Goal: Task Accomplishment & Management: Manage account settings

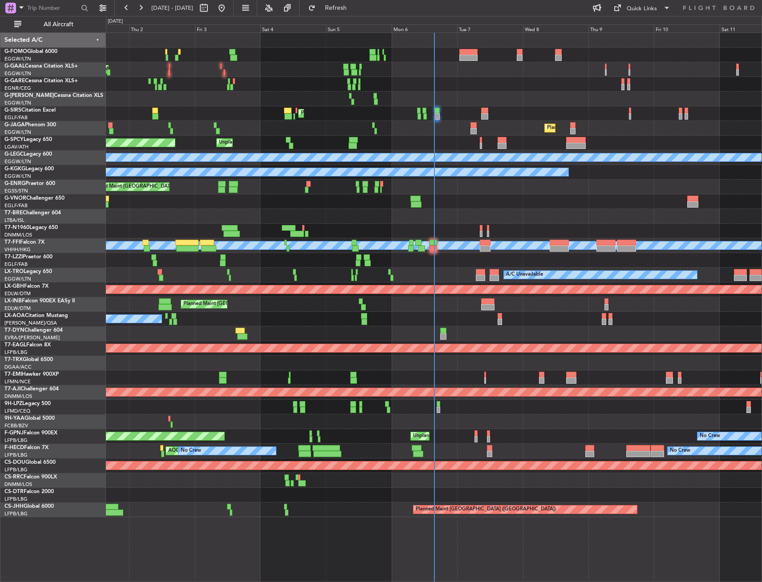
drag, startPoint x: 50, startPoint y: 29, endPoint x: 133, endPoint y: 89, distance: 102.7
click at [49, 29] on button "All Aircraft" at bounding box center [53, 24] width 87 height 14
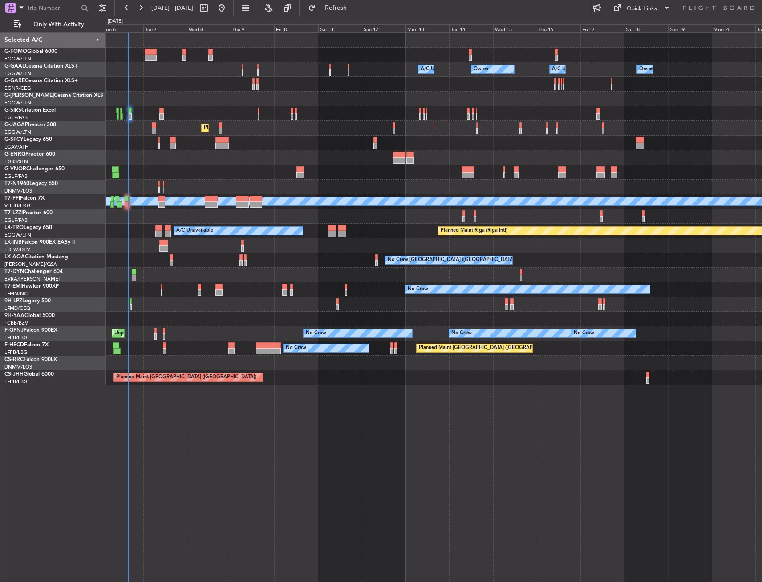
click at [221, 277] on div "A/C Unavailable Owner Owner A/C Unavailable Owner Planned Maint London (Farnbor…" at bounding box center [433, 209] width 655 height 352
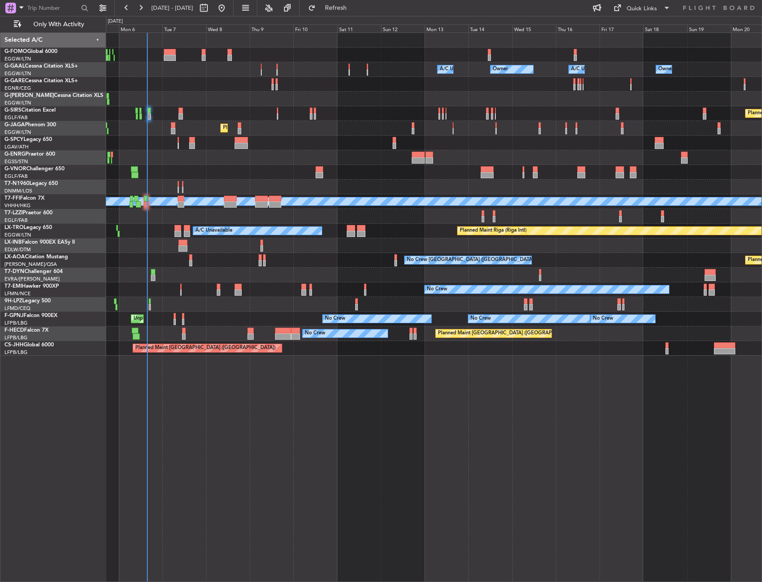
click at [361, 90] on div "Owner Owner A/C Unavailable Owner A/C Unavailable Planned Maint Oxford (Kidling…" at bounding box center [433, 194] width 655 height 323
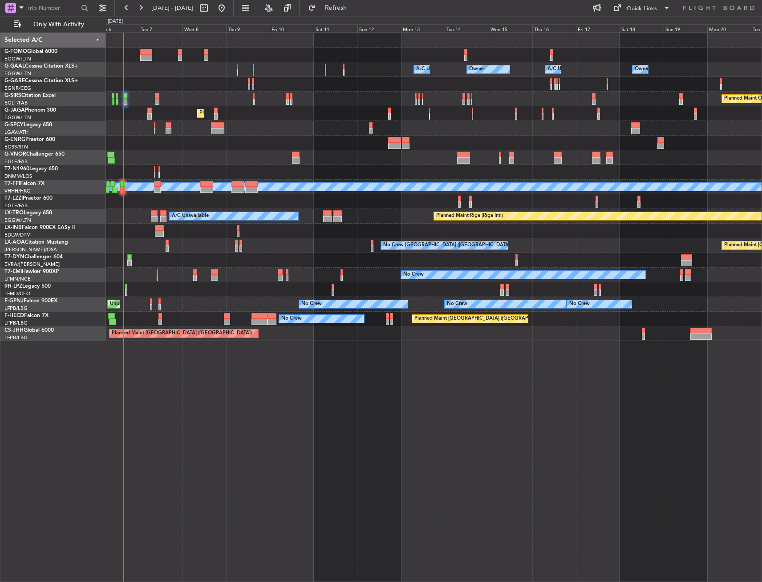
click at [404, 102] on div "Owner Owner A/C Unavailable Owner A/C Unavailable Planned Maint Oxford (Kidling…" at bounding box center [433, 187] width 655 height 308
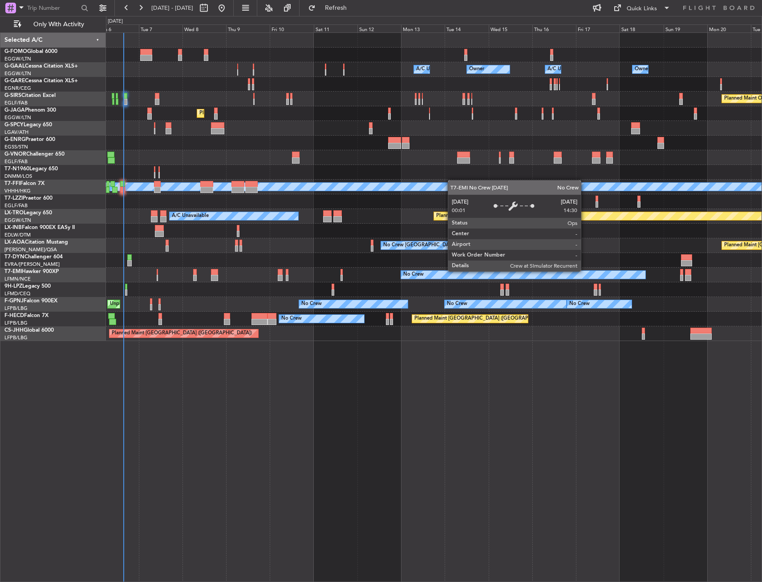
click at [556, 269] on div "No Crew" at bounding box center [433, 275] width 655 height 15
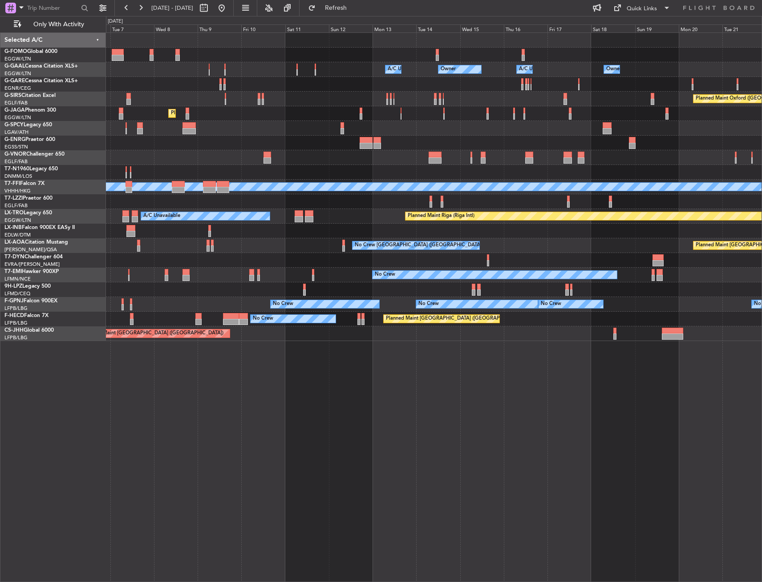
click at [448, 294] on div at bounding box center [433, 290] width 655 height 15
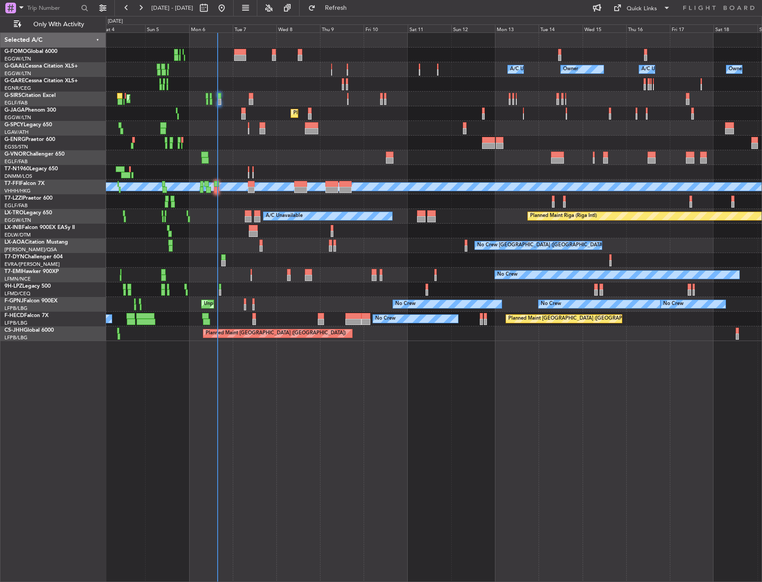
click at [382, 291] on div at bounding box center [433, 290] width 655 height 15
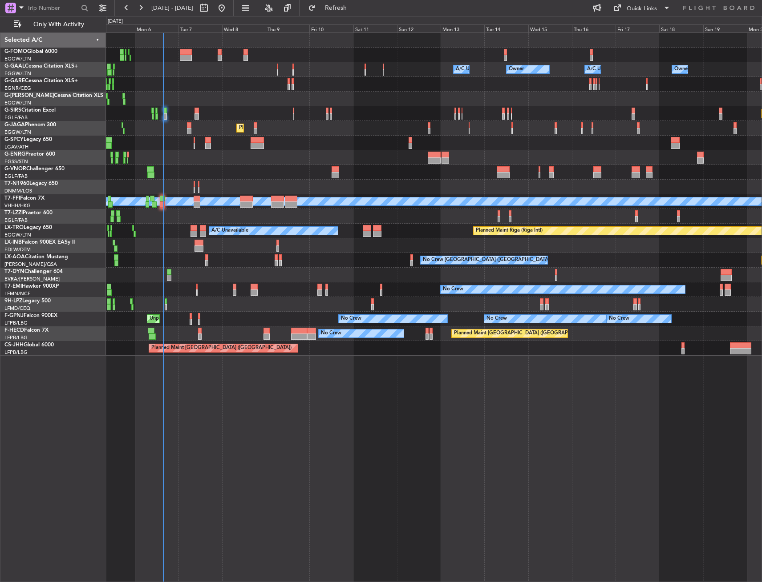
click at [317, 371] on div "Owner Owner A/C Unavailable Owner A/C Unavailable AOG Maint Dusseldorf Planned …" at bounding box center [434, 307] width 656 height 550
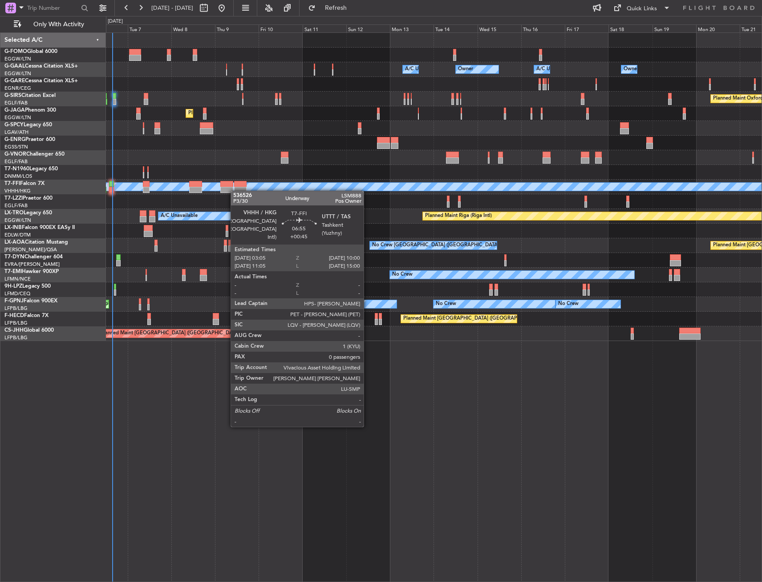
click at [230, 191] on div "Planned Maint Geneva (Cointrin) MEL MEL" at bounding box center [433, 187] width 655 height 15
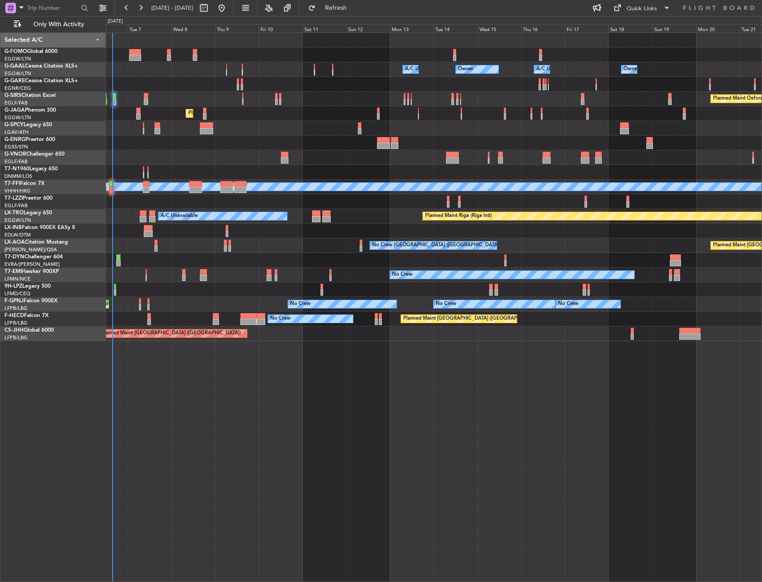
click at [147, 215] on div "Planned Maint Riga (Riga Intl) A/C Unavailable" at bounding box center [433, 216] width 655 height 15
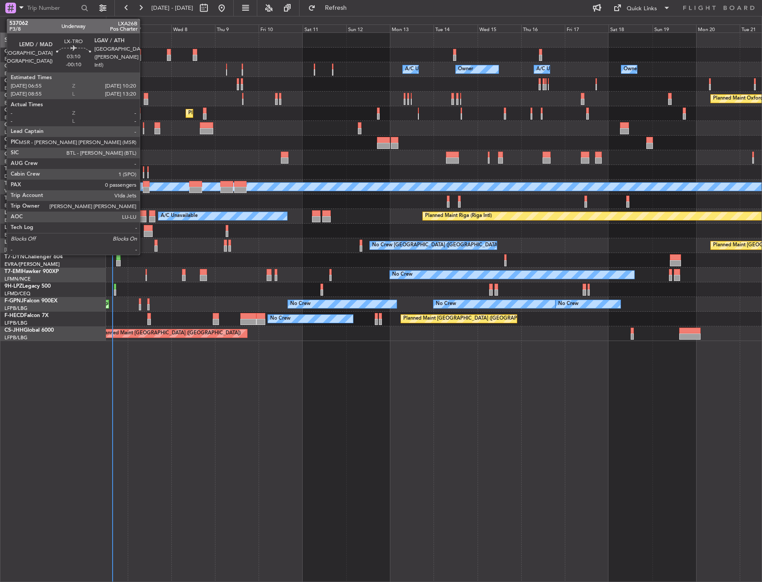
click at [144, 214] on div at bounding box center [143, 213] width 6 height 6
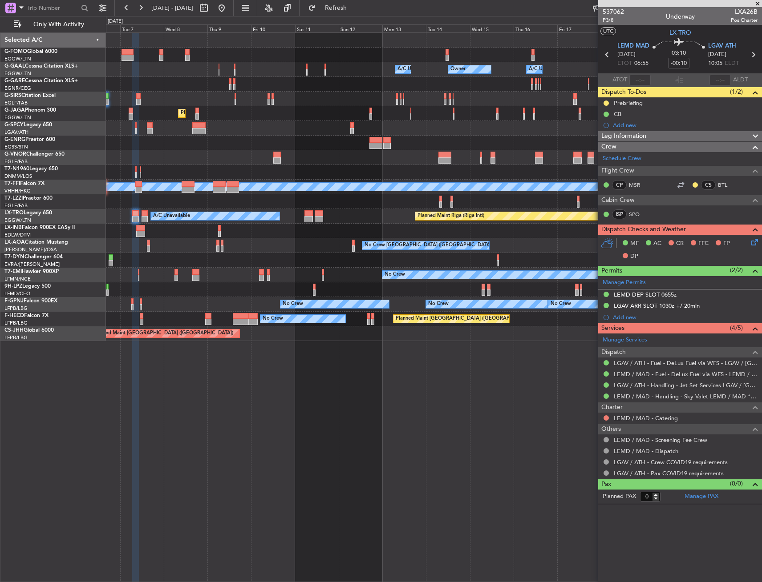
click at [122, 219] on div "Planned Maint Riga (Riga Intl) A/C Unavailable" at bounding box center [433, 216] width 655 height 15
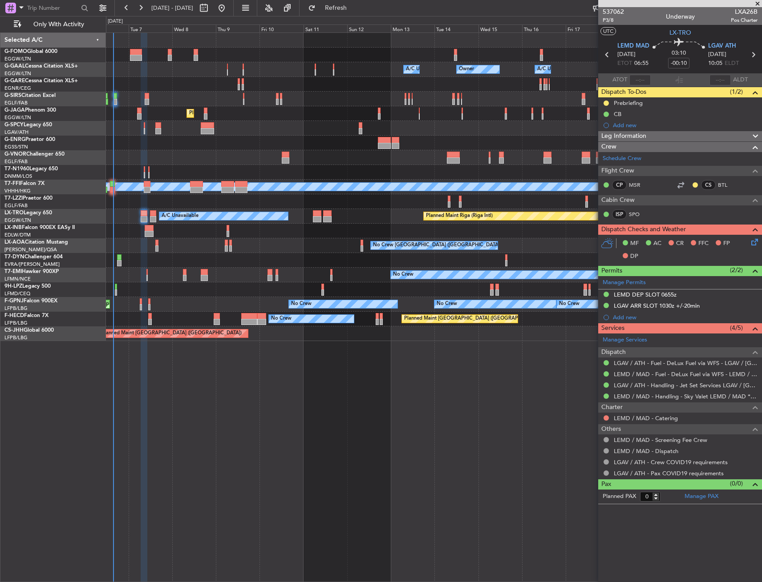
click at [253, 239] on div "No Crew Charleroi (Brussels South) Planned Maint Monchengladbach No Crew Monche…" at bounding box center [433, 245] width 655 height 15
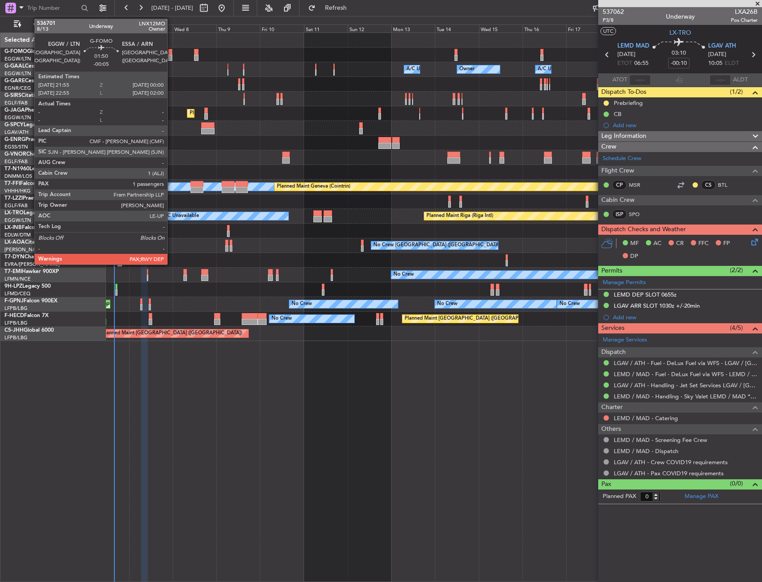
click at [171, 55] on div at bounding box center [170, 58] width 4 height 6
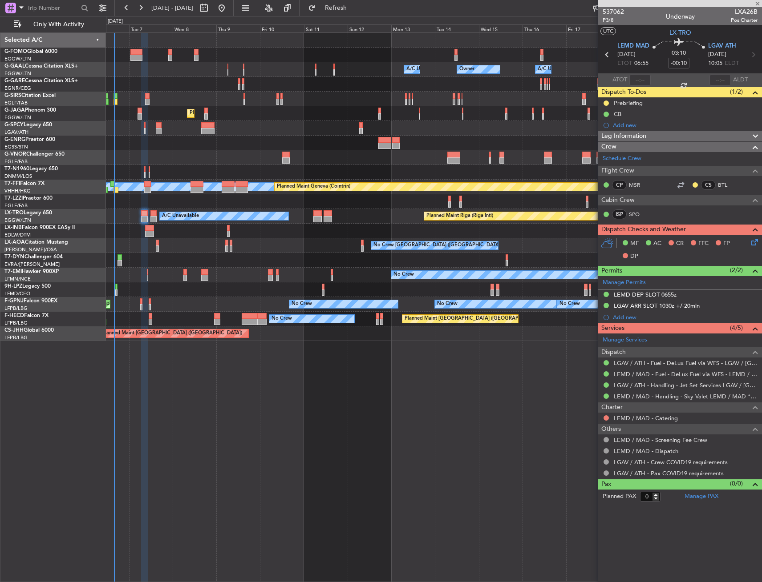
type input "-00:05"
type input "2"
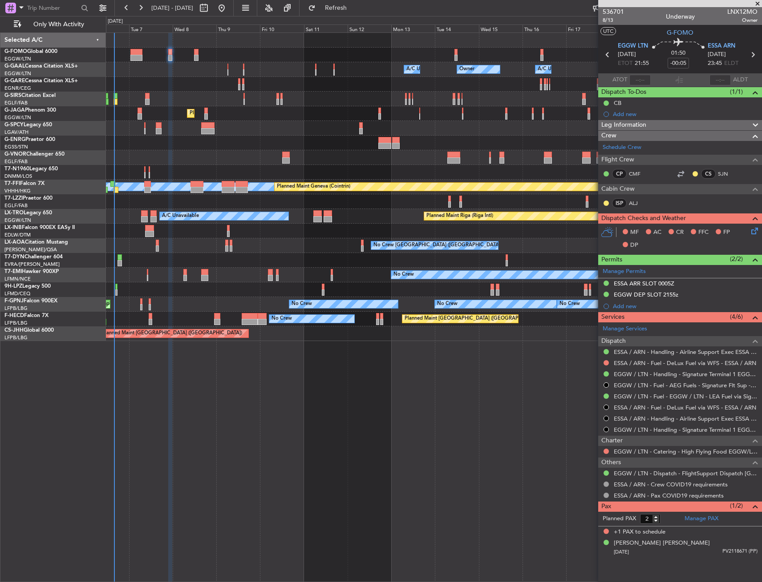
click at [254, 303] on div "Unplanned Maint Paris (Le Bourget) No Crew No Crew No Crew No Crew Planned Main…" at bounding box center [433, 304] width 655 height 15
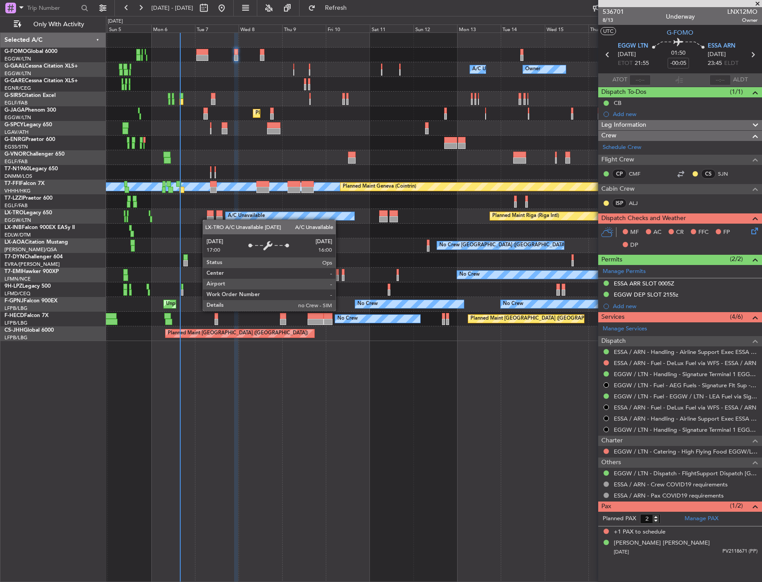
click at [264, 215] on div "A/C Unavailable Planned Maint Riga (Riga Intl) A/C Unavailable" at bounding box center [433, 216] width 655 height 15
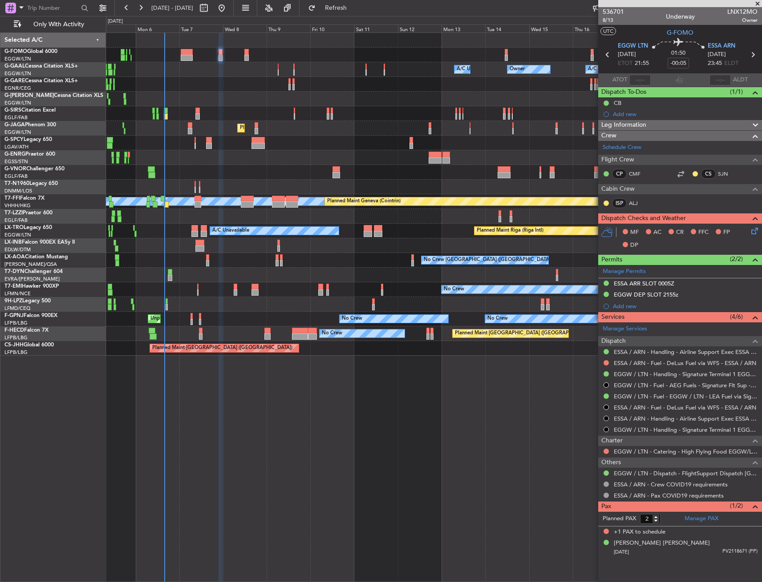
click at [364, 183] on div at bounding box center [433, 187] width 655 height 15
click at [173, 291] on div "No Crew" at bounding box center [433, 290] width 655 height 15
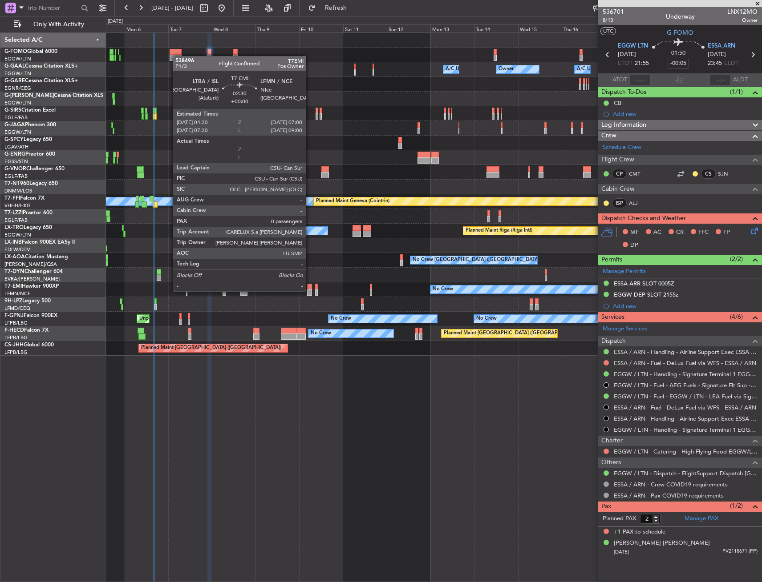
click at [310, 291] on div at bounding box center [309, 293] width 5 height 6
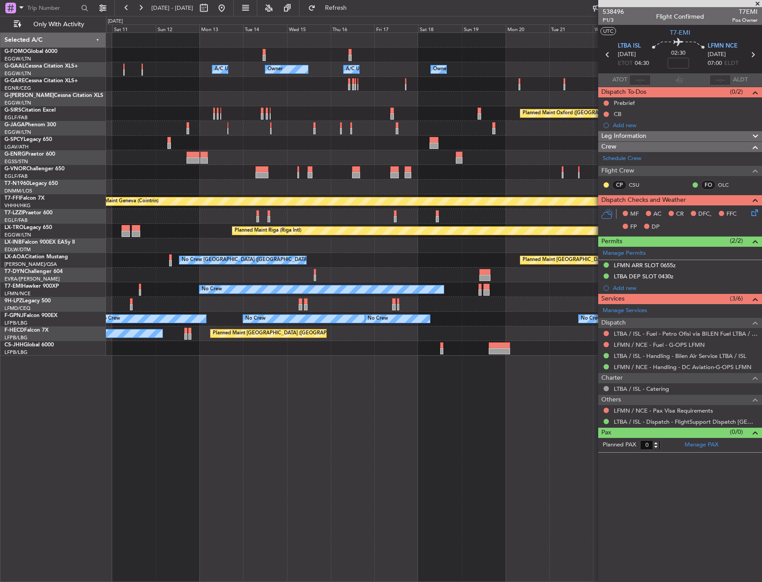
click at [152, 304] on div at bounding box center [433, 304] width 655 height 15
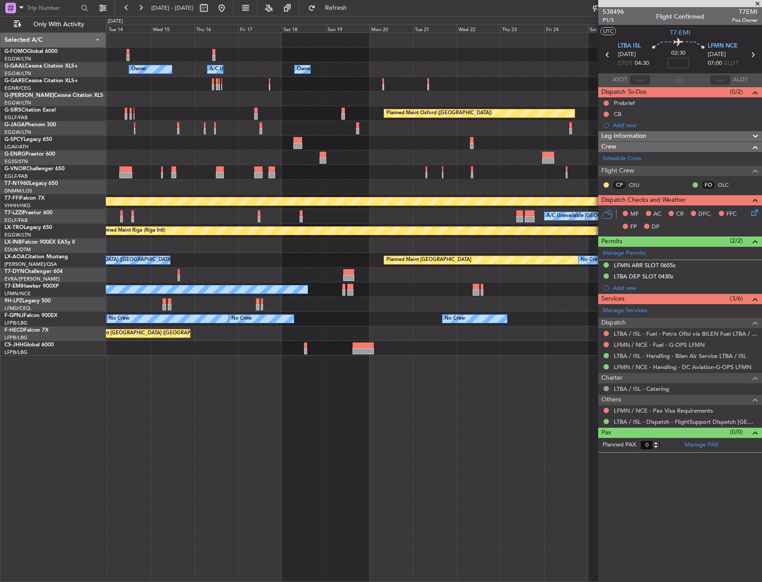
click at [295, 309] on div at bounding box center [433, 304] width 655 height 15
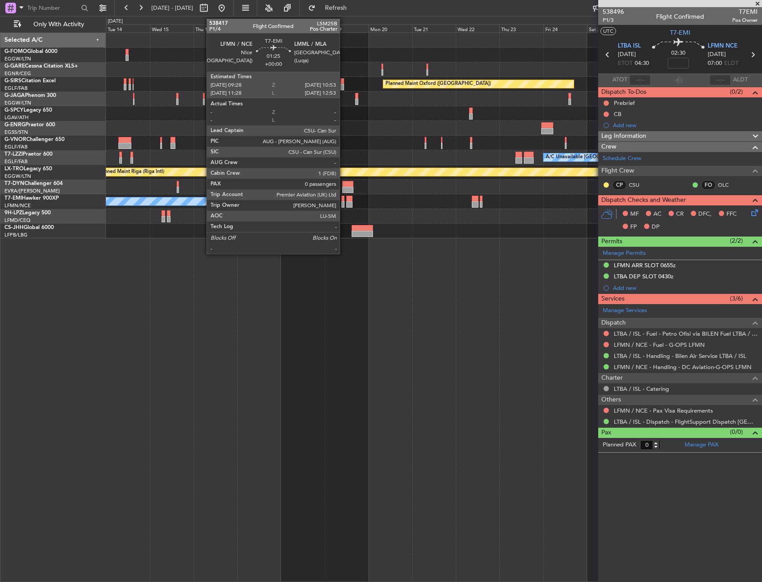
click at [344, 203] on div at bounding box center [342, 205] width 3 height 6
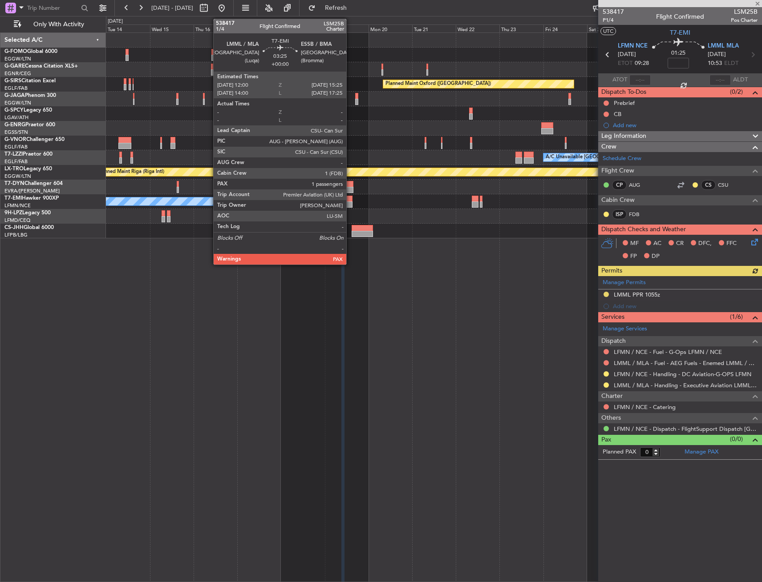
click at [350, 200] on div at bounding box center [349, 199] width 6 height 6
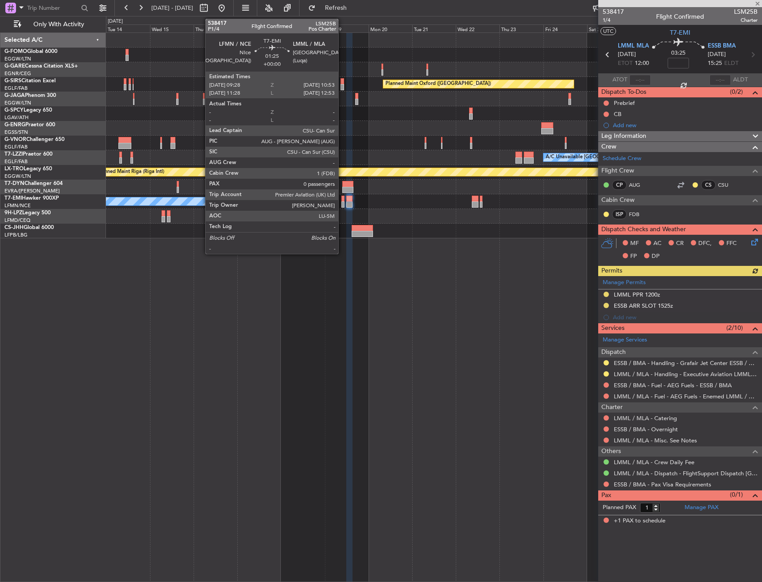
click at [342, 202] on div at bounding box center [342, 205] width 3 height 6
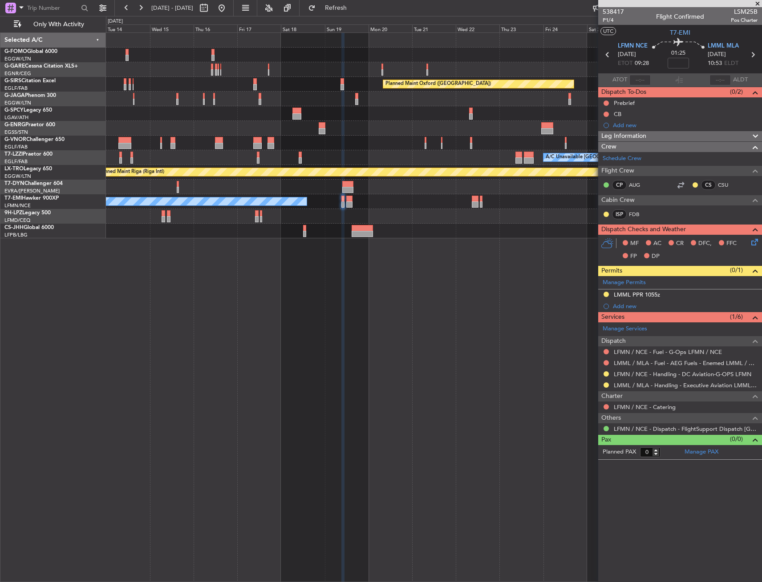
click at [605, 386] on button at bounding box center [605, 385] width 5 height 5
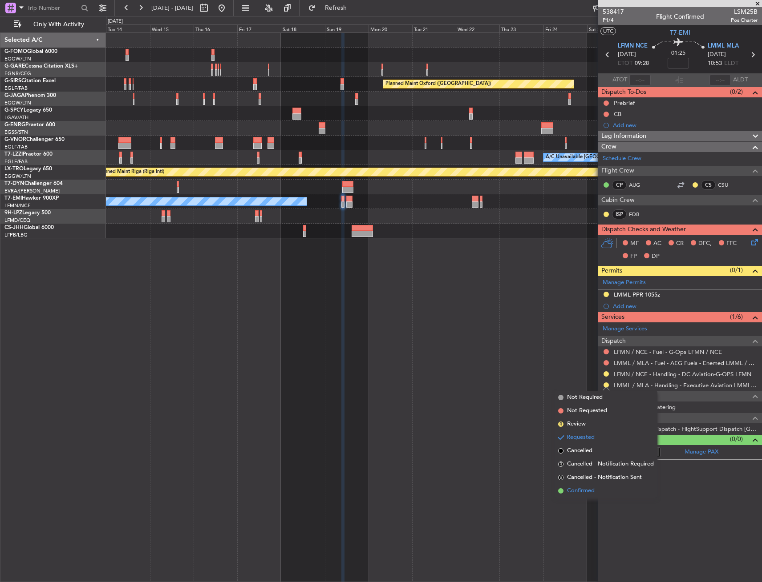
click at [582, 489] on span "Confirmed" at bounding box center [581, 491] width 28 height 9
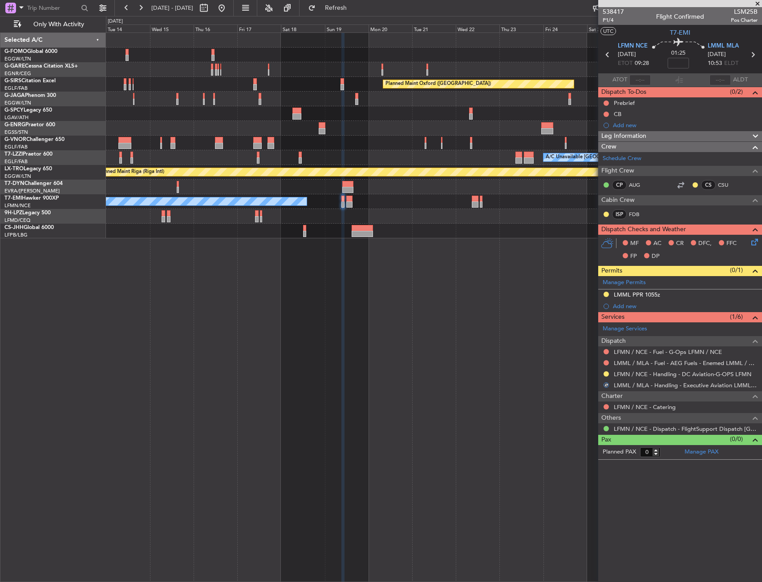
click at [345, 200] on div "No Crew" at bounding box center [433, 201] width 655 height 15
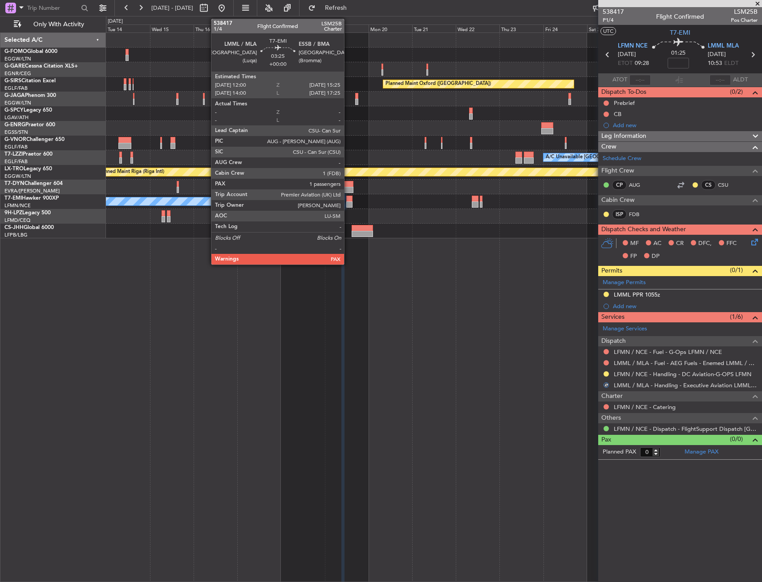
click at [348, 200] on div at bounding box center [349, 199] width 6 height 6
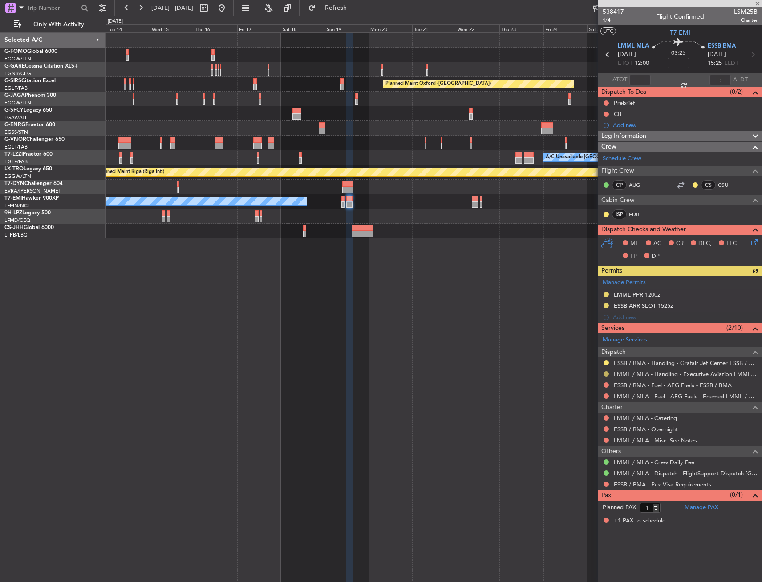
click at [605, 374] on button at bounding box center [605, 374] width 5 height 5
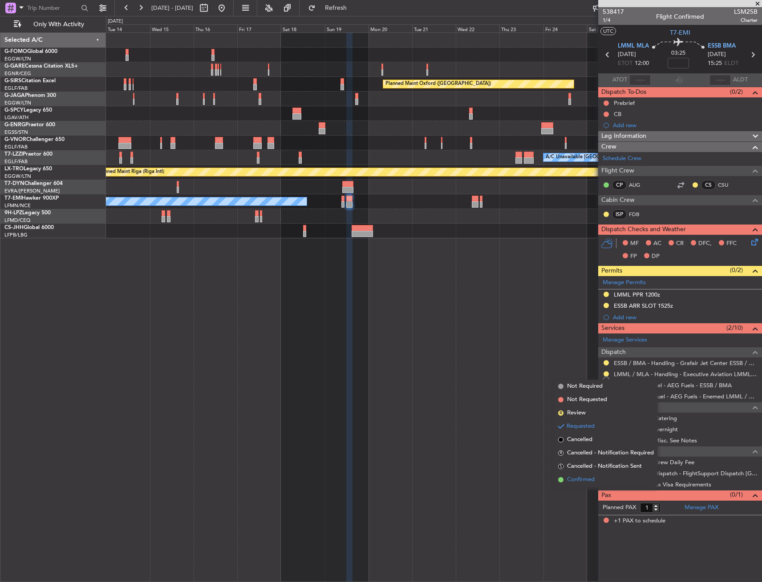
click at [590, 481] on span "Confirmed" at bounding box center [581, 480] width 28 height 9
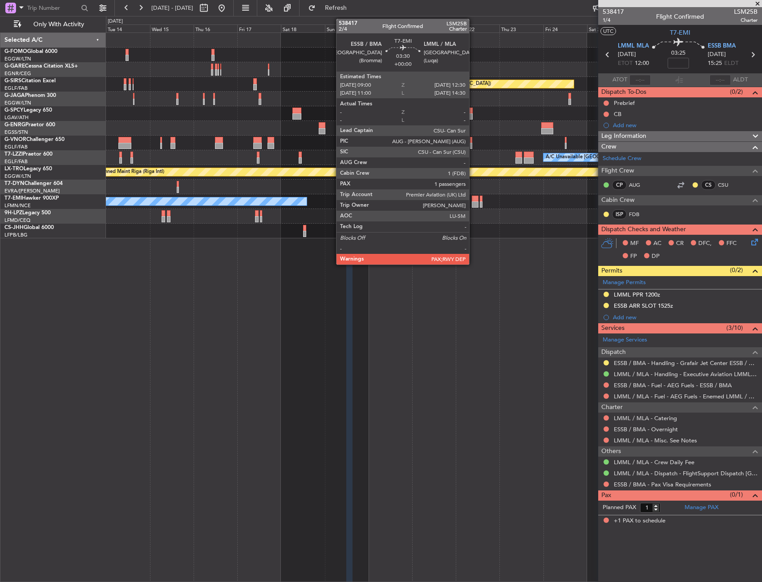
click at [476, 201] on div at bounding box center [475, 199] width 7 height 6
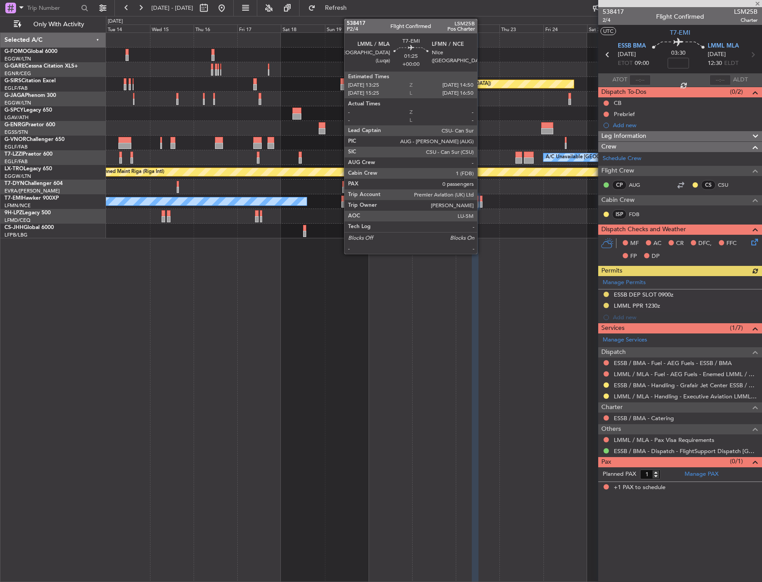
click at [481, 202] on div at bounding box center [481, 205] width 3 height 6
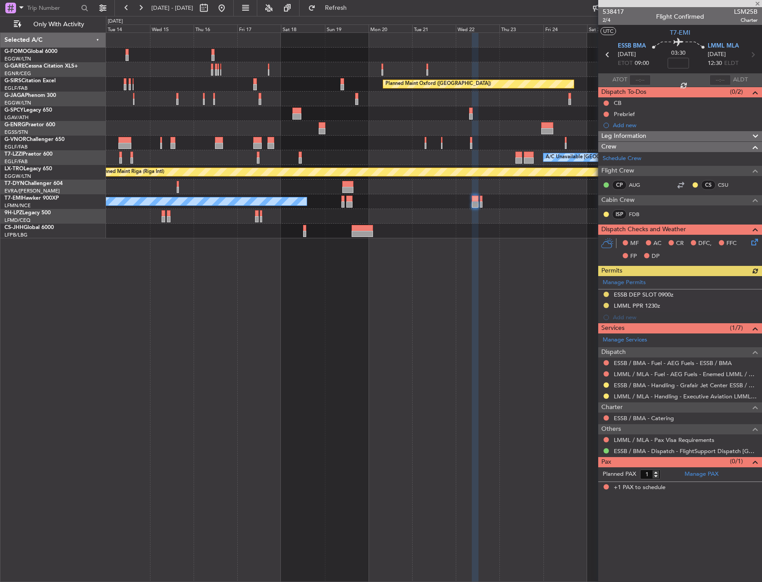
type input "0"
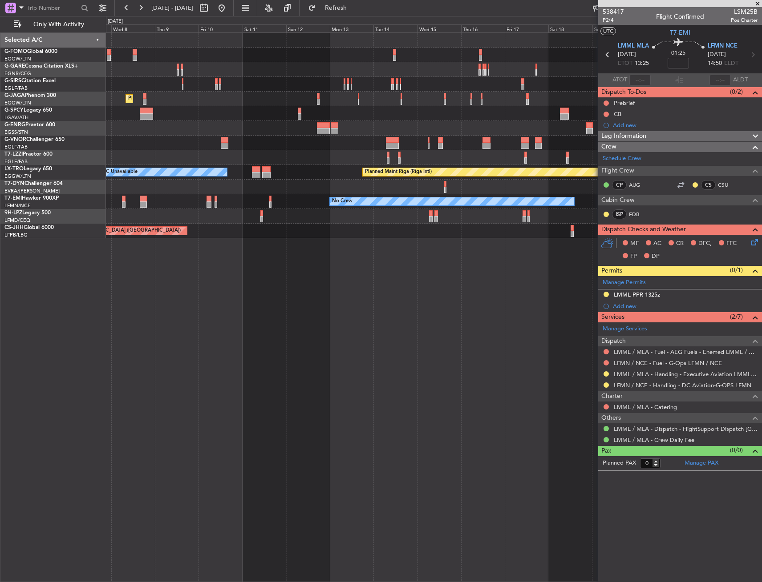
click at [377, 192] on div "Planned Maint Oxford (Kidlington) Planned Maint London (Farnborough) Planned Ma…" at bounding box center [433, 136] width 655 height 206
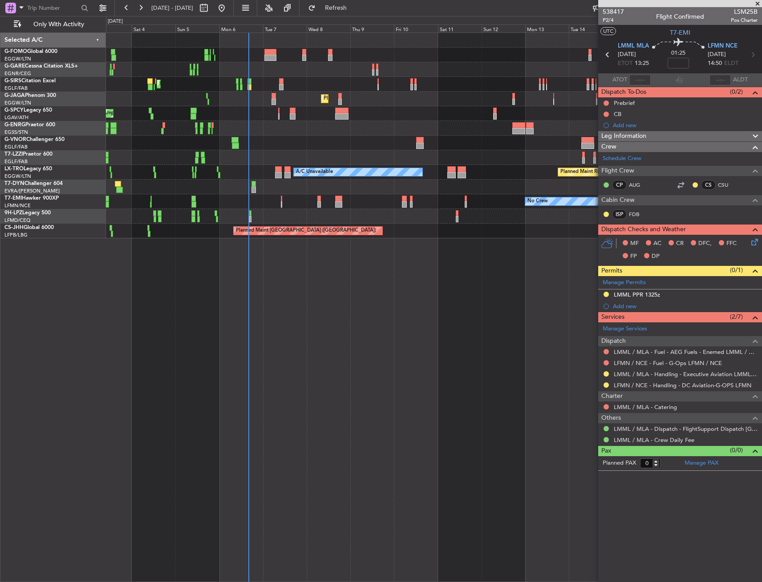
click at [439, 172] on div "Planned Maint London (Farnborough) Planned Maint Oxford (Kidlington) Planned Ma…" at bounding box center [433, 136] width 655 height 206
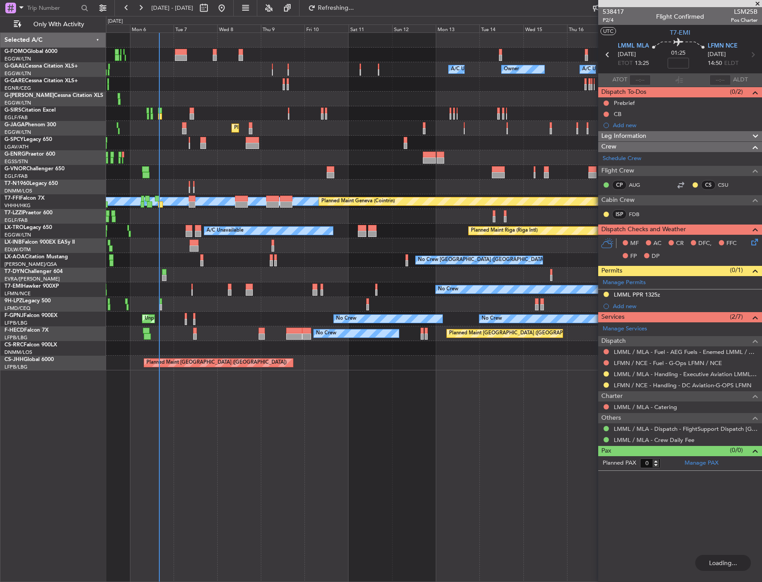
click at [195, 178] on div "Owner Owner A/C Unavailable Owner A/C Unavailable Planned Maint Oxford (Kidling…" at bounding box center [433, 202] width 655 height 338
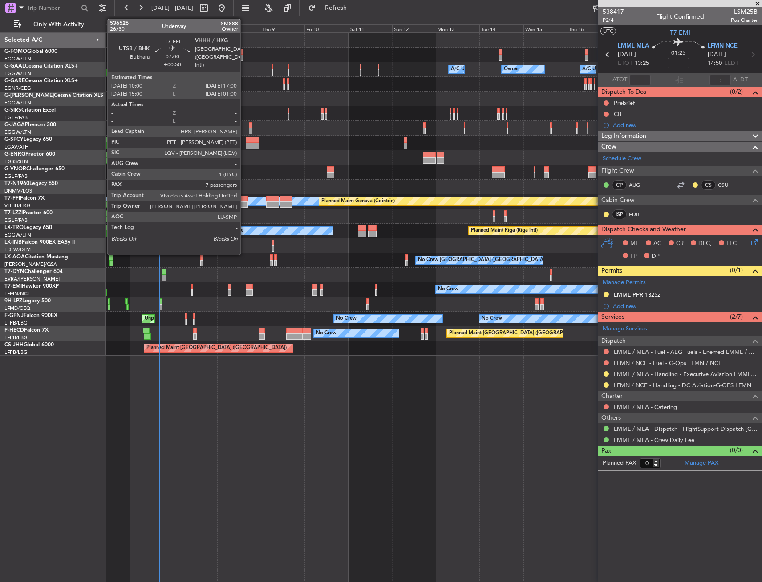
click at [244, 202] on div at bounding box center [241, 205] width 13 height 6
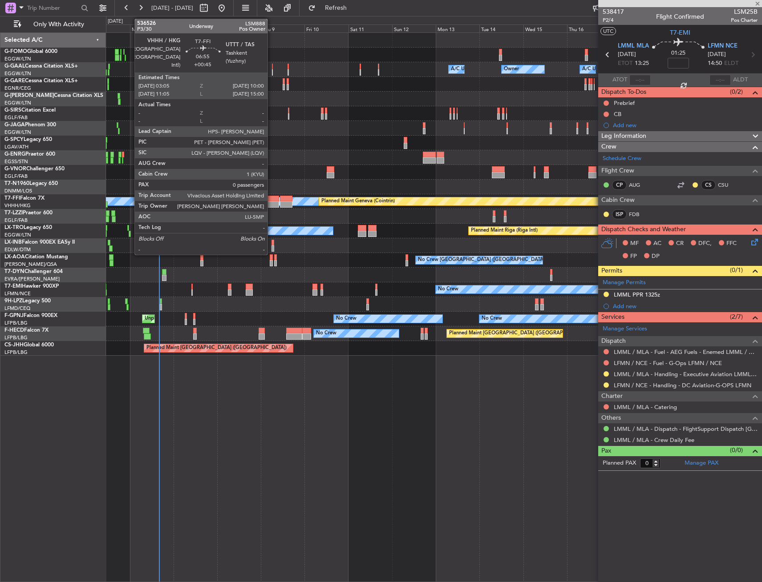
type input "+00:50"
type input "7"
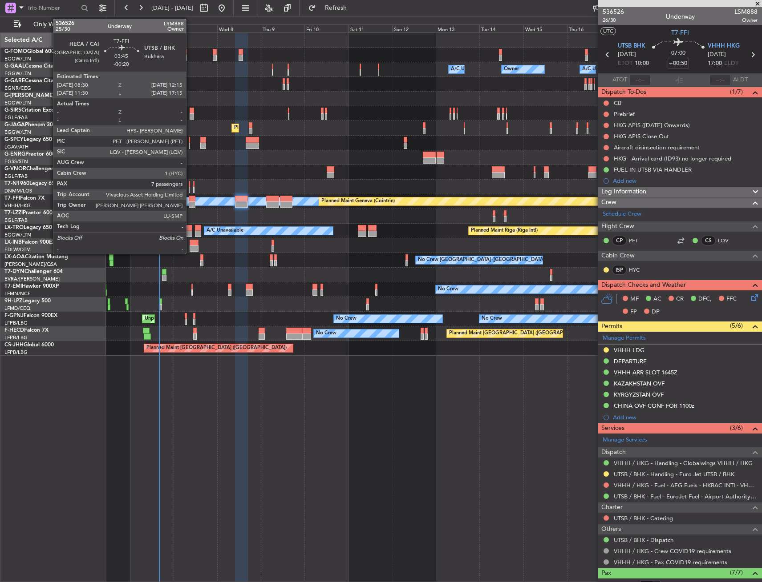
click at [190, 199] on div at bounding box center [192, 199] width 7 height 6
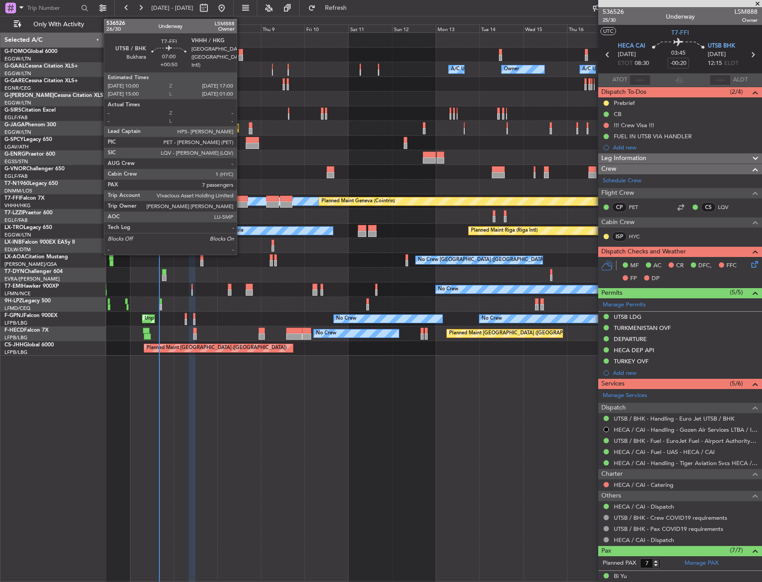
click at [241, 202] on div at bounding box center [241, 205] width 13 height 6
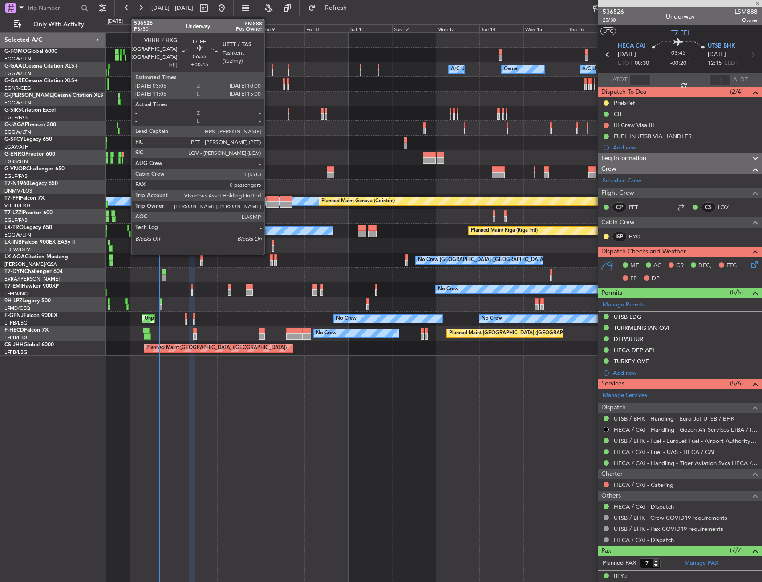
type input "+00:50"
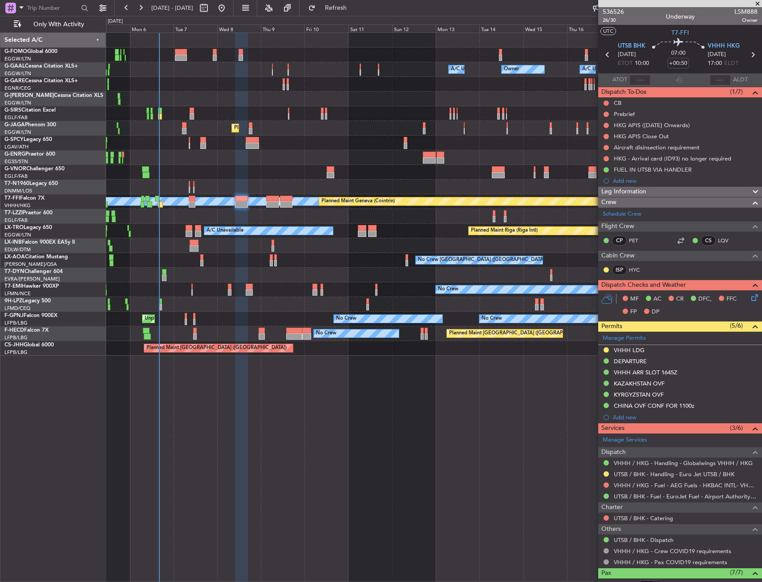
drag, startPoint x: 637, startPoint y: 181, endPoint x: 647, endPoint y: 181, distance: 10.2
click at [637, 181] on div "Add new" at bounding box center [685, 181] width 145 height 8
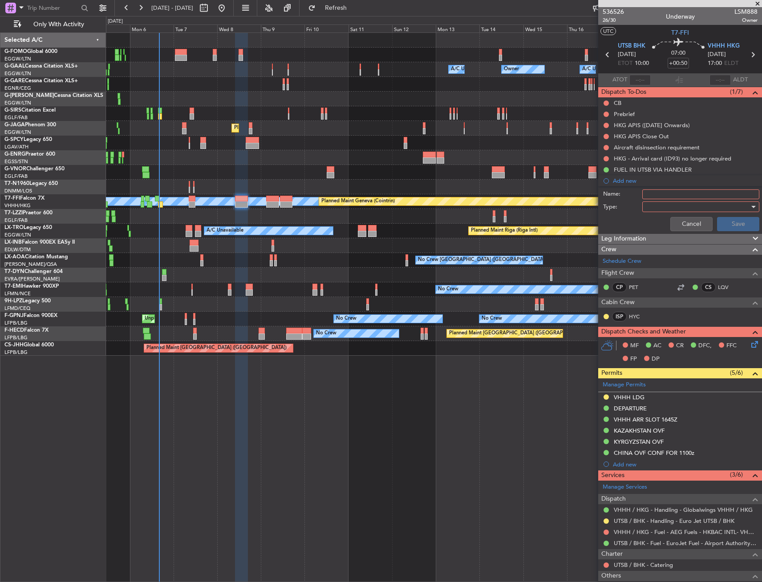
click at [666, 192] on input "Name:" at bounding box center [700, 195] width 117 height 10
drag, startPoint x: 715, startPoint y: 190, endPoint x: 631, endPoint y: 200, distance: 84.7
click at [631, 200] on div "Name: FR VHHH VIA HADID" at bounding box center [680, 194] width 173 height 13
type input "FR VHHH VIA HADID"
click at [680, 201] on div at bounding box center [698, 206] width 104 height 13
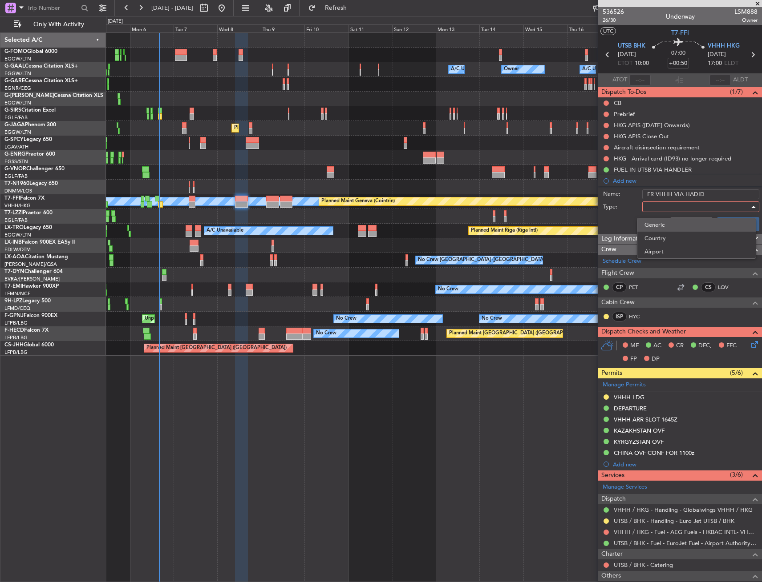
click at [672, 229] on span "Generic" at bounding box center [696, 224] width 104 height 13
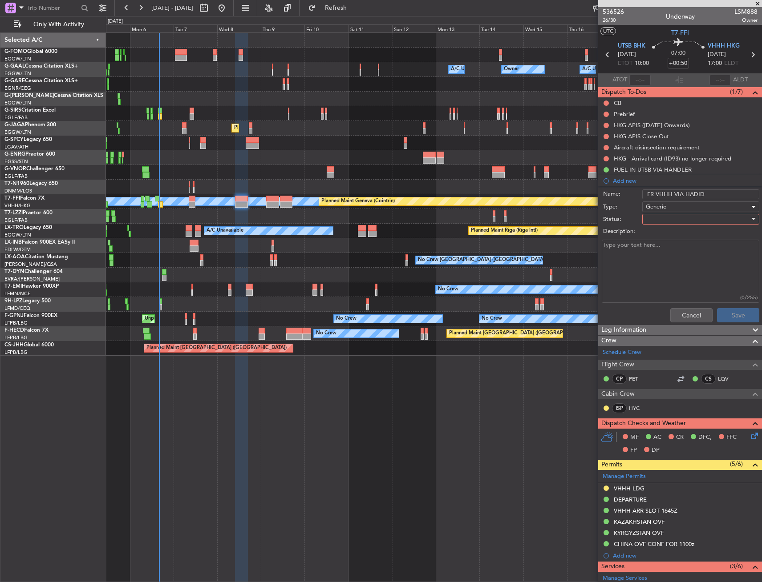
click at [667, 222] on div at bounding box center [698, 219] width 104 height 13
click at [673, 265] on span "Completed" at bounding box center [696, 263] width 104 height 13
click at [669, 264] on textarea "Description:" at bounding box center [681, 272] width 158 height 64
paste textarea "FR VHHH VIA HADID"
type textarea "FR VHHH VIA HADID"
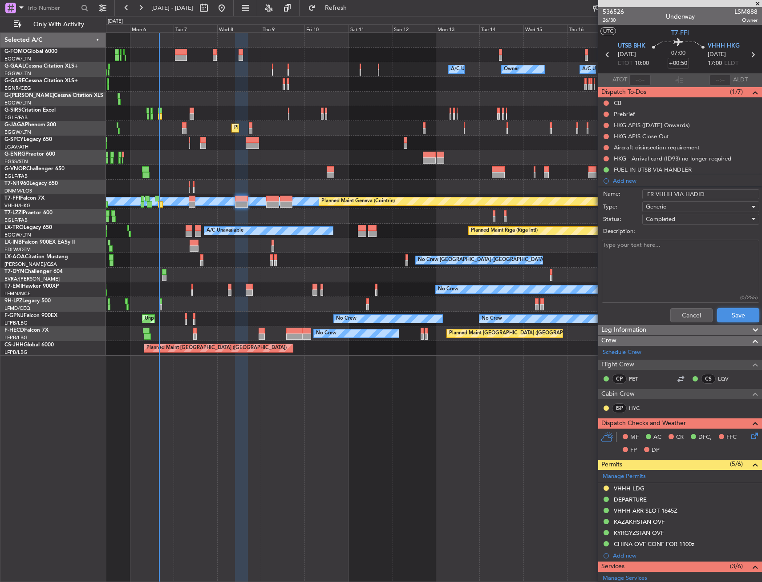
click at [728, 313] on button "Save" at bounding box center [738, 315] width 42 height 14
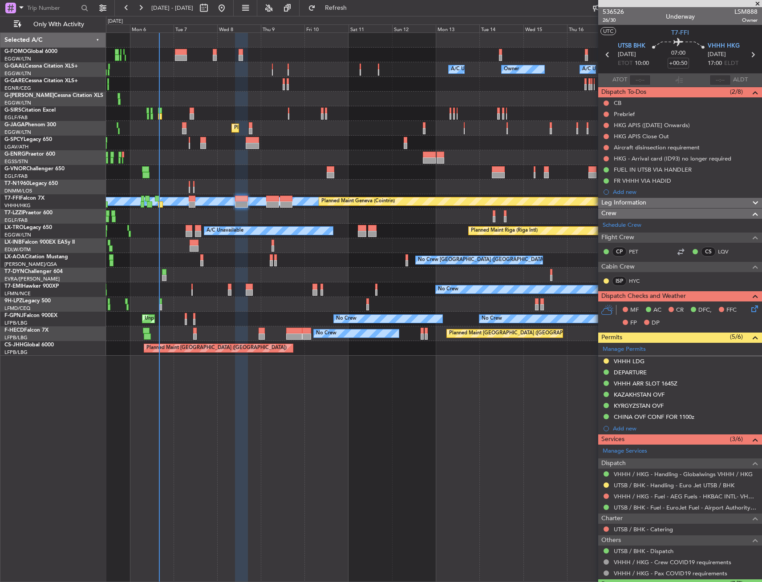
drag, startPoint x: 605, startPoint y: 497, endPoint x: 594, endPoint y: 514, distance: 19.4
click at [605, 497] on button at bounding box center [605, 496] width 5 height 5
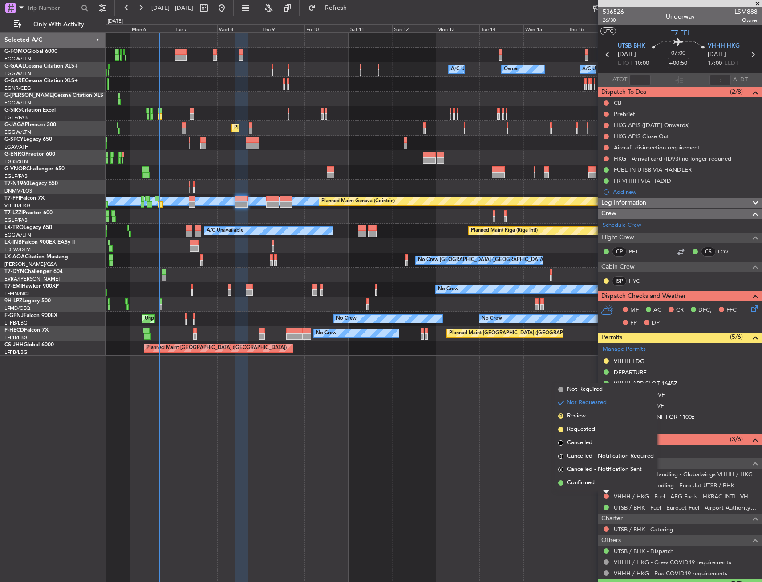
click at [573, 476] on li "S Cancelled - Notification Sent" at bounding box center [605, 469] width 103 height 13
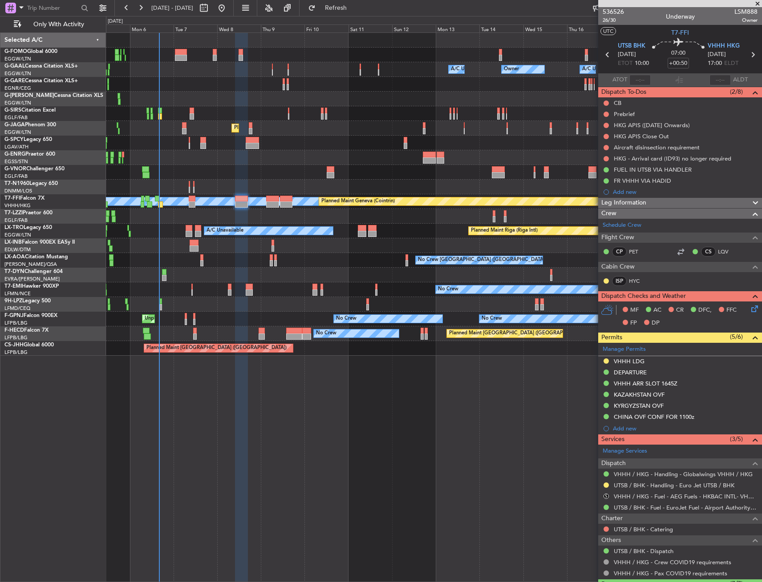
click at [606, 498] on mat-tooltip-component "Requested" at bounding box center [606, 500] width 40 height 24
click at [606, 497] on div "Requested" at bounding box center [606, 499] width 28 height 11
click at [551, 502] on div "Owner Owner A/C Unavailable Owner A/C Unavailable Planned Maint Oxford (Kidling…" at bounding box center [434, 307] width 656 height 550
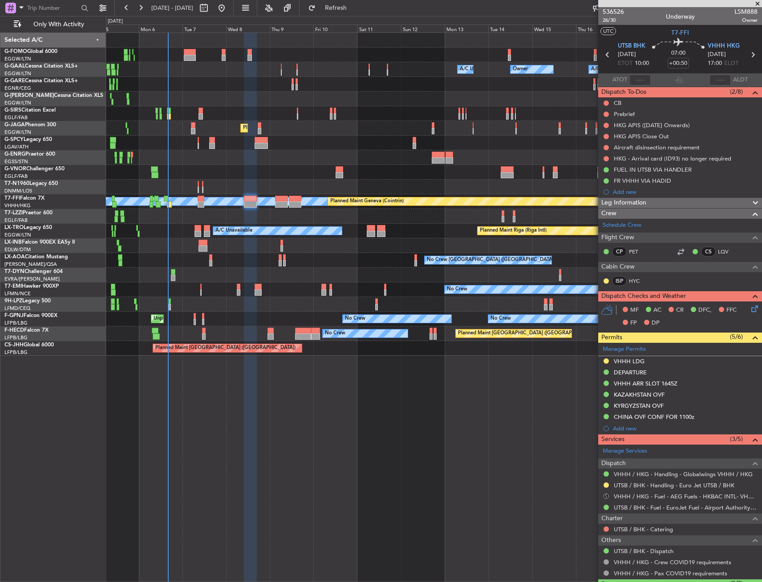
click at [607, 494] on button "S" at bounding box center [605, 496] width 5 height 5
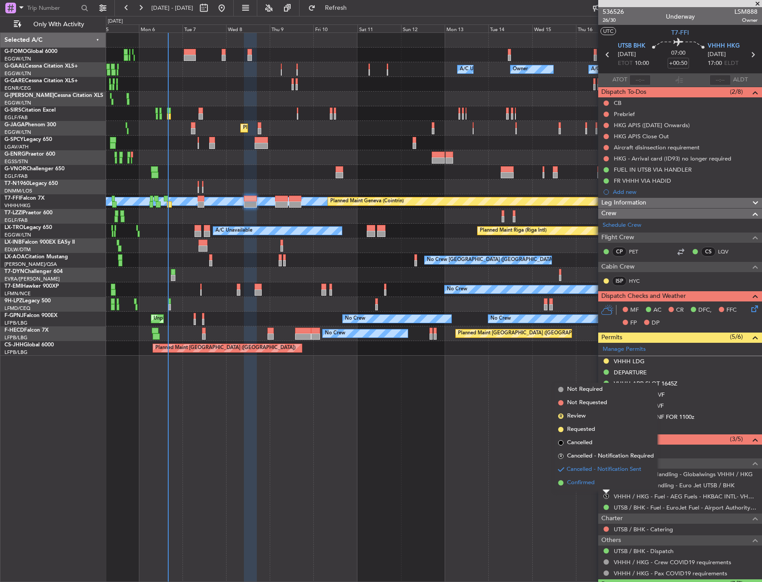
click at [590, 488] on li "Confirmed" at bounding box center [605, 483] width 103 height 13
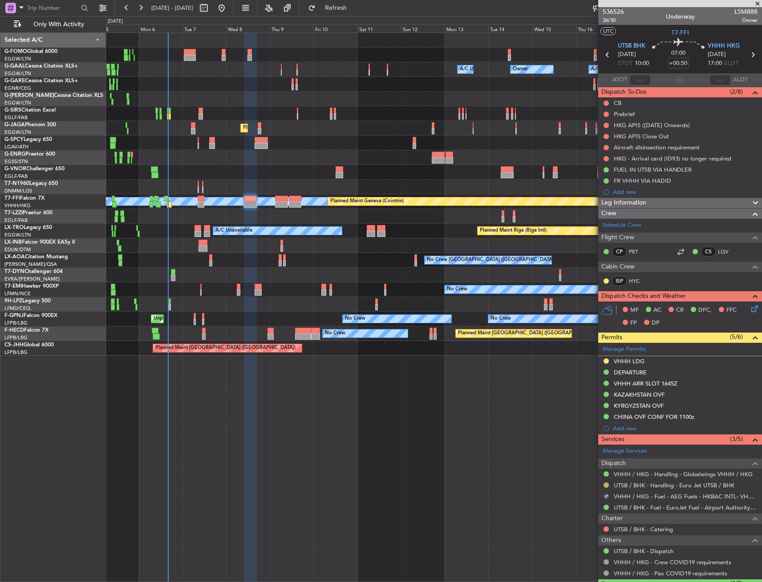
click at [606, 485] on button at bounding box center [605, 485] width 5 height 5
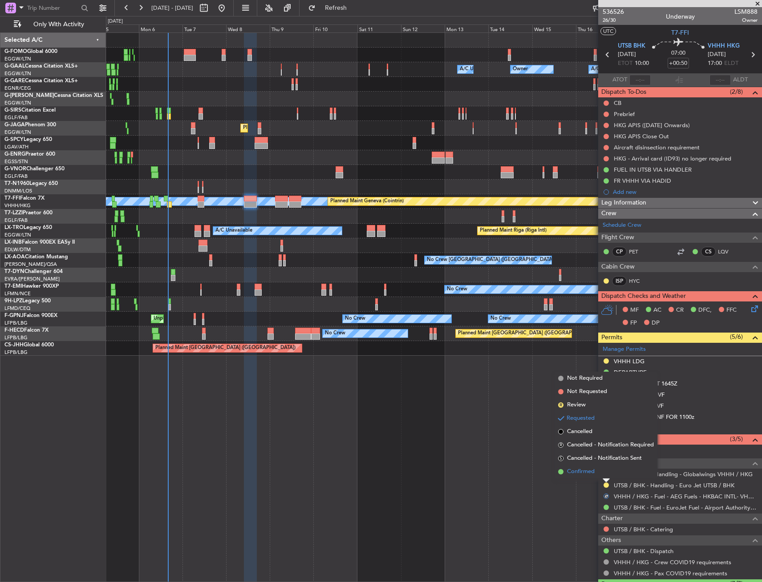
click at [575, 472] on span "Confirmed" at bounding box center [581, 472] width 28 height 9
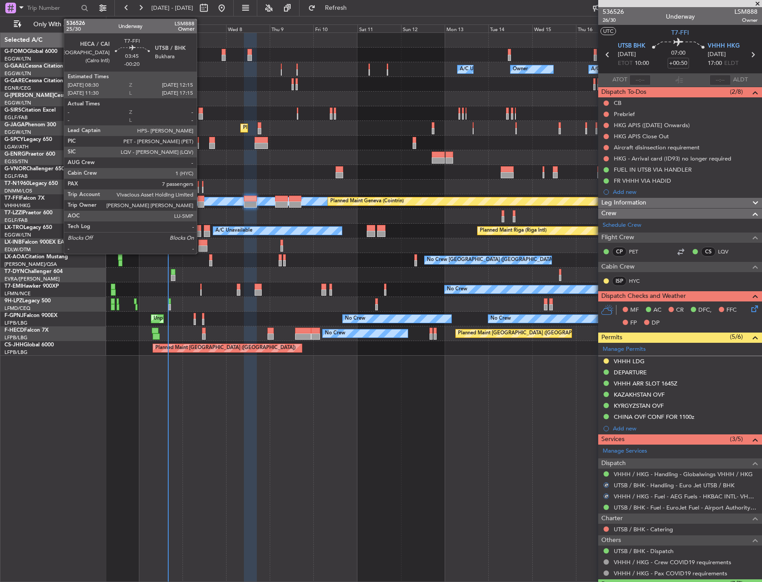
click at [201, 199] on div at bounding box center [201, 199] width 7 height 6
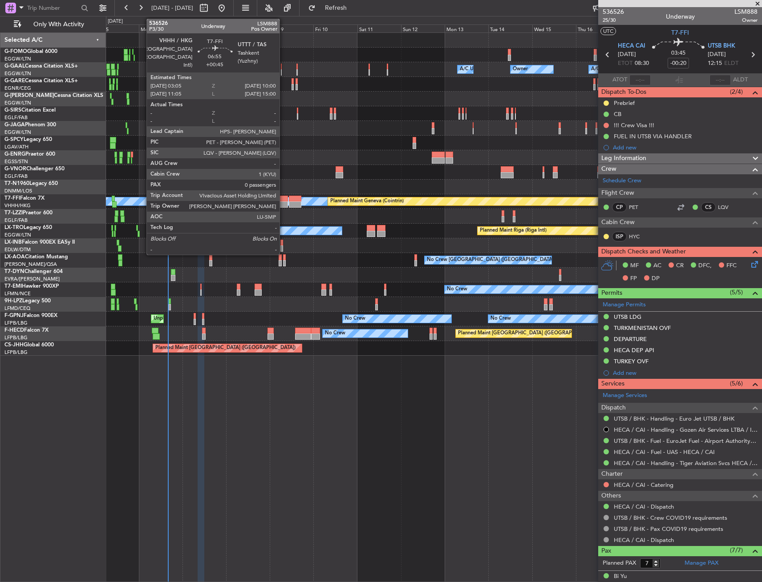
click at [283, 201] on div at bounding box center [281, 199] width 13 height 6
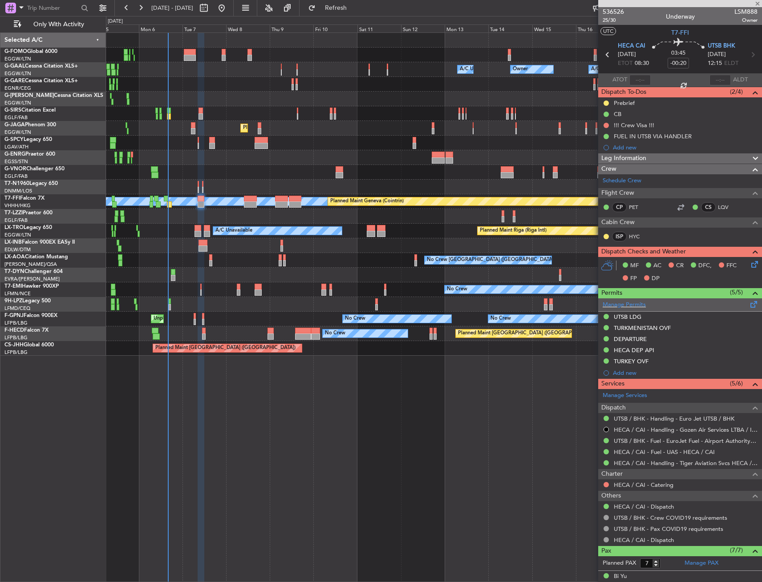
type input "+00:45"
type input "0"
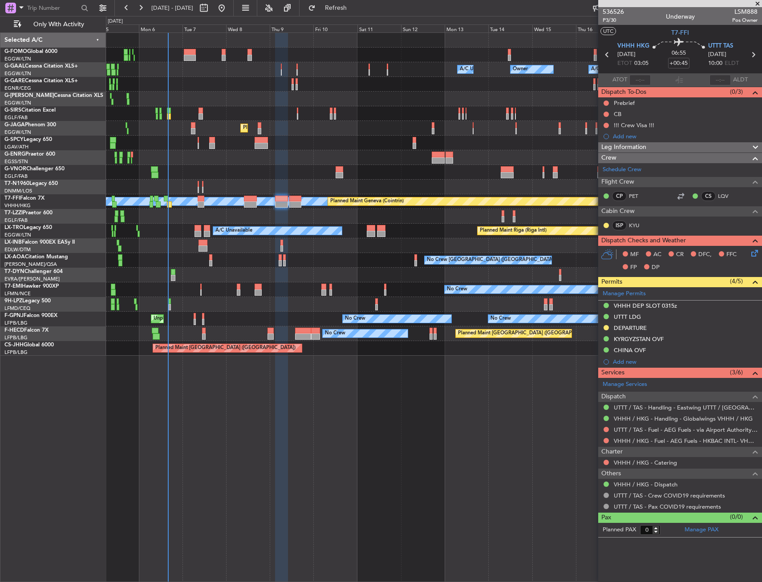
click at [606, 443] on button at bounding box center [605, 440] width 5 height 5
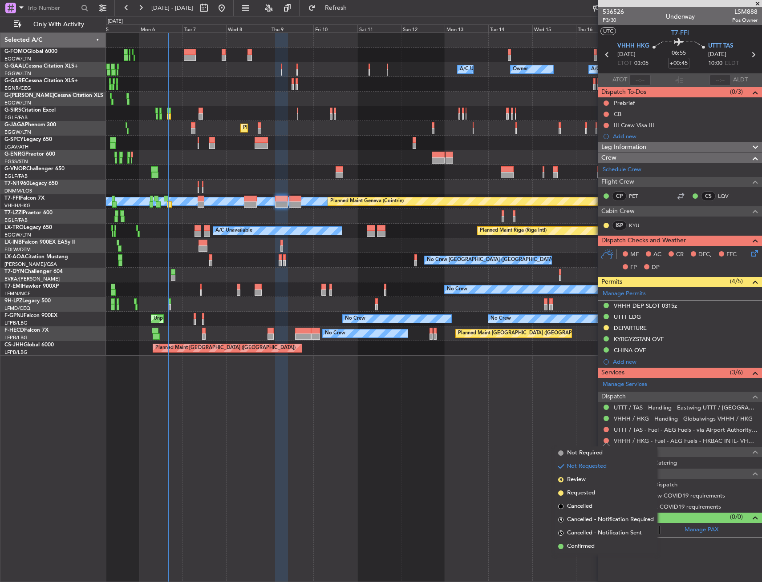
drag, startPoint x: 580, startPoint y: 551, endPoint x: 585, endPoint y: 528, distance: 24.2
click at [580, 551] on li "Confirmed" at bounding box center [605, 546] width 103 height 13
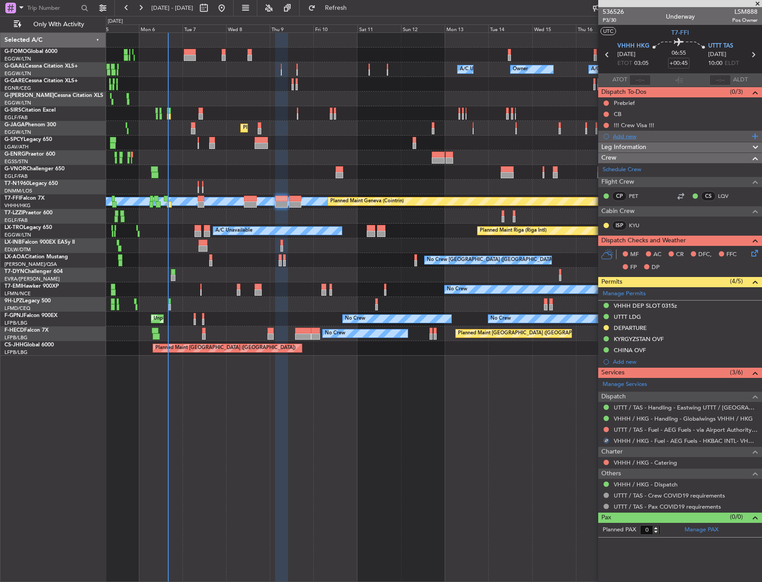
click at [673, 138] on div "Add new" at bounding box center [681, 137] width 137 height 8
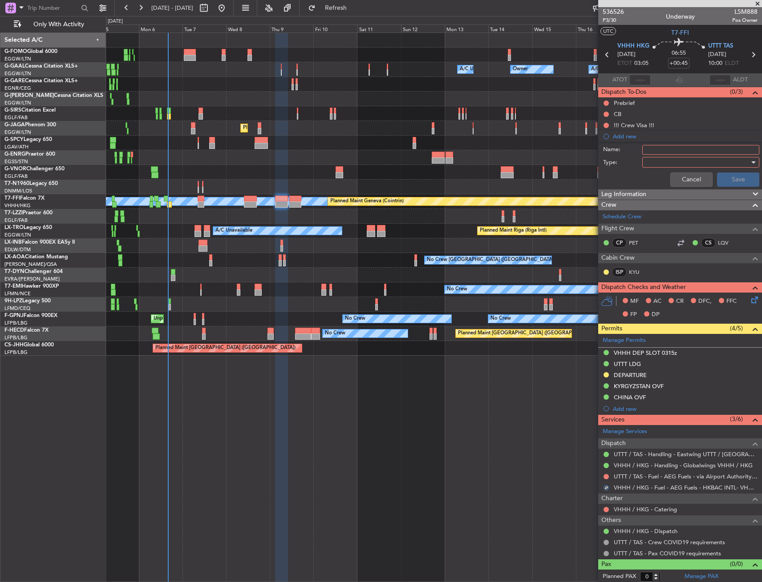
click at [675, 152] on input "Name:" at bounding box center [700, 150] width 117 height 10
paste input "FR VHHH VIA HADID"
type input "FR VHHH VIA HADID"
click at [672, 162] on div at bounding box center [698, 162] width 104 height 13
click at [671, 179] on span "Generic" at bounding box center [696, 180] width 104 height 13
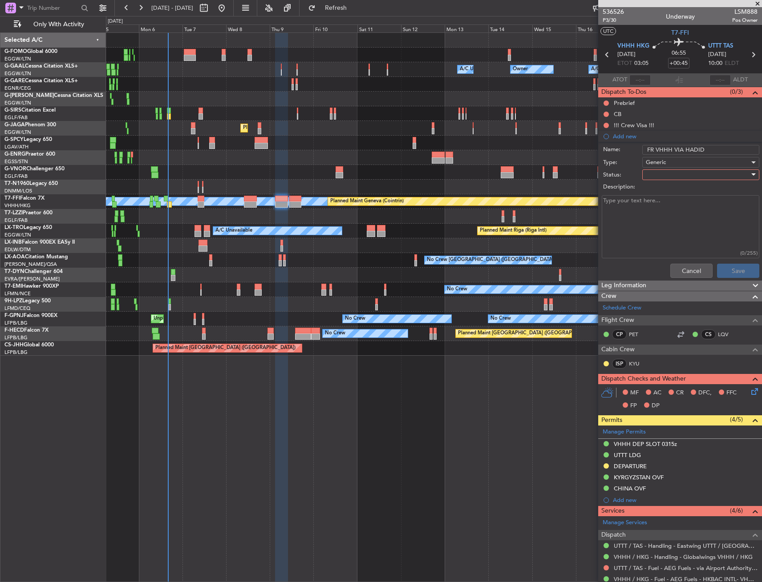
click at [670, 172] on div at bounding box center [698, 174] width 104 height 13
click at [677, 222] on span "Completed" at bounding box center [696, 219] width 104 height 13
click at [728, 274] on button "Save" at bounding box center [738, 271] width 42 height 14
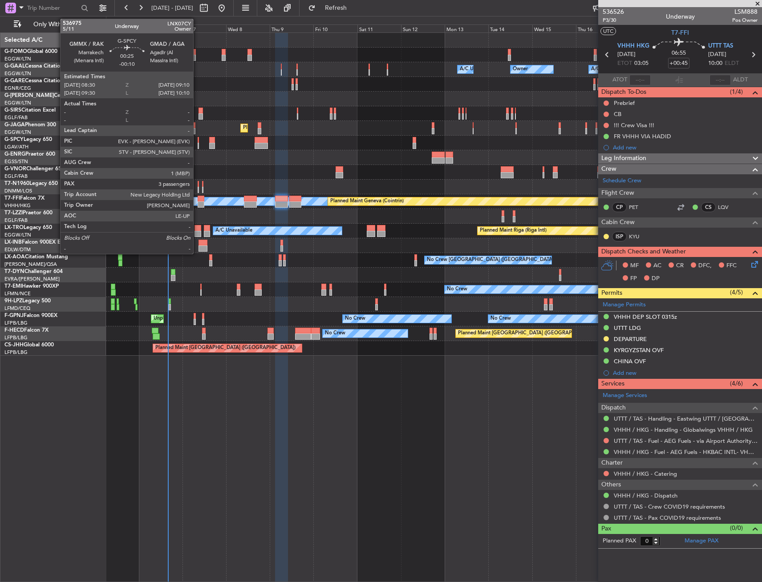
click at [198, 137] on div at bounding box center [198, 140] width 1 height 6
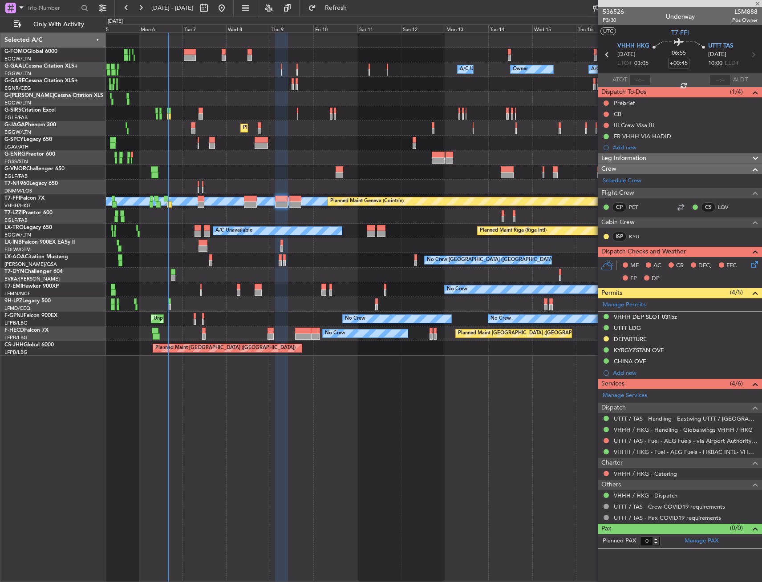
type input "-00:10"
type input "3"
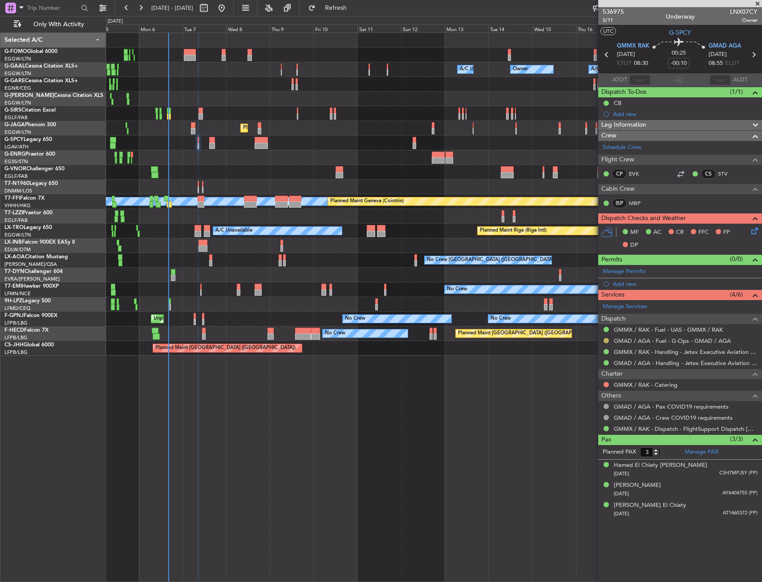
click at [605, 340] on button at bounding box center [605, 340] width 5 height 5
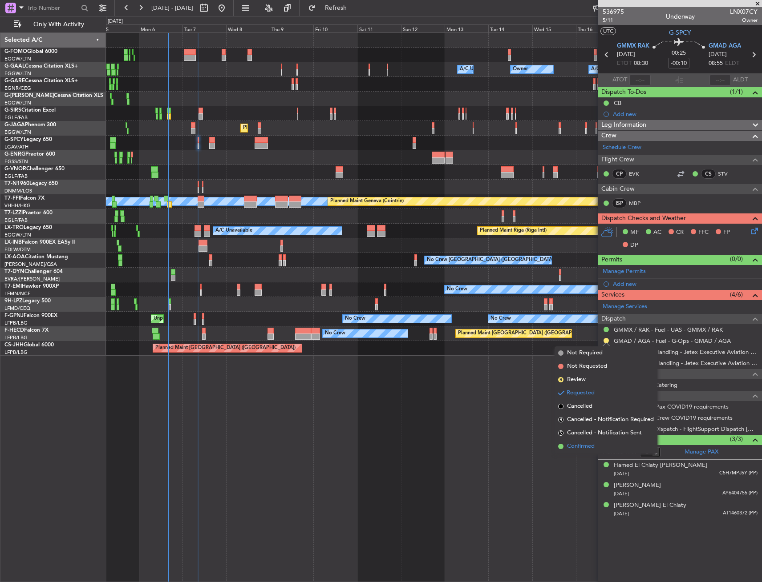
click at [580, 447] on span "Confirmed" at bounding box center [581, 446] width 28 height 9
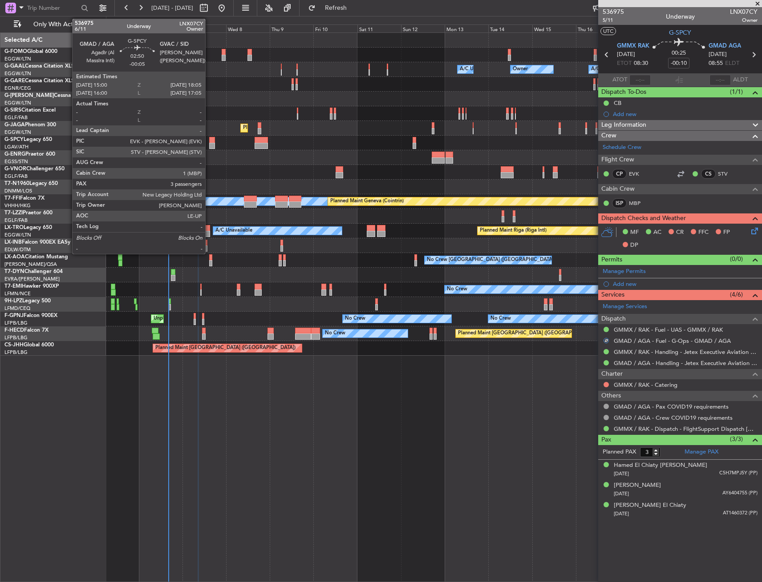
click at [210, 140] on div at bounding box center [212, 140] width 6 height 6
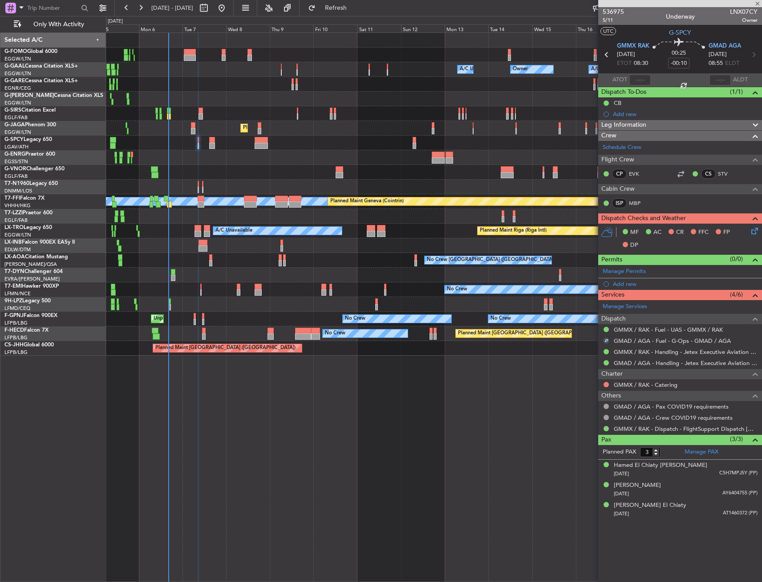
type input "-00:05"
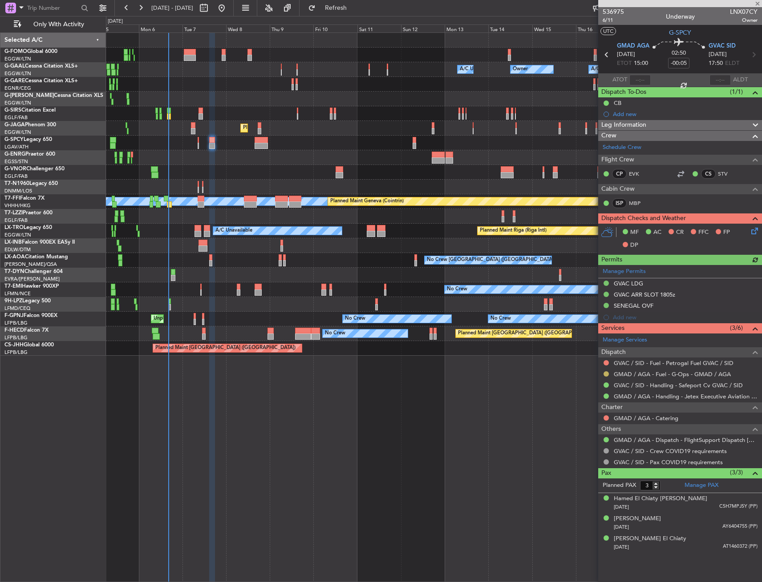
click at [606, 374] on button at bounding box center [605, 374] width 5 height 5
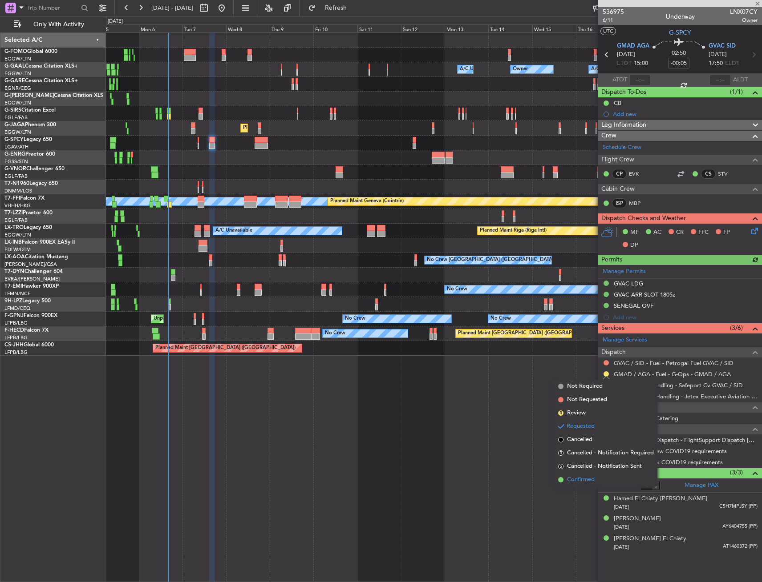
click at [599, 481] on li "Confirmed" at bounding box center [605, 479] width 103 height 13
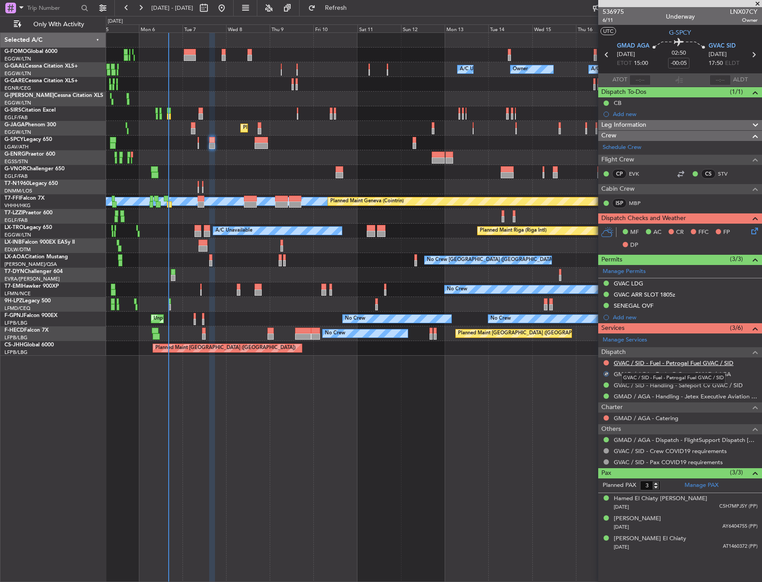
click at [650, 364] on link "GVAC / SID - Fuel - Petrogal Fuel GVAC / SID" at bounding box center [674, 364] width 120 height 8
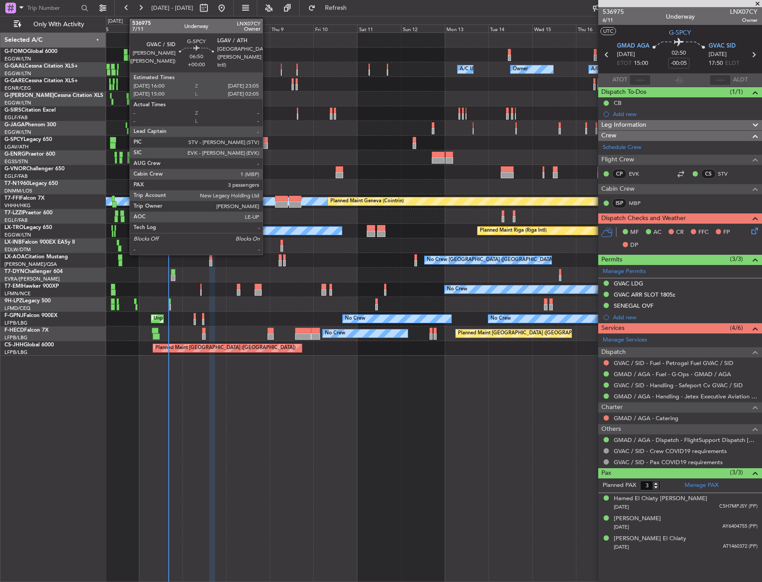
click at [269, 138] on div "Unplanned Maint Bremen Planned Maint Bremen" at bounding box center [433, 143] width 655 height 15
click at [261, 142] on div at bounding box center [261, 140] width 13 height 6
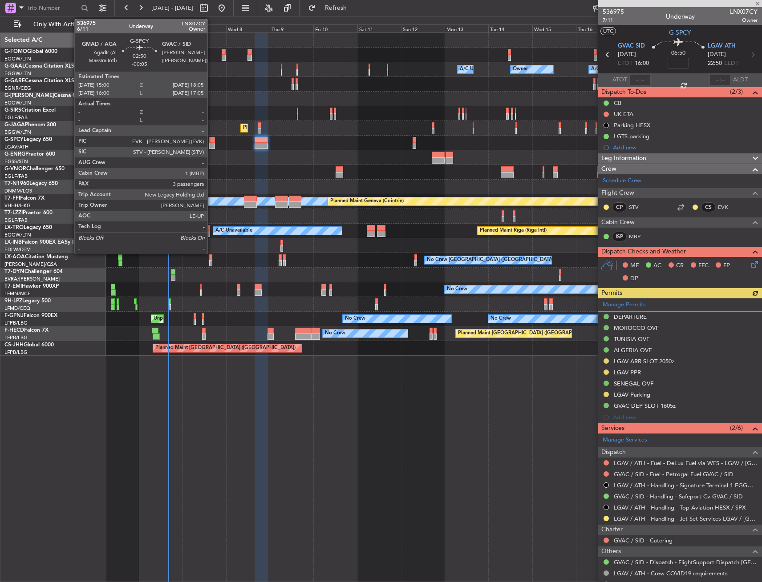
click at [211, 143] on div at bounding box center [212, 146] width 6 height 6
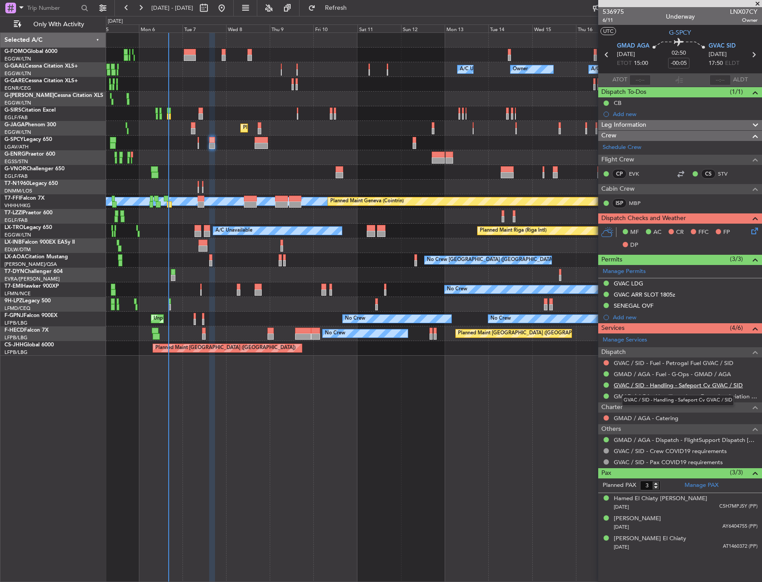
click at [731, 386] on link "GVAC / SID - Handling - Safeport Cv GVAC / SID" at bounding box center [678, 386] width 129 height 8
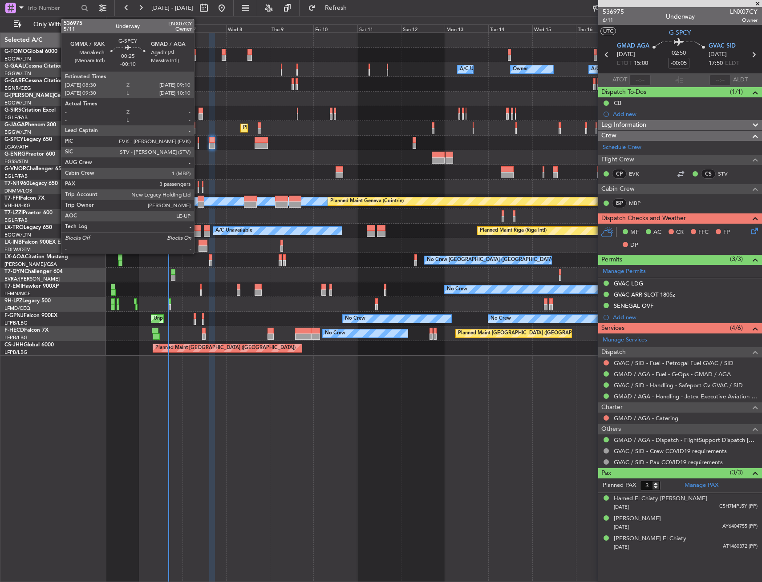
click at [198, 140] on div at bounding box center [198, 140] width 1 height 6
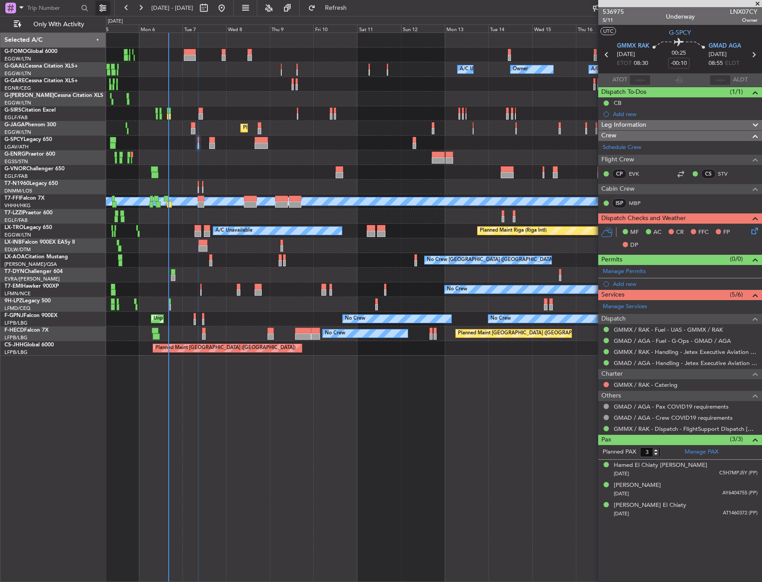
click at [97, 12] on button at bounding box center [103, 8] width 14 height 14
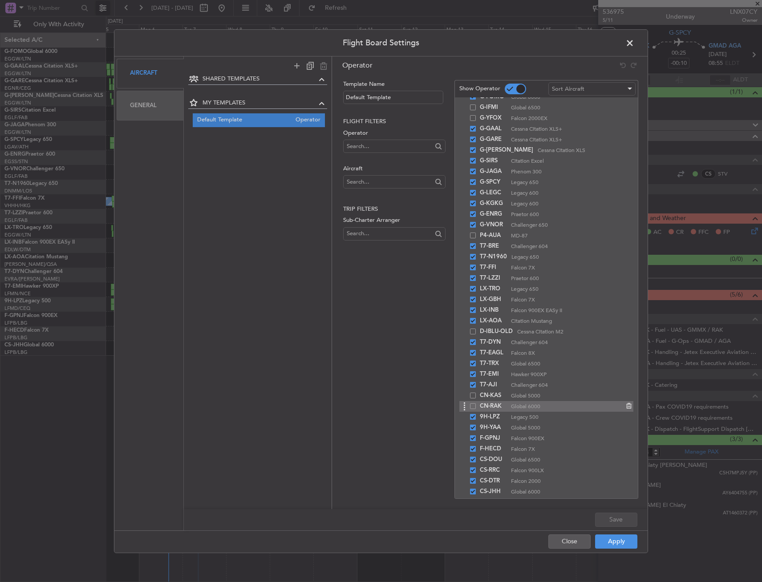
scroll to position [67, 0]
click at [634, 44] on span at bounding box center [634, 45] width 0 height 18
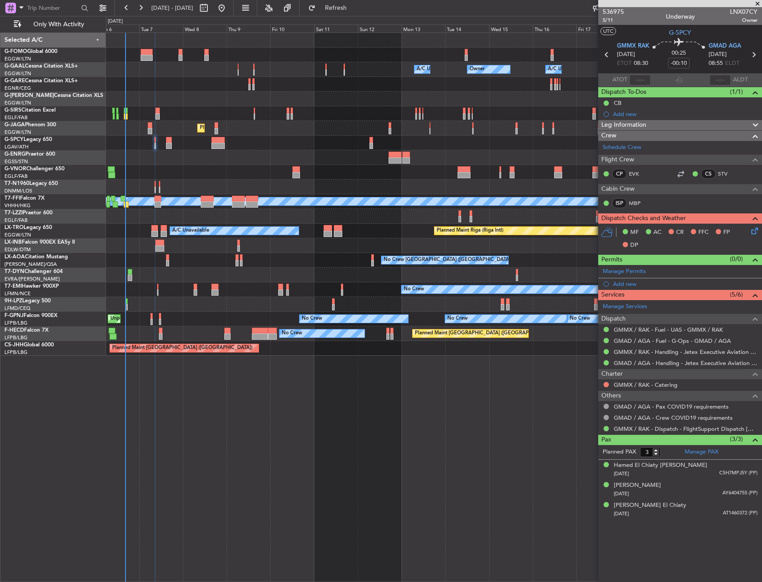
click at [259, 409] on div "A/C Unavailable Owner Owner A/C Unavailable Owner Planned Maint [GEOGRAPHIC_DAT…" at bounding box center [434, 307] width 656 height 550
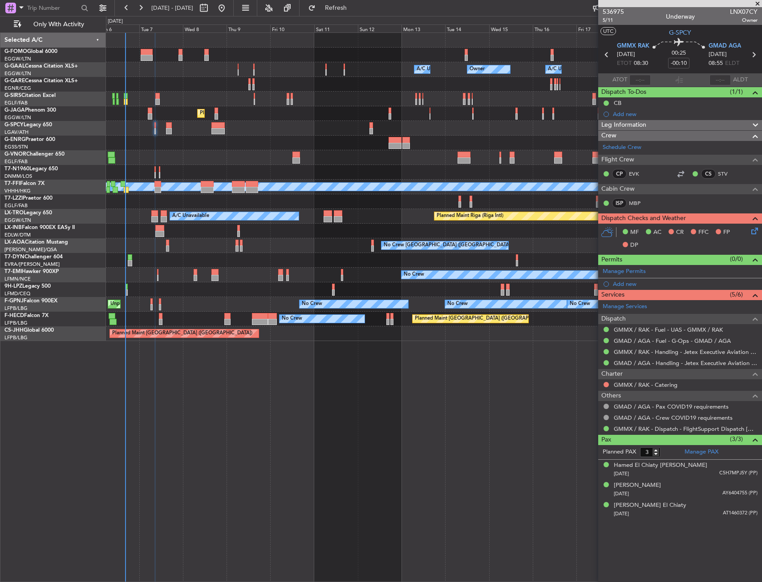
click at [290, 178] on div at bounding box center [433, 172] width 655 height 15
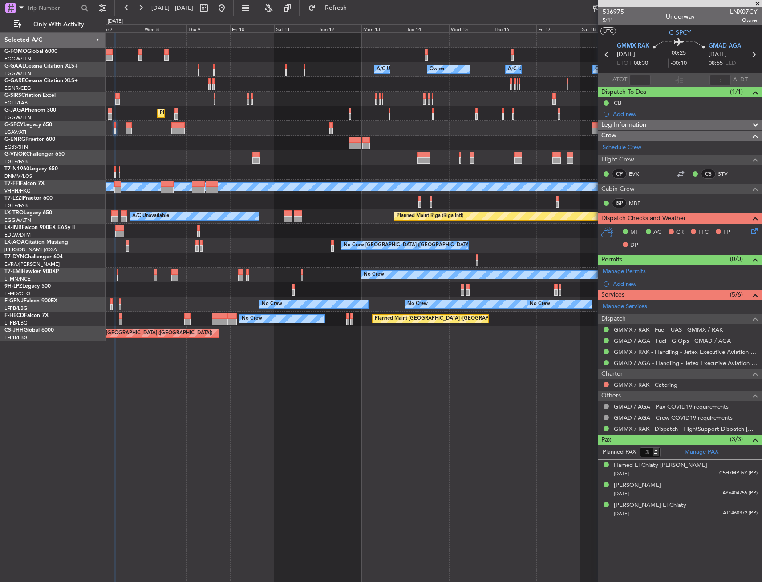
click at [433, 172] on div at bounding box center [433, 172] width 655 height 15
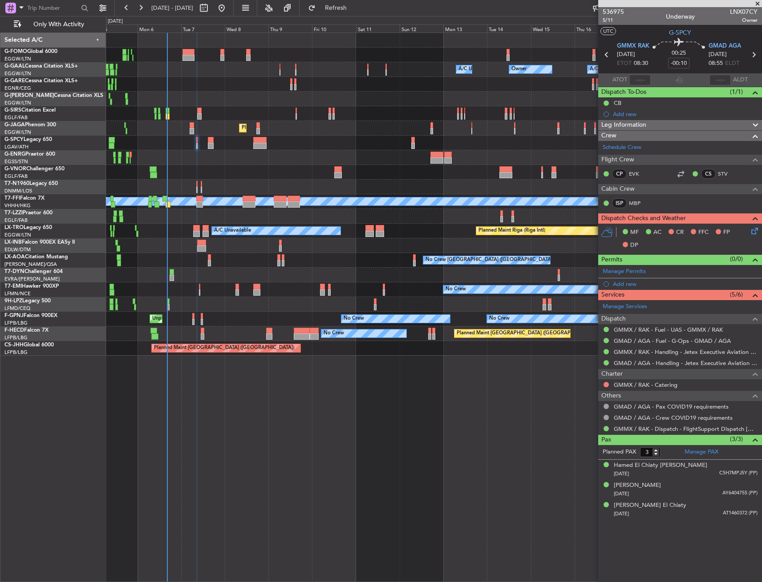
click at [192, 61] on div at bounding box center [433, 55] width 655 height 15
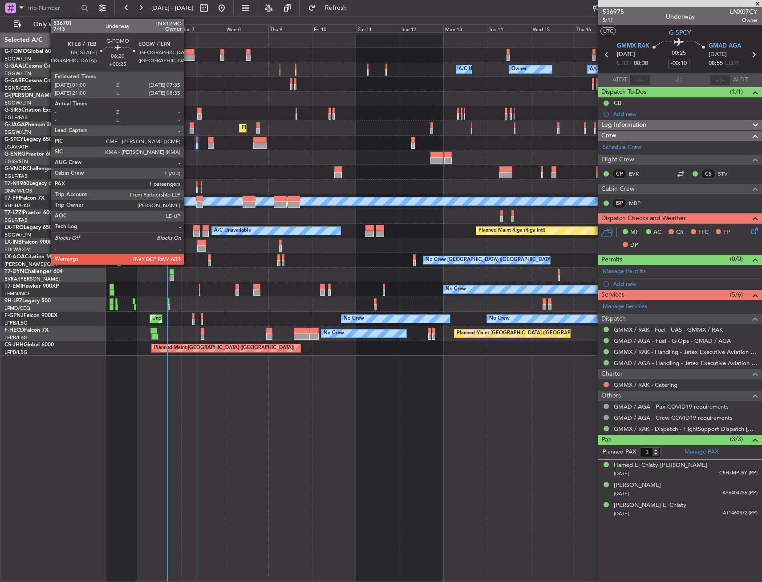
click at [188, 57] on div at bounding box center [188, 58] width 12 height 6
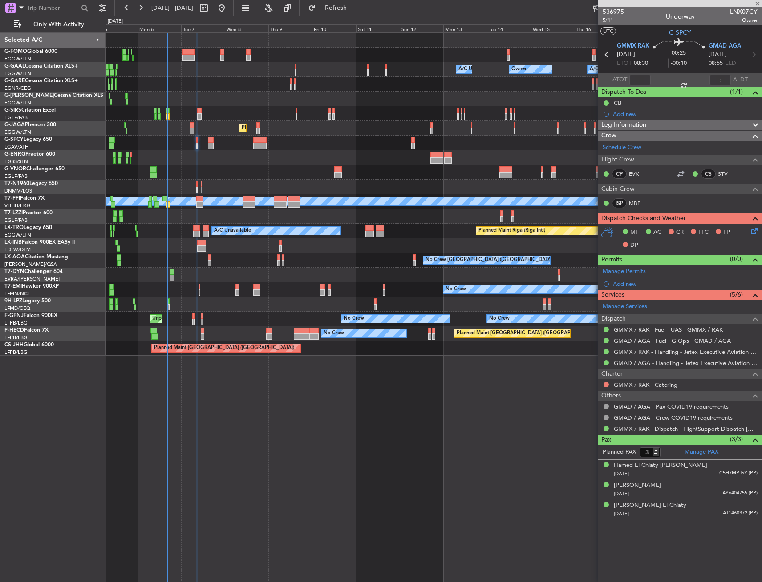
type input "+00:25"
type input "1"
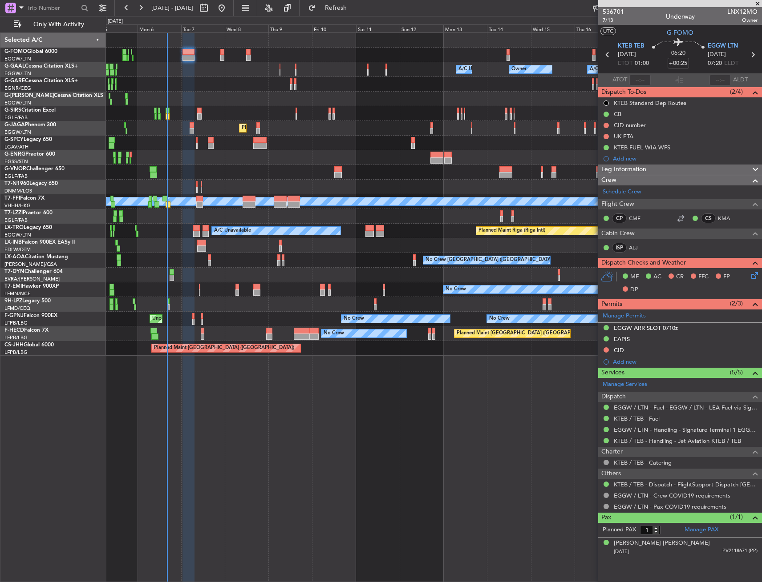
click at [641, 167] on span "Leg Information" at bounding box center [623, 170] width 45 height 10
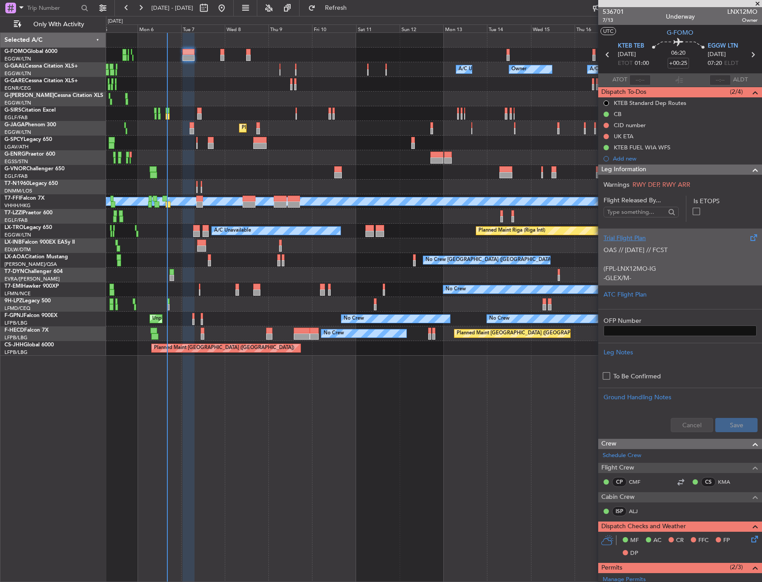
click at [643, 243] on div "Trial Flight Plan" at bounding box center [679, 238] width 153 height 9
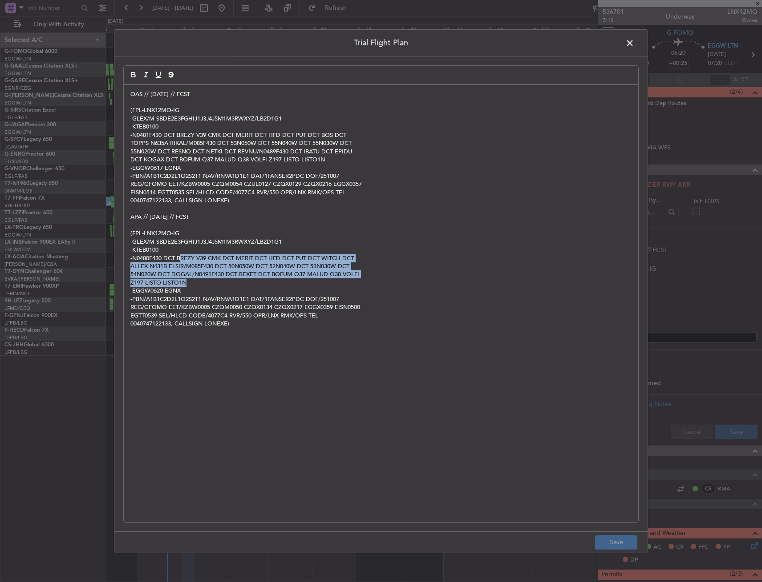
drag, startPoint x: 182, startPoint y: 258, endPoint x: 258, endPoint y: 281, distance: 78.5
click at [258, 281] on div "OAS // [DATE] // FCST (FPL-LNX12MO-IG -GLEX/M-SBDE2E3FGHIJ1J3J4J5M1M3RWXYZ/LB2D…" at bounding box center [381, 304] width 514 height 438
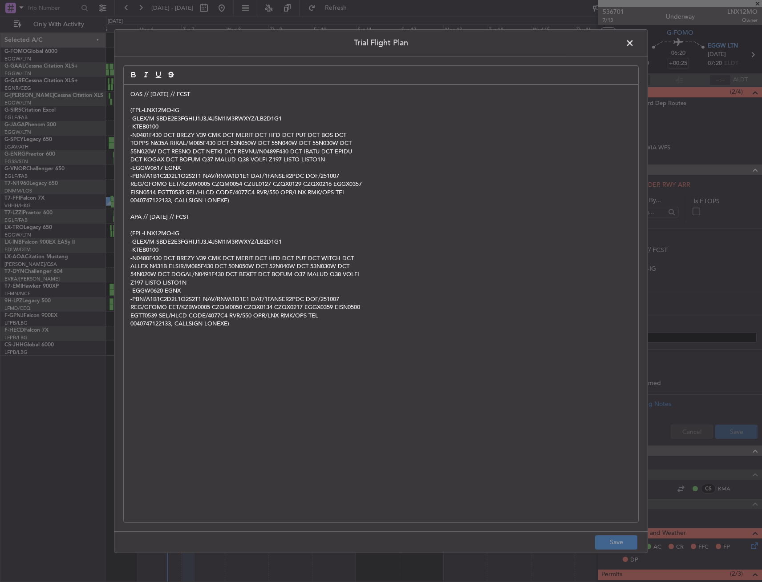
click at [634, 46] on span at bounding box center [634, 45] width 0 height 18
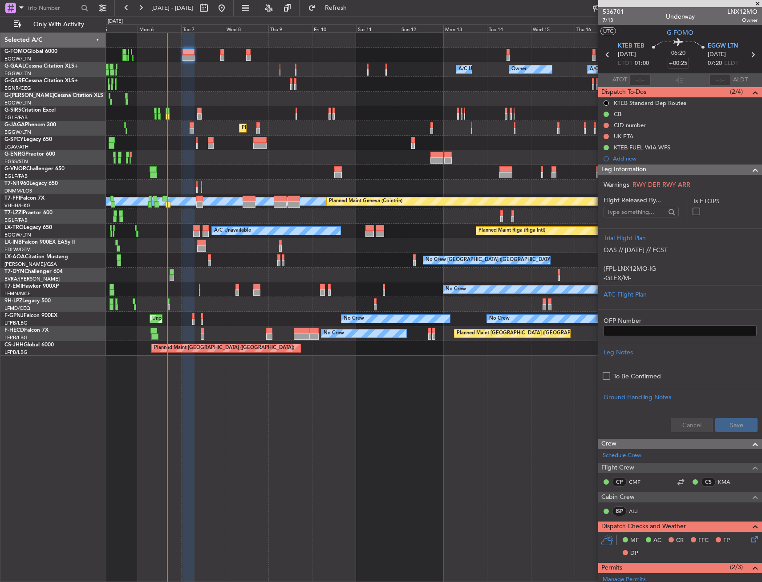
click at [719, 171] on div "Leg Information" at bounding box center [680, 170] width 164 height 10
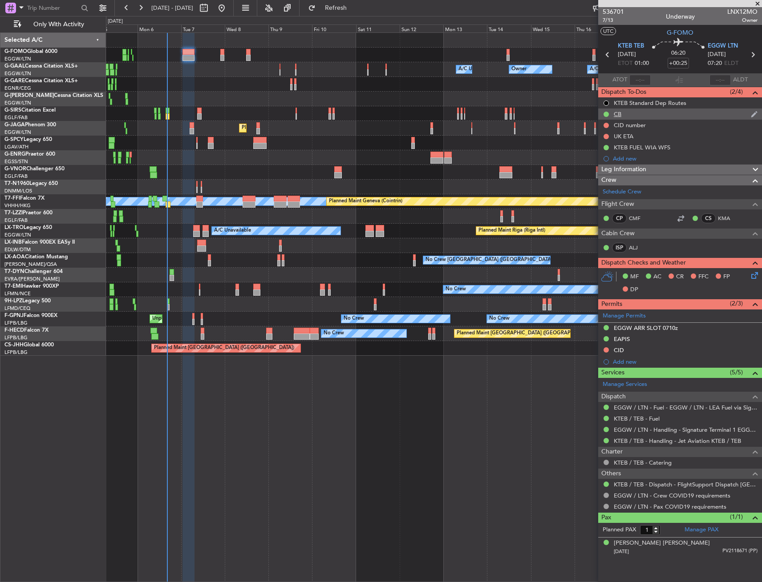
click at [620, 113] on div "CB" at bounding box center [618, 114] width 8 height 8
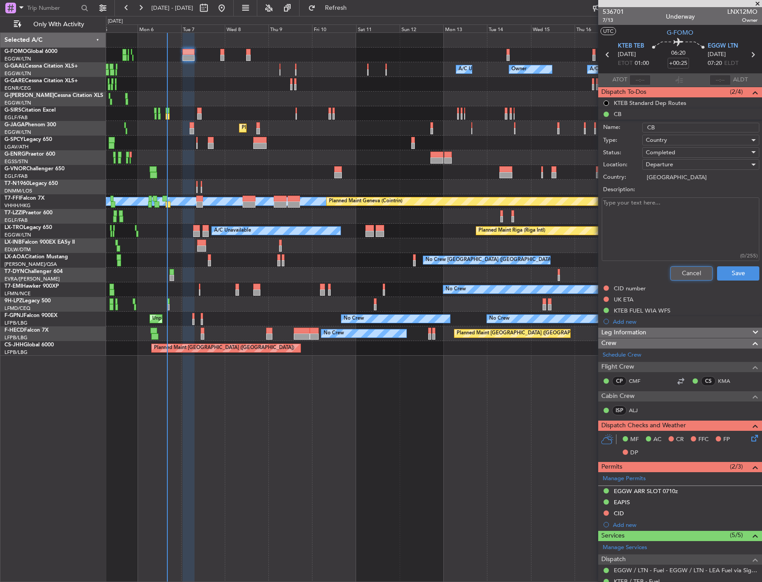
click at [685, 279] on button "Cancel" at bounding box center [691, 274] width 42 height 14
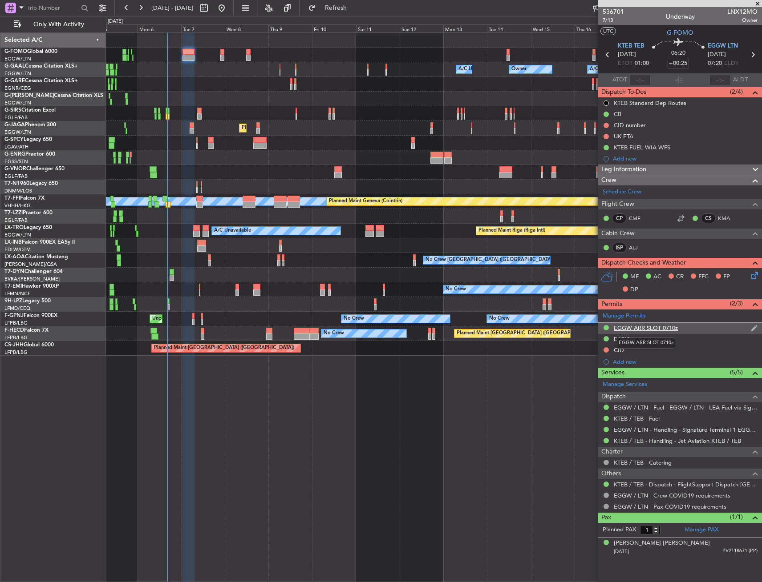
click at [652, 328] on div "EGGW ARR SLOT 0710z" at bounding box center [646, 328] width 64 height 8
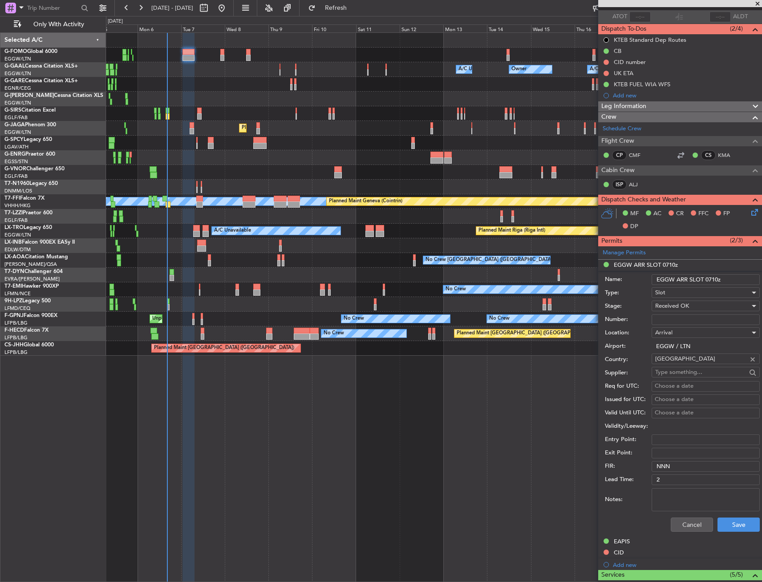
scroll to position [178, 0]
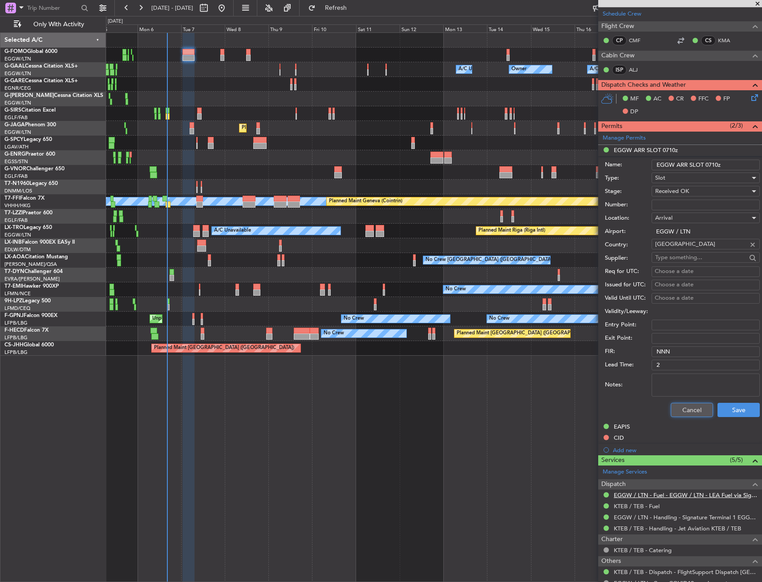
click at [692, 409] on button "Cancel" at bounding box center [692, 410] width 42 height 14
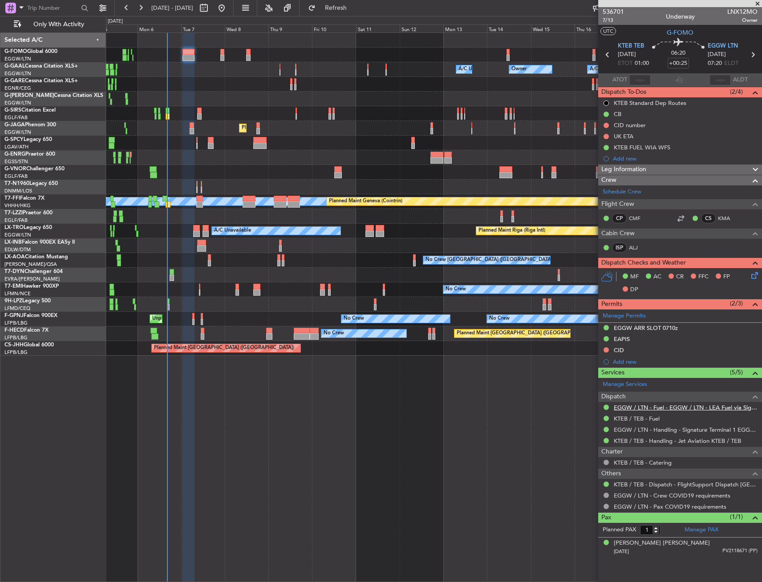
scroll to position [0, 0]
click at [637, 172] on span "Leg Information" at bounding box center [623, 170] width 45 height 10
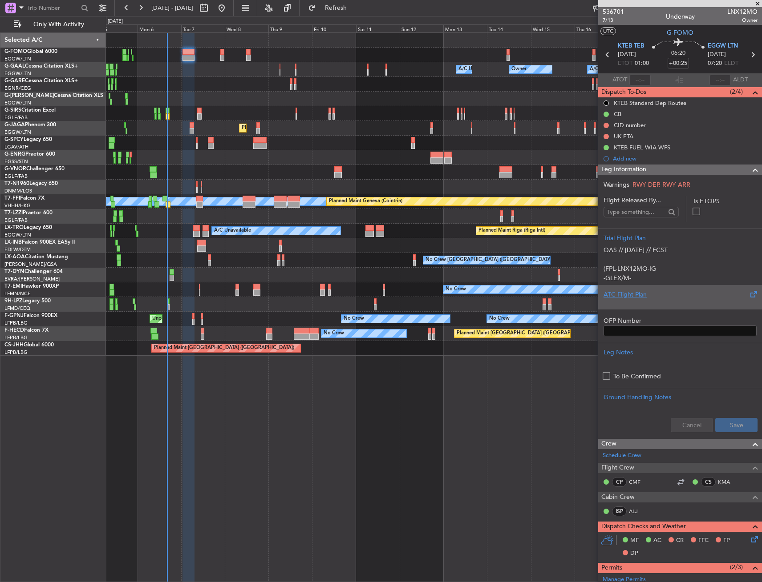
click at [640, 295] on div "ATC Flight Plan" at bounding box center [679, 294] width 153 height 9
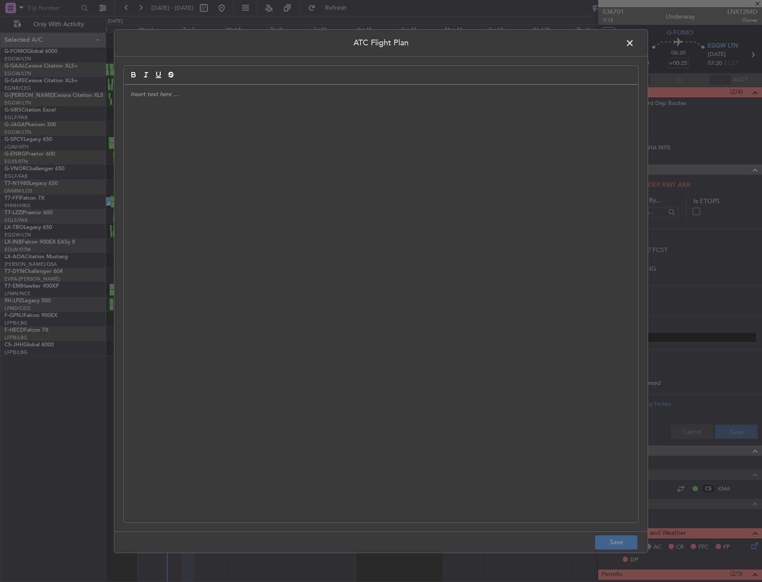
click at [268, 204] on div at bounding box center [381, 304] width 514 height 438
click at [645, 44] on header "ATC Flight Plan" at bounding box center [380, 42] width 533 height 27
drag, startPoint x: 386, startPoint y: 136, endPoint x: 97, endPoint y: 134, distance: 288.8
click at [97, 134] on div "ATC Flight Plan APA // 06O Save" at bounding box center [381, 291] width 762 height 582
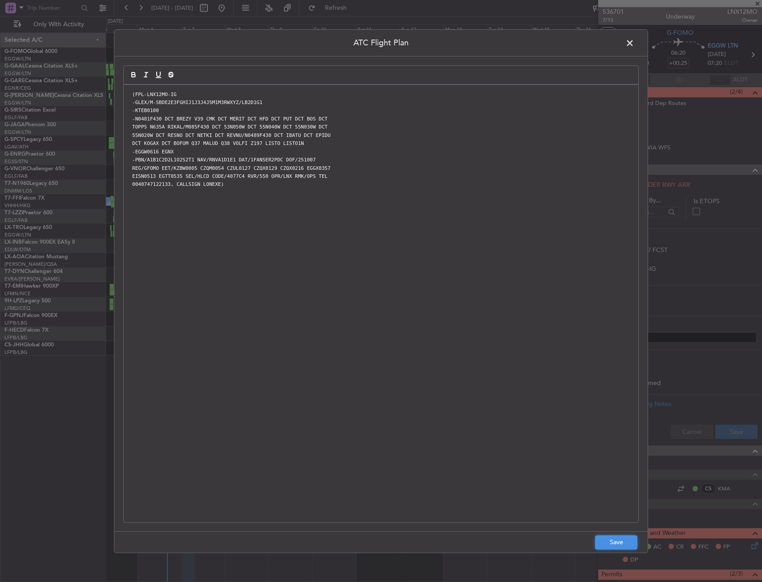
click at [600, 542] on button "Save" at bounding box center [616, 543] width 42 height 14
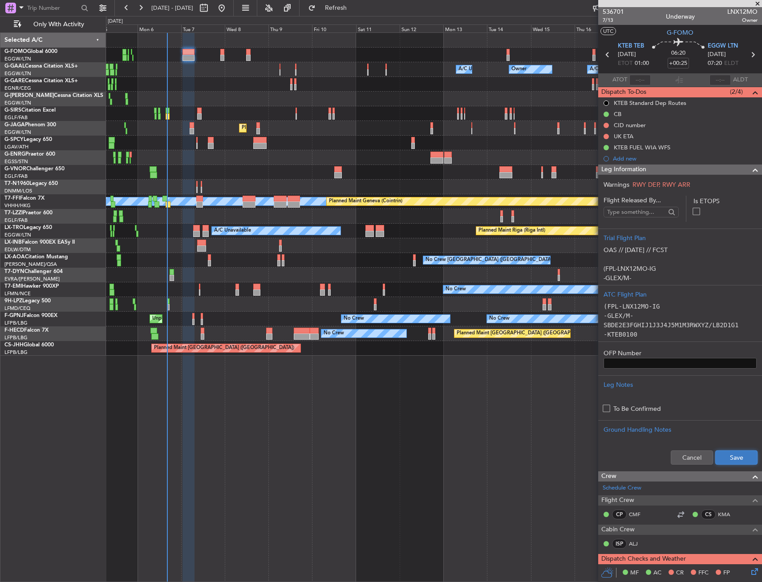
click at [724, 459] on button "Save" at bounding box center [736, 458] width 42 height 14
click at [663, 171] on div "Leg Information" at bounding box center [680, 170] width 164 height 10
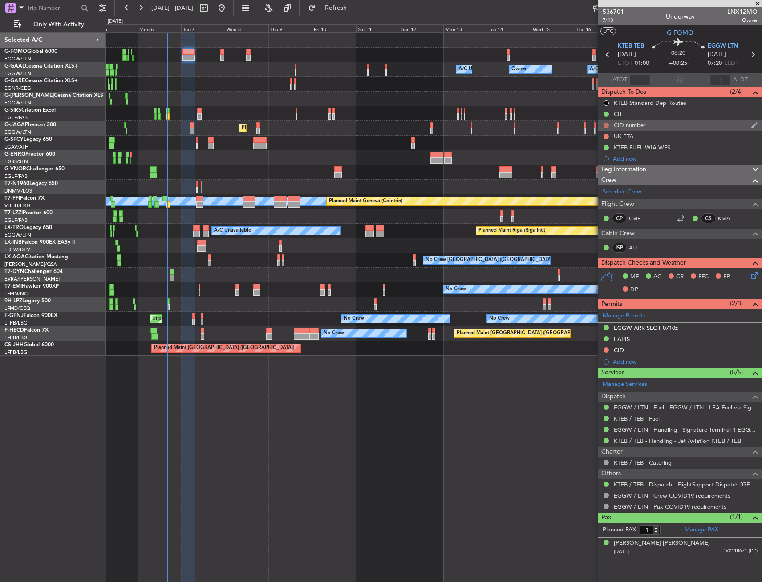
click at [606, 125] on button at bounding box center [605, 125] width 5 height 5
click at [607, 162] on span "Completed" at bounding box center [609, 164] width 29 height 9
click at [606, 351] on button at bounding box center [605, 350] width 5 height 5
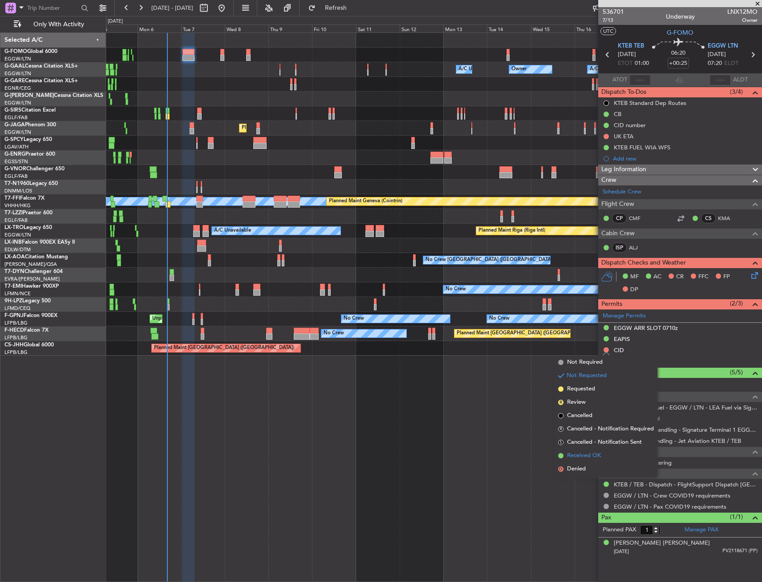
drag, startPoint x: 593, startPoint y: 447, endPoint x: 584, endPoint y: 454, distance: 11.7
click at [587, 447] on li "S Cancelled - Notification Sent" at bounding box center [605, 442] width 103 height 13
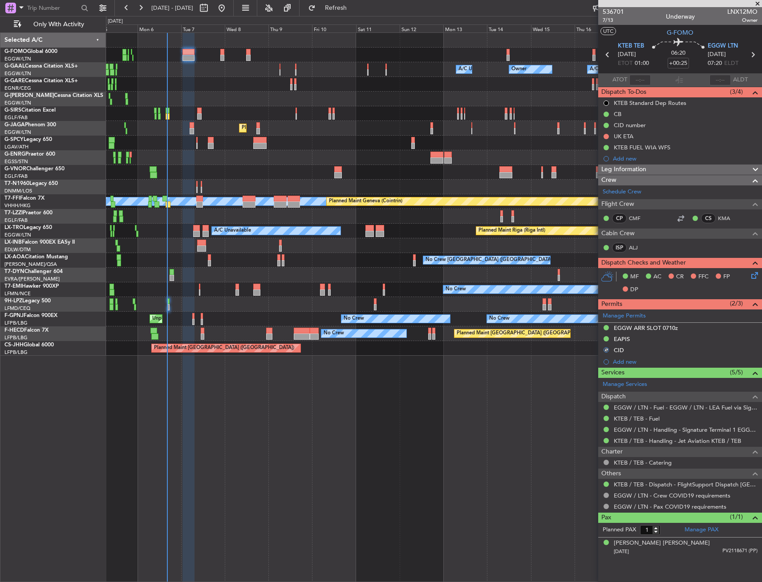
click at [634, 354] on div "CID" at bounding box center [680, 350] width 164 height 11
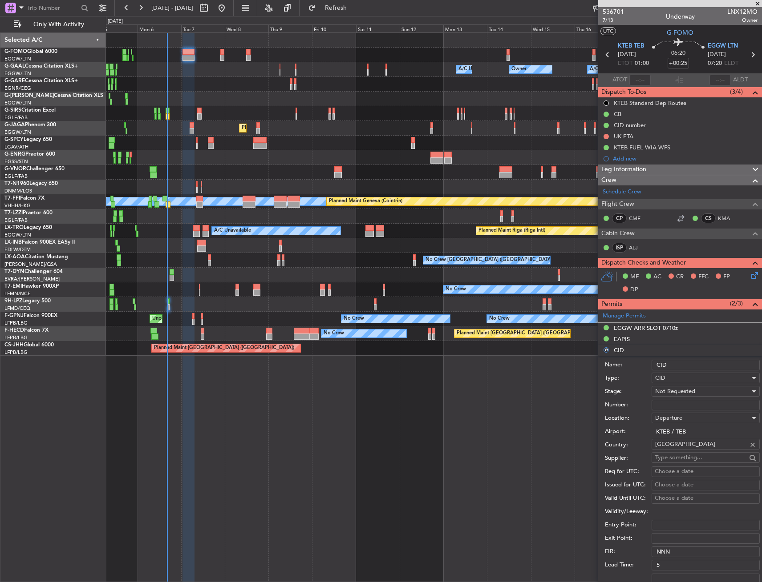
click at [694, 412] on div "Departure" at bounding box center [702, 418] width 95 height 13
click at [689, 403] on div at bounding box center [381, 291] width 762 height 582
click at [683, 406] on input "Number:" at bounding box center [705, 405] width 108 height 11
paste input "243"
type input "243"
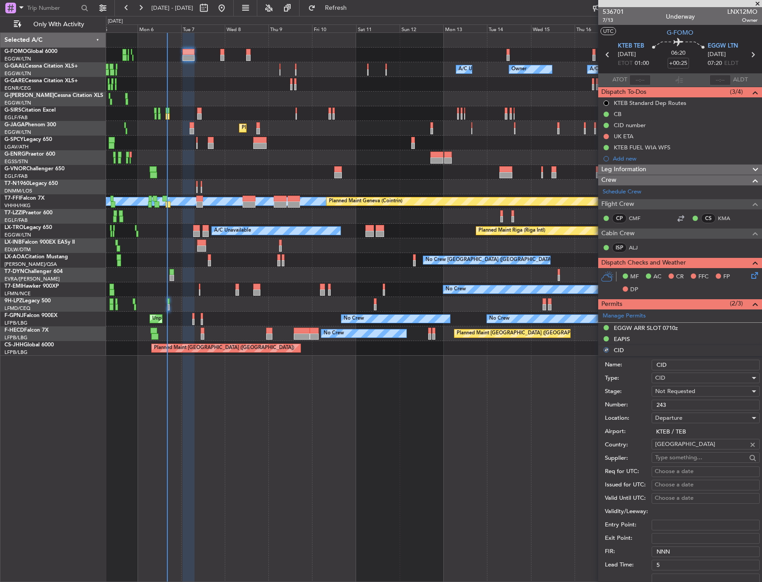
click at [693, 388] on span "Not Requested" at bounding box center [675, 392] width 40 height 8
click at [688, 448] on span "Requested" at bounding box center [701, 449] width 93 height 13
click at [682, 395] on span "Requested" at bounding box center [669, 392] width 28 height 8
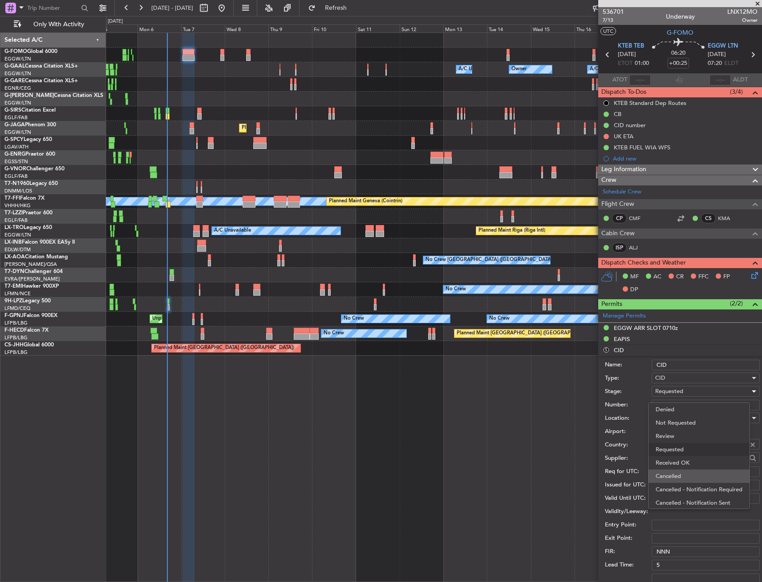
scroll to position [4, 0]
click at [687, 456] on span "Received OK" at bounding box center [701, 459] width 93 height 13
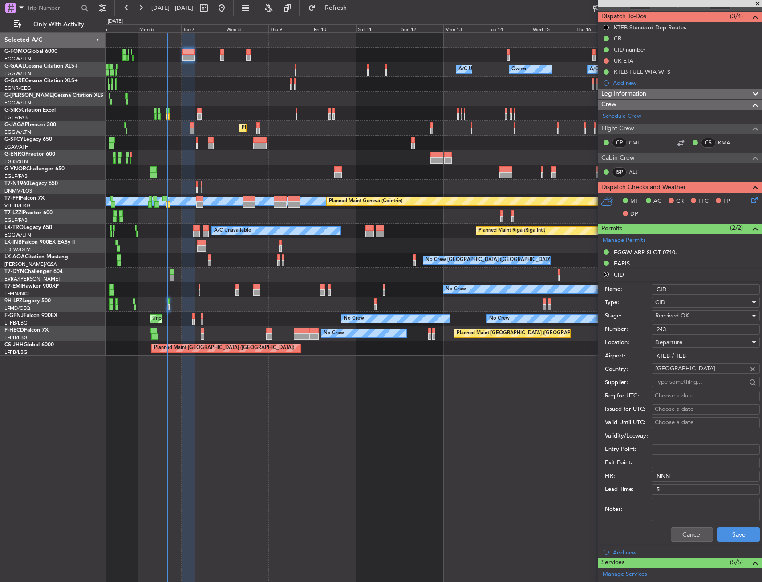
scroll to position [133, 0]
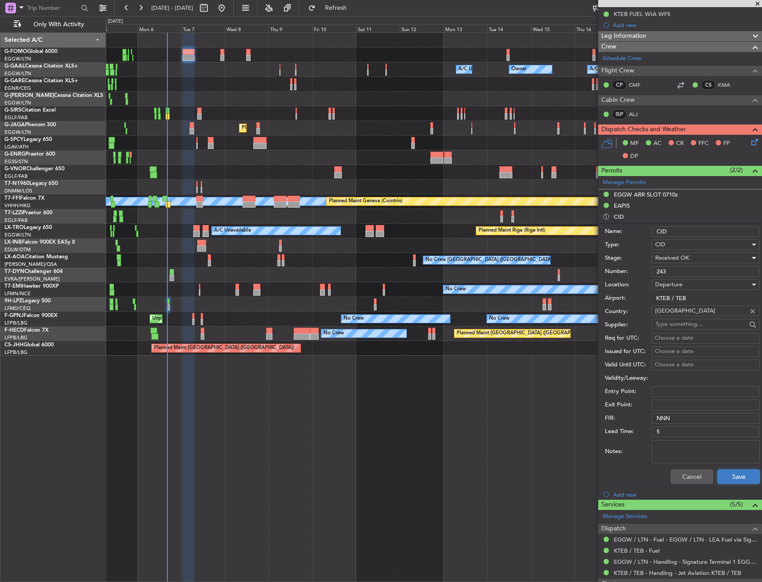
click at [719, 473] on button "Save" at bounding box center [738, 477] width 42 height 14
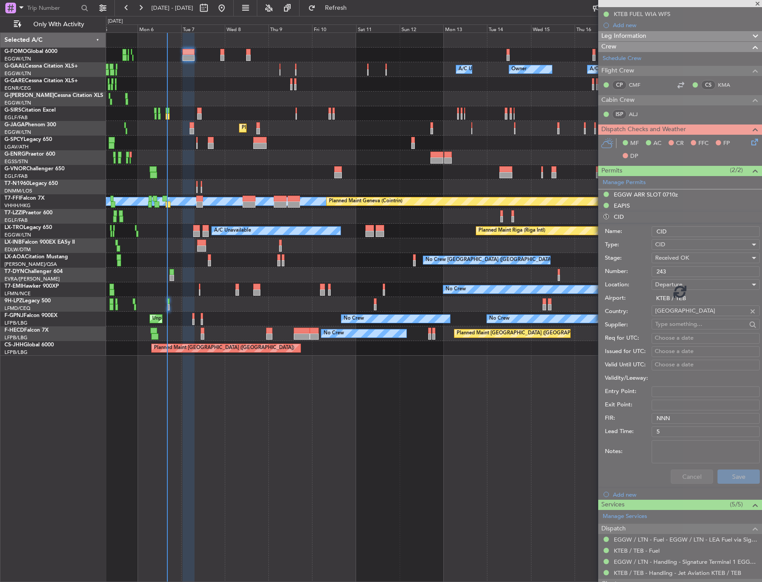
scroll to position [0, 0]
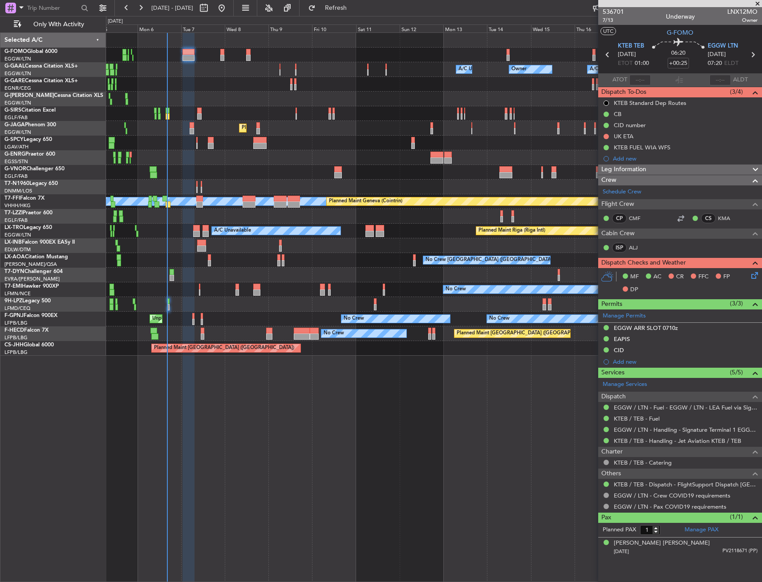
click at [750, 276] on icon at bounding box center [752, 274] width 7 height 7
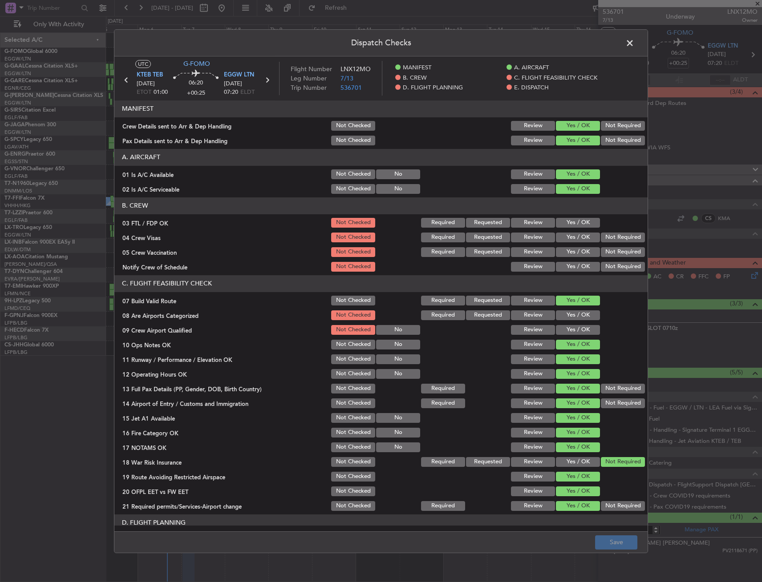
click at [758, 275] on div "Dispatch Checks UTC G-FOMO KTEB TEB 07/10/2025 ETOT 01:00 06:20 +00:25 EGGW LTN…" at bounding box center [381, 291] width 762 height 582
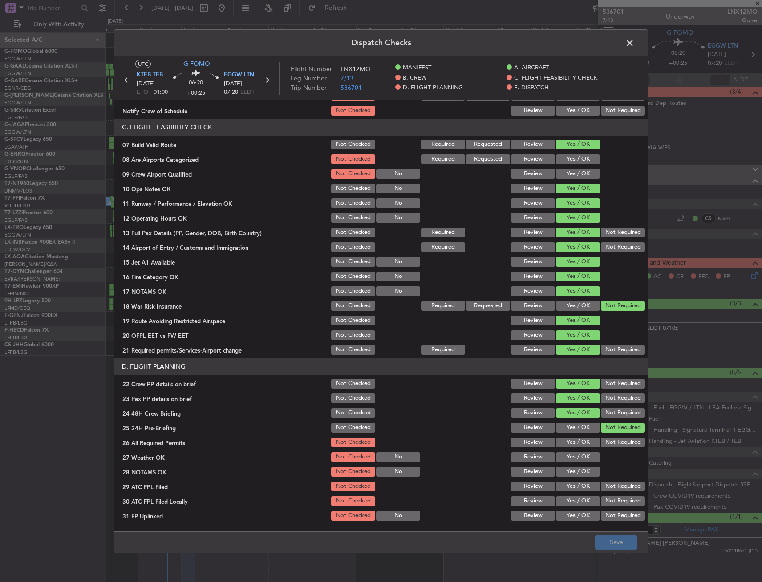
scroll to position [222, 0]
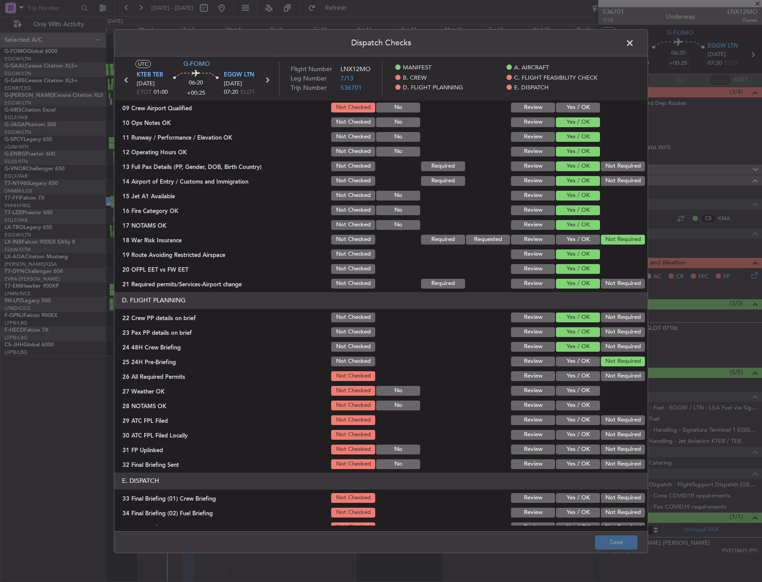
click at [570, 374] on button "Yes / OK" at bounding box center [578, 377] width 44 height 10
click at [570, 394] on button "Yes / OK" at bounding box center [578, 391] width 44 height 10
click at [569, 408] on button "Yes / OK" at bounding box center [578, 406] width 44 height 10
click at [568, 424] on button "Yes / OK" at bounding box center [578, 421] width 44 height 10
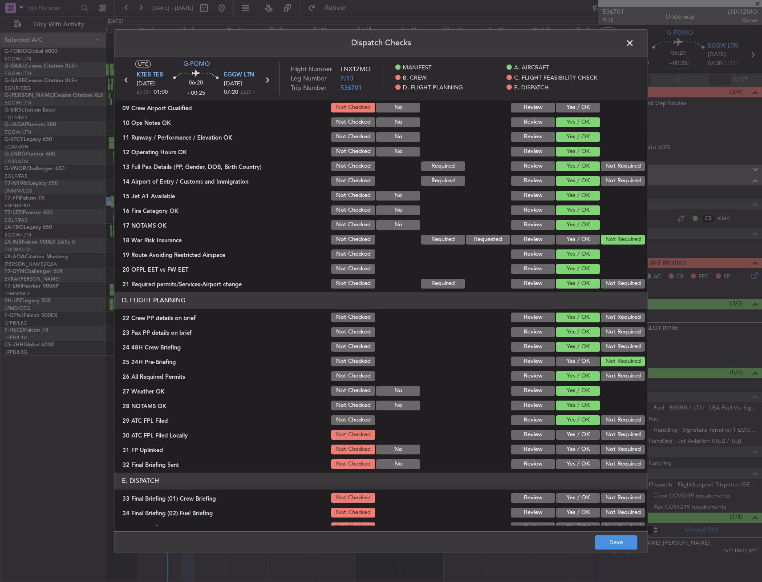
click at [574, 435] on button "Yes / OK" at bounding box center [578, 435] width 44 height 10
click at [574, 445] on div "Yes / OK" at bounding box center [576, 450] width 45 height 12
click at [575, 448] on button "Yes / OK" at bounding box center [578, 450] width 44 height 10
click at [607, 467] on button "Not Required" at bounding box center [623, 465] width 44 height 10
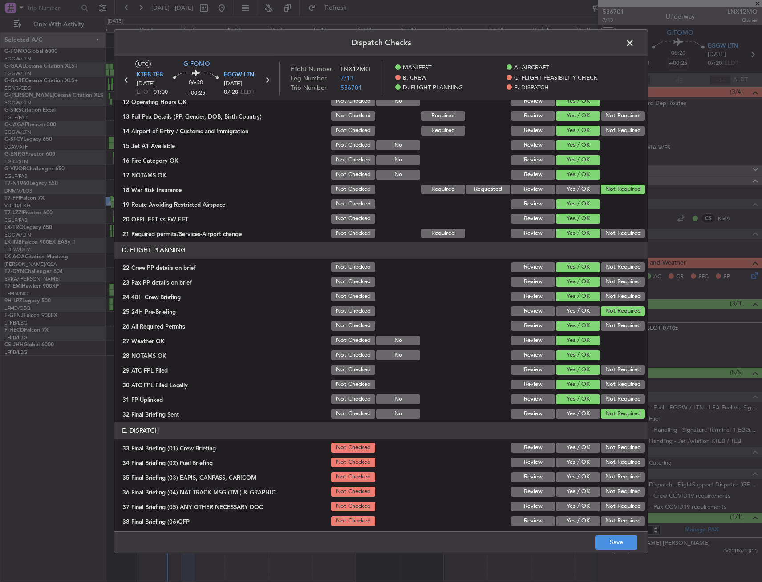
scroll to position [311, 0]
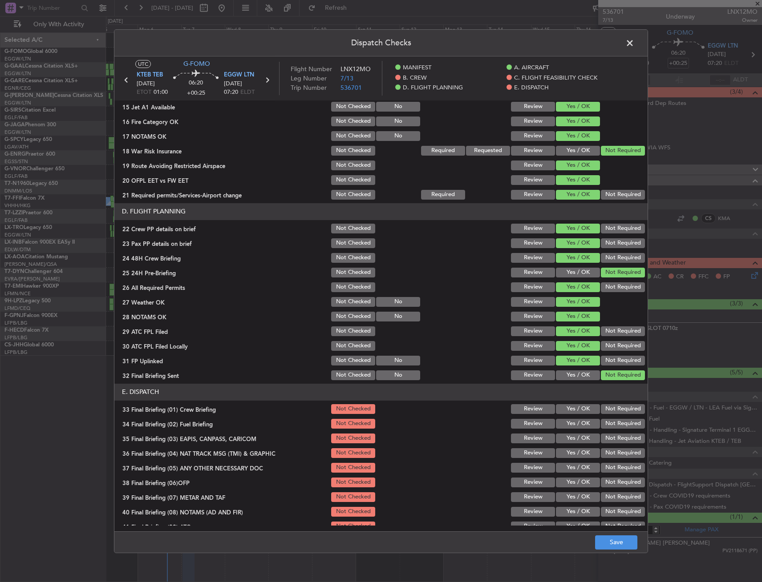
click at [570, 415] on div "Yes / OK" at bounding box center [576, 409] width 45 height 12
click at [569, 412] on button "Yes / OK" at bounding box center [578, 409] width 44 height 10
drag, startPoint x: 565, startPoint y: 422, endPoint x: 567, endPoint y: 430, distance: 8.3
click at [565, 422] on button "Yes / OK" at bounding box center [578, 424] width 44 height 10
click at [566, 440] on button "Yes / OK" at bounding box center [578, 439] width 44 height 10
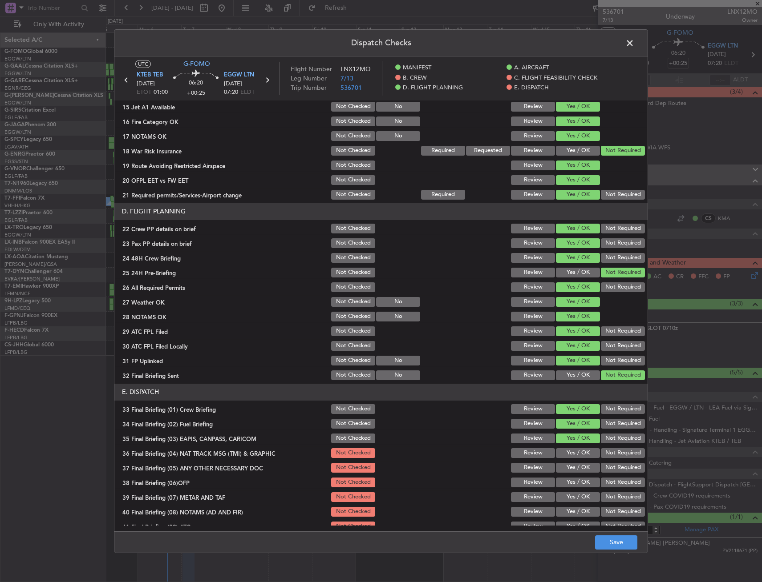
click at [566, 452] on button "Yes / OK" at bounding box center [578, 454] width 44 height 10
click at [567, 467] on button "Yes / OK" at bounding box center [578, 468] width 44 height 10
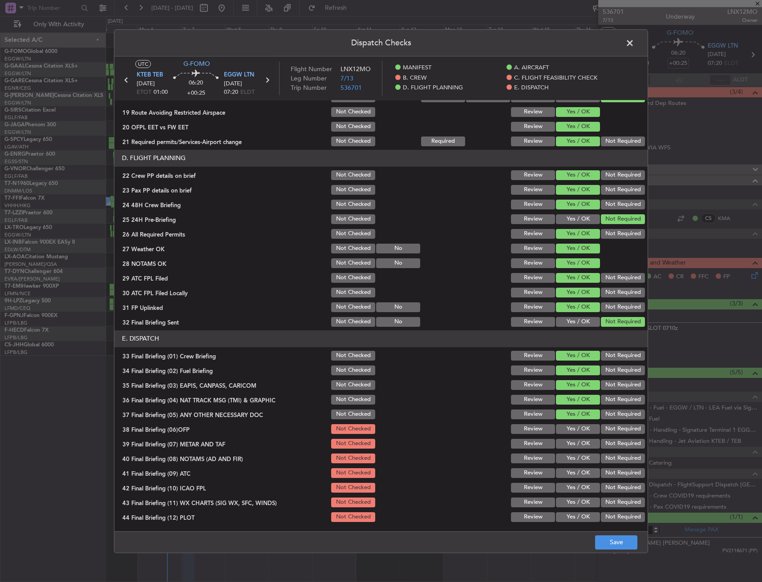
click at [567, 433] on button "Yes / OK" at bounding box center [578, 429] width 44 height 10
click at [566, 445] on button "Yes / OK" at bounding box center [578, 444] width 44 height 10
click at [566, 461] on button "Yes / OK" at bounding box center [578, 459] width 44 height 10
click at [566, 477] on button "Yes / OK" at bounding box center [578, 474] width 44 height 10
click at [608, 486] on button "Not Required" at bounding box center [623, 488] width 44 height 10
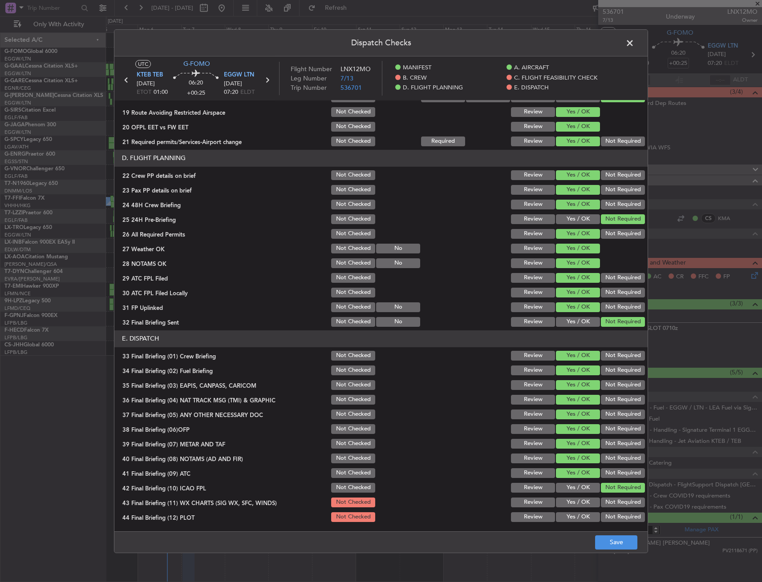
click at [582, 504] on button "Yes / OK" at bounding box center [578, 503] width 44 height 10
click at [613, 518] on button "Not Required" at bounding box center [623, 518] width 44 height 10
click at [613, 548] on button "Save" at bounding box center [616, 543] width 42 height 14
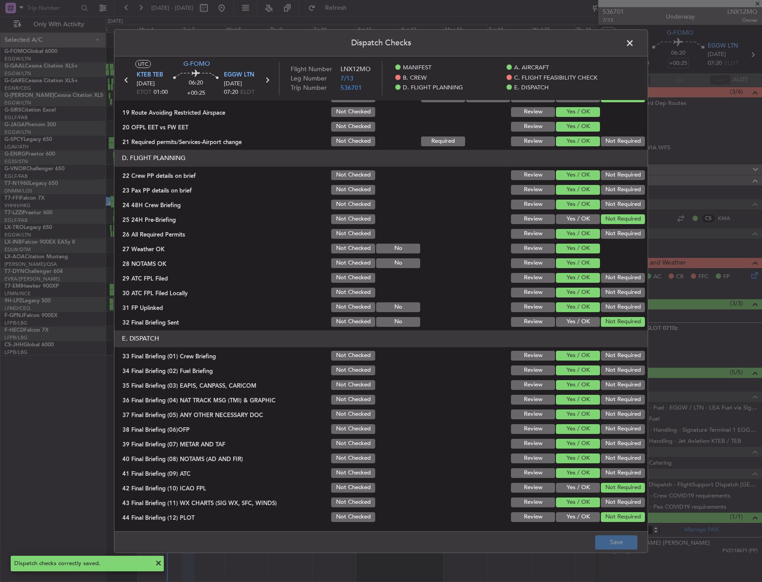
scroll to position [231, 0]
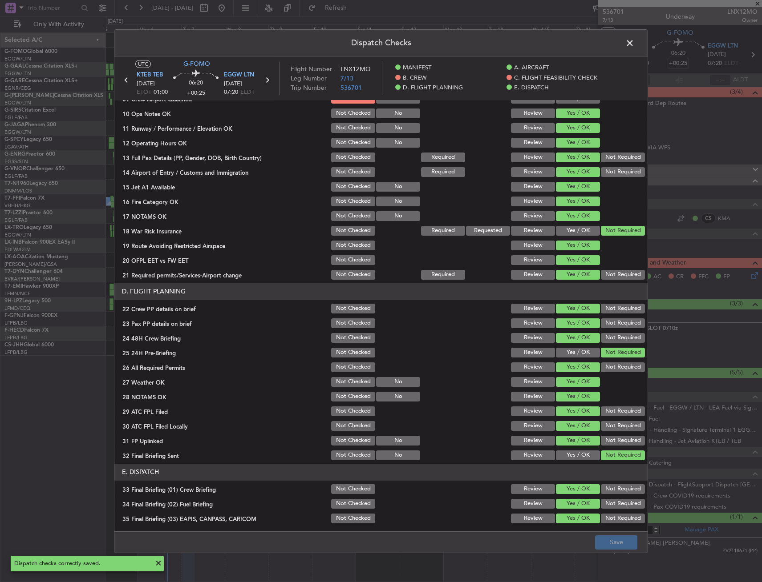
click at [634, 41] on span at bounding box center [634, 45] width 0 height 18
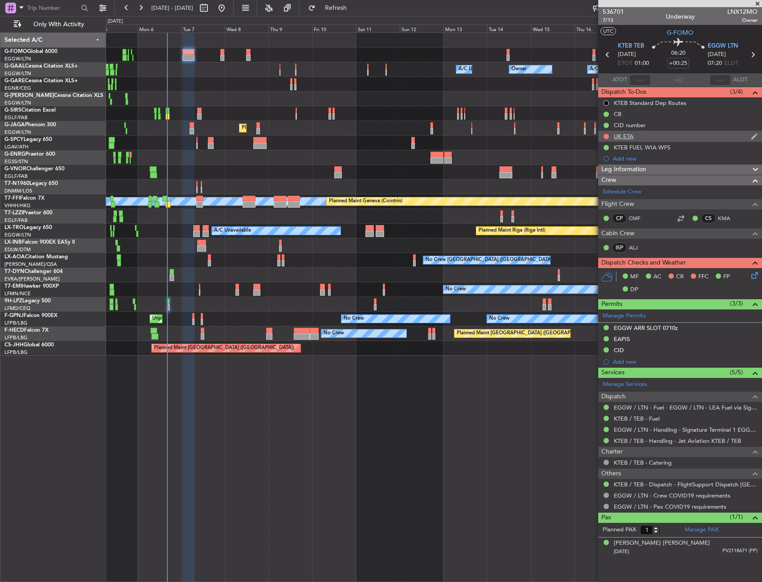
click at [602, 136] on div at bounding box center [605, 136] width 7 height 7
click at [607, 137] on button at bounding box center [605, 136] width 5 height 5
click at [599, 188] on span "Cancelled" at bounding box center [607, 189] width 25 height 9
click at [613, 20] on span "7/13" at bounding box center [612, 20] width 21 height 8
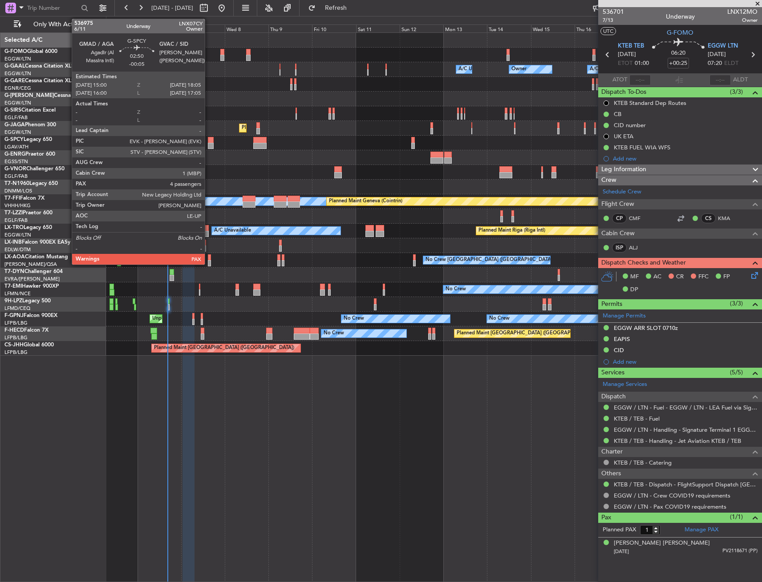
click at [209, 144] on div at bounding box center [211, 146] width 6 height 6
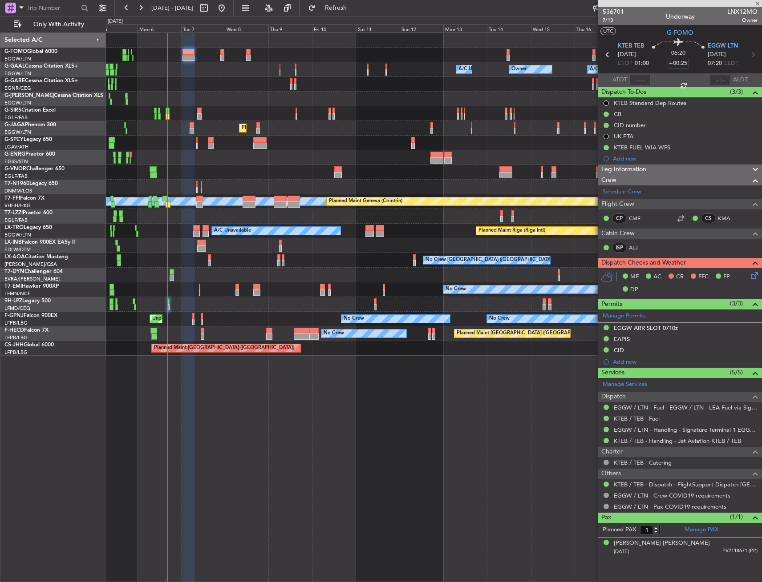
type input "-00:05"
type input "4"
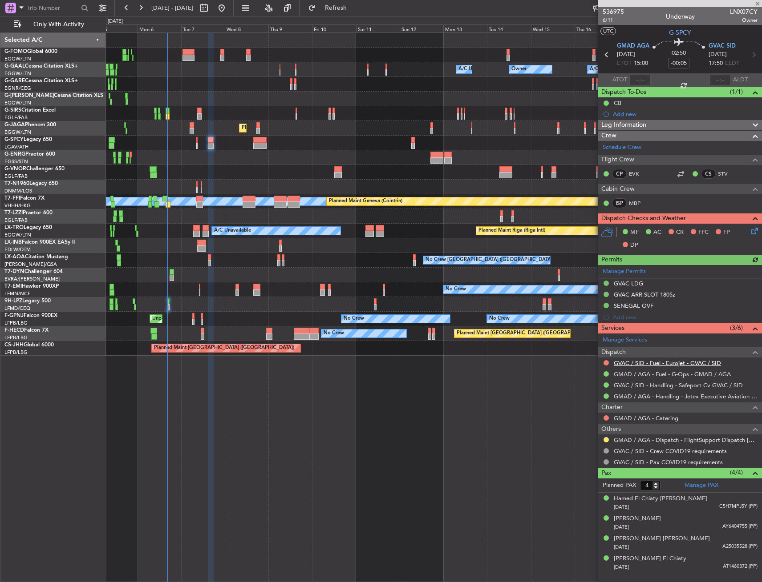
click at [682, 362] on link "GVAC / SID - Fuel - Eurojet - GVAC / SID" at bounding box center [667, 364] width 107 height 8
click at [607, 440] on button at bounding box center [605, 439] width 5 height 5
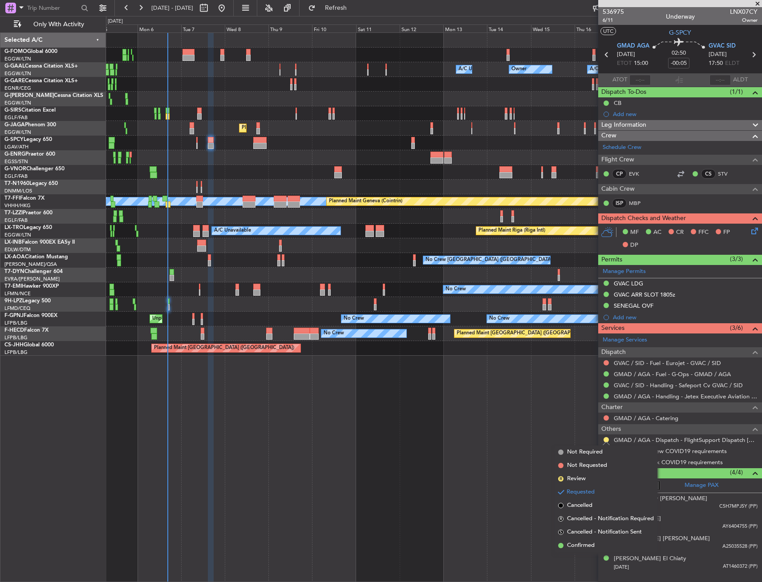
click at [584, 546] on span "Confirmed" at bounding box center [581, 546] width 28 height 9
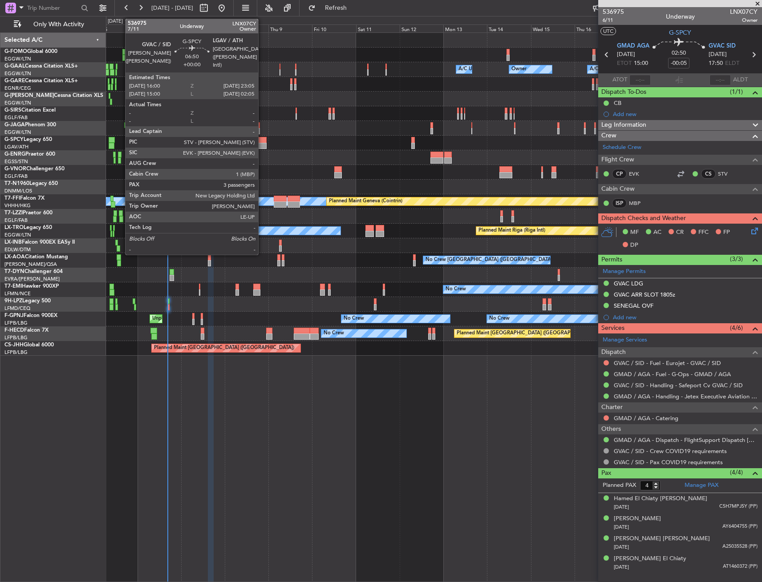
click at [262, 139] on div at bounding box center [259, 140] width 13 height 6
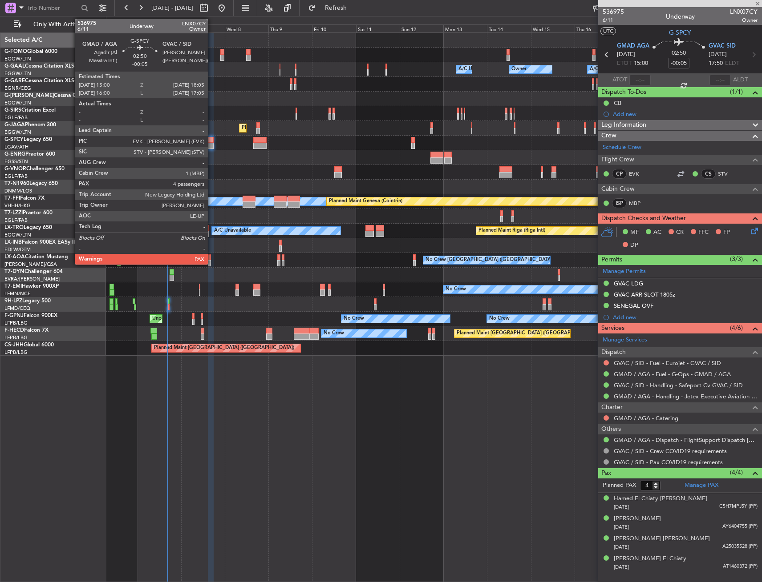
type input "3"
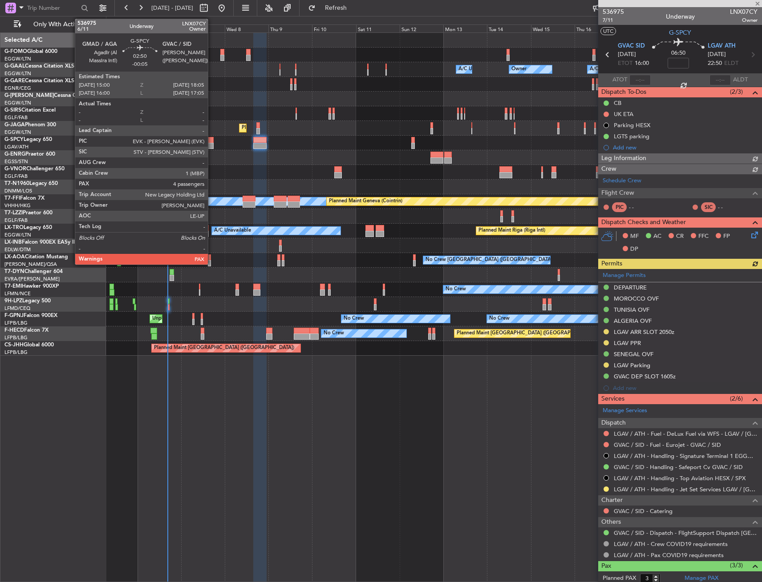
click at [212, 142] on div at bounding box center [211, 140] width 6 height 6
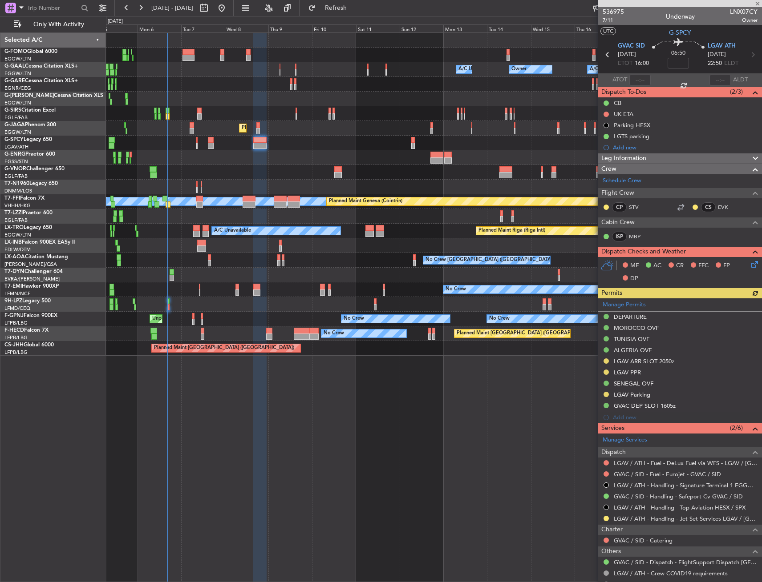
type input "-00:05"
type input "4"
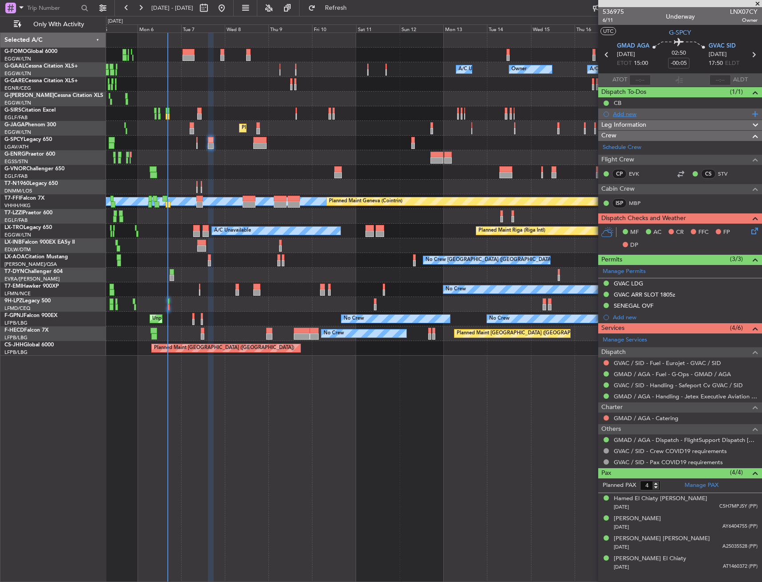
click at [639, 117] on div "Add new" at bounding box center [681, 114] width 137 height 8
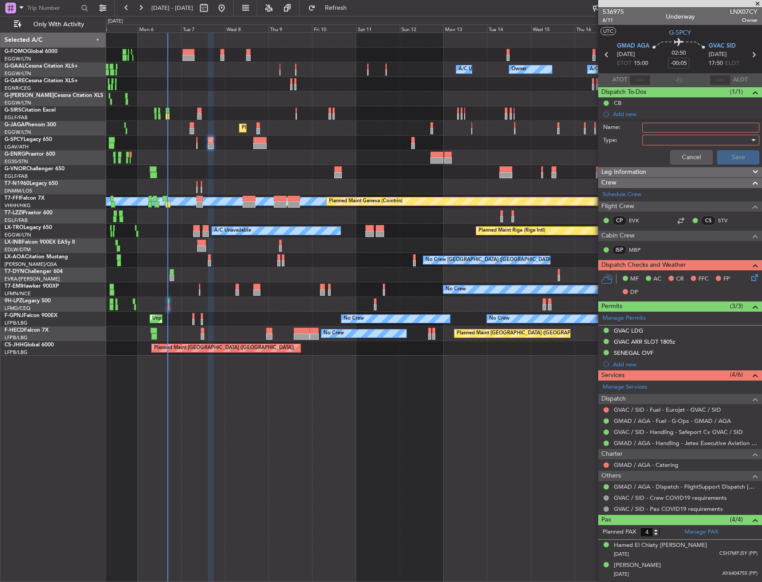
click at [675, 130] on input "Name:" at bounding box center [700, 128] width 117 height 10
type input "F"
type input "GVAC FUEL VIA GALP"
click at [689, 132] on div "Name: GVAC FUEL VIA GALP" at bounding box center [680, 127] width 173 height 13
click at [690, 136] on div at bounding box center [698, 139] width 104 height 13
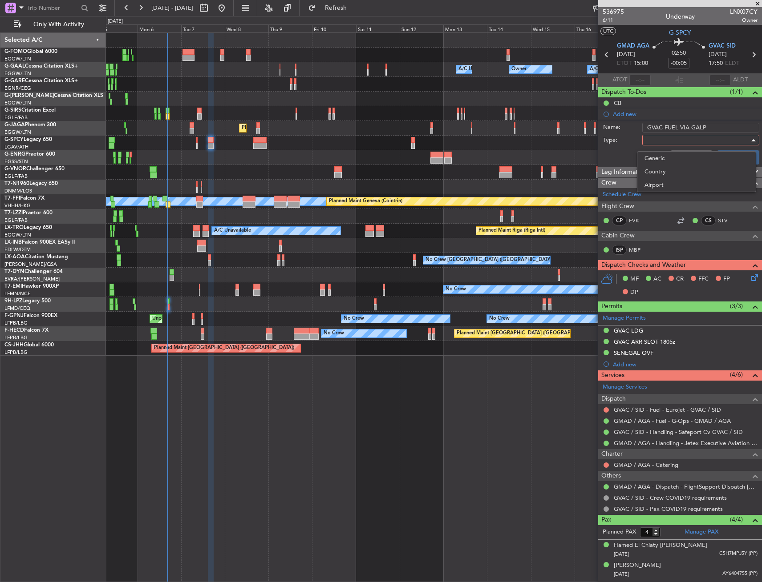
click at [690, 155] on span "Generic" at bounding box center [696, 158] width 104 height 13
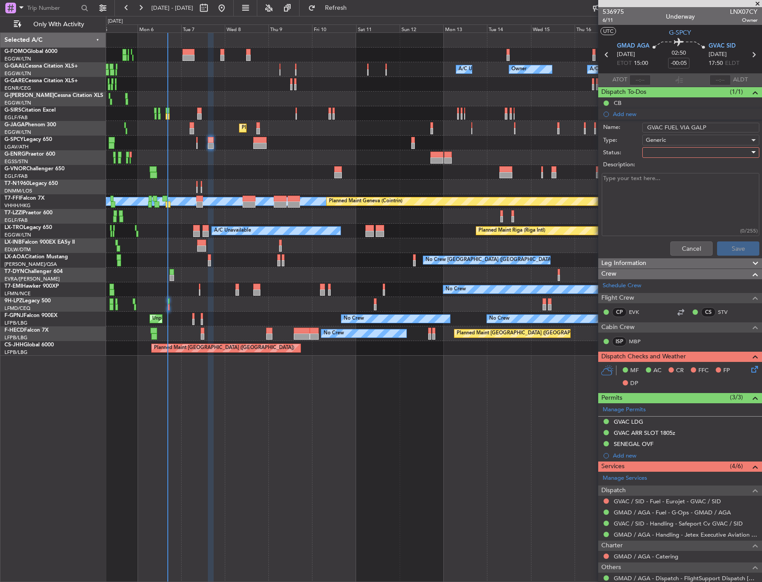
click at [688, 156] on div at bounding box center [698, 152] width 104 height 13
click at [682, 199] on span "Completed" at bounding box center [696, 196] width 104 height 13
click at [719, 250] on button "Save" at bounding box center [738, 249] width 42 height 14
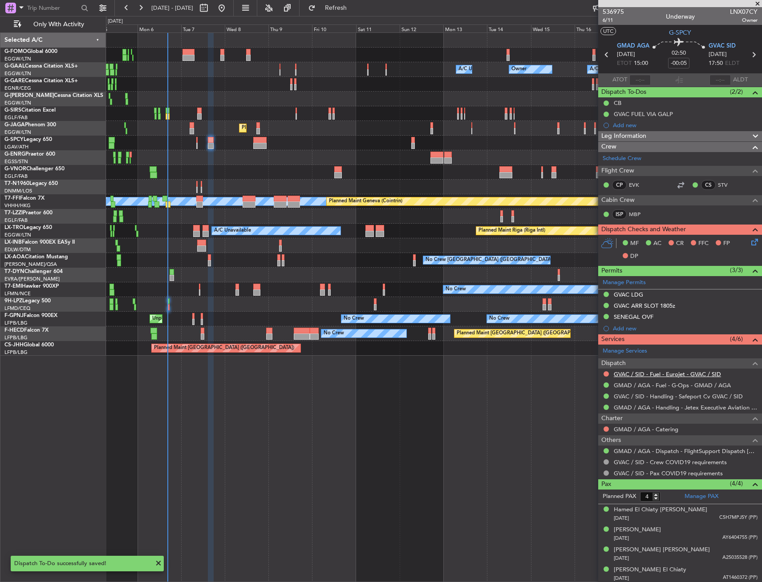
click at [677, 376] on link "GVAC / SID - Fuel - Eurojet - GVAC / SID" at bounding box center [667, 375] width 107 height 8
click at [684, 118] on div "GVAC FUEL VIA GALP" at bounding box center [680, 114] width 164 height 11
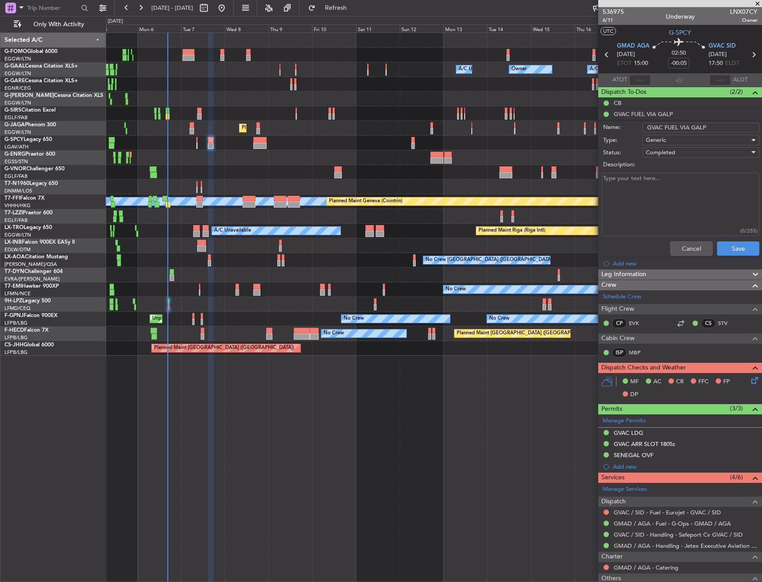
click at [719, 129] on input "GVAC FUEL VIA GALP" at bounding box center [700, 128] width 117 height 10
click at [723, 132] on input "GVAC FUEL VIA GALP/ [GEOGRAPHIC_DATA]" at bounding box center [700, 128] width 117 height 10
type input "GVAC FUEL VIA GALP/ [GEOGRAPHIC_DATA]"
click at [737, 253] on button "Save" at bounding box center [738, 249] width 42 height 14
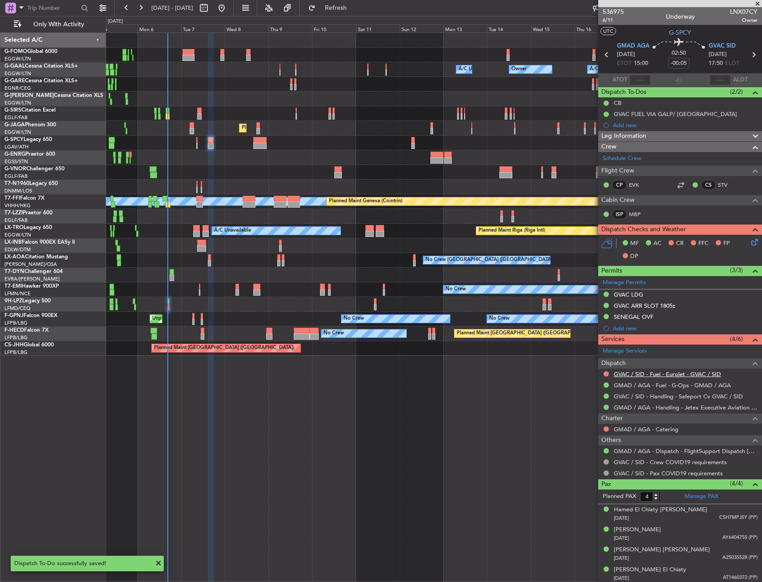
click at [681, 375] on link "GVAC / SID - Fuel - Eurojet - GVAC / SID" at bounding box center [667, 375] width 107 height 8
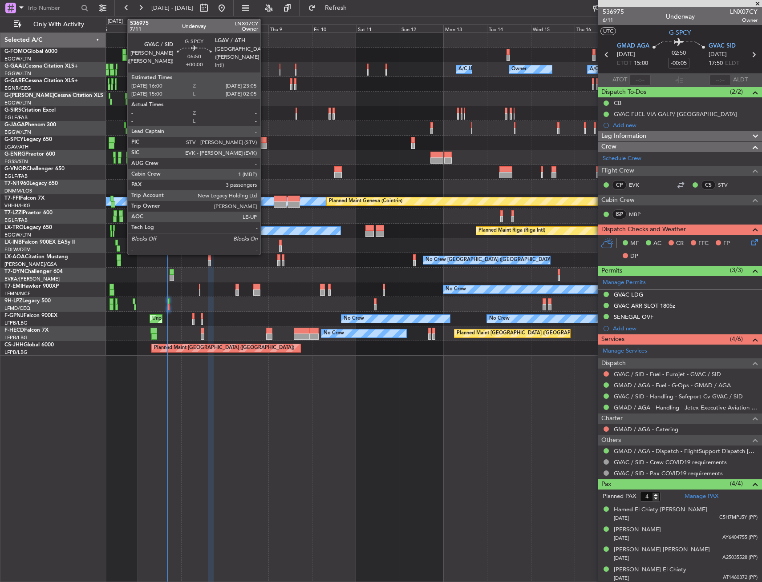
click at [264, 147] on div at bounding box center [259, 146] width 13 height 6
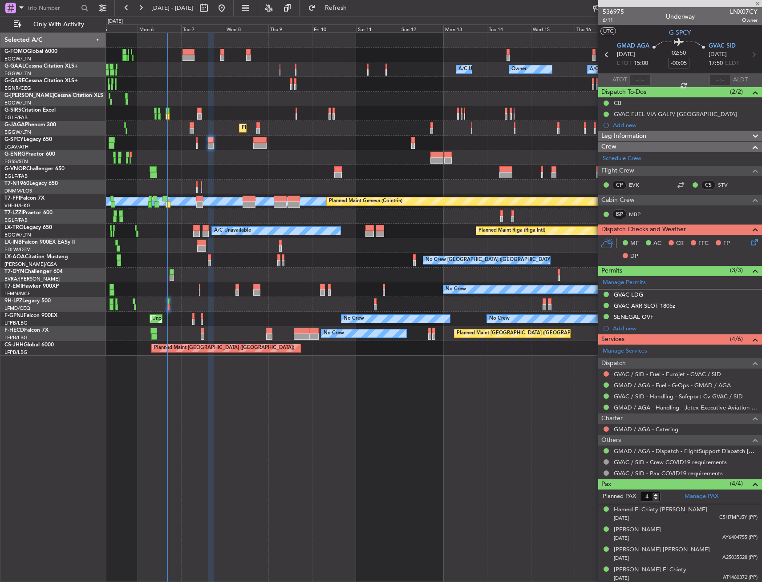
type input "3"
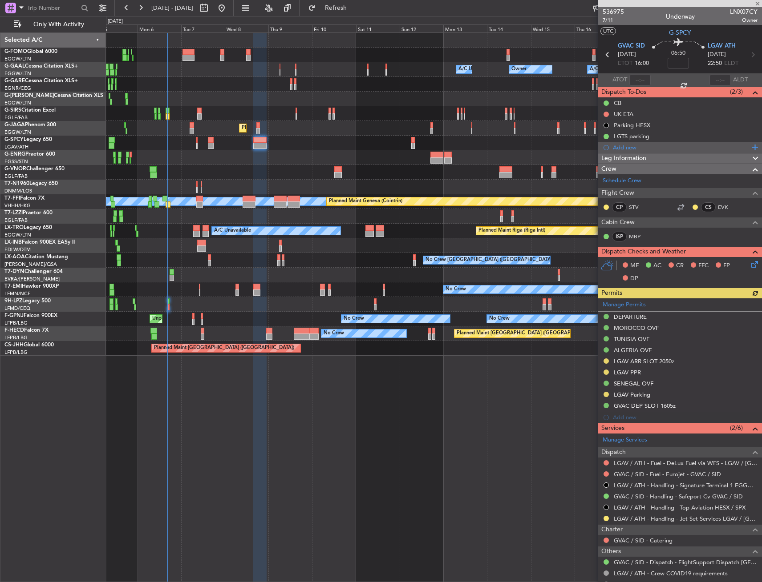
click at [631, 150] on div "Add new" at bounding box center [681, 148] width 137 height 8
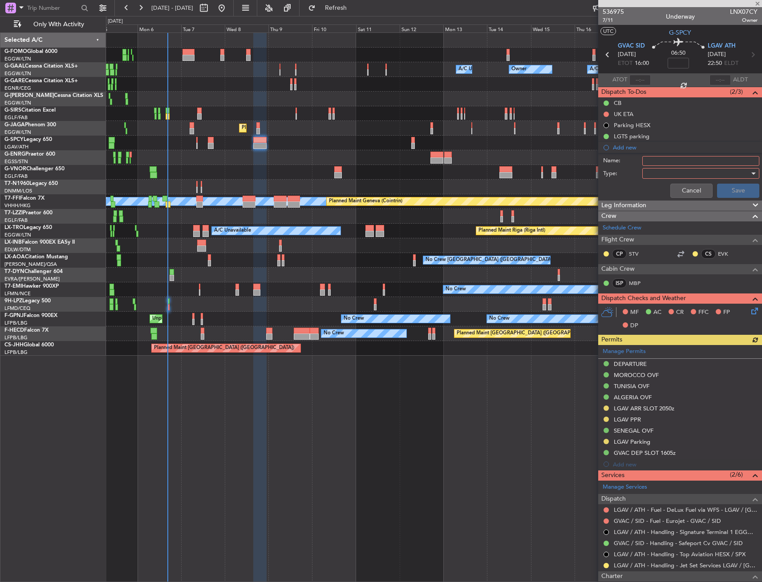
drag, startPoint x: 632, startPoint y: 152, endPoint x: 669, endPoint y: 163, distance: 38.6
click at [669, 163] on input "Name:" at bounding box center [700, 161] width 117 height 10
paste input "GVAC FUEL VIA GALP/ [GEOGRAPHIC_DATA]"
type input "GVAC FUEL VIA GALP/ [GEOGRAPHIC_DATA]"
click at [658, 171] on div at bounding box center [698, 173] width 104 height 13
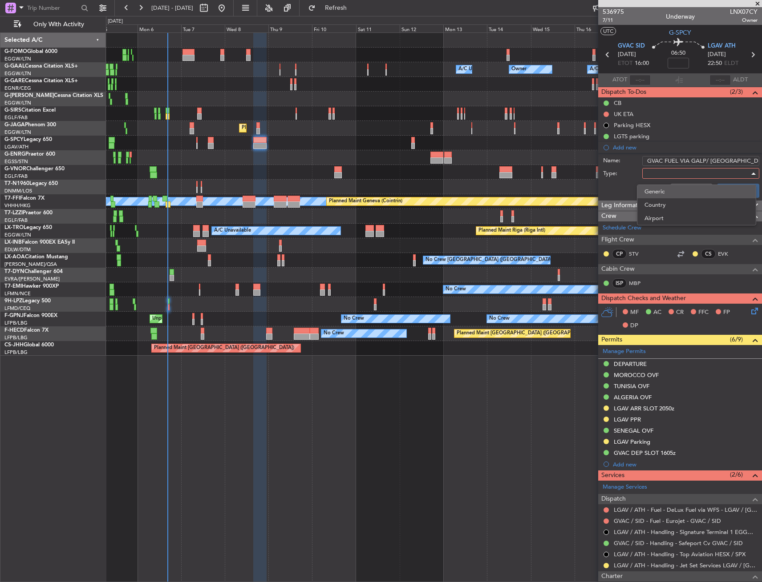
click at [672, 194] on span "Generic" at bounding box center [696, 191] width 104 height 13
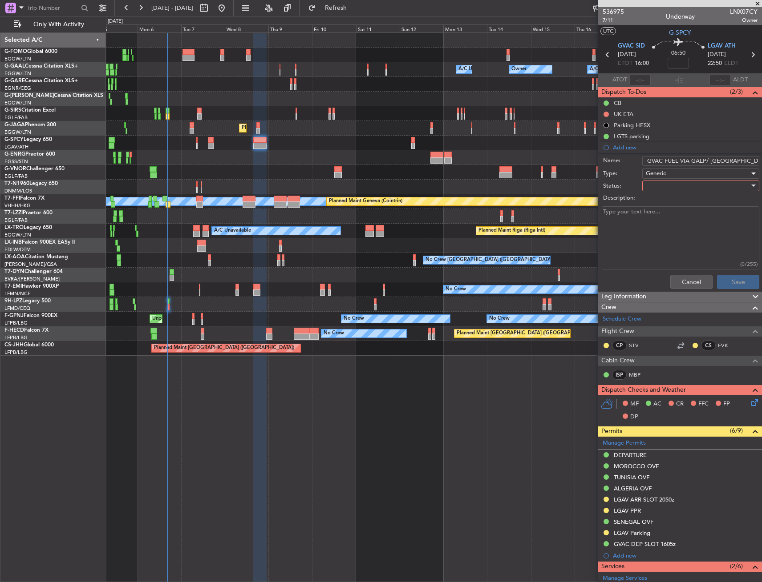
click at [675, 187] on div at bounding box center [698, 185] width 104 height 13
click at [668, 227] on span "Completed" at bounding box center [696, 230] width 104 height 13
click at [742, 279] on button "Save" at bounding box center [738, 282] width 42 height 14
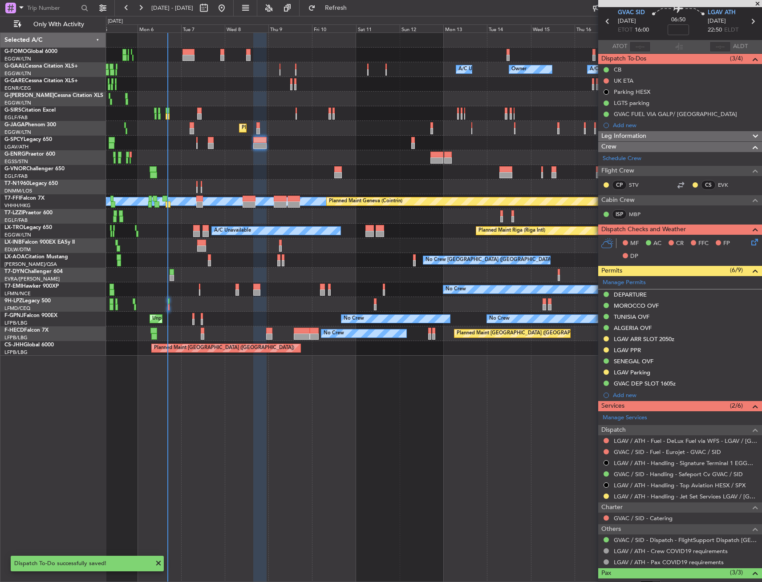
scroll to position [44, 0]
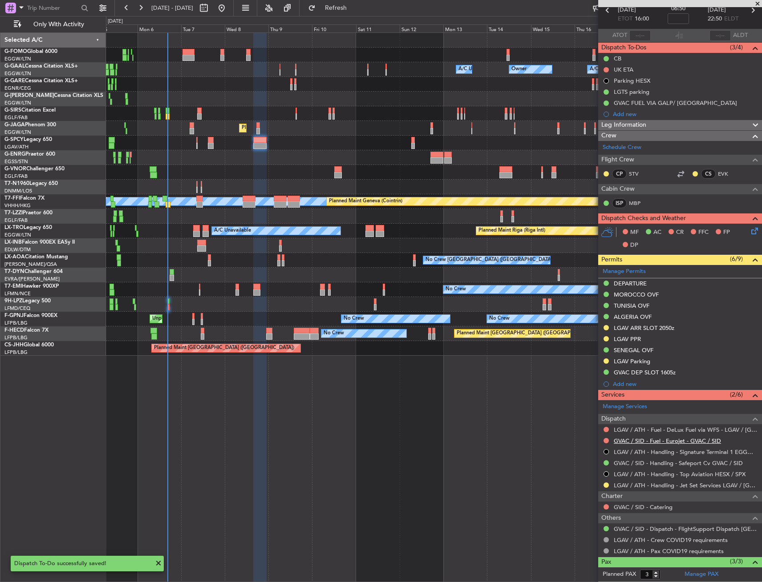
click at [667, 442] on link "GVAC / SID - Fuel - Eurojet - GVAC / SID" at bounding box center [667, 441] width 107 height 8
click at [355, 11] on span "Refresh" at bounding box center [335, 8] width 37 height 6
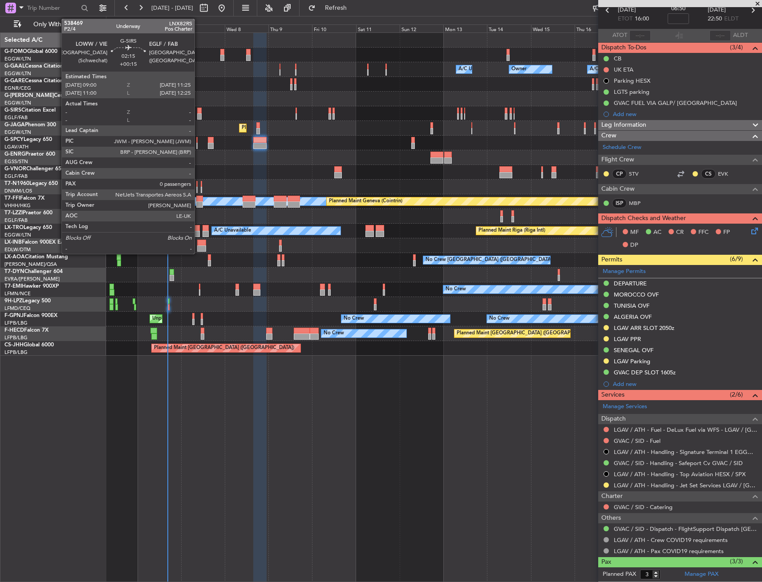
click at [198, 109] on div at bounding box center [199, 111] width 4 height 6
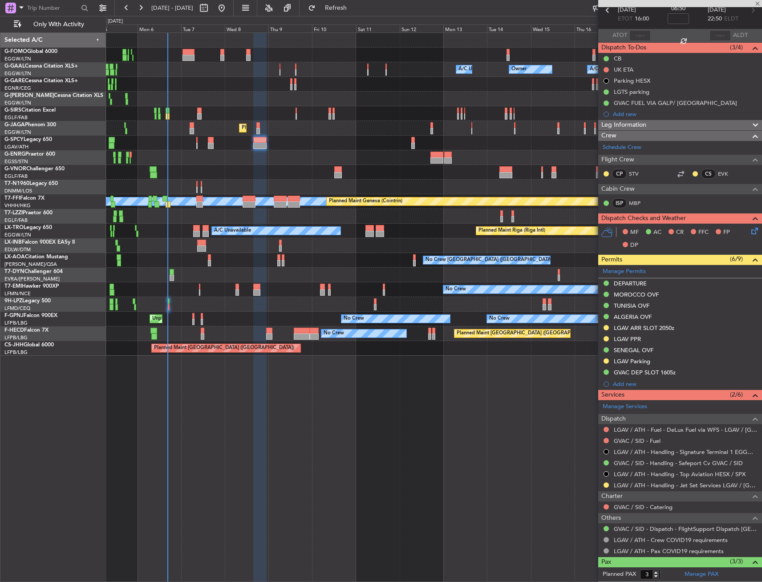
type input "+00:15"
type input "0"
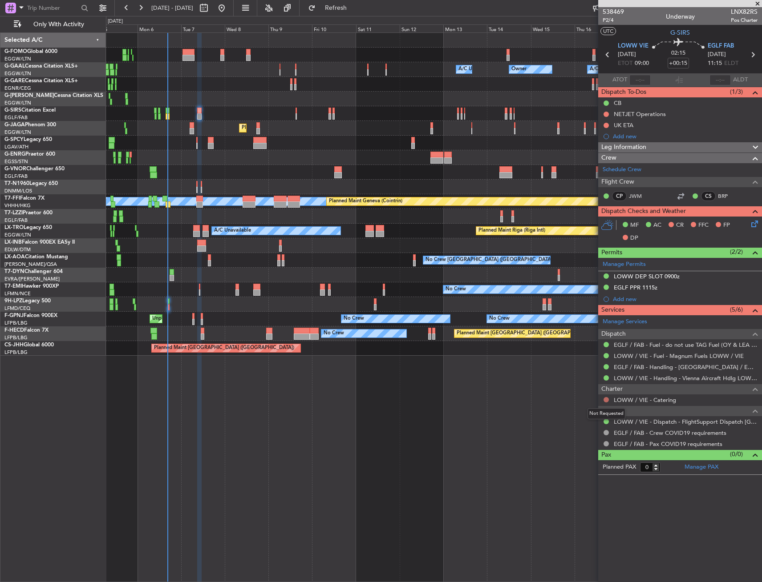
click at [606, 399] on button at bounding box center [605, 399] width 5 height 5
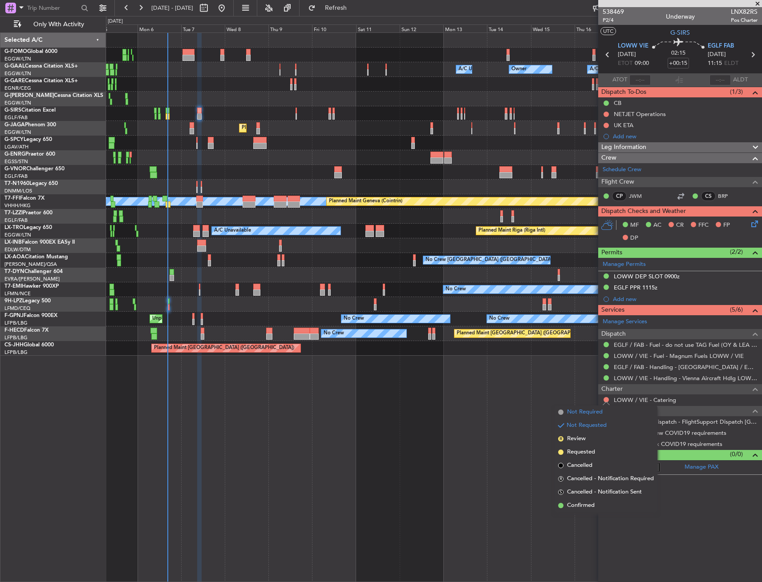
click at [567, 410] on span "Not Required" at bounding box center [585, 412] width 36 height 9
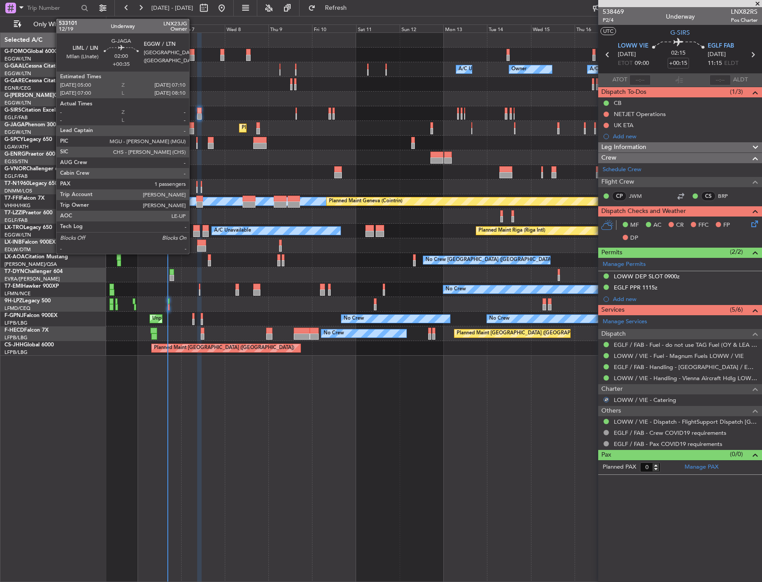
click at [193, 126] on div at bounding box center [192, 125] width 4 height 6
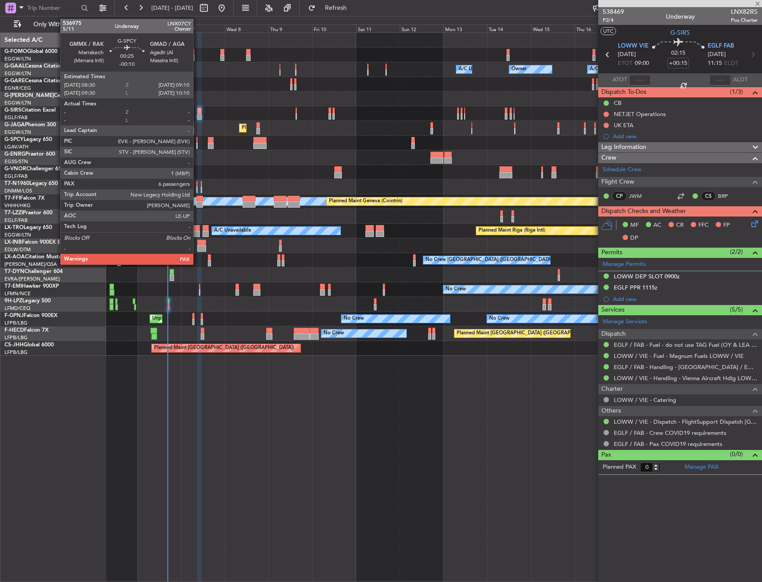
type input "+00:35"
type input "1"
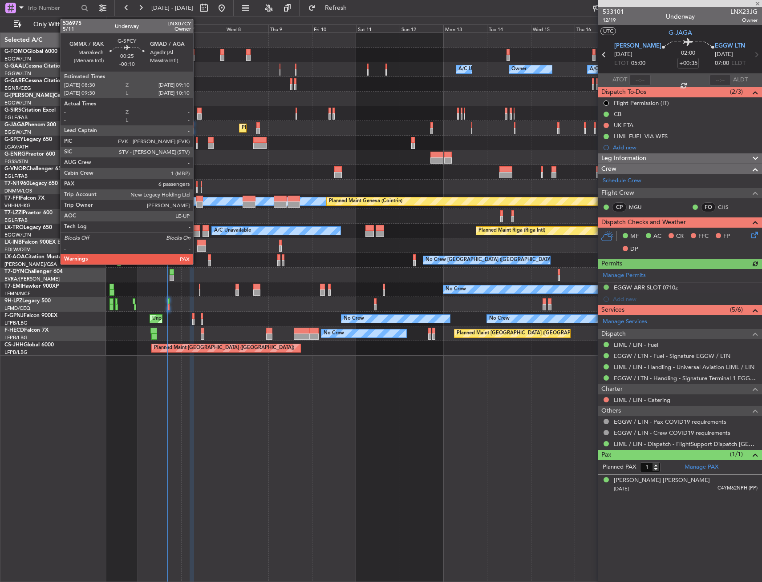
click at [197, 143] on div at bounding box center [196, 146] width 1 height 6
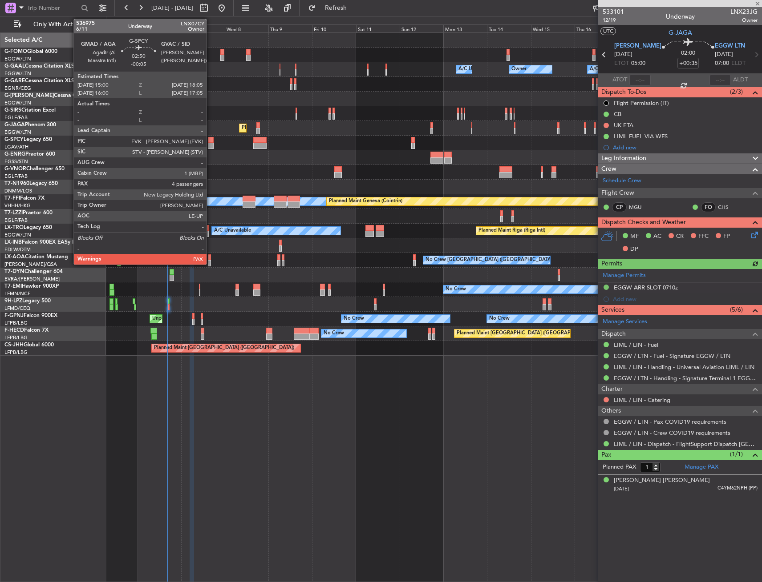
type input "-00:10"
type input "6"
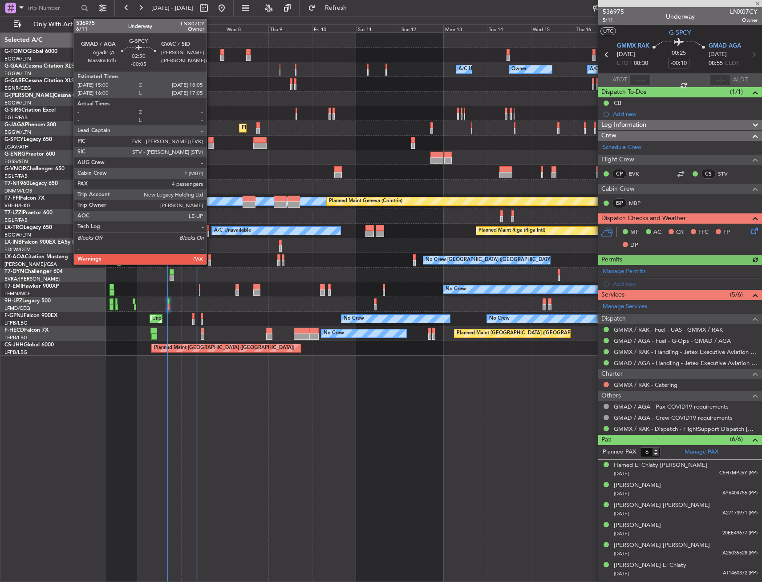
click at [210, 141] on div at bounding box center [211, 140] width 6 height 6
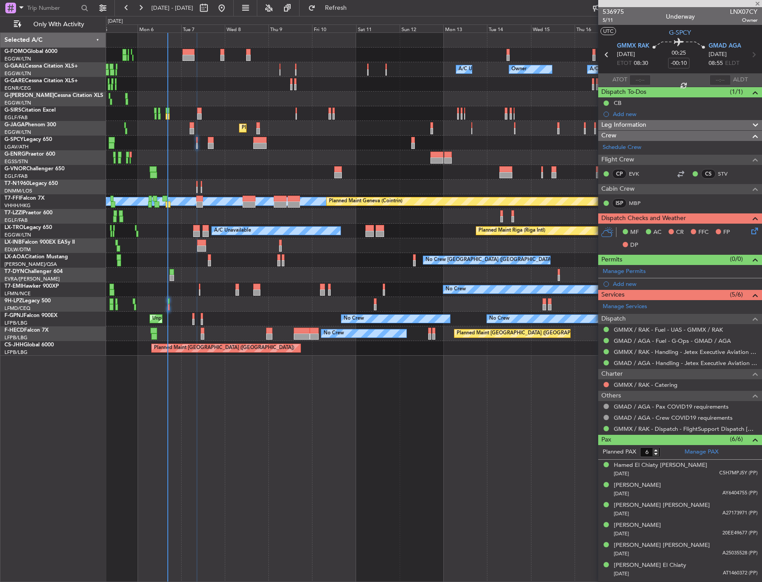
type input "-00:05"
type input "4"
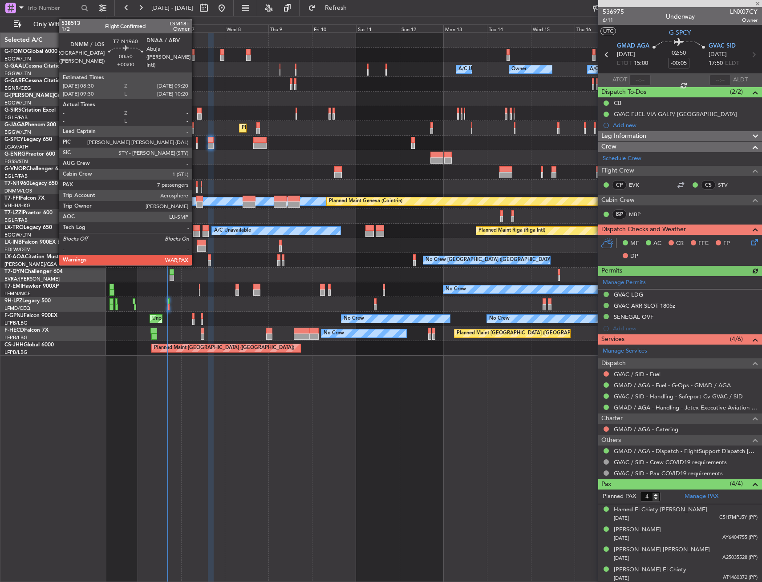
click at [196, 183] on div at bounding box center [197, 184] width 2 height 6
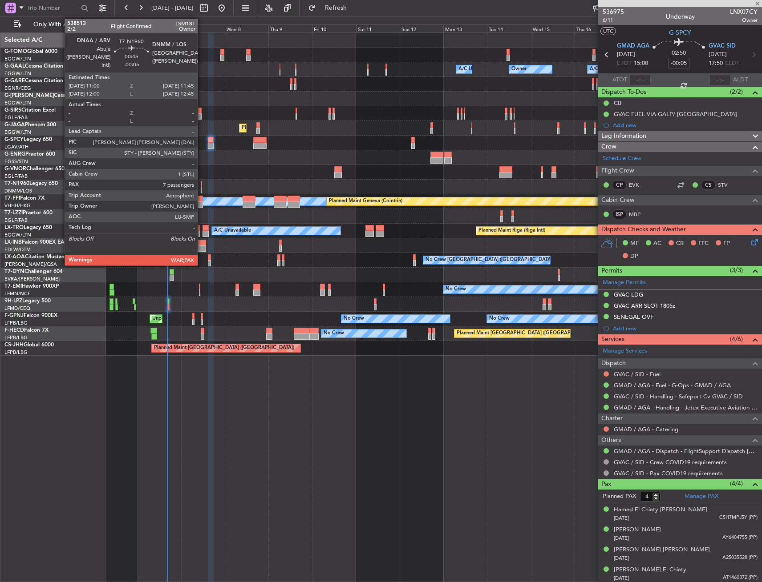
type input "7"
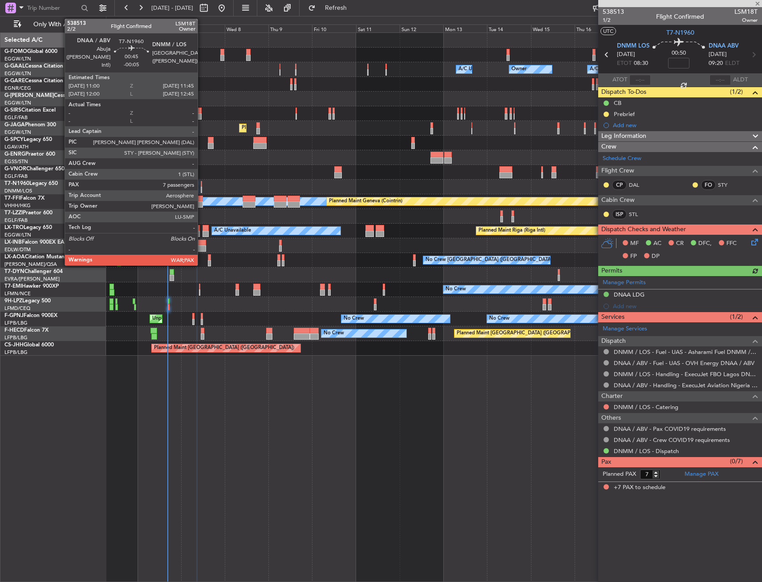
click at [202, 183] on div at bounding box center [202, 184] width 2 height 6
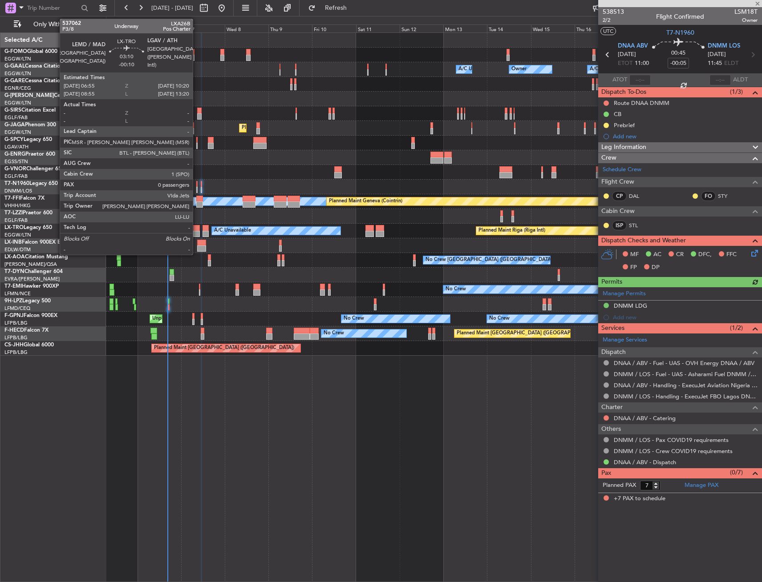
click at [197, 228] on div at bounding box center [196, 228] width 6 height 6
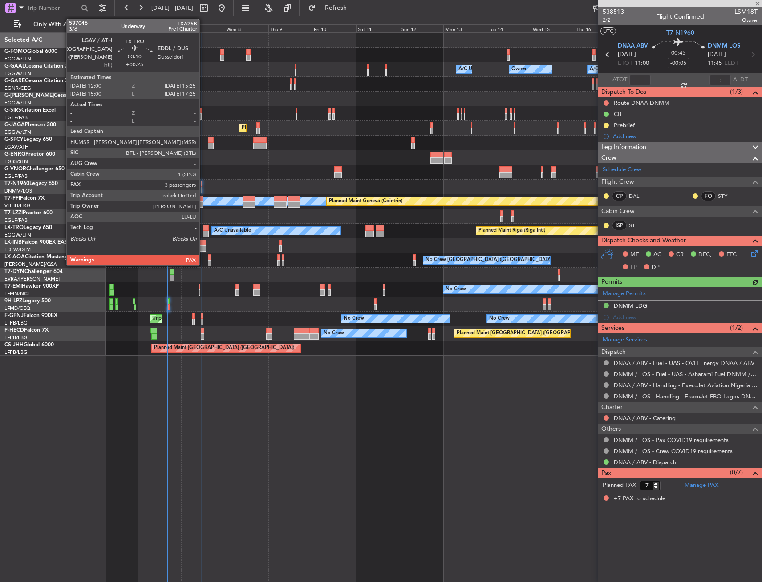
type input "-00:10"
type input "0"
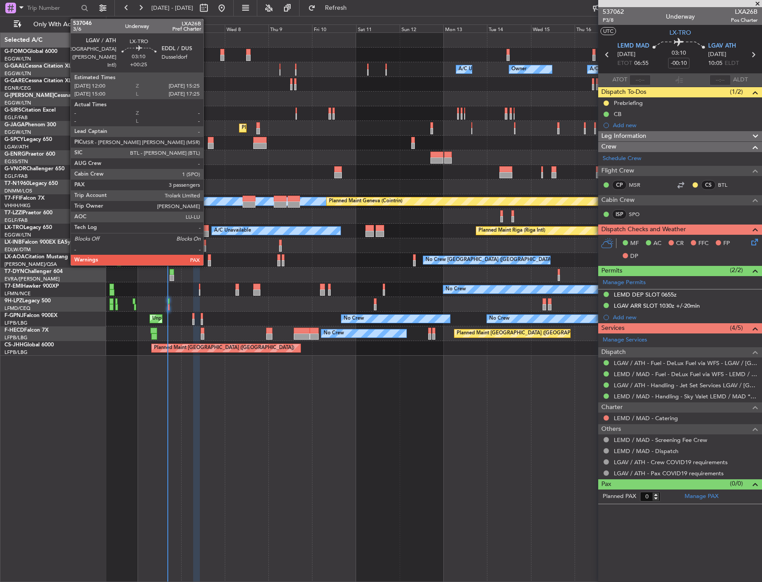
click at [207, 229] on div at bounding box center [205, 228] width 6 height 6
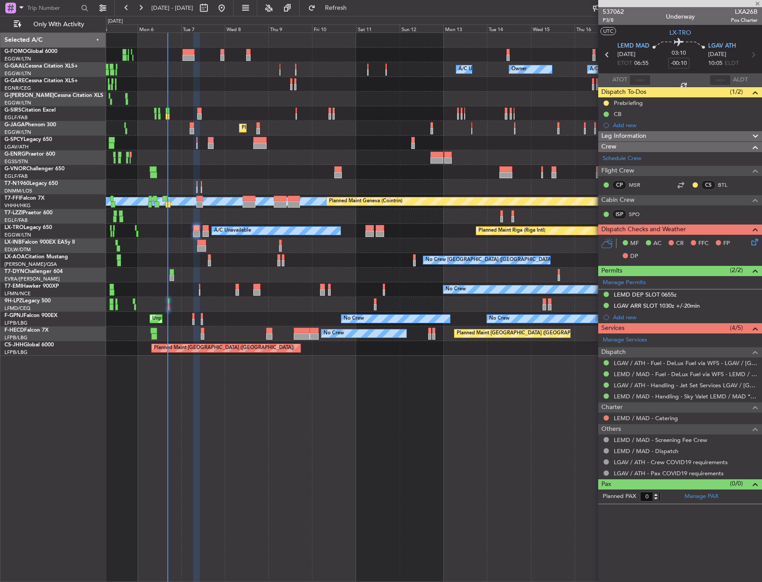
type input "+00:25"
type input "3"
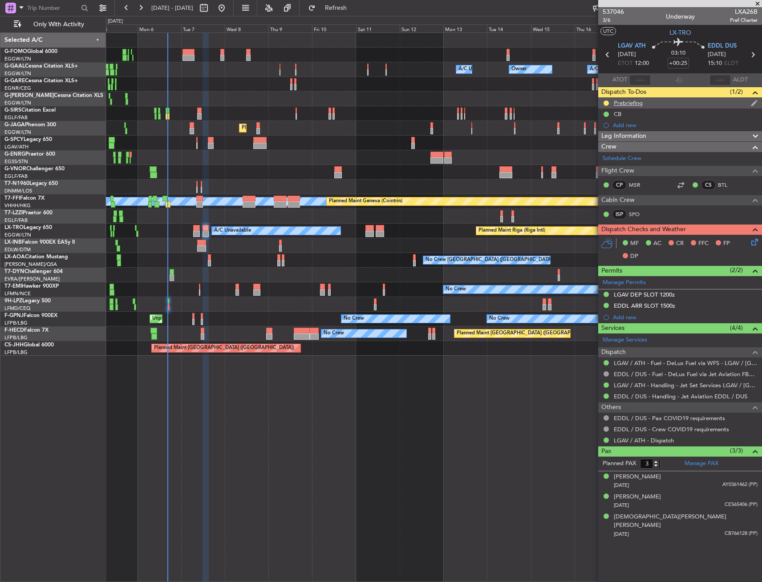
drag, startPoint x: 631, startPoint y: 97, endPoint x: 635, endPoint y: 102, distance: 6.6
click at [631, 97] on div "Dispatch To-Dos (1/2) Prebriefing CB Add new" at bounding box center [680, 109] width 164 height 44
click at [635, 105] on div "Prebriefing" at bounding box center [628, 103] width 29 height 8
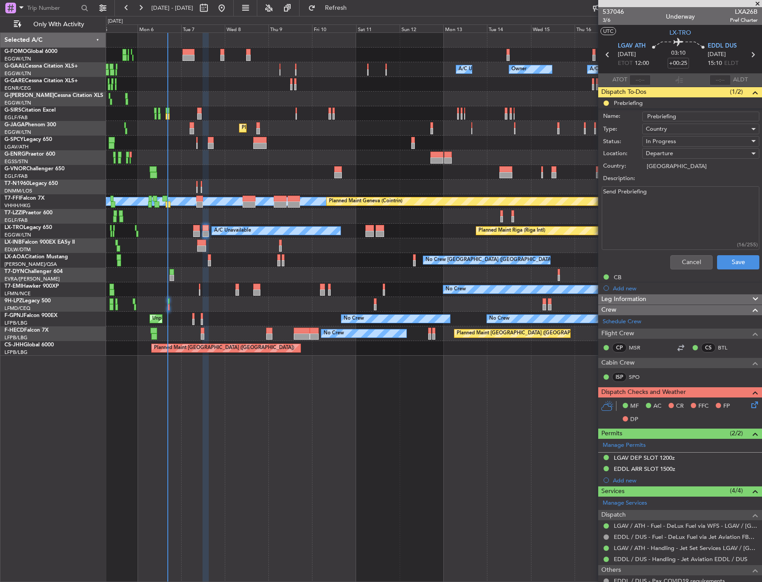
click at [660, 194] on textarea "Send Prebriefing" at bounding box center [681, 218] width 158 height 64
drag, startPoint x: 650, startPoint y: 195, endPoint x: 575, endPoint y: 194, distance: 75.2
click at [575, 194] on fb-app "05 Oct 2025 - 20 Oct 2025 Refresh Quick Links Only With Activity A/C Unavailabl…" at bounding box center [381, 295] width 762 height 576
paste textarea "Fuel for MLW -300’kgs Cargo 200 kgs"
type textarea "Fuel for MLW -300’kgs Cargo 200 kgs"
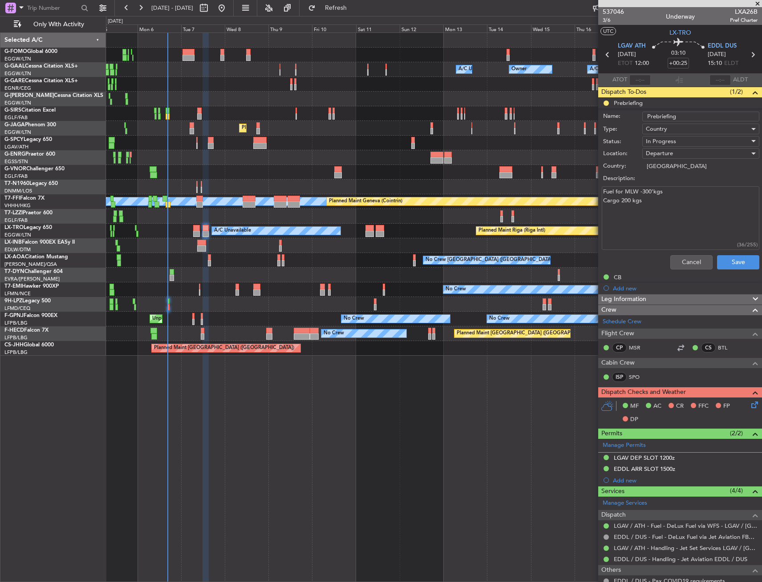
click at [678, 141] on div "In Progress" at bounding box center [698, 141] width 104 height 13
click at [688, 189] on span "Completed" at bounding box center [696, 185] width 104 height 13
click at [723, 258] on button "Save" at bounding box center [738, 262] width 42 height 14
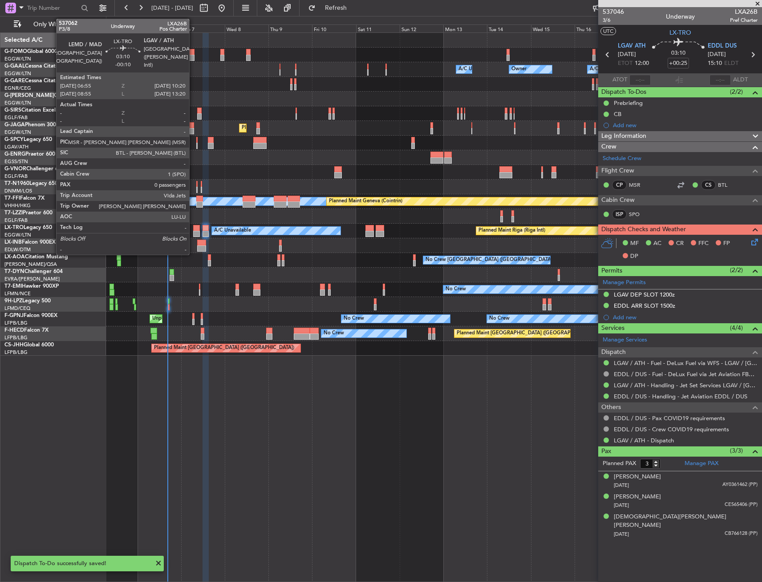
click at [194, 228] on div at bounding box center [196, 228] width 6 height 6
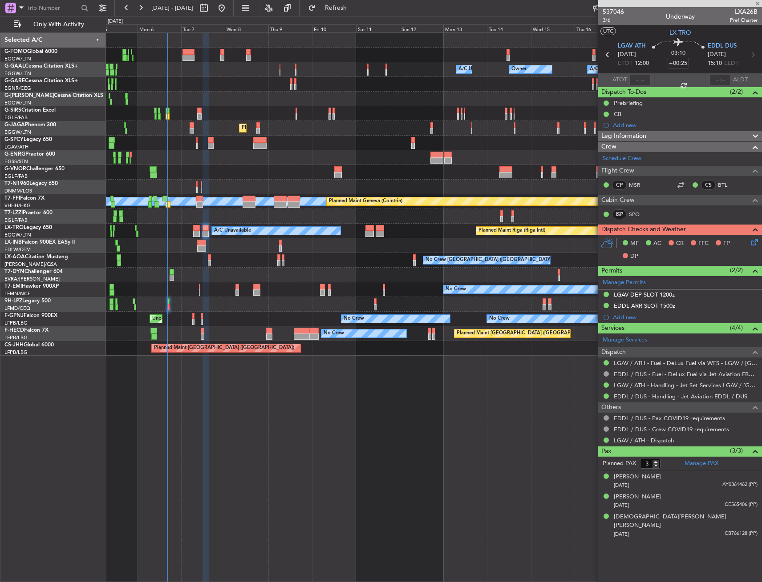
type input "-00:10"
type input "0"
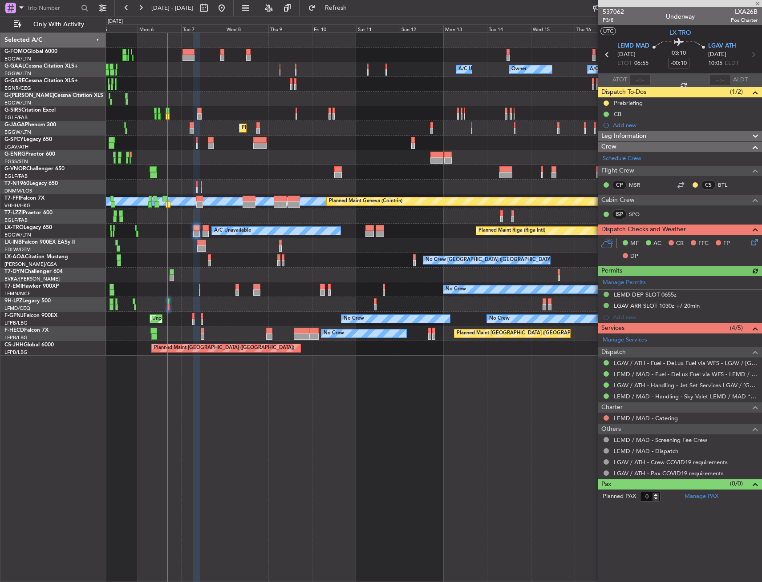
drag, startPoint x: 642, startPoint y: 105, endPoint x: 644, endPoint y: 121, distance: 16.2
click at [642, 105] on div "Prebriefing" at bounding box center [628, 103] width 29 height 8
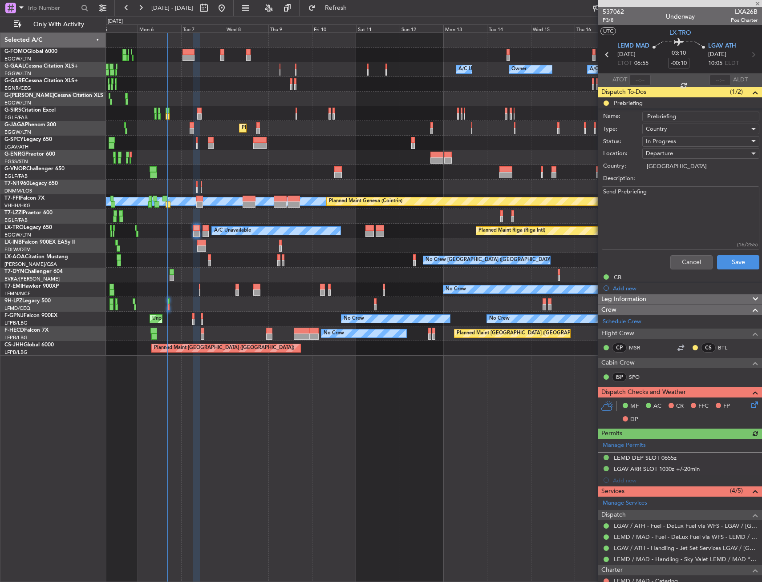
drag, startPoint x: 674, startPoint y: 203, endPoint x: 563, endPoint y: 208, distance: 110.9
click at [563, 208] on fb-app "05 Oct 2025 - 20 Oct 2025 Refresh Quick Links Only With Activity A/C Unavailabl…" at bounding box center [381, 295] width 762 height 576
paste textarea "Fuel for MLW -300 kgs Cargo 100 kgs"
type textarea "Fuel for MLW -300 kgs Cargo 100 kgs"
click at [677, 140] on div "In Progress" at bounding box center [698, 141] width 104 height 13
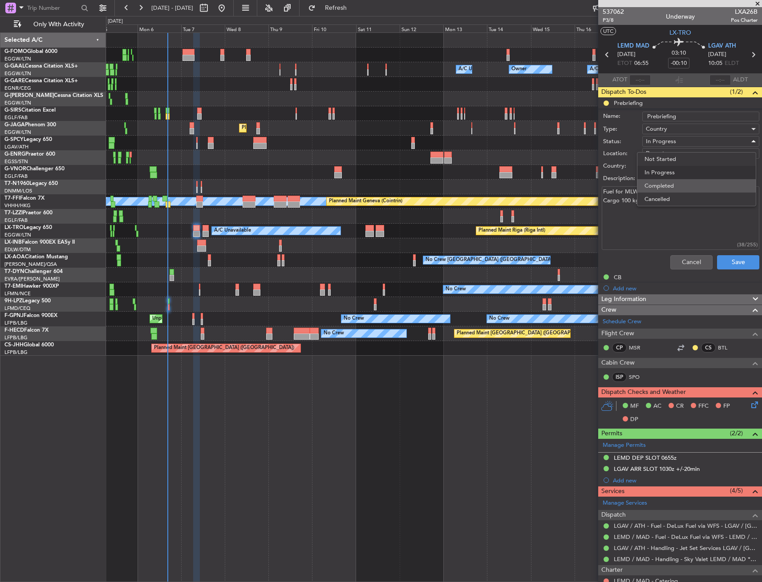
click at [678, 189] on span "Completed" at bounding box center [696, 185] width 104 height 13
click at [737, 266] on button "Save" at bounding box center [738, 262] width 42 height 14
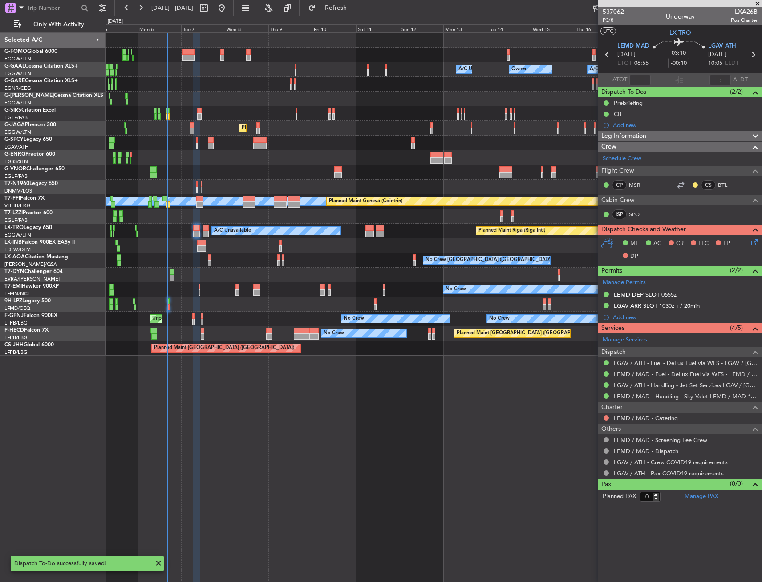
click at [202, 239] on div "Planned Maint Zurich" at bounding box center [433, 245] width 655 height 15
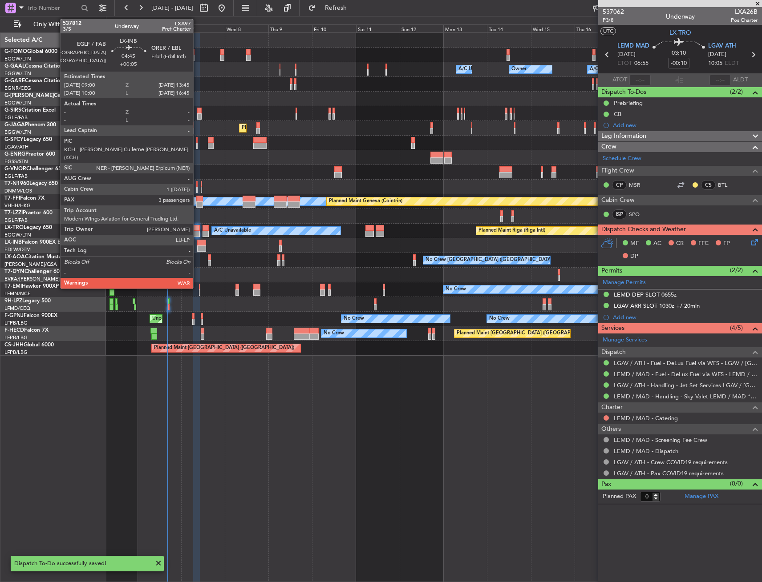
click at [198, 245] on div at bounding box center [201, 243] width 9 height 6
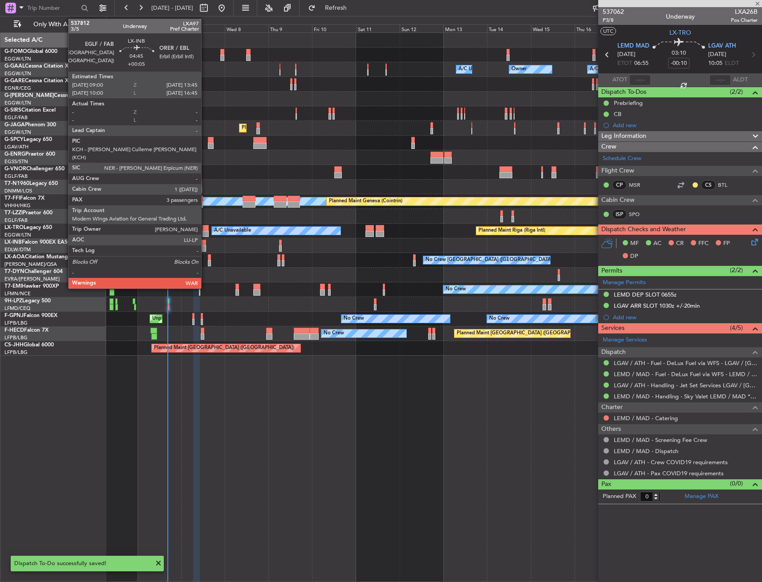
type input "+00:05"
type input "3"
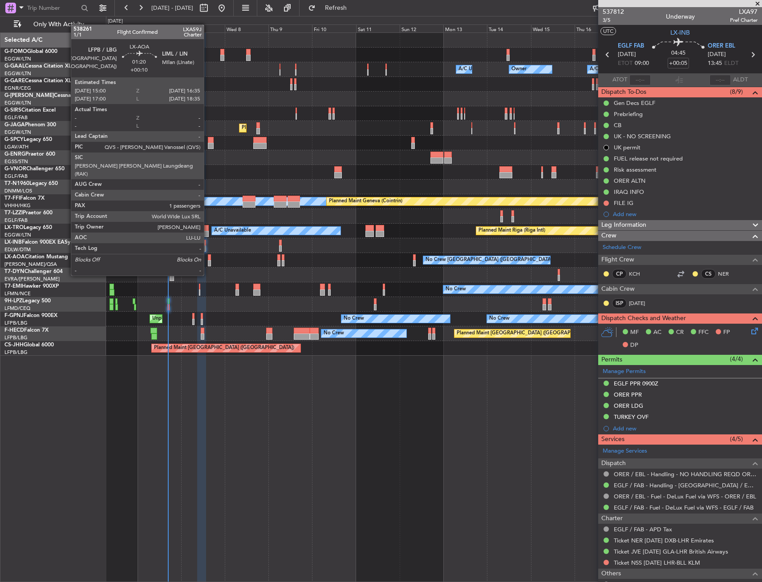
click at [208, 259] on div at bounding box center [209, 258] width 3 height 6
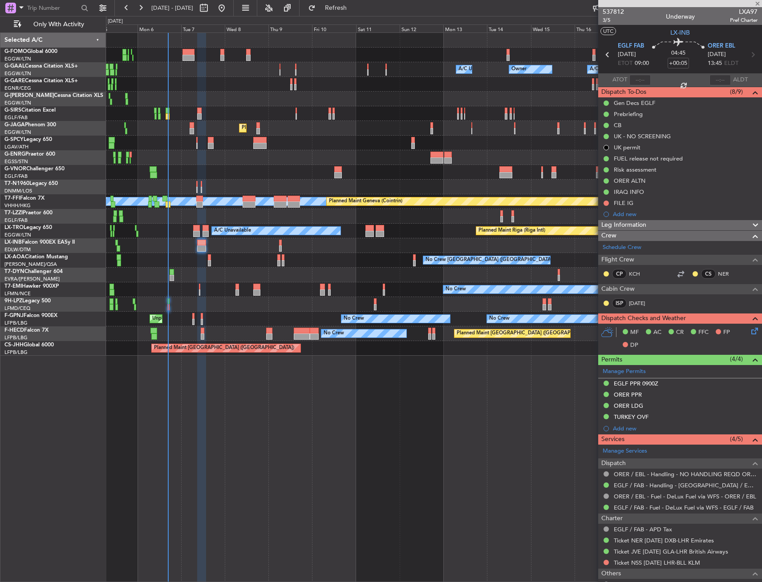
type input "+00:10"
type input "1"
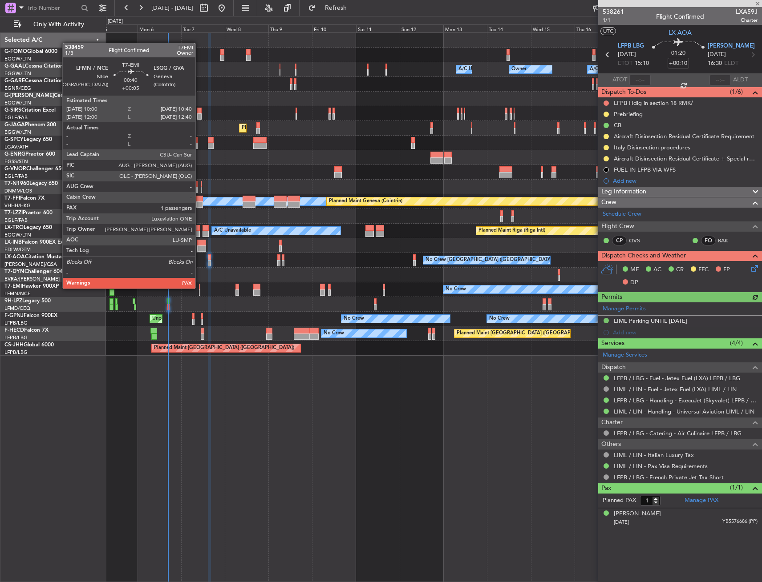
click at [199, 288] on div at bounding box center [199, 287] width 1 height 6
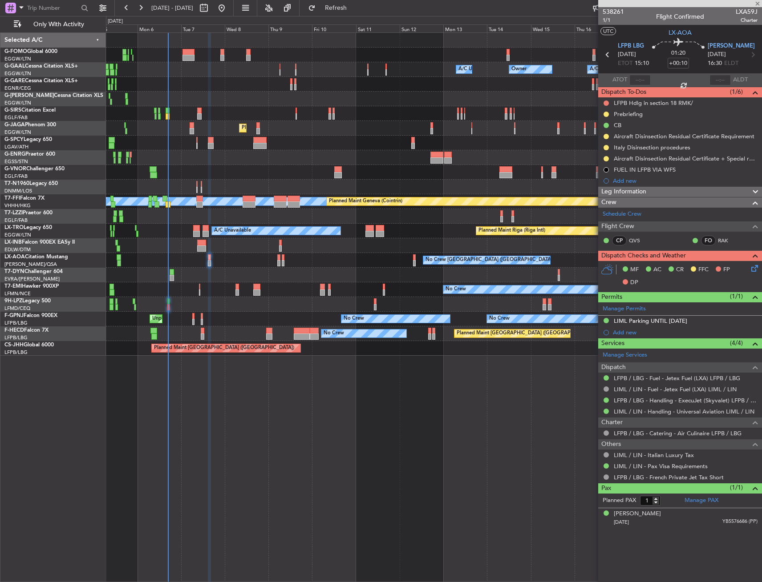
type input "+00:05"
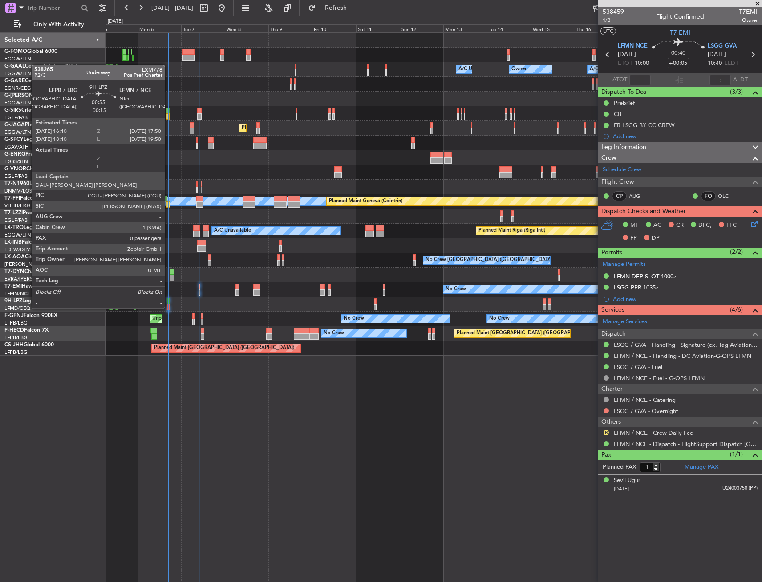
click at [169, 299] on div at bounding box center [168, 302] width 2 height 6
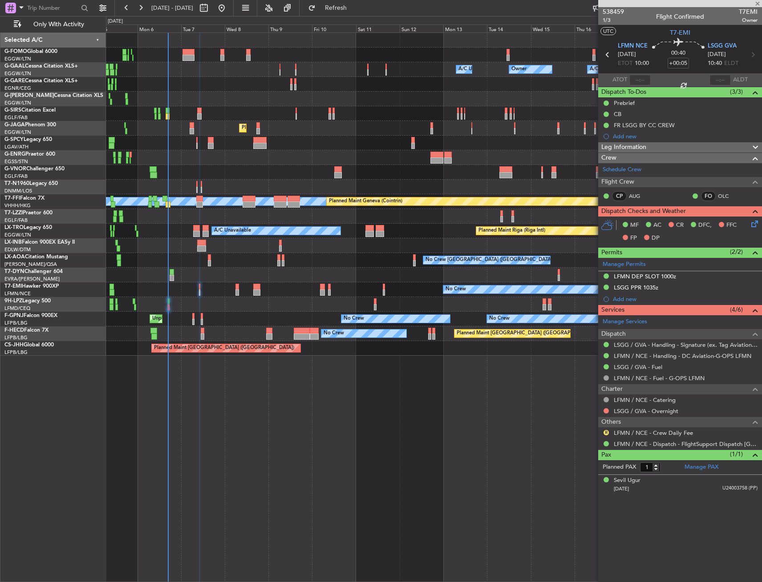
type input "-00:15"
type input "0"
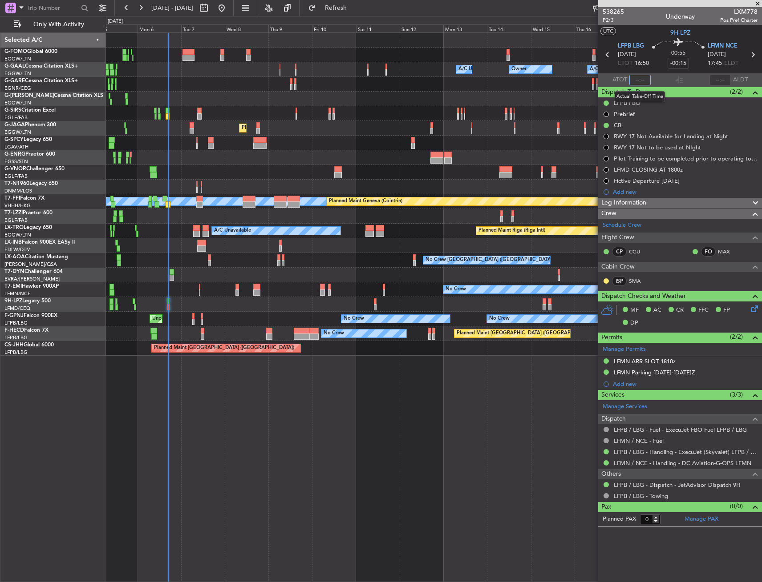
click at [638, 79] on input "text" at bounding box center [639, 80] width 21 height 11
click at [657, 67] on div "00:55 -00:15" at bounding box center [678, 54] width 59 height 33
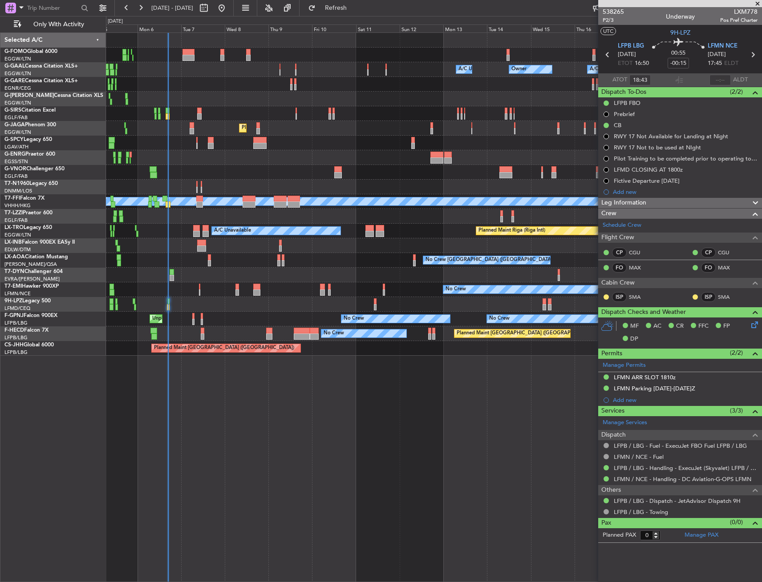
type input "16:43"
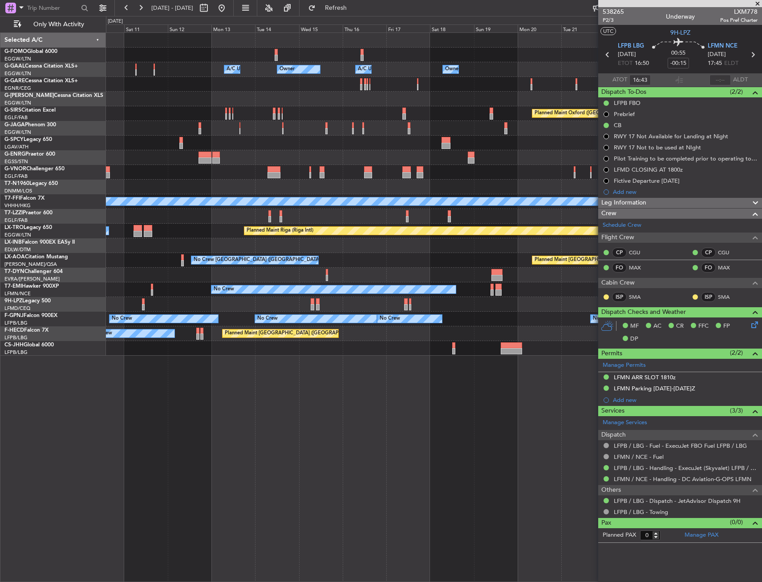
click at [156, 248] on div at bounding box center [433, 245] width 655 height 15
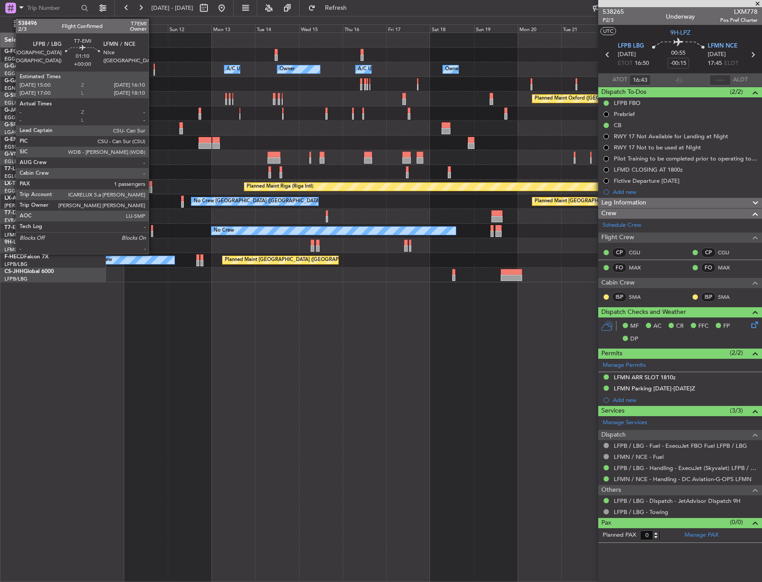
click at [153, 233] on div at bounding box center [152, 234] width 2 height 6
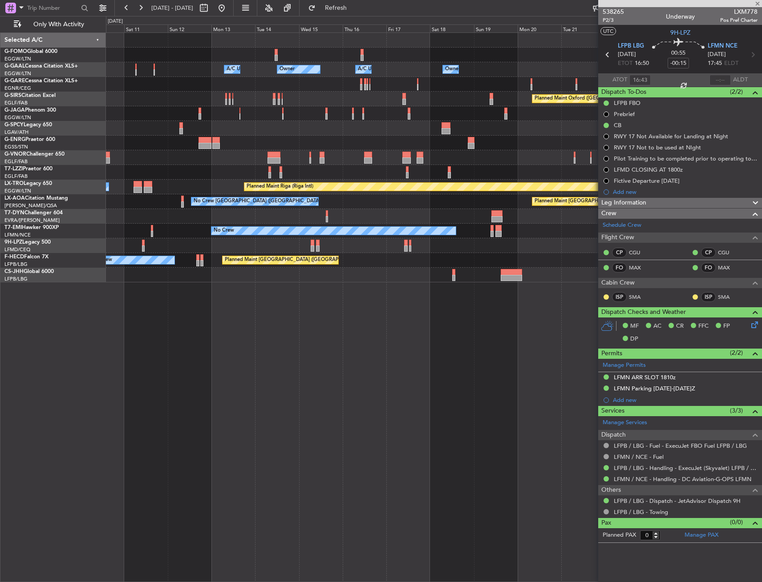
type input "1"
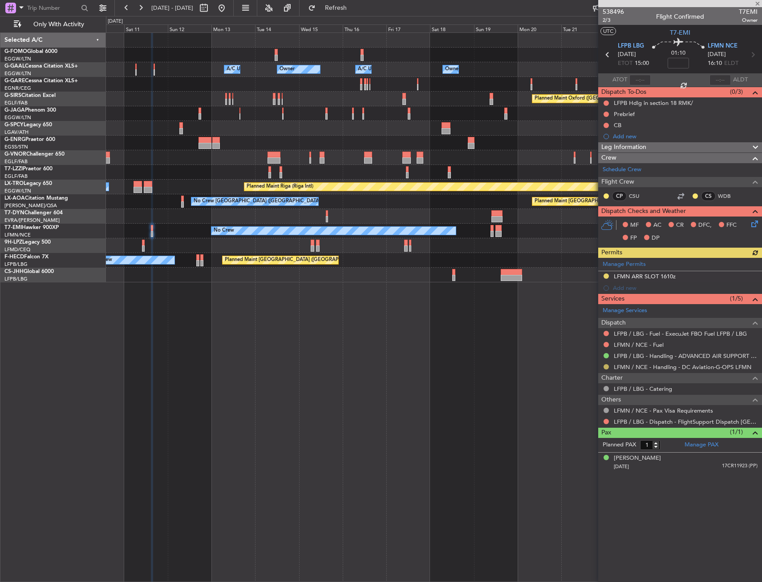
click at [605, 367] on button at bounding box center [605, 366] width 5 height 5
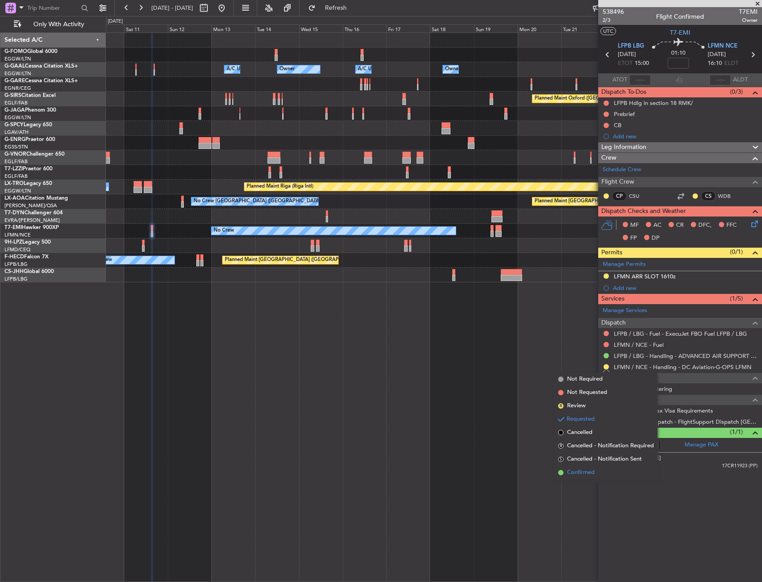
click at [584, 475] on span "Confirmed" at bounding box center [581, 473] width 28 height 9
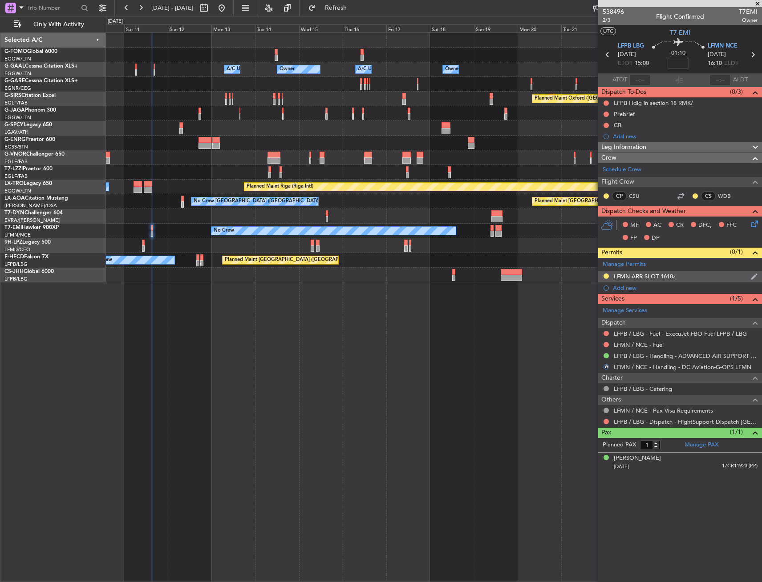
click at [647, 276] on div "LFMN ARR SLOT 1610z" at bounding box center [645, 277] width 62 height 8
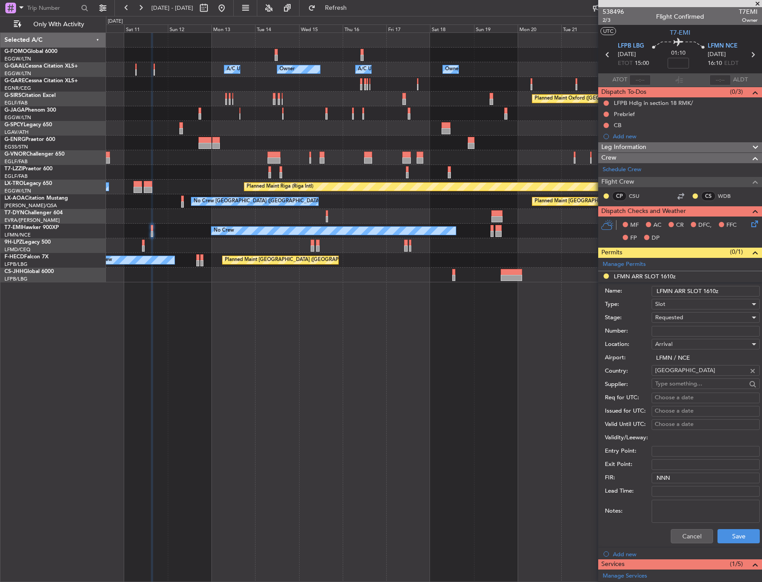
drag, startPoint x: 675, startPoint y: 329, endPoint x: 679, endPoint y: 325, distance: 6.0
click at [675, 329] on input "Number:" at bounding box center [705, 331] width 108 height 11
paste input "LFMNA000095387"
type input "LFMNA000095387"
click at [697, 313] on div "Requested" at bounding box center [702, 317] width 95 height 13
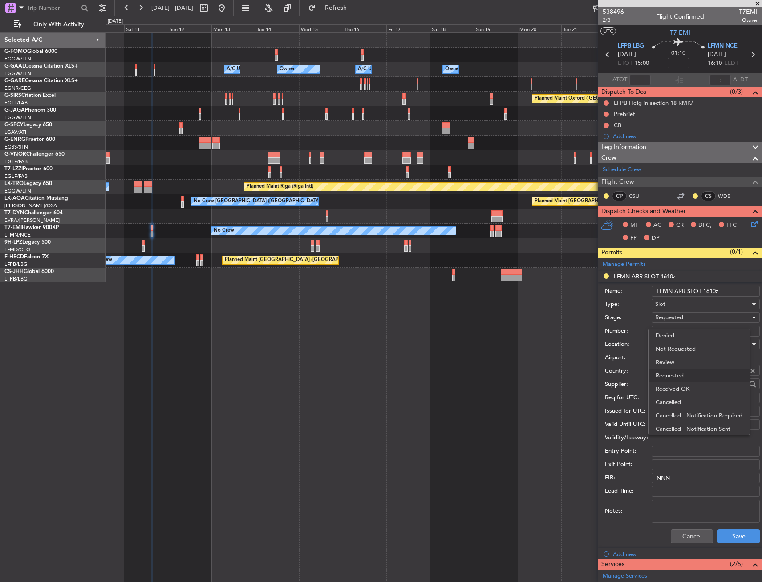
scroll to position [4, 0]
click at [691, 384] on span "Received OK" at bounding box center [701, 385] width 93 height 13
click at [730, 534] on button "Save" at bounding box center [738, 536] width 42 height 14
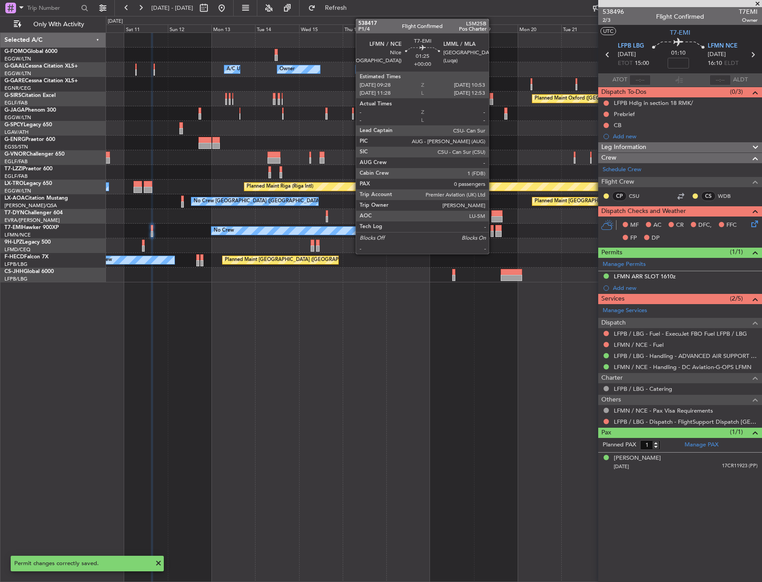
click at [493, 226] on div at bounding box center [491, 228] width 3 height 6
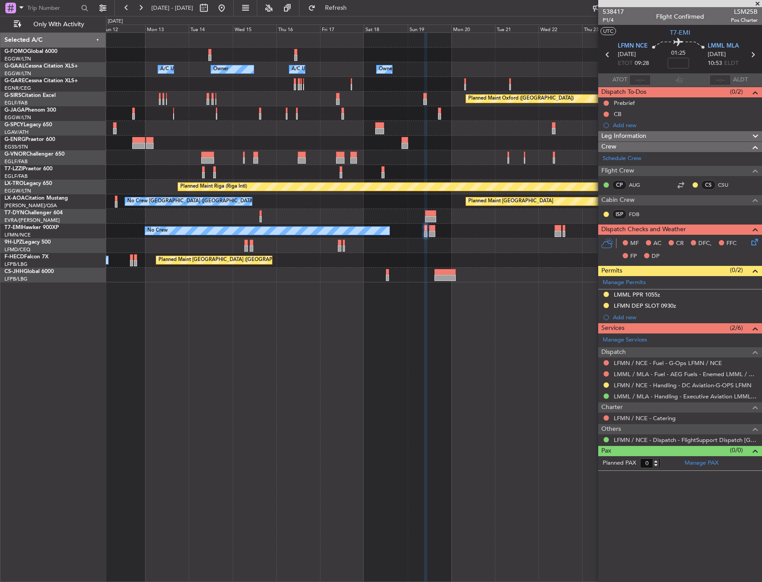
click at [355, 252] on div at bounding box center [433, 245] width 655 height 15
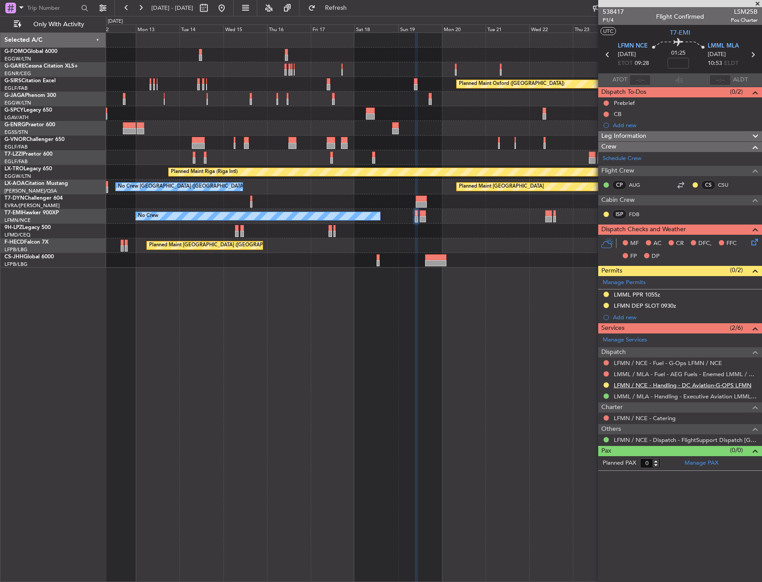
click at [643, 388] on link "LFMN / NCE - Handling - DC Aviation-G-OPS LFMN" at bounding box center [682, 386] width 137 height 8
click at [634, 387] on link "LFMN / NCE - Handling - DC Aviation-G-OPS LFMN" at bounding box center [682, 386] width 137 height 8
click at [261, 353] on div "Planned Maint Oxford (Kidlington) A/C Unavailable London (Luton) Planned Maint …" at bounding box center [434, 307] width 656 height 550
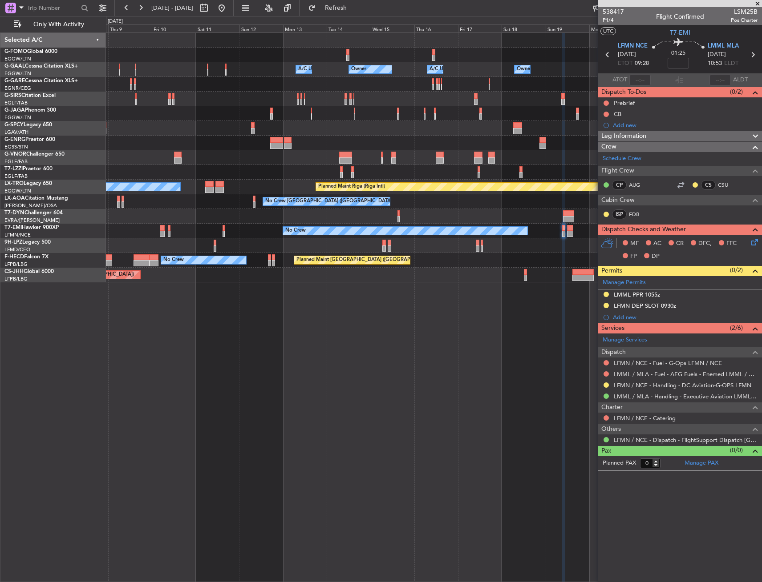
click at [375, 239] on div "Owner Owner A/C Unavailable Owner A/C Unavailable Owner Planned Maint Oxford (K…" at bounding box center [433, 158] width 655 height 250
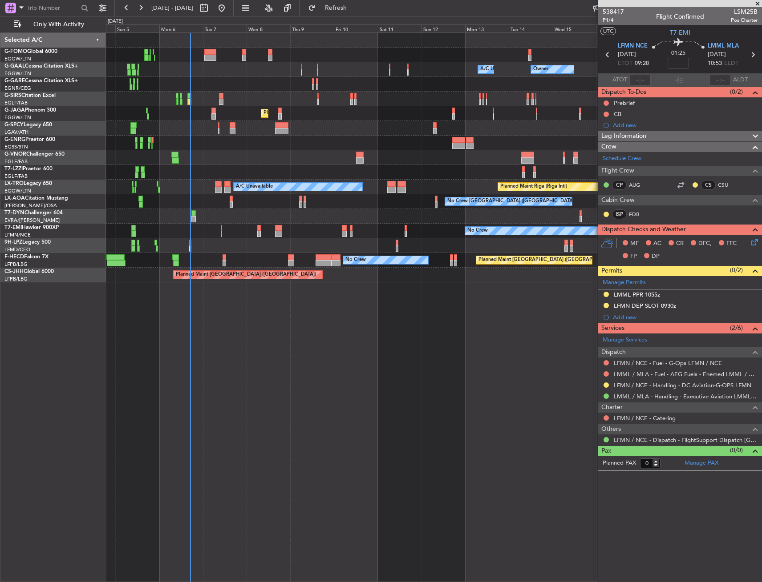
click at [476, 246] on div at bounding box center [433, 245] width 655 height 15
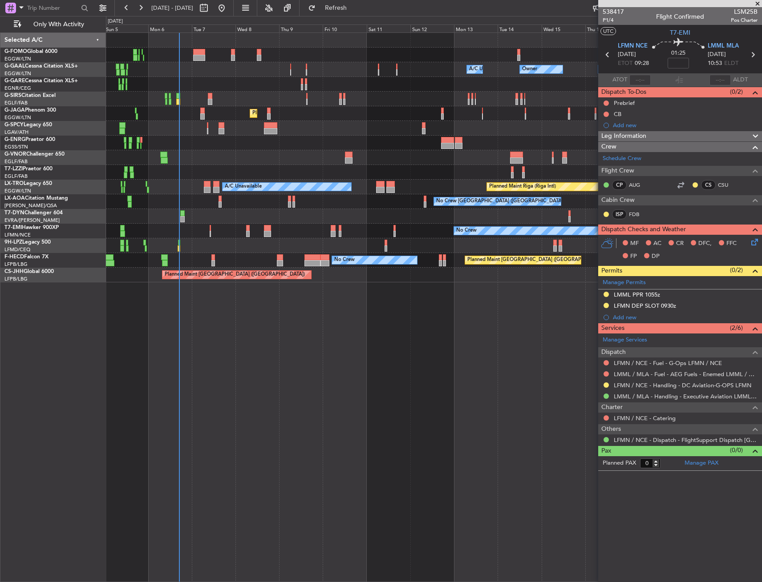
click at [266, 243] on div at bounding box center [433, 245] width 655 height 15
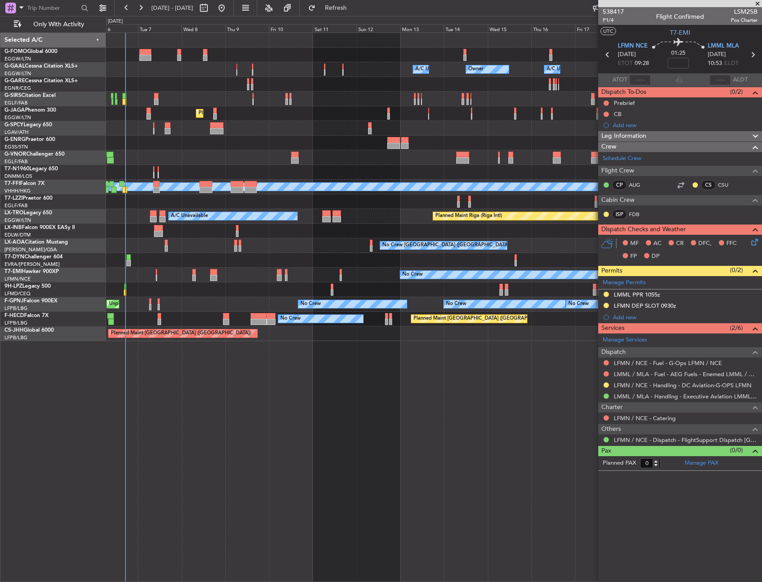
click at [395, 479] on div "Owner Owner A/C Unavailable Owner A/C Unavailable Planned Maint Oxford (Kidling…" at bounding box center [434, 307] width 656 height 550
click at [204, 158] on div "Owner Owner Owner A/C Unavailable A/C Unavailable Planned Maint Oxford (Kidling…" at bounding box center [433, 187] width 655 height 308
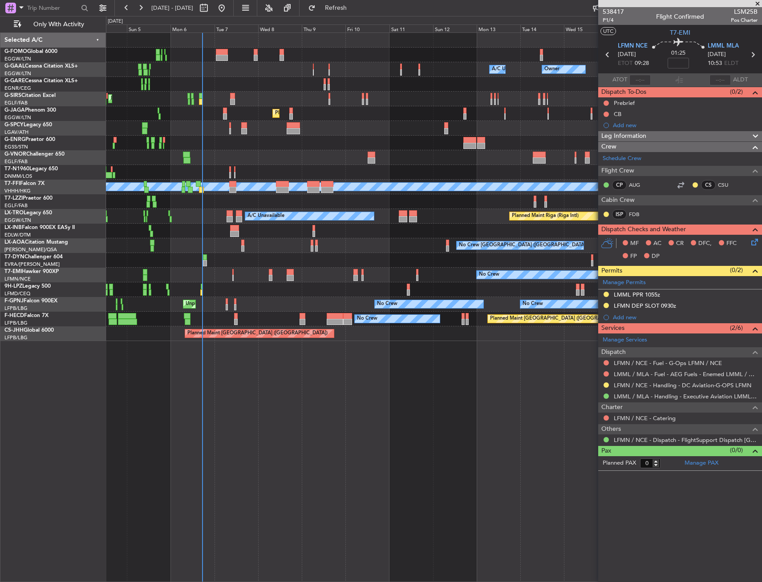
click at [266, 288] on div "Owner Owner Owner A/C Unavailable A/C Unavailable AOG Maint Dusseldorf Planned …" at bounding box center [433, 187] width 655 height 308
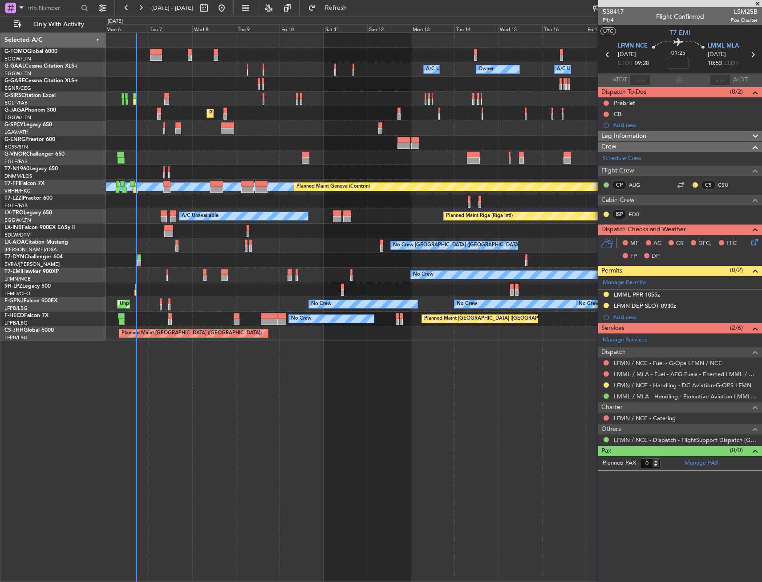
click at [256, 315] on div "Owner Owner Owner A/C Unavailable A/C Unavailable Planned Maint Oxford (Kidling…" at bounding box center [433, 187] width 655 height 308
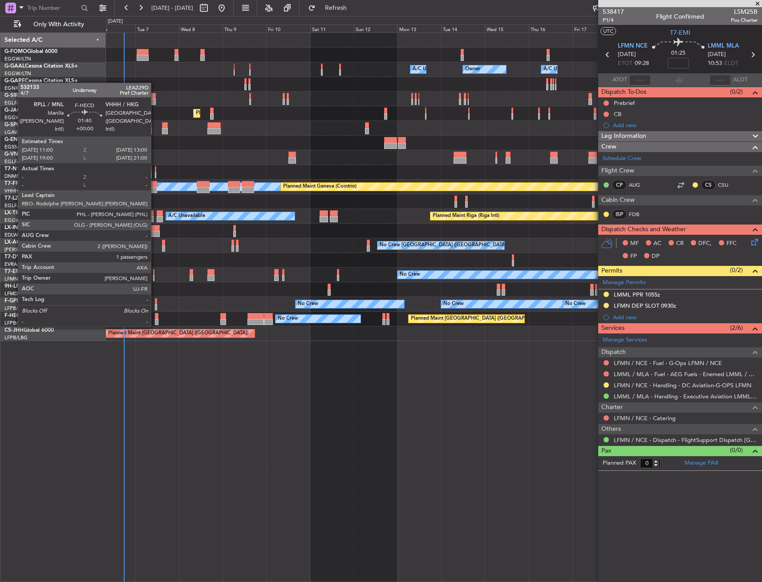
click at [155, 318] on div at bounding box center [157, 316] width 4 height 6
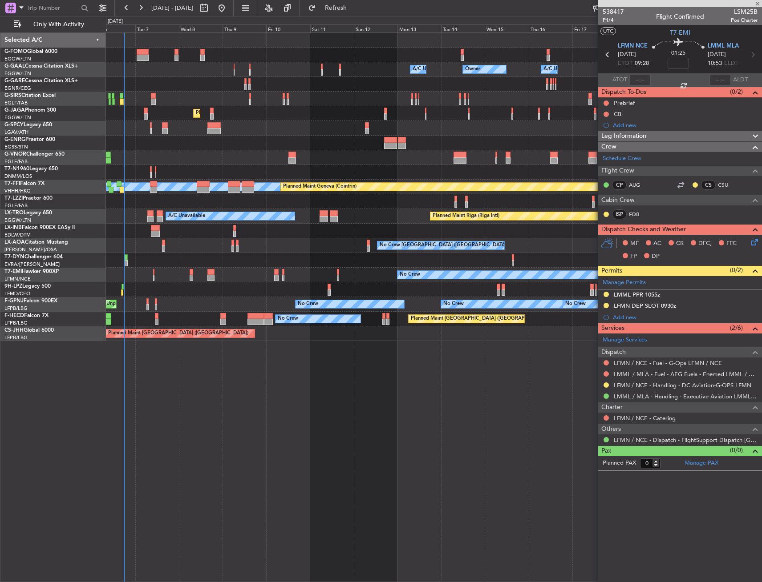
type input "1"
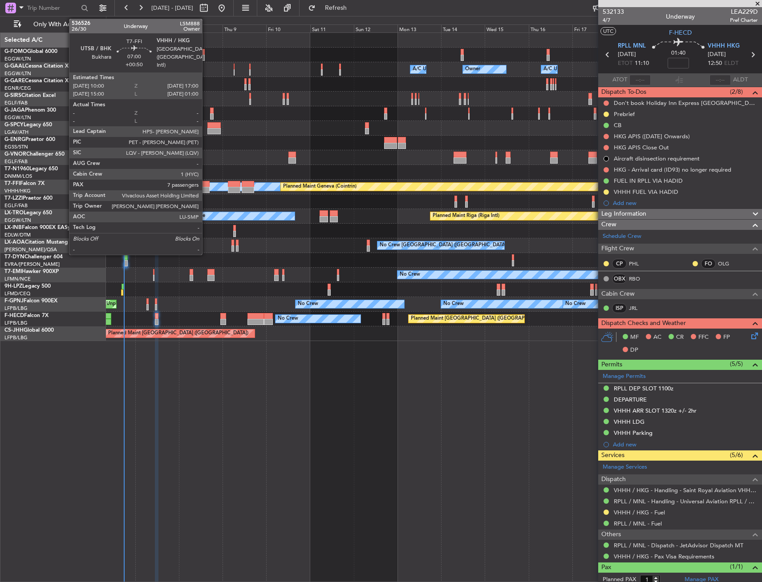
click at [206, 184] on div at bounding box center [203, 184] width 13 height 6
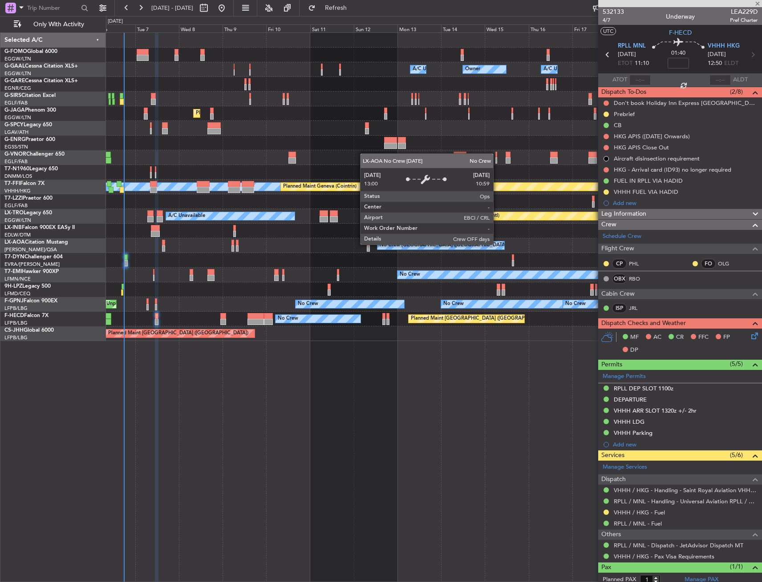
type input "+00:50"
type input "7"
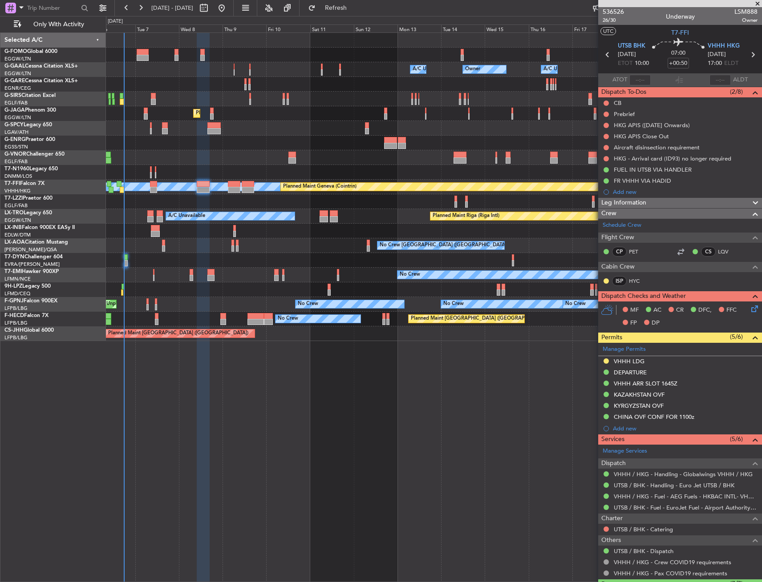
click at [603, 493] on div at bounding box center [605, 496] width 7 height 7
click at [606, 495] on button at bounding box center [605, 496] width 5 height 5
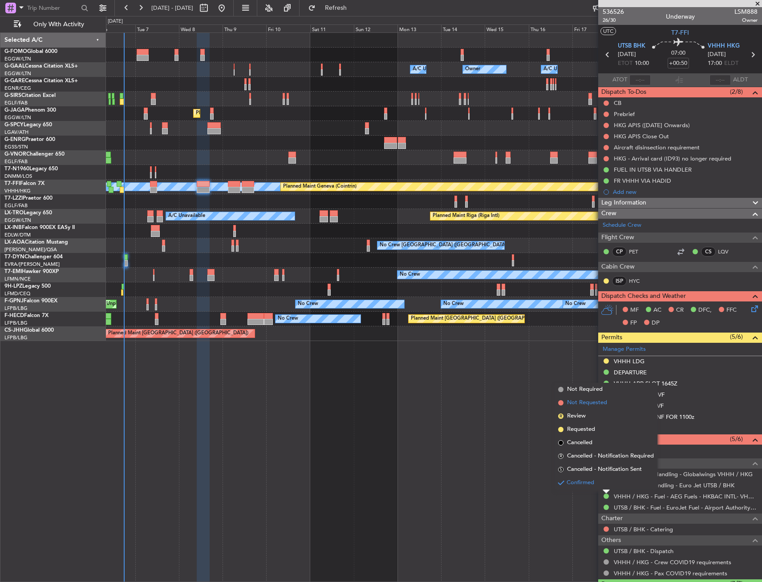
click at [583, 401] on span "Not Requested" at bounding box center [587, 403] width 40 height 9
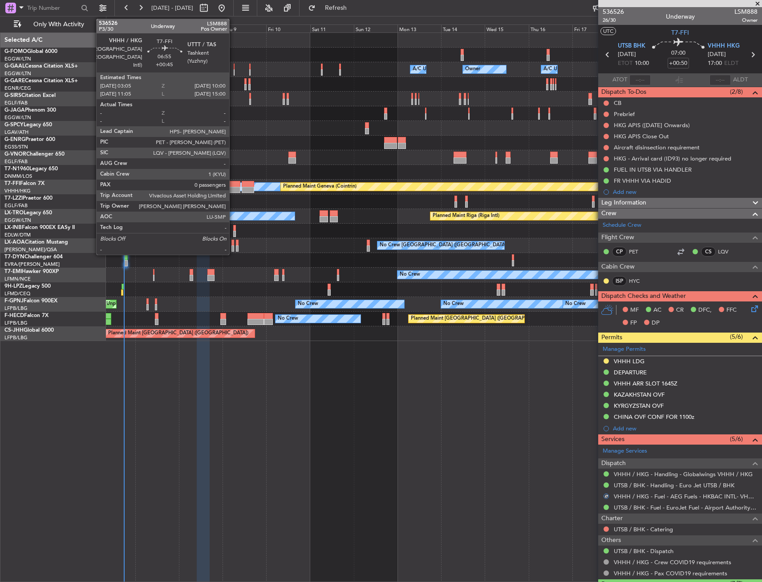
click at [233, 191] on div at bounding box center [234, 190] width 13 height 6
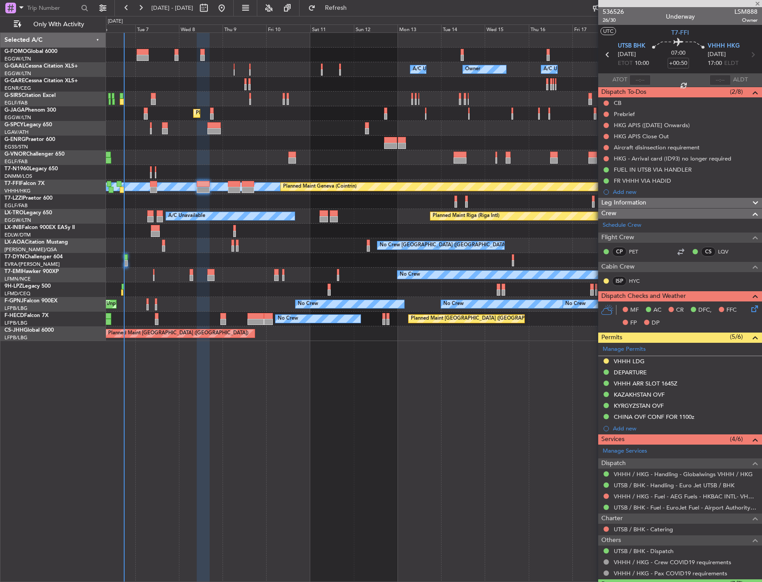
type input "+00:45"
type input "0"
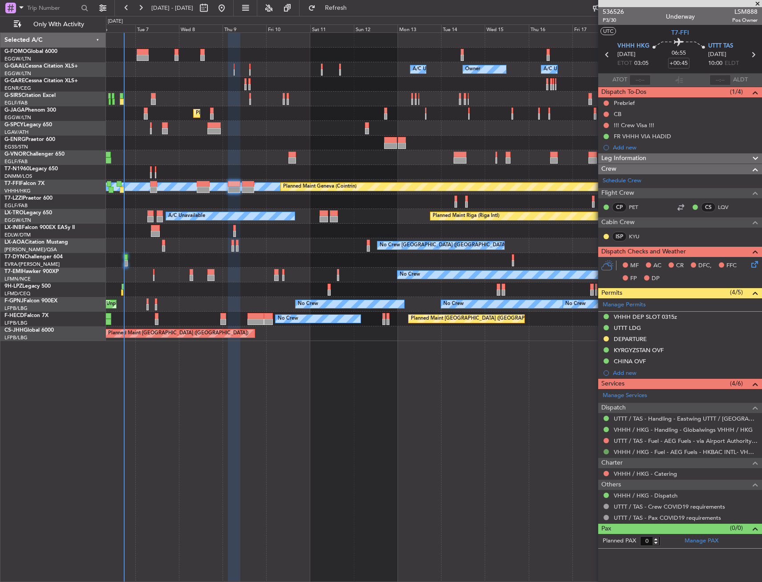
click at [607, 449] on button at bounding box center [605, 451] width 5 height 5
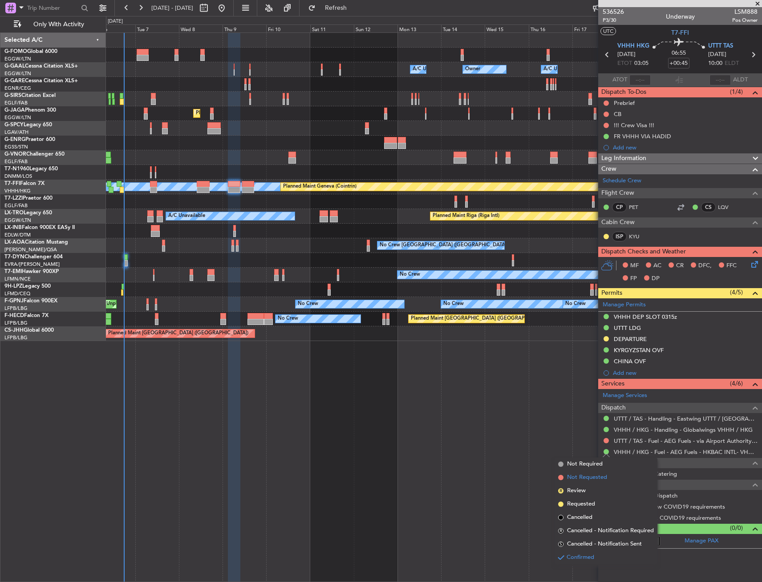
click at [598, 480] on span "Not Requested" at bounding box center [587, 477] width 40 height 9
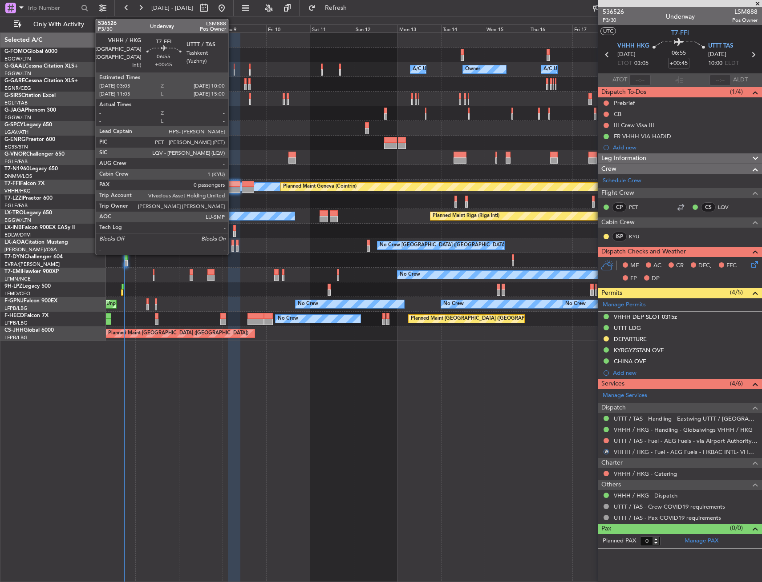
click at [232, 186] on div at bounding box center [234, 184] width 13 height 6
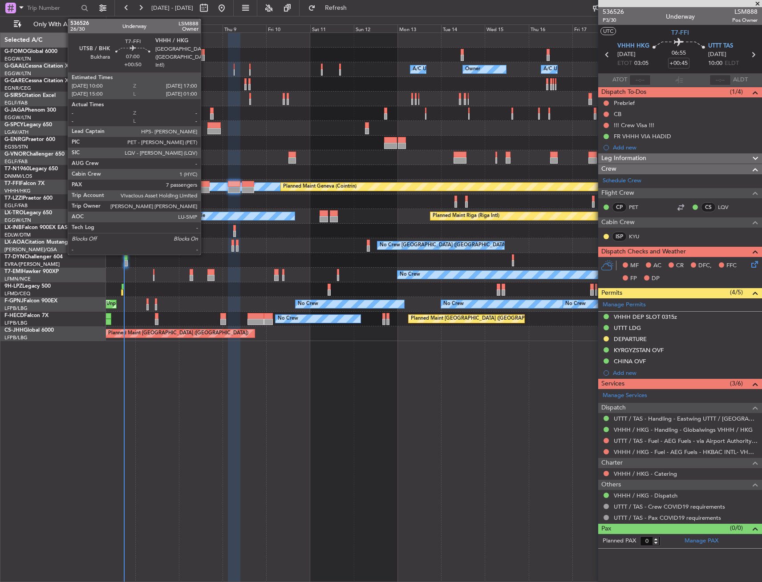
click at [205, 186] on div at bounding box center [203, 184] width 13 height 6
type input "+00:50"
type input "7"
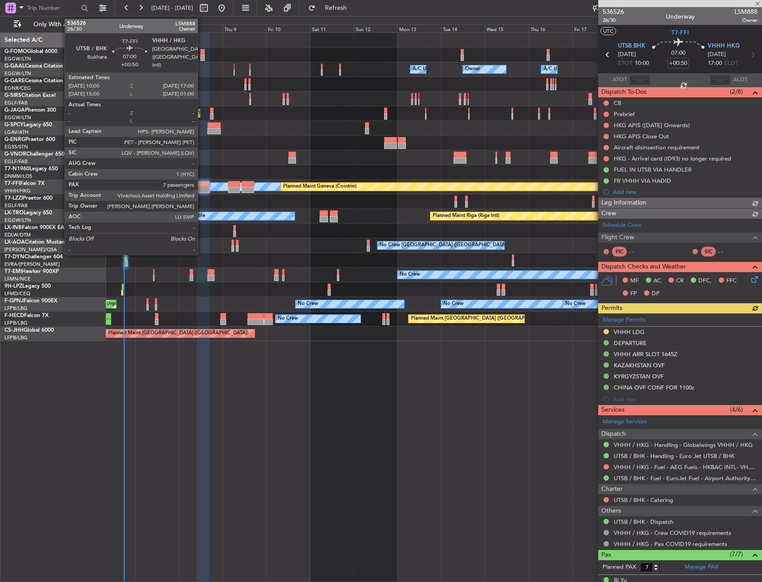
click at [202, 186] on div at bounding box center [203, 184] width 13 height 6
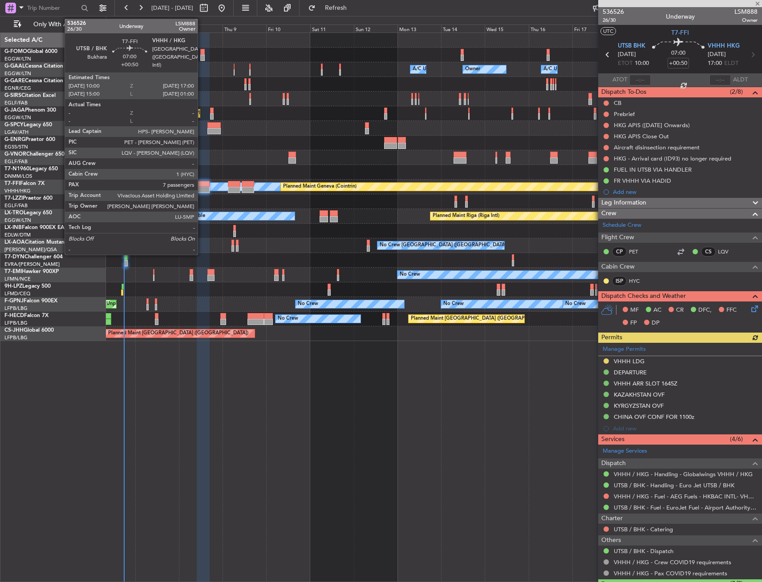
click at [202, 186] on div at bounding box center [203, 184] width 13 height 6
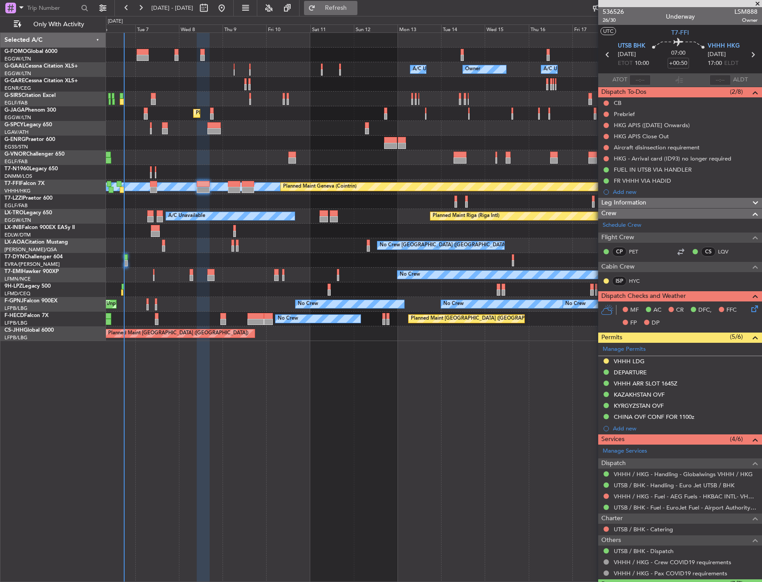
click at [351, 8] on span "Refresh" at bounding box center [335, 8] width 37 height 6
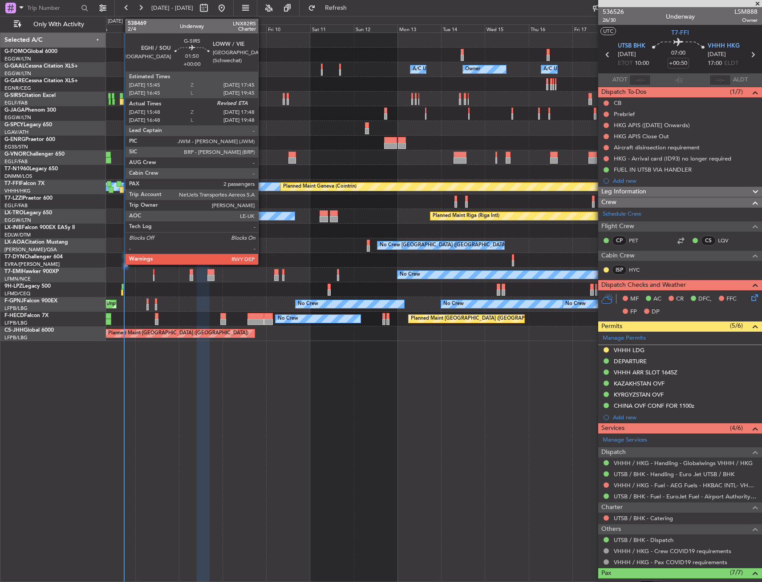
click at [121, 94] on div at bounding box center [122, 96] width 4 height 6
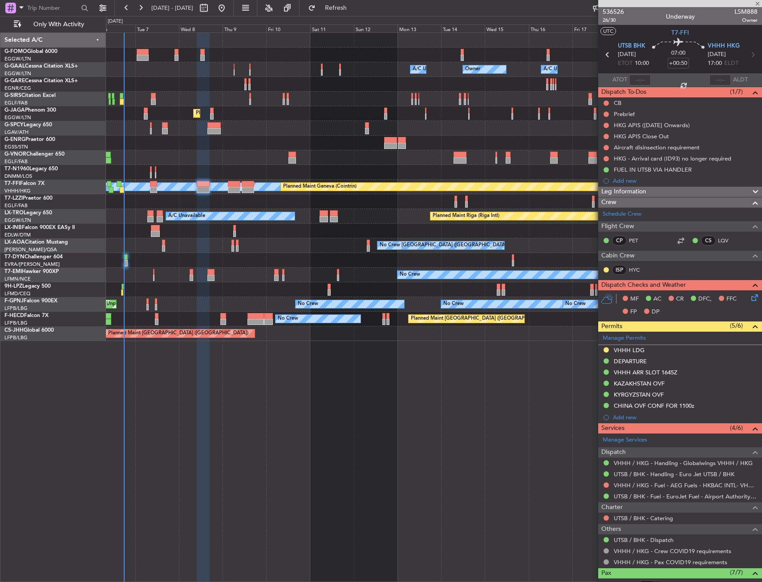
type input "15:48"
type input "2"
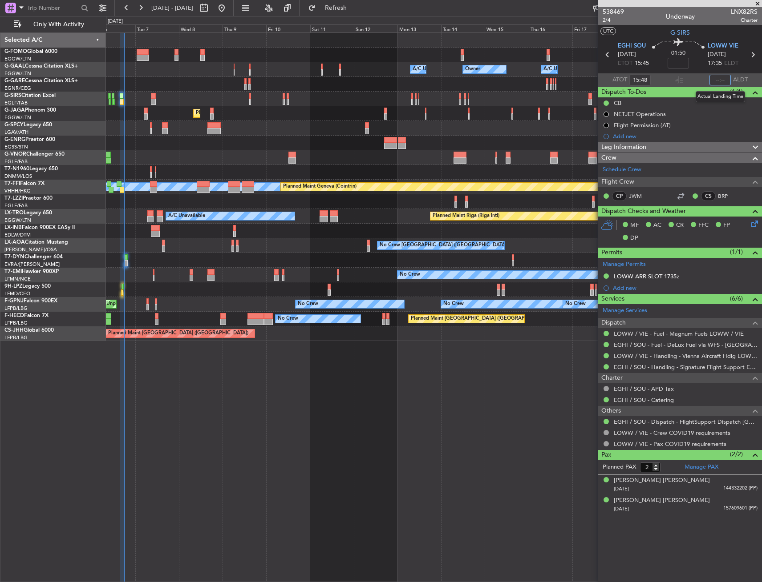
click at [721, 81] on input "text" at bounding box center [719, 80] width 21 height 11
click at [703, 77] on section "ATOT 15:48 1749 ALDT" at bounding box center [680, 79] width 164 height 13
type input "17:49"
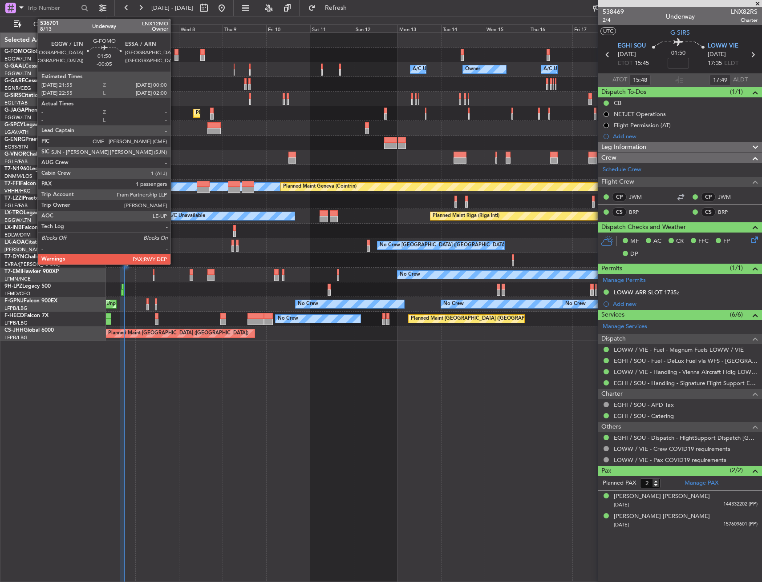
click at [174, 50] on div at bounding box center [176, 52] width 4 height 6
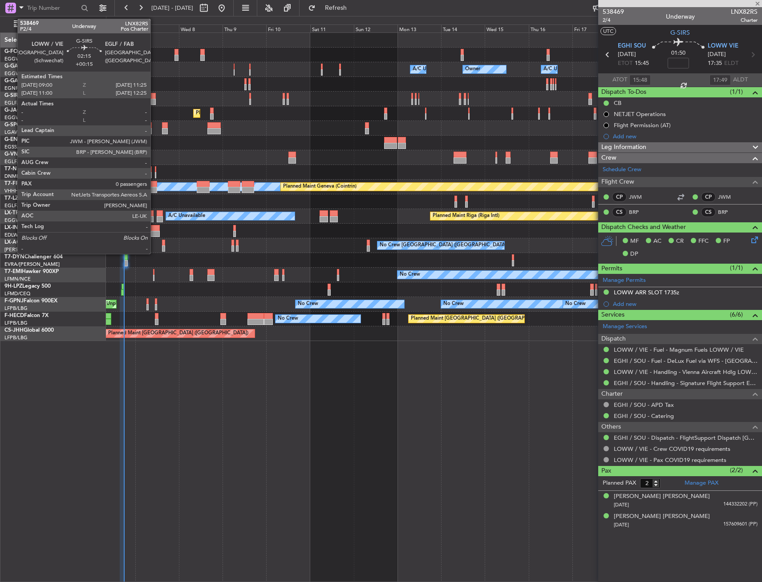
type input "-00:05"
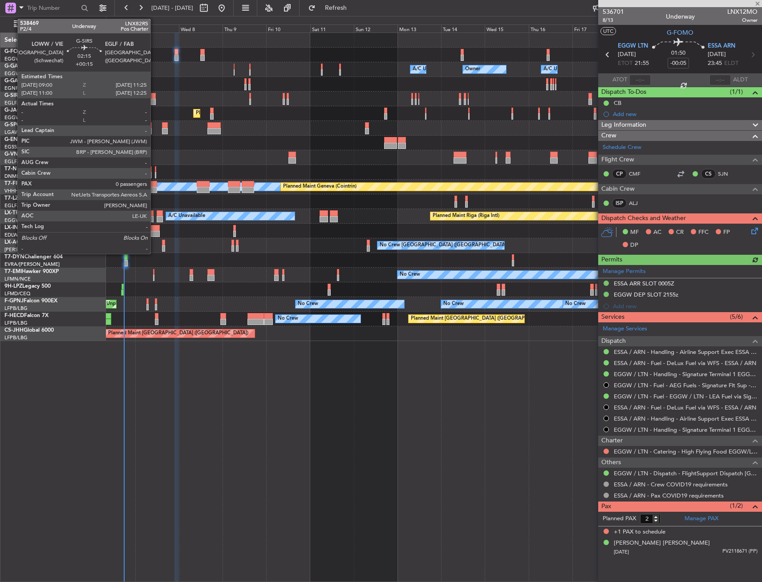
click at [154, 100] on div at bounding box center [153, 102] width 4 height 6
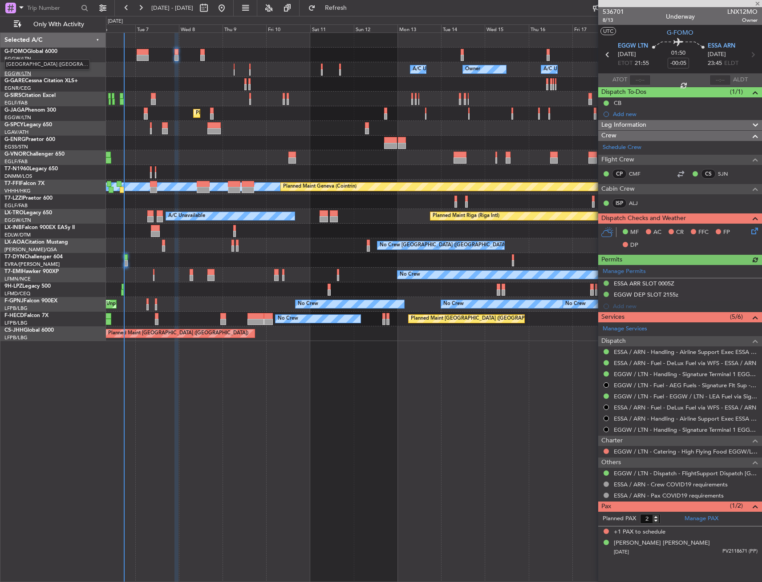
type input "+00:15"
type input "0"
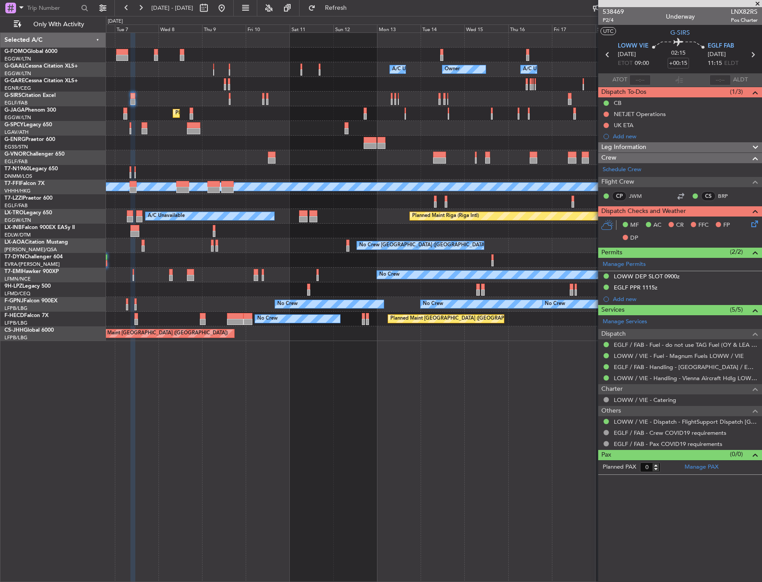
click at [192, 135] on div "Unplanned Maint [GEOGRAPHIC_DATA]" at bounding box center [433, 128] width 655 height 15
click at [692, 275] on div "LOWW DEP SLOT 0900z" at bounding box center [680, 276] width 164 height 11
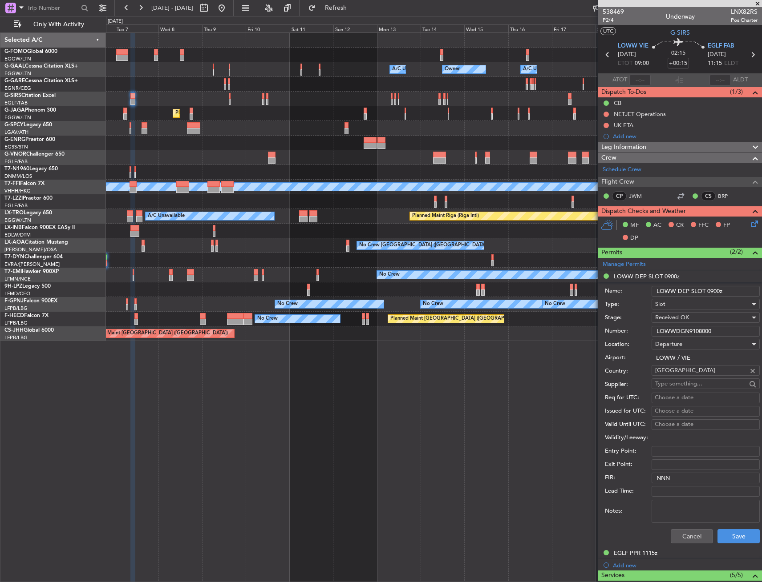
drag, startPoint x: 728, startPoint y: 331, endPoint x: 634, endPoint y: 332, distance: 93.4
click at [634, 332] on div "Number: LOWWDGN9108000" at bounding box center [682, 331] width 155 height 13
click at [628, 552] on div "EGLF PPR 1115z" at bounding box center [636, 554] width 44 height 8
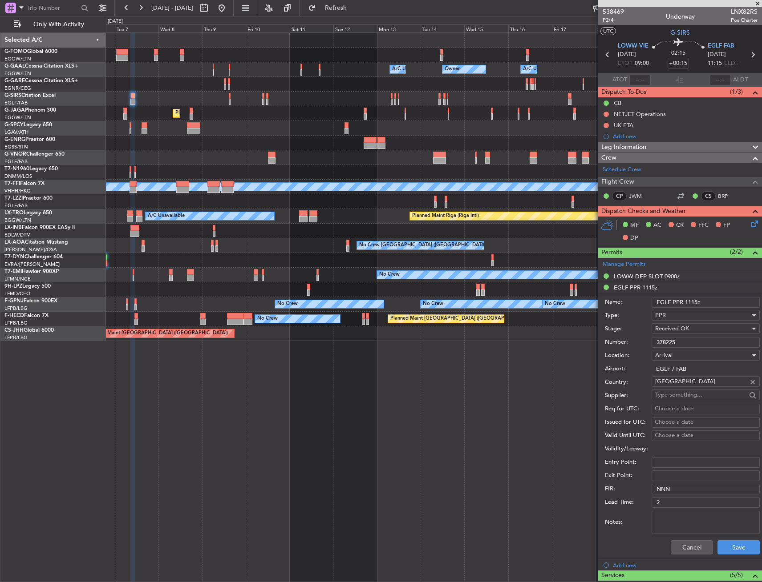
drag, startPoint x: 695, startPoint y: 340, endPoint x: 625, endPoint y: 344, distance: 70.9
click at [625, 344] on div "Number: 378225" at bounding box center [682, 342] width 155 height 13
drag, startPoint x: 662, startPoint y: 150, endPoint x: 664, endPoint y: 167, distance: 17.5
click at [662, 150] on div "Leg Information" at bounding box center [680, 147] width 164 height 10
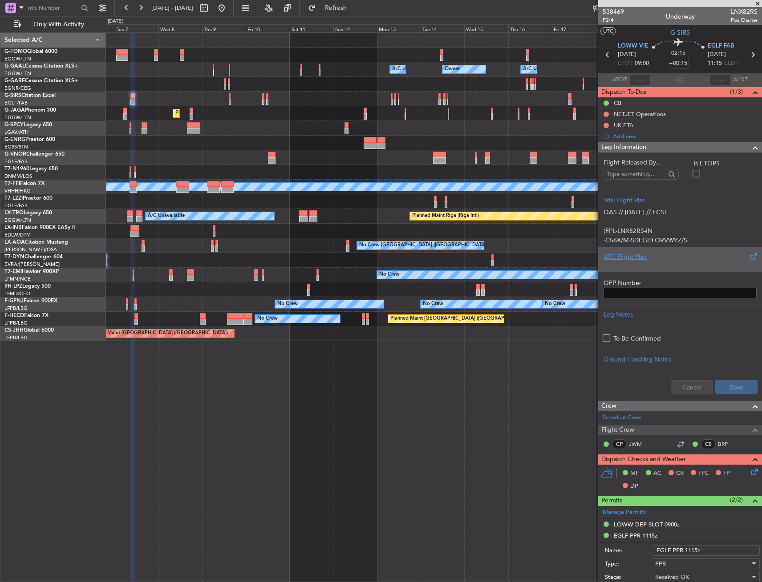
click at [663, 256] on div "ATC Flight Plan" at bounding box center [679, 256] width 153 height 9
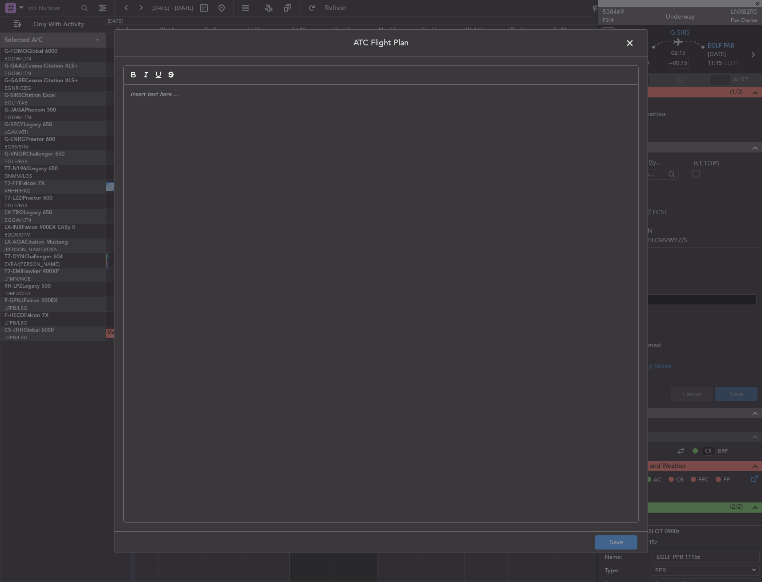
click at [309, 206] on div at bounding box center [381, 304] width 514 height 438
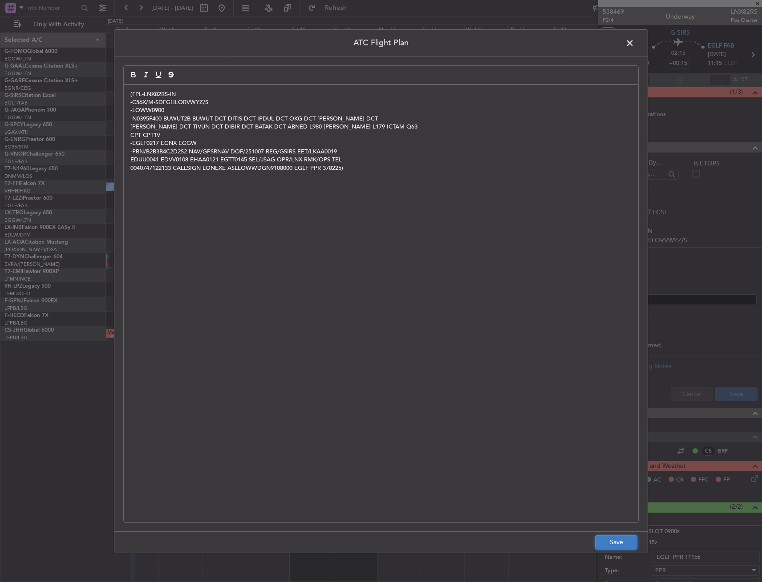
click at [600, 540] on button "Save" at bounding box center [616, 543] width 42 height 14
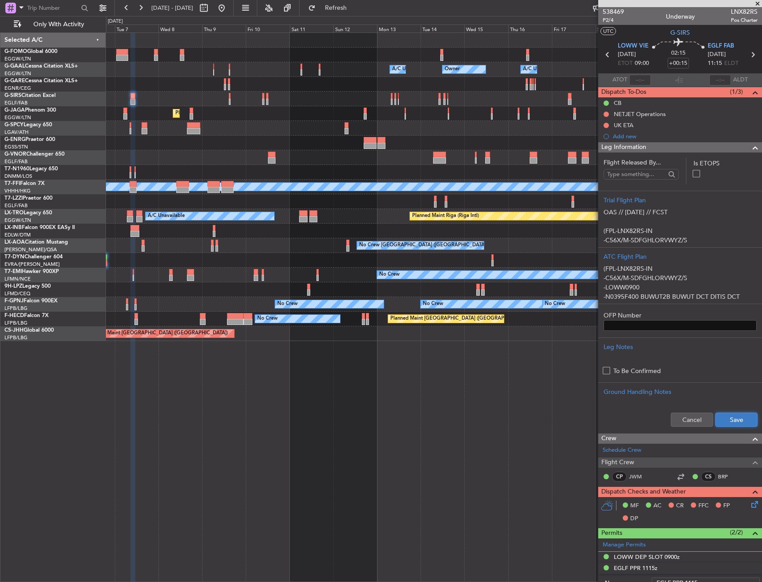
click at [724, 423] on button "Save" at bounding box center [736, 420] width 42 height 14
click at [652, 149] on div "Leg Information" at bounding box center [680, 147] width 164 height 10
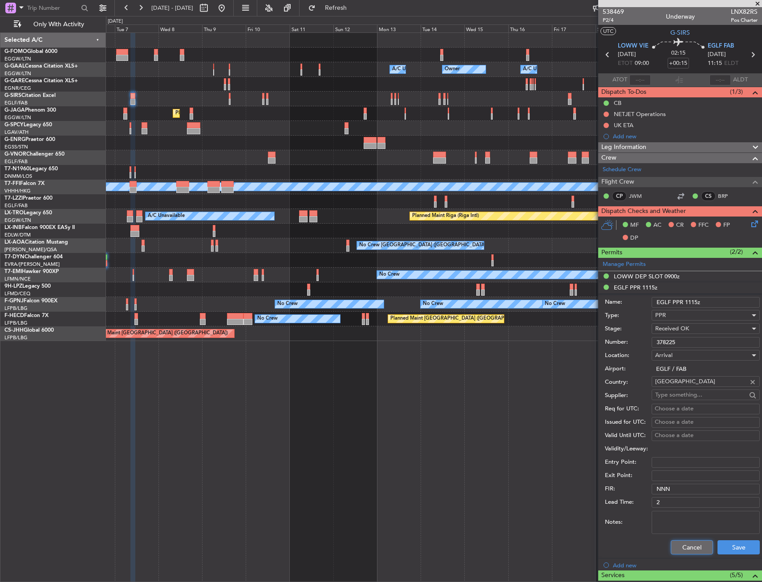
click at [686, 550] on button "Cancel" at bounding box center [692, 548] width 42 height 14
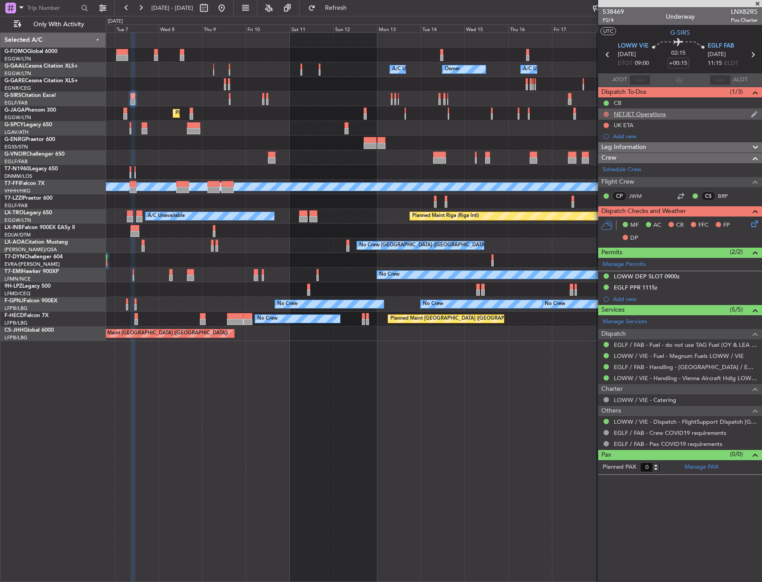
click at [607, 114] on button at bounding box center [605, 114] width 5 height 5
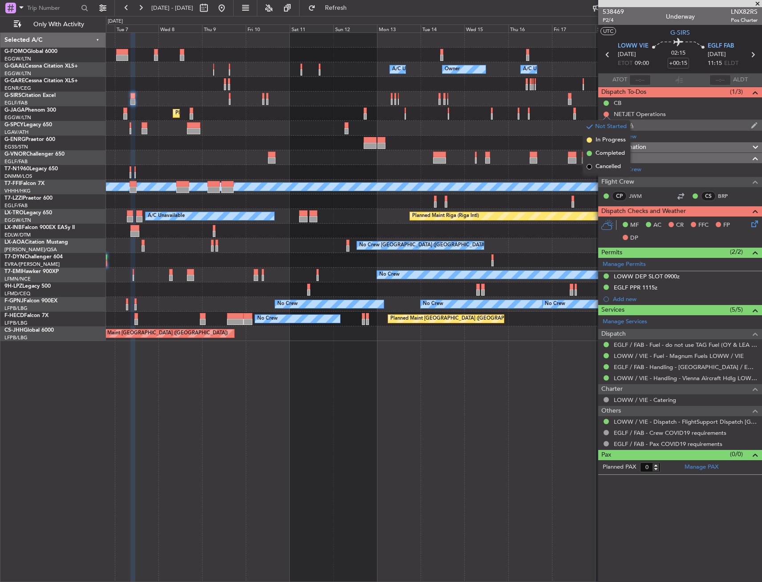
drag, startPoint x: 602, startPoint y: 168, endPoint x: 602, endPoint y: 129, distance: 39.2
click at [602, 166] on span "Cancelled" at bounding box center [607, 166] width 25 height 9
click at [606, 123] on button at bounding box center [605, 125] width 5 height 5
click at [600, 181] on span "Cancelled" at bounding box center [607, 178] width 25 height 9
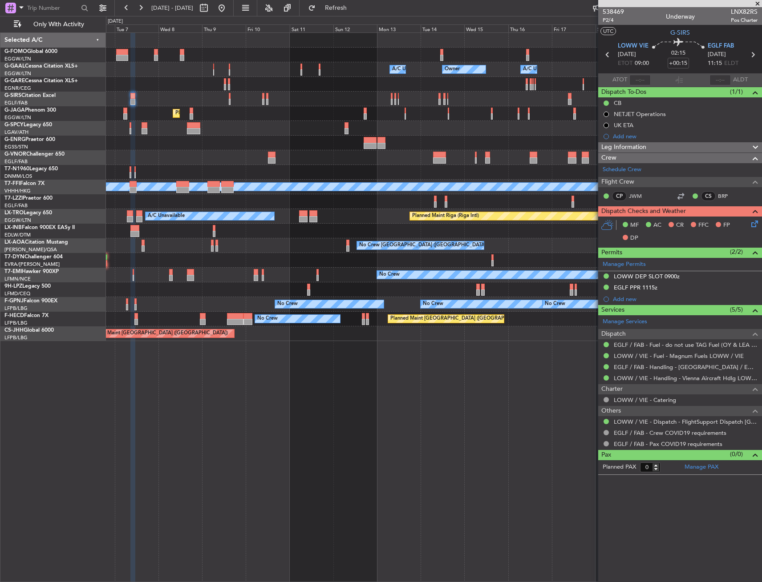
click at [753, 226] on icon at bounding box center [752, 222] width 7 height 7
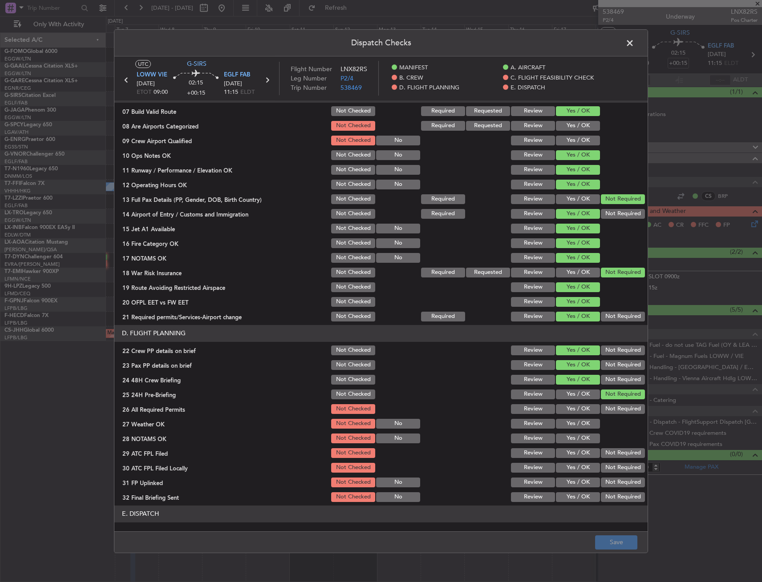
scroll to position [222, 0]
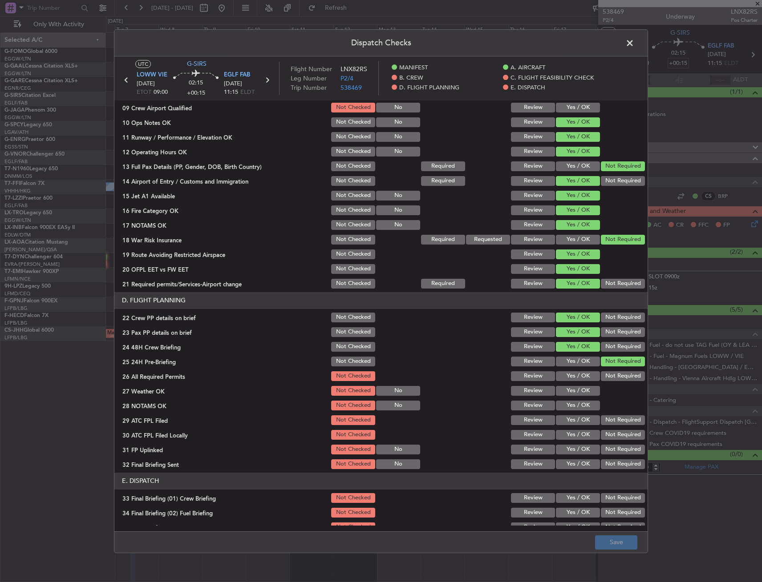
click at [574, 376] on button "Yes / OK" at bounding box center [578, 377] width 44 height 10
click at [576, 391] on button "Yes / OK" at bounding box center [578, 391] width 44 height 10
click at [574, 403] on button "Yes / OK" at bounding box center [578, 406] width 44 height 10
click at [574, 416] on button "Yes / OK" at bounding box center [578, 421] width 44 height 10
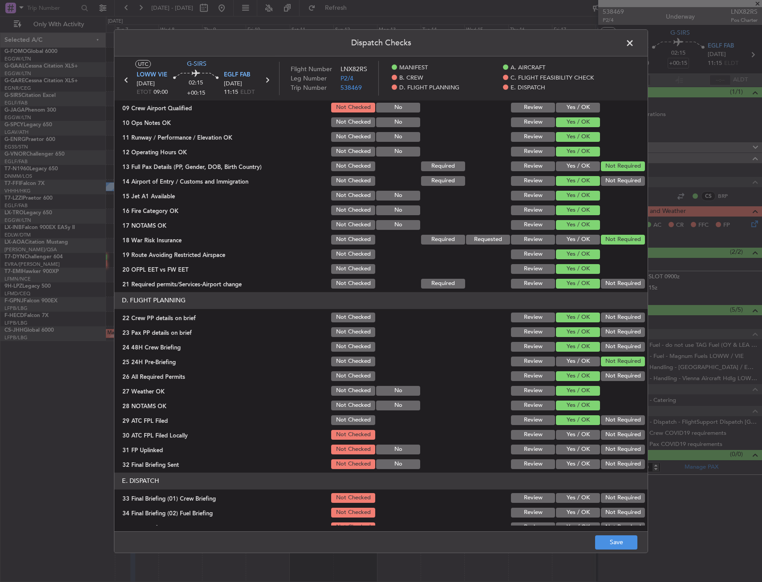
drag, startPoint x: 570, startPoint y: 428, endPoint x: 570, endPoint y: 437, distance: 8.5
click at [570, 430] on div "Yes / OK" at bounding box center [576, 435] width 45 height 12
click at [570, 437] on button "Yes / OK" at bounding box center [578, 435] width 44 height 10
click at [571, 448] on button "Yes / OK" at bounding box center [578, 450] width 44 height 10
click at [607, 440] on button "Not Required" at bounding box center [623, 435] width 44 height 10
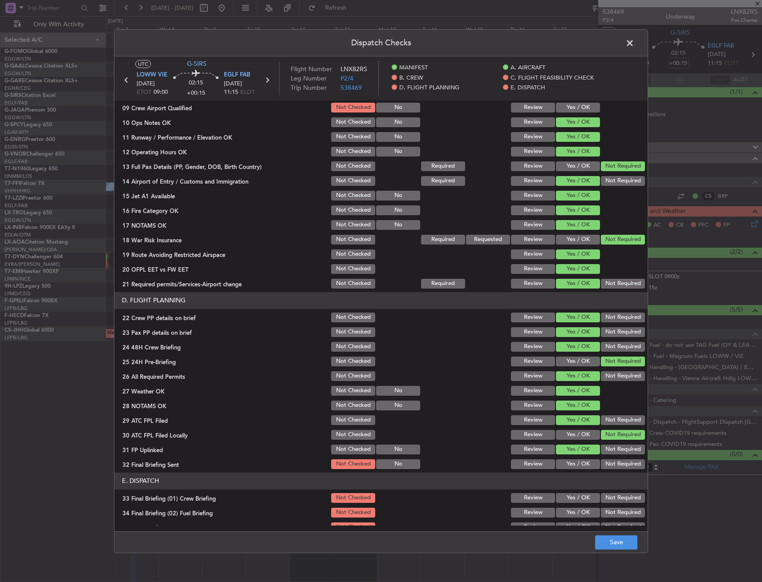
click at [601, 465] on button "Not Required" at bounding box center [623, 465] width 44 height 10
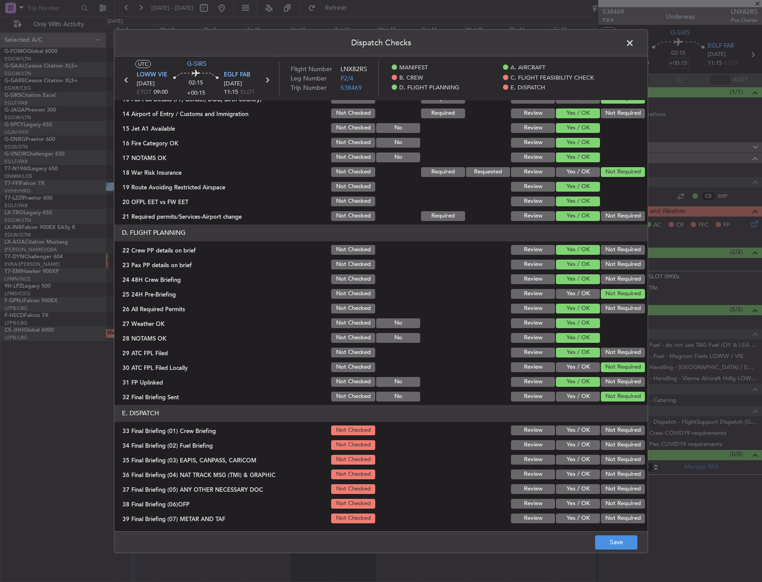
scroll to position [356, 0]
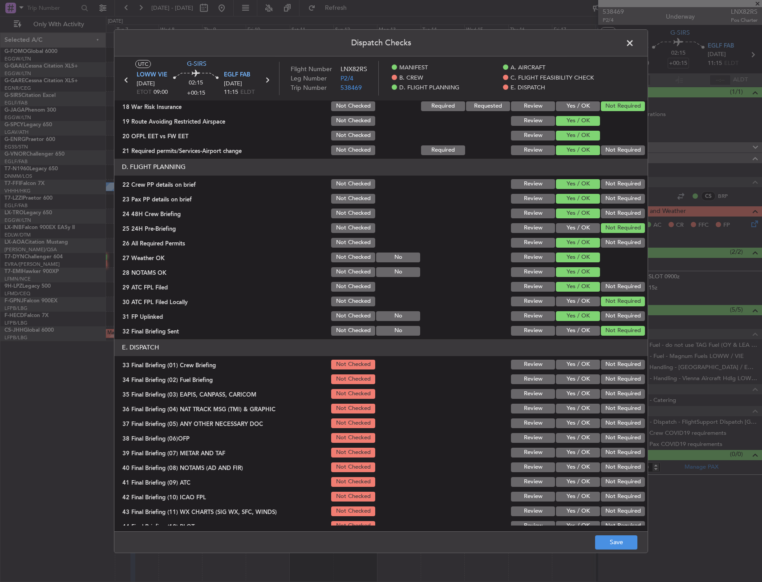
drag, startPoint x: 580, startPoint y: 363, endPoint x: 568, endPoint y: 378, distance: 19.9
click at [580, 363] on button "Yes / OK" at bounding box center [578, 365] width 44 height 10
click at [568, 378] on button "Yes / OK" at bounding box center [578, 380] width 44 height 10
click at [603, 384] on button "Not Required" at bounding box center [623, 380] width 44 height 10
click at [607, 395] on button "Not Required" at bounding box center [623, 394] width 44 height 10
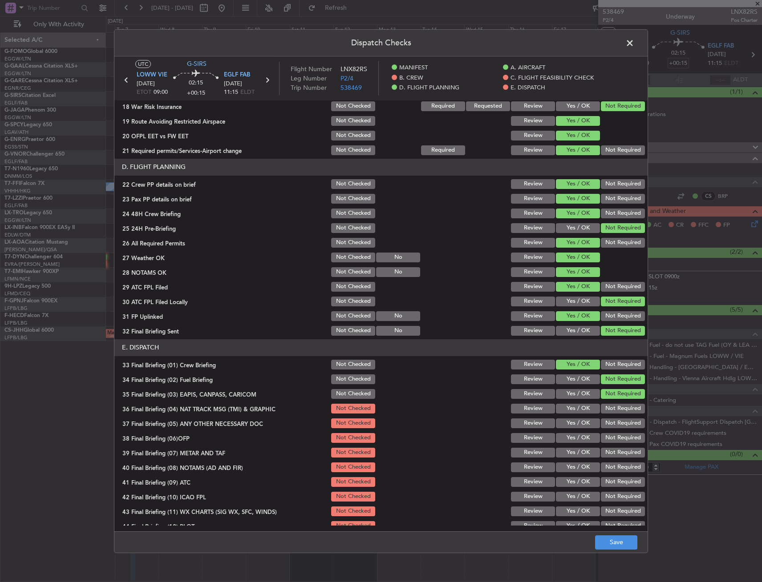
click at [602, 405] on button "Not Required" at bounding box center [623, 409] width 44 height 10
click at [578, 419] on button "Yes / OK" at bounding box center [578, 424] width 44 height 10
drag, startPoint x: 578, startPoint y: 374, endPoint x: 574, endPoint y: 380, distance: 6.8
click at [577, 375] on div "Yes / OK" at bounding box center [576, 379] width 45 height 12
click at [574, 380] on button "Yes / OK" at bounding box center [578, 380] width 44 height 10
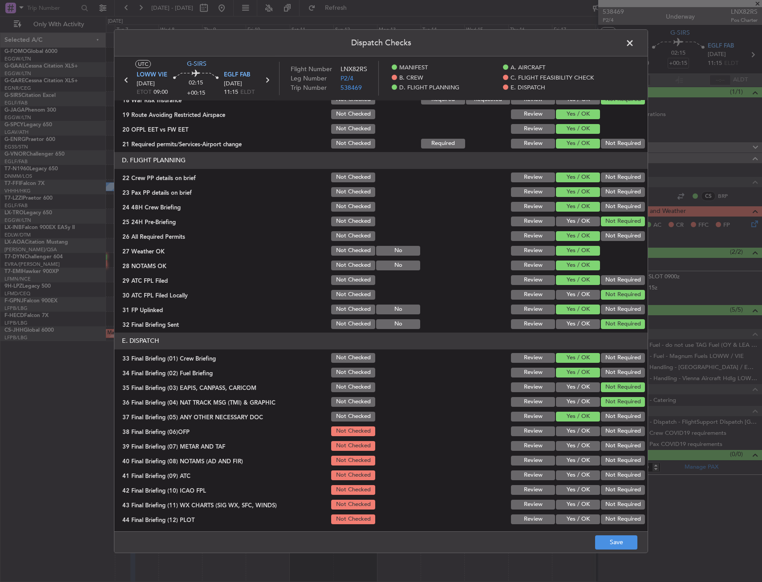
scroll to position [365, 0]
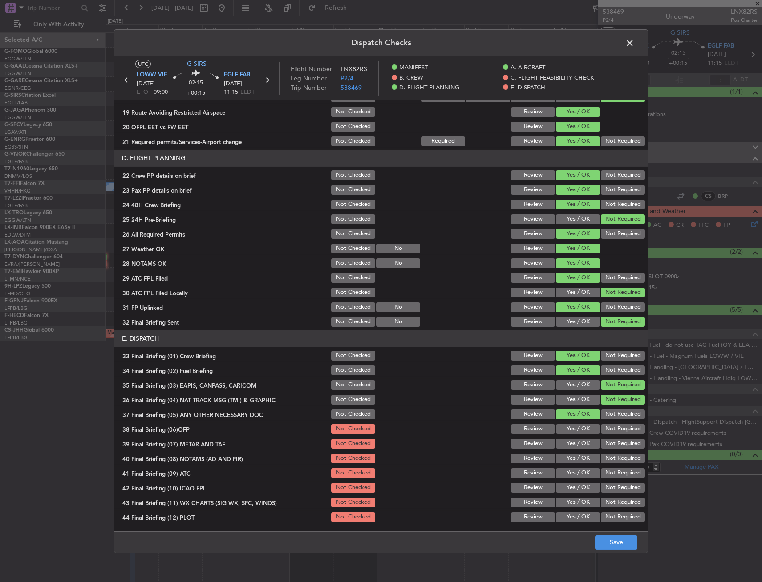
click at [568, 420] on div "Yes / OK" at bounding box center [576, 414] width 45 height 12
click at [570, 425] on button "Yes / OK" at bounding box center [578, 429] width 44 height 10
click at [572, 441] on button "Yes / OK" at bounding box center [578, 444] width 44 height 10
click at [570, 457] on button "Yes / OK" at bounding box center [578, 459] width 44 height 10
click at [567, 467] on div "Yes / OK" at bounding box center [576, 473] width 45 height 12
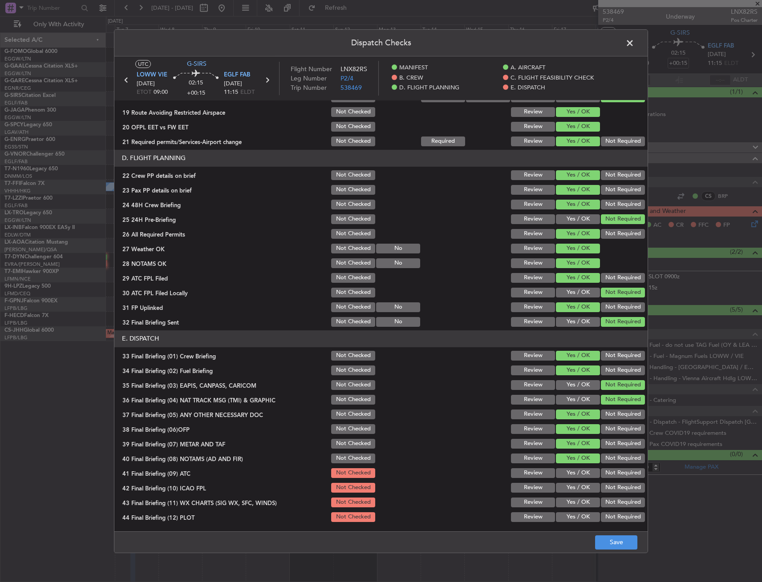
click at [567, 472] on button "Yes / OK" at bounding box center [578, 474] width 44 height 10
click at [567, 489] on button "Yes / OK" at bounding box center [578, 488] width 44 height 10
click at [613, 491] on button "Not Required" at bounding box center [623, 488] width 44 height 10
click at [580, 501] on button "Yes / OK" at bounding box center [578, 503] width 44 height 10
click at [616, 523] on div "Not Required" at bounding box center [621, 517] width 45 height 12
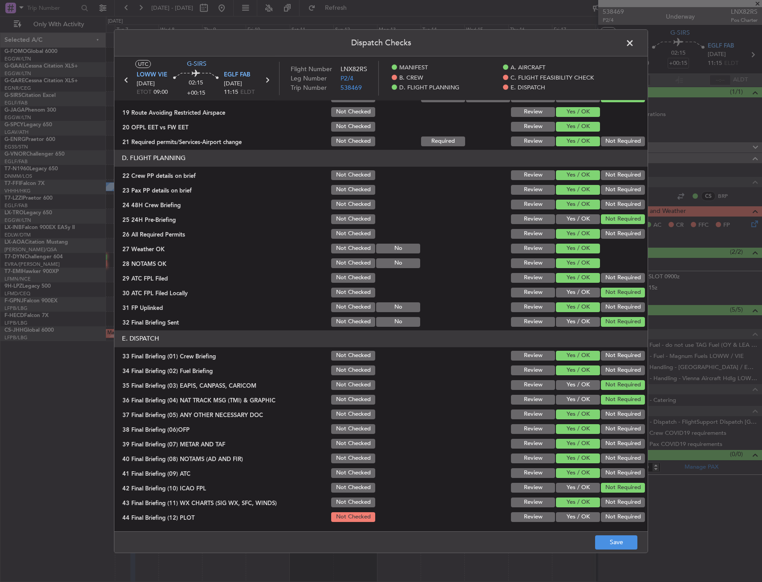
click at [614, 518] on button "Not Required" at bounding box center [623, 518] width 44 height 10
click at [613, 545] on button "Save" at bounding box center [616, 543] width 42 height 14
click at [634, 45] on span at bounding box center [634, 45] width 0 height 18
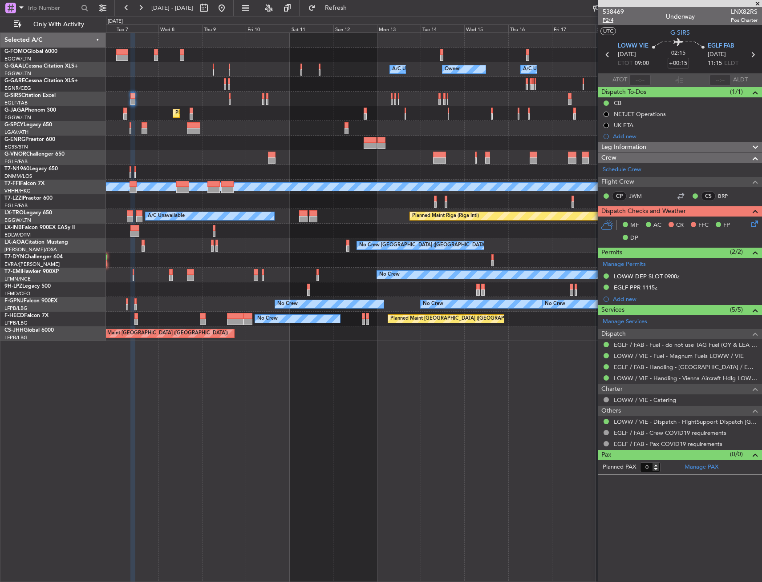
click at [619, 20] on span "P2/4" at bounding box center [612, 20] width 21 height 8
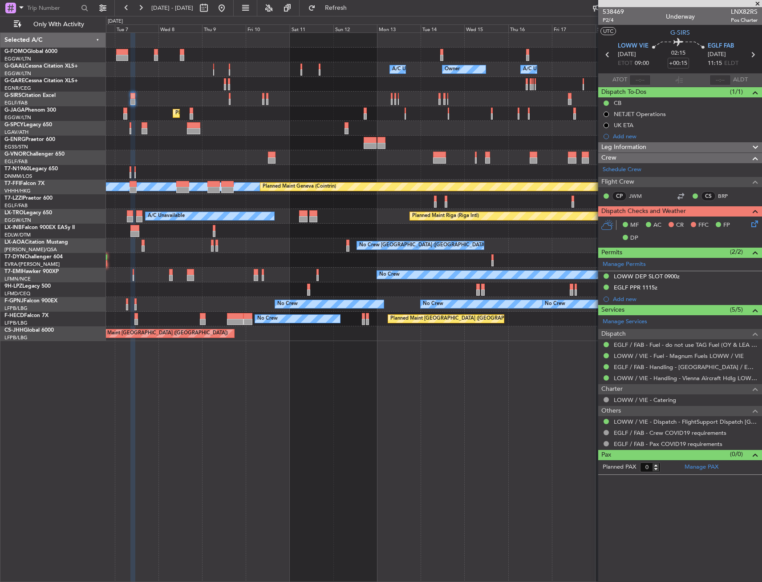
click at [336, 190] on div "Planned Maint Geneva (Cointrin)" at bounding box center [299, 186] width 73 height 13
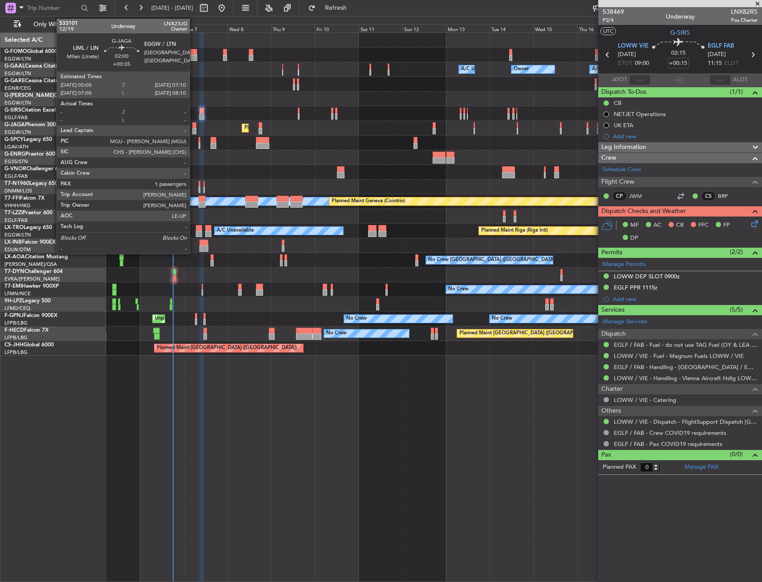
click at [194, 126] on div at bounding box center [194, 125] width 4 height 6
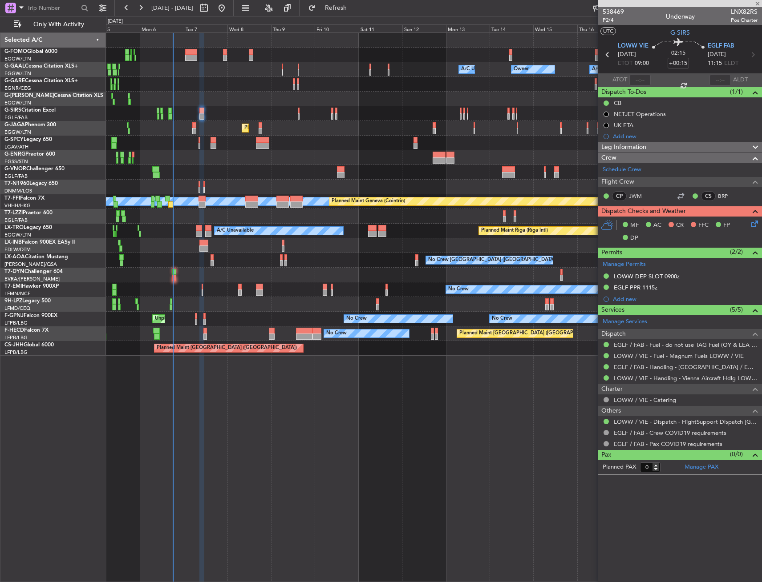
type input "+00:35"
type input "1"
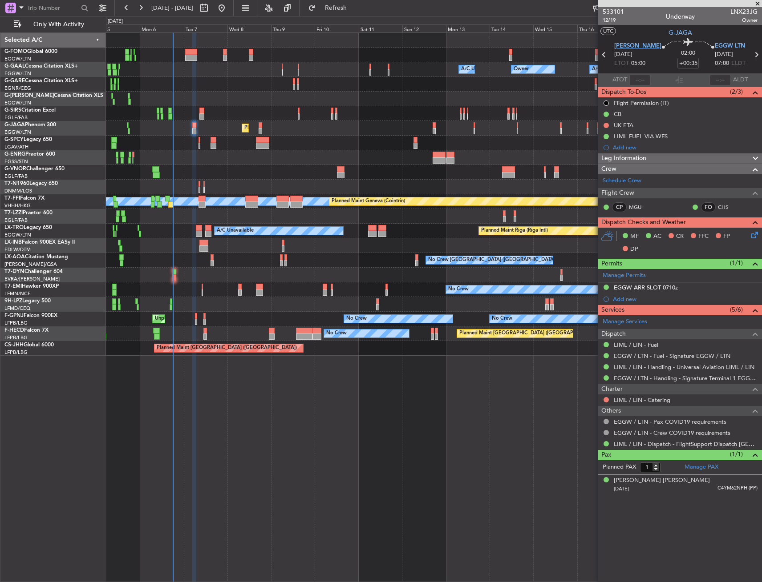
click at [635, 46] on span "LIML LIN" at bounding box center [637, 46] width 47 height 9
click at [13, 13] on div at bounding box center [15, 8] width 20 height 12
click at [38, 68] on span "Airport" at bounding box center [29, 71] width 19 height 9
click at [55, 9] on input "text" at bounding box center [52, 7] width 51 height 13
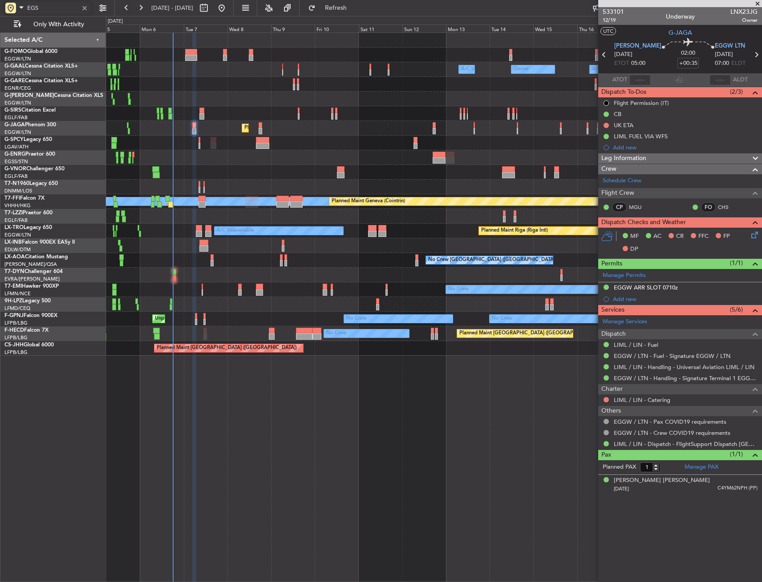
type input "EGSS"
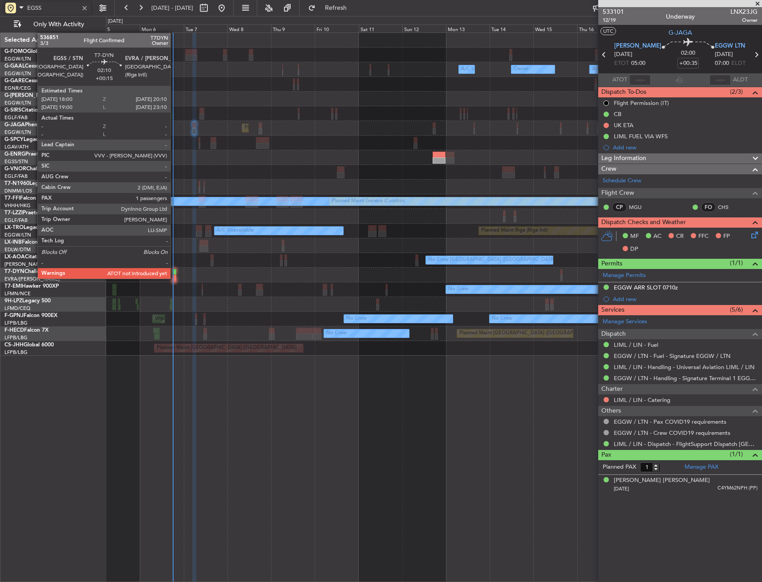
click at [174, 278] on div at bounding box center [174, 278] width 4 height 6
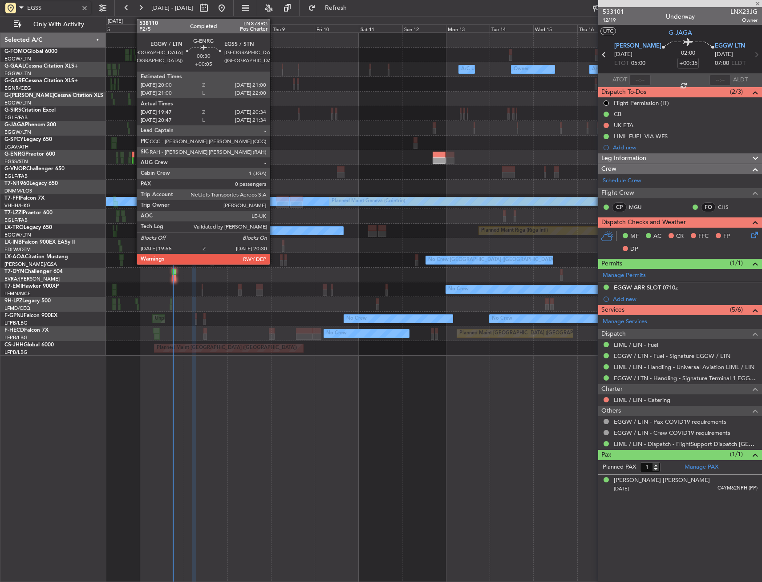
click at [132, 155] on div at bounding box center [133, 155] width 2 height 6
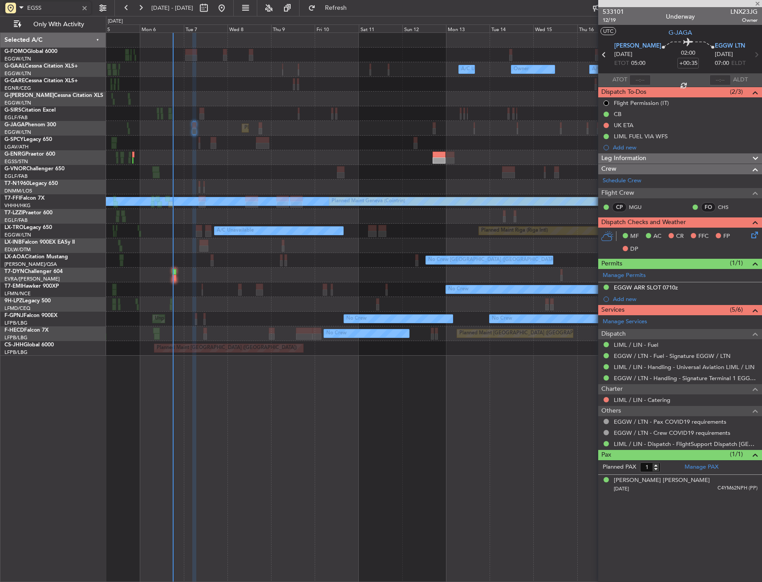
type input "+00:05"
type input "20:02"
type input "20:19"
type input "0"
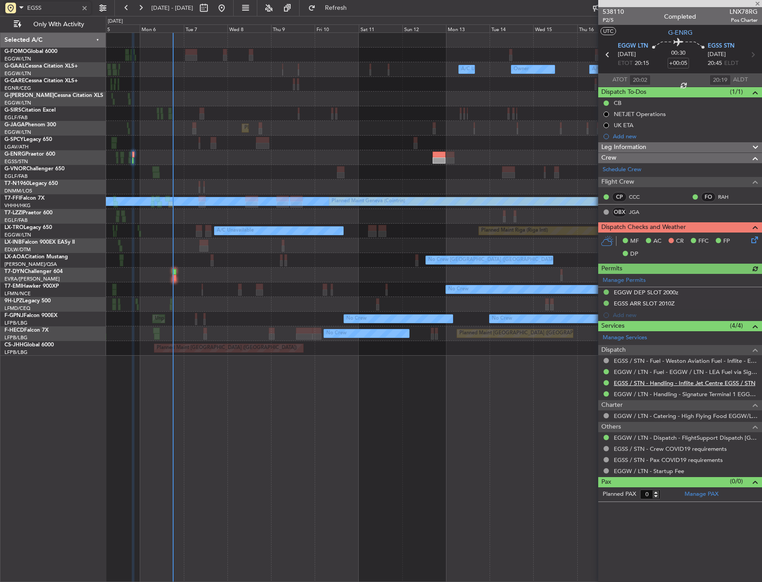
type input "EGSS"
click at [646, 383] on link "EGSS / STN - Handling - Inflite Jet Centre EGSS / STN" at bounding box center [684, 384] width 141 height 8
click at [89, 8] on div at bounding box center [85, 8] width 10 height 10
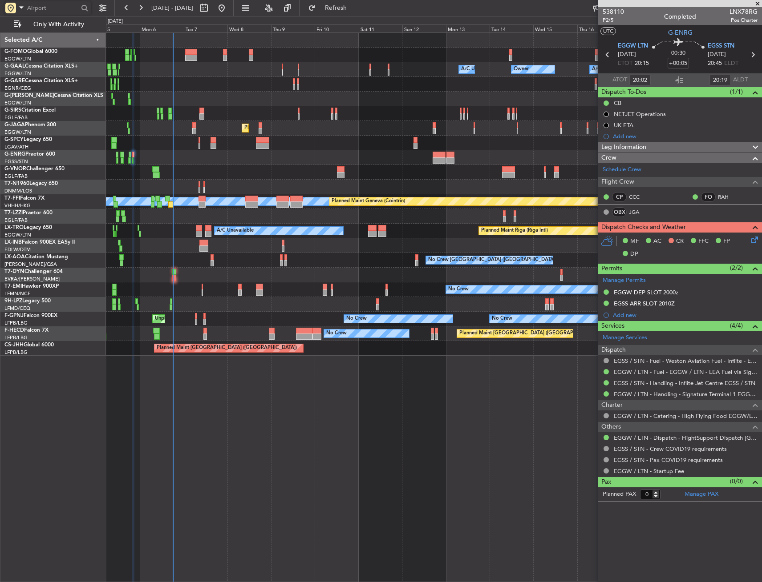
click at [166, 65] on div "Owner Owner Owner A/C Unavailable A/C Unavailable AOG Maint Dusseldorf Planned …" at bounding box center [433, 194] width 655 height 323
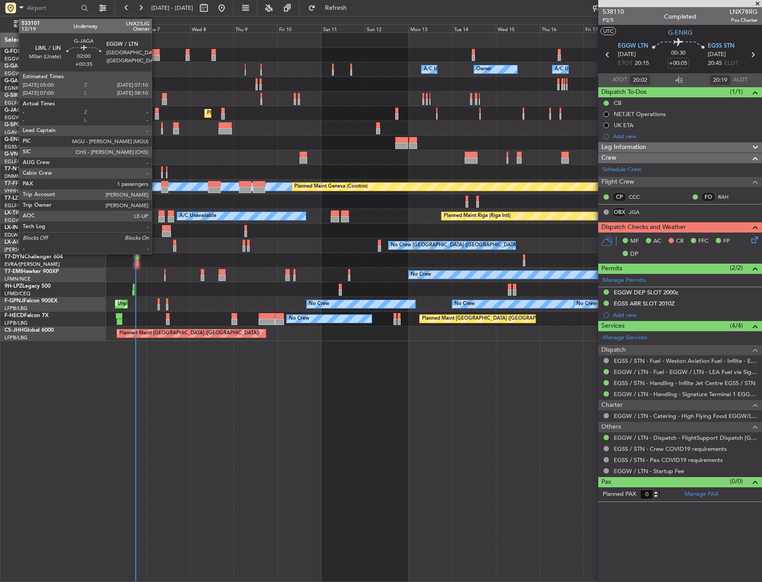
click at [156, 109] on div at bounding box center [157, 111] width 4 height 6
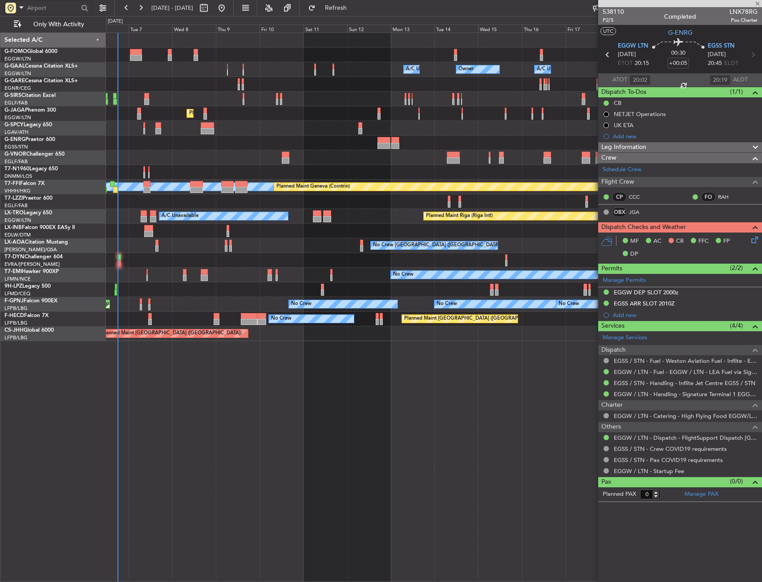
click at [152, 152] on div at bounding box center [433, 157] width 655 height 15
type input "+00:35"
type input "1"
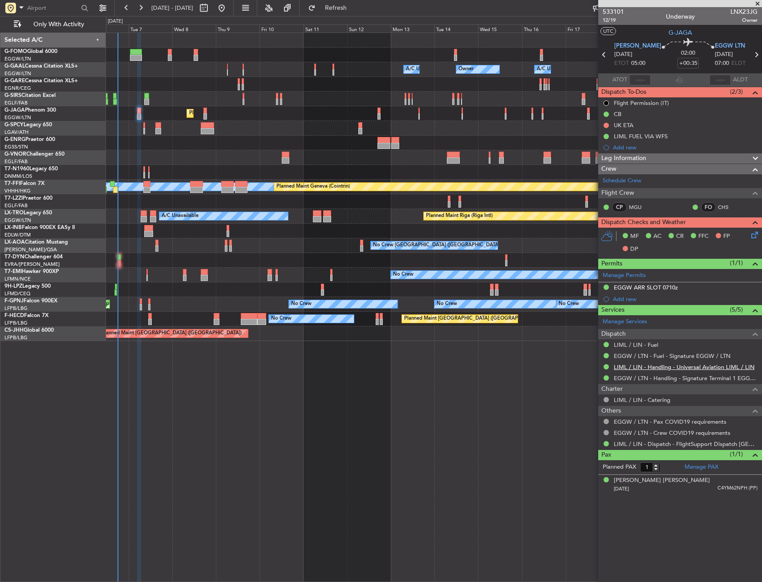
click at [622, 368] on link "LIML / LIN - Handling - Universal Aviation LIML / LIN" at bounding box center [684, 368] width 141 height 8
drag, startPoint x: 639, startPoint y: 146, endPoint x: 644, endPoint y: 151, distance: 7.0
click at [639, 146] on div "Add new" at bounding box center [685, 148] width 145 height 8
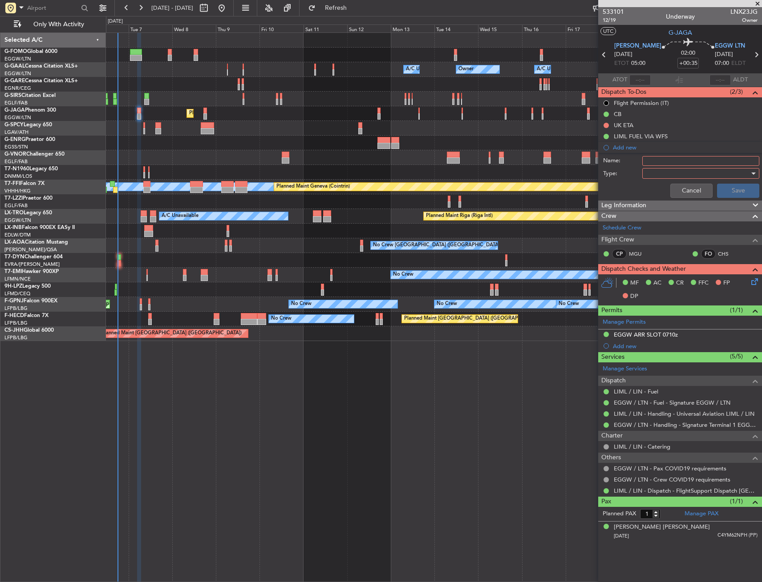
click at [679, 163] on input "Name:" at bounding box center [700, 161] width 117 height 10
type input "EGSS ALT"
click at [671, 173] on div at bounding box center [698, 173] width 104 height 13
click at [673, 194] on span "Generic" at bounding box center [696, 191] width 109 height 13
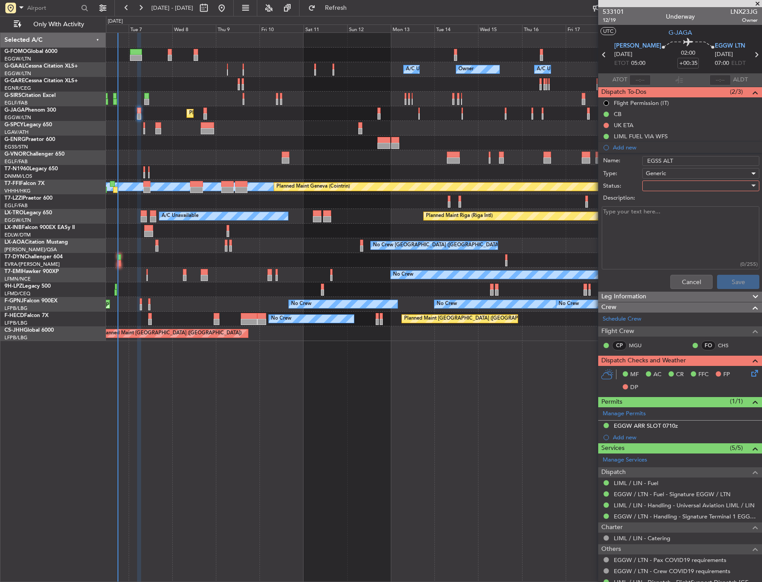
click at [675, 188] on div at bounding box center [698, 185] width 104 height 13
drag, startPoint x: 678, startPoint y: 215, endPoint x: 684, endPoint y: 247, distance: 32.7
click at [678, 215] on span "In Progress" at bounding box center [696, 216] width 104 height 13
click at [718, 276] on button "Save" at bounding box center [738, 282] width 42 height 14
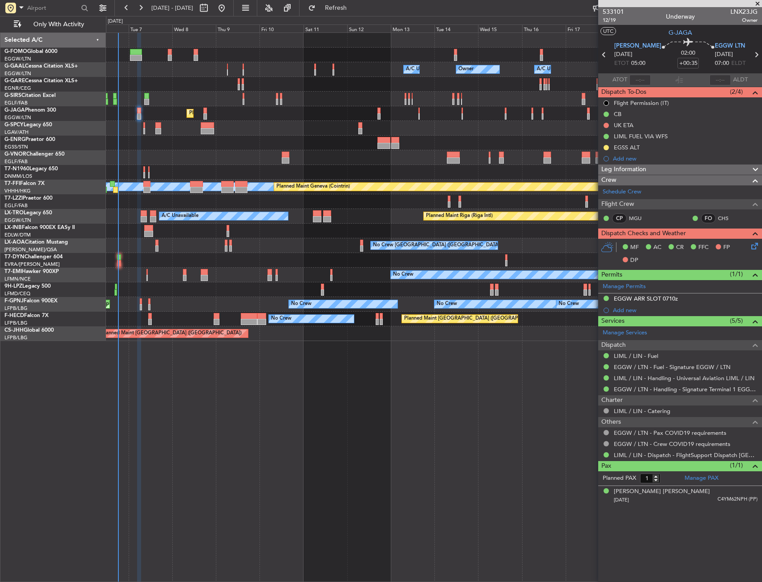
click at [658, 295] on div "EGGW ARR SLOT 0710z" at bounding box center [646, 299] width 64 height 8
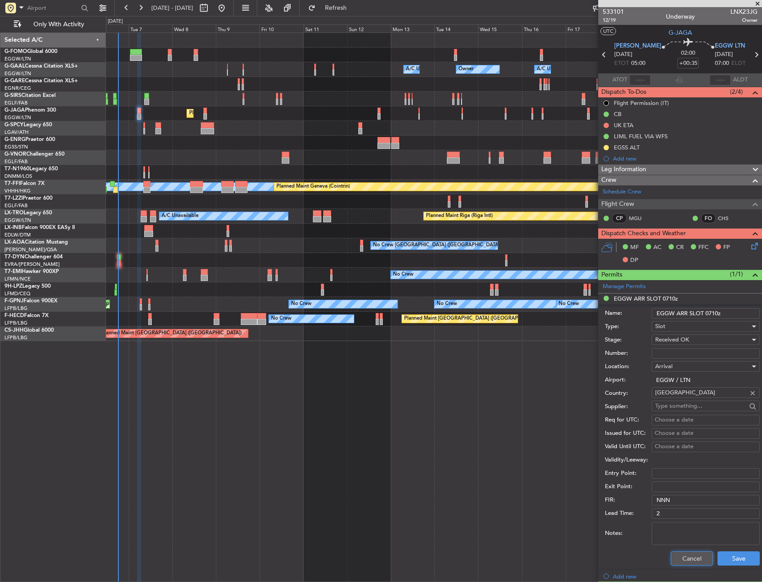
drag, startPoint x: 683, startPoint y: 562, endPoint x: 683, endPoint y: 555, distance: 7.1
click at [683, 563] on button "Cancel" at bounding box center [692, 559] width 42 height 14
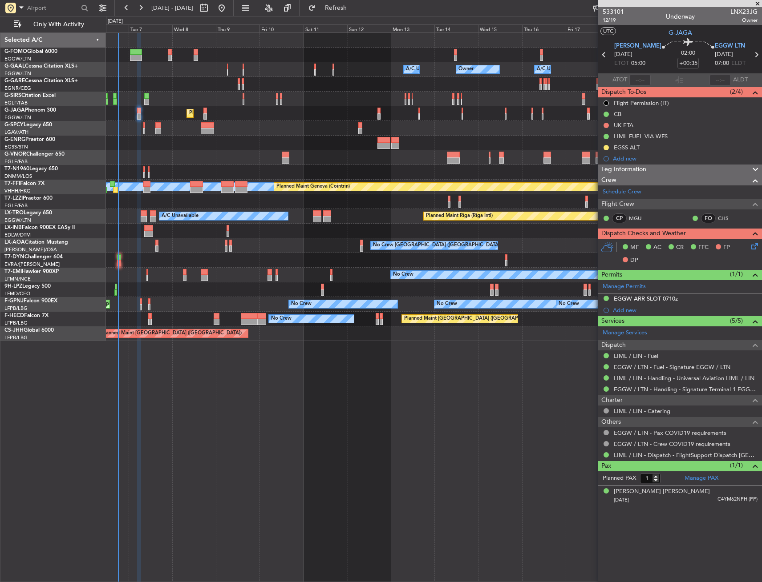
click at [647, 172] on div "Leg Information" at bounding box center [680, 170] width 164 height 10
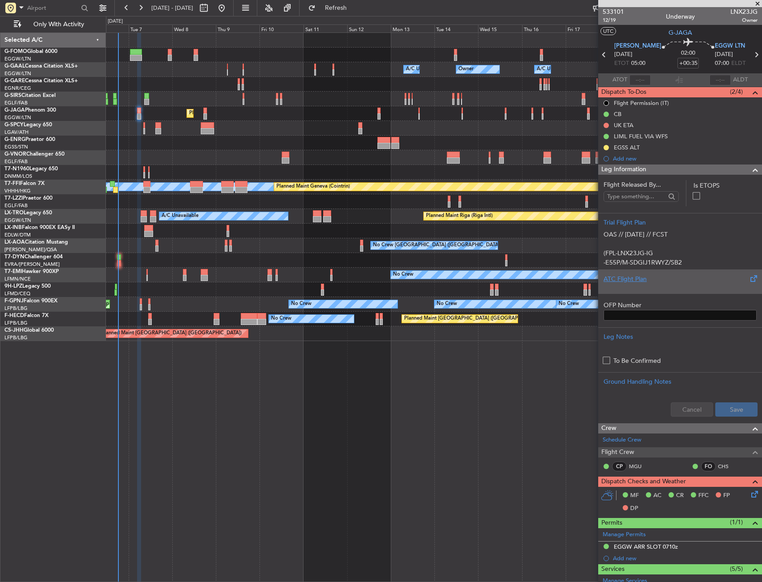
click at [637, 284] on div at bounding box center [679, 286] width 153 height 5
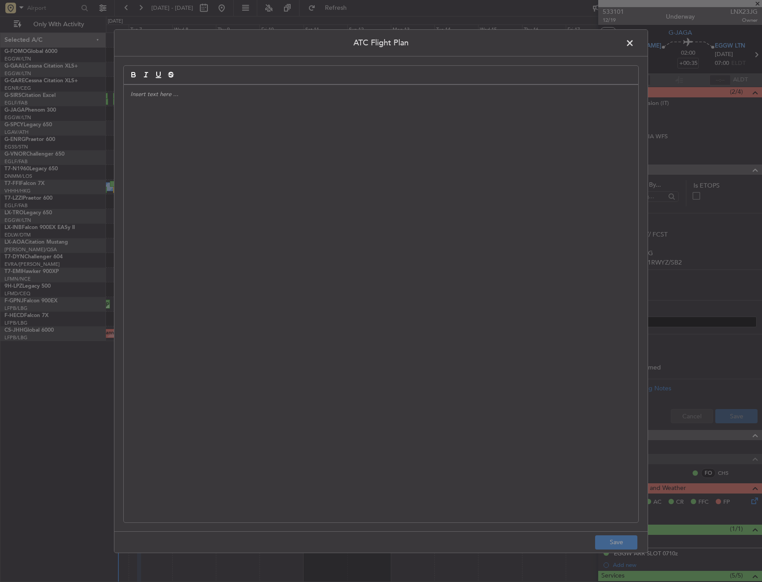
click at [368, 178] on div at bounding box center [381, 304] width 514 height 438
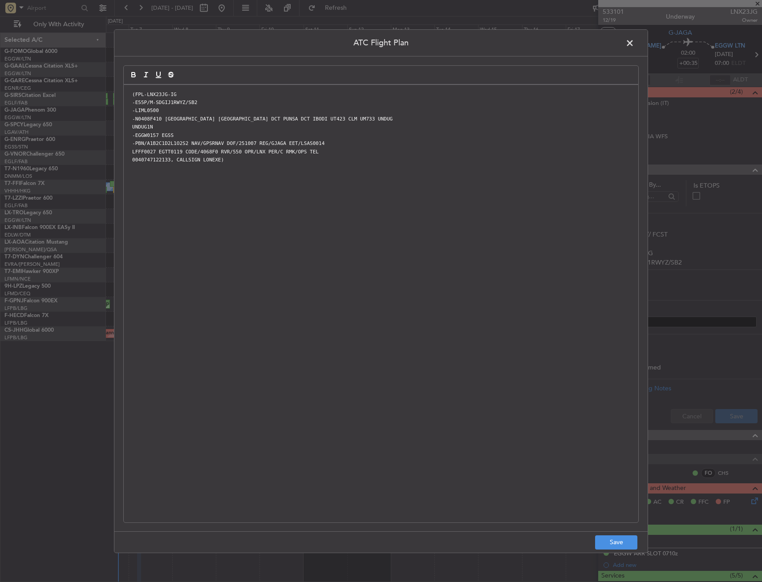
scroll to position [0, 0]
click at [619, 550] on footer "Save" at bounding box center [380, 542] width 533 height 21
click at [614, 536] on button "Save" at bounding box center [616, 543] width 42 height 14
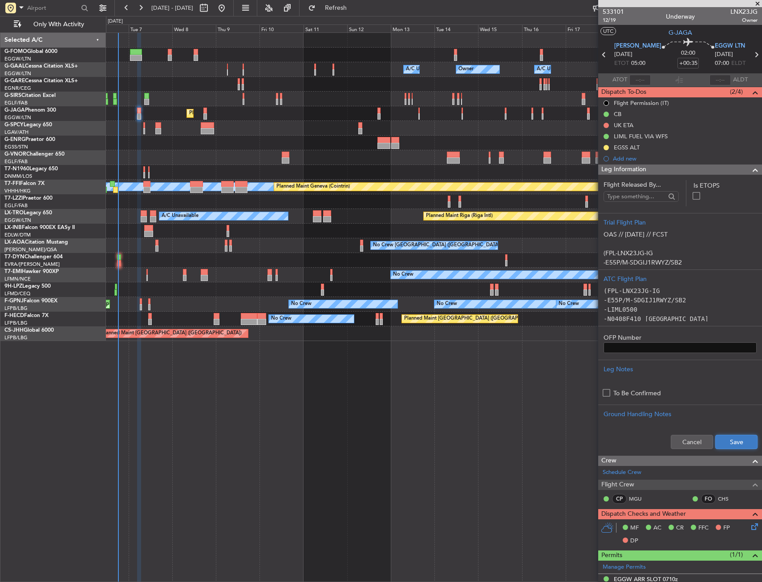
click at [728, 442] on button "Save" at bounding box center [736, 442] width 42 height 14
click at [659, 170] on div "Leg Information" at bounding box center [680, 170] width 164 height 10
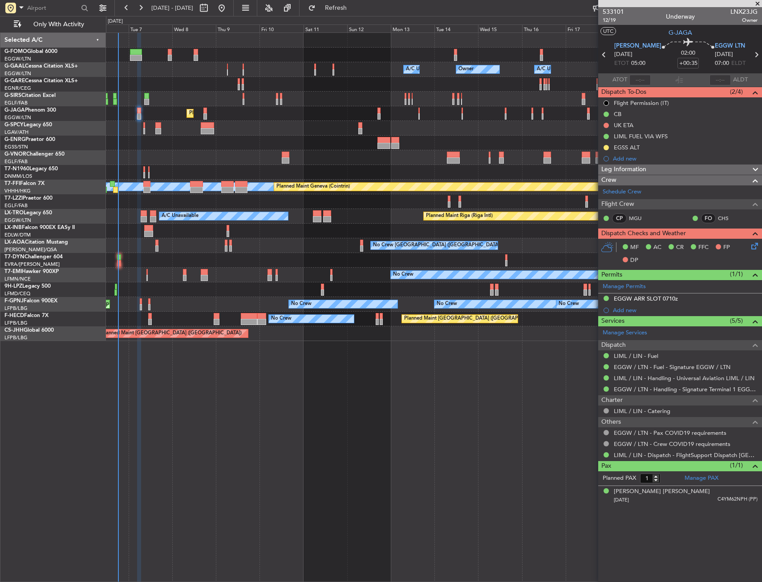
click at [756, 248] on icon at bounding box center [752, 244] width 7 height 7
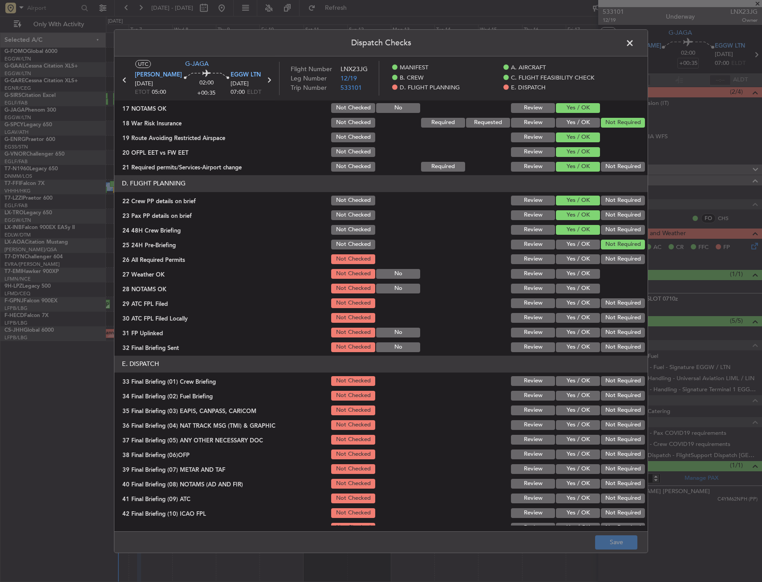
scroll to position [356, 0]
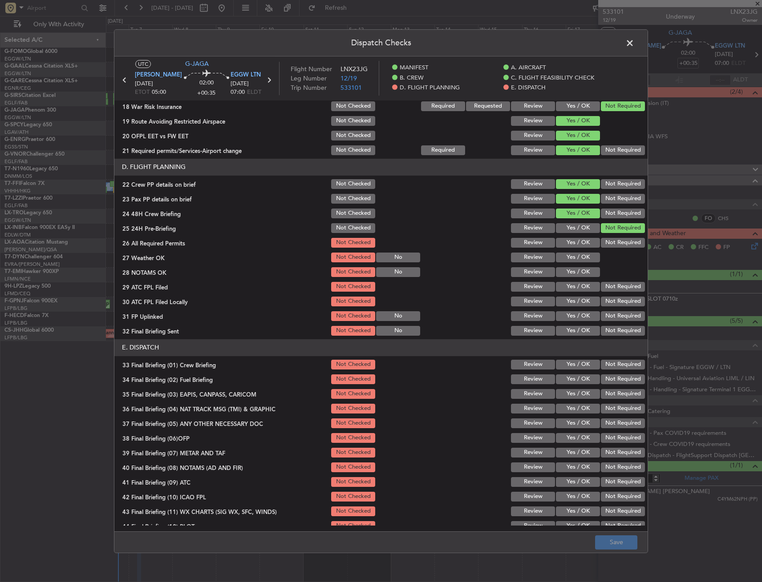
click at [572, 243] on button "Yes / OK" at bounding box center [578, 243] width 44 height 10
click at [570, 262] on button "Yes / OK" at bounding box center [578, 258] width 44 height 10
click at [569, 277] on div "Yes / OK" at bounding box center [576, 272] width 45 height 12
click at [570, 275] on button "Yes / OK" at bounding box center [578, 272] width 44 height 10
click at [570, 288] on button "Yes / OK" at bounding box center [578, 287] width 44 height 10
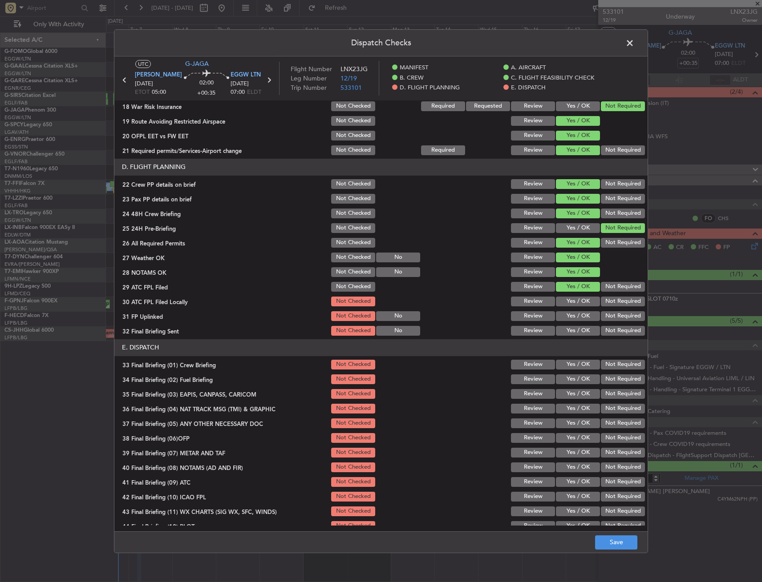
click at [639, 297] on div "30 ATC FPL Filed Locally Not Checked Review Yes / OK Not Required" at bounding box center [380, 301] width 533 height 12
drag, startPoint x: 633, startPoint y: 301, endPoint x: 593, endPoint y: 314, distance: 41.9
click at [632, 301] on button "Not Required" at bounding box center [623, 302] width 44 height 10
click at [578, 315] on button "Yes / OK" at bounding box center [578, 316] width 44 height 10
click at [580, 331] on button "Yes / OK" at bounding box center [578, 331] width 44 height 10
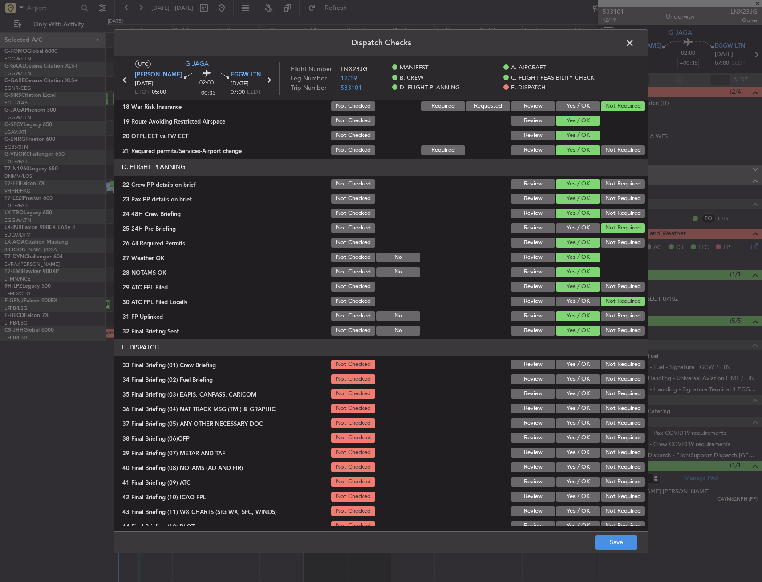
click at [617, 334] on button "Not Required" at bounding box center [623, 331] width 44 height 10
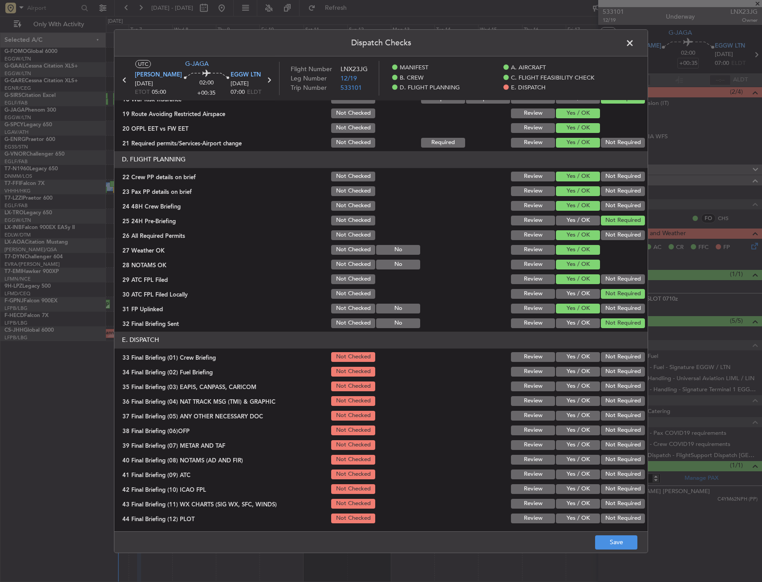
scroll to position [365, 0]
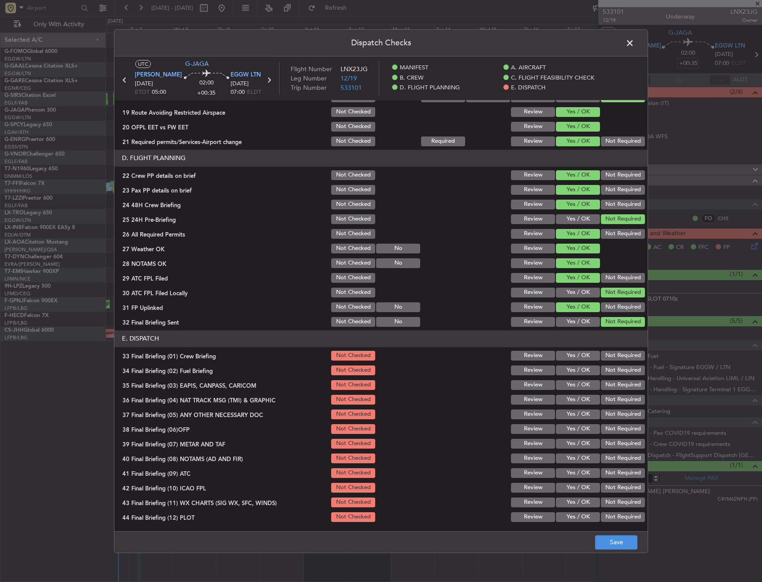
click at [578, 319] on button "Yes / OK" at bounding box center [578, 322] width 44 height 10
click at [566, 357] on button "Yes / OK" at bounding box center [578, 356] width 44 height 10
click at [578, 372] on button "Yes / OK" at bounding box center [578, 371] width 44 height 10
click at [616, 392] on section "E. DISPATCH 33 Final Briefing (01) Crew Briefing Not Checked Review Yes / OK No…" at bounding box center [380, 427] width 533 height 193
drag, startPoint x: 611, startPoint y: 396, endPoint x: 610, endPoint y: 387, distance: 8.6
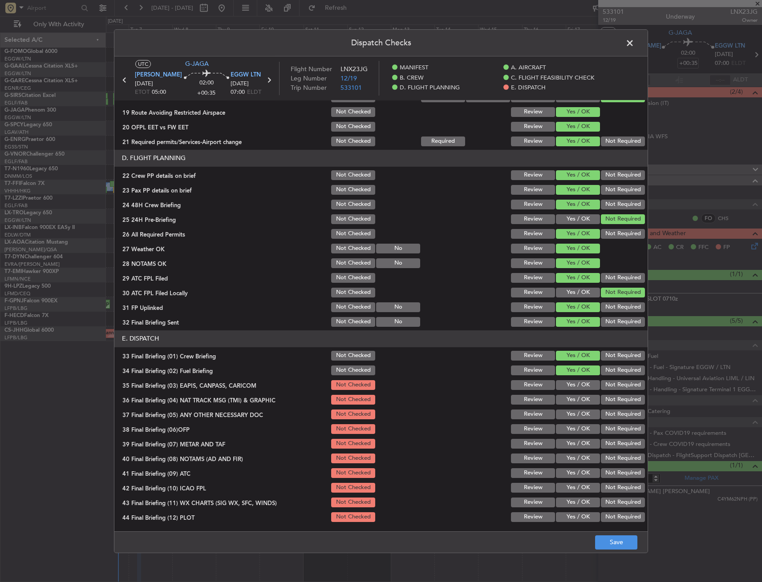
click at [610, 395] on button "Not Required" at bounding box center [623, 400] width 44 height 10
click at [610, 386] on button "Not Required" at bounding box center [623, 385] width 44 height 10
click at [599, 409] on div "Not Required" at bounding box center [621, 414] width 45 height 12
drag, startPoint x: 590, startPoint y: 418, endPoint x: 583, endPoint y: 419, distance: 6.8
click at [589, 418] on button "Yes / OK" at bounding box center [578, 415] width 44 height 10
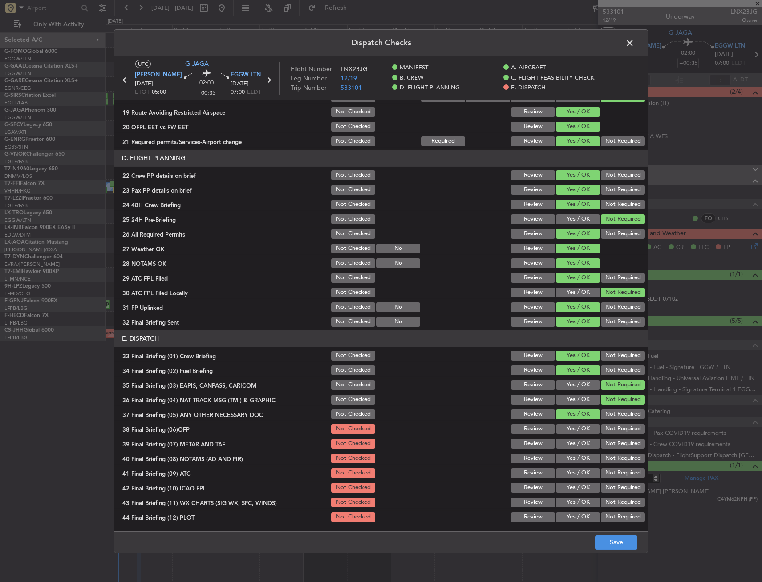
click at [581, 426] on button "Yes / OK" at bounding box center [578, 429] width 44 height 10
drag, startPoint x: 573, startPoint y: 440, endPoint x: 572, endPoint y: 447, distance: 6.7
click at [572, 442] on button "Yes / OK" at bounding box center [578, 444] width 44 height 10
click at [569, 461] on button "Yes / OK" at bounding box center [578, 459] width 44 height 10
click at [566, 473] on button "Yes / OK" at bounding box center [578, 474] width 44 height 10
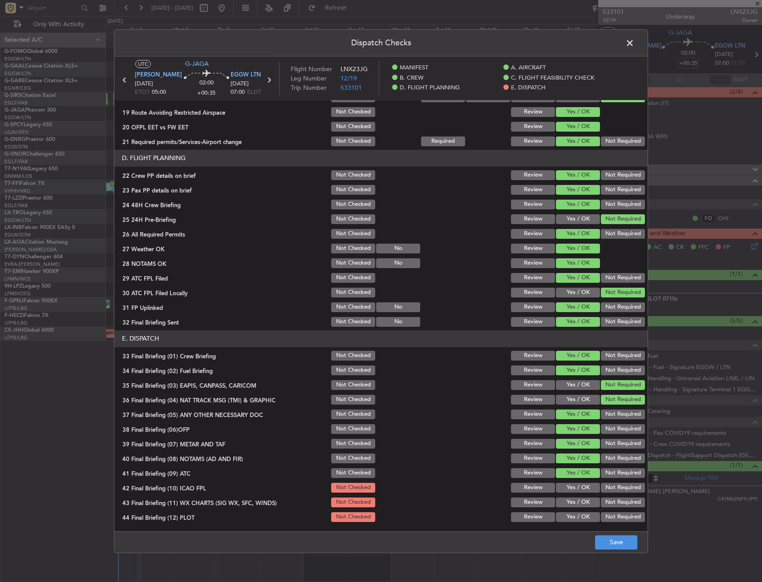
click at [602, 489] on button "Not Required" at bounding box center [623, 488] width 44 height 10
click at [566, 503] on button "Yes / OK" at bounding box center [578, 503] width 44 height 10
click at [606, 521] on button "Not Required" at bounding box center [623, 518] width 44 height 10
click at [620, 552] on footer "Save" at bounding box center [380, 542] width 533 height 21
click at [619, 546] on button "Save" at bounding box center [616, 543] width 42 height 14
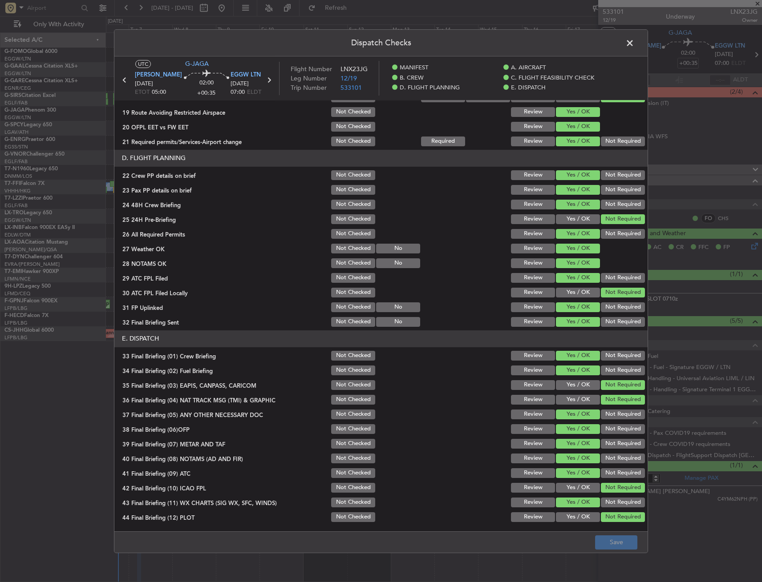
click at [630, 35] on header "Dispatch Checks" at bounding box center [380, 42] width 533 height 27
click at [634, 41] on span at bounding box center [634, 45] width 0 height 18
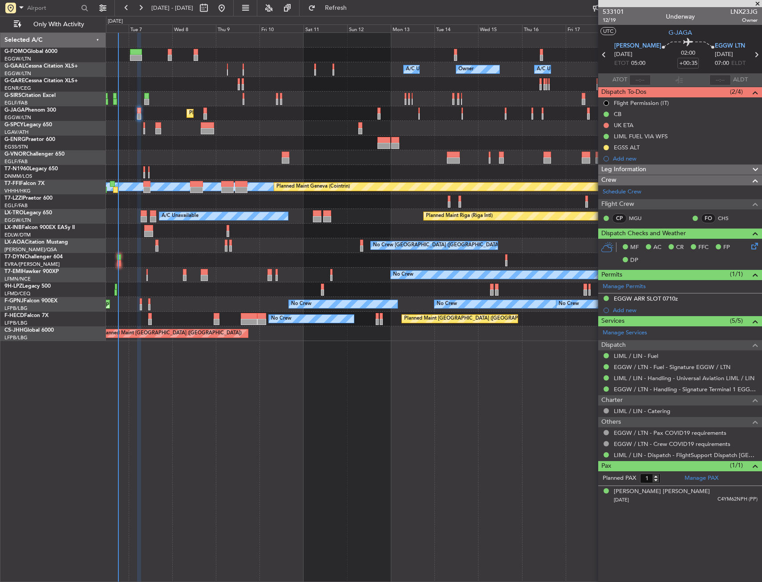
click at [750, 246] on icon at bounding box center [752, 244] width 7 height 7
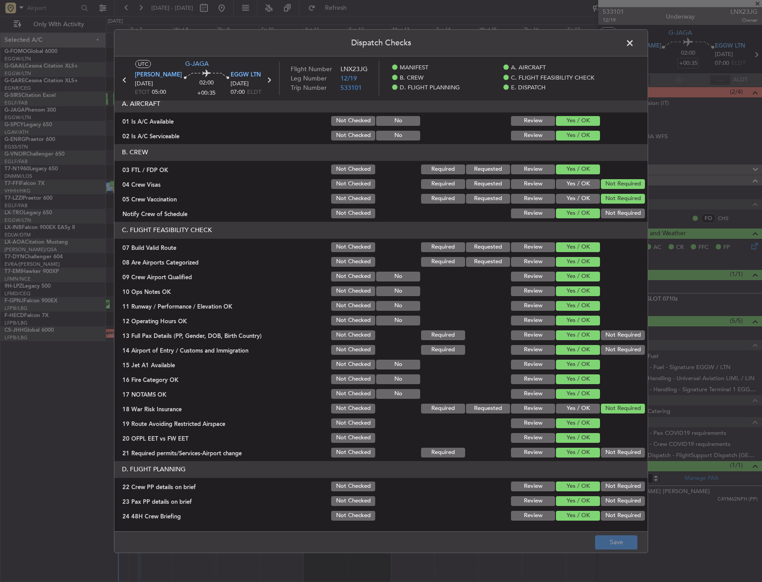
scroll to position [0, 0]
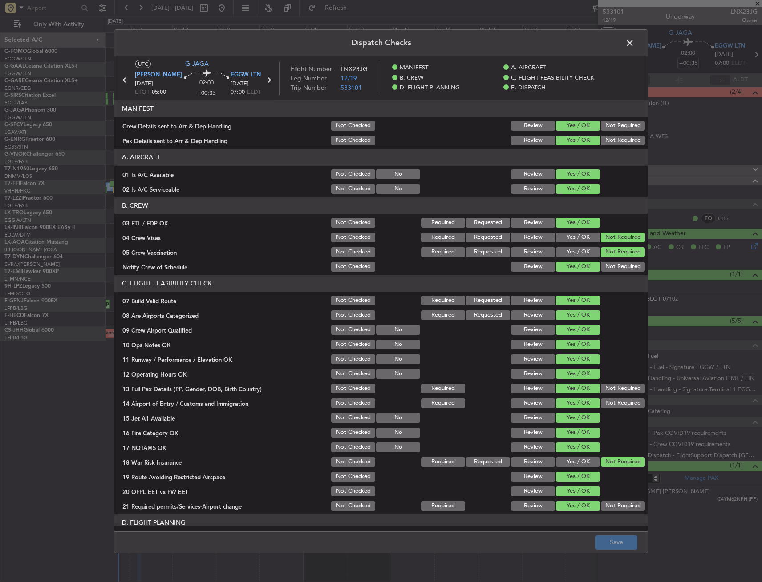
click at [634, 43] on span at bounding box center [634, 45] width 0 height 18
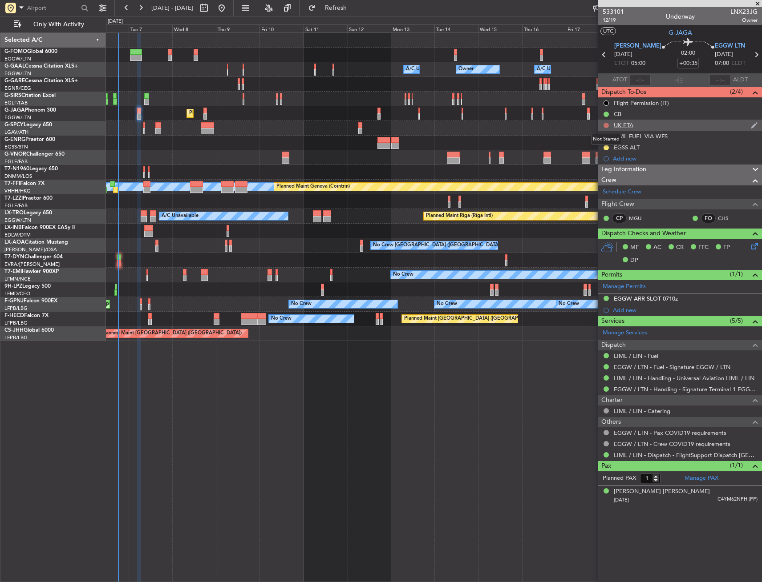
click at [605, 125] on button at bounding box center [605, 125] width 5 height 5
click at [577, 198] on div "A/C Unavailable London (Luton)" at bounding box center [433, 201] width 655 height 15
click at [542, 141] on div at bounding box center [433, 143] width 655 height 15
click at [605, 144] on div at bounding box center [605, 147] width 7 height 7
click at [605, 149] on button at bounding box center [605, 147] width 5 height 5
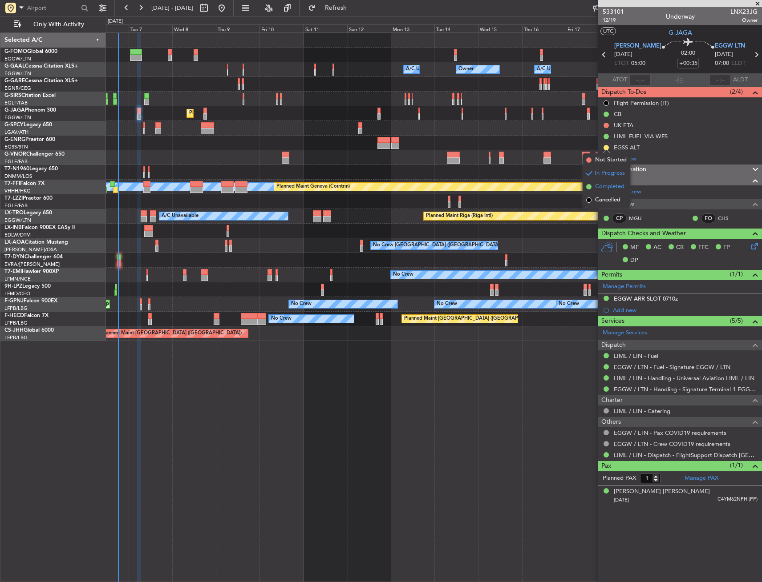
click at [602, 185] on span "Completed" at bounding box center [609, 186] width 29 height 9
click at [756, 248] on icon at bounding box center [752, 244] width 7 height 7
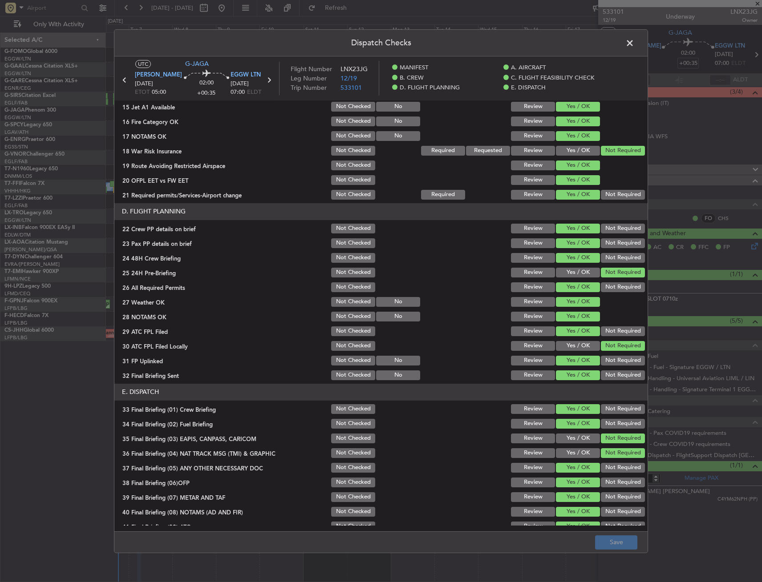
scroll to position [365, 0]
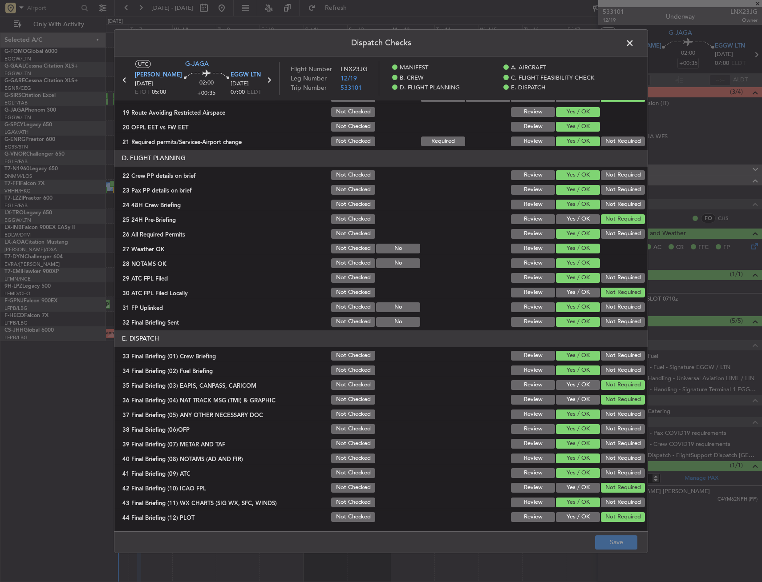
click at [634, 47] on span at bounding box center [634, 45] width 0 height 18
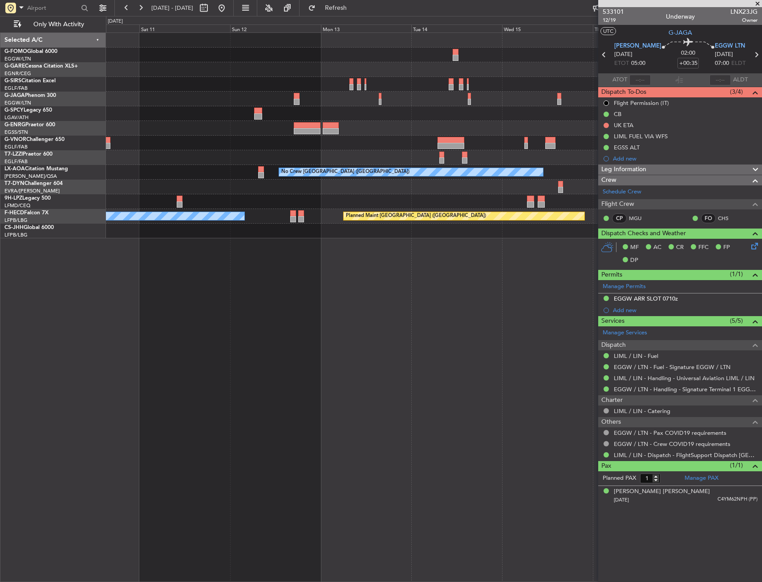
click at [514, 178] on div "No Crew Charleroi (Brussels South) Planned Maint Paris (Le Bourget) No Crew - -…" at bounding box center [433, 136] width 655 height 206
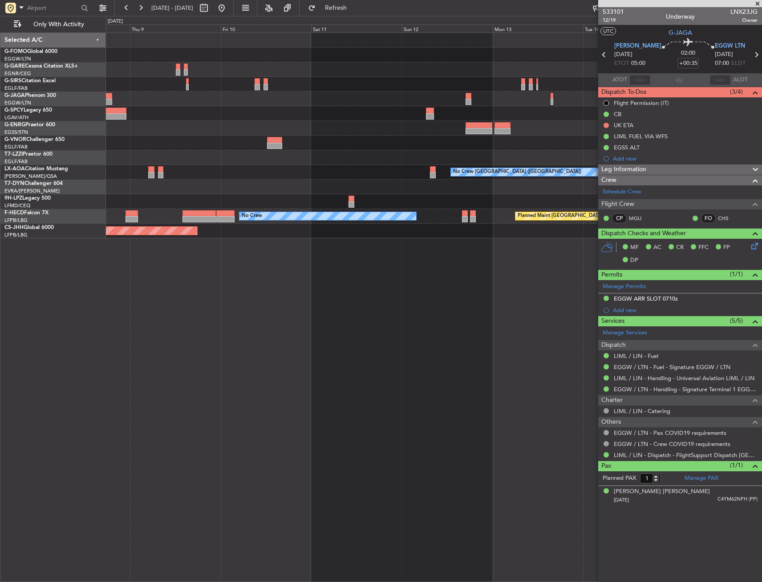
click at [485, 155] on div at bounding box center [433, 157] width 655 height 15
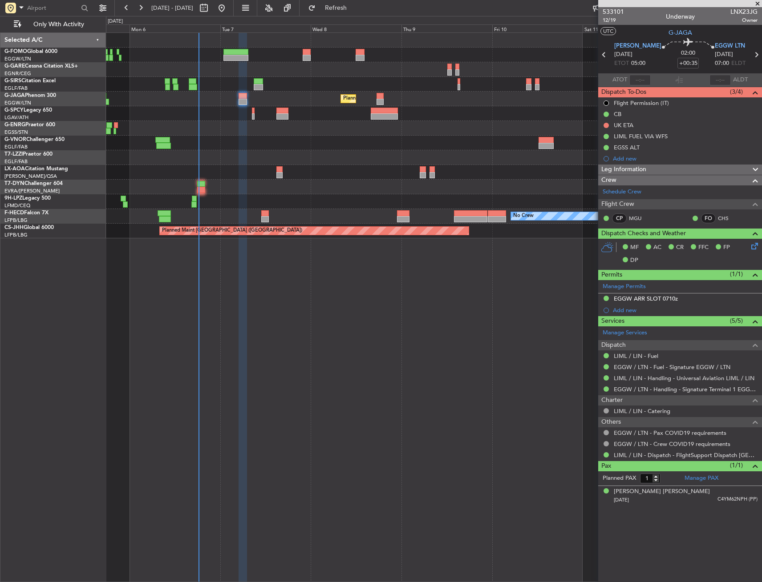
click at [578, 150] on div at bounding box center [433, 157] width 655 height 15
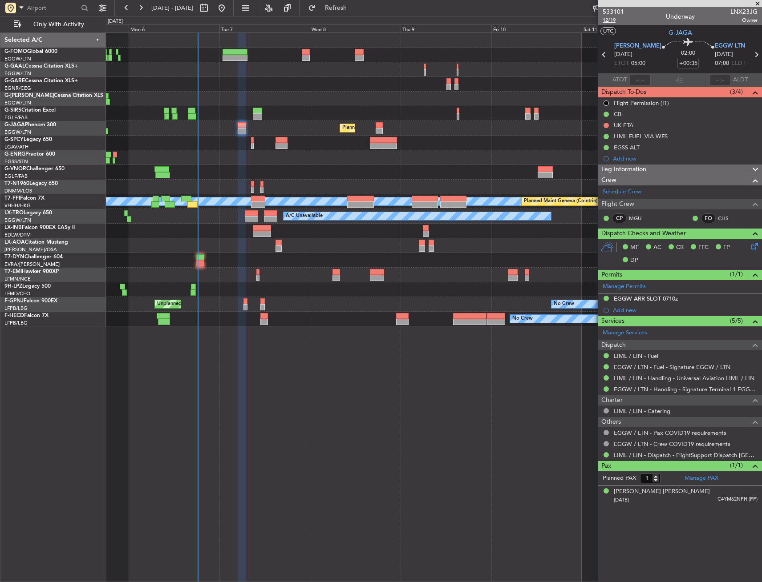
click at [617, 21] on span "12/19" at bounding box center [612, 20] width 21 height 8
click at [285, 259] on div "A/C Unavailable Owner Planned Maint London (Farnborough) Planned Maint London (…" at bounding box center [433, 180] width 655 height 294
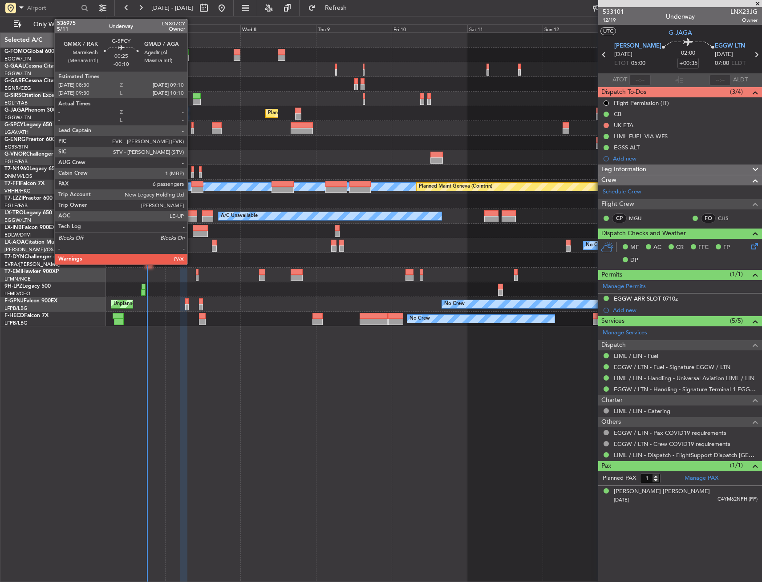
click at [191, 128] on div at bounding box center [192, 131] width 2 height 6
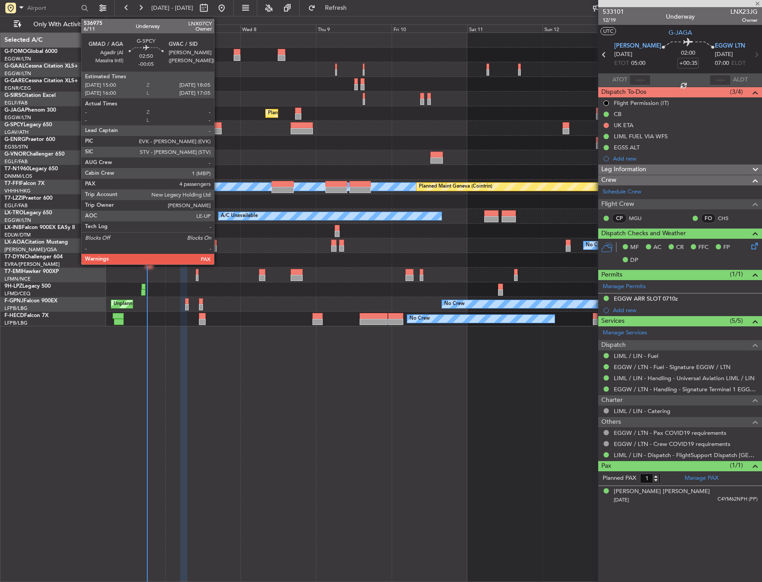
type input "-00:10"
type input "6"
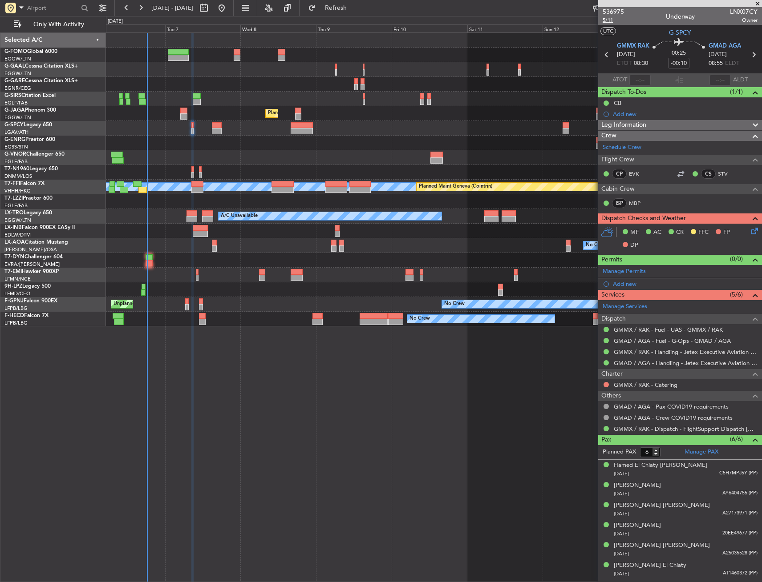
click at [611, 22] on span "5/11" at bounding box center [612, 20] width 21 height 8
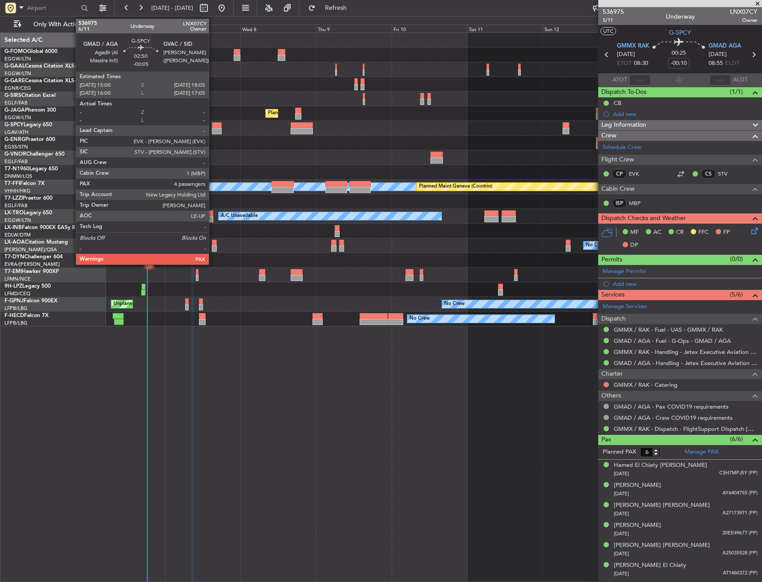
click at [213, 127] on div at bounding box center [217, 125] width 10 height 6
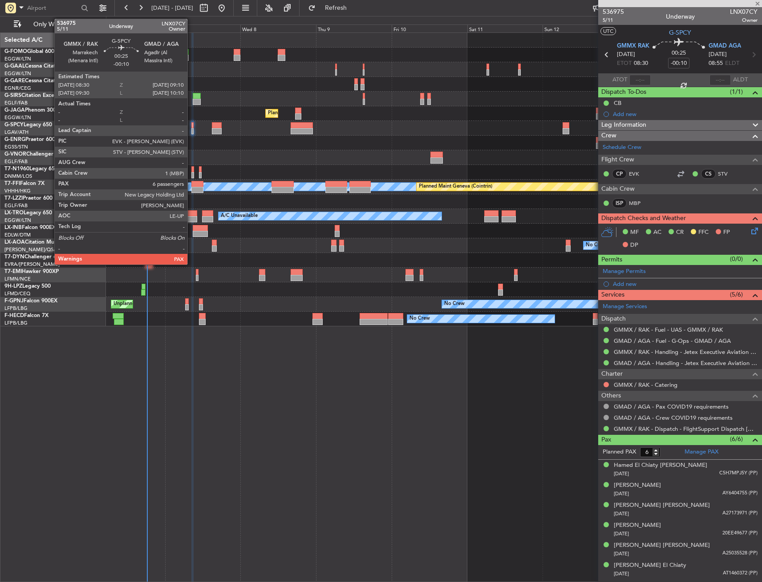
type input "-00:05"
type input "4"
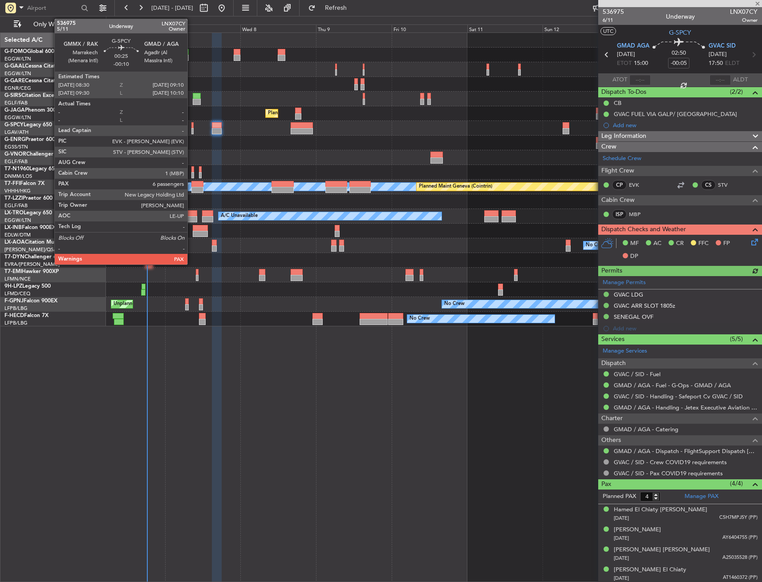
click at [191, 129] on div at bounding box center [192, 131] width 2 height 6
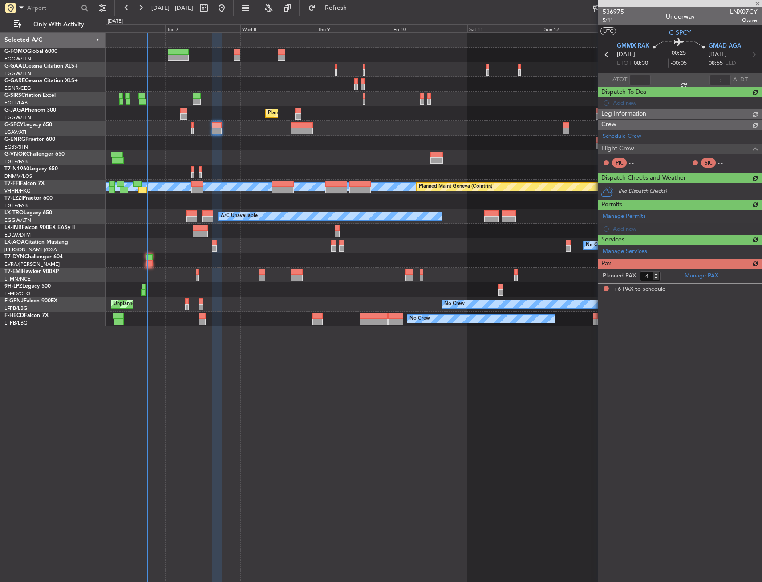
type input "-00:10"
type input "6"
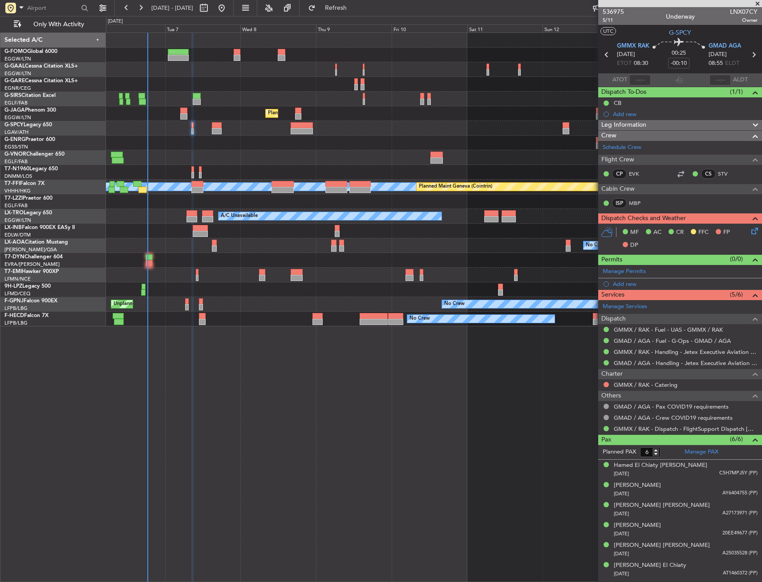
click at [640, 125] on span "Leg Information" at bounding box center [623, 125] width 45 height 10
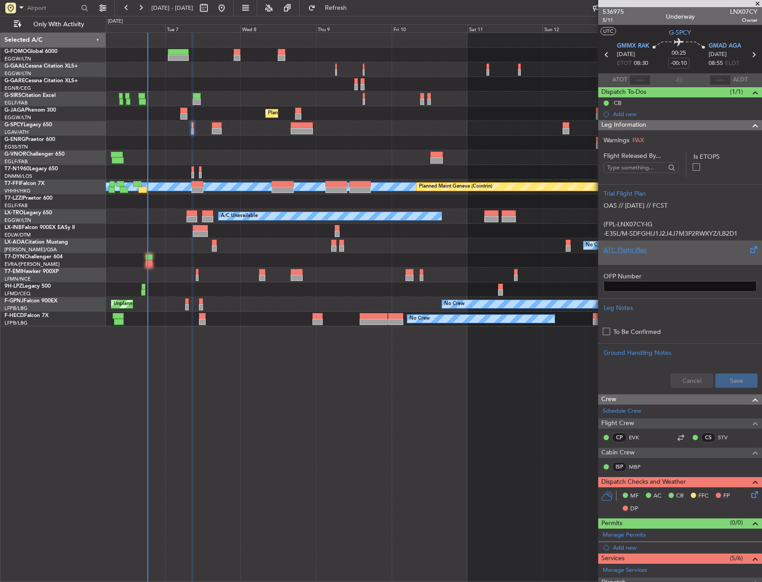
click at [645, 254] on div "ATC Flight Plan" at bounding box center [679, 250] width 153 height 9
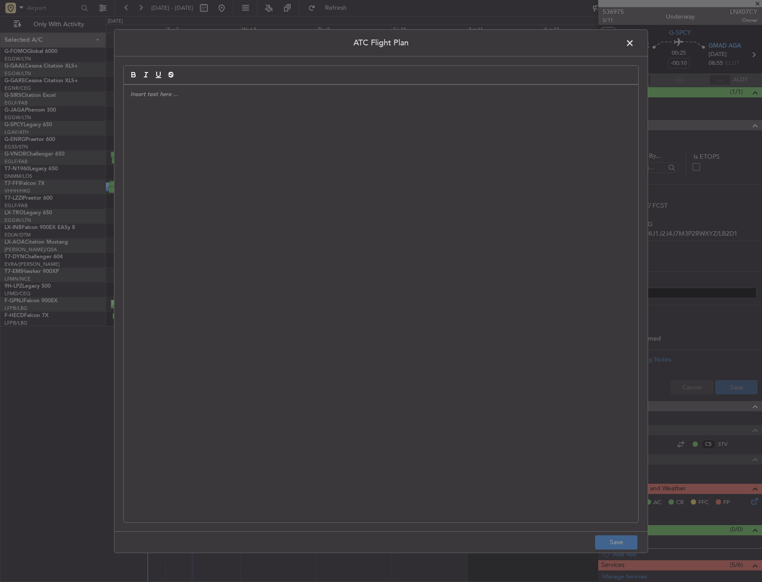
click at [279, 244] on div at bounding box center [381, 304] width 514 height 438
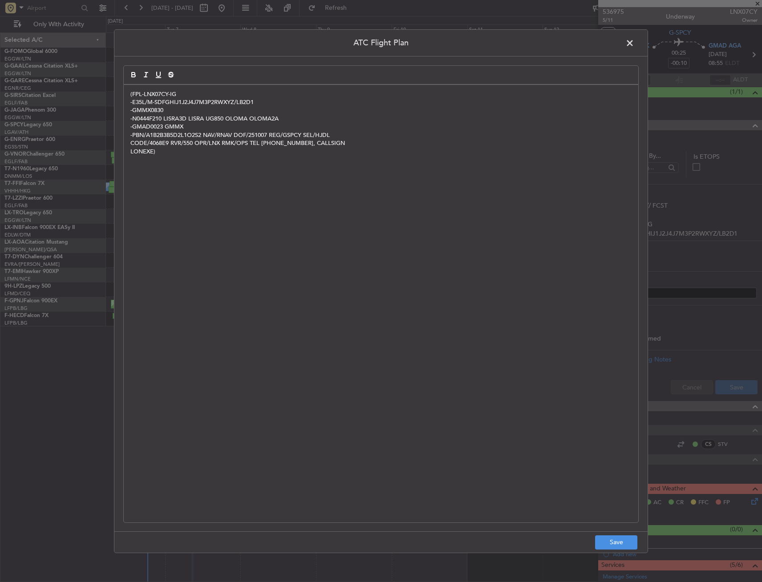
scroll to position [0, 0]
click at [627, 536] on button "Save" at bounding box center [616, 543] width 42 height 14
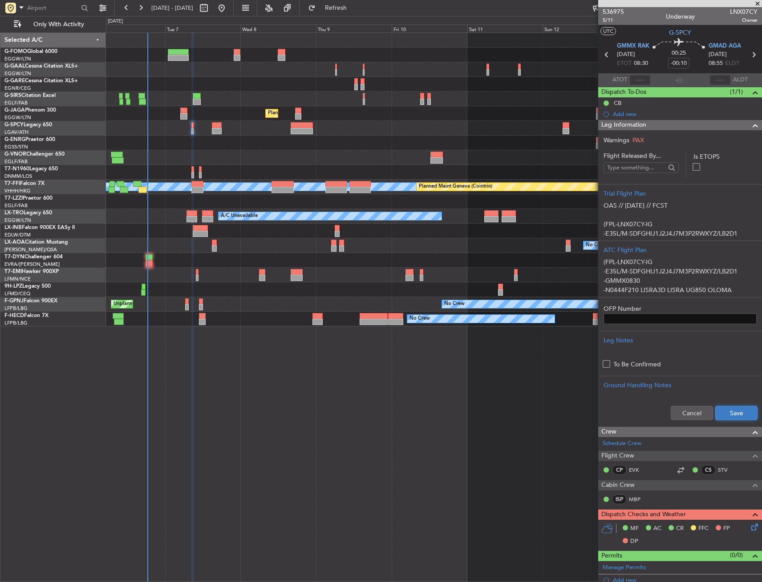
click at [724, 418] on button "Save" at bounding box center [736, 413] width 42 height 14
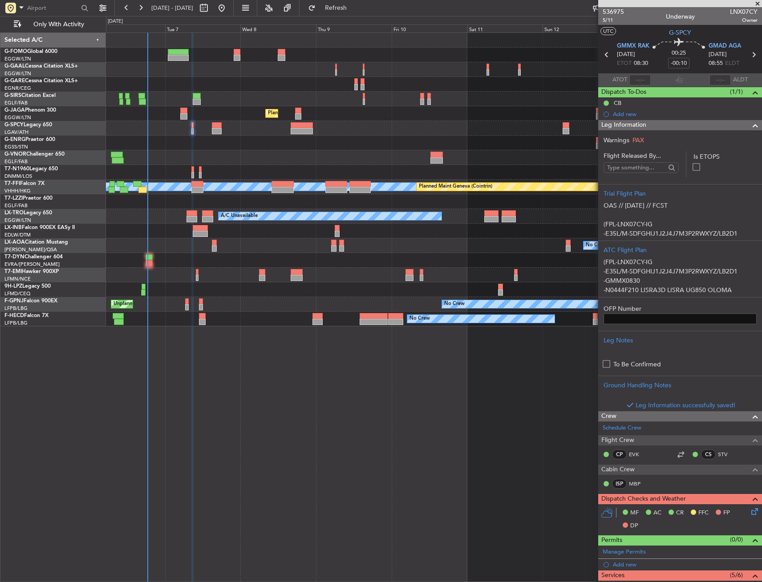
click at [708, 128] on div "Leg Information" at bounding box center [680, 125] width 164 height 10
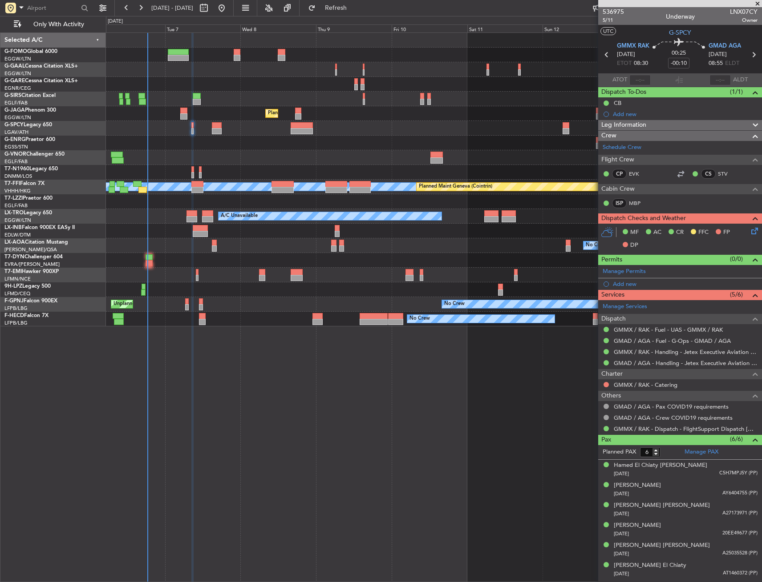
click at [756, 230] on icon at bounding box center [752, 229] width 7 height 7
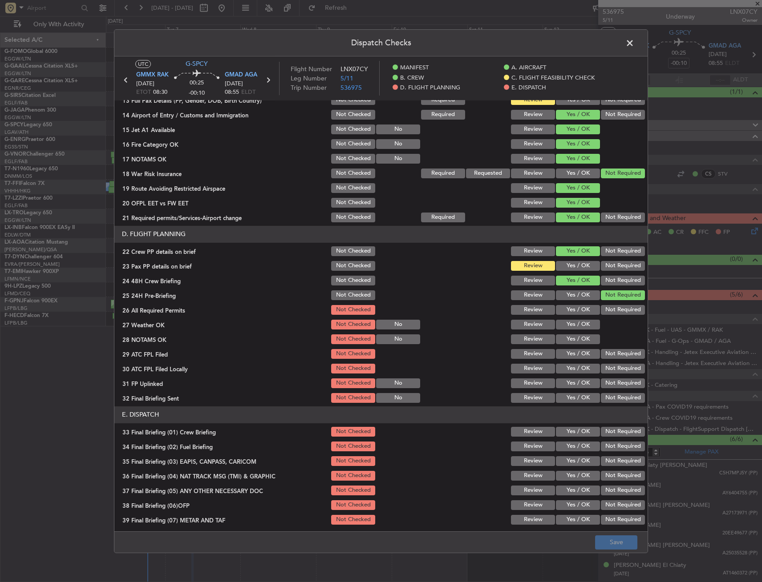
scroll to position [267, 0]
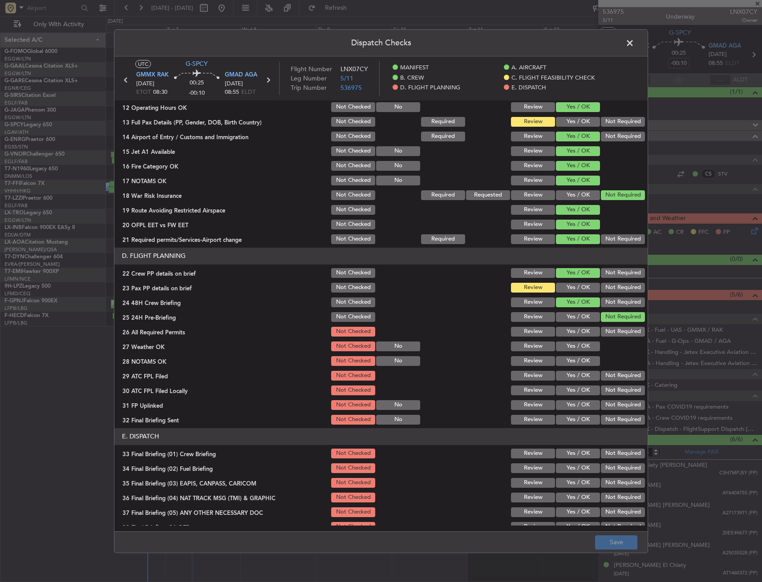
click at [575, 279] on section "D. FLIGHT PLANNING 22 Crew PP details on brief Not Checked Review Yes / OK Not …" at bounding box center [380, 337] width 533 height 178
click at [573, 285] on button "Yes / OK" at bounding box center [578, 288] width 44 height 10
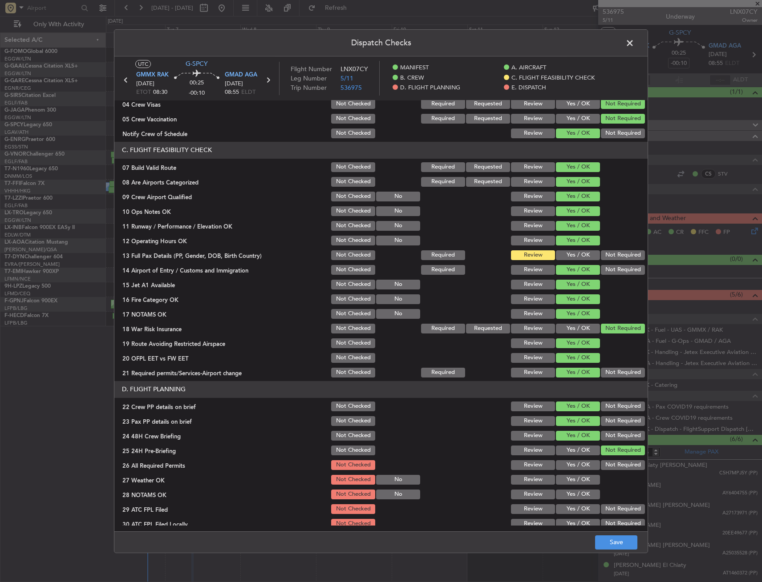
click at [568, 259] on button "Yes / OK" at bounding box center [578, 256] width 44 height 10
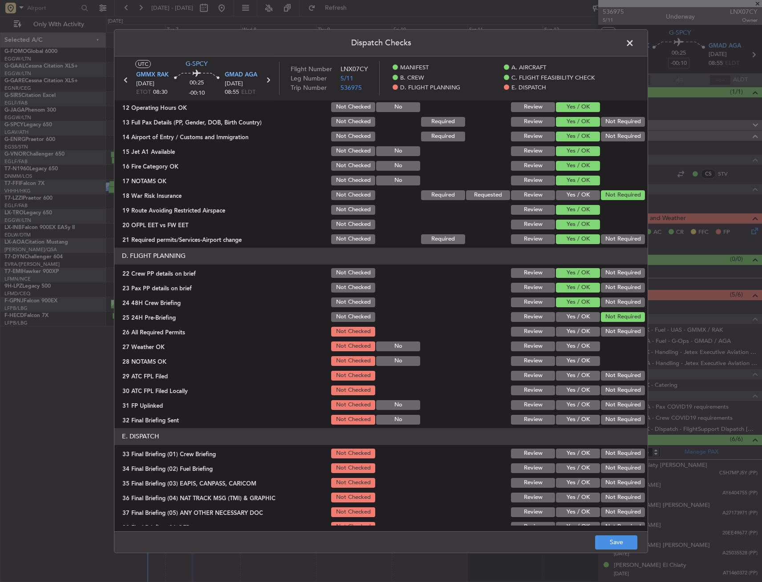
click at [566, 328] on button "Yes / OK" at bounding box center [578, 332] width 44 height 10
click at [570, 348] on button "Yes / OK" at bounding box center [578, 347] width 44 height 10
drag, startPoint x: 570, startPoint y: 359, endPoint x: 570, endPoint y: 368, distance: 8.9
click at [570, 360] on button "Yes / OK" at bounding box center [578, 361] width 44 height 10
click at [570, 377] on button "Yes / OK" at bounding box center [578, 376] width 44 height 10
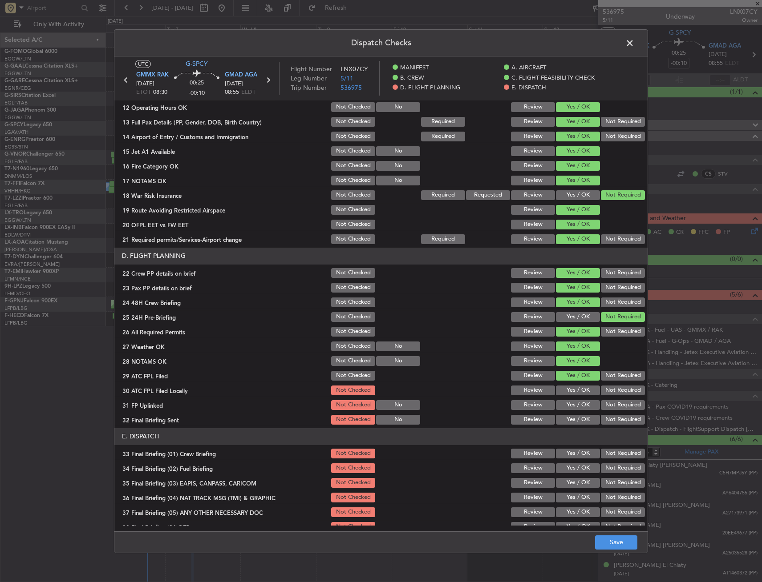
click at [616, 396] on div "Not Required" at bounding box center [621, 390] width 45 height 12
click at [610, 391] on button "Not Required" at bounding box center [623, 391] width 44 height 10
click at [574, 406] on button "Yes / OK" at bounding box center [578, 405] width 44 height 10
click at [575, 418] on button "Yes / OK" at bounding box center [578, 420] width 44 height 10
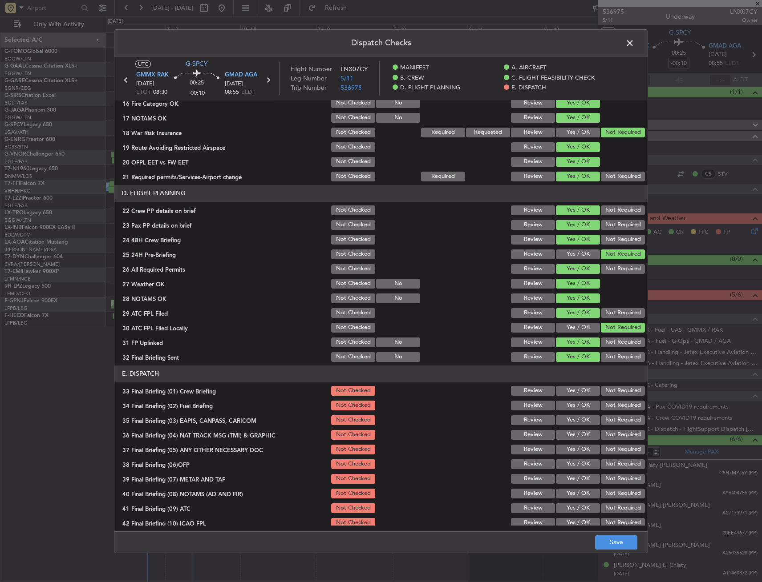
scroll to position [365, 0]
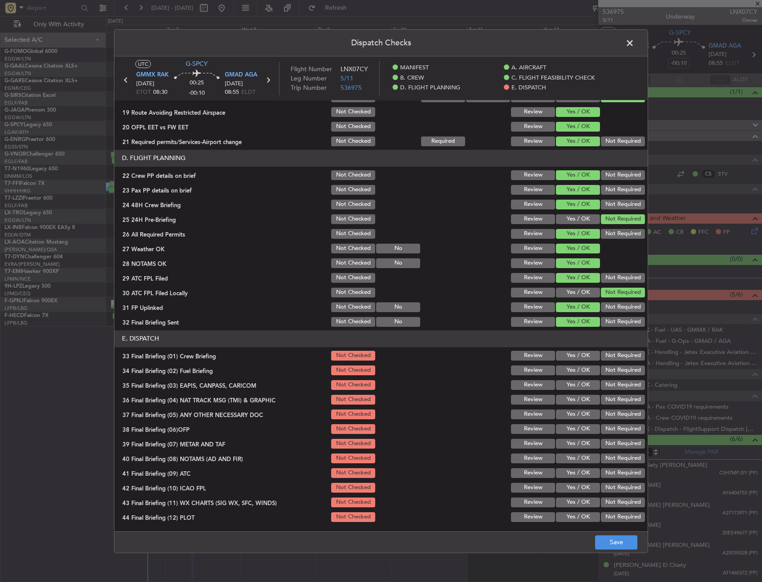
click at [561, 367] on button "Yes / OK" at bounding box center [578, 371] width 44 height 10
click at [564, 363] on section "E. DISPATCH 33 Final Briefing (01) Crew Briefing Not Checked Review Yes / OK No…" at bounding box center [380, 427] width 533 height 193
click at [572, 352] on button "Yes / OK" at bounding box center [578, 356] width 44 height 10
click at [603, 391] on div "Not Required" at bounding box center [621, 385] width 45 height 12
click at [603, 396] on button "Not Required" at bounding box center [623, 400] width 44 height 10
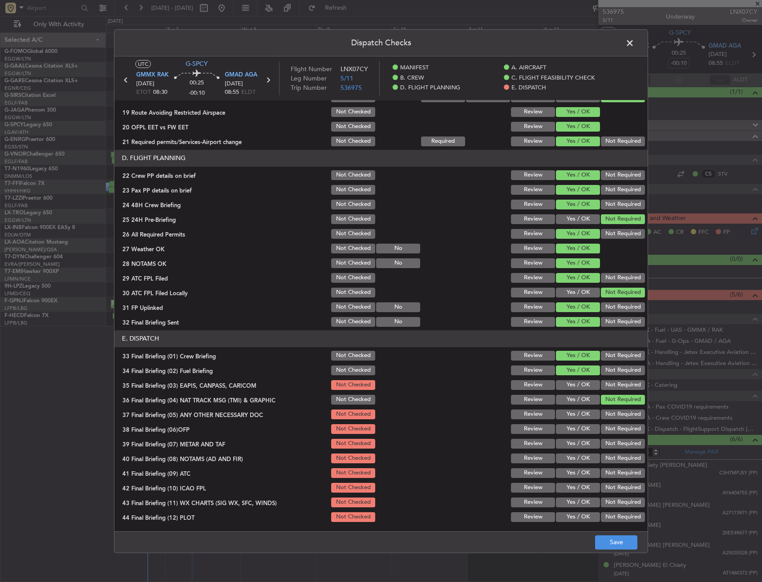
click at [603, 388] on button "Not Required" at bounding box center [623, 385] width 44 height 10
click at [578, 424] on div "Yes / OK" at bounding box center [576, 429] width 45 height 12
click at [577, 421] on section "E. DISPATCH 33 Final Briefing (01) Crew Briefing Not Checked Review Yes / OK No…" at bounding box center [380, 427] width 533 height 193
click at [577, 416] on button "Yes / OK" at bounding box center [578, 415] width 44 height 10
click at [574, 428] on button "Yes / OK" at bounding box center [578, 429] width 44 height 10
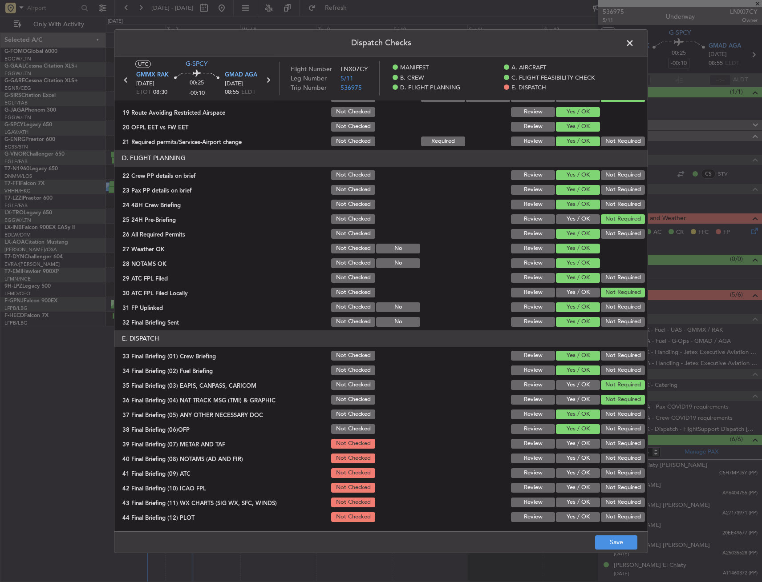
drag, startPoint x: 574, startPoint y: 442, endPoint x: 573, endPoint y: 455, distance: 12.9
click at [574, 443] on button "Yes / OK" at bounding box center [578, 444] width 44 height 10
drag, startPoint x: 573, startPoint y: 455, endPoint x: 573, endPoint y: 463, distance: 8.5
click at [573, 456] on button "Yes / OK" at bounding box center [578, 459] width 44 height 10
click at [576, 477] on button "Yes / OK" at bounding box center [578, 474] width 44 height 10
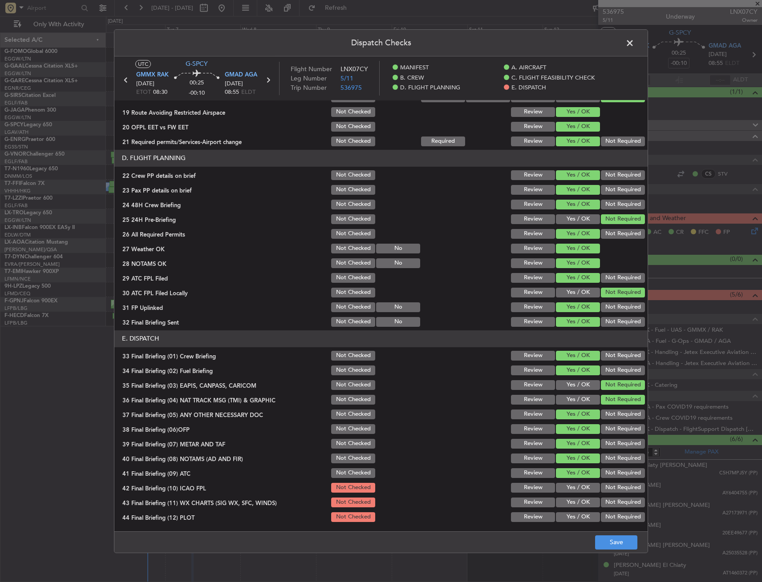
click at [608, 487] on button "Not Required" at bounding box center [623, 488] width 44 height 10
click at [578, 500] on button "Yes / OK" at bounding box center [578, 503] width 44 height 10
click at [610, 524] on article "MANIFEST Crew Details sent to Arr & Dep Handling Not Checked Review Yes / OK No…" at bounding box center [380, 313] width 533 height 425
click at [615, 516] on button "Not Required" at bounding box center [623, 518] width 44 height 10
click at [613, 542] on button "Save" at bounding box center [616, 543] width 42 height 14
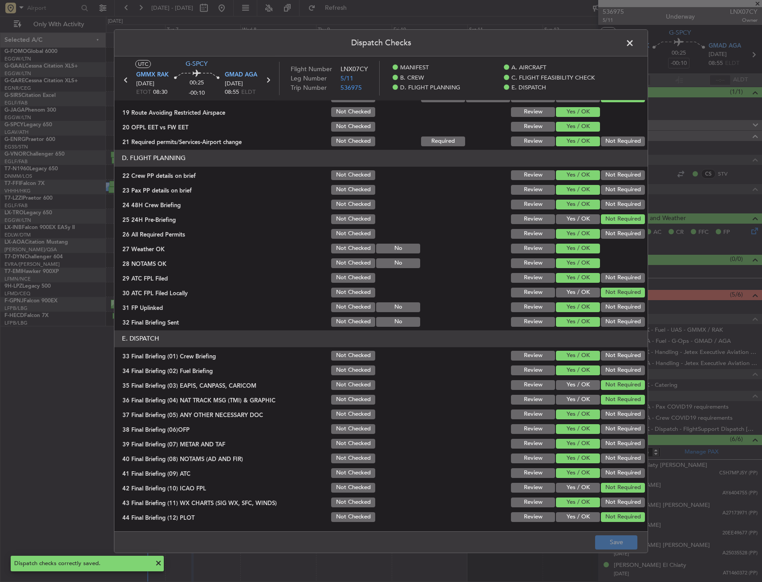
click at [634, 40] on span at bounding box center [634, 45] width 0 height 18
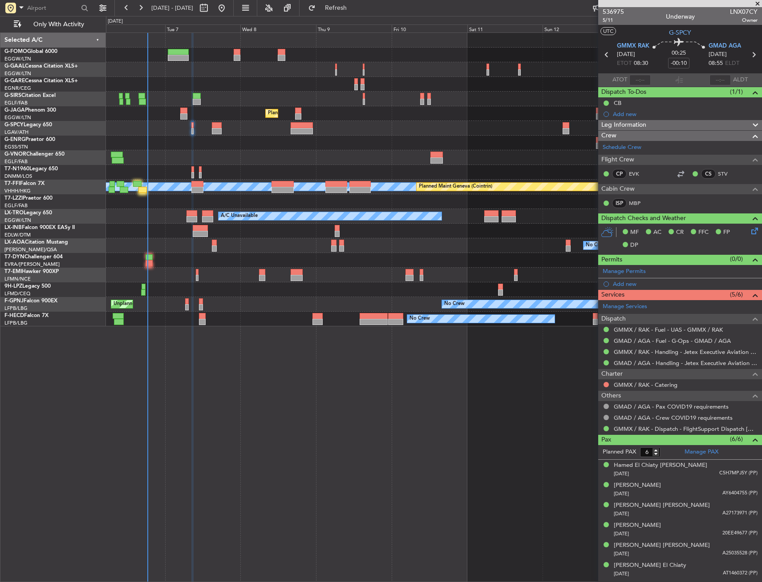
click at [217, 123] on div at bounding box center [217, 125] width 10 height 6
type input "-00:05"
type input "4"
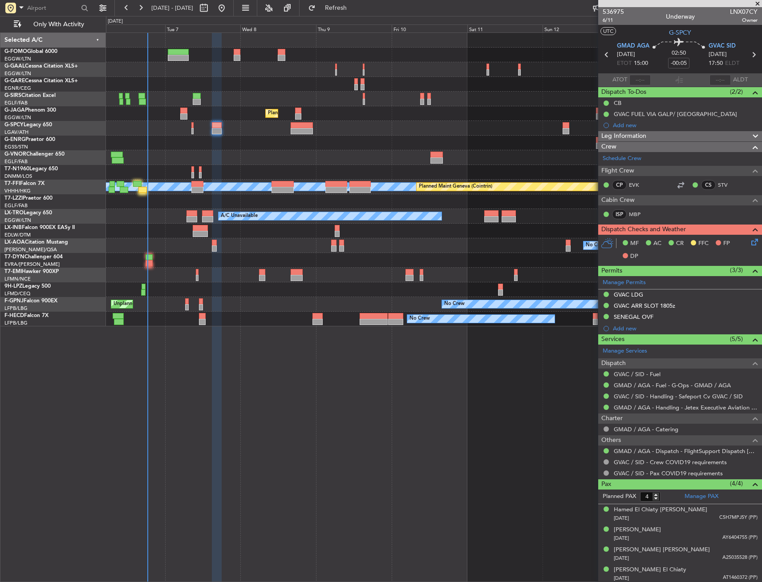
drag, startPoint x: 654, startPoint y: 320, endPoint x: 674, endPoint y: 320, distance: 19.6
click at [654, 320] on div "SENEGAL OVF" at bounding box center [680, 317] width 164 height 11
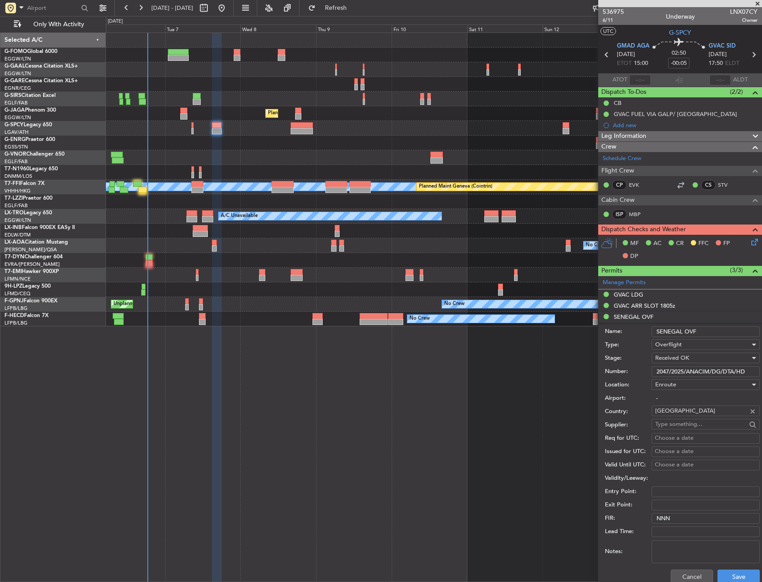
drag, startPoint x: 706, startPoint y: 328, endPoint x: 615, endPoint y: 333, distance: 90.4
click at [615, 333] on div "Name: SENEGAL OVF" at bounding box center [682, 331] width 155 height 13
click at [677, 368] on input "2047/2025/ANACIM/DG/DTA/HD" at bounding box center [705, 372] width 108 height 11
click at [649, 306] on div "GVAC ARR SLOT 1805z" at bounding box center [644, 306] width 61 height 8
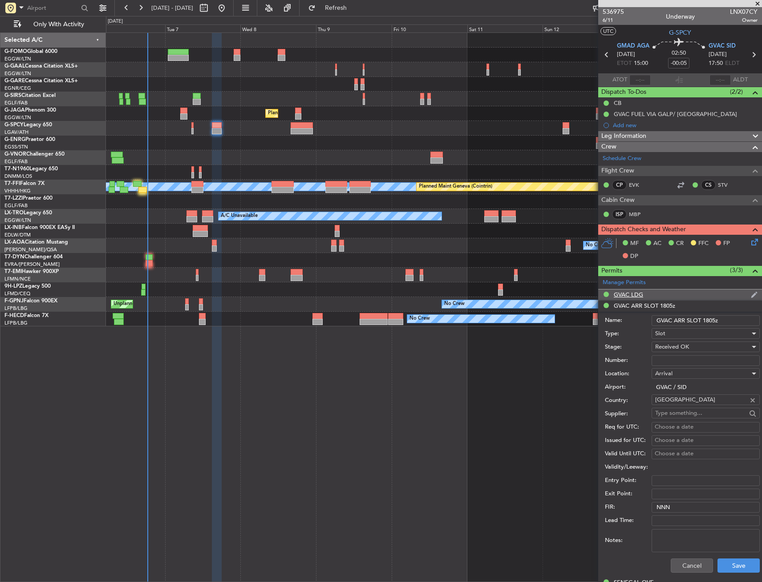
click at [650, 297] on div "GVAC LDG" at bounding box center [680, 295] width 164 height 11
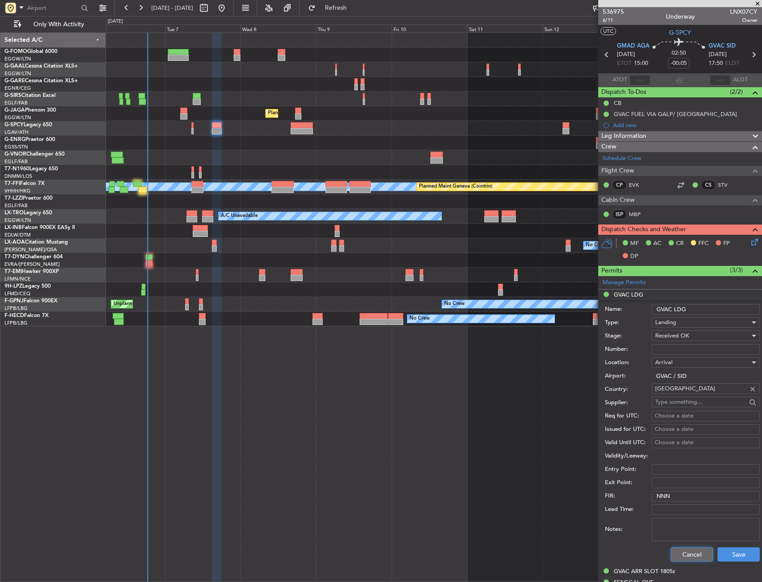
click at [690, 550] on button "Cancel" at bounding box center [692, 555] width 42 height 14
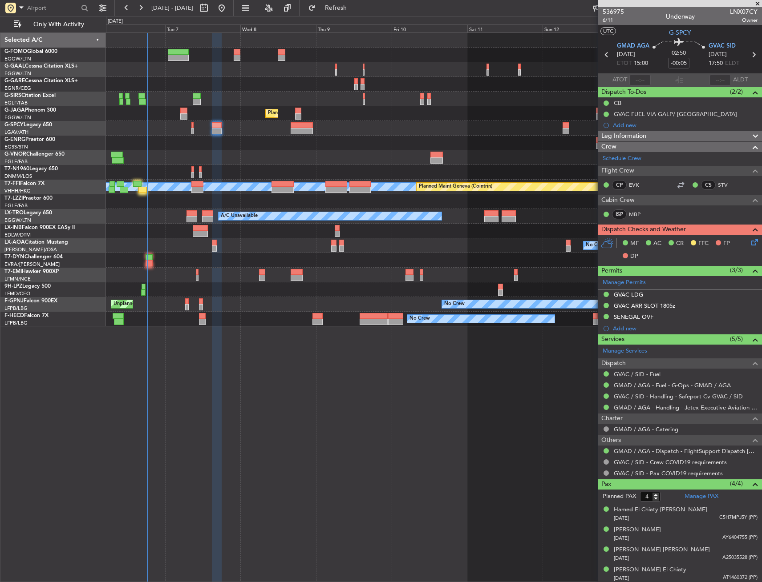
click at [647, 138] on div "Leg Information" at bounding box center [680, 136] width 164 height 10
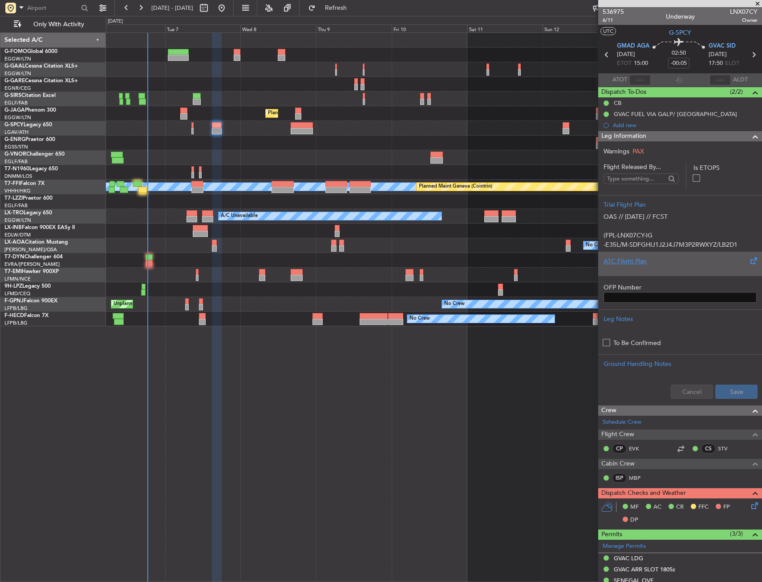
click at [642, 263] on div "ATC Flight Plan" at bounding box center [679, 261] width 153 height 9
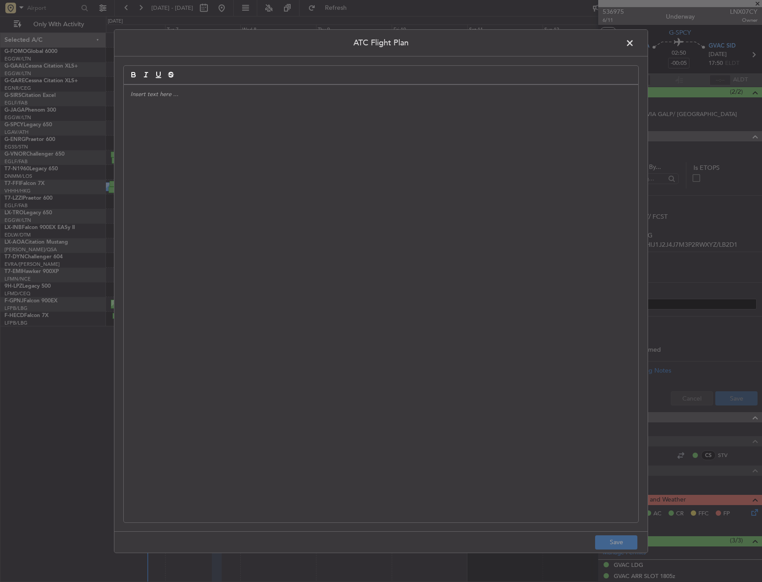
click at [316, 209] on div at bounding box center [381, 304] width 514 height 438
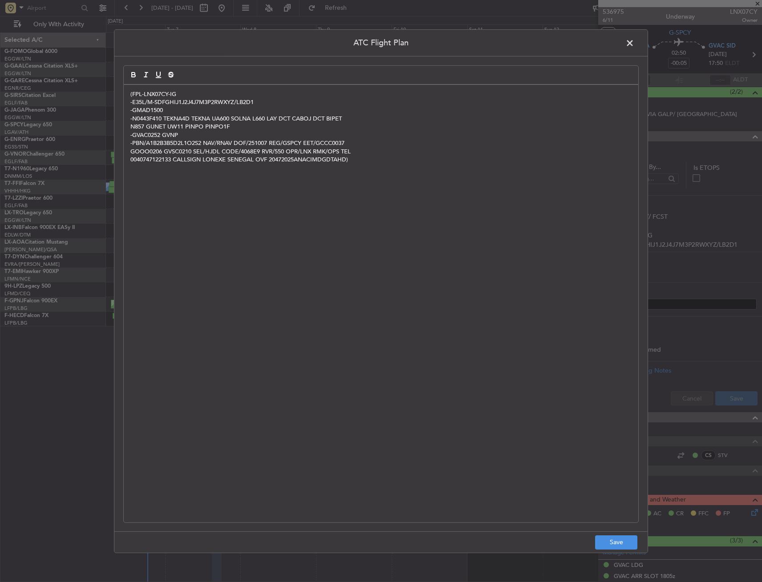
scroll to position [0, 0]
click at [614, 539] on button "Save" at bounding box center [616, 543] width 42 height 14
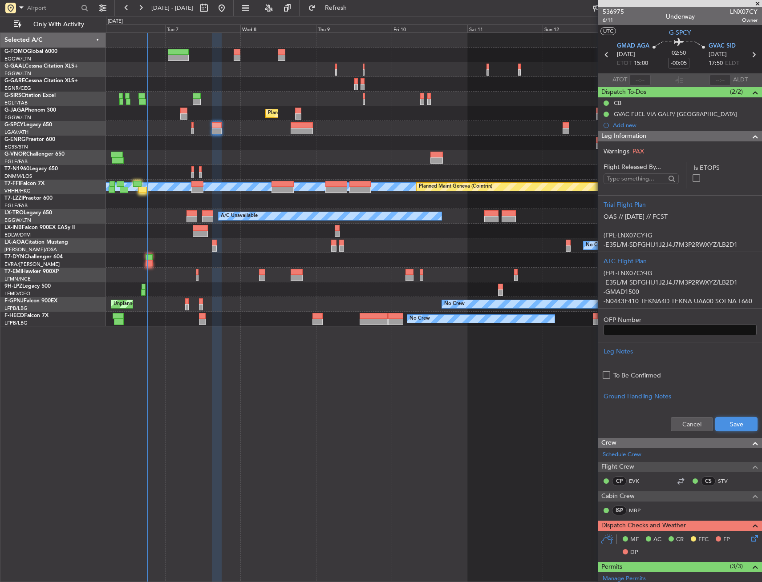
click at [744, 418] on button "Save" at bounding box center [736, 424] width 42 height 14
click at [678, 139] on div "Leg Information" at bounding box center [680, 136] width 164 height 10
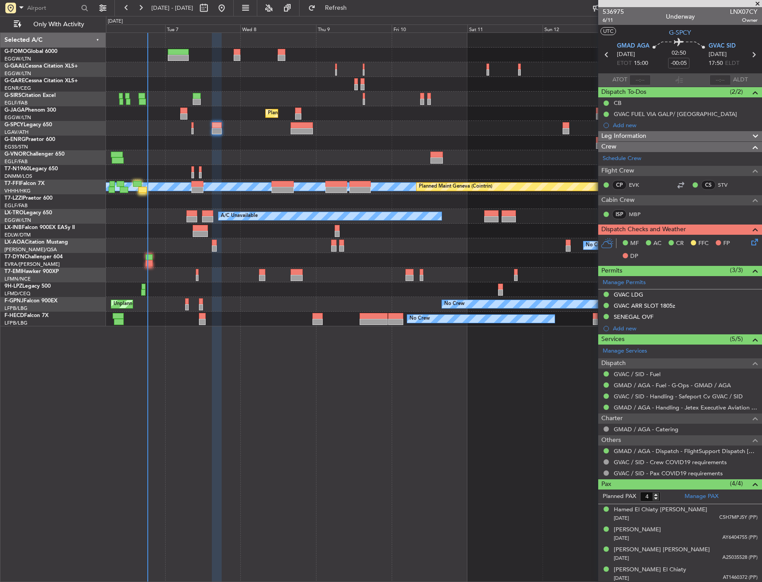
click at [749, 241] on icon at bounding box center [752, 240] width 7 height 7
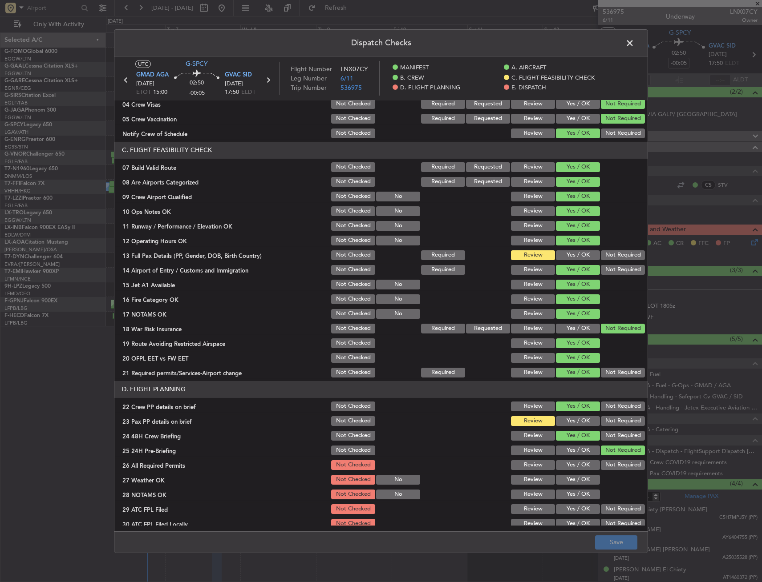
click at [573, 255] on button "Yes / OK" at bounding box center [578, 256] width 44 height 10
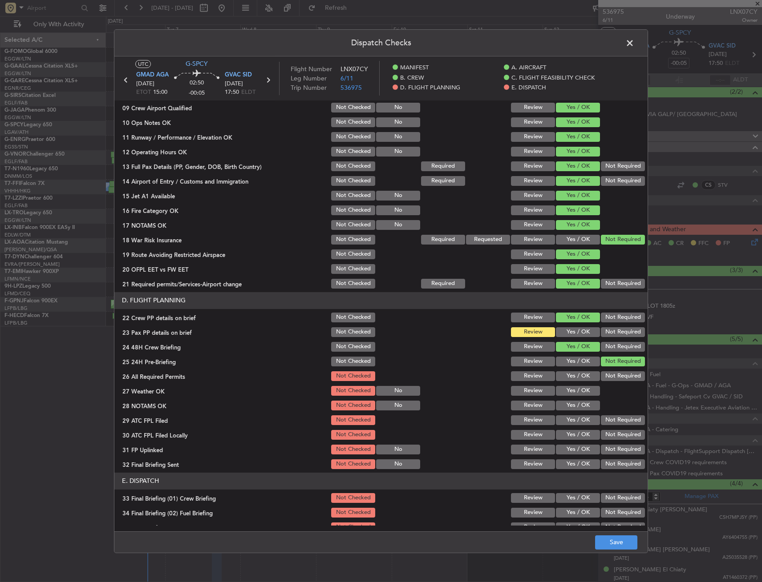
click at [566, 331] on button "Yes / OK" at bounding box center [578, 332] width 44 height 10
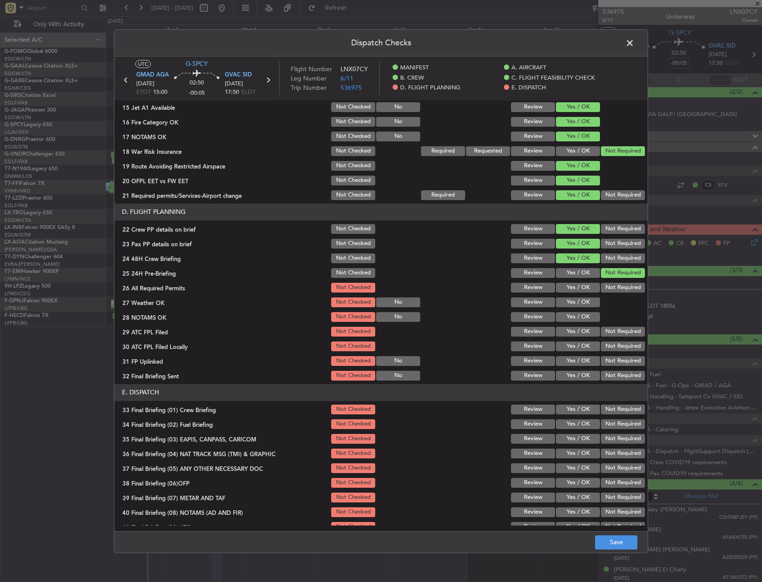
scroll to position [311, 0]
click at [566, 281] on div "Yes / OK" at bounding box center [576, 287] width 45 height 12
click at [565, 288] on button "Yes / OK" at bounding box center [578, 288] width 44 height 10
drag, startPoint x: 565, startPoint y: 307, endPoint x: 565, endPoint y: 321, distance: 14.7
click at [565, 307] on div "Yes / OK" at bounding box center [576, 302] width 45 height 12
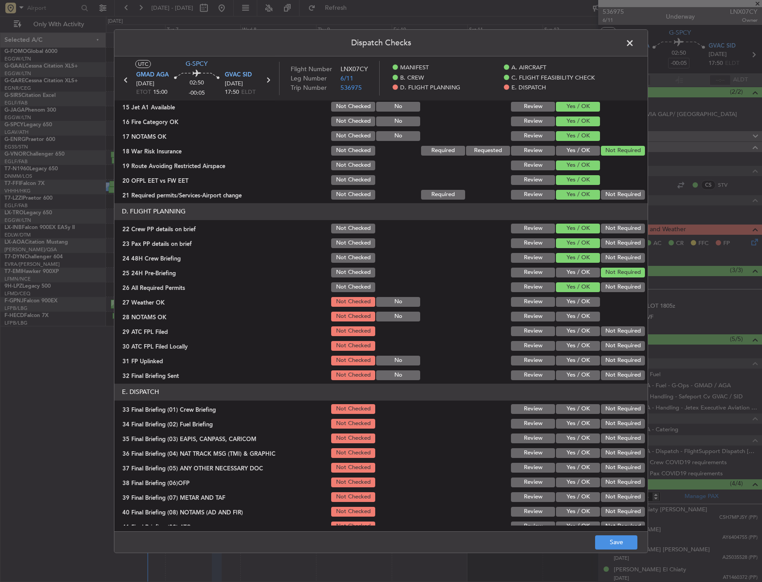
click at [564, 325] on div "Yes / OK" at bounding box center [576, 331] width 45 height 12
click at [564, 328] on button "Yes / OK" at bounding box center [578, 332] width 44 height 10
click at [562, 311] on div "Yes / OK" at bounding box center [576, 317] width 45 height 12
click at [563, 304] on button "Yes / OK" at bounding box center [578, 302] width 44 height 10
click at [562, 320] on button "Yes / OK" at bounding box center [578, 317] width 44 height 10
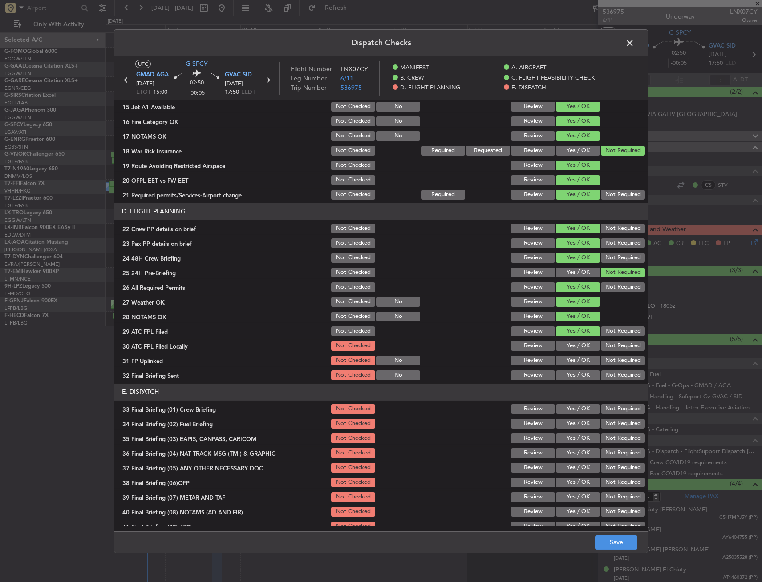
click at [581, 344] on button "Yes / OK" at bounding box center [578, 346] width 44 height 10
click at [601, 359] on button "Not Required" at bounding box center [623, 361] width 44 height 10
click at [580, 360] on button "Yes / OK" at bounding box center [578, 361] width 44 height 10
click at [578, 371] on button "Yes / OK" at bounding box center [578, 376] width 44 height 10
click at [606, 342] on button "Not Required" at bounding box center [623, 346] width 44 height 10
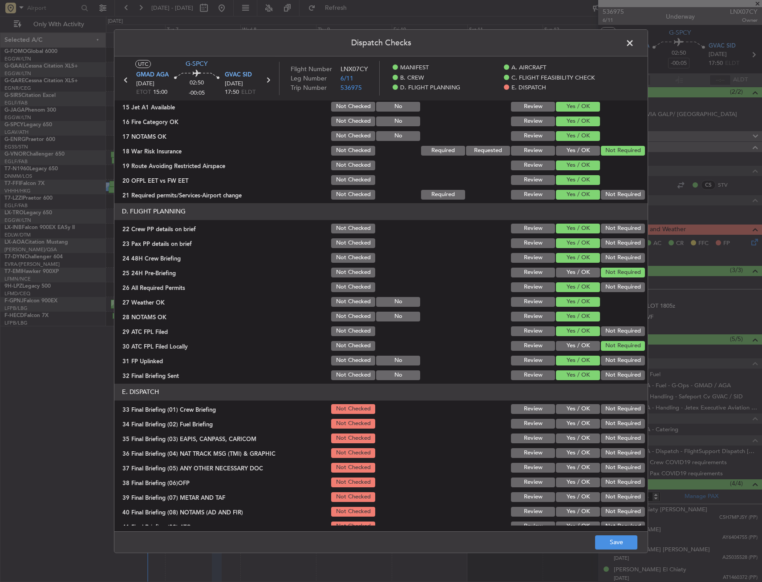
click at [605, 372] on button "Not Required" at bounding box center [623, 376] width 44 height 10
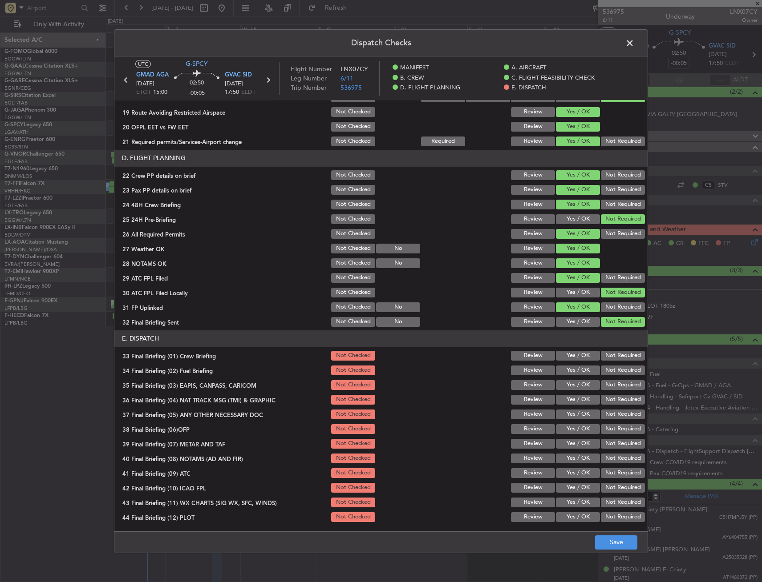
click at [565, 319] on button "Yes / OK" at bounding box center [578, 322] width 44 height 10
drag, startPoint x: 565, startPoint y: 350, endPoint x: 563, endPoint y: 359, distance: 9.5
click at [565, 350] on div "Yes / OK" at bounding box center [576, 356] width 45 height 12
click at [563, 359] on button "Yes / OK" at bounding box center [578, 356] width 44 height 10
click at [563, 370] on button "Yes / OK" at bounding box center [578, 371] width 44 height 10
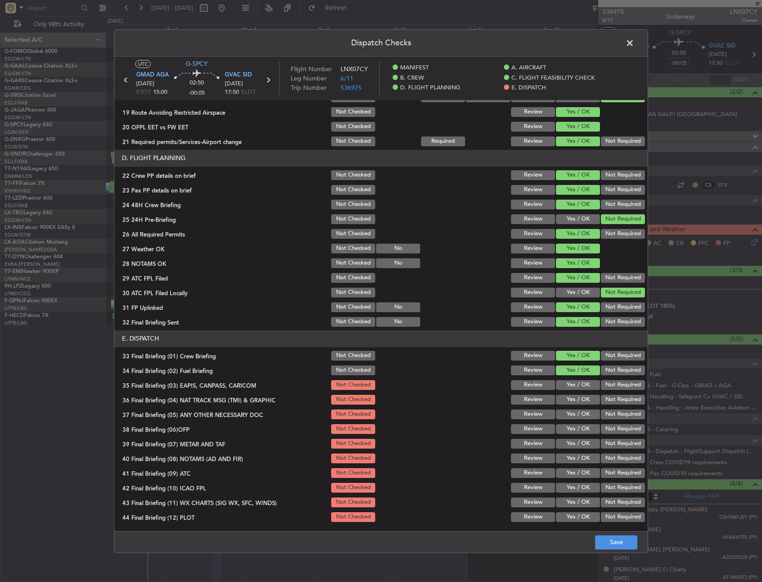
click at [603, 393] on section "E. DISPATCH 33 Final Briefing (01) Crew Briefing Not Checked Review Yes / OK No…" at bounding box center [380, 427] width 533 height 193
click at [604, 387] on button "Not Required" at bounding box center [623, 385] width 44 height 10
click at [601, 401] on button "Not Required" at bounding box center [623, 400] width 44 height 10
click at [578, 423] on div "Yes / OK" at bounding box center [576, 429] width 45 height 12
click at [571, 424] on button "Yes / OK" at bounding box center [578, 429] width 44 height 10
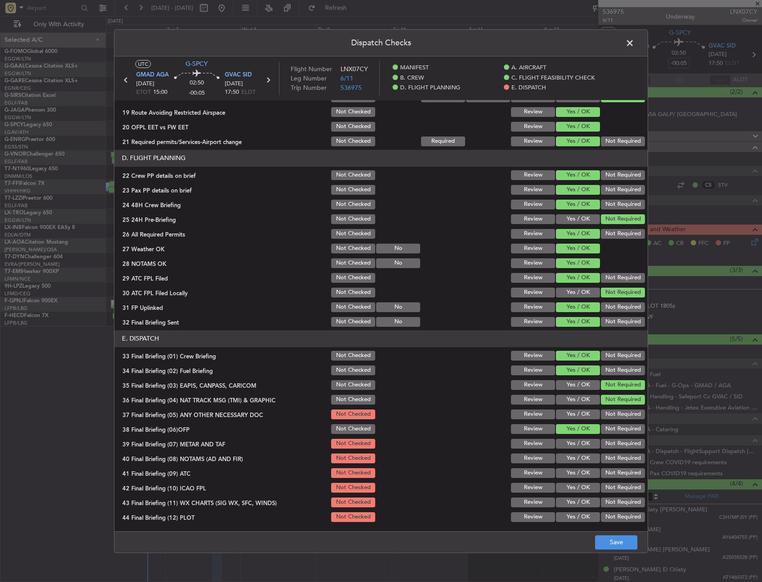
click at [572, 416] on button "Yes / OK" at bounding box center [578, 415] width 44 height 10
click at [571, 440] on button "Yes / OK" at bounding box center [578, 444] width 44 height 10
click at [570, 456] on button "Yes / OK" at bounding box center [578, 459] width 44 height 10
click at [569, 469] on button "Yes / OK" at bounding box center [578, 474] width 44 height 10
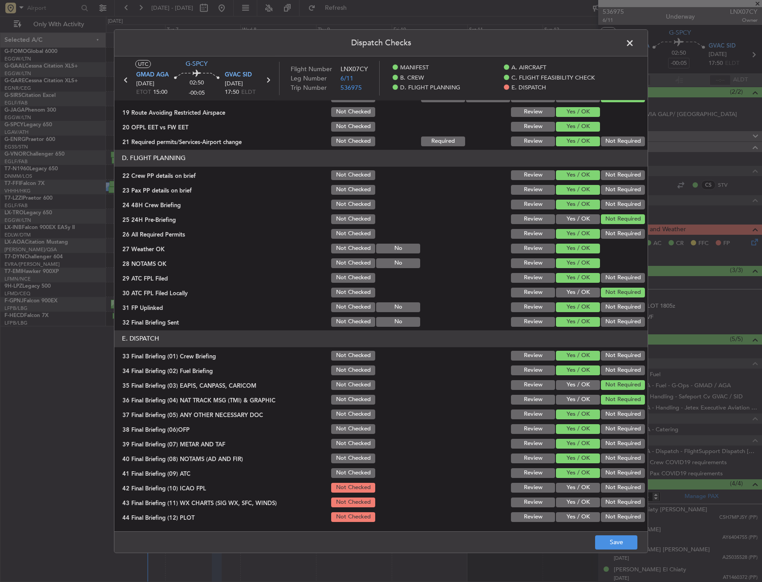
click at [606, 490] on button "Not Required" at bounding box center [623, 488] width 44 height 10
drag, startPoint x: 573, startPoint y: 505, endPoint x: 587, endPoint y: 512, distance: 15.3
click at [573, 505] on button "Yes / OK" at bounding box center [578, 503] width 44 height 10
click at [601, 517] on button "Not Required" at bounding box center [623, 518] width 44 height 10
click at [616, 554] on div "Dispatch Checks UTC G-SPCY GMAD AGA 07/10/2025 ETOT 15:00 02:50 -00:05 GVAC SID…" at bounding box center [381, 291] width 762 height 582
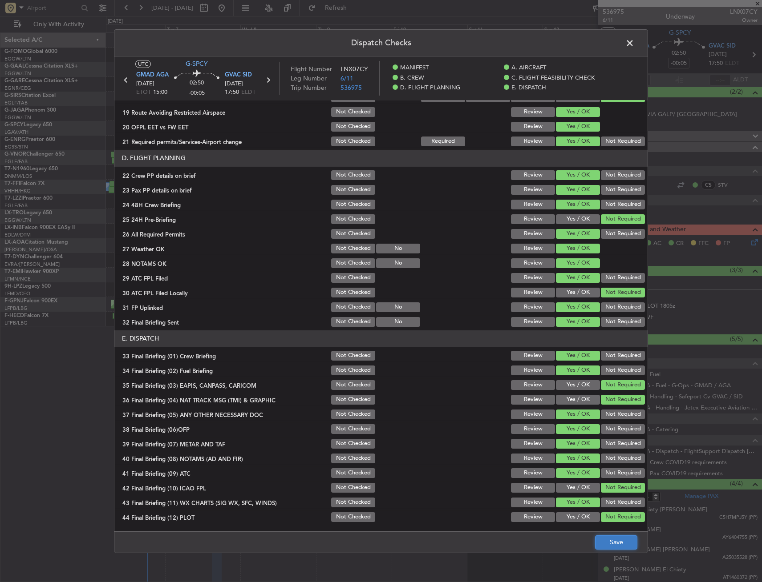
click at [617, 548] on button "Save" at bounding box center [616, 543] width 42 height 14
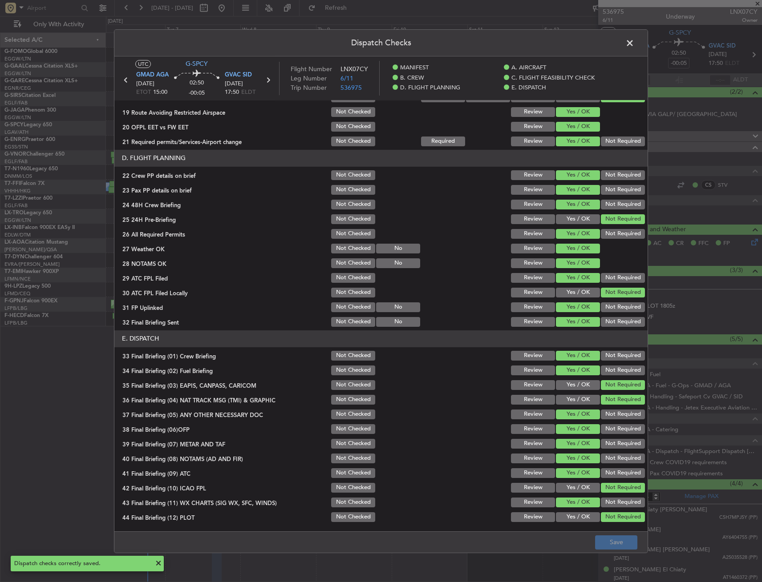
click at [634, 42] on span at bounding box center [634, 45] width 0 height 18
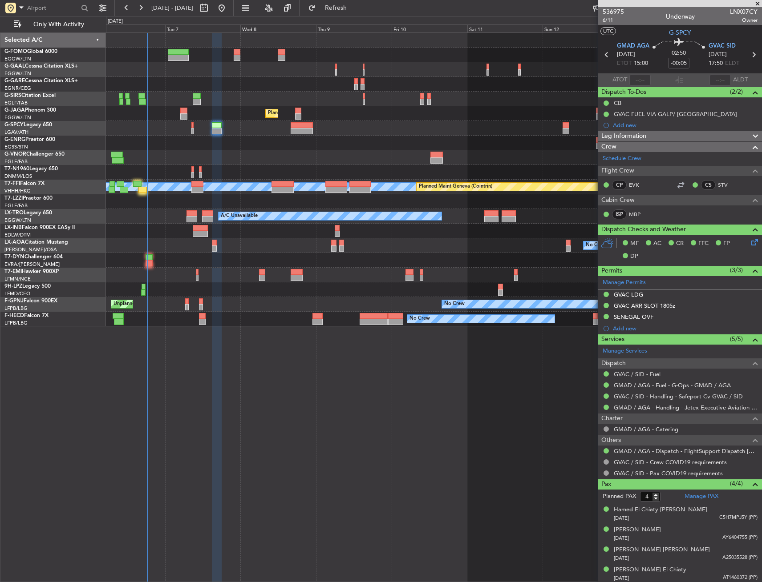
click at [190, 125] on div at bounding box center [433, 128] width 655 height 15
click at [667, 140] on div "Leg Information" at bounding box center [680, 136] width 164 height 10
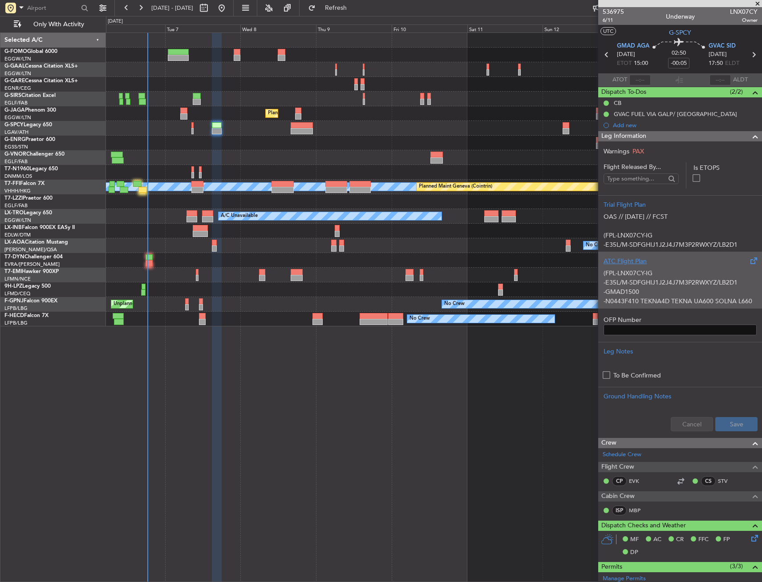
click at [669, 269] on p "(FPL-LNX07CY-IG" at bounding box center [679, 273] width 153 height 9
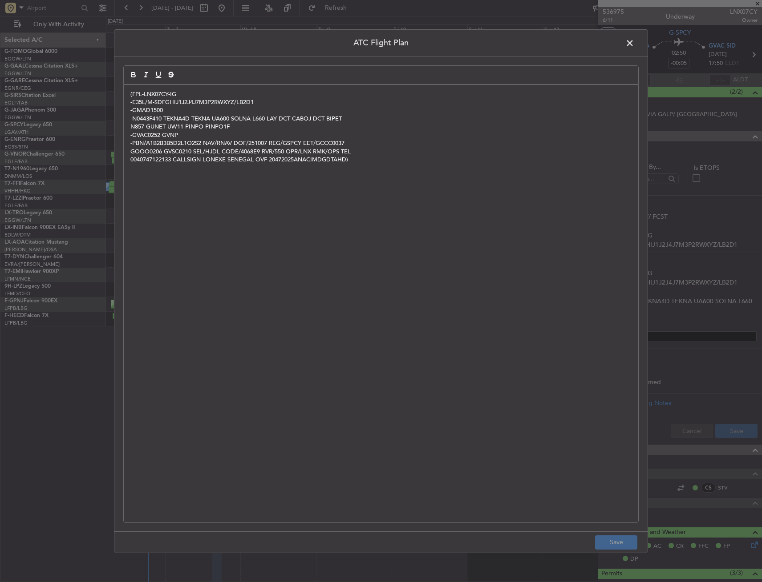
click at [634, 47] on span at bounding box center [634, 45] width 0 height 18
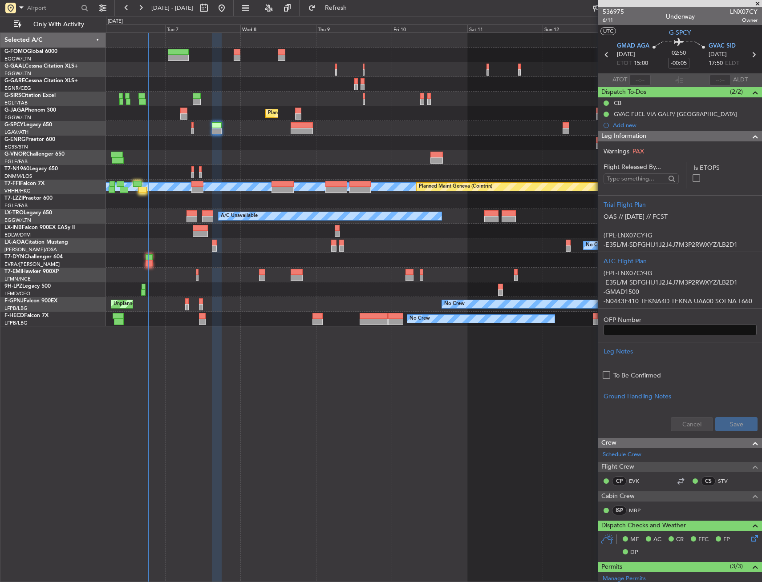
click at [655, 138] on div "Leg Information" at bounding box center [680, 136] width 164 height 10
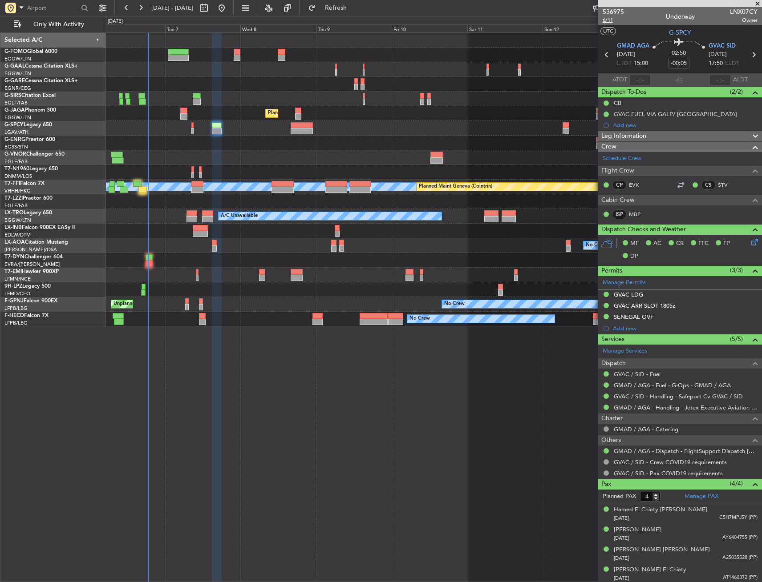
click at [612, 23] on span "6/11" at bounding box center [612, 20] width 21 height 8
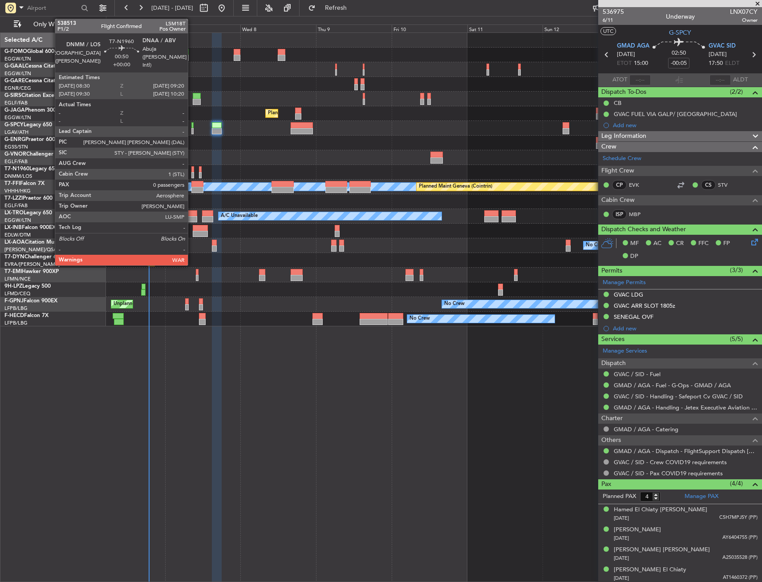
click at [192, 171] on div at bounding box center [192, 169] width 3 height 6
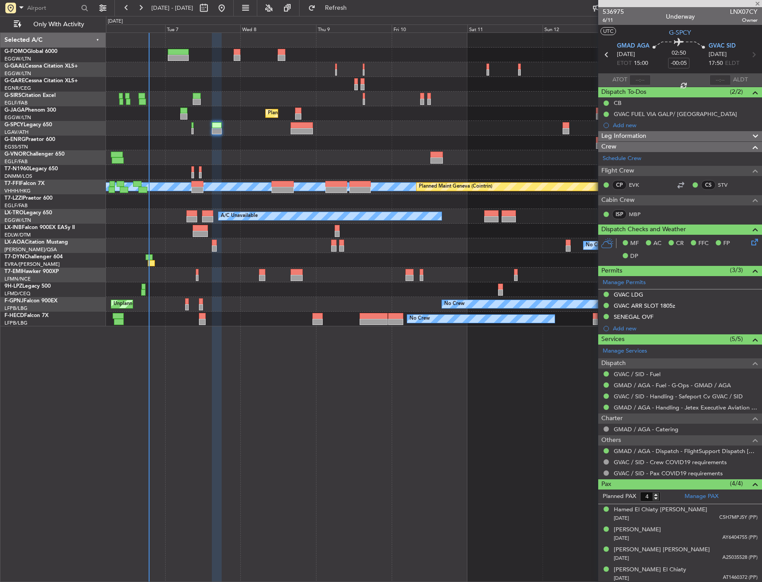
type input "0"
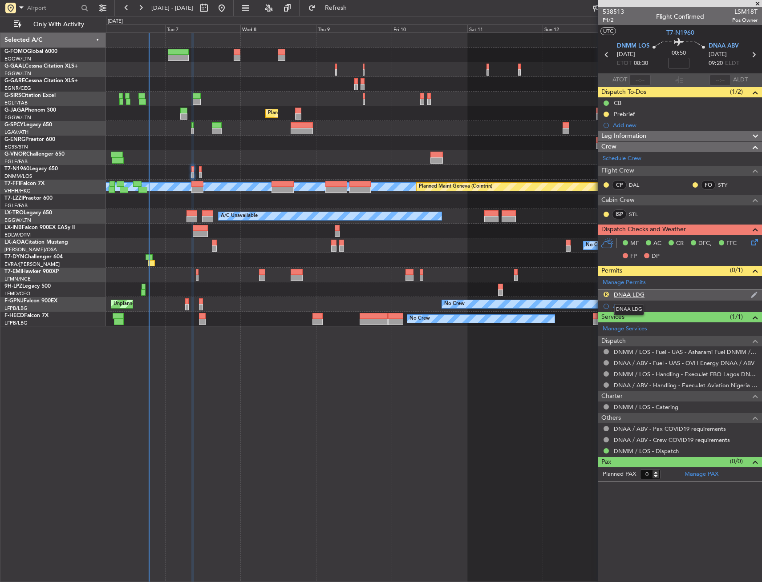
click at [621, 294] on div "DNAA LDG" at bounding box center [629, 295] width 31 height 8
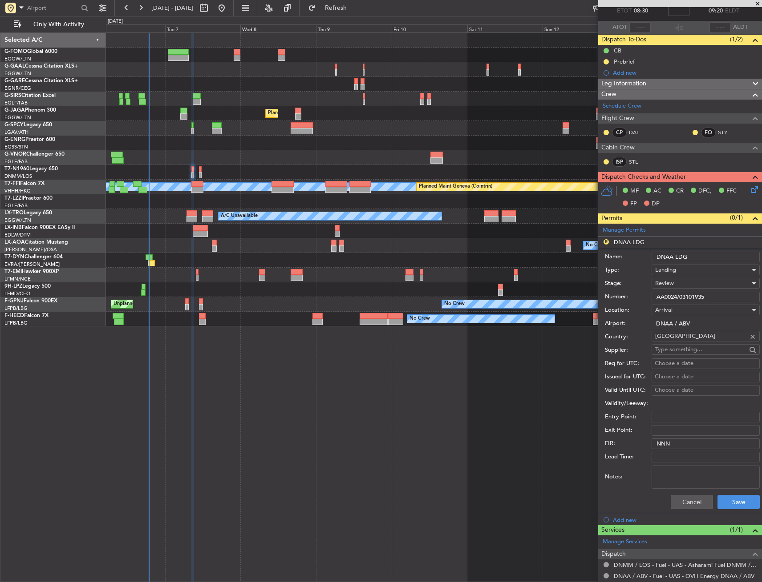
scroll to position [165, 0]
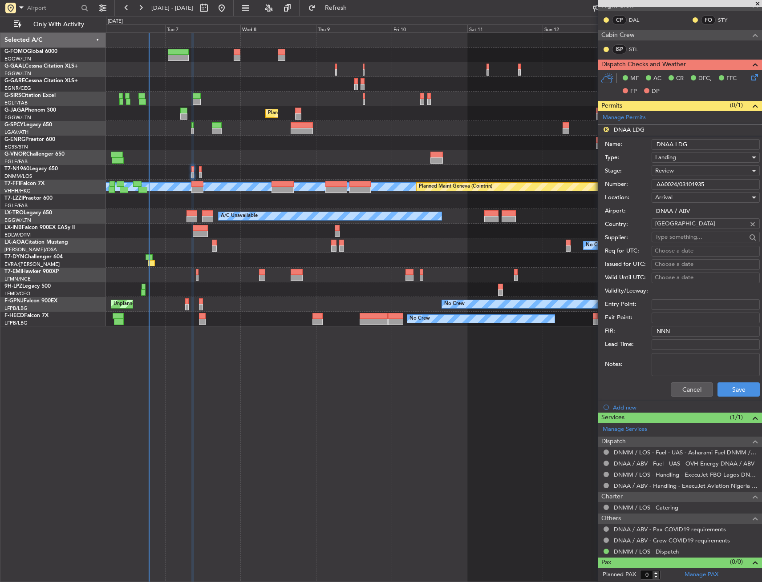
click at [680, 398] on div "Cancel Save" at bounding box center [682, 389] width 155 height 23
click at [682, 392] on button "Cancel" at bounding box center [692, 390] width 42 height 14
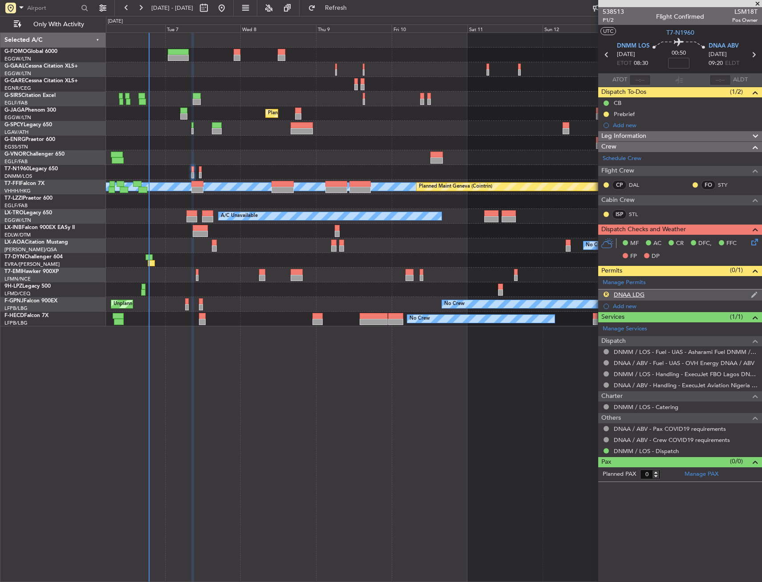
click at [626, 296] on div "DNAA LDG" at bounding box center [629, 295] width 31 height 8
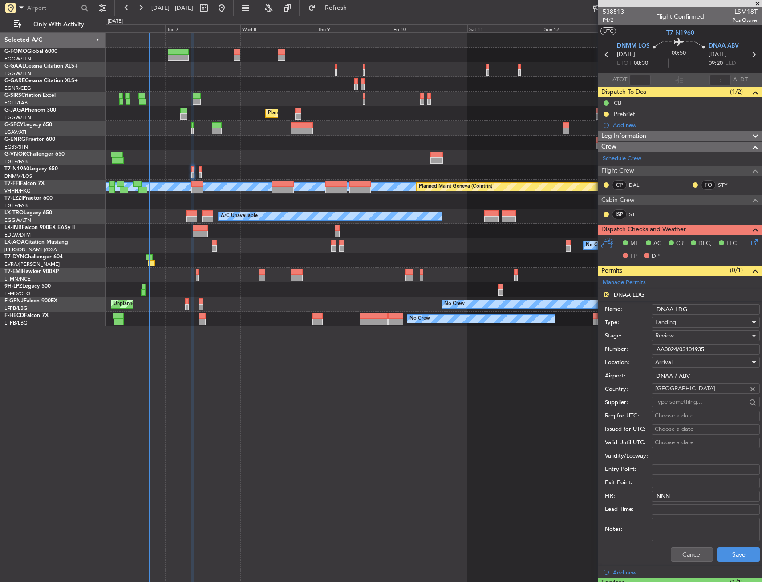
click at [661, 338] on span "Review" at bounding box center [664, 336] width 19 height 8
click at [684, 409] on span "Received OK" at bounding box center [701, 407] width 93 height 13
click at [736, 559] on button "Save" at bounding box center [738, 555] width 42 height 14
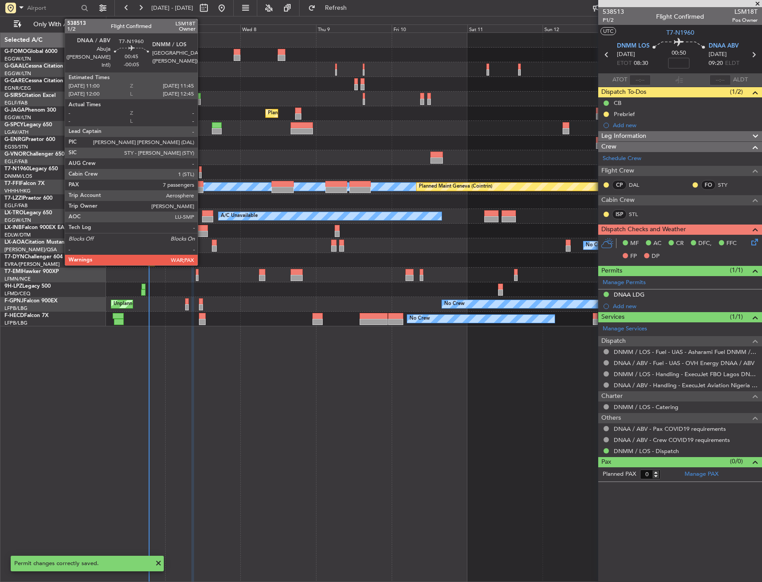
click at [202, 170] on div at bounding box center [200, 169] width 3 height 6
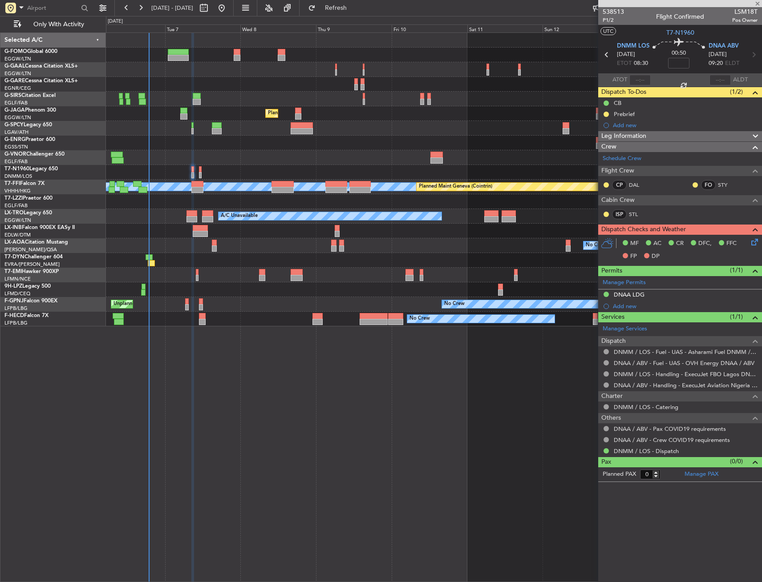
type input "-00:05"
type input "7"
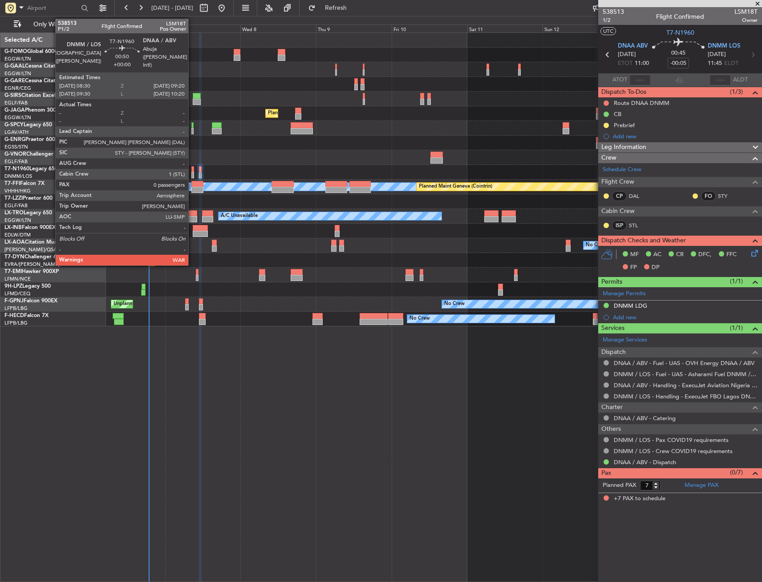
click at [192, 166] on div at bounding box center [192, 169] width 3 height 6
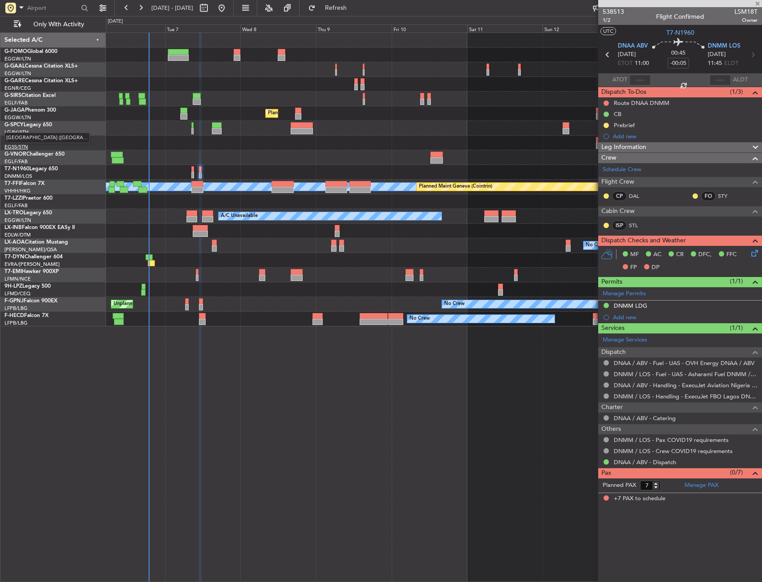
type input "0"
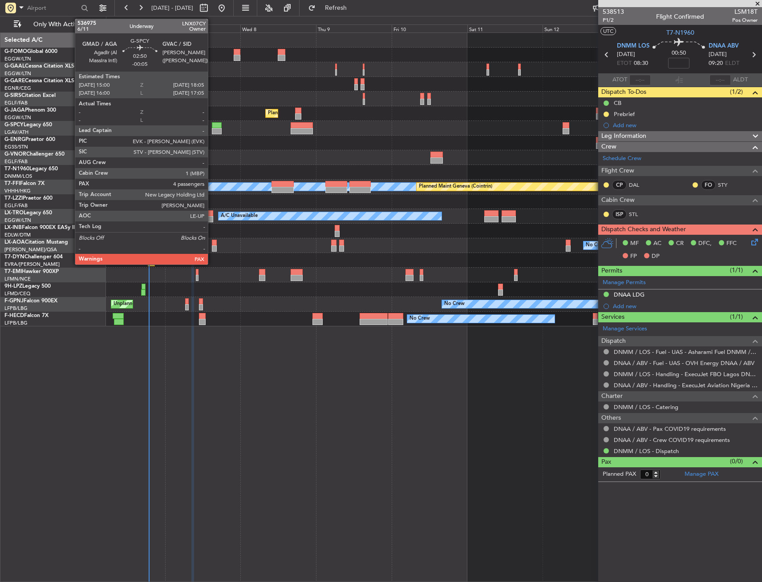
click at [212, 127] on div at bounding box center [217, 125] width 10 height 6
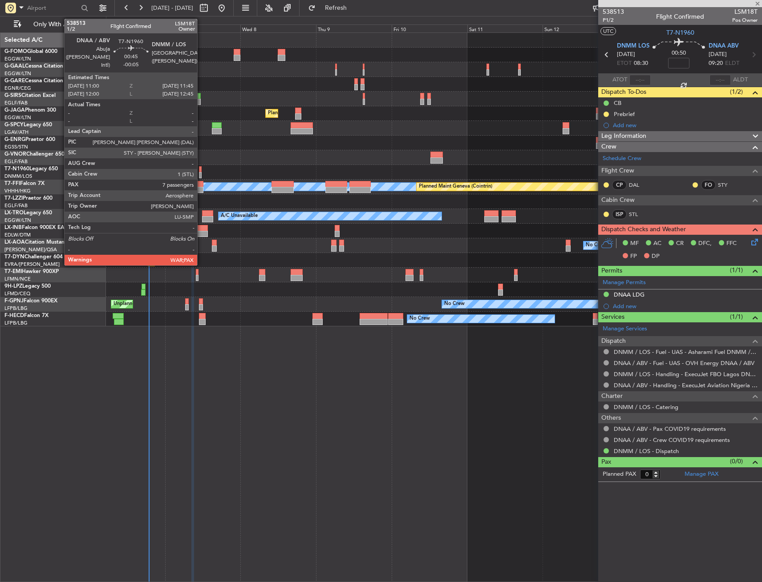
type input "-00:05"
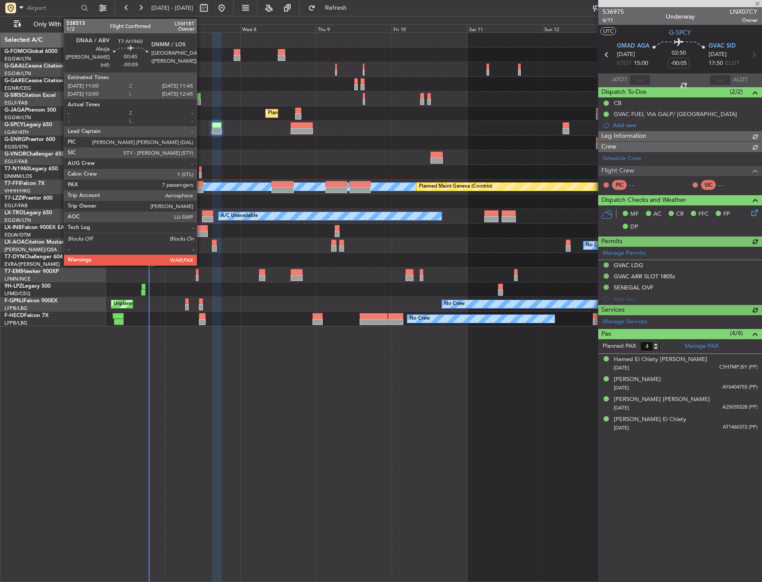
click at [201, 170] on div at bounding box center [200, 169] width 3 height 6
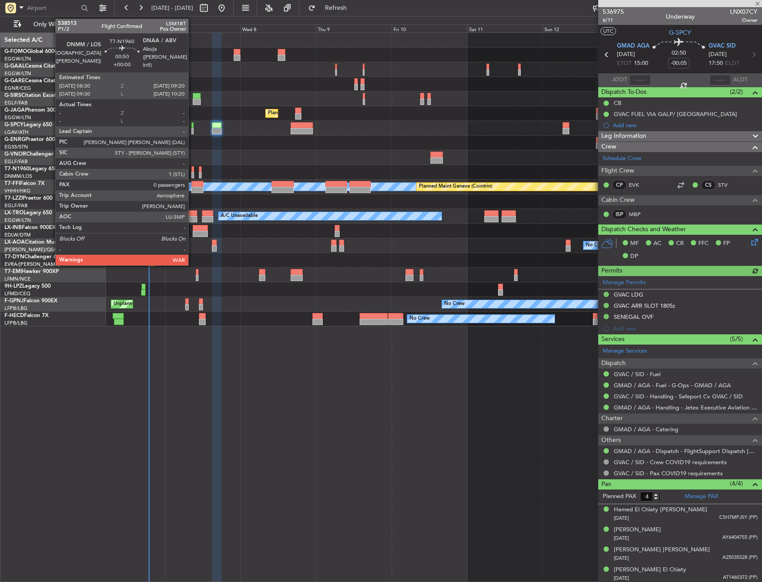
type input "7"
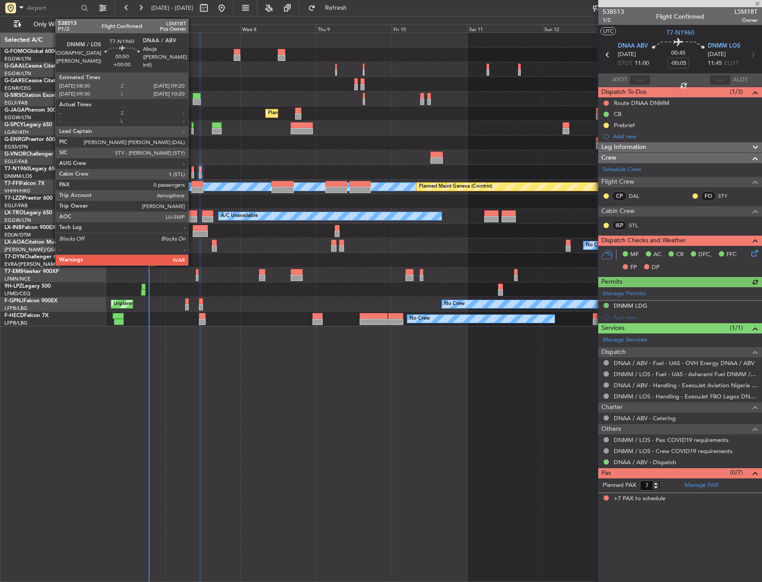
click at [192, 170] on div at bounding box center [192, 169] width 3 height 6
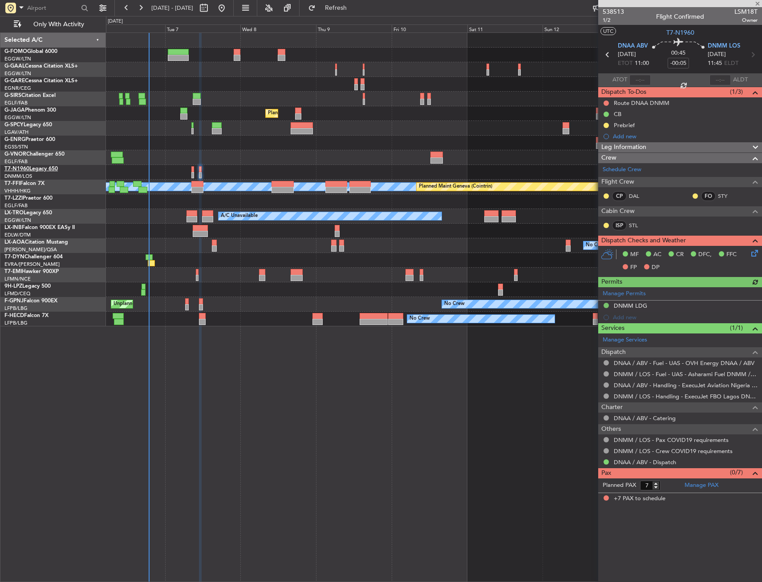
type input "0"
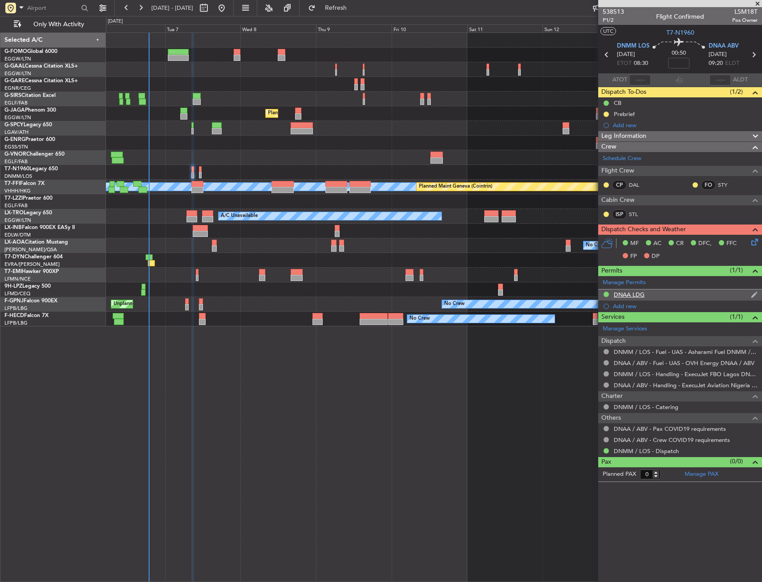
click at [655, 294] on div "DNAA LDG" at bounding box center [680, 295] width 164 height 11
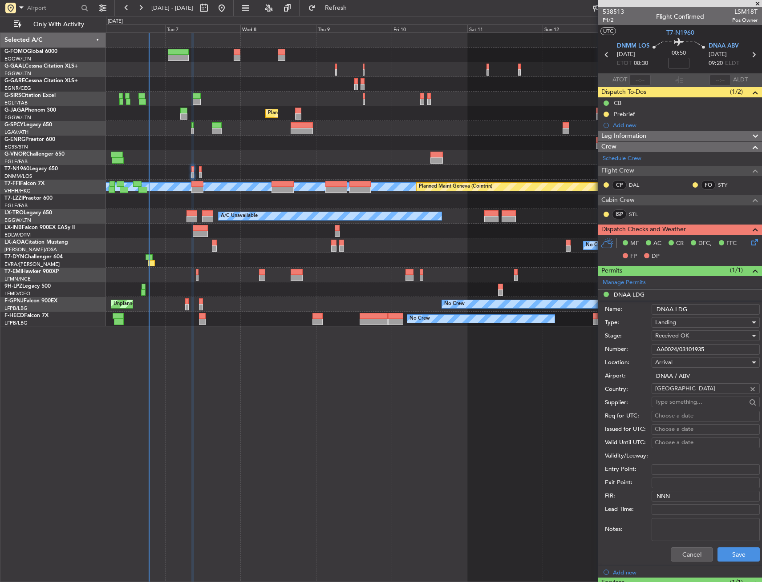
drag, startPoint x: 713, startPoint y: 311, endPoint x: 619, endPoint y: 316, distance: 94.5
click at [611, 315] on div "Name: DNAA LDG" at bounding box center [682, 309] width 155 height 13
drag, startPoint x: 717, startPoint y: 347, endPoint x: 598, endPoint y: 352, distance: 118.9
click at [598, 352] on form "Name: DNAA LDG Type: Landing Stage: Received OK Number: AA0024/03101935 Locatio…" at bounding box center [680, 434] width 164 height 266
drag, startPoint x: 694, startPoint y: 558, endPoint x: 680, endPoint y: 516, distance: 45.0
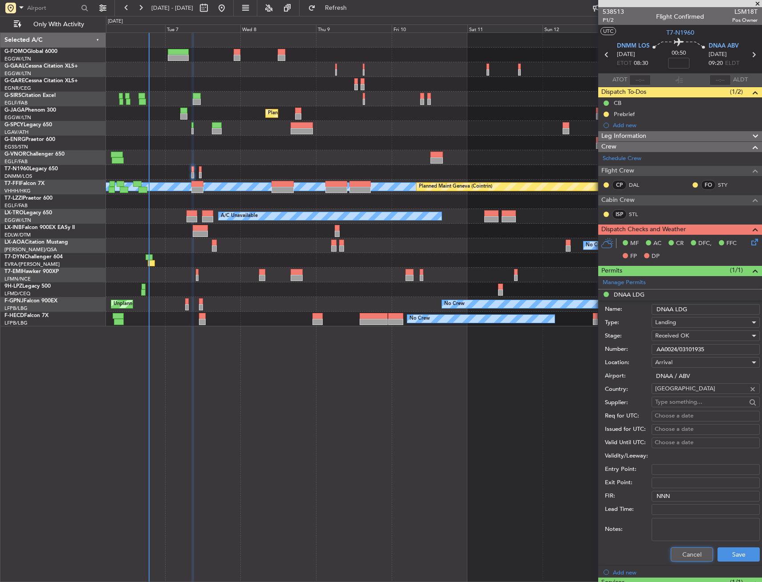
click at [694, 558] on button "Cancel" at bounding box center [692, 555] width 42 height 14
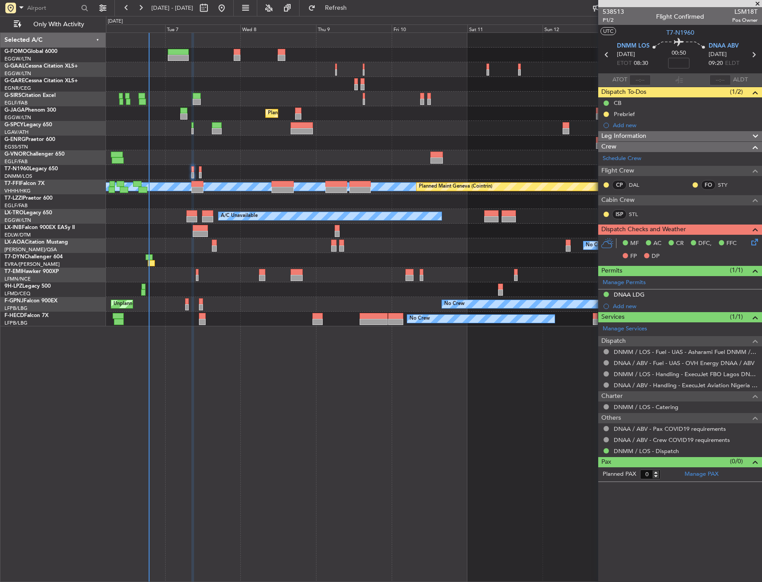
click at [759, 243] on div "MF AC CR DFC, FFC FP DP" at bounding box center [680, 250] width 164 height 31
drag, startPoint x: 759, startPoint y: 243, endPoint x: 755, endPoint y: 241, distance: 5.0
click at [755, 241] on icon at bounding box center [752, 240] width 7 height 7
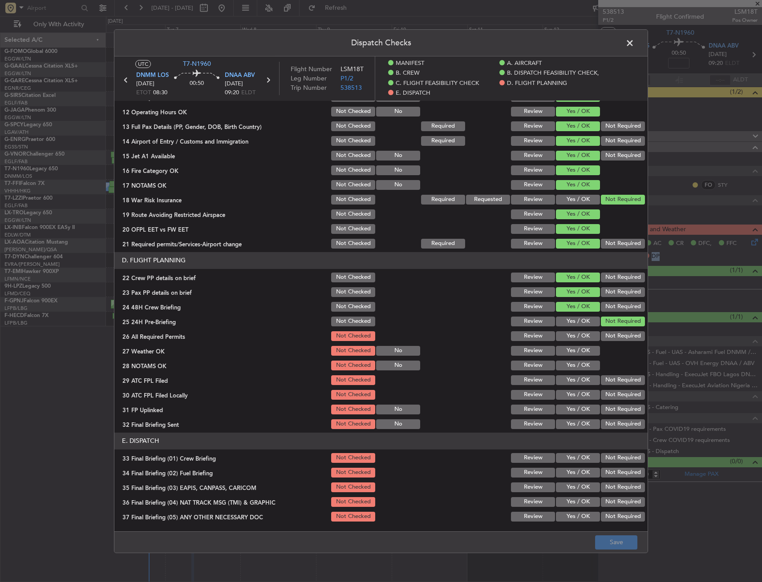
scroll to position [311, 0]
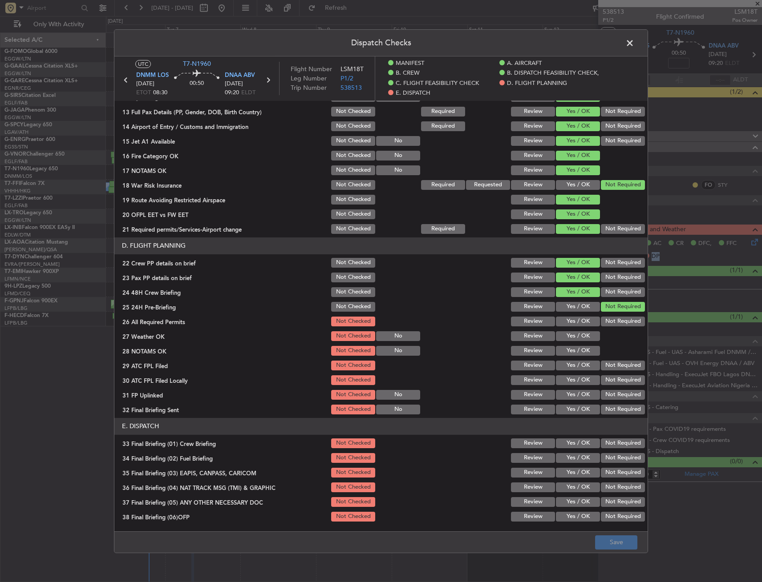
click at [576, 323] on button "Yes / OK" at bounding box center [578, 321] width 44 height 10
click at [570, 338] on button "Yes / OK" at bounding box center [578, 336] width 44 height 10
click at [570, 347] on section "D. FLIGHT PLANNING 22 Crew PP details on brief Not Checked Review Yes / OK Not …" at bounding box center [380, 326] width 533 height 178
drag, startPoint x: 577, startPoint y: 356, endPoint x: 572, endPoint y: 379, distance: 24.2
click at [576, 356] on button "Yes / OK" at bounding box center [578, 351] width 44 height 10
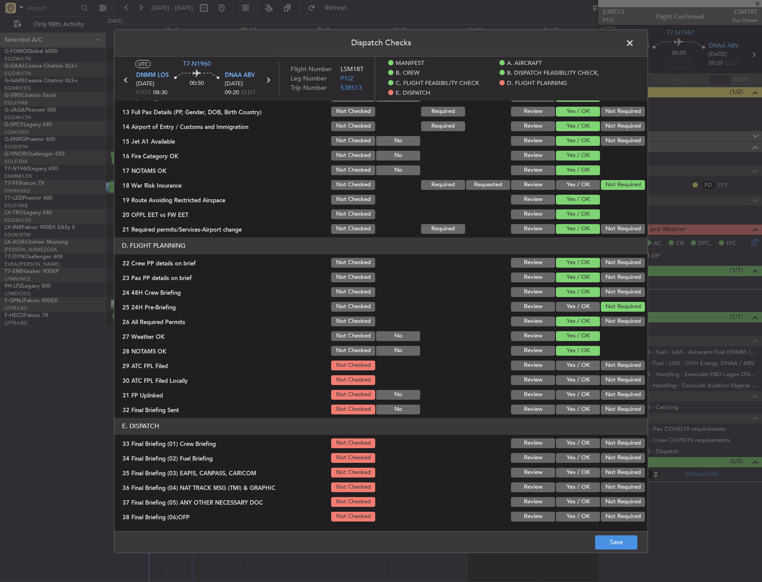
click at [572, 366] on button "Yes / OK" at bounding box center [578, 365] width 44 height 10
click at [573, 377] on button "Yes / OK" at bounding box center [578, 380] width 44 height 10
drag, startPoint x: 575, startPoint y: 392, endPoint x: 574, endPoint y: 400, distance: 8.0
click at [575, 392] on button "Yes / OK" at bounding box center [578, 395] width 44 height 10
drag, startPoint x: 574, startPoint y: 400, endPoint x: 573, endPoint y: 406, distance: 6.5
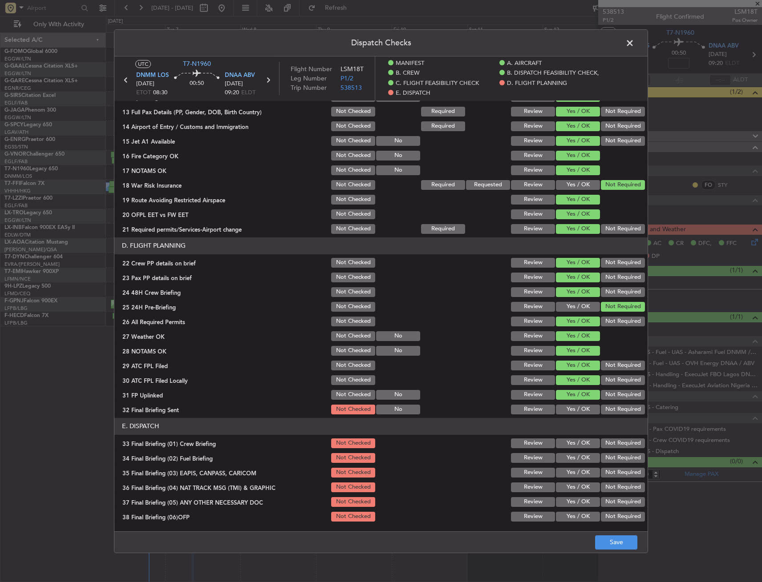
click at [574, 401] on section "D. FLIGHT PLANNING 22 Crew PP details on brief Not Checked Review Yes / OK Not …" at bounding box center [380, 326] width 533 height 178
click at [573, 407] on button "Yes / OK" at bounding box center [578, 409] width 44 height 10
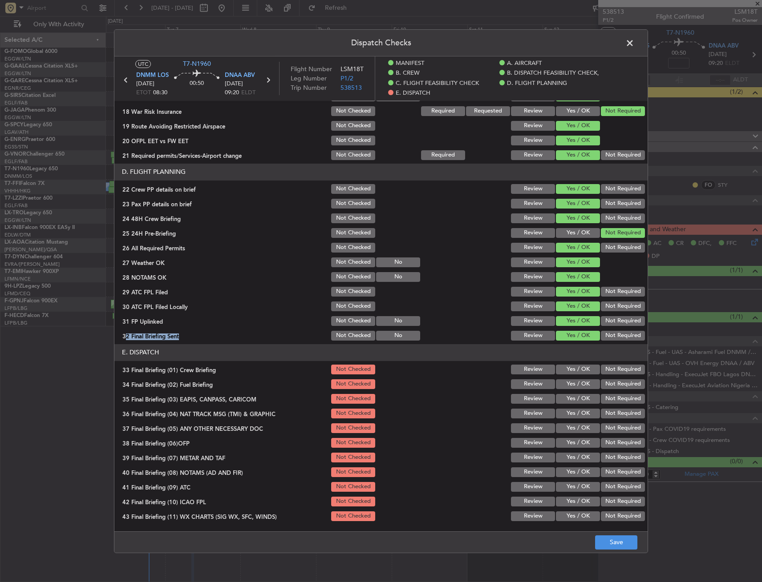
scroll to position [399, 0]
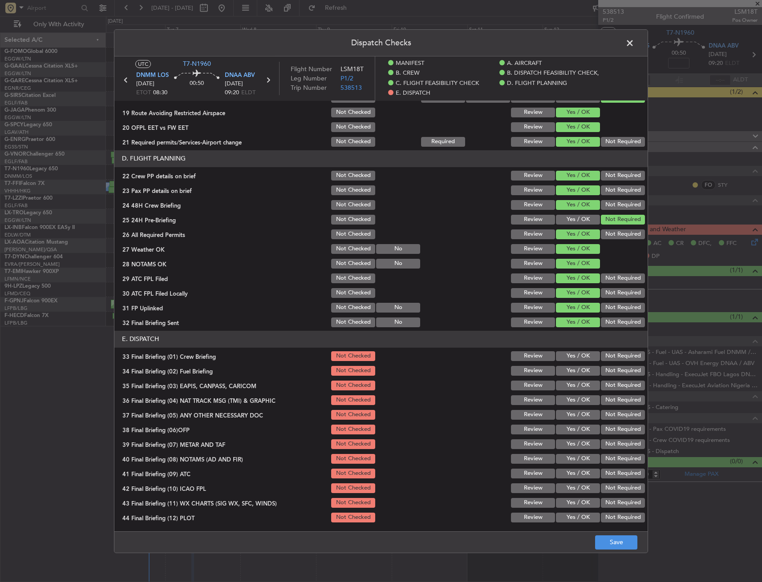
click at [554, 348] on section "E. DISPATCH 33 Final Briefing (01) Crew Briefing Not Checked Review Yes / OK No…" at bounding box center [380, 427] width 533 height 193
click at [559, 355] on button "Yes / OK" at bounding box center [578, 356] width 44 height 10
drag, startPoint x: 559, startPoint y: 367, endPoint x: 622, endPoint y: 391, distance: 67.6
click at [559, 368] on button "Yes / OK" at bounding box center [578, 371] width 44 height 10
click at [623, 391] on div "Not Required" at bounding box center [621, 385] width 45 height 12
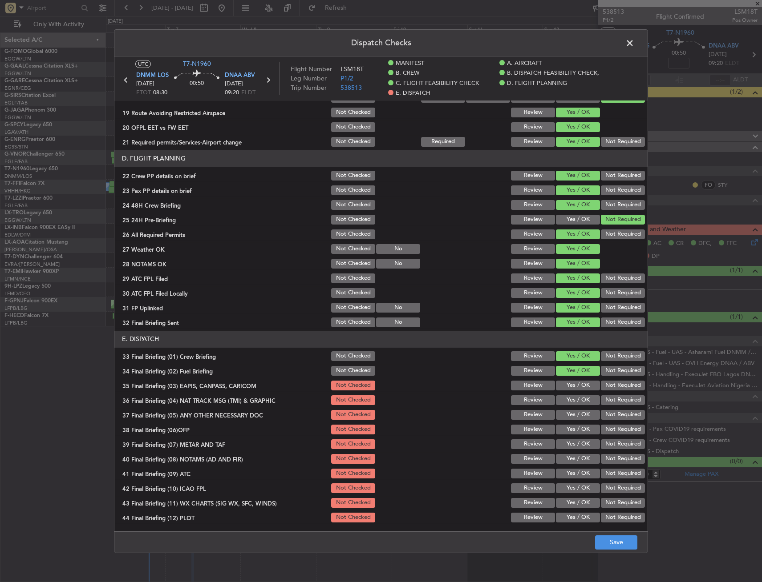
drag, startPoint x: 614, startPoint y: 386, endPoint x: 609, endPoint y: 396, distance: 11.3
click at [614, 386] on button "Not Required" at bounding box center [623, 385] width 44 height 10
click at [609, 396] on button "Not Required" at bounding box center [623, 400] width 44 height 10
click at [572, 410] on button "Yes / OK" at bounding box center [578, 415] width 44 height 10
click at [569, 422] on section "E. DISPATCH 33 Final Briefing (01) Crew Briefing Not Checked Review Yes / OK No…" at bounding box center [380, 427] width 533 height 193
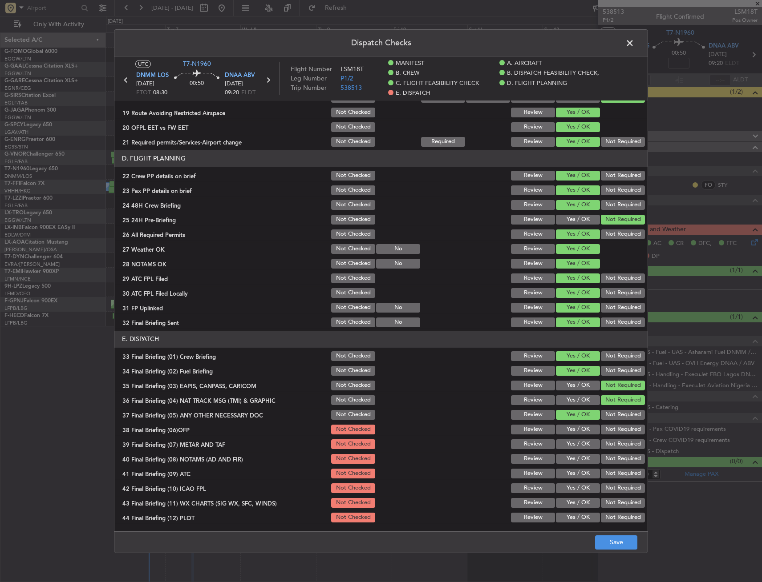
click at [568, 430] on button "Yes / OK" at bounding box center [578, 429] width 44 height 10
click at [562, 451] on section "E. DISPATCH 33 Final Briefing (01) Crew Briefing Not Checked Review Yes / OK No…" at bounding box center [380, 427] width 533 height 193
click at [562, 450] on div "Yes / OK" at bounding box center [576, 444] width 45 height 12
click at [563, 445] on button "Yes / OK" at bounding box center [578, 444] width 44 height 10
click at [564, 456] on button "Yes / OK" at bounding box center [578, 459] width 44 height 10
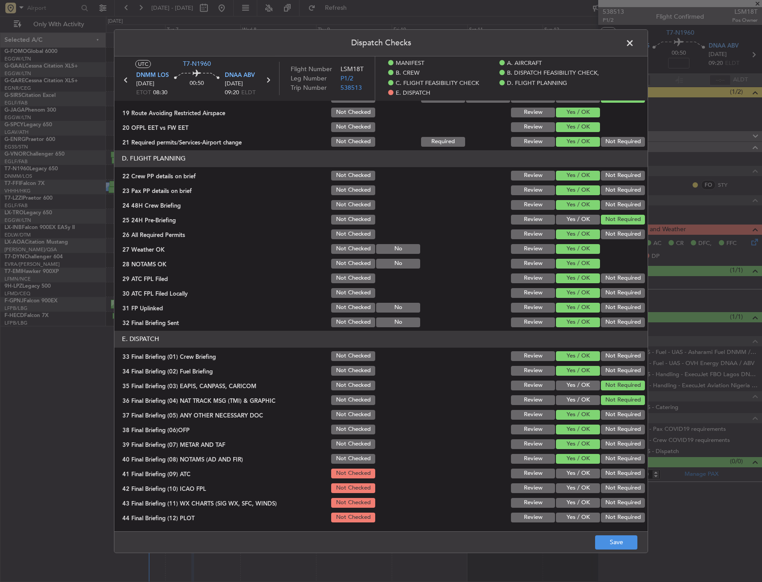
click at [565, 467] on div "Yes / OK" at bounding box center [576, 473] width 45 height 12
click at [566, 473] on button "Yes / OK" at bounding box center [578, 474] width 44 height 10
click at [613, 488] on button "Not Required" at bounding box center [623, 488] width 44 height 10
click at [581, 499] on button "Yes / OK" at bounding box center [578, 503] width 44 height 10
click at [605, 515] on button "Not Required" at bounding box center [623, 518] width 44 height 10
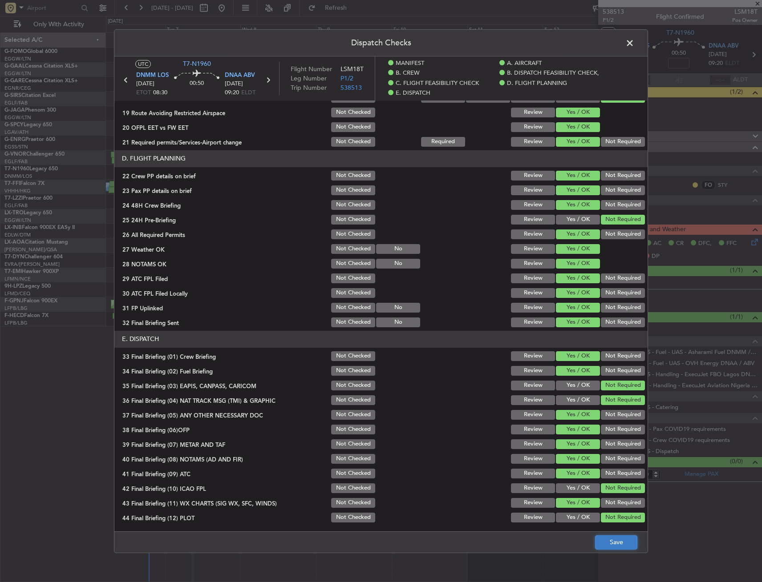
click at [609, 542] on button "Save" at bounding box center [616, 543] width 42 height 14
click at [634, 44] on span at bounding box center [634, 45] width 0 height 18
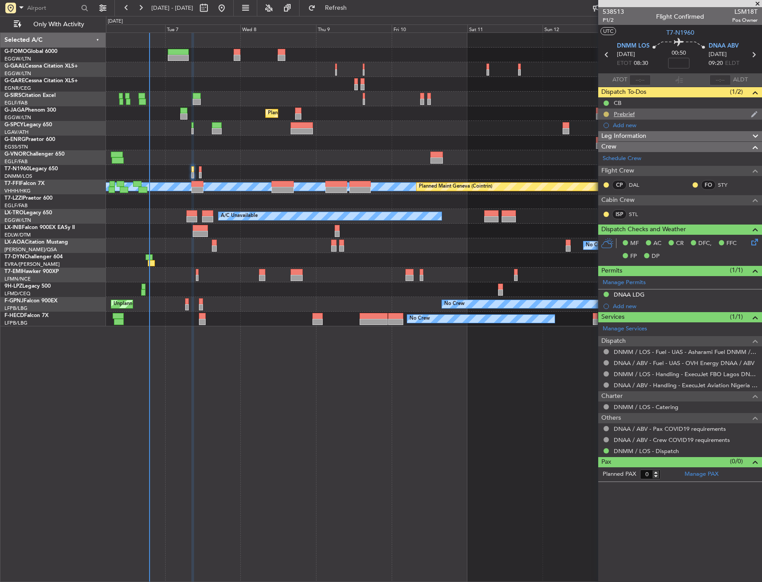
click at [605, 112] on button at bounding box center [605, 114] width 5 height 5
click at [595, 171] on span "Cancelled" at bounding box center [607, 166] width 25 height 9
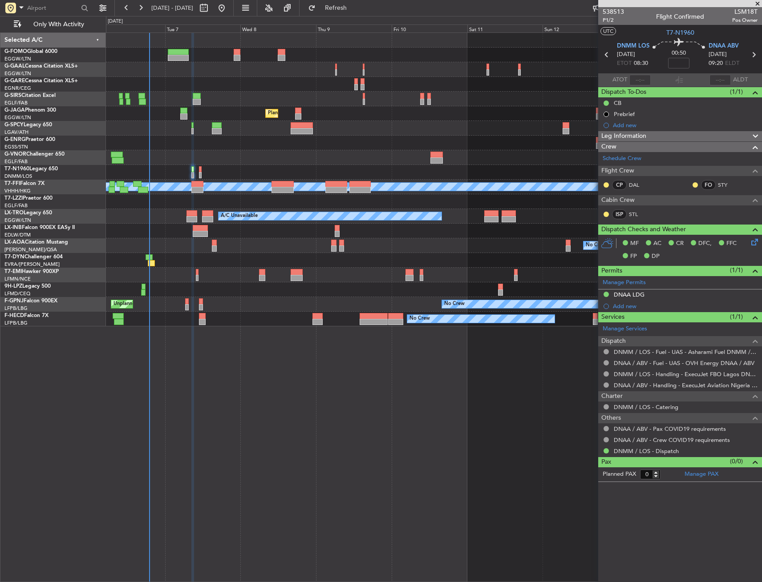
click at [622, 132] on span "Leg Information" at bounding box center [623, 136] width 45 height 10
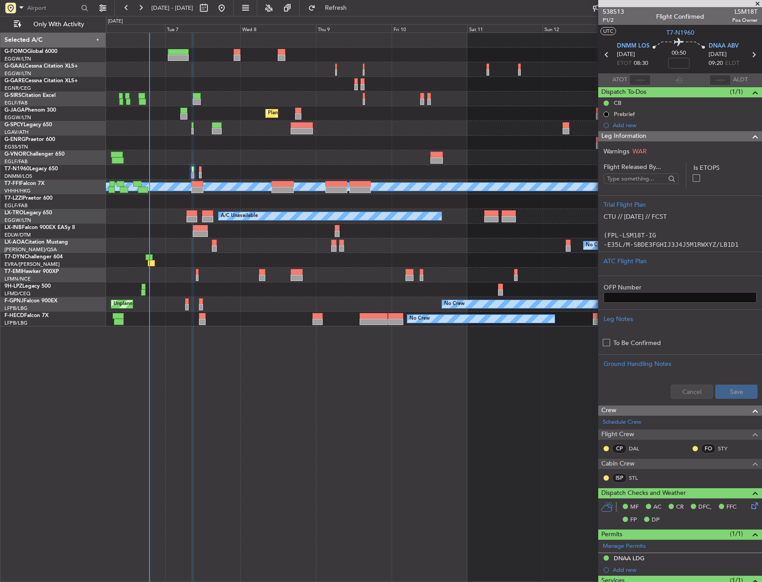
click at [625, 133] on span "Leg Information" at bounding box center [623, 136] width 45 height 10
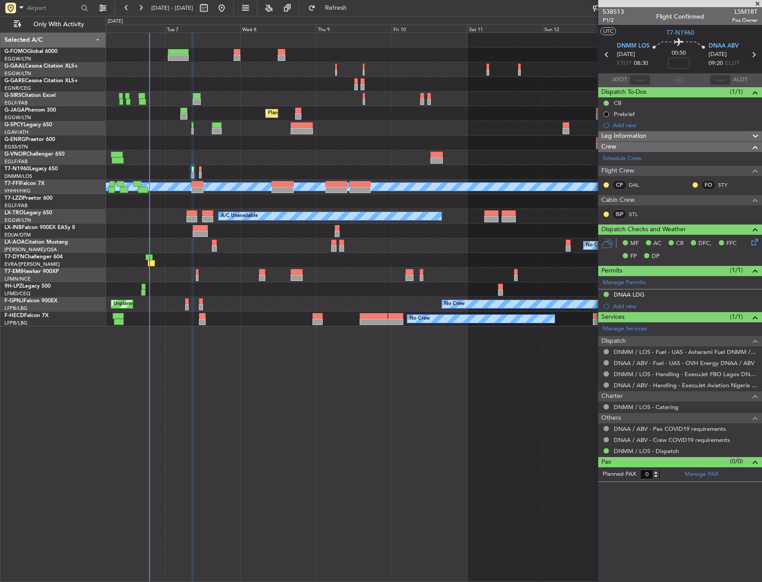
click at [626, 136] on span "Leg Information" at bounding box center [623, 136] width 45 height 10
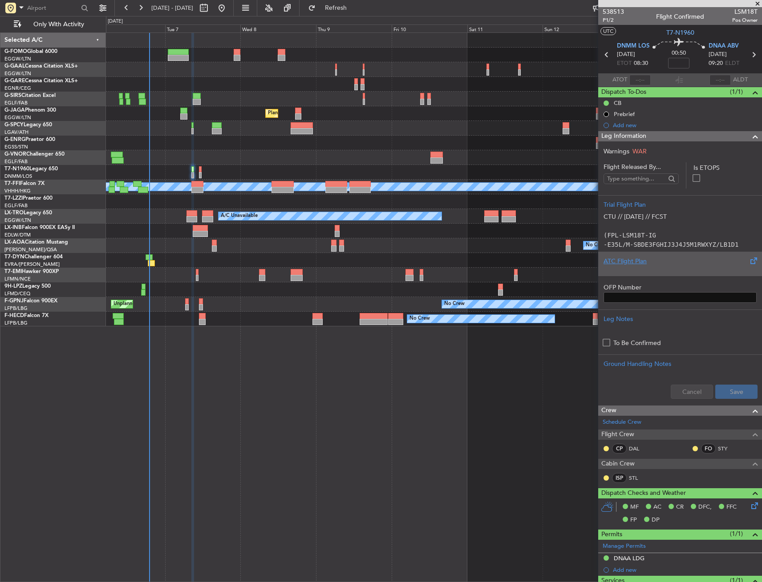
click at [625, 268] on div at bounding box center [679, 268] width 153 height 5
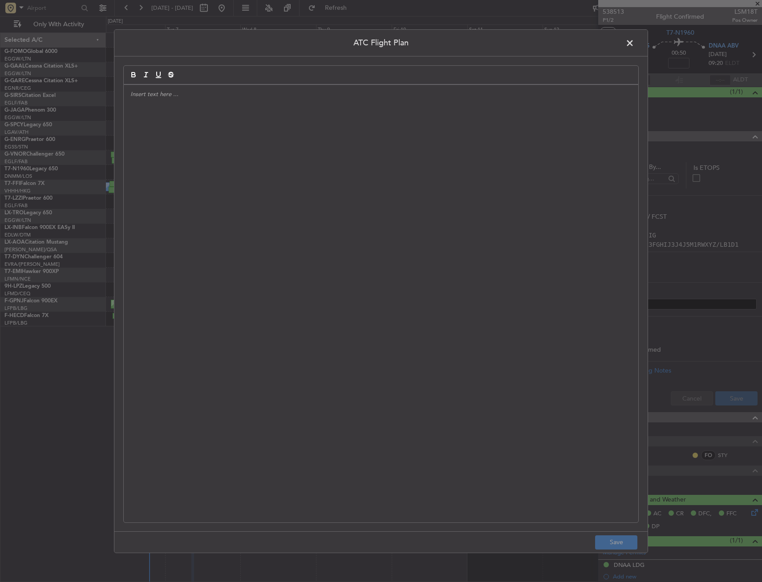
click at [244, 190] on div at bounding box center [381, 304] width 514 height 438
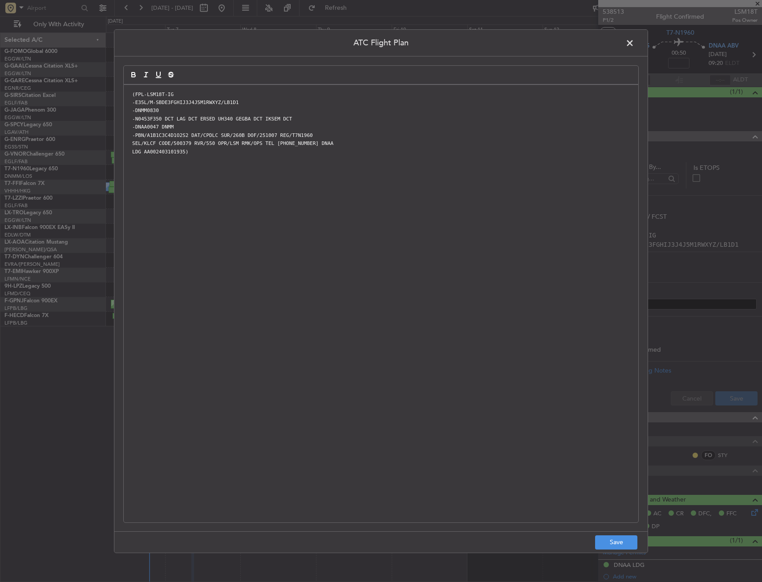
scroll to position [0, 0]
drag, startPoint x: 615, startPoint y: 543, endPoint x: 664, endPoint y: 475, distance: 83.8
click at [614, 543] on button "Save" at bounding box center [616, 543] width 42 height 14
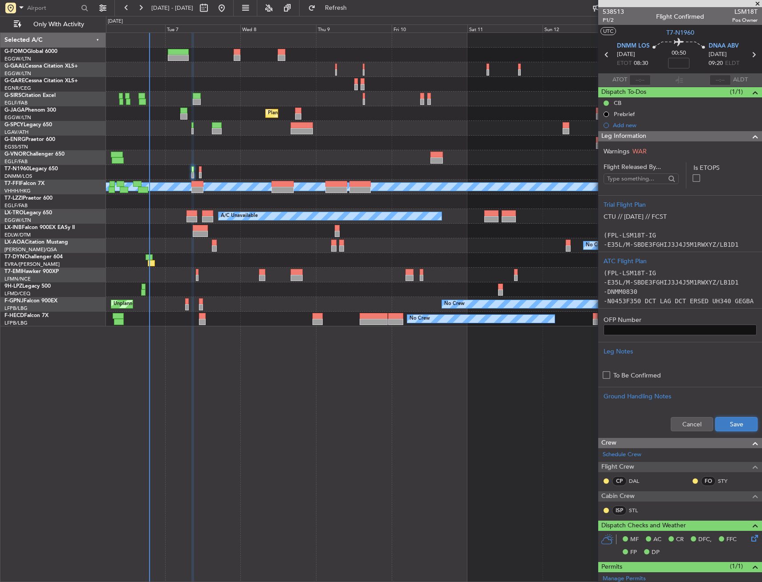
click at [722, 429] on button "Save" at bounding box center [736, 424] width 42 height 14
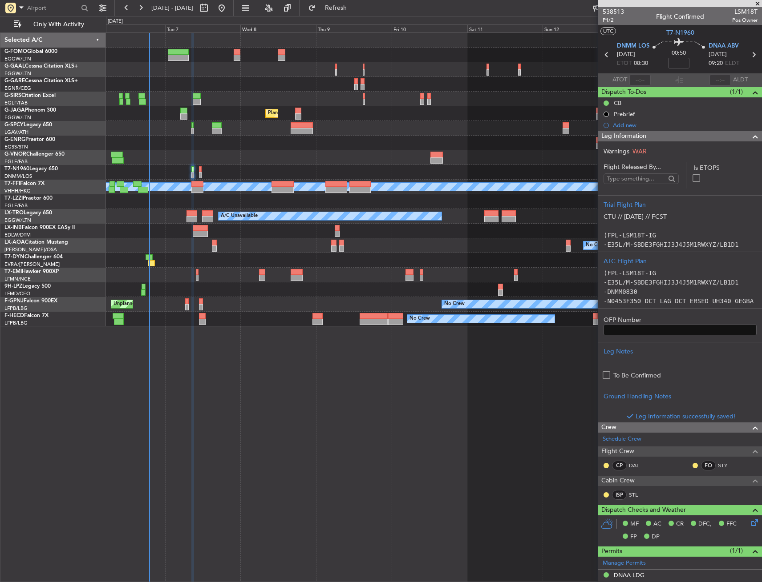
click at [670, 136] on div "Leg Information" at bounding box center [680, 136] width 164 height 10
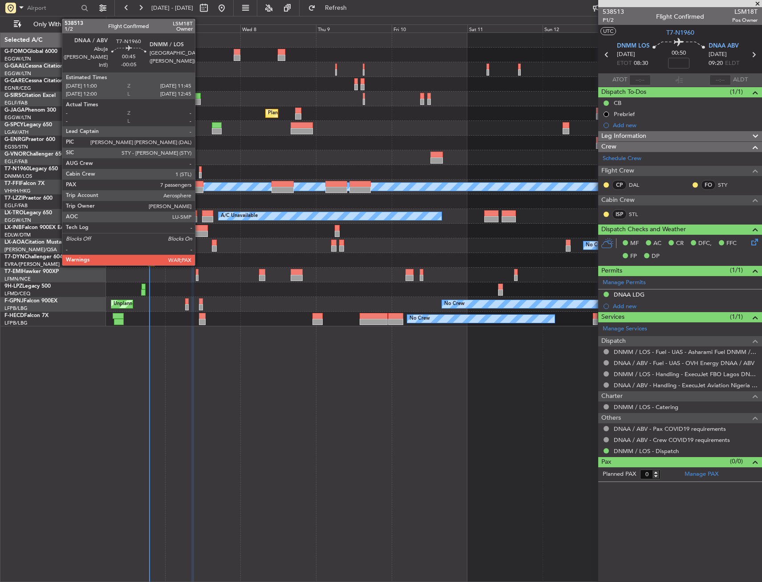
click at [199, 173] on div at bounding box center [200, 175] width 3 height 6
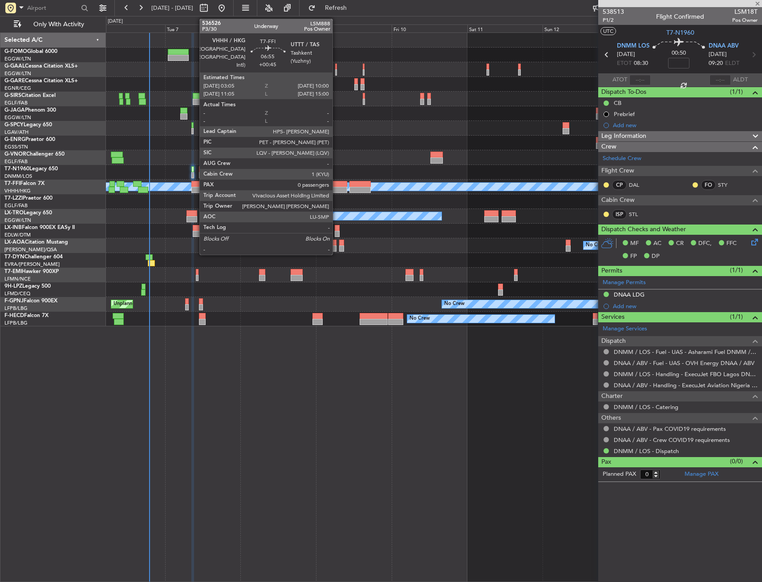
type input "-00:05"
type input "7"
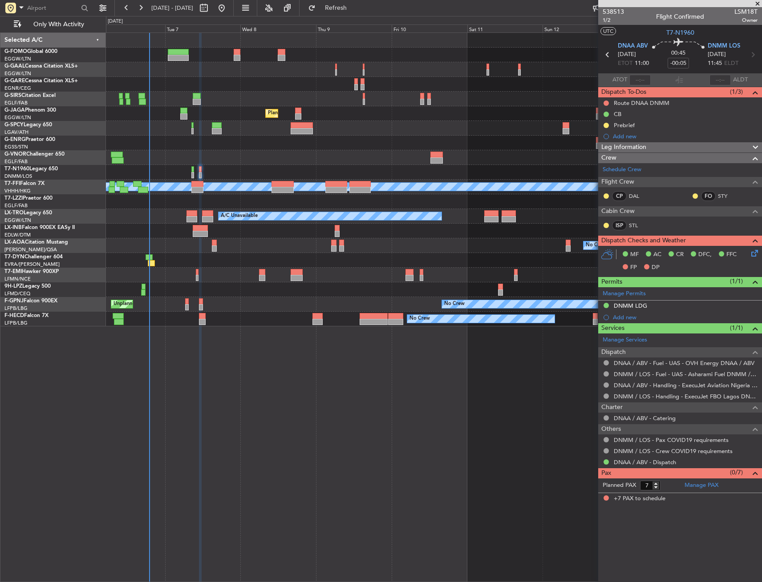
drag, startPoint x: 704, startPoint y: 100, endPoint x: 703, endPoint y: 108, distance: 8.1
click at [704, 100] on div "Route DNAA DNMM" at bounding box center [680, 102] width 164 height 11
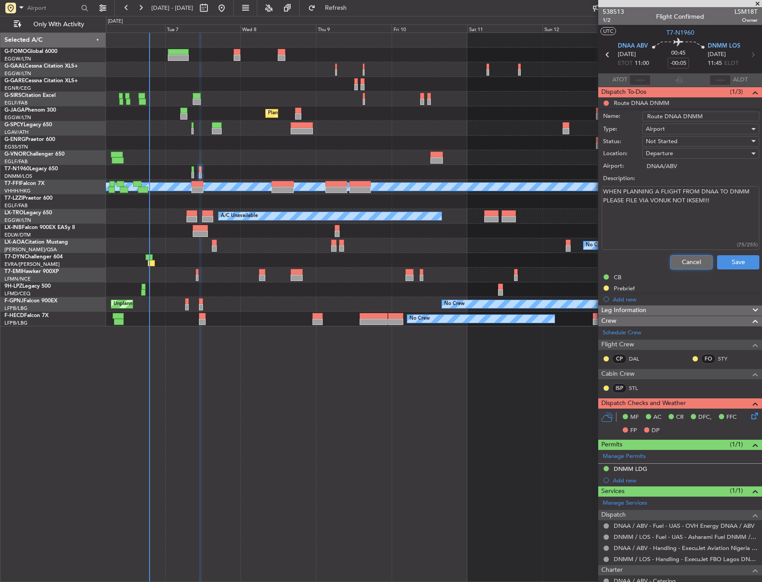
click at [687, 263] on button "Cancel" at bounding box center [691, 262] width 42 height 14
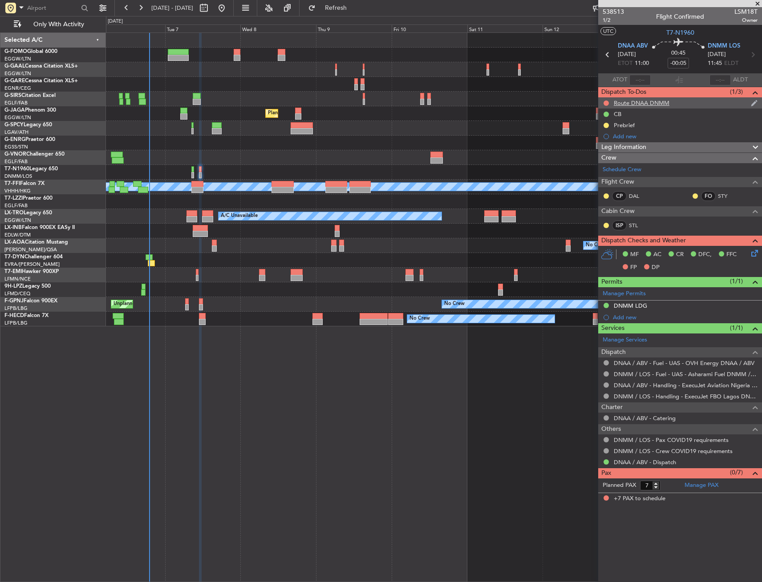
click at [605, 100] on div at bounding box center [605, 103] width 7 height 7
click at [606, 102] on button at bounding box center [605, 103] width 5 height 5
click at [610, 146] on span "Completed" at bounding box center [609, 142] width 29 height 9
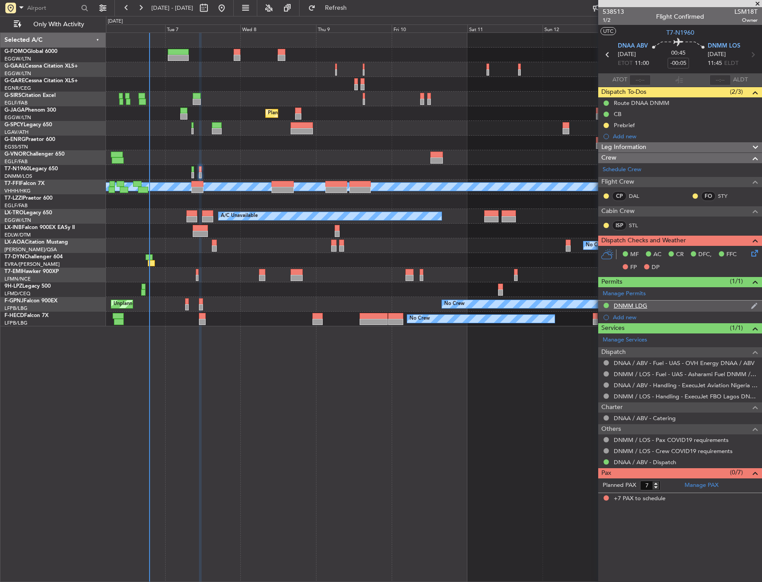
click at [674, 307] on div "DNMM LDG" at bounding box center [680, 306] width 164 height 11
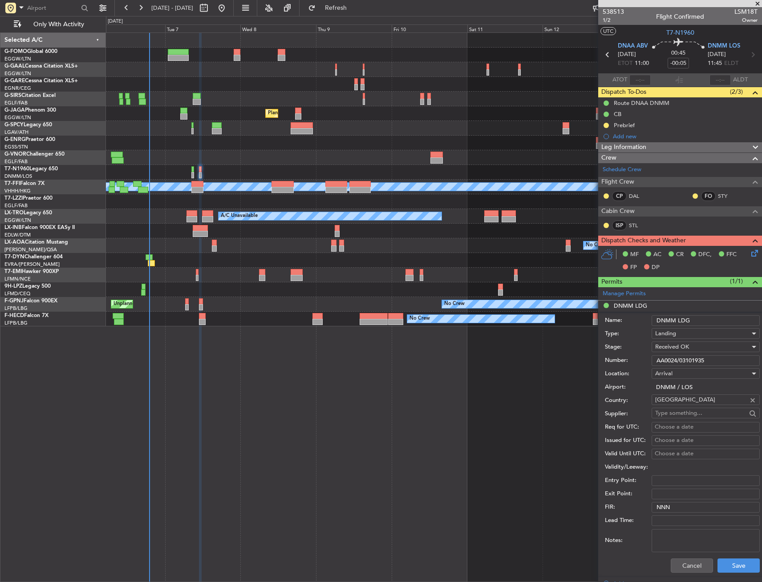
drag, startPoint x: 693, startPoint y: 318, endPoint x: 622, endPoint y: 319, distance: 71.6
click at [622, 319] on div "Name: DNMM LDG" at bounding box center [682, 320] width 155 height 13
drag, startPoint x: 722, startPoint y: 363, endPoint x: 647, endPoint y: 365, distance: 75.2
click at [647, 365] on div "Number: AA0024/03101935" at bounding box center [682, 360] width 155 height 13
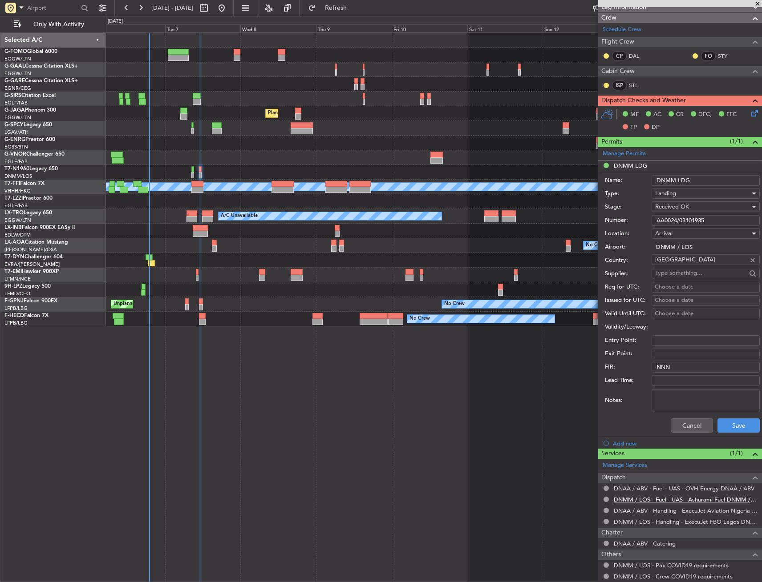
scroll to position [187, 0]
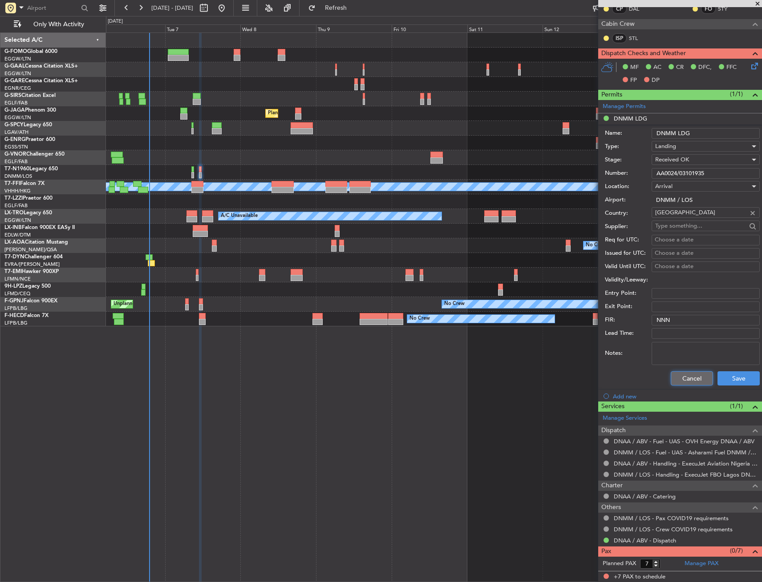
click at [671, 377] on button "Cancel" at bounding box center [692, 379] width 42 height 14
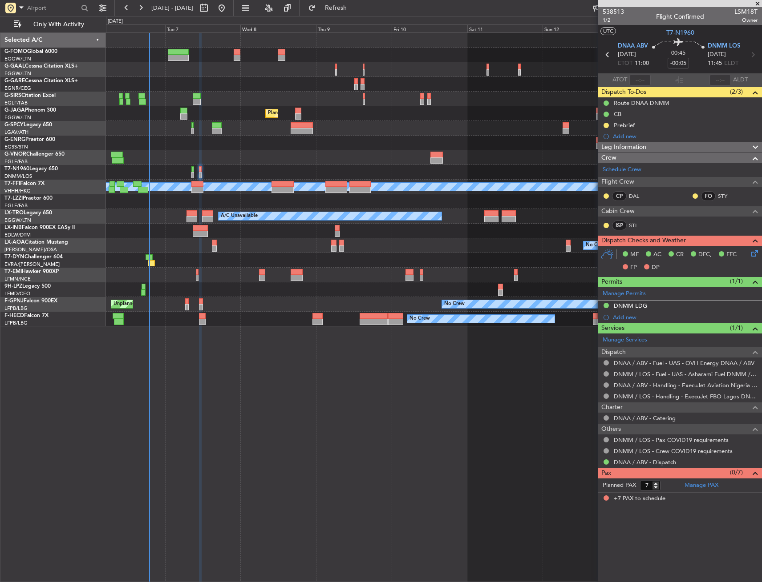
scroll to position [0, 0]
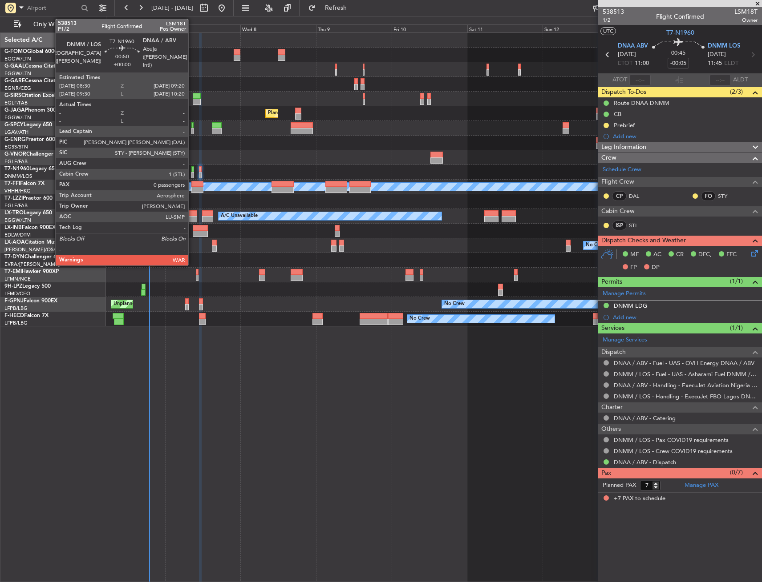
click at [192, 171] on div at bounding box center [192, 169] width 3 height 6
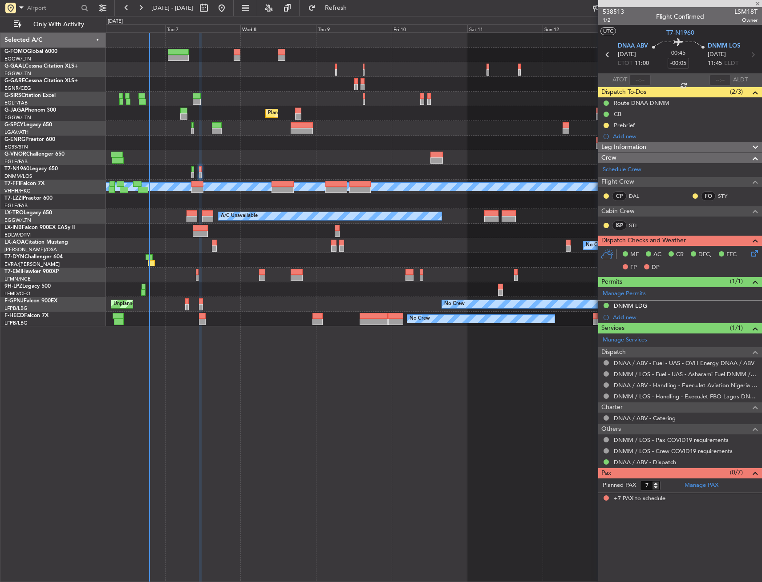
type input "0"
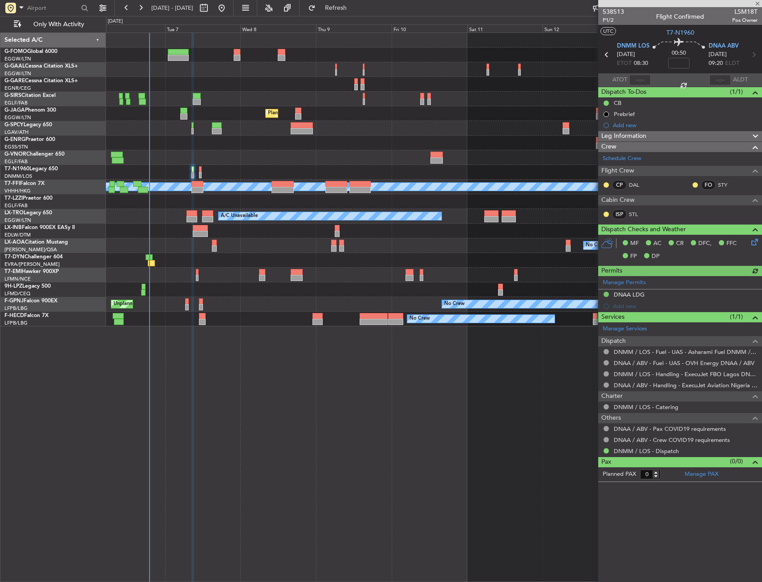
click at [636, 134] on span "Leg Information" at bounding box center [623, 136] width 45 height 10
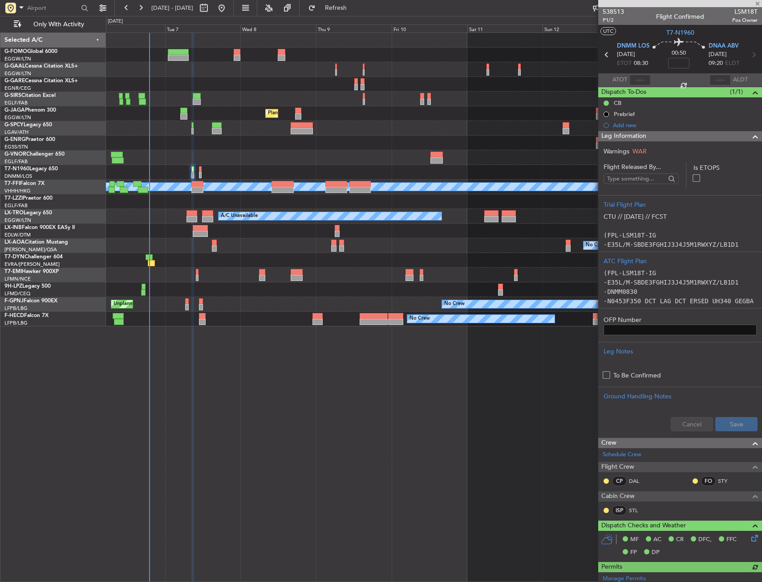
click at [636, 134] on span "Leg Information" at bounding box center [623, 136] width 45 height 10
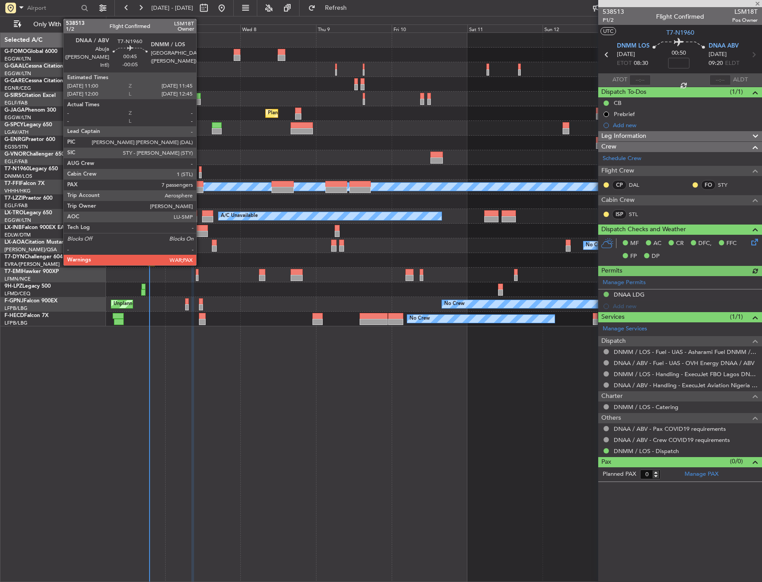
click at [200, 171] on div at bounding box center [200, 169] width 3 height 6
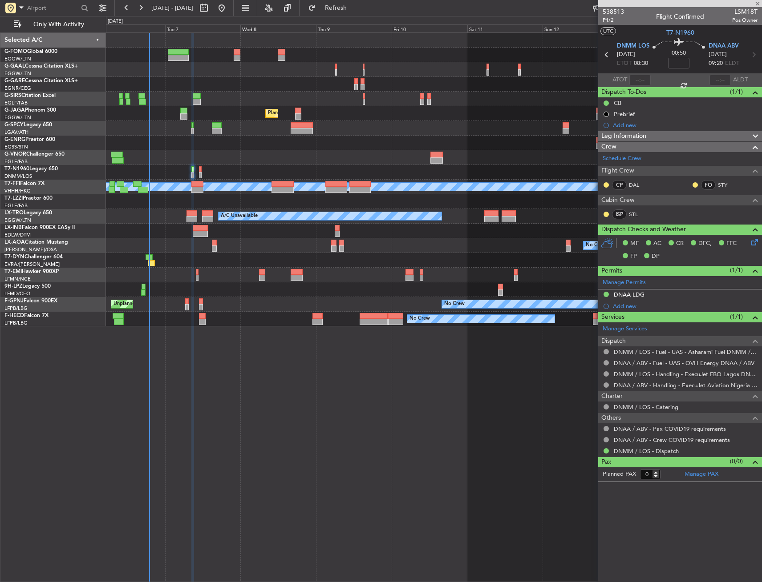
type input "-00:05"
type input "7"
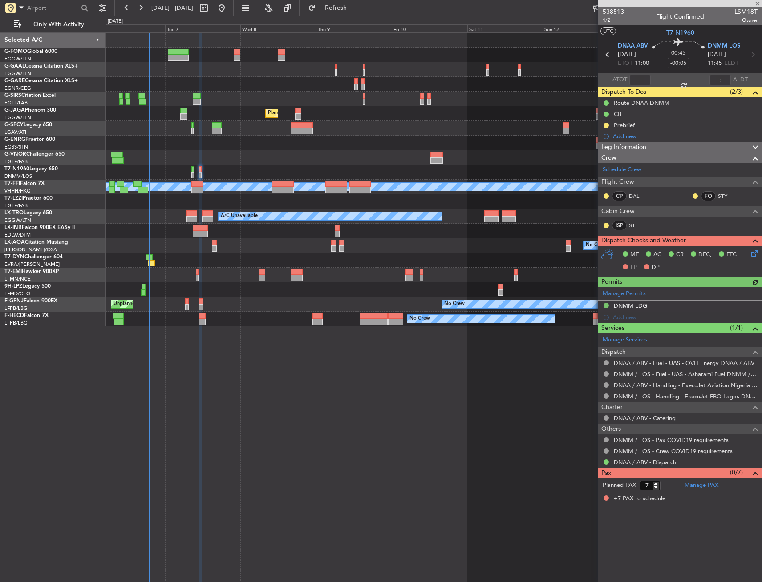
click at [691, 146] on div "Leg Information" at bounding box center [680, 147] width 164 height 10
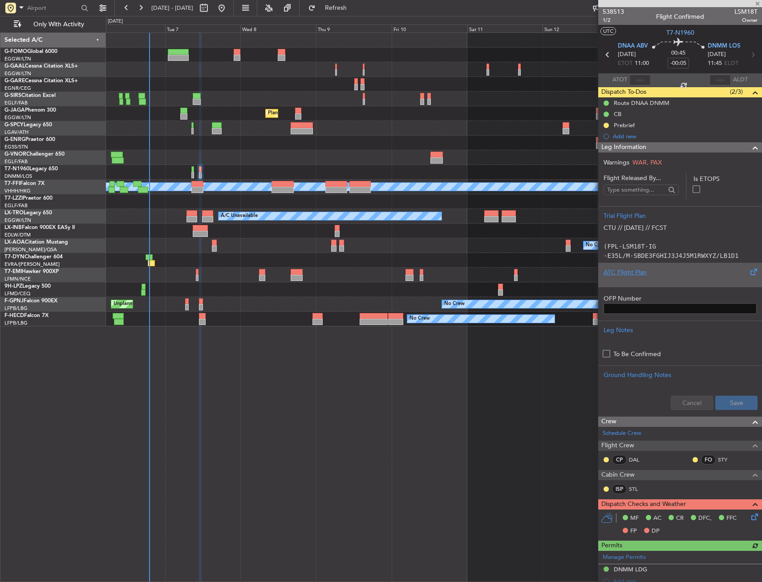
click at [649, 282] on div at bounding box center [679, 279] width 153 height 5
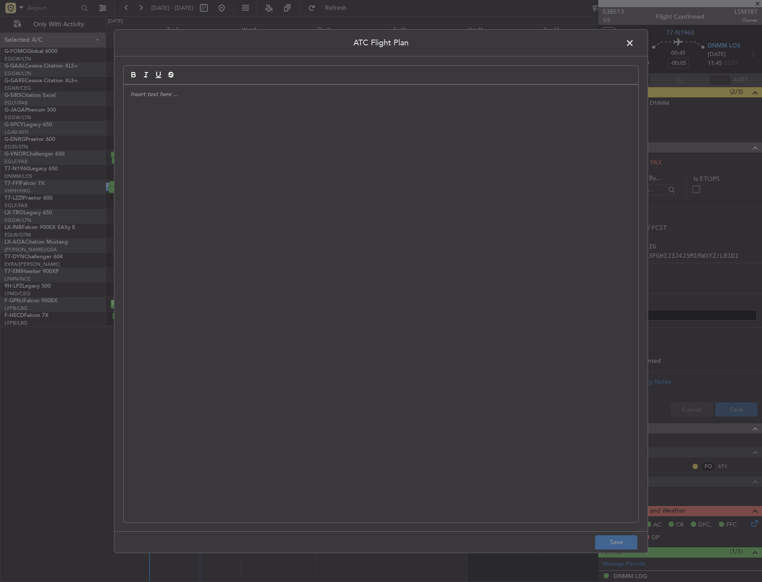
click at [325, 152] on div at bounding box center [381, 304] width 514 height 438
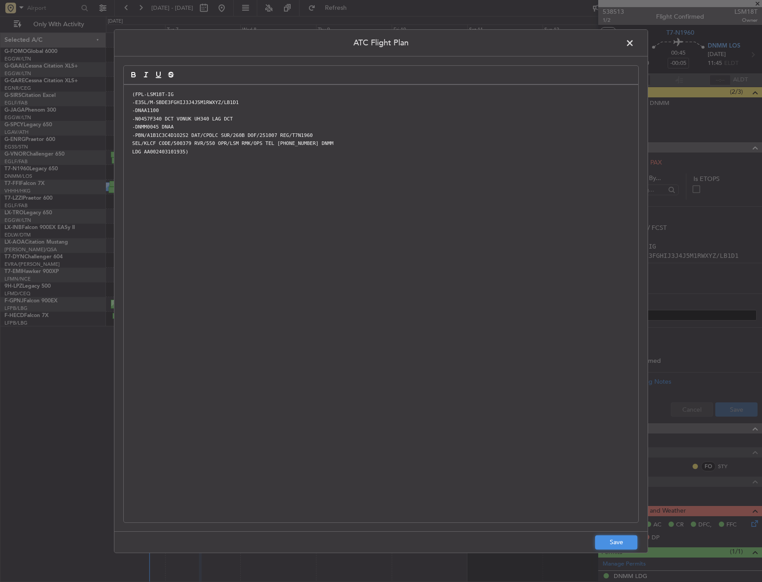
click at [629, 546] on button "Save" at bounding box center [616, 543] width 42 height 14
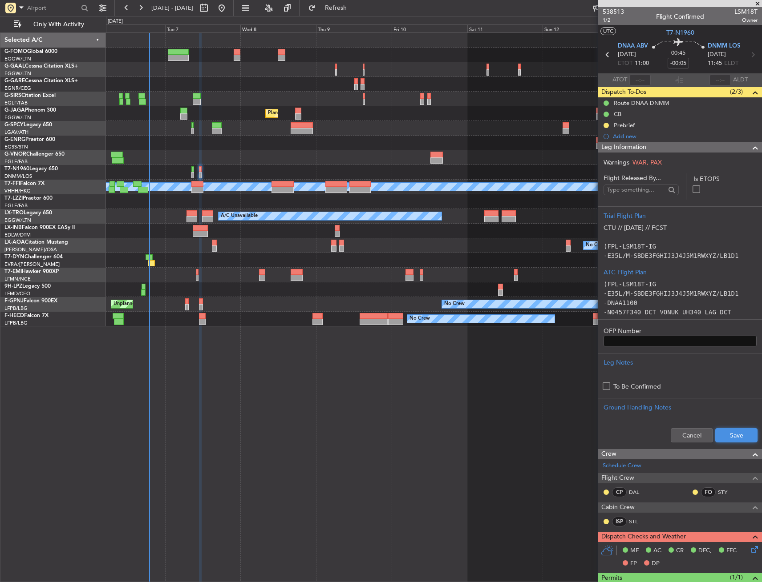
click at [739, 430] on button "Save" at bounding box center [736, 435] width 42 height 14
click at [719, 149] on div "Leg Information" at bounding box center [680, 147] width 164 height 10
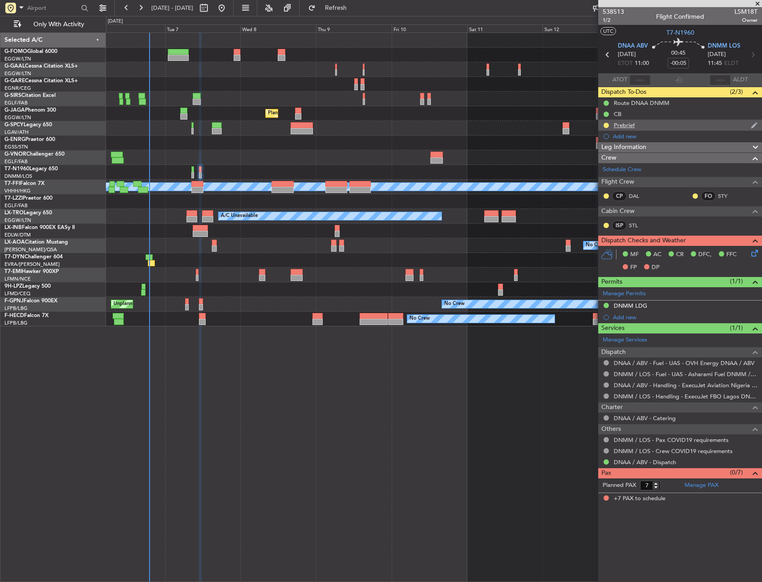
click at [609, 127] on nimbus-traffic-light at bounding box center [605, 125] width 7 height 7
click at [606, 126] on button at bounding box center [605, 125] width 5 height 5
drag, startPoint x: 602, startPoint y: 178, endPoint x: 689, endPoint y: 219, distance: 95.3
click at [603, 178] on span "Cancelled" at bounding box center [607, 178] width 25 height 9
click at [756, 254] on icon at bounding box center [752, 251] width 7 height 7
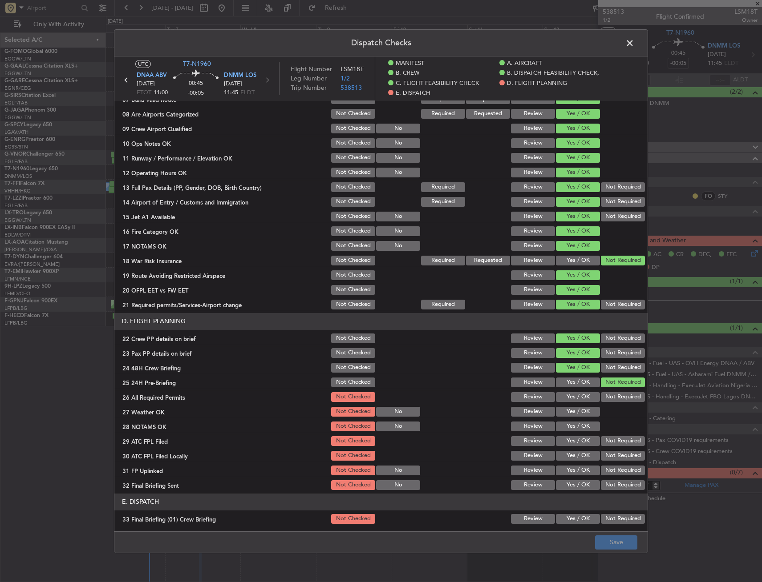
scroll to position [311, 0]
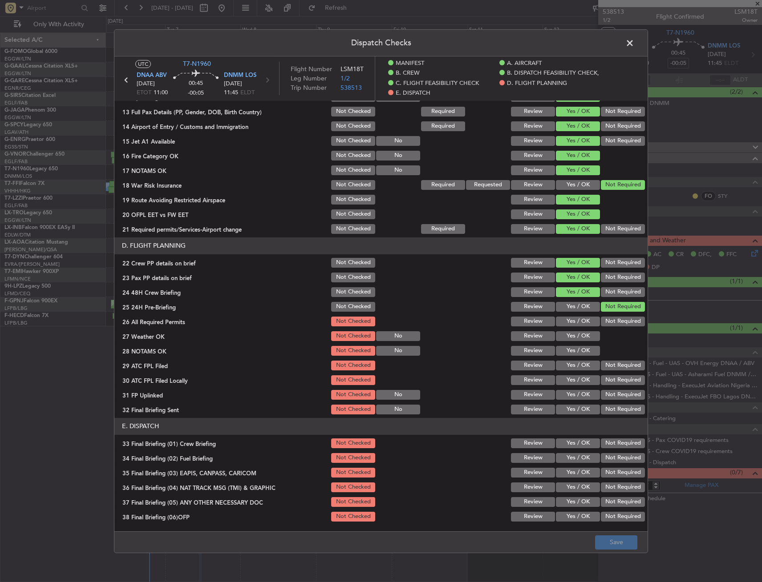
click at [563, 316] on button "Yes / OK" at bounding box center [578, 321] width 44 height 10
click at [564, 323] on button "Yes / OK" at bounding box center [578, 321] width 44 height 10
click at [566, 331] on button "Yes / OK" at bounding box center [578, 336] width 44 height 10
click at [565, 343] on section "D. FLIGHT PLANNING 22 Crew PP details on brief Not Checked Review Yes / OK Not …" at bounding box center [380, 326] width 533 height 178
click at [565, 356] on button "Yes / OK" at bounding box center [578, 351] width 44 height 10
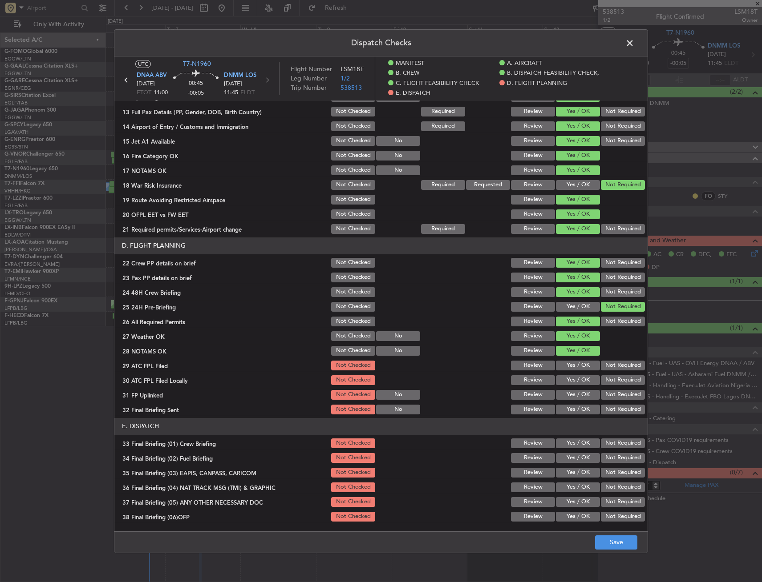
click at [567, 363] on button "Yes / OK" at bounding box center [578, 365] width 44 height 10
click at [573, 377] on button "Yes / OK" at bounding box center [578, 380] width 44 height 10
click at [578, 391] on button "Yes / OK" at bounding box center [578, 395] width 44 height 10
click at [577, 404] on button "Yes / OK" at bounding box center [578, 409] width 44 height 10
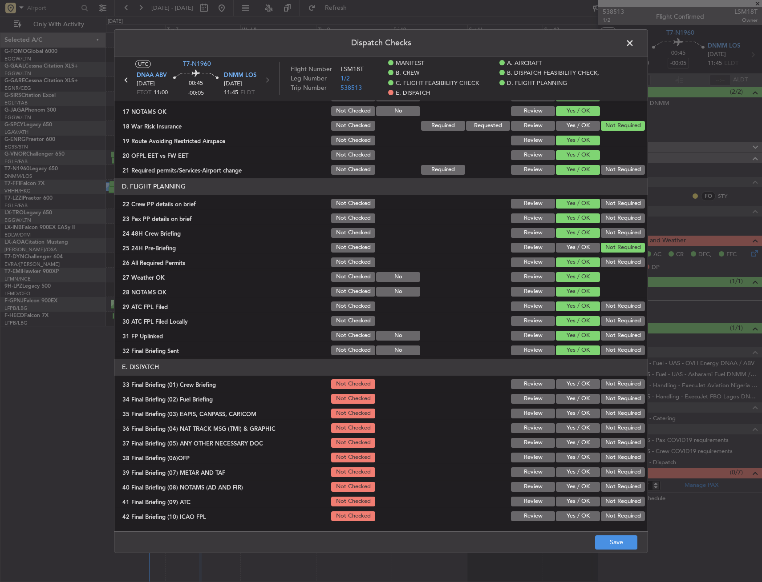
scroll to position [399, 0]
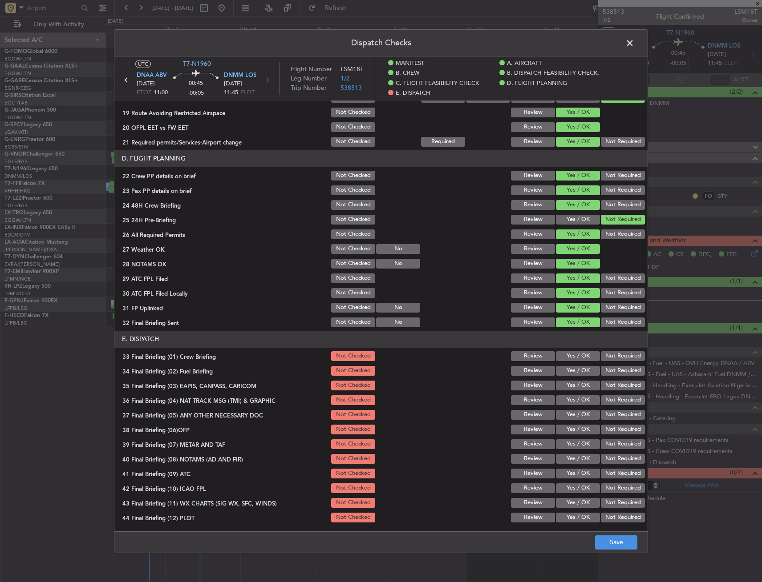
click at [562, 363] on section "E. DISPATCH 33 Final Briefing (01) Crew Briefing Not Checked Review Yes / OK No…" at bounding box center [380, 427] width 533 height 193
drag, startPoint x: 564, startPoint y: 356, endPoint x: 562, endPoint y: 369, distance: 13.1
click at [564, 357] on button "Yes / OK" at bounding box center [578, 356] width 44 height 10
click at [562, 369] on button "Yes / OK" at bounding box center [578, 371] width 44 height 10
click at [599, 391] on div "Not Required" at bounding box center [621, 385] width 45 height 12
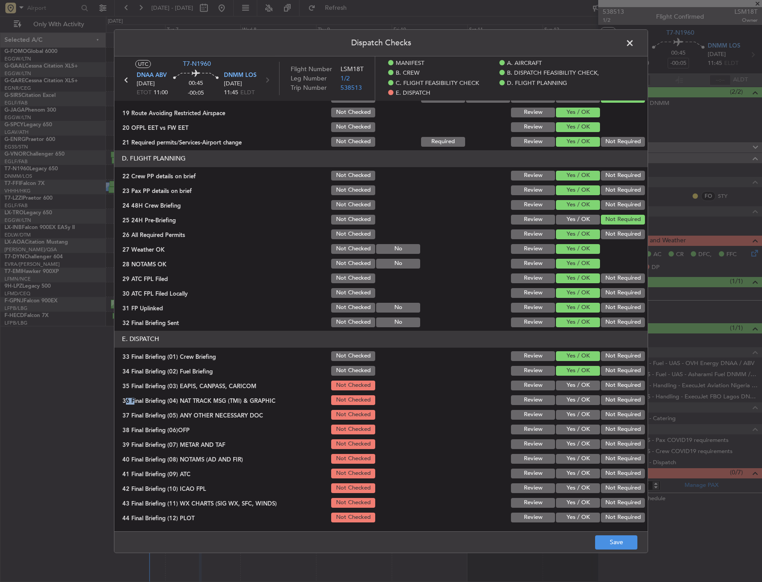
click at [599, 391] on div "Not Required" at bounding box center [621, 385] width 45 height 12
click at [601, 390] on button "Not Required" at bounding box center [623, 385] width 44 height 10
click at [602, 398] on button "Not Required" at bounding box center [623, 400] width 44 height 10
click at [576, 416] on button "Yes / OK" at bounding box center [578, 415] width 44 height 10
click at [574, 432] on button "Yes / OK" at bounding box center [578, 429] width 44 height 10
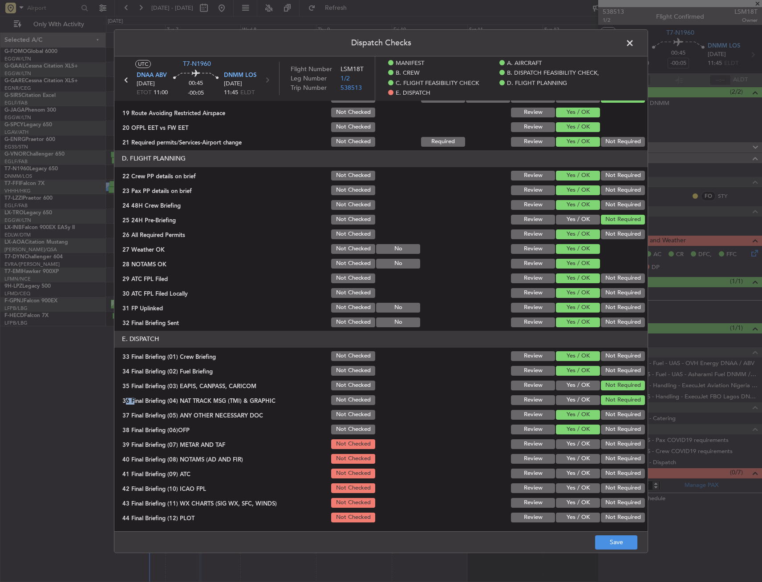
click at [581, 428] on section "E. DISPATCH 33 Final Briefing (01) Crew Briefing Not Checked Review Yes / OK No…" at bounding box center [380, 427] width 533 height 193
click at [575, 445] on button "Yes / OK" at bounding box center [578, 444] width 44 height 10
click at [563, 459] on button "Yes / OK" at bounding box center [578, 459] width 44 height 10
click at [557, 477] on button "Yes / OK" at bounding box center [578, 474] width 44 height 10
drag, startPoint x: 558, startPoint y: 486, endPoint x: 561, endPoint y: 498, distance: 12.4
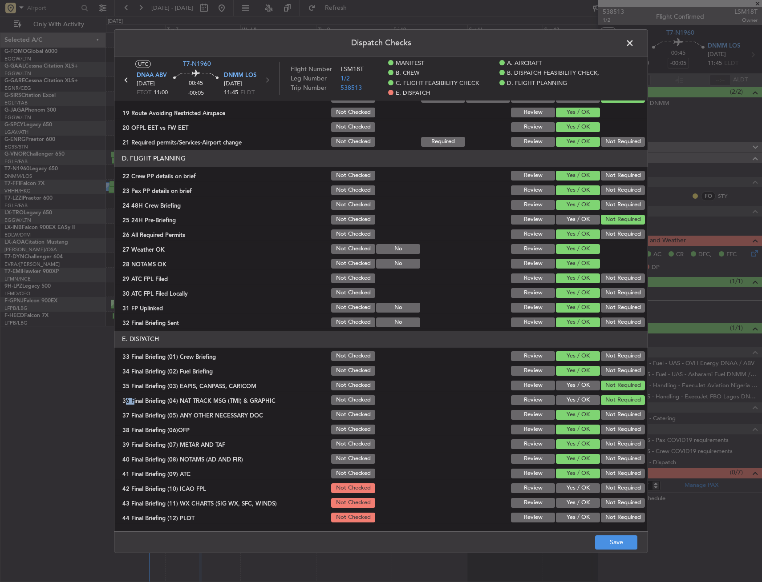
click at [558, 487] on button "Yes / OK" at bounding box center [578, 488] width 44 height 10
click at [610, 485] on button "Not Required" at bounding box center [623, 488] width 44 height 10
click at [580, 496] on section "E. DISPATCH 33 Final Briefing (01) Crew Briefing Not Checked Review Yes / OK No…" at bounding box center [380, 427] width 533 height 193
click at [599, 501] on div "Not Required" at bounding box center [621, 503] width 45 height 12
click at [581, 503] on button "Yes / OK" at bounding box center [578, 503] width 44 height 10
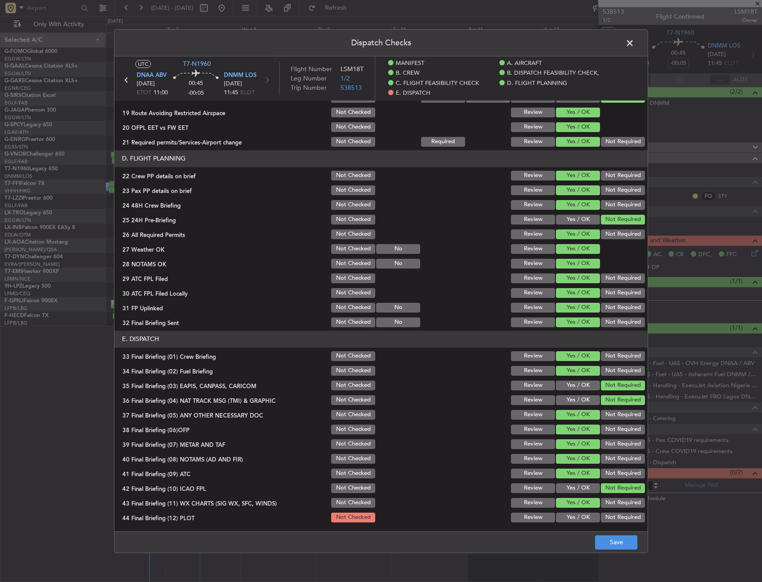
click at [599, 509] on div "Not Required" at bounding box center [621, 503] width 45 height 12
click at [607, 520] on button "Not Required" at bounding box center [623, 518] width 44 height 10
click at [611, 552] on footer "Save" at bounding box center [380, 542] width 533 height 21
click at [614, 543] on button "Save" at bounding box center [616, 543] width 42 height 14
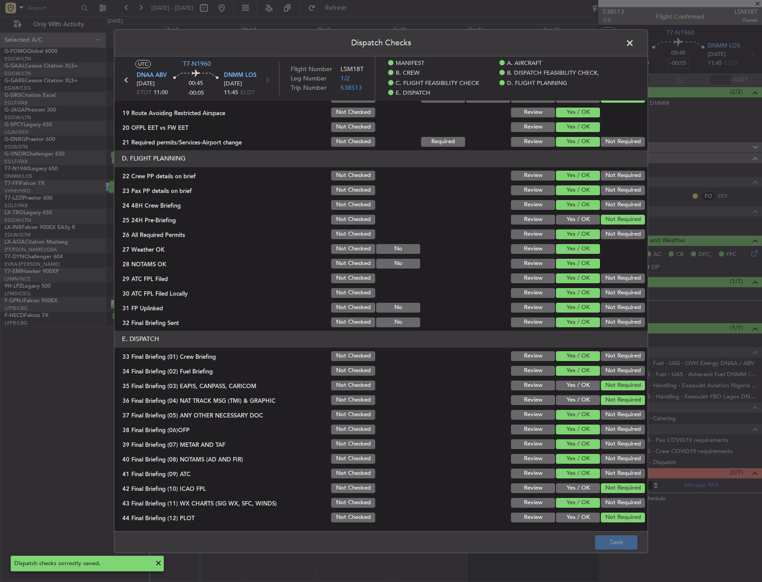
click at [634, 43] on span at bounding box center [634, 45] width 0 height 18
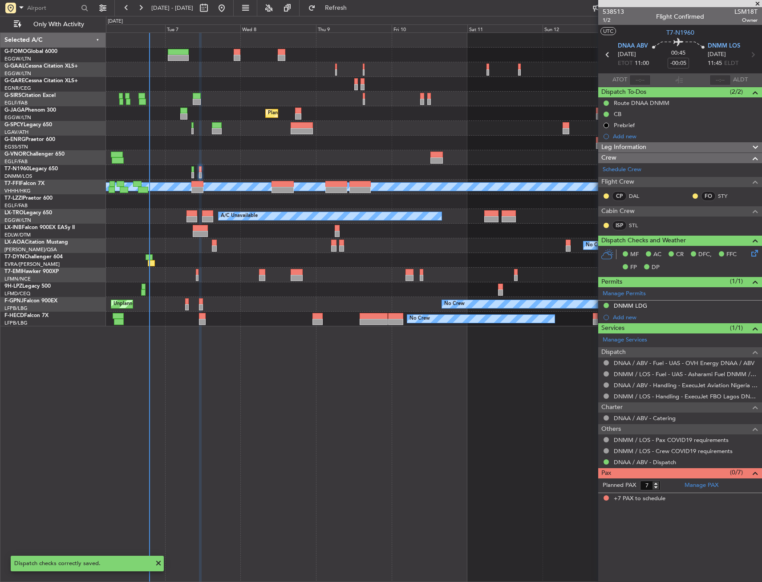
click at [634, 148] on span "Leg Information" at bounding box center [623, 147] width 45 height 10
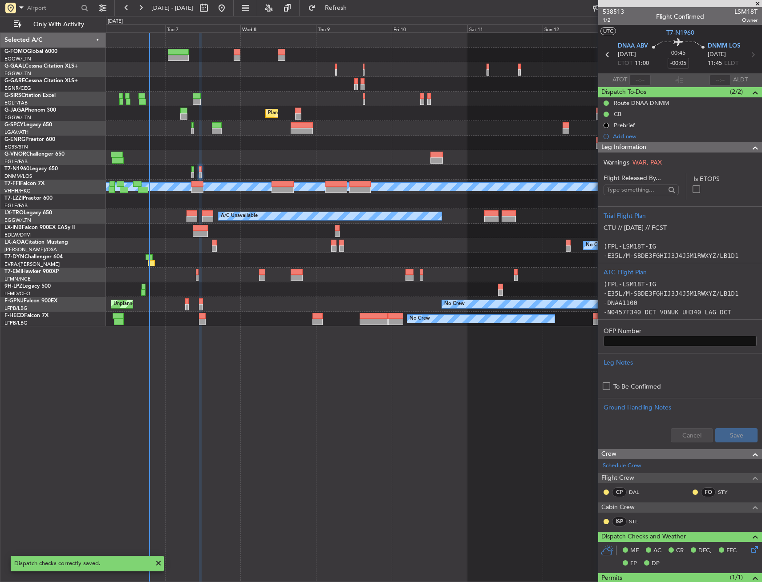
click at [634, 148] on span "Leg Information" at bounding box center [623, 147] width 45 height 10
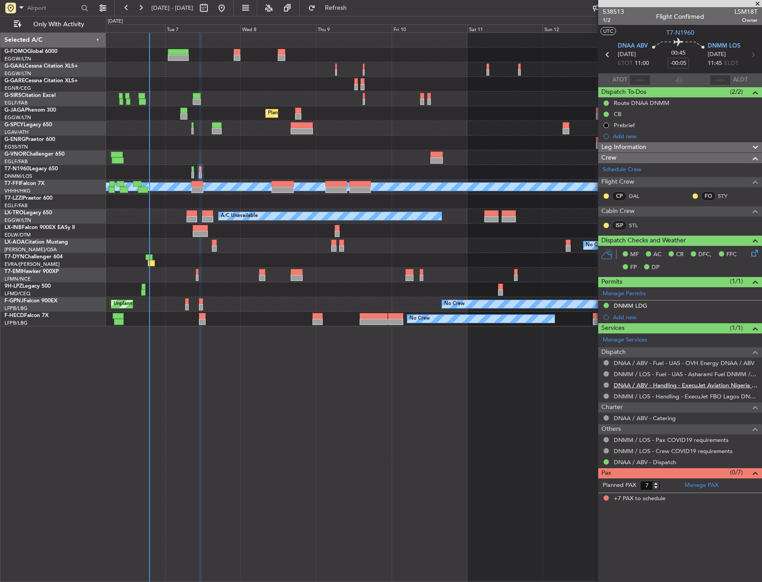
click at [695, 385] on link "DNAA / ABV - Handling - ExecuJet Aviation Nigeria DNAA" at bounding box center [686, 386] width 144 height 8
click at [609, 21] on span "1/2" at bounding box center [612, 20] width 21 height 8
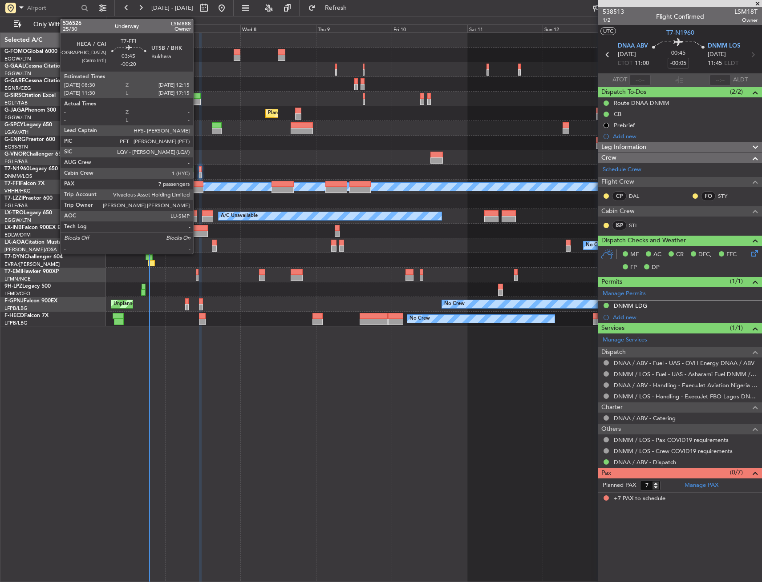
click at [197, 186] on div at bounding box center [197, 184] width 12 height 6
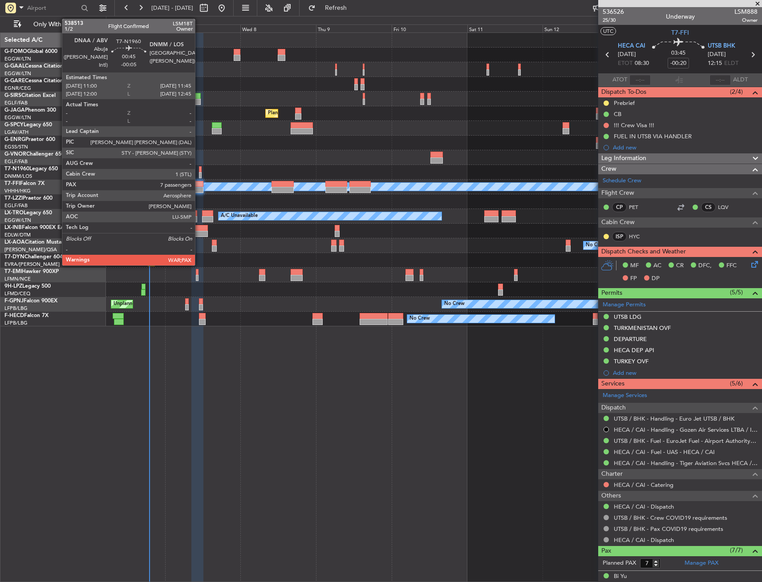
click at [199, 169] on div at bounding box center [200, 169] width 3 height 6
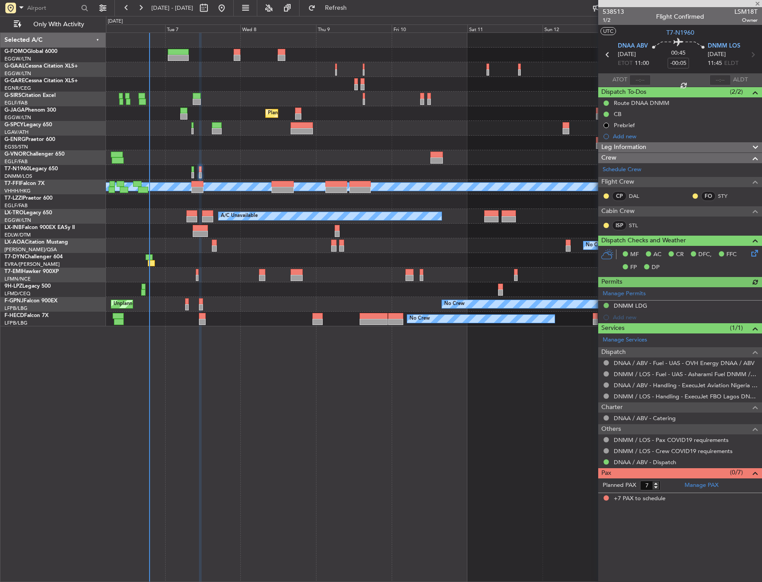
click at [648, 149] on div "Leg Information" at bounding box center [680, 147] width 164 height 10
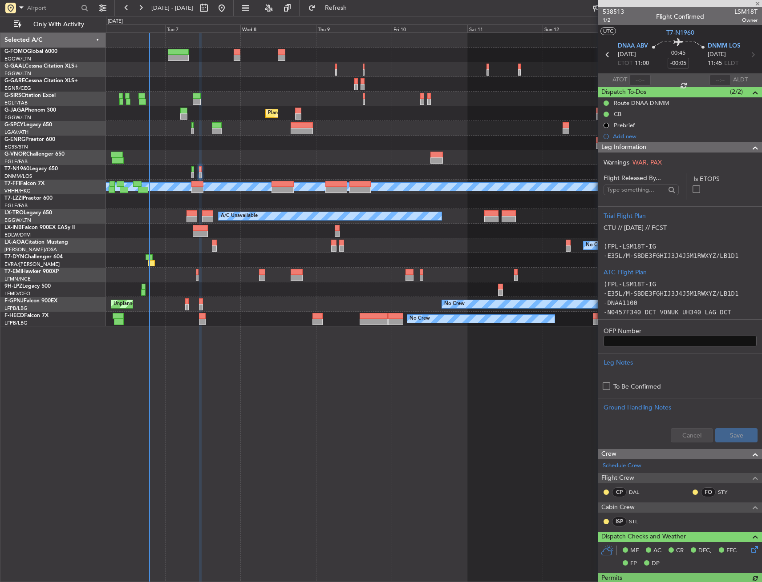
click at [660, 153] on section "Warnings WAR, PAX Flight Released By... Is ETOPS Trial Flight Plan CTU // [DATE…" at bounding box center [680, 301] width 164 height 296
drag, startPoint x: 660, startPoint y: 147, endPoint x: 597, endPoint y: 151, distance: 62.9
click at [659, 147] on div "Leg Information" at bounding box center [680, 147] width 164 height 10
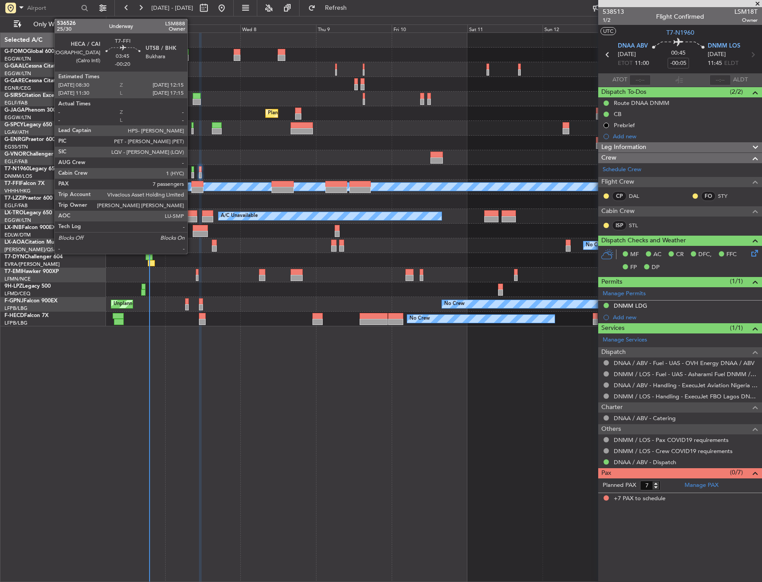
click at [192, 187] on div at bounding box center [197, 190] width 12 height 6
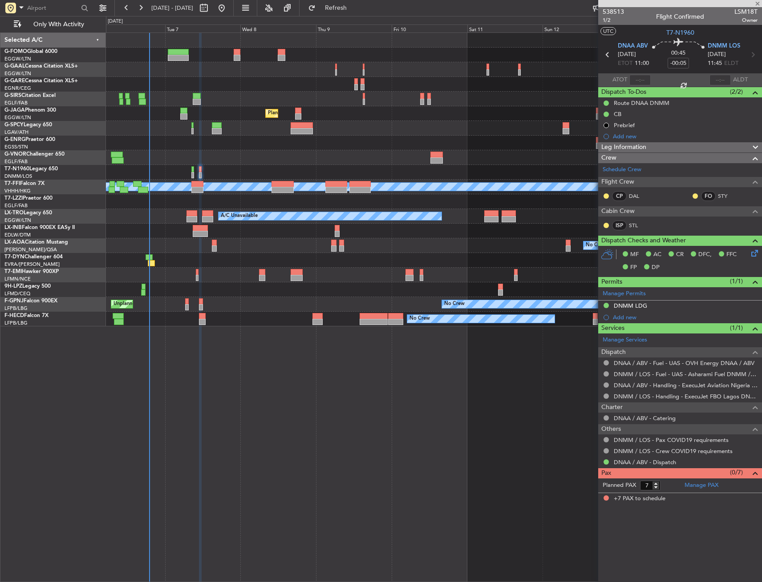
type input "-00:20"
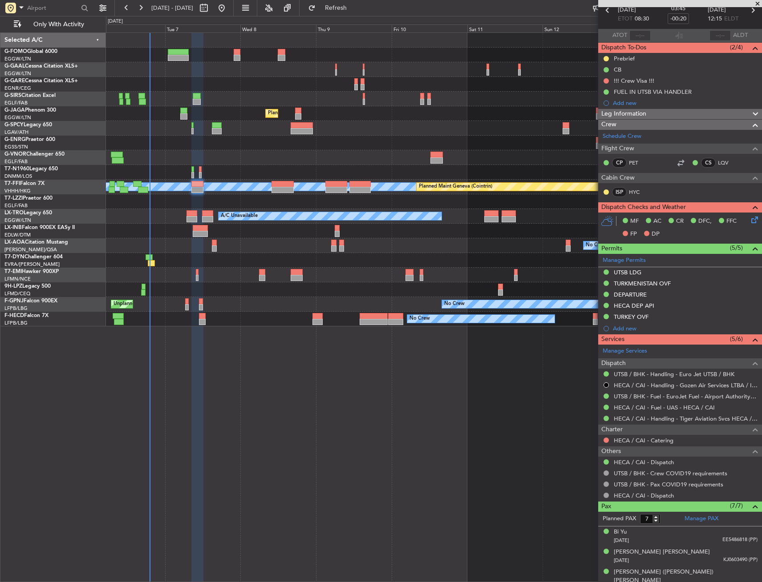
scroll to position [129, 0]
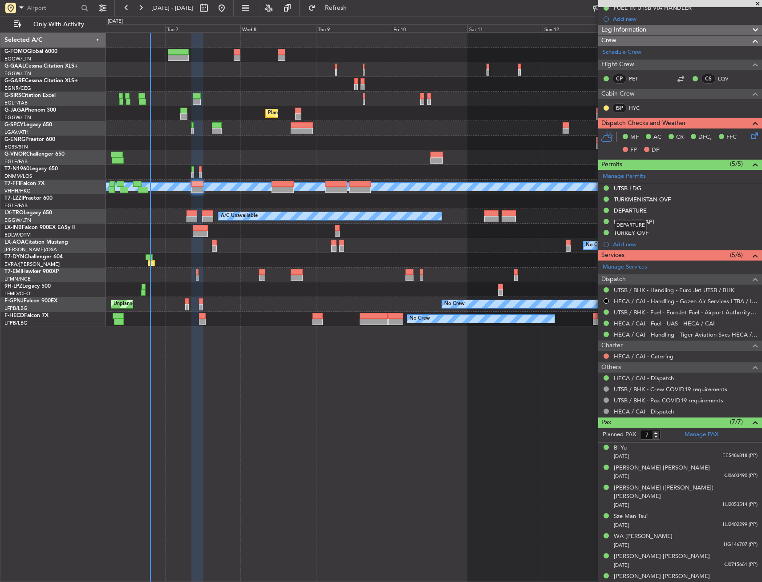
drag, startPoint x: 643, startPoint y: 212, endPoint x: 650, endPoint y: 220, distance: 11.1
click at [643, 212] on div "DEPARTURE" at bounding box center [630, 211] width 33 height 8
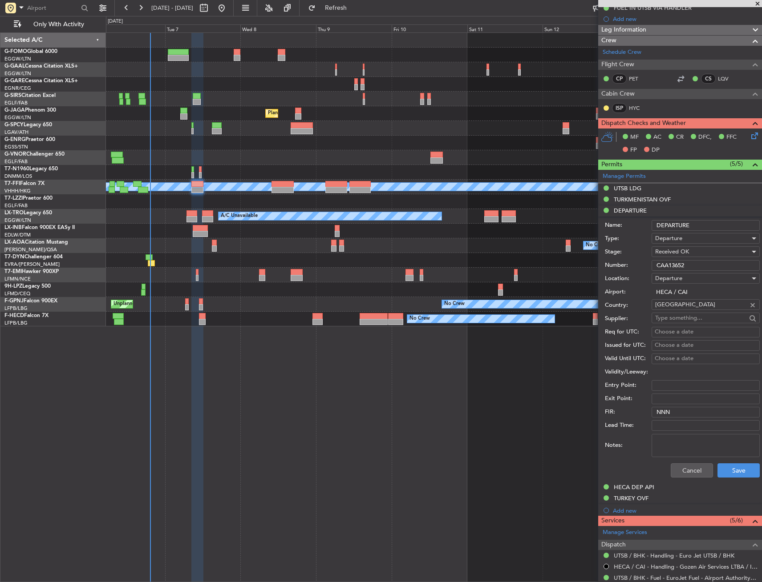
drag, startPoint x: 689, startPoint y: 227, endPoint x: 616, endPoint y: 230, distance: 73.5
click at [616, 230] on div "Name: DEPARTURE" at bounding box center [682, 225] width 155 height 13
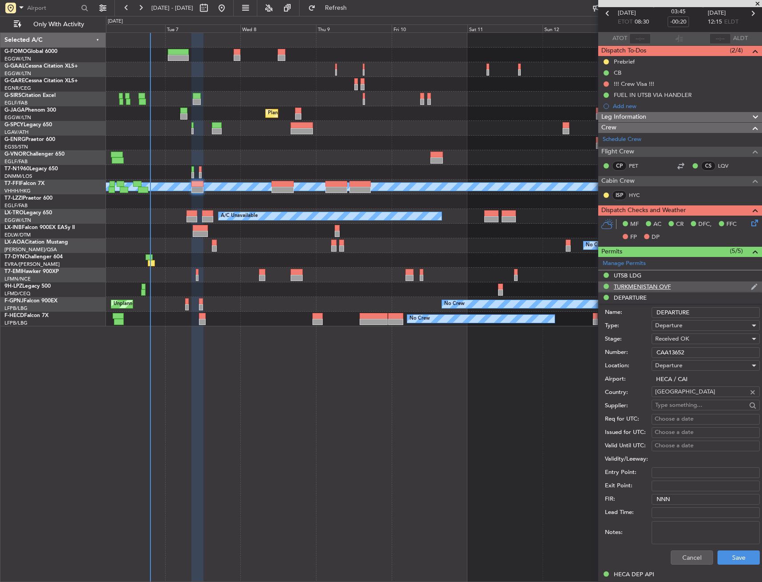
scroll to position [0, 0]
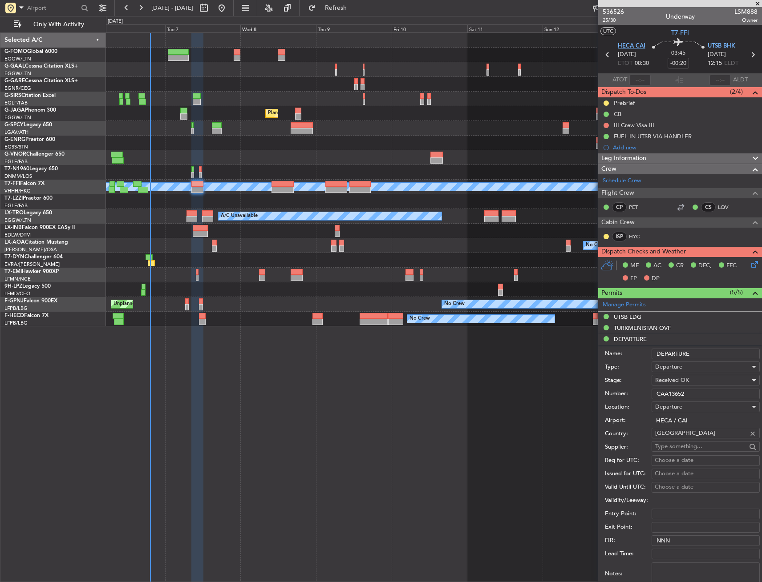
click at [631, 44] on span "HECA CAI" at bounding box center [632, 46] width 28 height 9
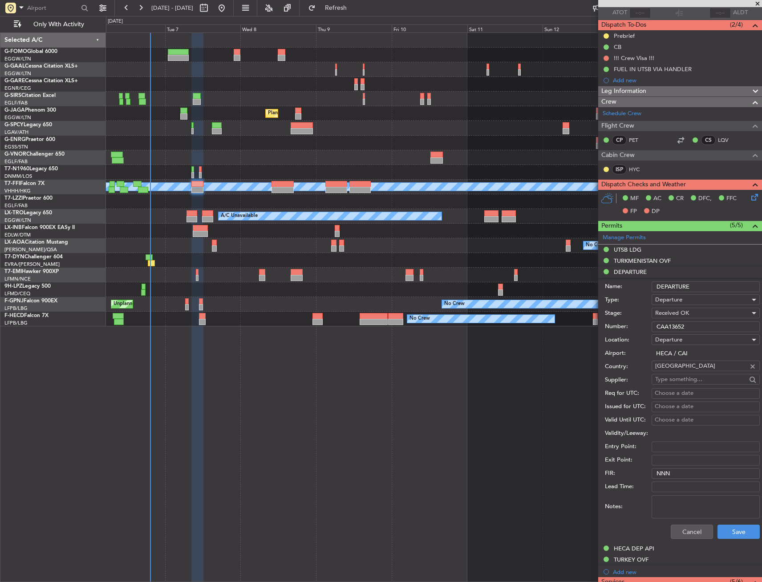
scroll to position [133, 0]
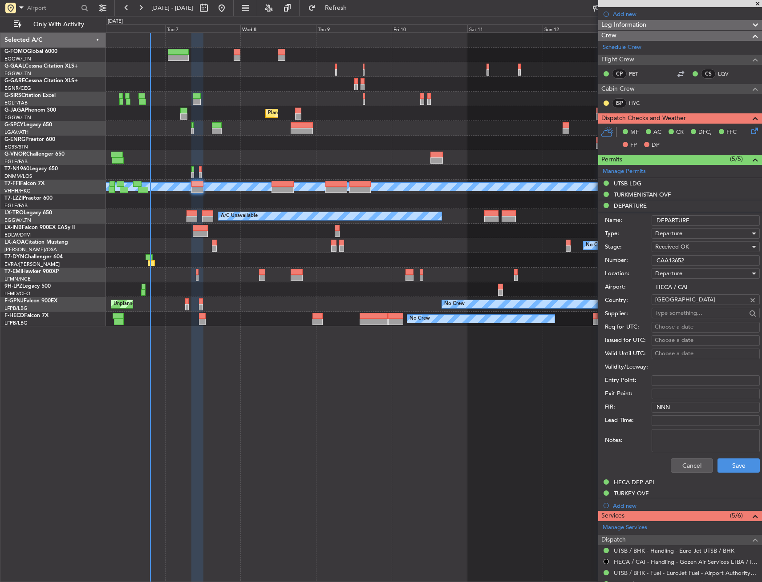
drag, startPoint x: 700, startPoint y: 260, endPoint x: 578, endPoint y: 264, distance: 122.0
click at [578, 264] on fb-app "[DATE] - [DATE] Refresh Quick Links Only With Activity Owner A/C Unavailable Ow…" at bounding box center [381, 295] width 762 height 576
click at [690, 456] on div "Cancel Save" at bounding box center [682, 465] width 155 height 23
click at [681, 469] on button "Cancel" at bounding box center [692, 466] width 42 height 14
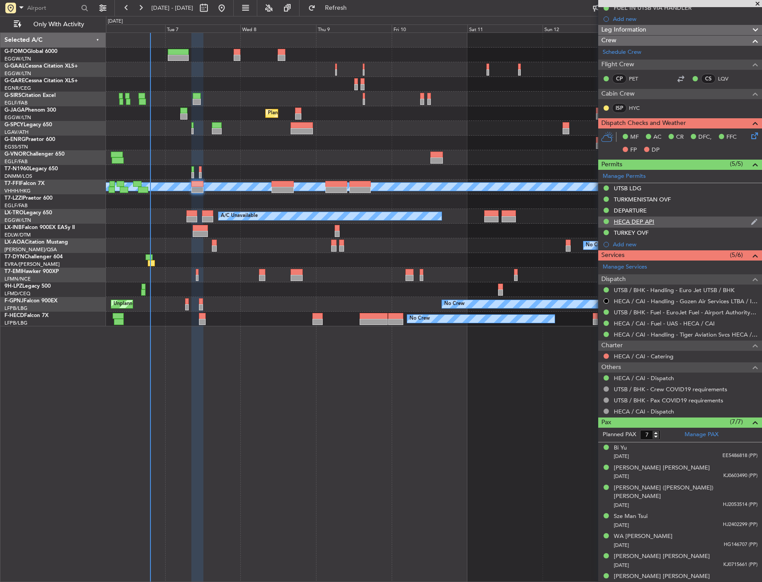
click at [643, 221] on div "HECA DEP API" at bounding box center [634, 222] width 40 height 8
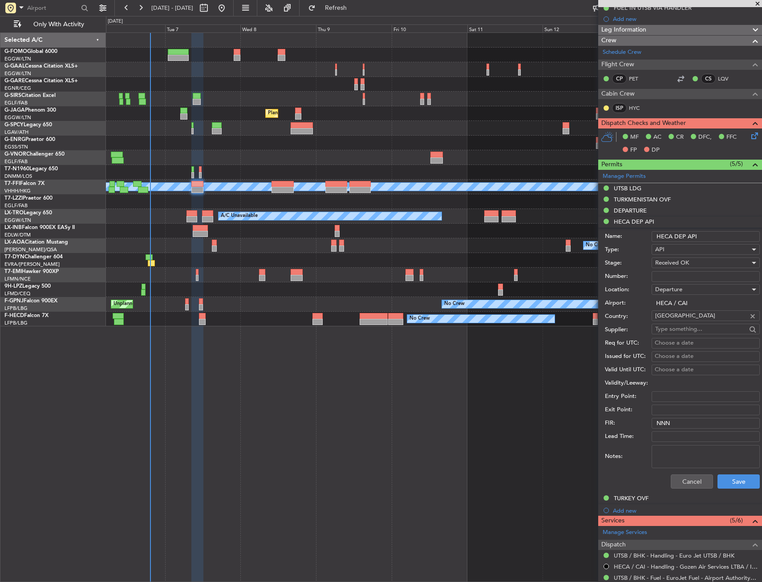
scroll to position [133, 0]
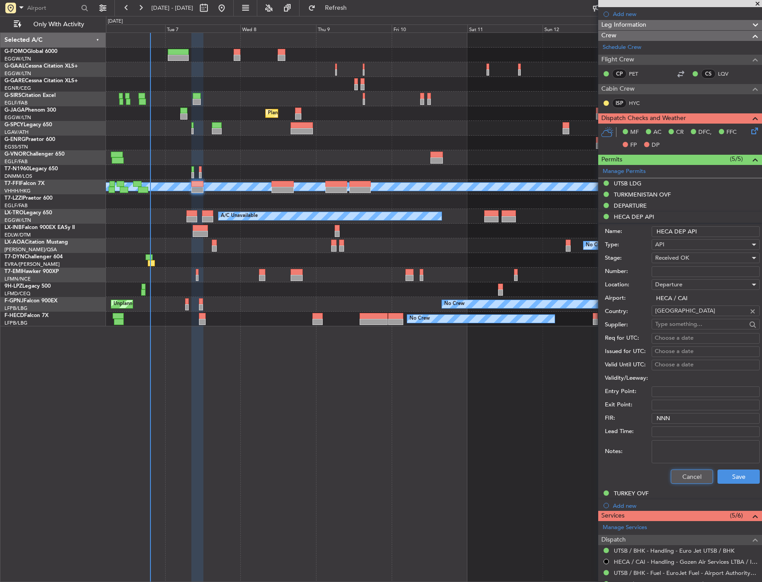
drag, startPoint x: 692, startPoint y: 477, endPoint x: 690, endPoint y: 449, distance: 27.7
click at [691, 476] on button "Cancel" at bounding box center [692, 477] width 42 height 14
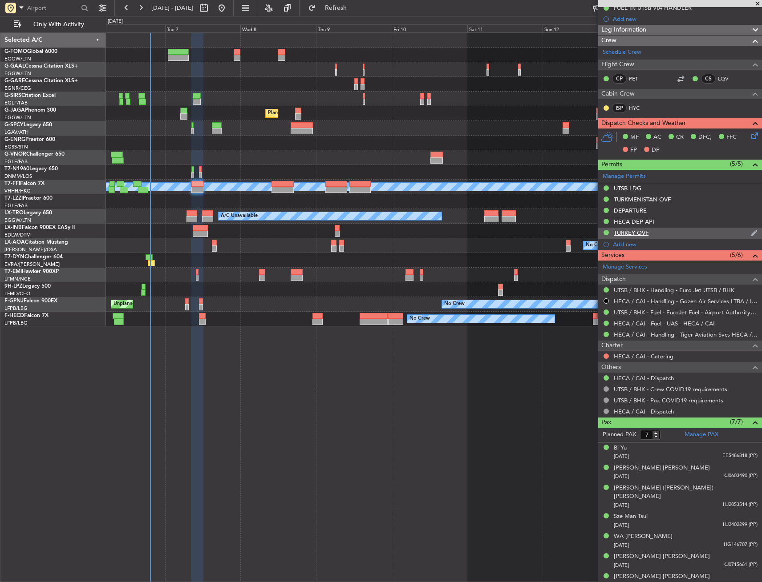
click at [648, 234] on div "TURKEY OVF" at bounding box center [631, 233] width 35 height 8
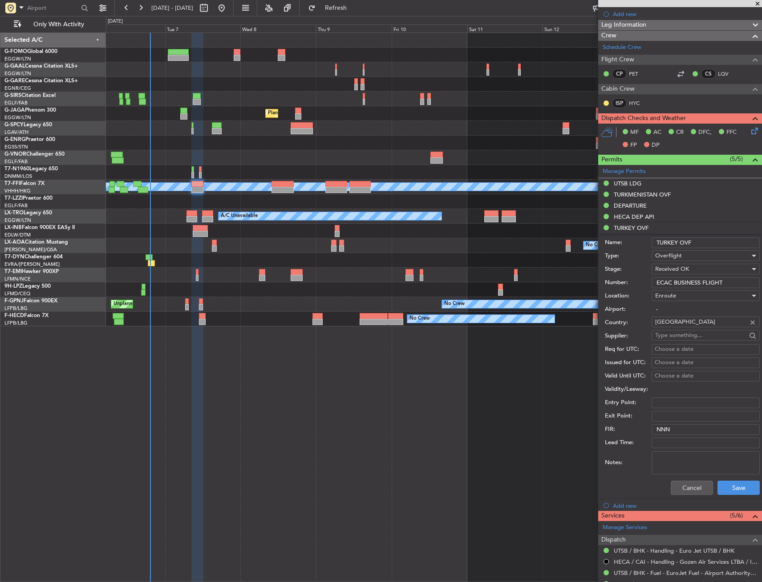
drag, startPoint x: 705, startPoint y: 245, endPoint x: 625, endPoint y: 254, distance: 80.2
click at [622, 249] on form "Name: [GEOGRAPHIC_DATA] OVF Type: Overflight Stage: Received OK Number: ECAC BU…" at bounding box center [680, 367] width 164 height 266
drag, startPoint x: 733, startPoint y: 283, endPoint x: 569, endPoint y: 286, distance: 164.2
click at [569, 286] on fb-app "[DATE] - [DATE] Refresh Quick Links Only With Activity Owner A/C Unavailable Ow…" at bounding box center [381, 295] width 762 height 576
click at [651, 198] on div "TURKMENISTAN OVF" at bounding box center [680, 195] width 164 height 11
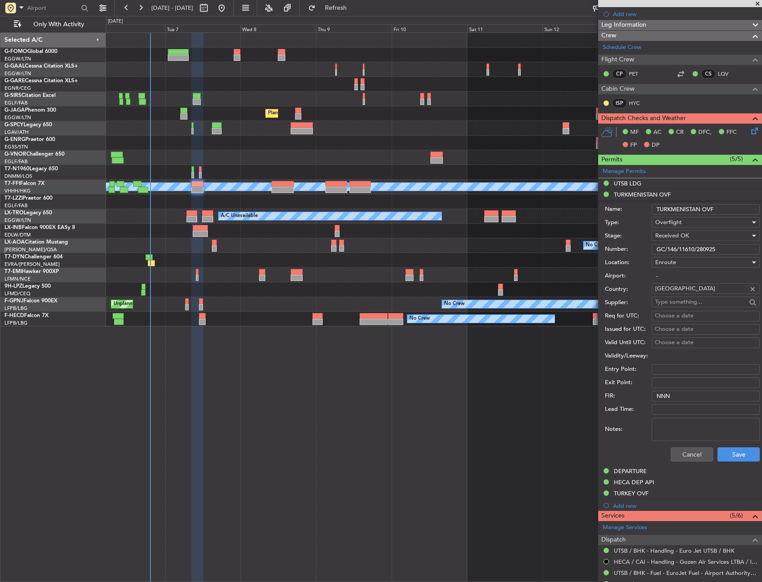
drag, startPoint x: 729, startPoint y: 207, endPoint x: 623, endPoint y: 207, distance: 105.9
click at [623, 207] on div "Name: TURKMENISTAN OVF" at bounding box center [682, 209] width 155 height 13
drag, startPoint x: 733, startPoint y: 248, endPoint x: 581, endPoint y: 256, distance: 152.4
click at [581, 256] on fb-app "[DATE] - [DATE] Refresh Quick Links Only With Activity Owner A/C Unavailable Ow…" at bounding box center [381, 295] width 762 height 576
click at [667, 181] on div "UTSB LDG" at bounding box center [680, 183] width 164 height 11
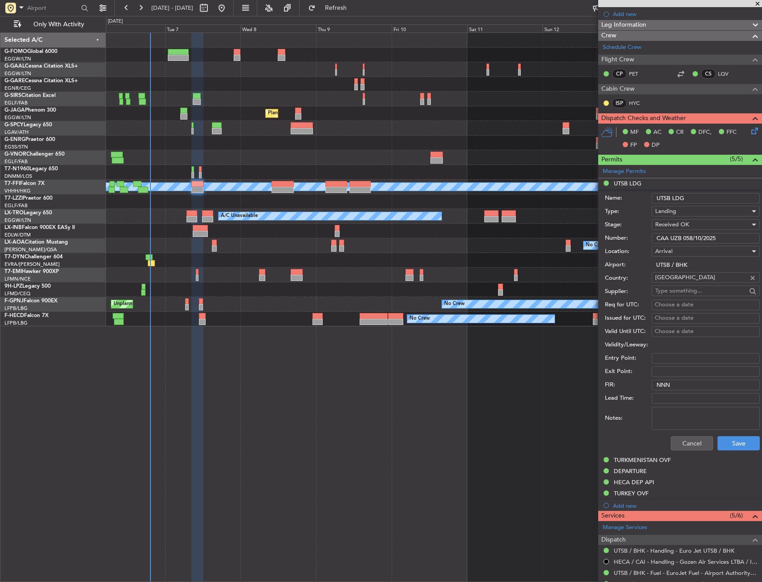
drag, startPoint x: 670, startPoint y: 200, endPoint x: 592, endPoint y: 202, distance: 78.3
click at [594, 202] on fb-app "[DATE] - [DATE] Refresh Quick Links Only With Activity Owner A/C Unavailable Ow…" at bounding box center [381, 295] width 762 height 576
drag, startPoint x: 696, startPoint y: 238, endPoint x: 601, endPoint y: 242, distance: 95.7
click at [601, 242] on form "Name: UTSB LDG Type: Landing Stage: Received OK Number: [GEOGRAPHIC_DATA] UZB 0…" at bounding box center [680, 323] width 164 height 266
click at [674, 441] on button "Cancel" at bounding box center [692, 444] width 42 height 14
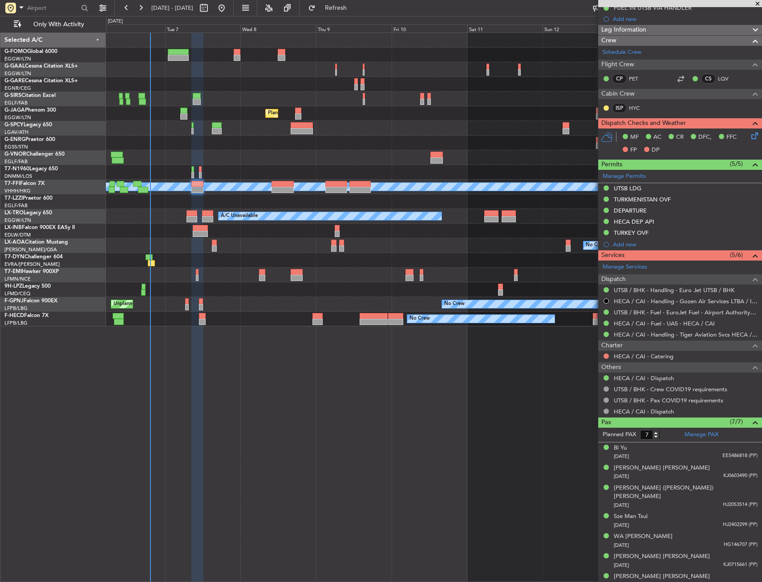
scroll to position [0, 0]
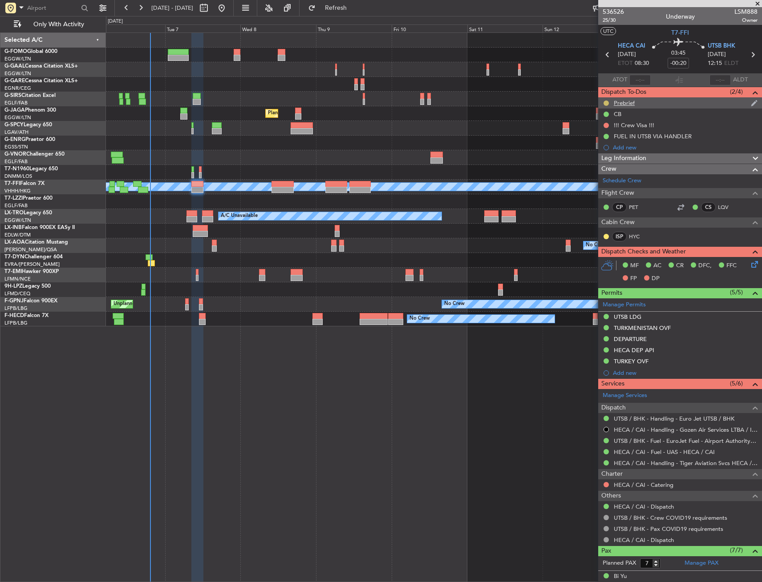
click at [607, 102] on button at bounding box center [605, 103] width 5 height 5
click at [606, 158] on span "Cancelled" at bounding box center [607, 155] width 25 height 9
click at [632, 123] on div "!!! Crew Visa !!!" at bounding box center [634, 125] width 40 height 8
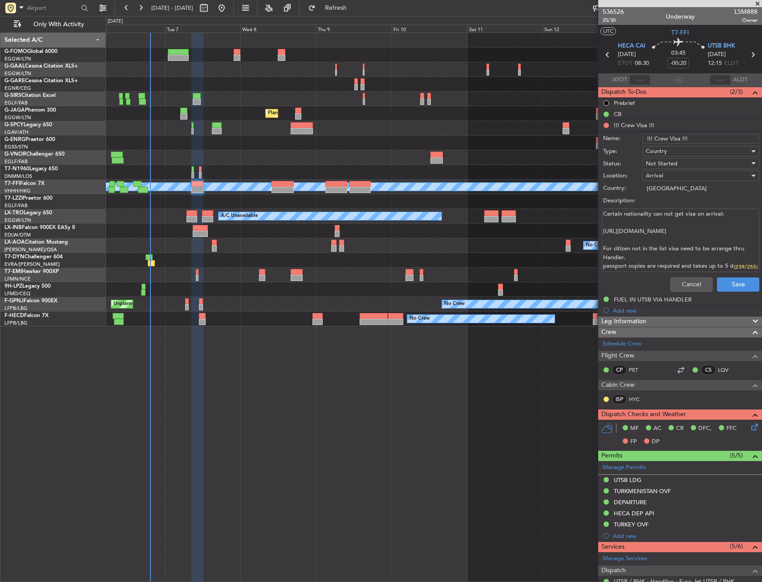
scroll to position [17, 0]
click at [682, 283] on button "Cancel" at bounding box center [691, 285] width 42 height 14
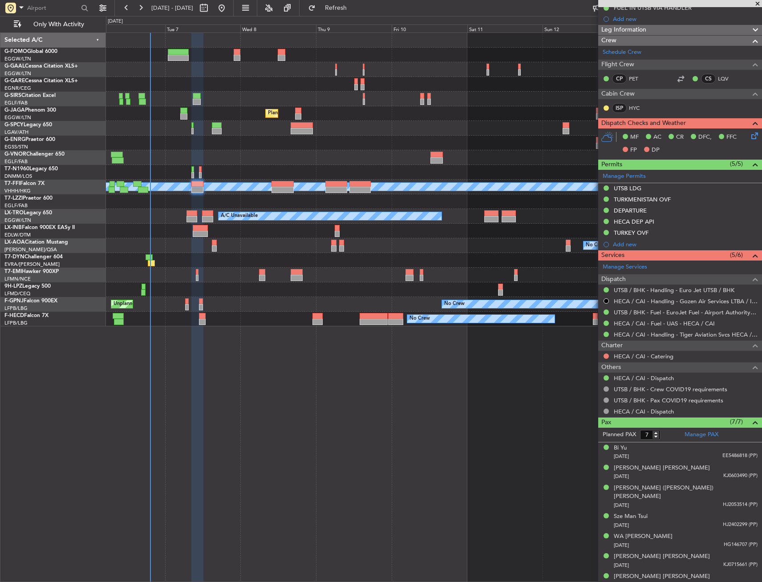
scroll to position [0, 0]
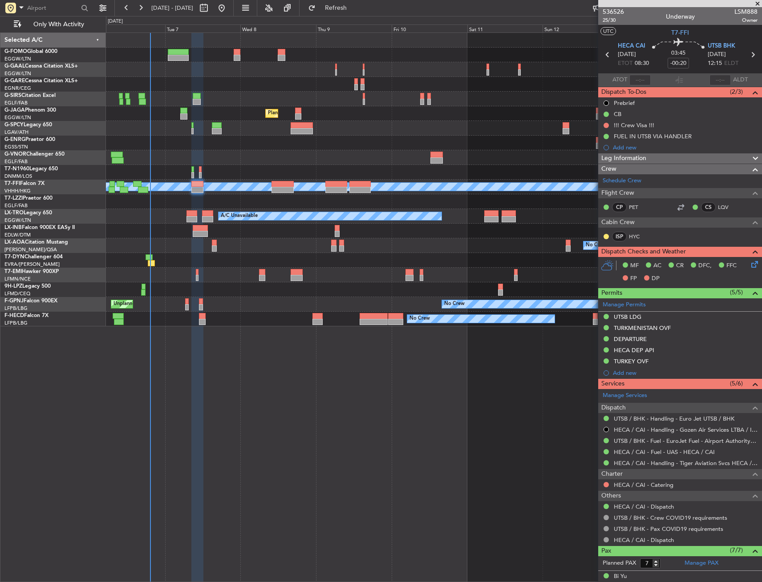
click at [749, 267] on icon at bounding box center [752, 262] width 7 height 7
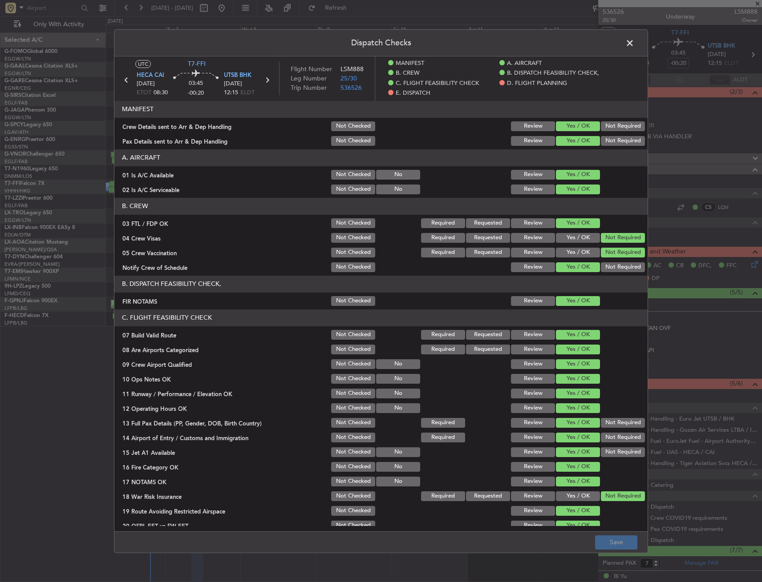
scroll to position [267, 0]
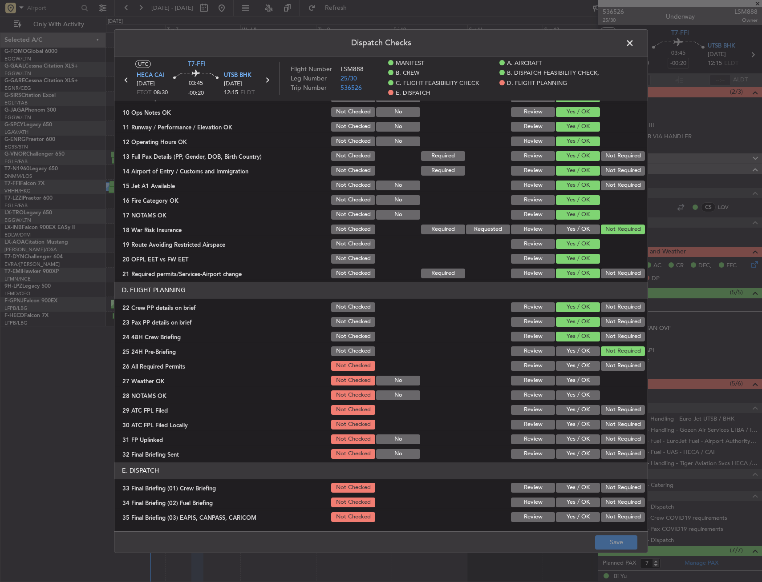
click at [634, 47] on span at bounding box center [634, 45] width 0 height 18
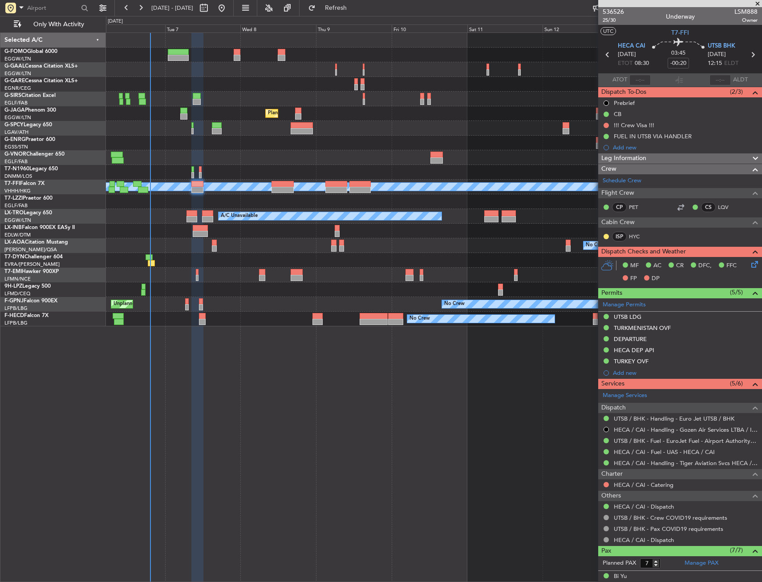
drag, startPoint x: 630, startPoint y: 155, endPoint x: 633, endPoint y: 166, distance: 10.6
click at [630, 155] on span "Leg Information" at bounding box center [623, 159] width 45 height 10
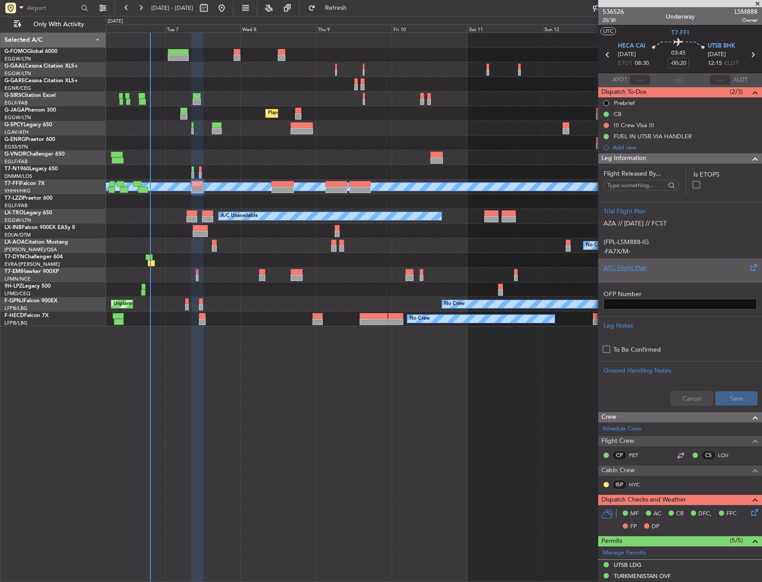
click at [656, 267] on div "ATC Flight Plan" at bounding box center [679, 267] width 153 height 9
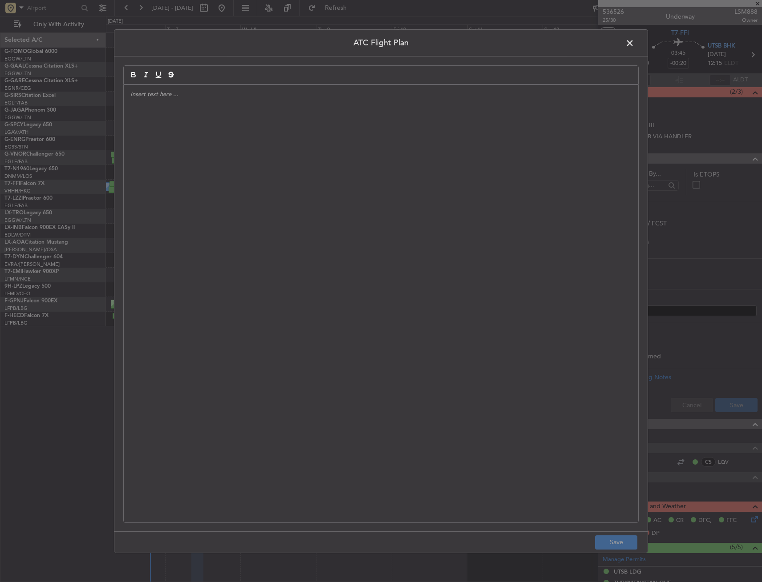
click at [342, 250] on div at bounding box center [381, 304] width 514 height 438
drag, startPoint x: 240, startPoint y: 166, endPoint x: 126, endPoint y: 137, distance: 117.5
click at [126, 137] on div "Flight saved successfully" at bounding box center [381, 304] width 514 height 438
drag, startPoint x: 248, startPoint y: 113, endPoint x: 109, endPoint y: 118, distance: 138.9
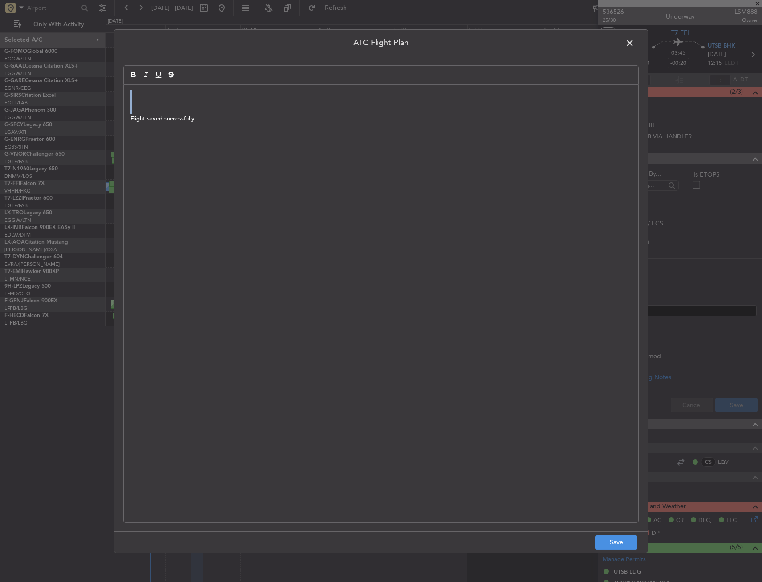
click at [109, 118] on div "ATC Flight Plan Flight saved successfully Save" at bounding box center [381, 291] width 762 height 582
click at [307, 206] on div at bounding box center [381, 304] width 514 height 438
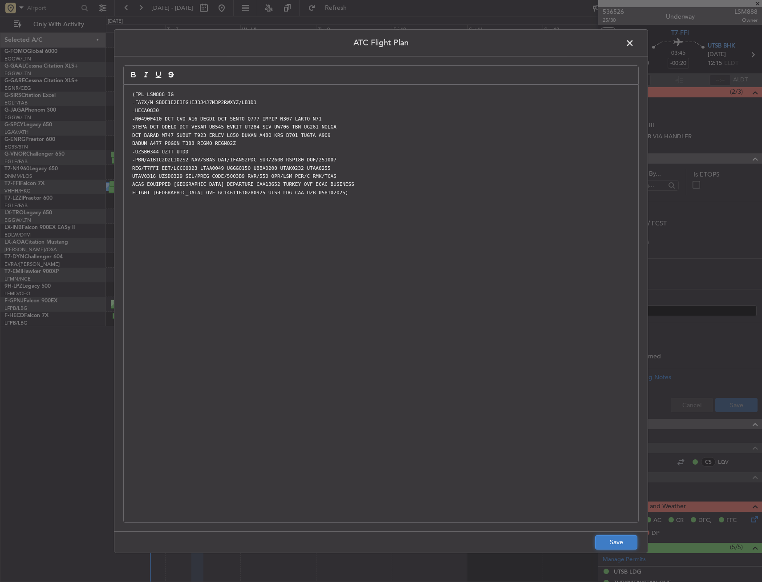
click at [626, 540] on button "Save" at bounding box center [616, 543] width 42 height 14
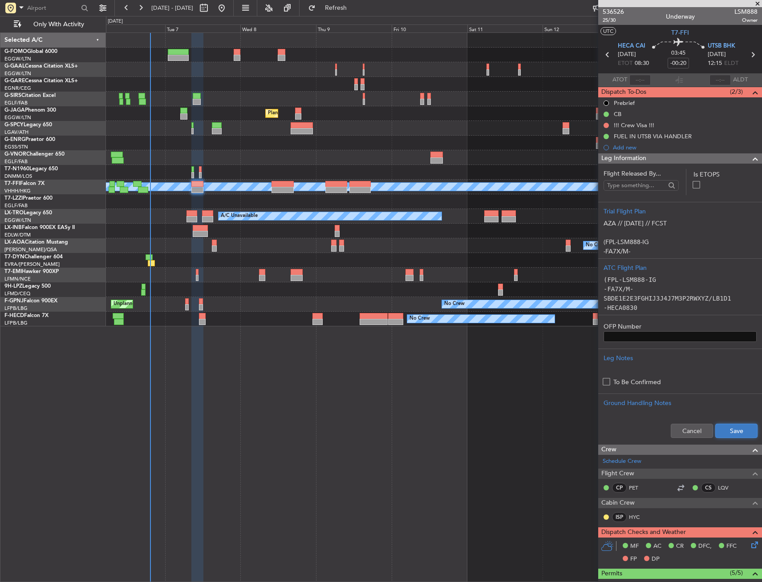
click at [718, 428] on button "Save" at bounding box center [736, 431] width 42 height 14
click at [656, 159] on div "Leg Information" at bounding box center [680, 159] width 164 height 10
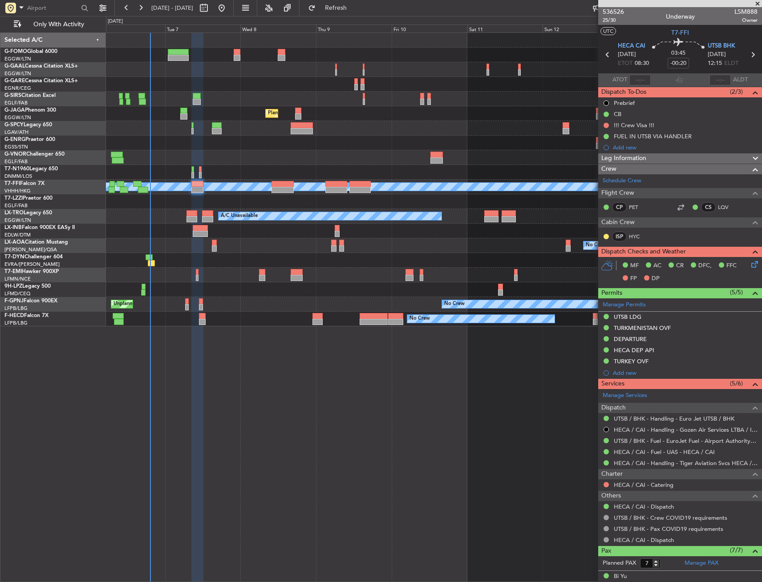
click at [749, 264] on icon at bounding box center [752, 262] width 7 height 7
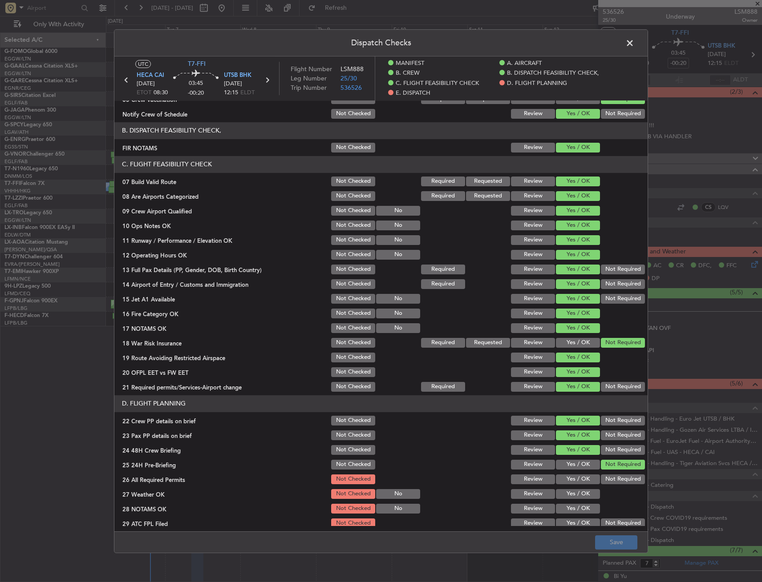
scroll to position [399, 0]
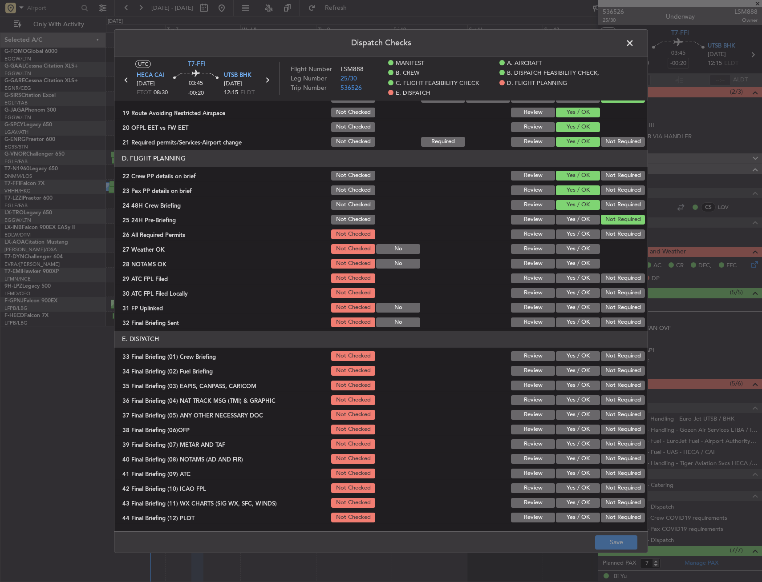
click at [570, 237] on button "Yes / OK" at bounding box center [578, 234] width 44 height 10
click at [568, 249] on button "Yes / OK" at bounding box center [578, 249] width 44 height 10
drag, startPoint x: 568, startPoint y: 260, endPoint x: 568, endPoint y: 271, distance: 11.1
click at [568, 261] on button "Yes / OK" at bounding box center [578, 264] width 44 height 10
drag, startPoint x: 568, startPoint y: 271, endPoint x: 568, endPoint y: 277, distance: 5.4
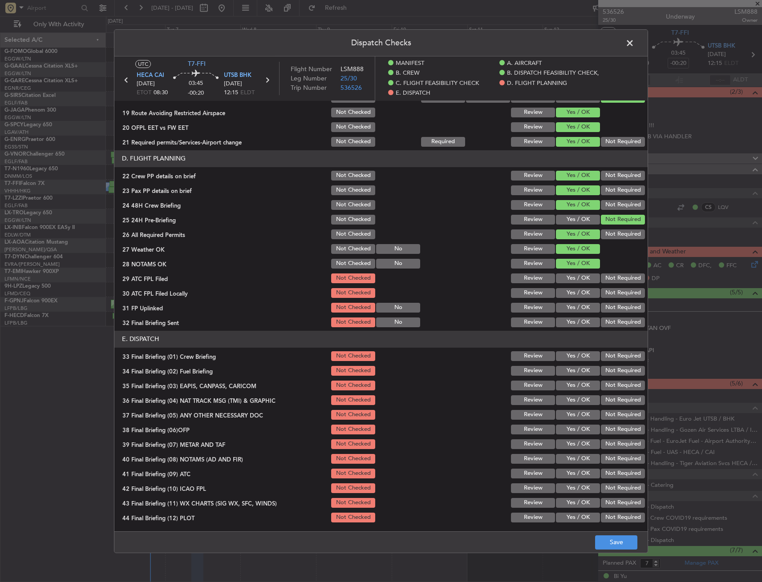
click at [568, 272] on section "D. FLIGHT PLANNING 22 Crew PP details on brief Not Checked Review Yes / OK Not …" at bounding box center [380, 239] width 533 height 178
click at [568, 277] on button "Yes / OK" at bounding box center [578, 278] width 44 height 10
drag, startPoint x: 570, startPoint y: 288, endPoint x: 570, endPoint y: 293, distance: 4.9
click at [570, 289] on div "Yes / OK" at bounding box center [576, 293] width 45 height 12
click at [570, 293] on button "Yes / OK" at bounding box center [578, 293] width 44 height 10
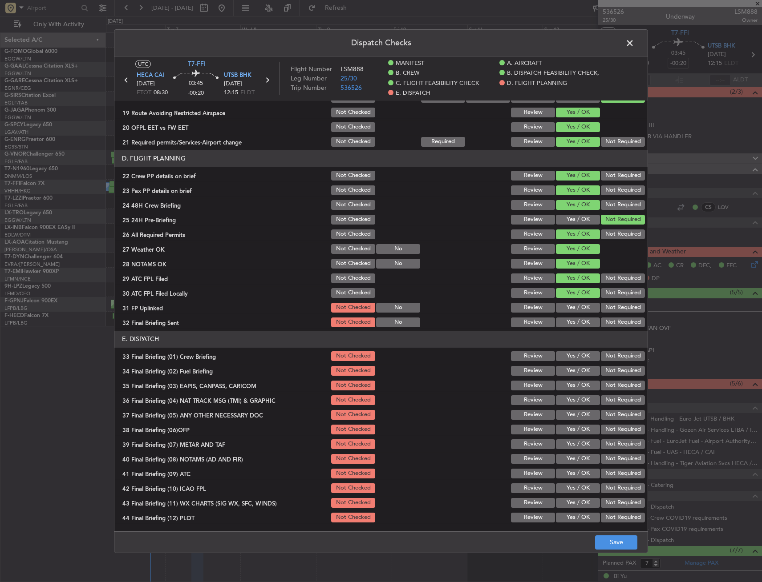
click at [575, 303] on button "Yes / OK" at bounding box center [578, 308] width 44 height 10
click at [577, 324] on button "Yes / OK" at bounding box center [578, 322] width 44 height 10
click at [565, 355] on button "Yes / OK" at bounding box center [578, 356] width 44 height 10
click at [566, 369] on button "Yes / OK" at bounding box center [578, 371] width 44 height 10
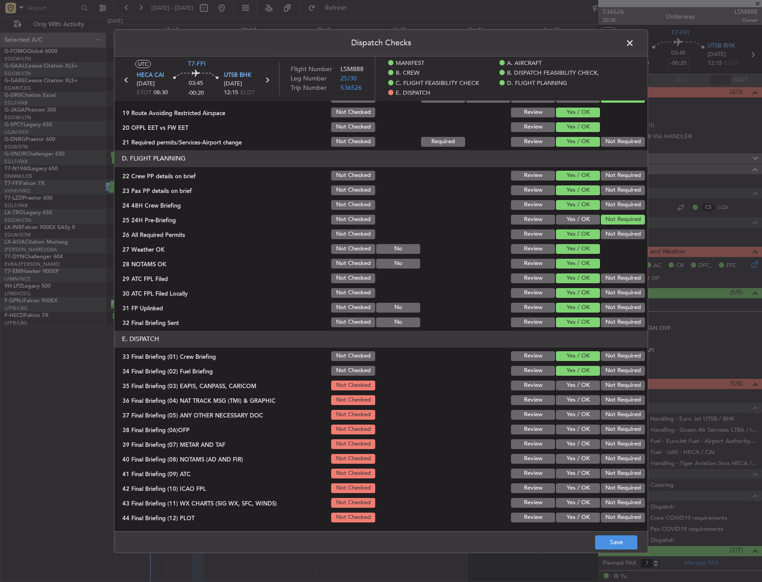
drag, startPoint x: 602, startPoint y: 385, endPoint x: 602, endPoint y: 400, distance: 14.2
click at [602, 386] on button "Not Required" at bounding box center [623, 385] width 44 height 10
click at [602, 400] on button "Not Required" at bounding box center [623, 400] width 44 height 10
drag, startPoint x: 581, startPoint y: 416, endPoint x: 577, endPoint y: 421, distance: 6.3
click at [581, 417] on button "Yes / OK" at bounding box center [578, 415] width 44 height 10
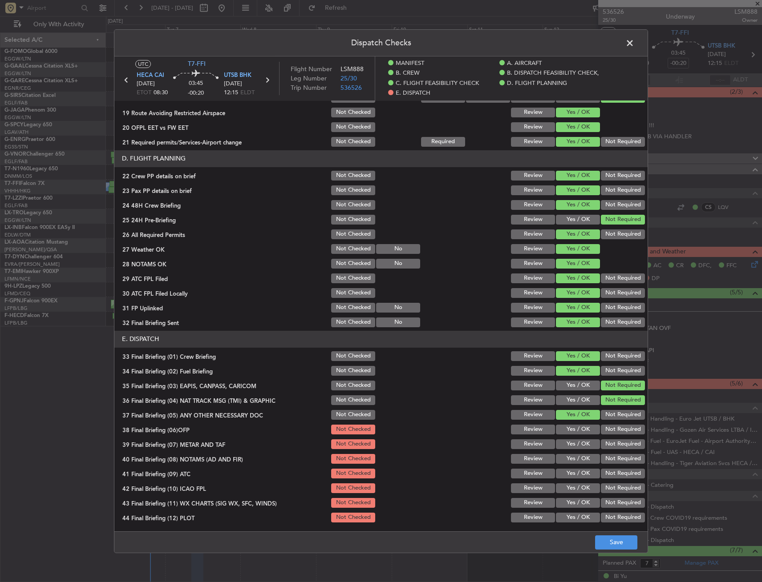
click at [561, 440] on button "Yes / OK" at bounding box center [578, 444] width 44 height 10
click at [561, 450] on div "Yes / OK" at bounding box center [576, 444] width 45 height 12
click at [566, 428] on button "Yes / OK" at bounding box center [578, 429] width 44 height 10
drag, startPoint x: 564, startPoint y: 458, endPoint x: 565, endPoint y: 472, distance: 13.8
click at [564, 458] on button "Yes / OK" at bounding box center [578, 459] width 44 height 10
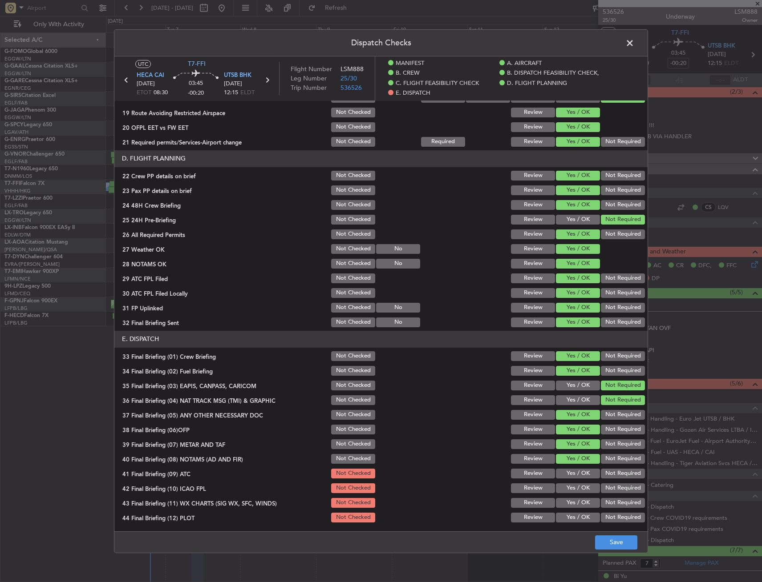
click at [565, 473] on button "Yes / OK" at bounding box center [578, 474] width 44 height 10
click at [610, 491] on button "Not Required" at bounding box center [623, 488] width 44 height 10
click at [572, 503] on button "Yes / OK" at bounding box center [578, 503] width 44 height 10
click at [604, 517] on button "Not Required" at bounding box center [623, 518] width 44 height 10
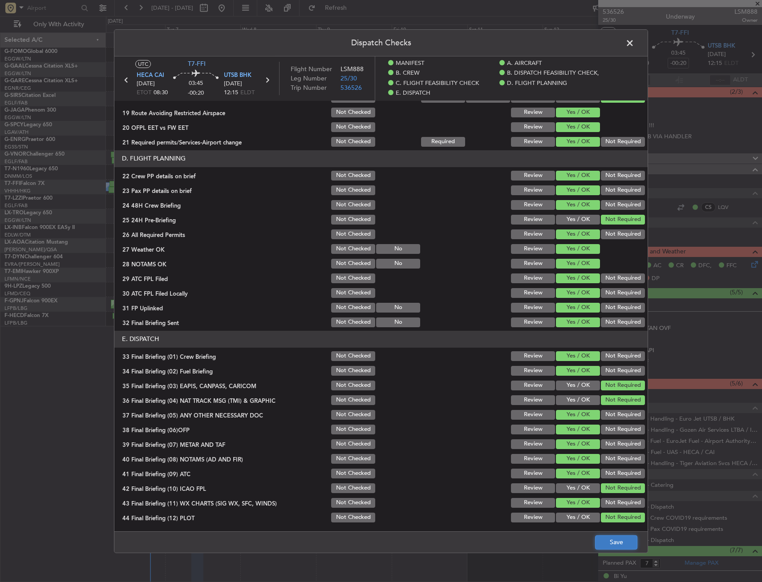
click at [620, 544] on button "Save" at bounding box center [616, 543] width 42 height 14
drag, startPoint x: 627, startPoint y: 40, endPoint x: 624, endPoint y: 47, distance: 7.2
click at [634, 40] on span at bounding box center [634, 45] width 0 height 18
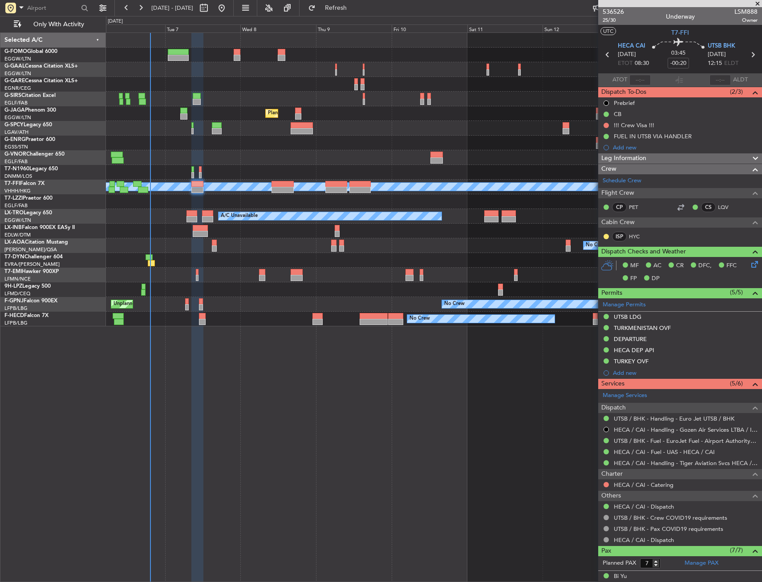
click at [691, 156] on div "Leg Information" at bounding box center [680, 159] width 164 height 10
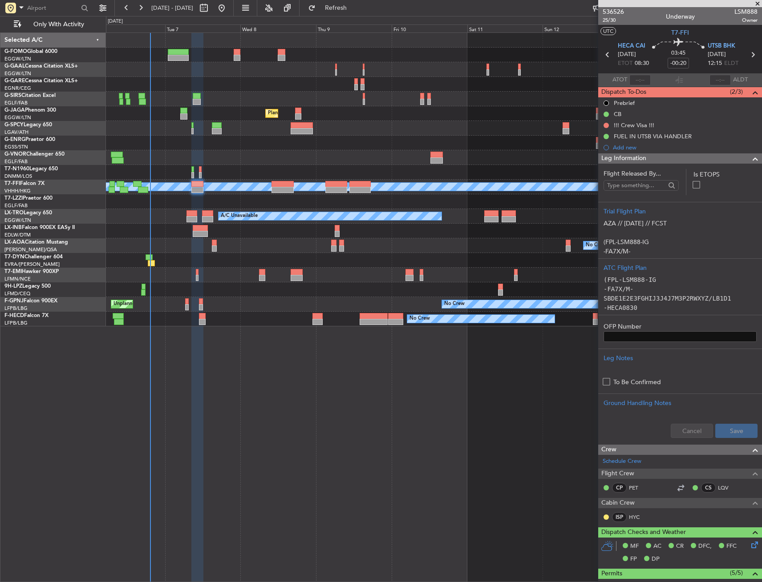
click at [689, 158] on div "Leg Information" at bounding box center [680, 159] width 164 height 10
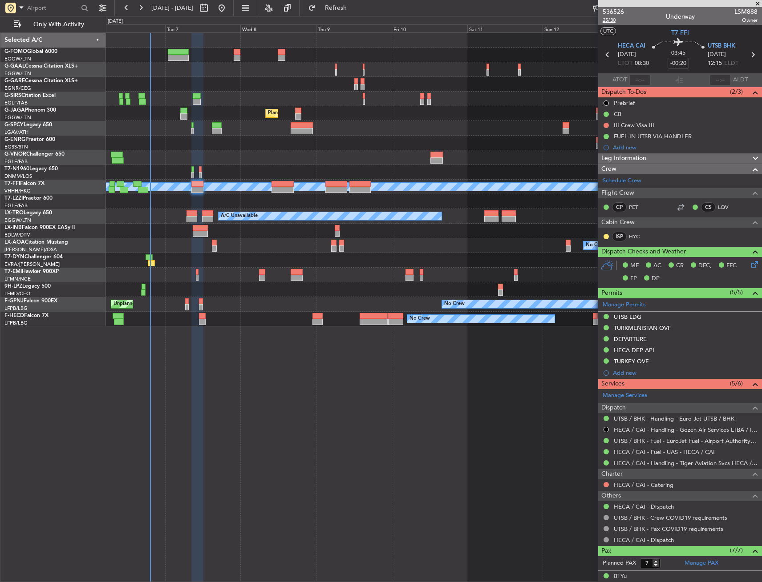
click at [609, 22] on span "25/30" at bounding box center [612, 20] width 21 height 8
click at [693, 420] on link "UTSB / BHK - Handling - Euro Jet UTSB / BHK" at bounding box center [674, 419] width 121 height 8
click at [670, 418] on link "UTSB / BHK - Handling - Euro Jet UTSB / BHK" at bounding box center [674, 419] width 121 height 8
click at [650, 156] on div "Leg Information" at bounding box center [680, 159] width 164 height 10
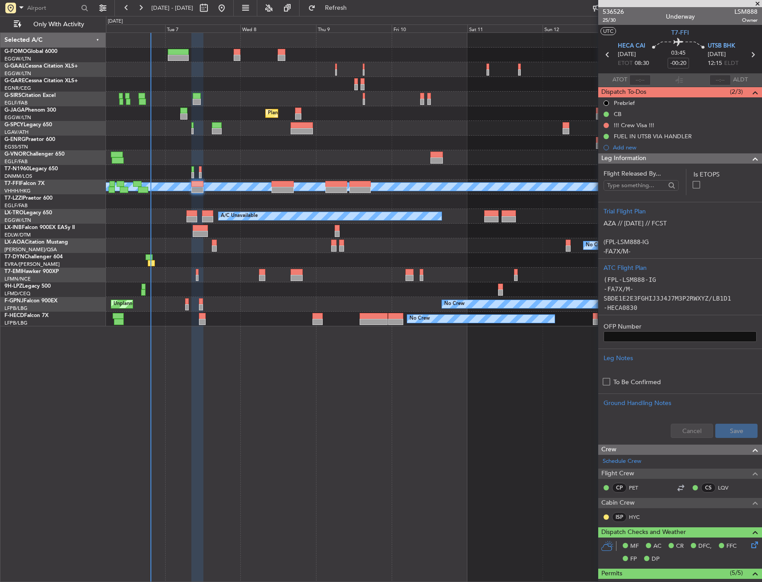
click at [650, 157] on div "Leg Information" at bounding box center [680, 159] width 164 height 10
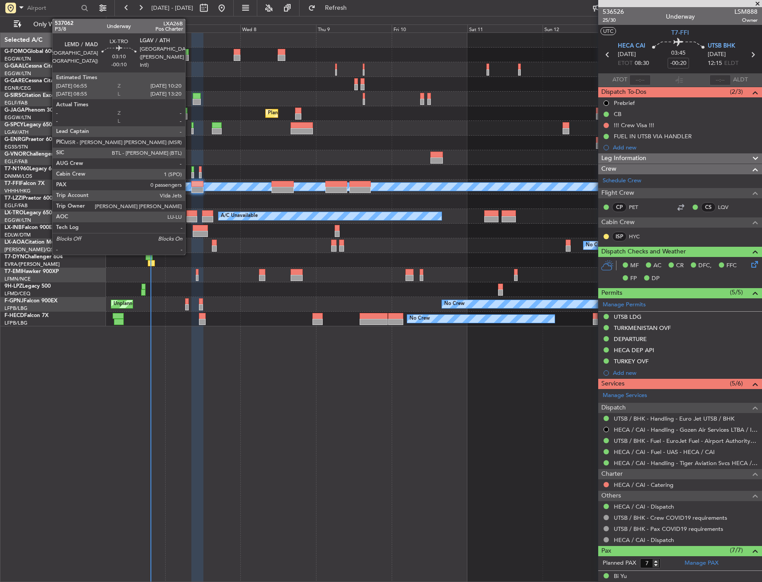
click at [189, 218] on div at bounding box center [191, 219] width 11 height 6
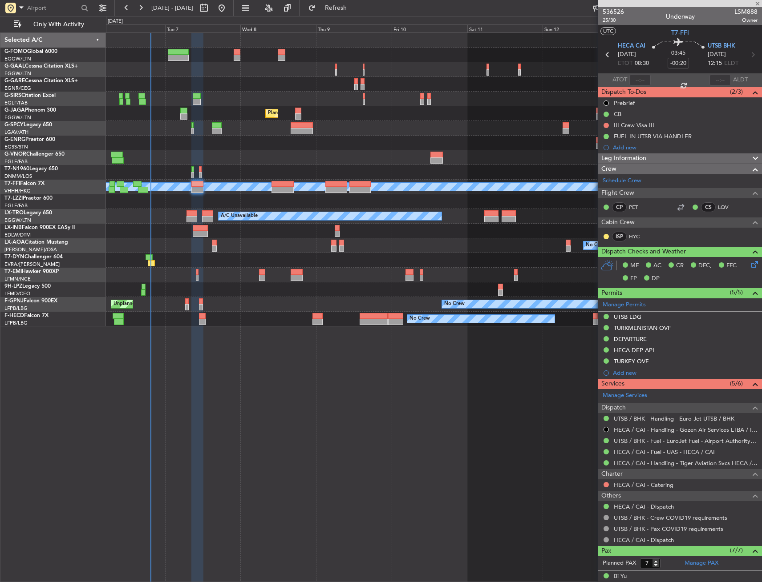
type input "-00:10"
type input "0"
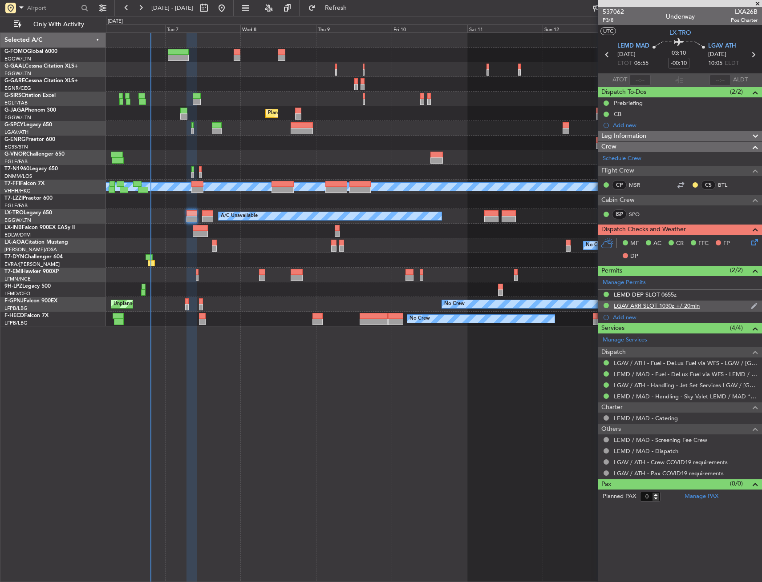
click at [643, 306] on div "LGAV ARR SLOT 1030z +/-20min" at bounding box center [657, 306] width 86 height 8
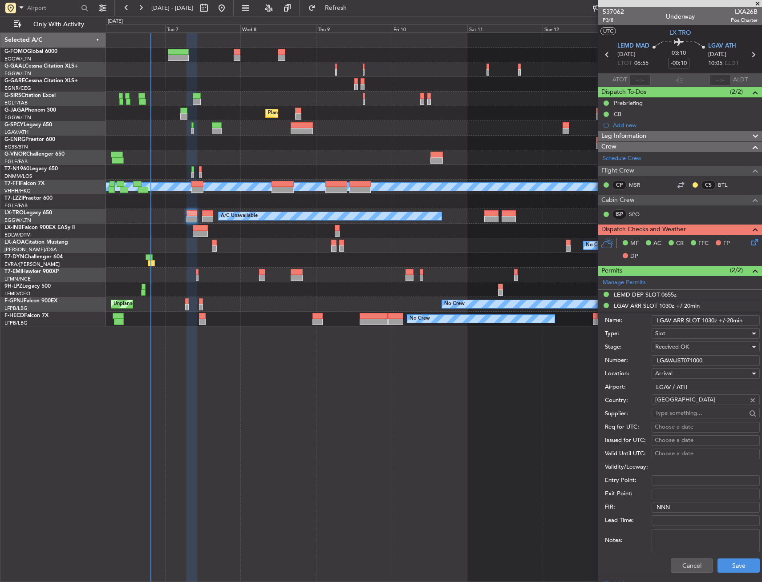
drag, startPoint x: 719, startPoint y: 359, endPoint x: 654, endPoint y: 365, distance: 65.3
click at [654, 365] on input "LGAVAJST071000" at bounding box center [705, 361] width 108 height 11
click at [728, 292] on div "LEMD DEP SLOT 0655z" at bounding box center [680, 295] width 164 height 11
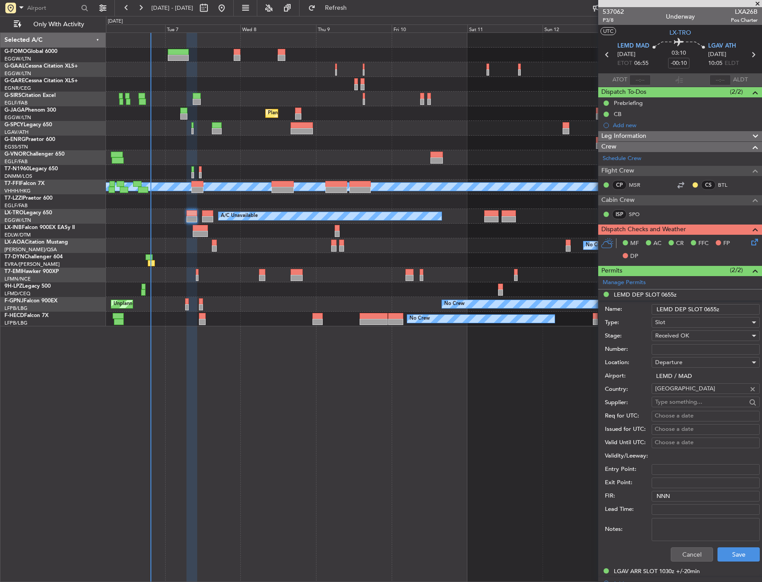
click at [689, 559] on mat-tooltip-component "LGAV ARR SLOT 1030z +/-20min" at bounding box center [656, 556] width 89 height 24
click at [690, 549] on mat-tooltip-component "LGAV ARR SLOT 1030z +/-20min" at bounding box center [656, 556] width 89 height 24
click at [683, 550] on button "Cancel" at bounding box center [692, 555] width 42 height 14
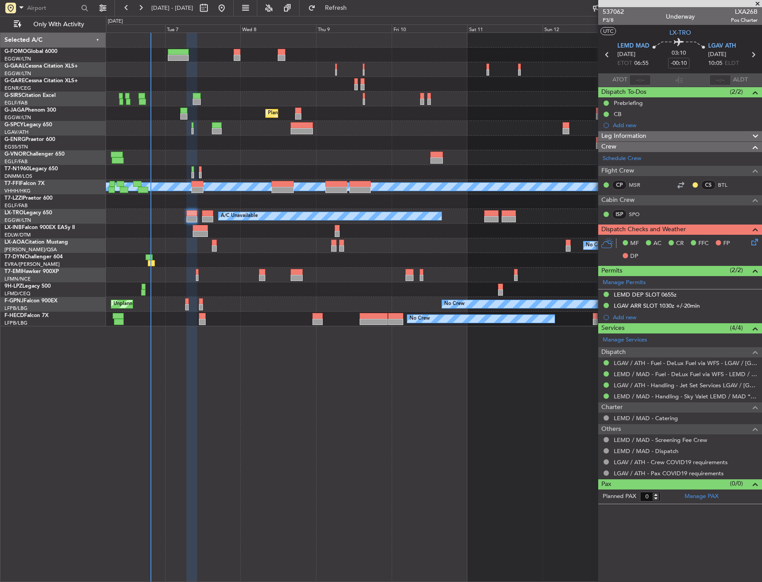
click at [698, 140] on div "Leg Information" at bounding box center [680, 136] width 164 height 10
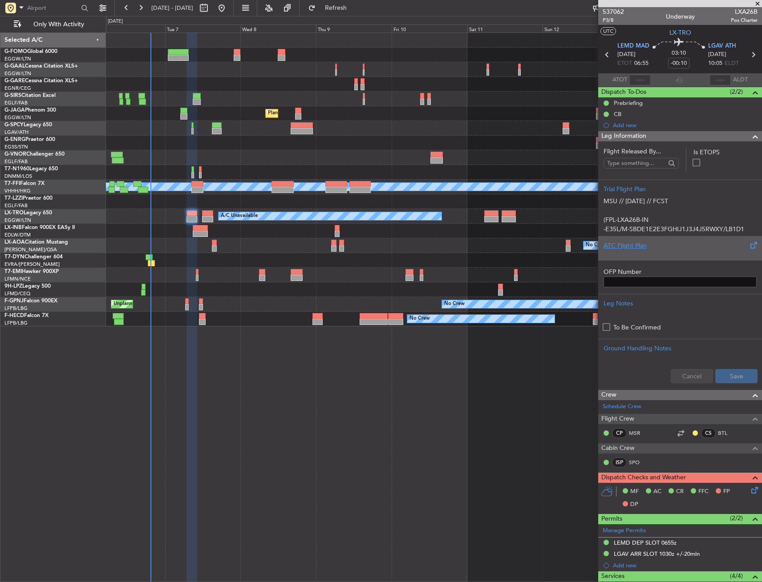
click at [663, 254] on div at bounding box center [679, 253] width 153 height 5
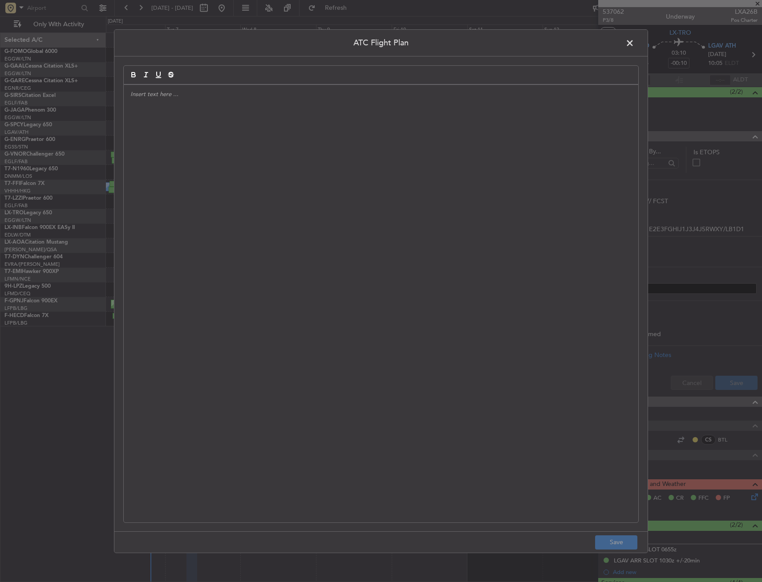
click at [274, 210] on div at bounding box center [381, 304] width 514 height 438
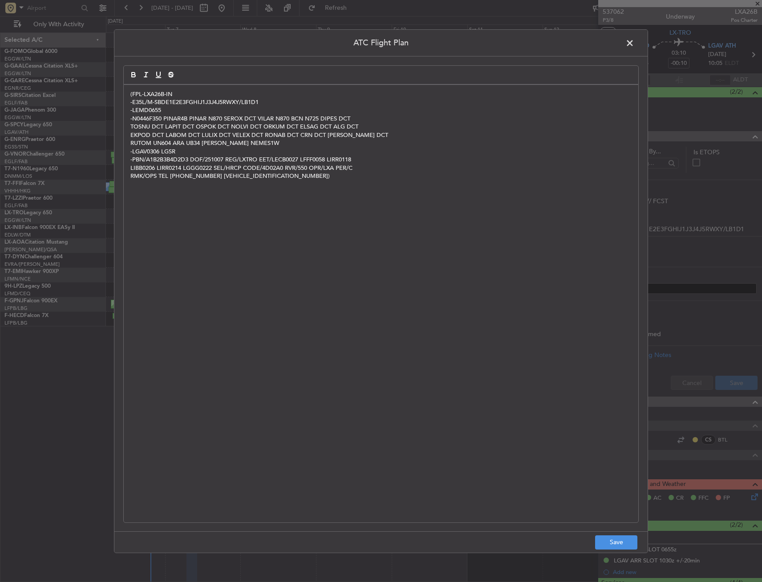
scroll to position [0, 0]
click at [603, 543] on button "Save" at bounding box center [616, 543] width 42 height 14
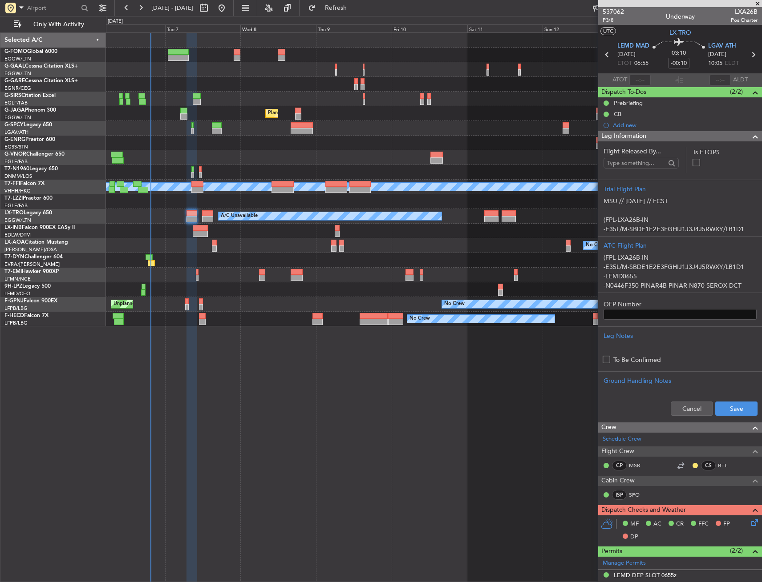
click at [729, 416] on div "Cancel Save" at bounding box center [680, 409] width 164 height 27
click at [729, 413] on button "Save" at bounding box center [736, 409] width 42 height 14
click at [675, 137] on div "Leg Information" at bounding box center [680, 136] width 164 height 10
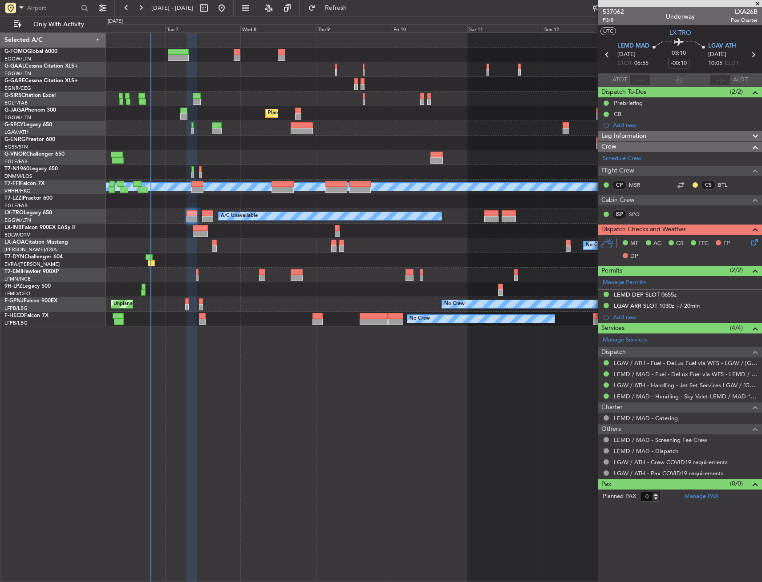
click at [751, 239] on icon at bounding box center [752, 240] width 7 height 7
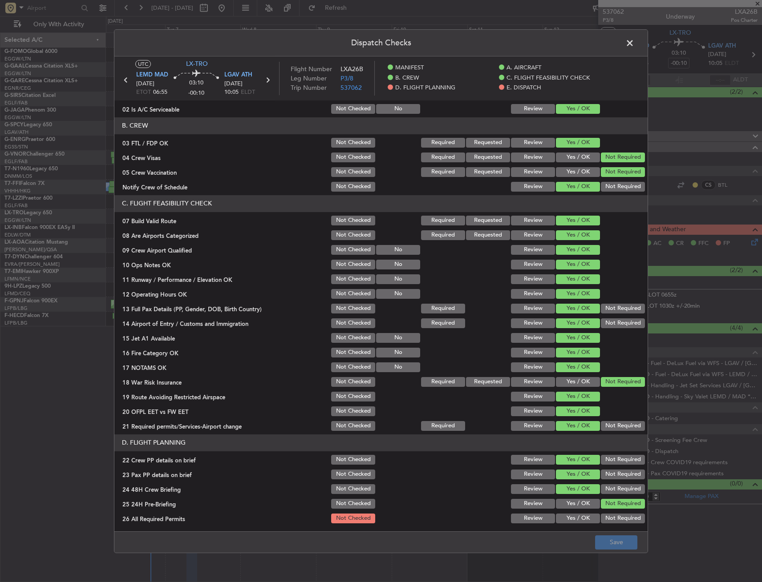
scroll to position [222, 0]
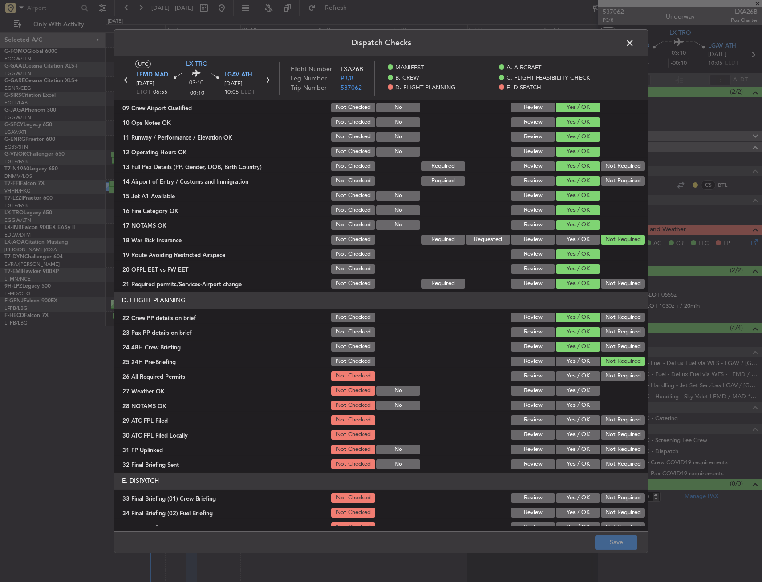
click at [573, 387] on button "Yes / OK" at bounding box center [578, 391] width 44 height 10
click at [574, 383] on section "D. FLIGHT PLANNING 22 Crew PP details on brief Not Checked Review Yes / OK Not …" at bounding box center [380, 381] width 533 height 178
click at [574, 377] on button "Yes / OK" at bounding box center [578, 377] width 44 height 10
drag, startPoint x: 568, startPoint y: 415, endPoint x: 566, endPoint y: 428, distance: 12.6
click at [568, 416] on button "Yes / OK" at bounding box center [578, 421] width 44 height 10
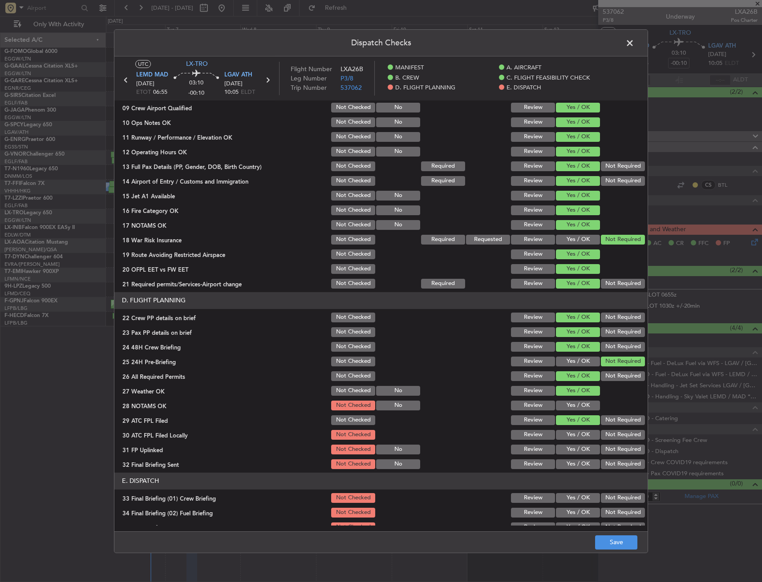
drag, startPoint x: 566, startPoint y: 428, endPoint x: 566, endPoint y: 420, distance: 7.6
click at [566, 420] on section "D. FLIGHT PLANNING 22 Crew PP details on brief Not Checked Review Yes / OK Not …" at bounding box center [380, 381] width 533 height 178
drag, startPoint x: 566, startPoint y: 420, endPoint x: 566, endPoint y: 409, distance: 11.1
click at [566, 406] on button "Yes / OK" at bounding box center [578, 406] width 44 height 10
click at [601, 433] on button "Not Required" at bounding box center [623, 435] width 44 height 10
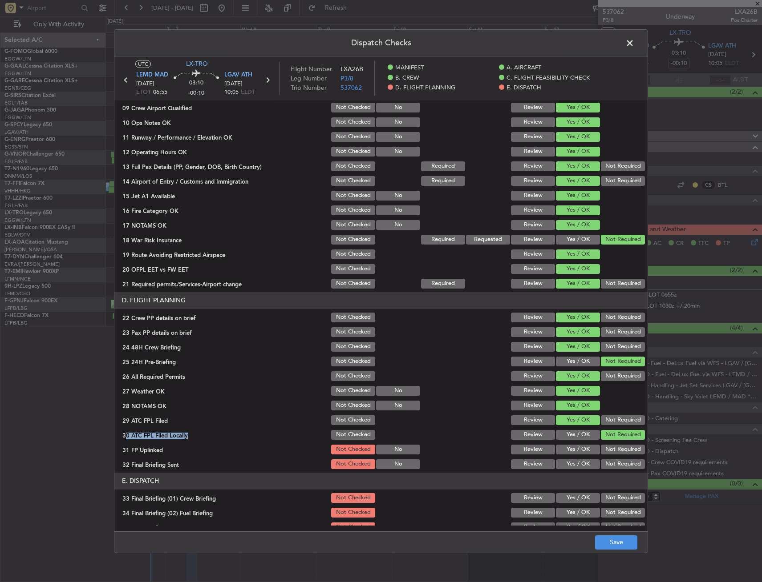
click at [562, 461] on button "Yes / OK" at bounding box center [578, 465] width 44 height 10
click at [566, 450] on button "Yes / OK" at bounding box center [578, 450] width 44 height 10
click at [320, 427] on section "D. FLIGHT PLANNING 22 Crew PP details on brief Not Checked Review Yes / OK Not …" at bounding box center [380, 381] width 533 height 178
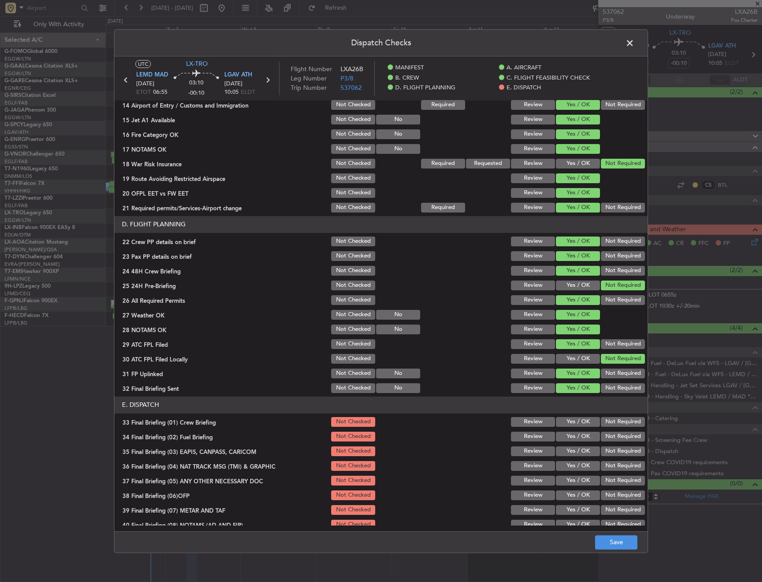
scroll to position [356, 0]
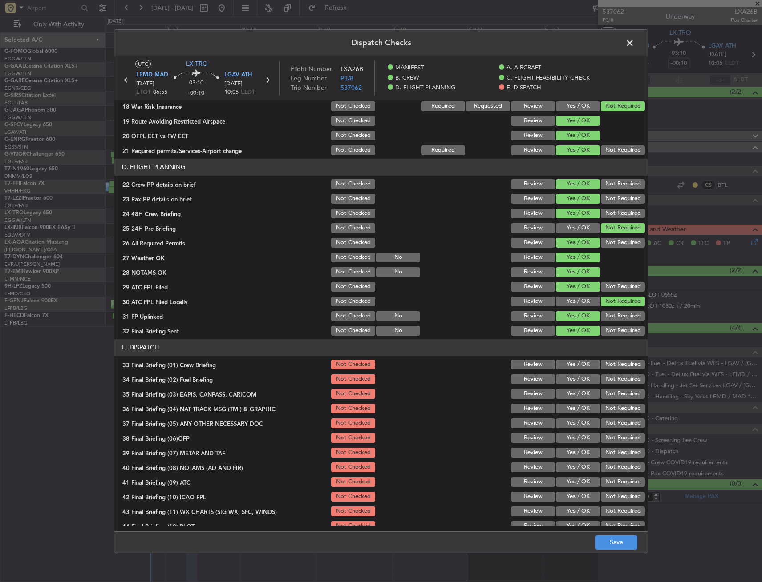
click at [566, 395] on button "Yes / OK" at bounding box center [578, 394] width 44 height 10
drag, startPoint x: 566, startPoint y: 378, endPoint x: 566, endPoint y: 365, distance: 12.9
click at [566, 378] on button "Yes / OK" at bounding box center [578, 380] width 44 height 10
click at [566, 365] on button "Yes / OK" at bounding box center [578, 365] width 44 height 10
drag, startPoint x: 625, startPoint y: 408, endPoint x: 610, endPoint y: 426, distance: 23.4
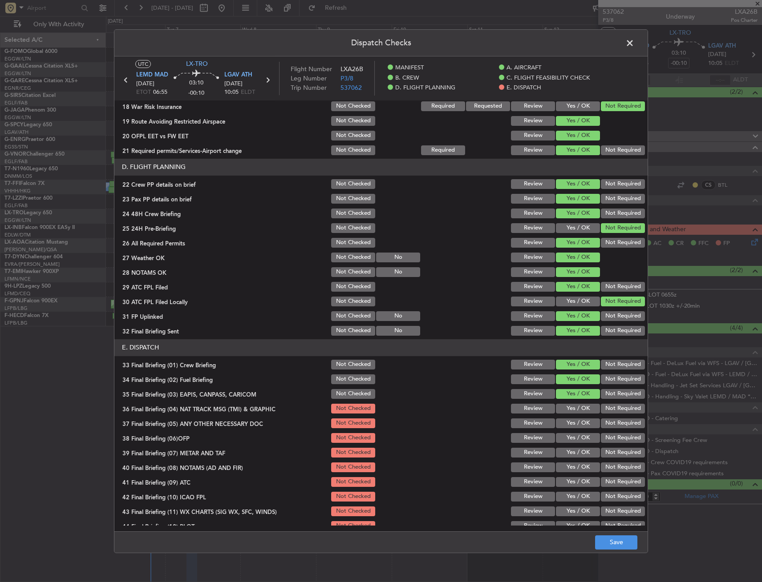
click at [621, 413] on button "Not Required" at bounding box center [623, 409] width 44 height 10
click at [610, 426] on button "Not Required" at bounding box center [623, 424] width 44 height 10
click at [614, 397] on button "Not Required" at bounding box center [623, 394] width 44 height 10
click at [567, 422] on button "Yes / OK" at bounding box center [578, 424] width 44 height 10
drag, startPoint x: 569, startPoint y: 433, endPoint x: 570, endPoint y: 445, distance: 12.0
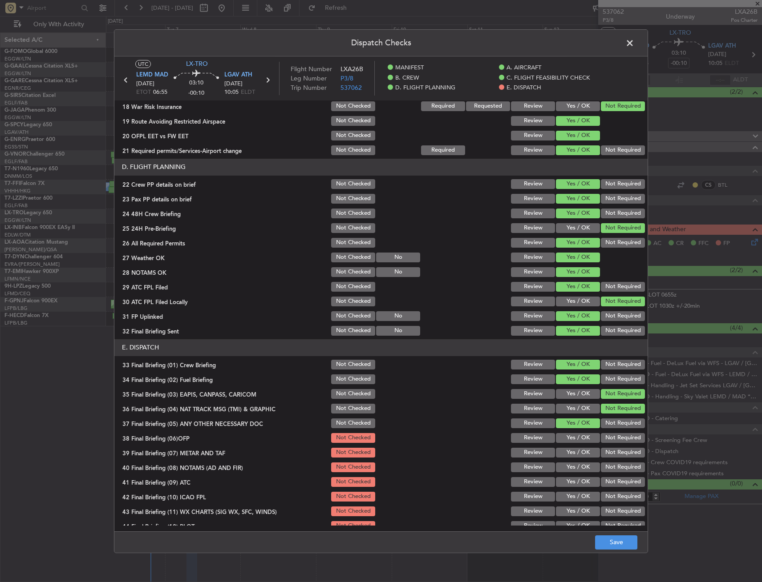
click at [569, 435] on button "Yes / OK" at bounding box center [578, 438] width 44 height 10
drag, startPoint x: 570, startPoint y: 445, endPoint x: 568, endPoint y: 457, distance: 11.2
click at [569, 452] on section "E. DISPATCH 33 Final Briefing (01) Crew Briefing Not Checked Review Yes / OK No…" at bounding box center [380, 436] width 533 height 193
click at [568, 457] on button "Yes / OK" at bounding box center [578, 453] width 44 height 10
click at [568, 468] on button "Yes / OK" at bounding box center [578, 468] width 44 height 10
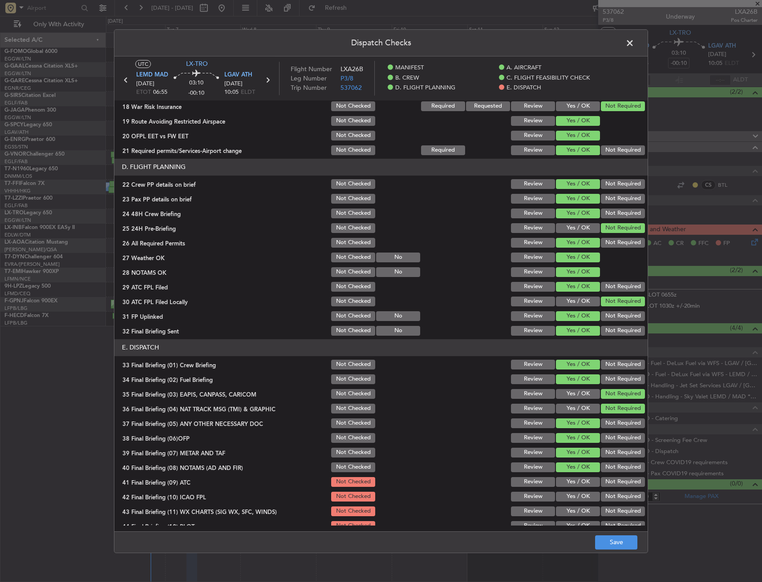
scroll to position [365, 0]
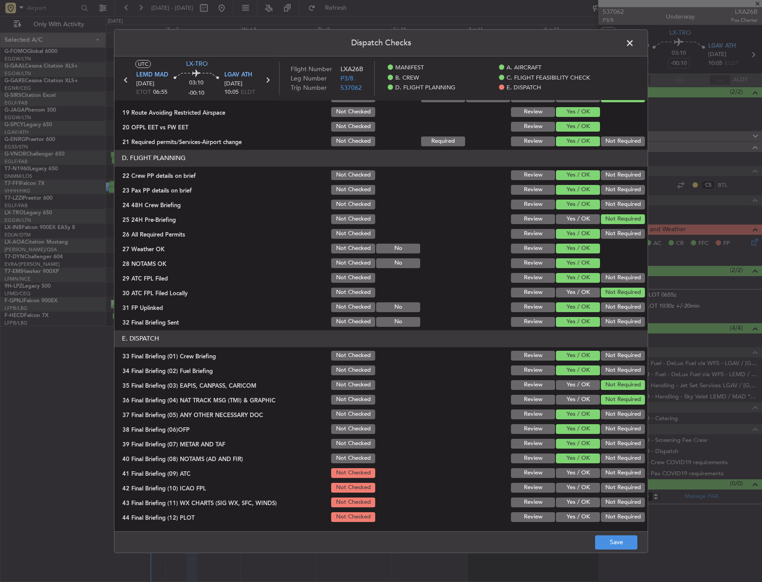
click at [570, 473] on button "Yes / OK" at bounding box center [578, 474] width 44 height 10
click at [605, 486] on button "Not Required" at bounding box center [623, 488] width 44 height 10
click at [562, 505] on button "Yes / OK" at bounding box center [578, 503] width 44 height 10
click at [607, 512] on div "Not Required" at bounding box center [621, 517] width 45 height 12
drag, startPoint x: 610, startPoint y: 520, endPoint x: 625, endPoint y: 542, distance: 26.8
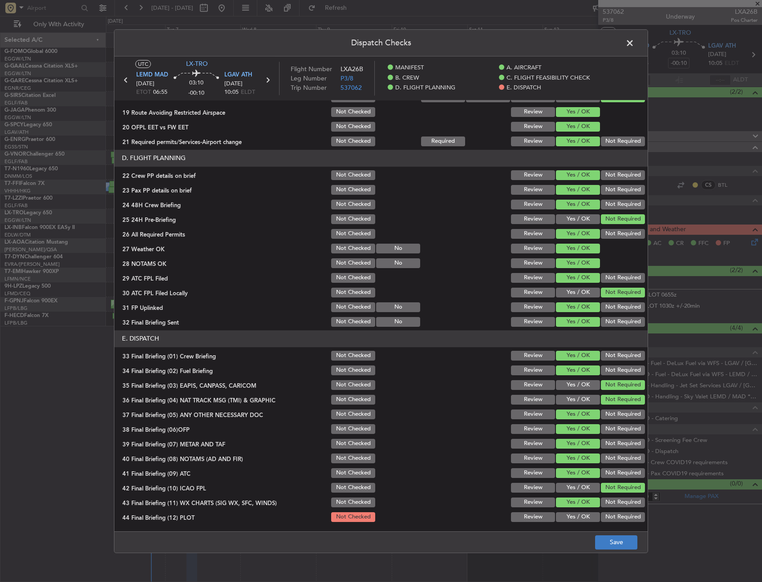
click at [610, 520] on button "Not Required" at bounding box center [623, 518] width 44 height 10
click at [625, 542] on button "Save" at bounding box center [616, 543] width 42 height 14
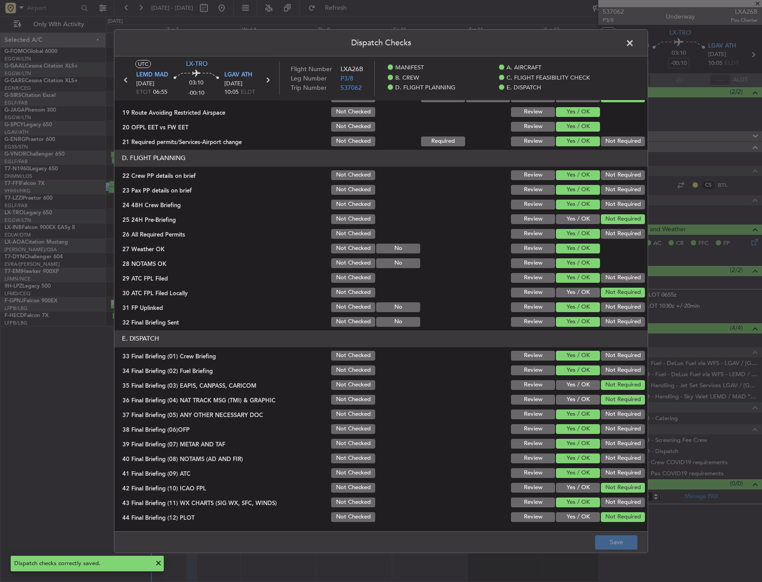
click at [634, 46] on span at bounding box center [634, 45] width 0 height 18
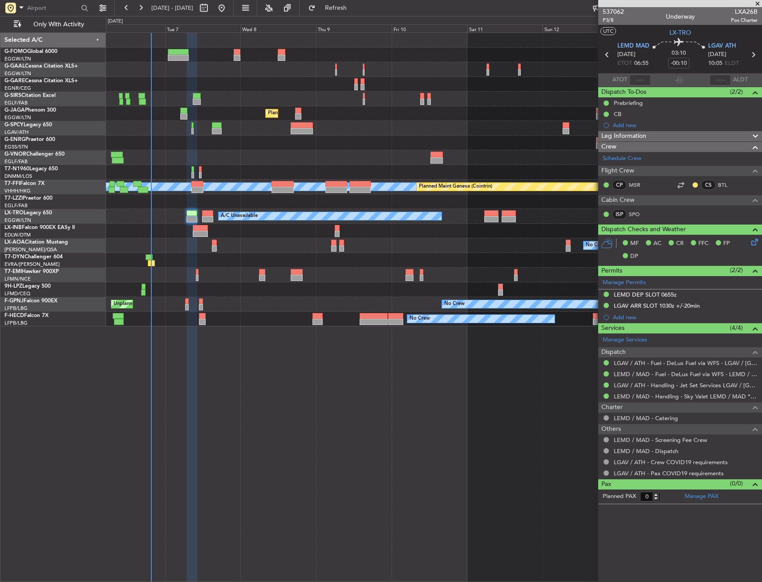
click at [636, 136] on span "Leg Information" at bounding box center [623, 136] width 45 height 10
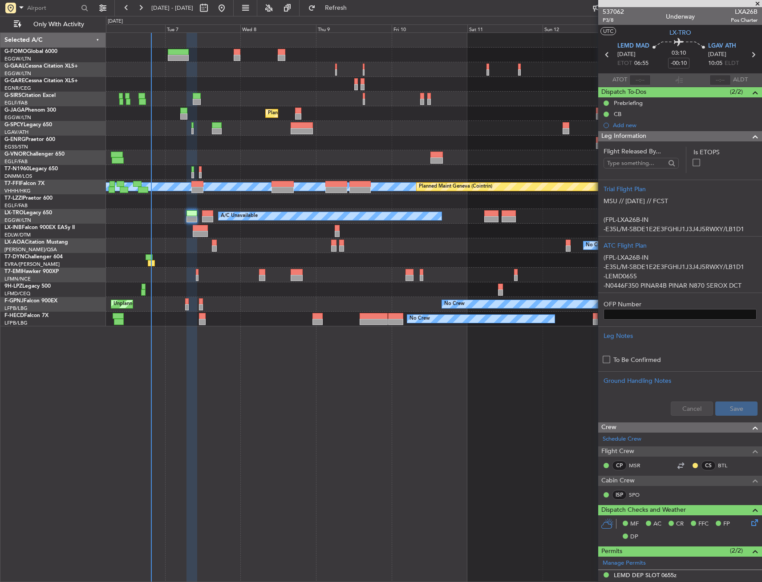
click at [636, 136] on span "Leg Information" at bounding box center [623, 136] width 45 height 10
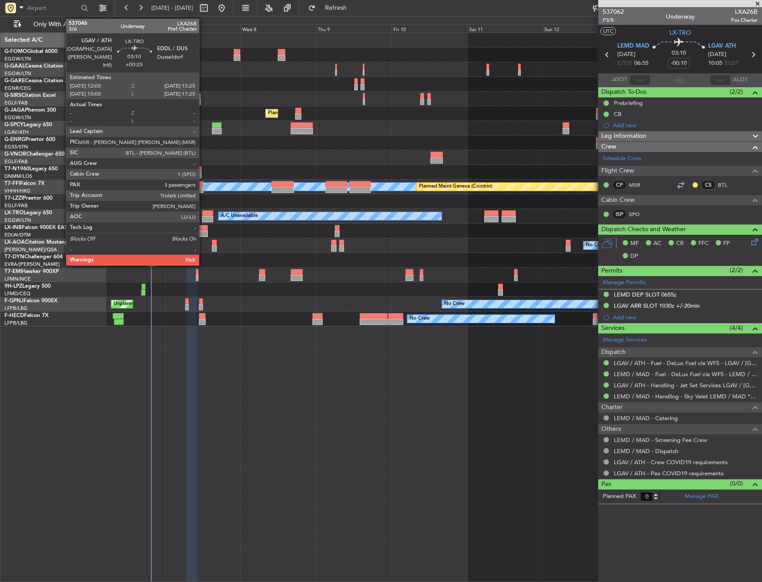
click at [203, 214] on div at bounding box center [207, 213] width 11 height 6
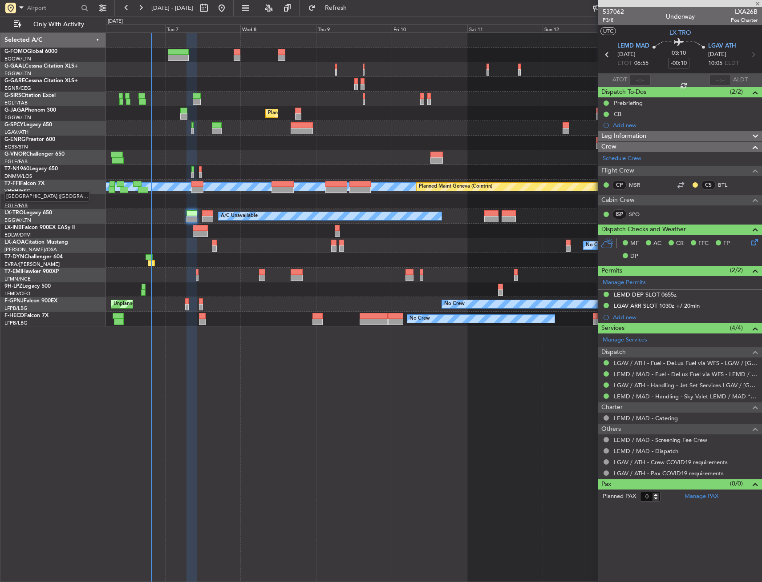
type input "+00:25"
type input "3"
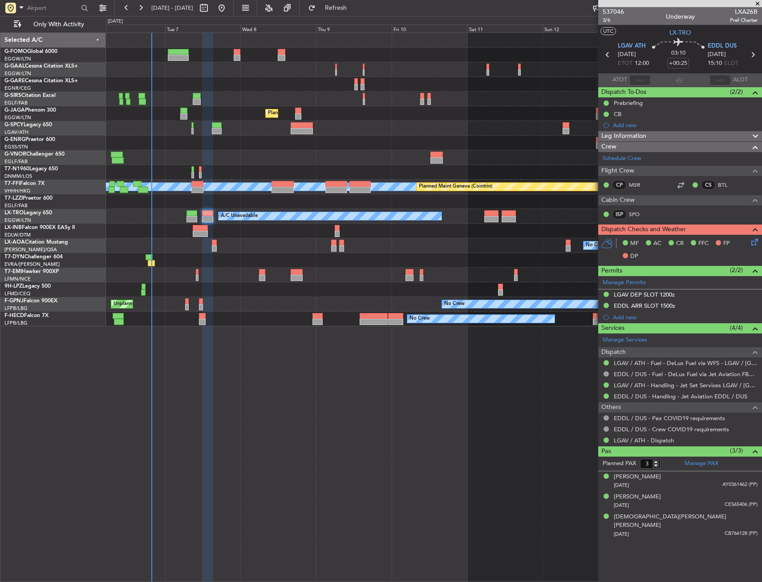
click at [630, 295] on div "LGAV DEP SLOT 1200z" at bounding box center [644, 295] width 61 height 8
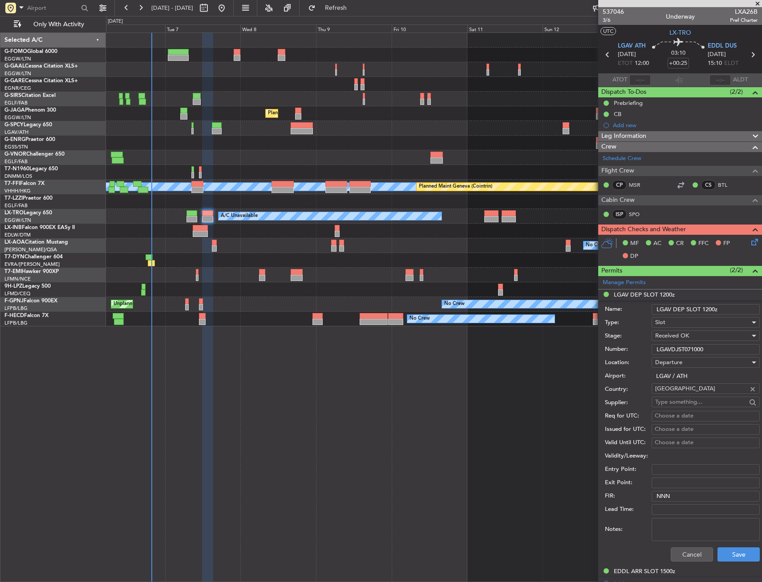
drag, startPoint x: 719, startPoint y: 349, endPoint x: 652, endPoint y: 344, distance: 66.9
click at [643, 349] on div "Number: LGAVDJST071000" at bounding box center [682, 349] width 155 height 13
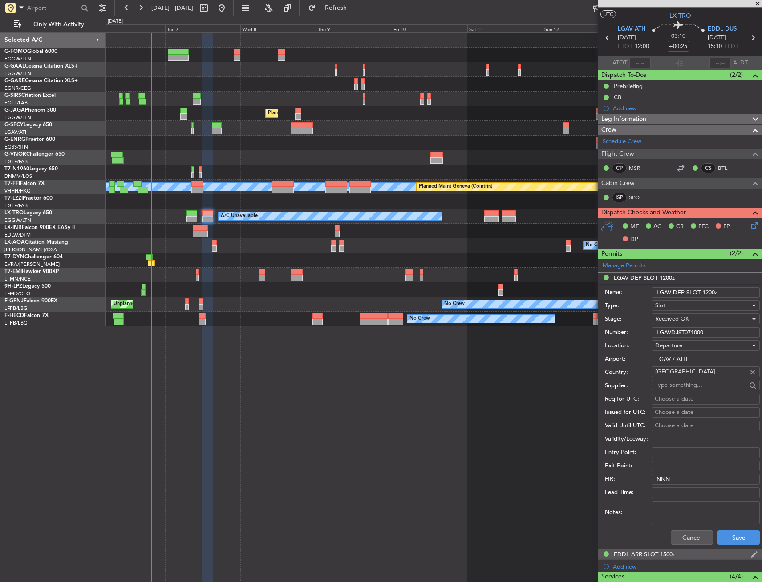
scroll to position [44, 0]
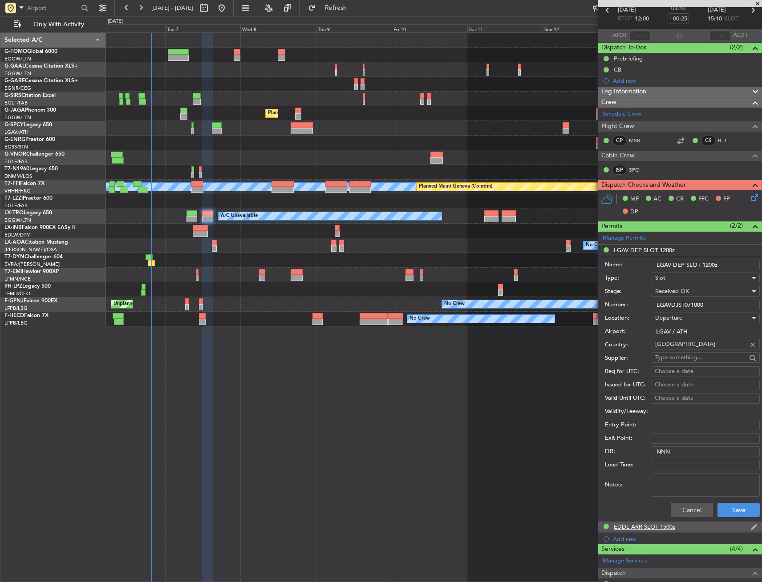
click at [649, 525] on div "EDDL ARR SLOT 1500z" at bounding box center [644, 527] width 61 height 8
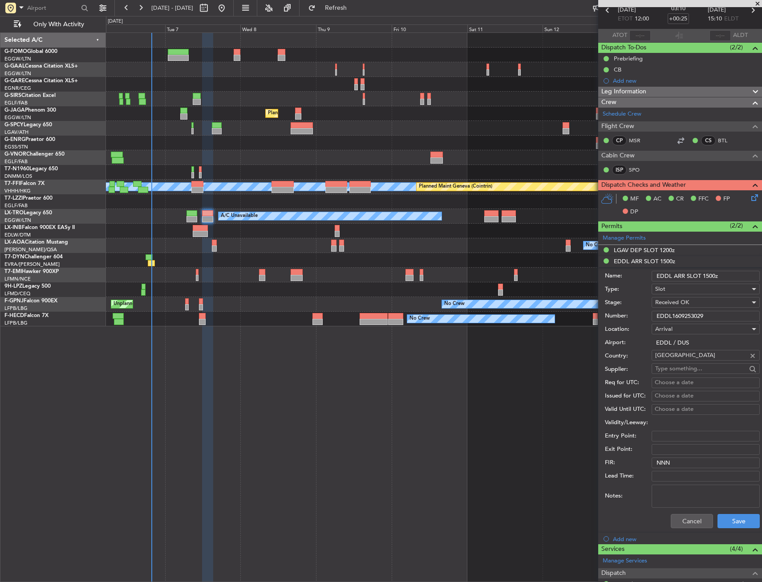
drag, startPoint x: 644, startPoint y: 317, endPoint x: 624, endPoint y: 319, distance: 20.1
click at [624, 319] on div "Number: EDDL1609253029" at bounding box center [682, 316] width 155 height 13
drag, startPoint x: 686, startPoint y: 526, endPoint x: 682, endPoint y: 463, distance: 62.9
click at [686, 526] on button "Cancel" at bounding box center [692, 521] width 42 height 14
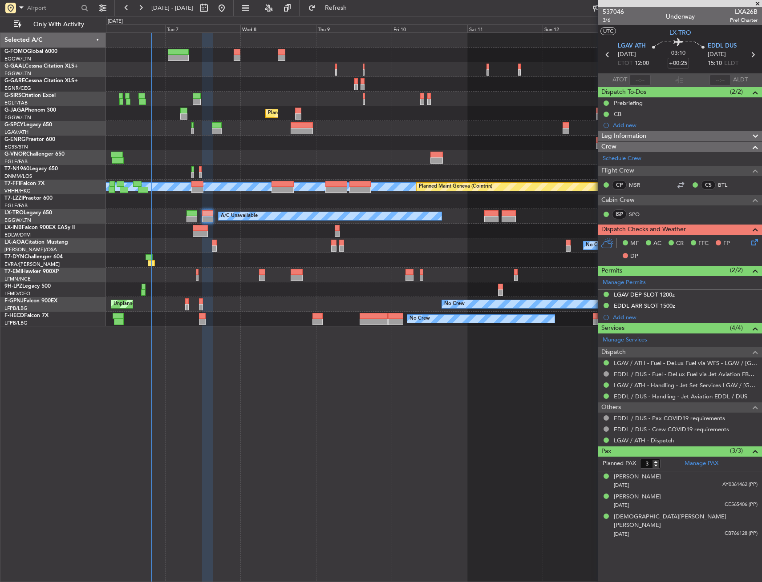
click at [661, 134] on div "Leg Information" at bounding box center [680, 136] width 164 height 10
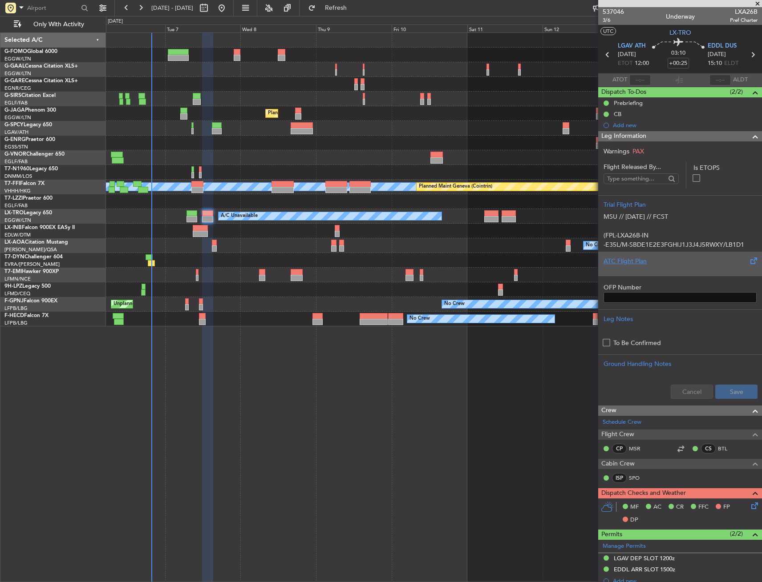
click at [658, 268] on div at bounding box center [679, 268] width 153 height 5
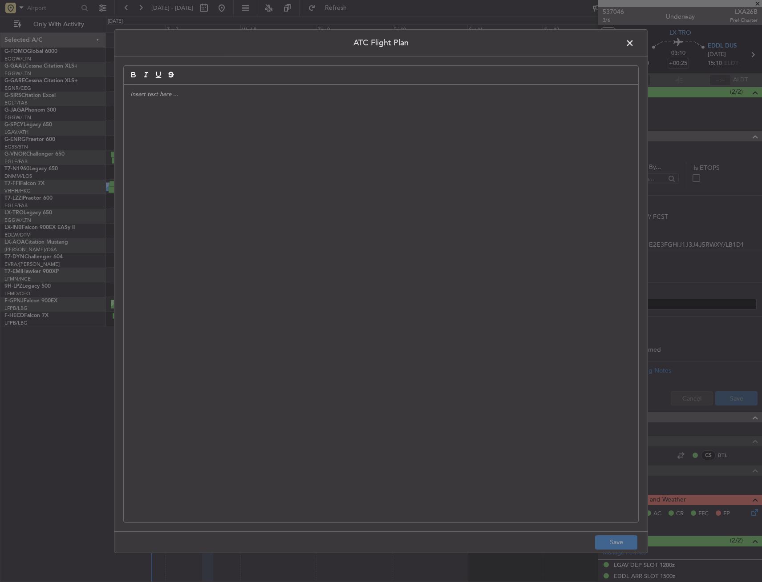
click at [316, 196] on div at bounding box center [381, 304] width 514 height 438
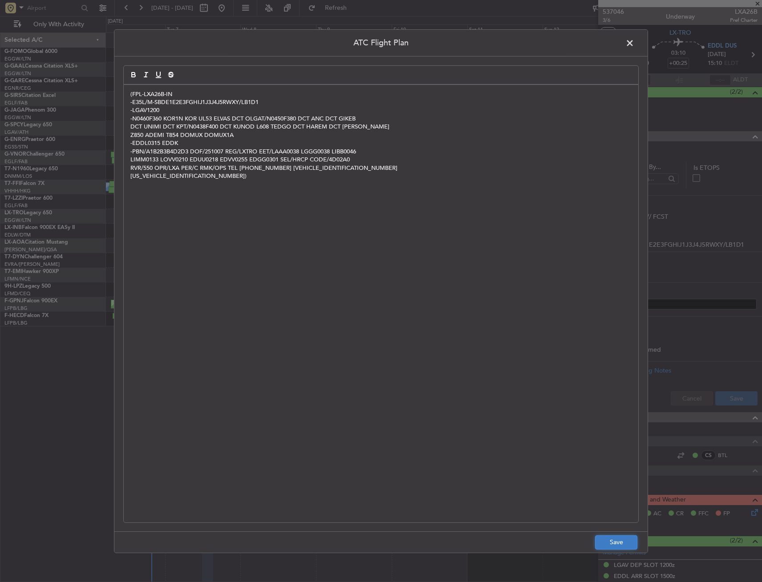
click at [616, 542] on button "Save" at bounding box center [616, 543] width 42 height 14
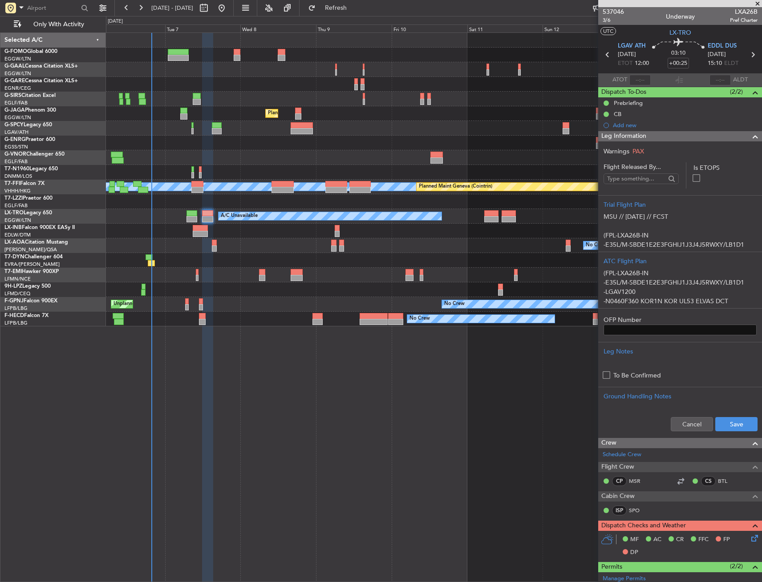
click at [737, 415] on div "Cancel Save" at bounding box center [680, 424] width 164 height 27
click at [732, 422] on button "Save" at bounding box center [736, 424] width 42 height 14
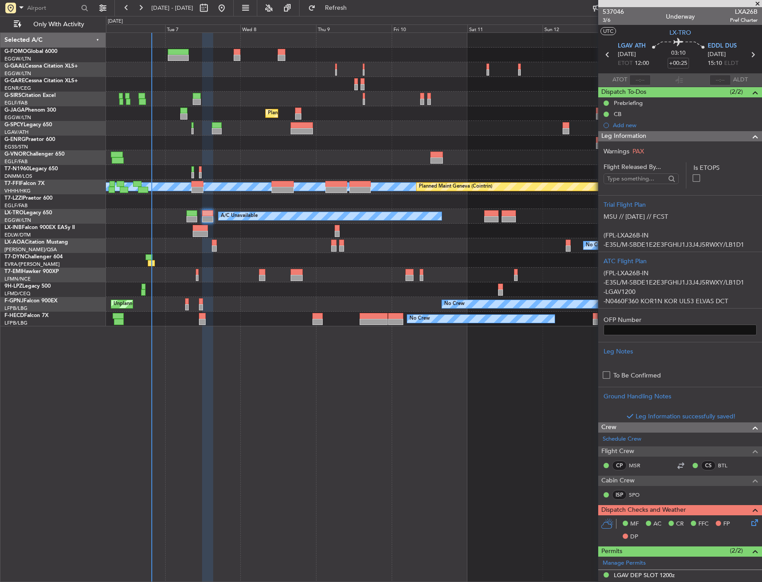
click at [662, 135] on div "Leg Information" at bounding box center [680, 136] width 164 height 10
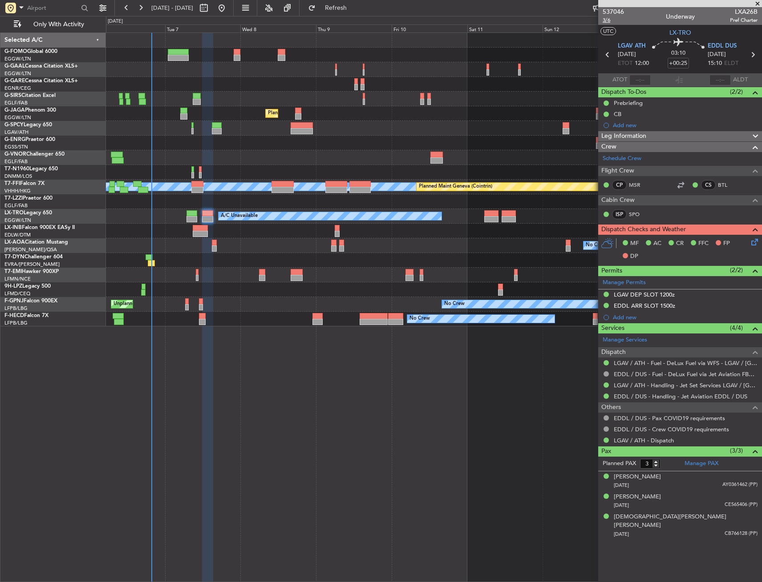
click at [612, 21] on span "3/6" at bounding box center [612, 20] width 21 height 8
click at [751, 240] on icon at bounding box center [752, 240] width 7 height 7
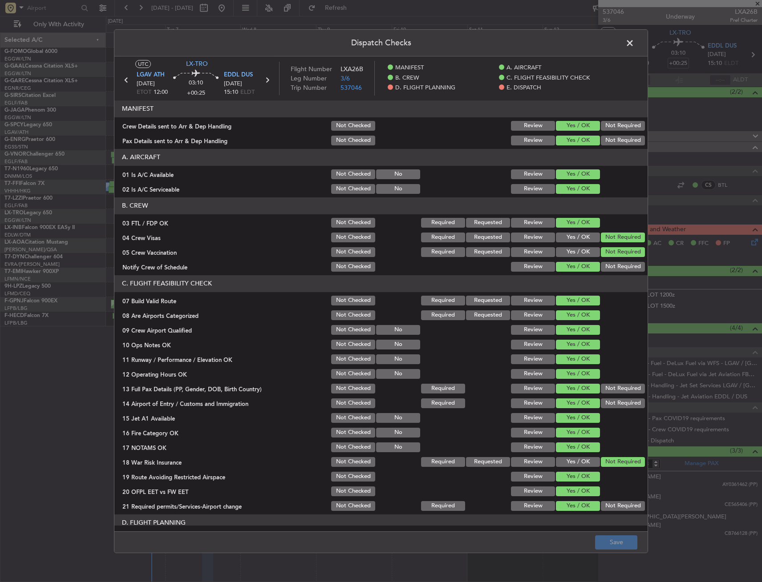
scroll to position [311, 0]
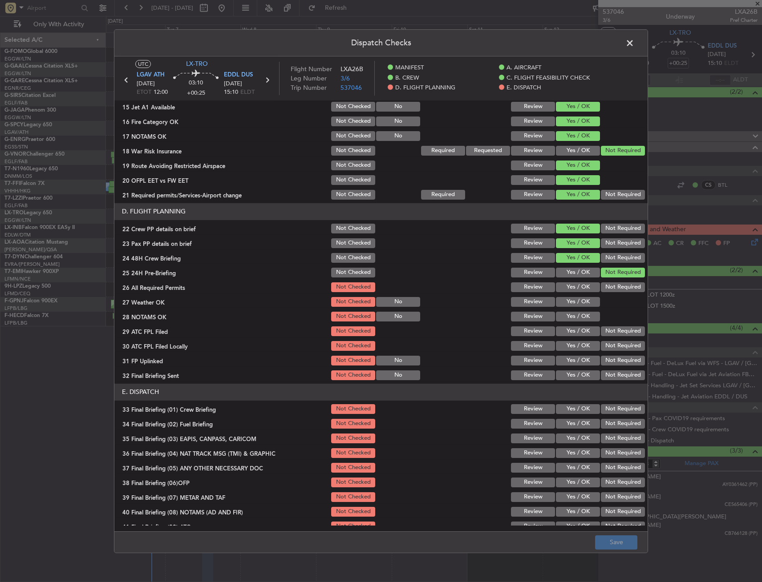
click at [564, 300] on button "Yes / OK" at bounding box center [578, 302] width 44 height 10
click at [568, 291] on button "Yes / OK" at bounding box center [578, 288] width 44 height 10
click at [565, 331] on button "Yes / OK" at bounding box center [578, 332] width 44 height 10
click at [564, 345] on button "Yes / OK" at bounding box center [578, 346] width 44 height 10
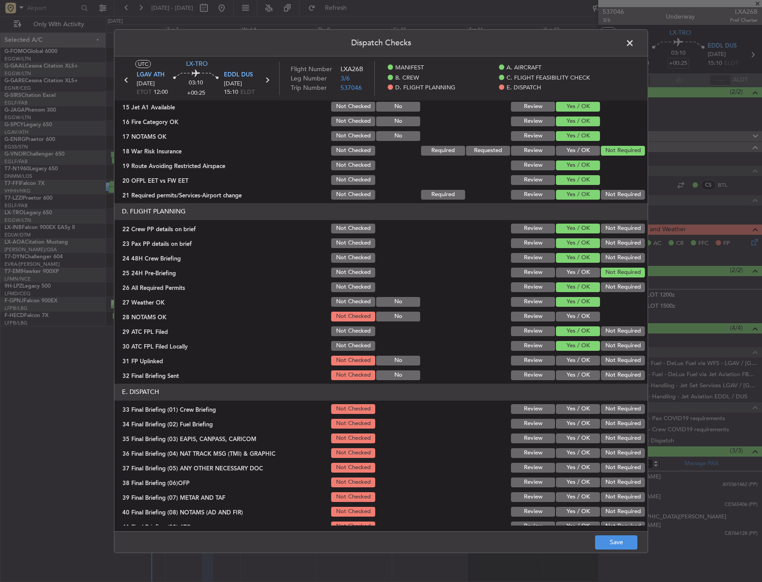
click at [572, 321] on button "Yes / OK" at bounding box center [578, 317] width 44 height 10
click at [614, 348] on button "Not Required" at bounding box center [623, 346] width 44 height 10
click at [579, 364] on button "Yes / OK" at bounding box center [578, 361] width 44 height 10
click at [571, 379] on button "Yes / OK" at bounding box center [578, 376] width 44 height 10
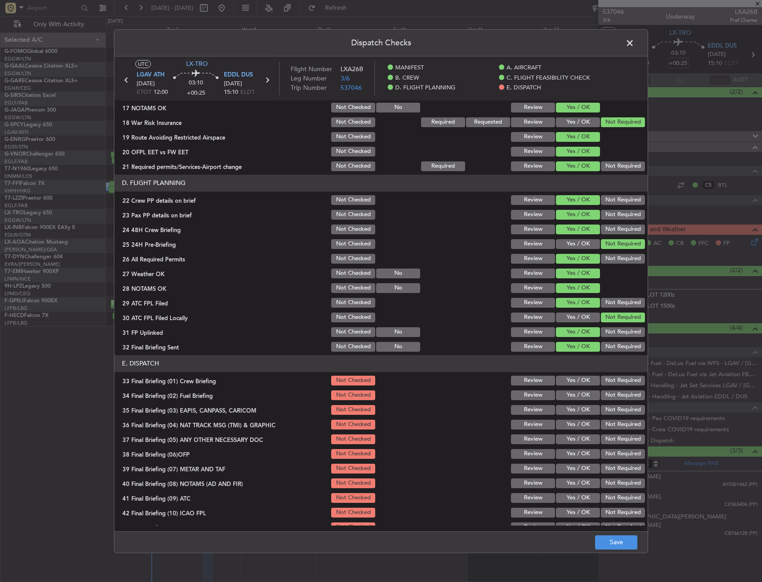
scroll to position [365, 0]
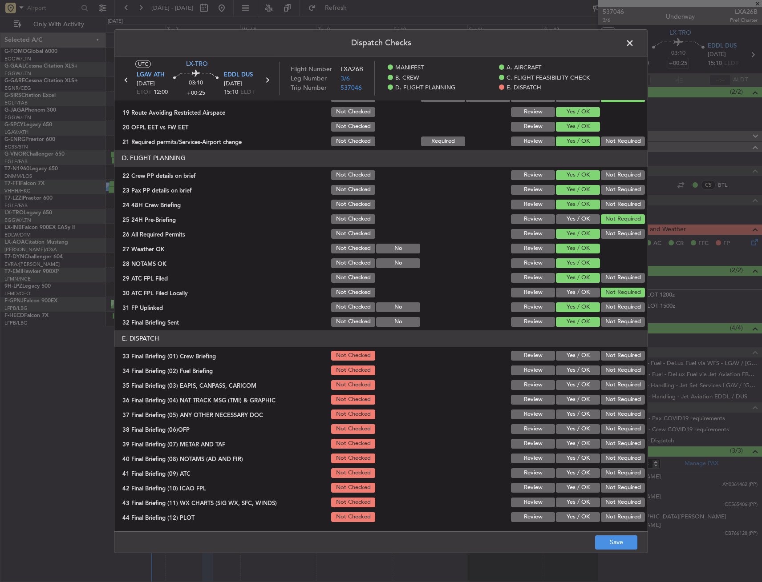
click at [572, 367] on button "Yes / OK" at bounding box center [578, 371] width 44 height 10
drag, startPoint x: 571, startPoint y: 358, endPoint x: 597, endPoint y: 376, distance: 31.0
click at [571, 358] on button "Yes / OK" at bounding box center [578, 356] width 44 height 10
click at [607, 389] on button "Not Required" at bounding box center [623, 385] width 44 height 10
click at [603, 400] on button "Not Required" at bounding box center [623, 400] width 44 height 10
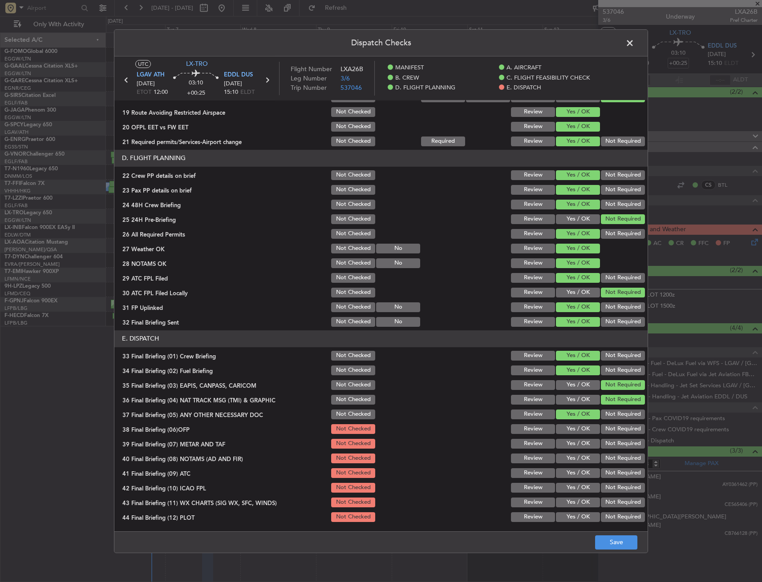
drag, startPoint x: 562, startPoint y: 449, endPoint x: 565, endPoint y: 438, distance: 11.3
click at [562, 449] on div "Yes / OK" at bounding box center [576, 444] width 45 height 12
click at [565, 428] on button "Yes / OK" at bounding box center [578, 429] width 44 height 10
drag, startPoint x: 563, startPoint y: 444, endPoint x: 562, endPoint y: 458, distance: 14.3
click at [563, 444] on button "Yes / OK" at bounding box center [578, 444] width 44 height 10
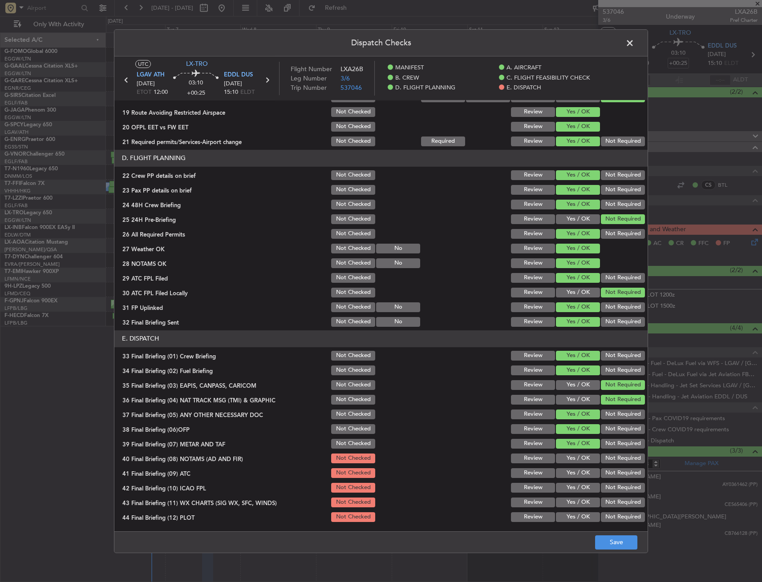
click at [562, 458] on button "Yes / OK" at bounding box center [578, 459] width 44 height 10
click at [564, 476] on button "Yes / OK" at bounding box center [578, 474] width 44 height 10
click at [601, 487] on button "Not Required" at bounding box center [623, 488] width 44 height 10
drag, startPoint x: 567, startPoint y: 501, endPoint x: 602, endPoint y: 517, distance: 38.6
click at [574, 505] on button "Yes / OK" at bounding box center [578, 503] width 44 height 10
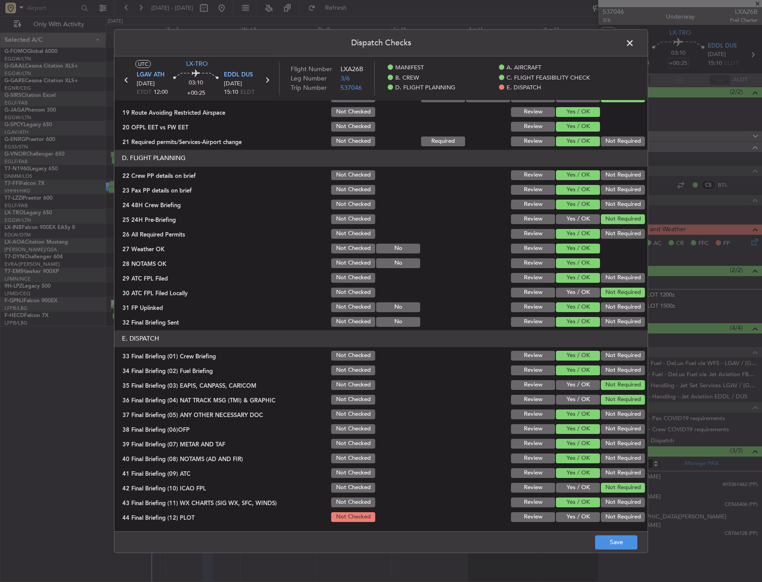
click at [607, 524] on article "MANIFEST Crew Details sent to Arr & Dep Handling Not Checked Review Yes / OK No…" at bounding box center [380, 313] width 533 height 425
click at [615, 518] on button "Not Required" at bounding box center [623, 518] width 44 height 10
click at [608, 543] on button "Save" at bounding box center [616, 543] width 42 height 14
drag, startPoint x: 628, startPoint y: 45, endPoint x: 752, endPoint y: 32, distance: 125.3
click at [634, 45] on span at bounding box center [634, 45] width 0 height 18
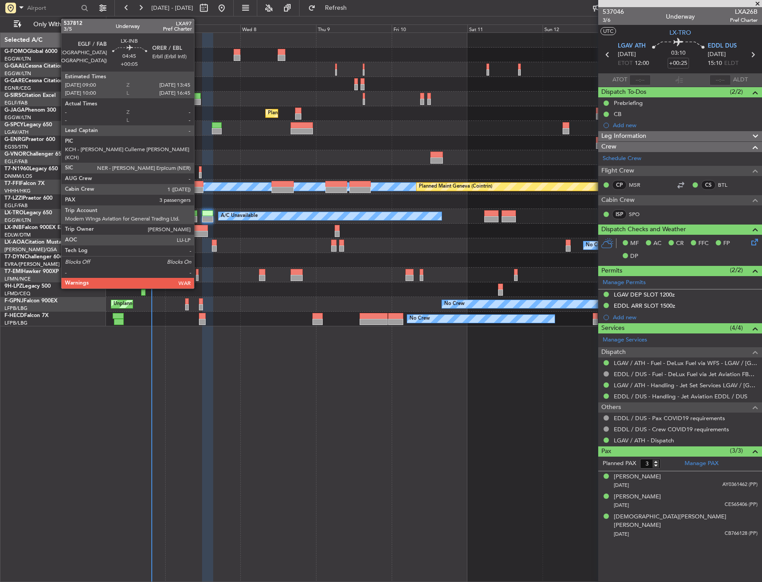
click at [198, 232] on div at bounding box center [200, 234] width 15 height 6
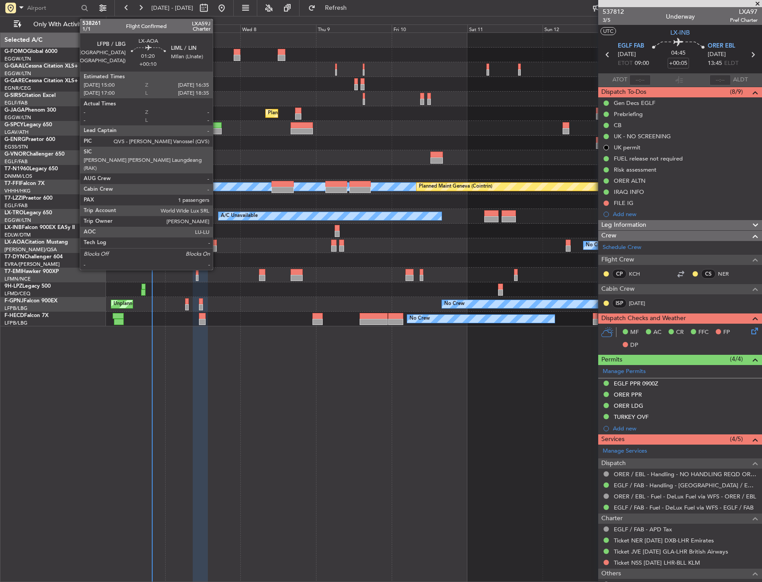
click at [217, 247] on div at bounding box center [214, 249] width 5 height 6
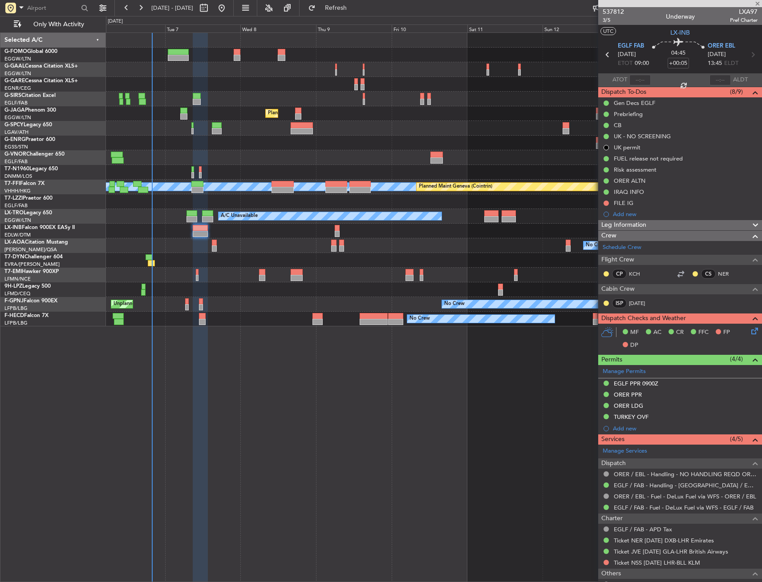
type input "+00:10"
type input "1"
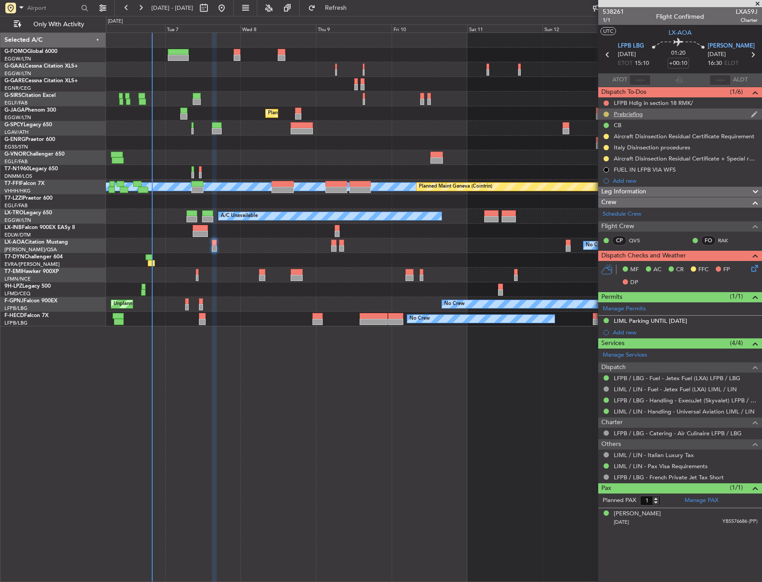
click at [608, 112] on button at bounding box center [605, 114] width 5 height 5
click at [601, 168] on span "Cancelled" at bounding box center [607, 166] width 25 height 9
click at [606, 101] on button at bounding box center [605, 103] width 5 height 5
click at [605, 140] on span "Completed" at bounding box center [609, 142] width 29 height 9
click at [754, 267] on icon at bounding box center [752, 266] width 7 height 7
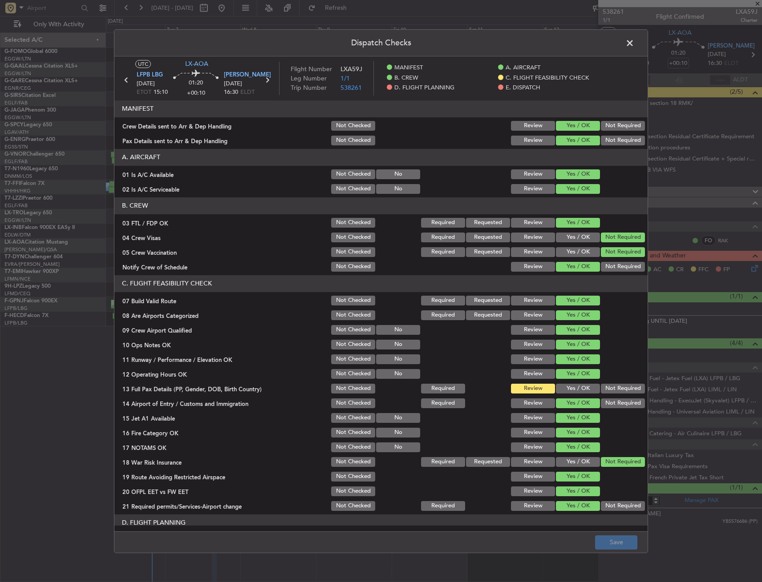
scroll to position [222, 0]
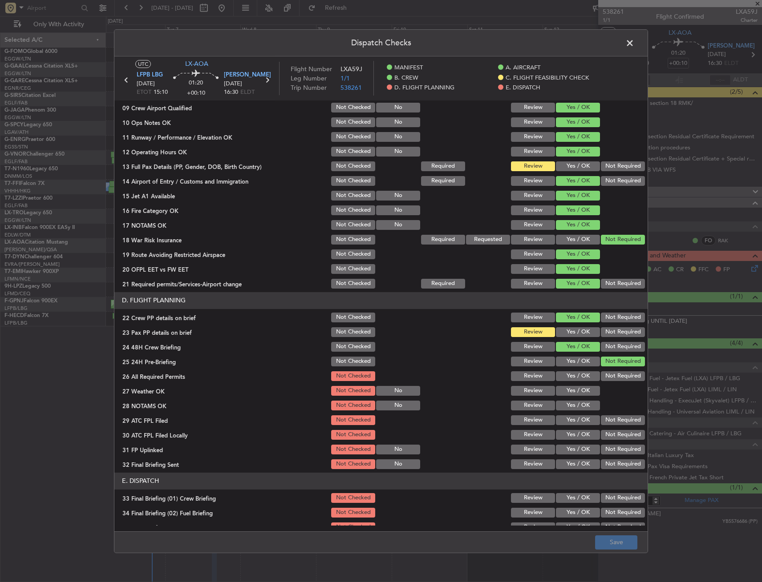
click at [581, 172] on div "Yes / OK" at bounding box center [576, 166] width 45 height 12
click at [579, 167] on button "Yes / OK" at bounding box center [578, 167] width 44 height 10
click at [574, 332] on button "Yes / OK" at bounding box center [578, 332] width 44 height 10
click at [572, 388] on button "Yes / OK" at bounding box center [578, 391] width 44 height 10
click at [572, 379] on button "Yes / OK" at bounding box center [578, 377] width 44 height 10
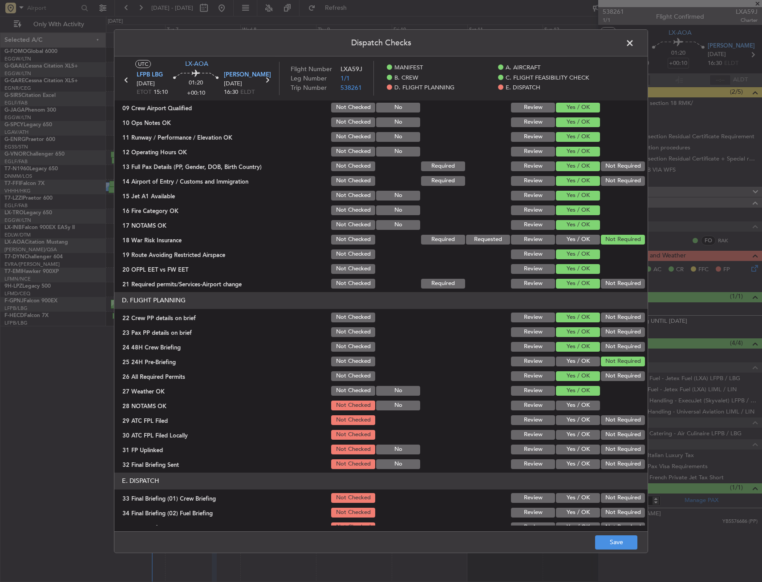
drag, startPoint x: 571, startPoint y: 403, endPoint x: 569, endPoint y: 417, distance: 13.9
click at [571, 404] on button "Yes / OK" at bounding box center [578, 406] width 44 height 10
click at [569, 418] on button "Yes / OK" at bounding box center [578, 421] width 44 height 10
click at [573, 430] on button "Yes / OK" at bounding box center [578, 435] width 44 height 10
click at [575, 448] on button "Yes / OK" at bounding box center [578, 450] width 44 height 10
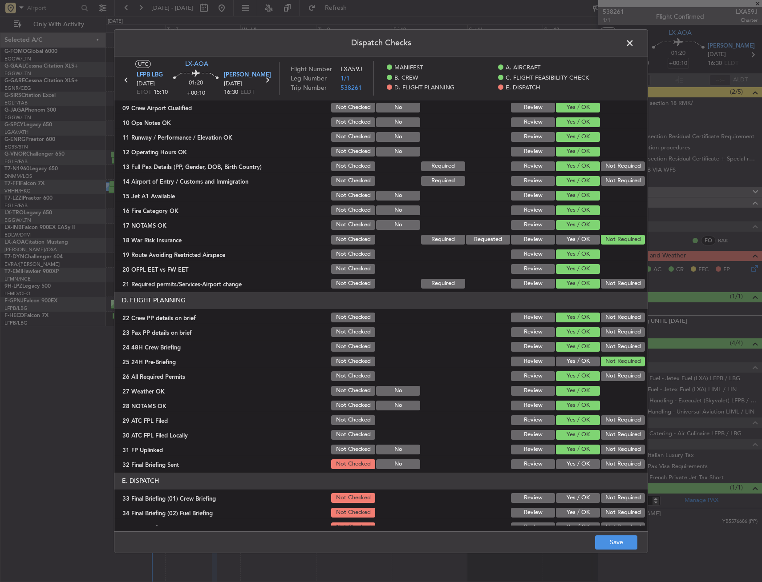
click at [572, 460] on button "Yes / OK" at bounding box center [578, 465] width 44 height 10
click at [609, 436] on button "Not Required" at bounding box center [623, 435] width 44 height 10
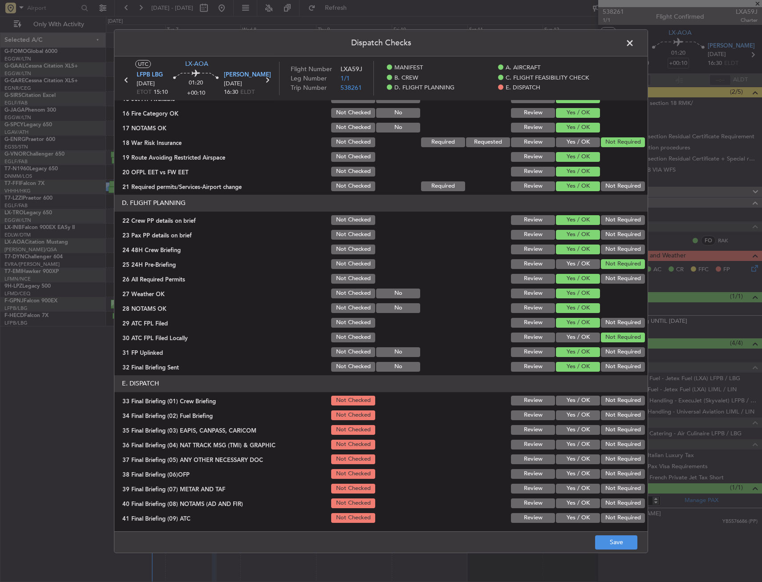
scroll to position [356, 0]
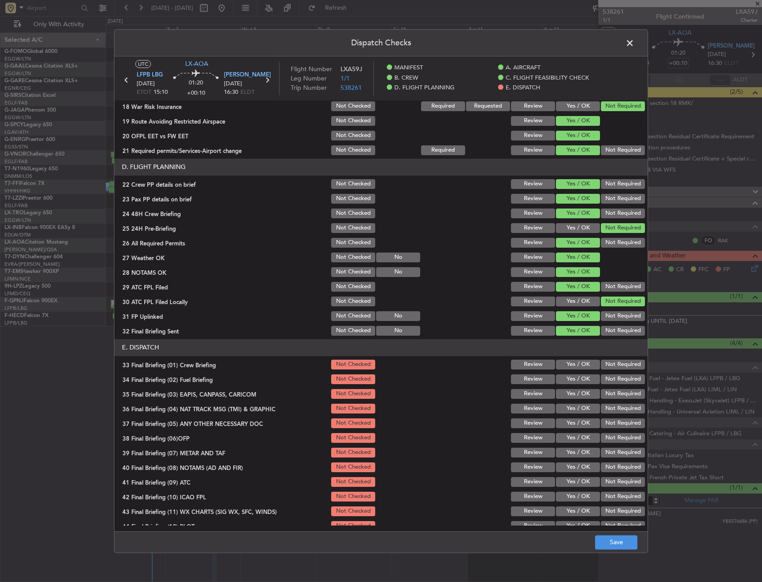
click at [568, 374] on div "Yes / OK" at bounding box center [576, 379] width 45 height 12
drag, startPoint x: 568, startPoint y: 368, endPoint x: 569, endPoint y: 378, distance: 9.8
click at [568, 368] on button "Yes / OK" at bounding box center [578, 365] width 44 height 10
click at [569, 378] on button "Yes / OK" at bounding box center [578, 380] width 44 height 10
click at [601, 393] on button "Not Required" at bounding box center [623, 394] width 44 height 10
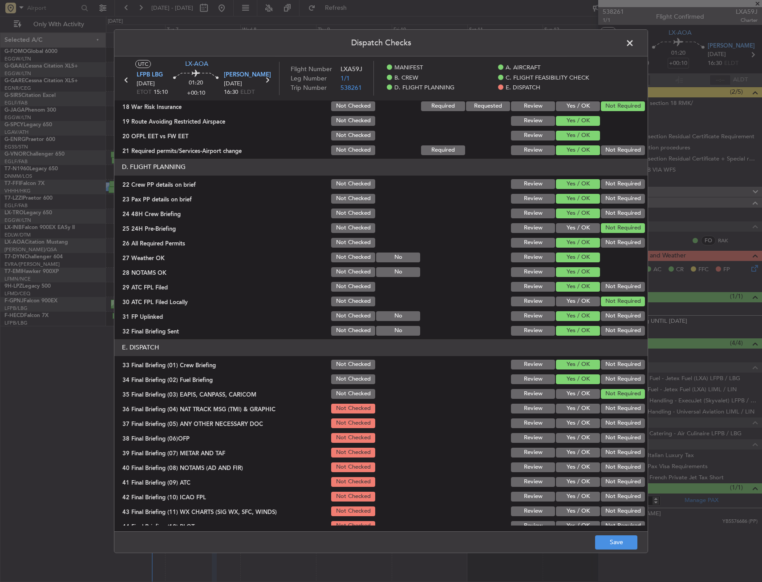
click at [601, 409] on button "Not Required" at bounding box center [623, 409] width 44 height 10
drag, startPoint x: 583, startPoint y: 420, endPoint x: 579, endPoint y: 436, distance: 16.1
click at [583, 421] on button "Yes / OK" at bounding box center [578, 424] width 44 height 10
click at [579, 438] on button "Yes / OK" at bounding box center [578, 438] width 44 height 10
drag, startPoint x: 577, startPoint y: 452, endPoint x: 575, endPoint y: 464, distance: 12.1
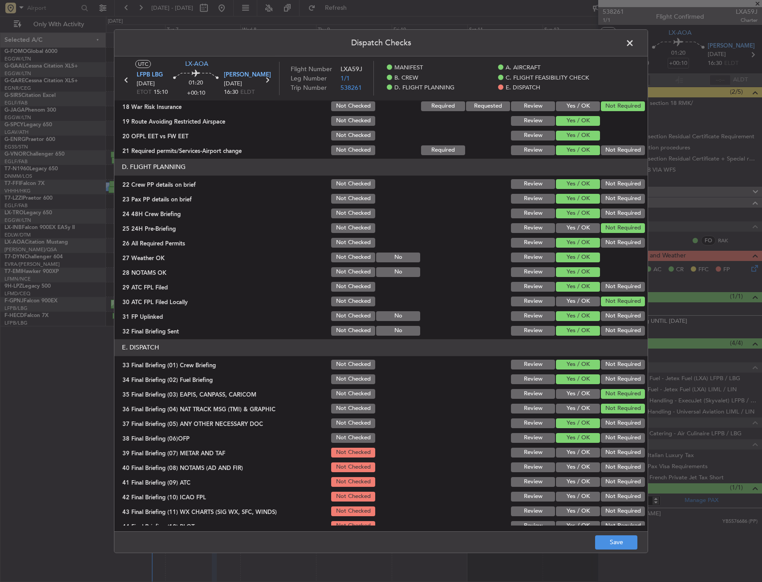
click at [577, 453] on button "Yes / OK" at bounding box center [578, 453] width 44 height 10
drag, startPoint x: 575, startPoint y: 464, endPoint x: 569, endPoint y: 479, distance: 16.0
click at [574, 467] on button "Yes / OK" at bounding box center [578, 468] width 44 height 10
click at [570, 479] on button "Yes / OK" at bounding box center [578, 482] width 44 height 10
click at [570, 490] on section "E. DISPATCH 33 Final Briefing (01) Crew Briefing Not Checked Review Yes / OK No…" at bounding box center [380, 436] width 533 height 193
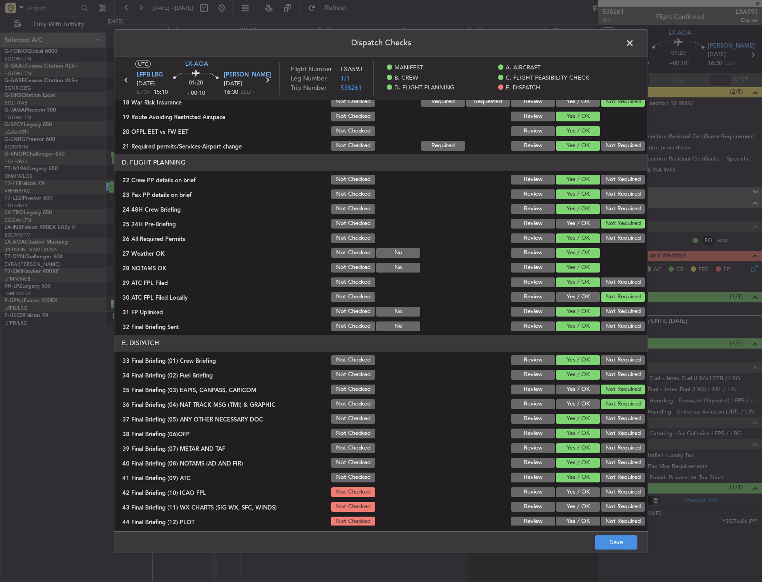
scroll to position [365, 0]
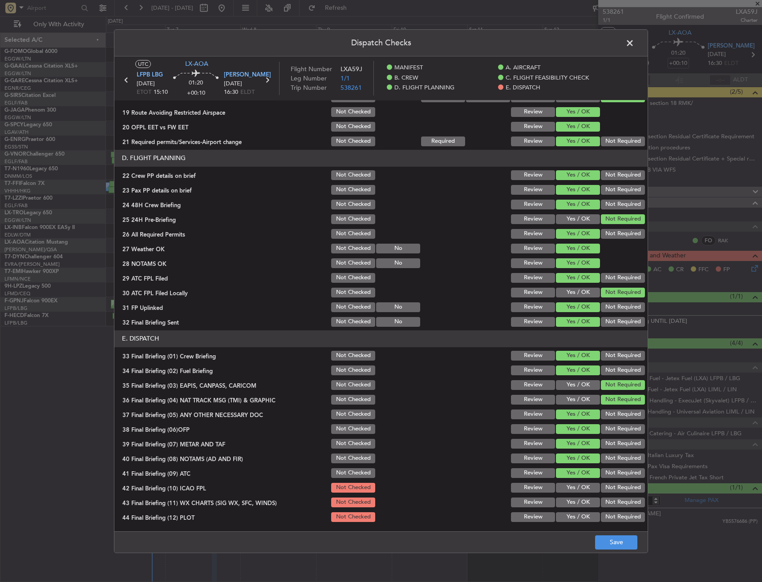
drag, startPoint x: 606, startPoint y: 489, endPoint x: 583, endPoint y: 497, distance: 24.3
click at [606, 489] on button "Not Required" at bounding box center [623, 488] width 44 height 10
click at [573, 497] on div "Yes / OK" at bounding box center [576, 503] width 45 height 12
drag, startPoint x: 584, startPoint y: 501, endPoint x: 598, endPoint y: 512, distance: 18.1
click at [583, 501] on button "Yes / OK" at bounding box center [578, 503] width 44 height 10
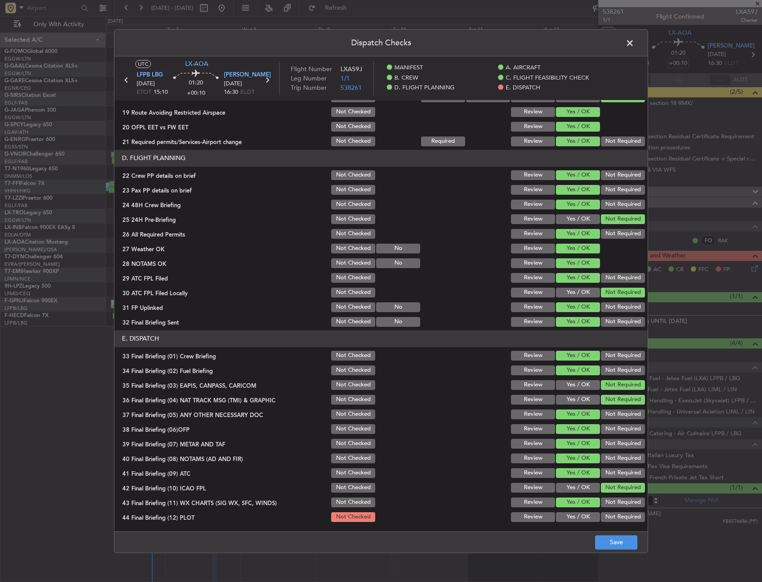
click at [614, 523] on div "Not Required" at bounding box center [621, 517] width 45 height 12
drag, startPoint x: 617, startPoint y: 525, endPoint x: 616, endPoint y: 515, distance: 10.3
click at [617, 525] on article "MANIFEST Crew Details sent to Arr & Dep Handling Not Checked Review Yes / OK No…" at bounding box center [380, 313] width 533 height 425
click at [616, 515] on button "Not Required" at bounding box center [623, 518] width 44 height 10
click at [611, 544] on button "Save" at bounding box center [616, 543] width 42 height 14
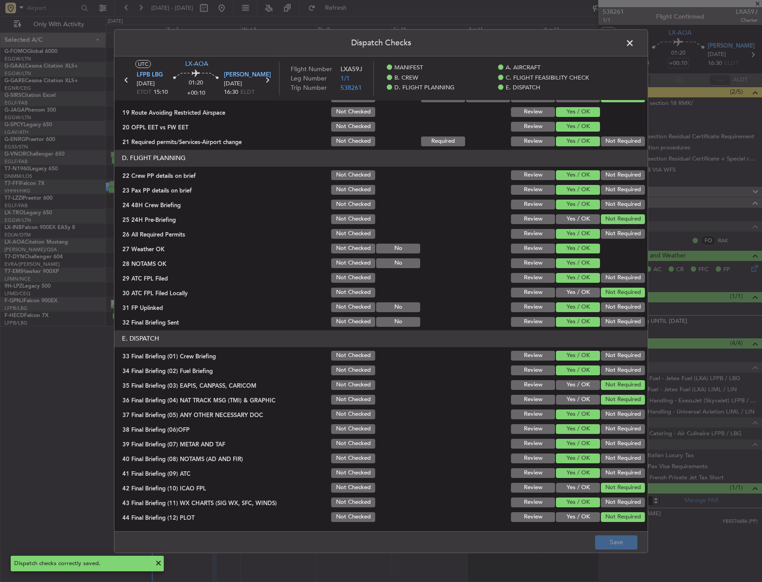
click at [634, 40] on span at bounding box center [634, 45] width 0 height 18
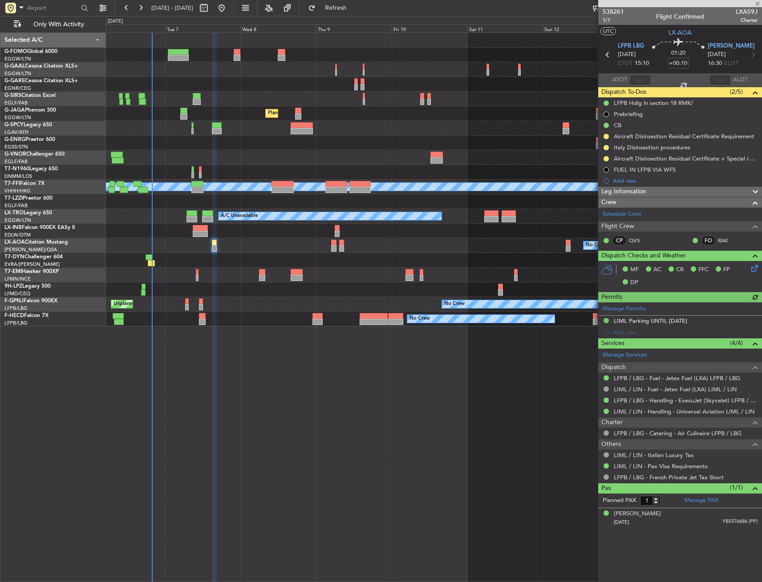
click at [636, 191] on span "Leg Information" at bounding box center [623, 192] width 45 height 10
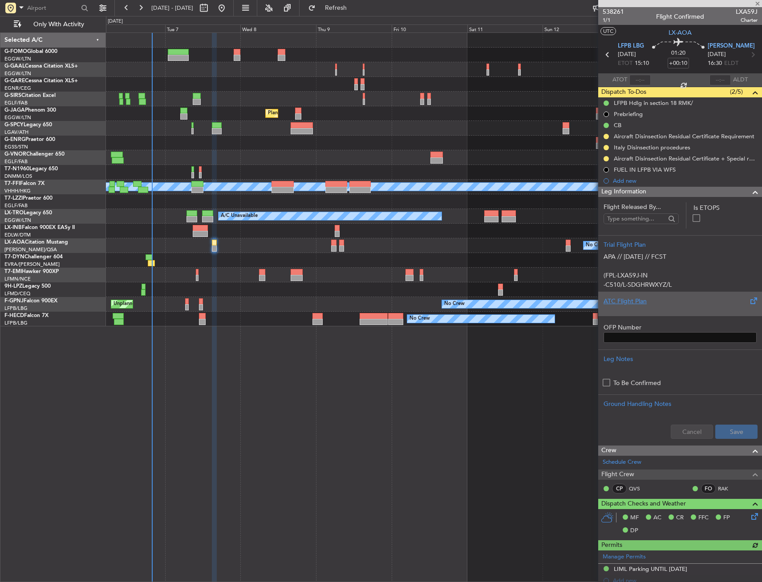
click at [649, 304] on div "ATC Flight Plan" at bounding box center [679, 301] width 153 height 9
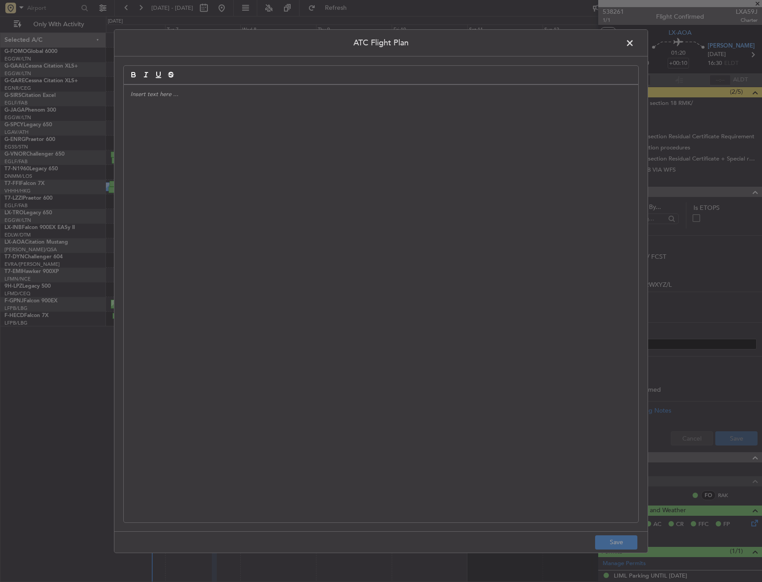
drag, startPoint x: 436, startPoint y: 231, endPoint x: 358, endPoint y: 249, distance: 79.8
click at [437, 231] on div at bounding box center [381, 304] width 514 height 438
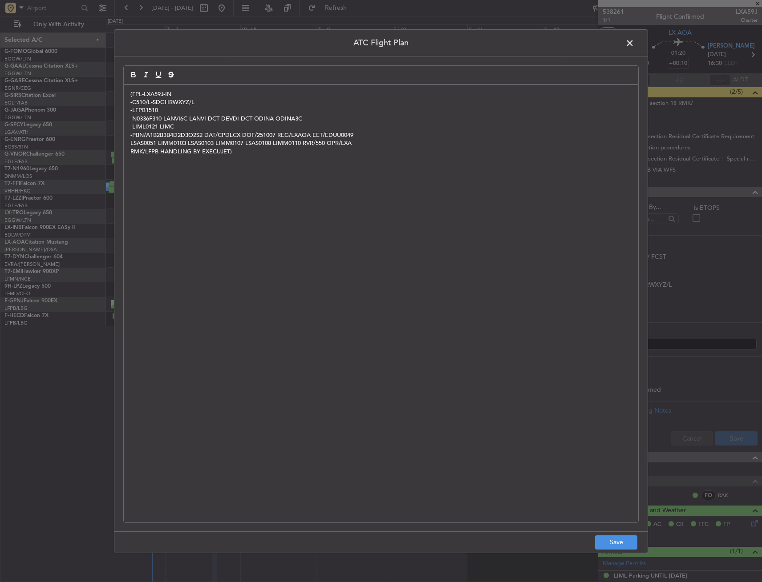
scroll to position [0, 0]
click at [618, 539] on button "Save" at bounding box center [616, 543] width 42 height 14
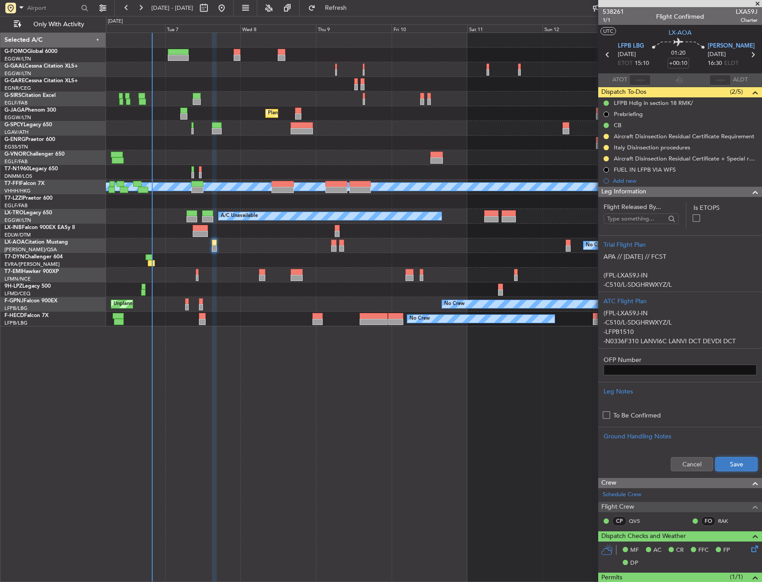
click at [729, 462] on button "Save" at bounding box center [736, 464] width 42 height 14
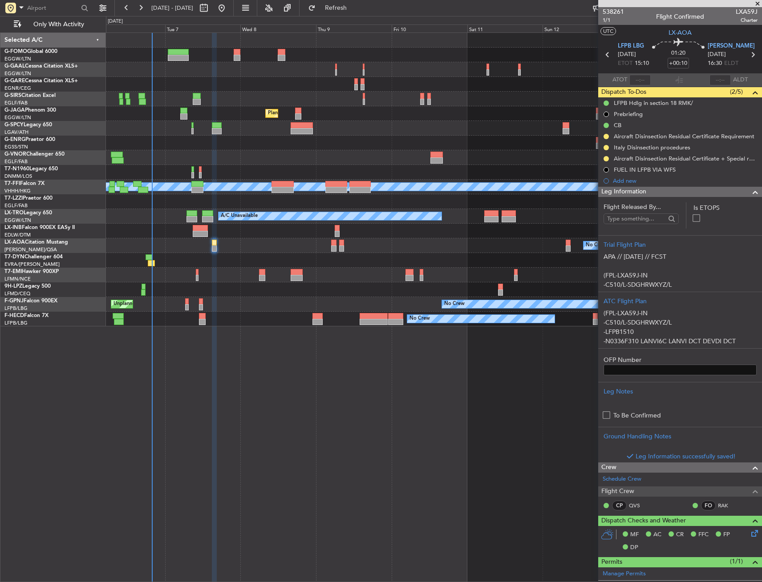
click at [663, 194] on div "Leg Information" at bounding box center [680, 192] width 164 height 10
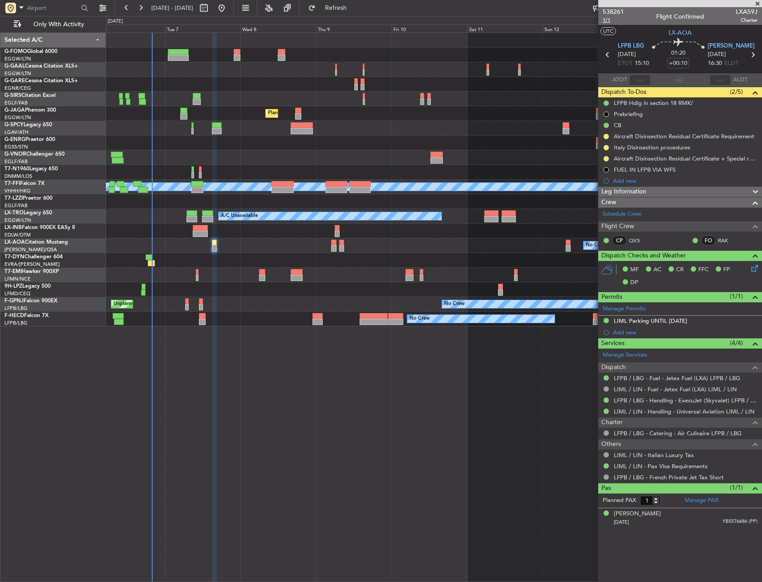
click at [613, 19] on span "1/1" at bounding box center [612, 20] width 21 height 8
click at [610, 193] on span "Leg Information" at bounding box center [623, 192] width 45 height 10
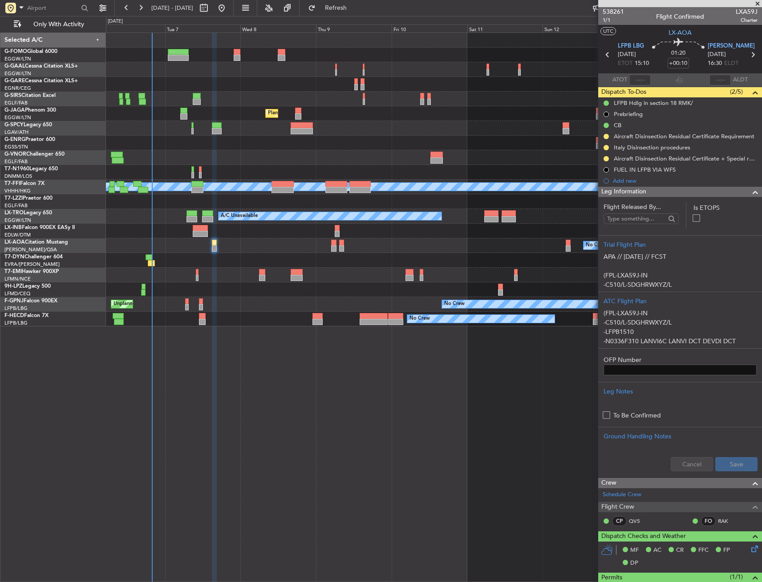
click at [610, 193] on span "Leg Information" at bounding box center [623, 192] width 45 height 10
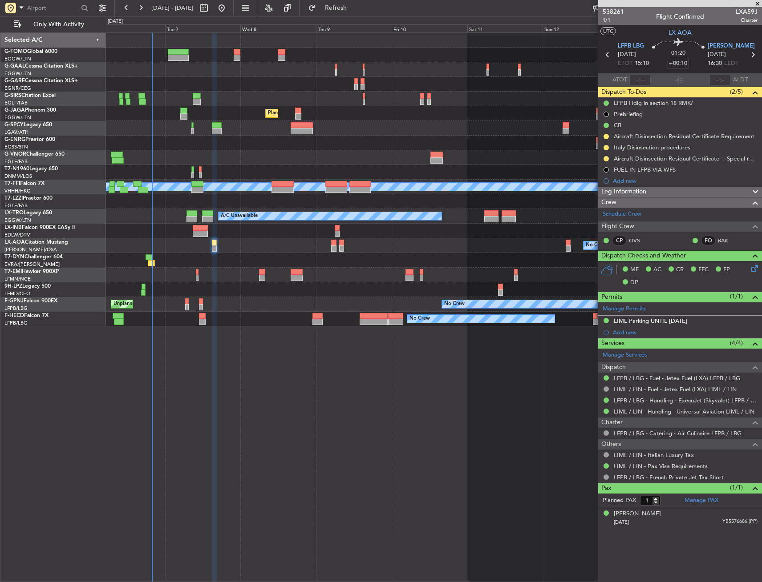
drag, startPoint x: 637, startPoint y: 192, endPoint x: 637, endPoint y: 198, distance: 6.2
click at [637, 192] on span "Leg Information" at bounding box center [623, 192] width 45 height 10
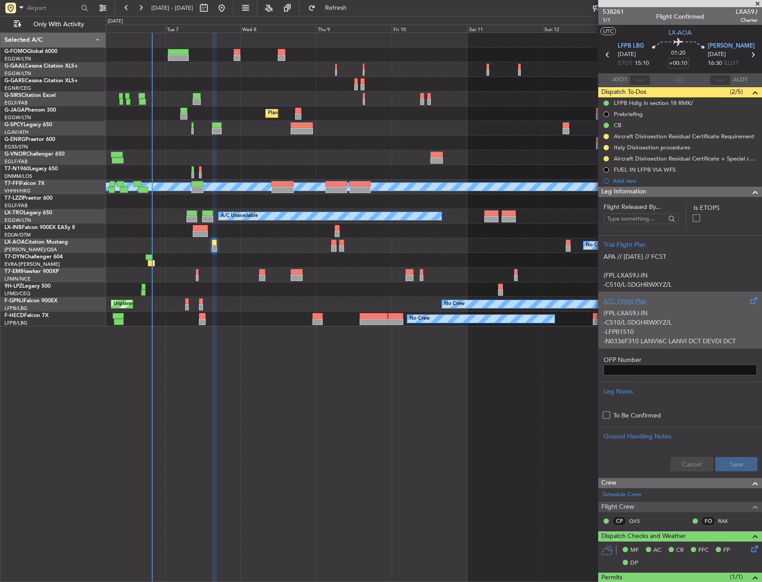
click at [649, 333] on p "-LFPB1510" at bounding box center [679, 331] width 153 height 9
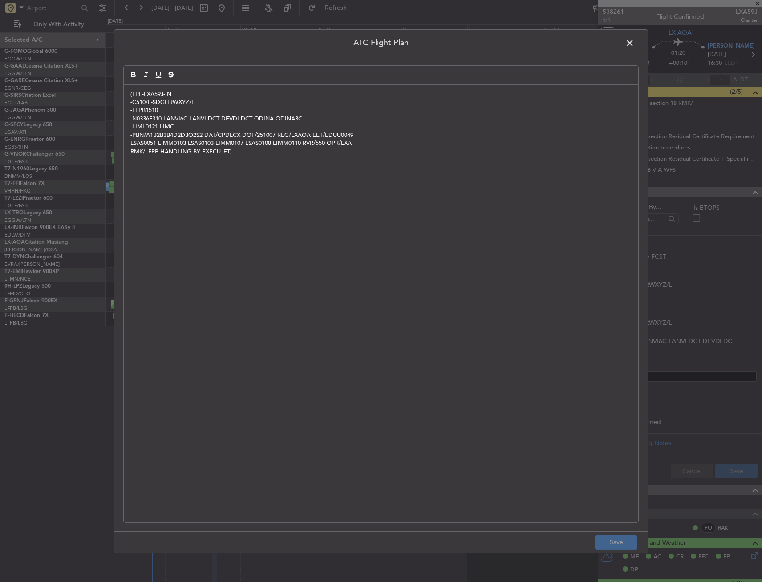
click at [634, 41] on span at bounding box center [634, 45] width 0 height 18
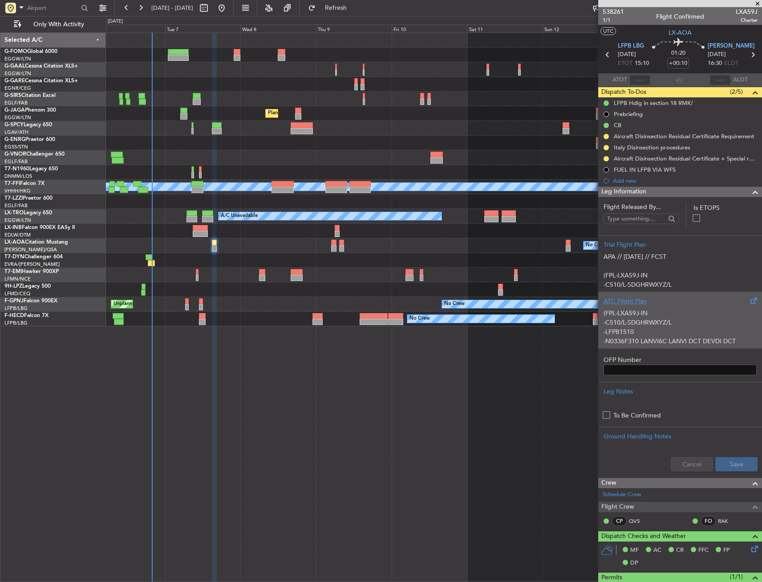
click at [651, 302] on div "ATC Flight Plan" at bounding box center [679, 301] width 153 height 9
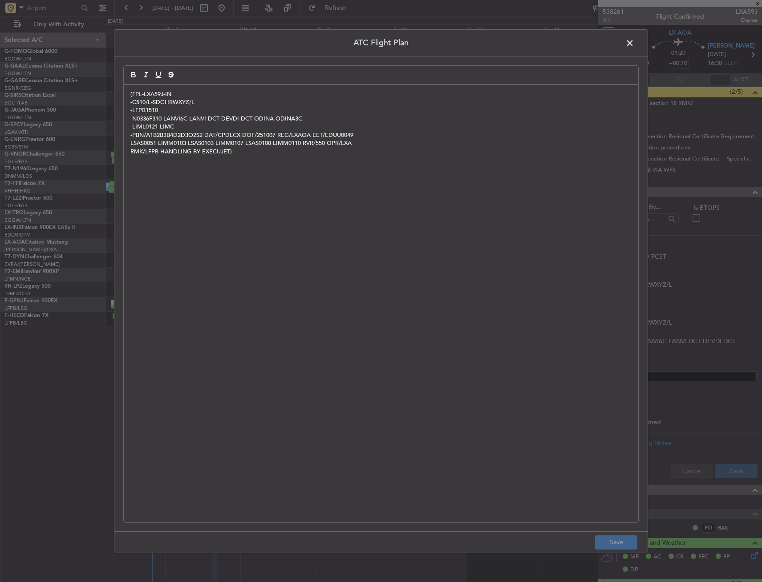
click at [634, 44] on span at bounding box center [634, 45] width 0 height 18
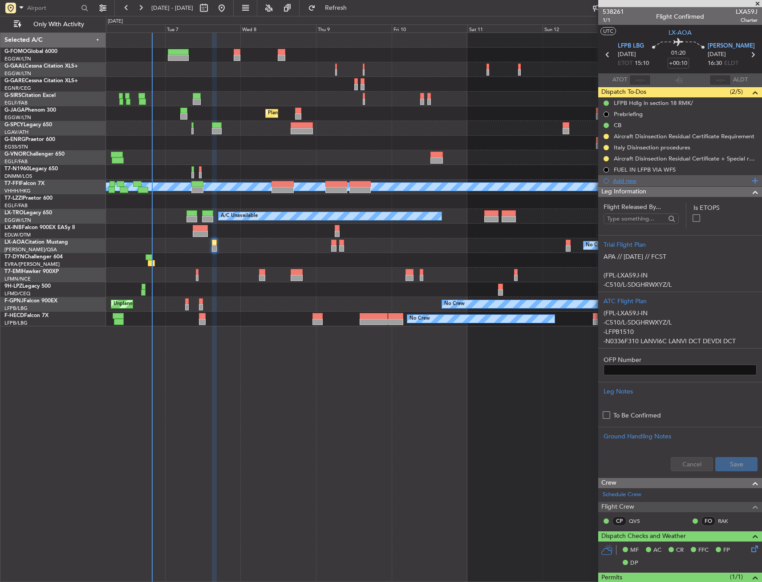
click at [643, 186] on div "Add new" at bounding box center [680, 180] width 164 height 11
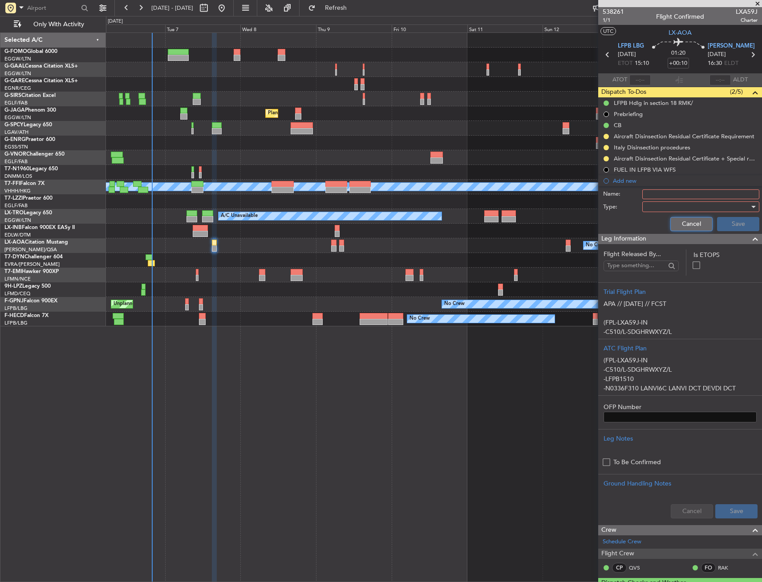
click at [672, 225] on button "Cancel" at bounding box center [691, 224] width 42 height 14
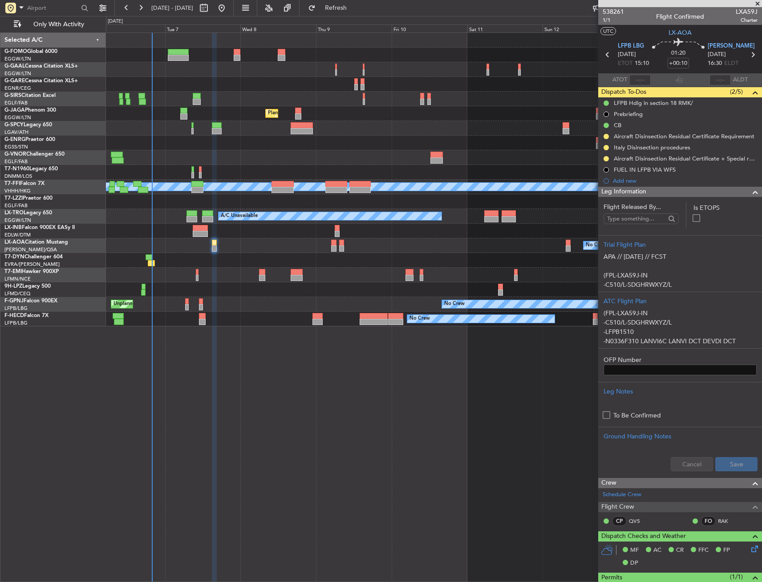
click at [659, 196] on div "Leg Information" at bounding box center [680, 192] width 164 height 10
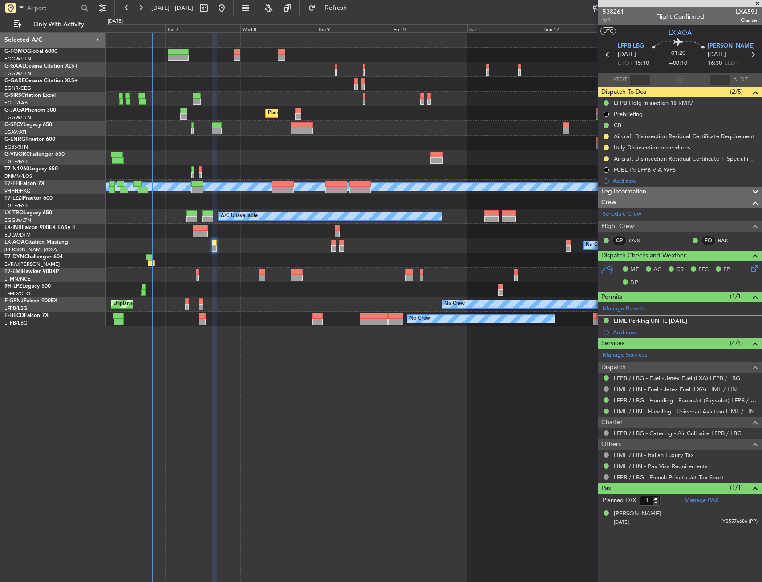
click at [618, 47] on span "LFPB LBG" at bounding box center [631, 46] width 26 height 9
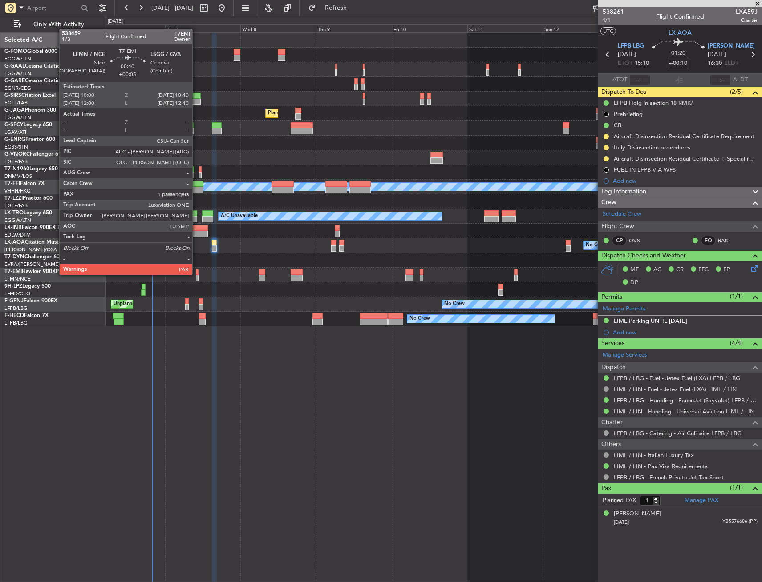
click at [196, 274] on div at bounding box center [197, 272] width 2 height 6
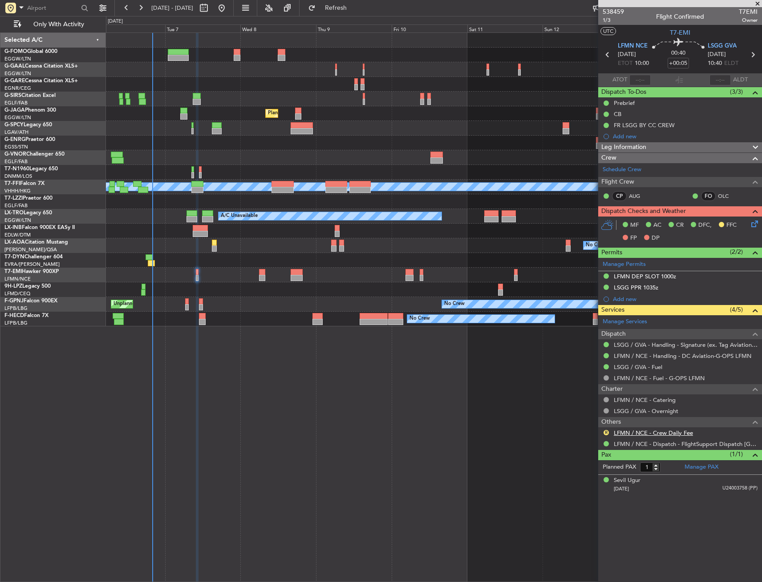
click at [617, 431] on link "LFMN / NCE - Crew Daily Fee" at bounding box center [653, 433] width 79 height 8
click at [606, 432] on button "R" at bounding box center [605, 432] width 5 height 5
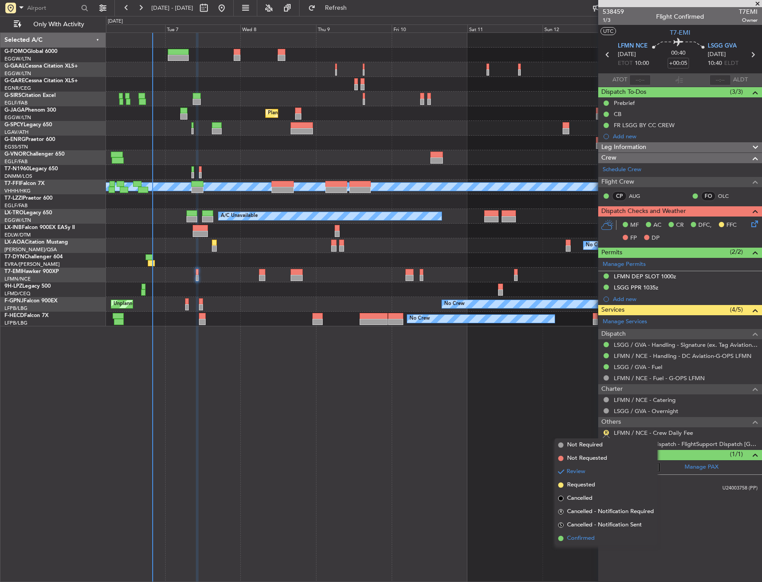
click at [582, 541] on span "Confirmed" at bounding box center [581, 538] width 28 height 9
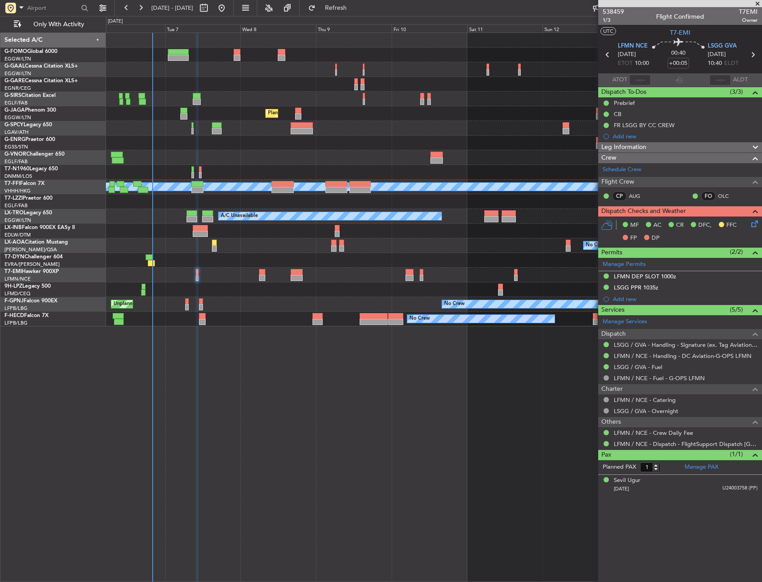
click at [755, 222] on icon at bounding box center [752, 222] width 7 height 7
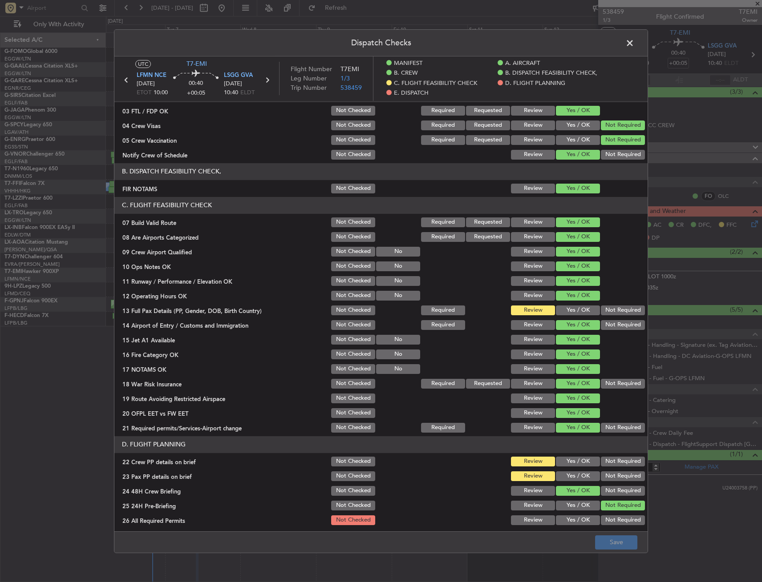
scroll to position [178, 0]
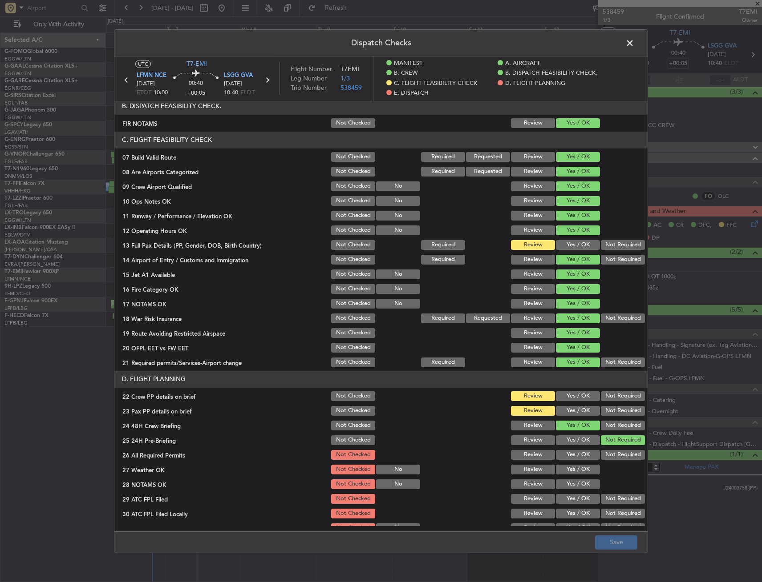
click at [567, 235] on button "Yes / OK" at bounding box center [578, 230] width 44 height 10
click at [567, 243] on button "Yes / OK" at bounding box center [578, 245] width 44 height 10
click at [564, 409] on button "Yes / OK" at bounding box center [578, 411] width 44 height 10
click at [565, 400] on button "Yes / OK" at bounding box center [578, 396] width 44 height 10
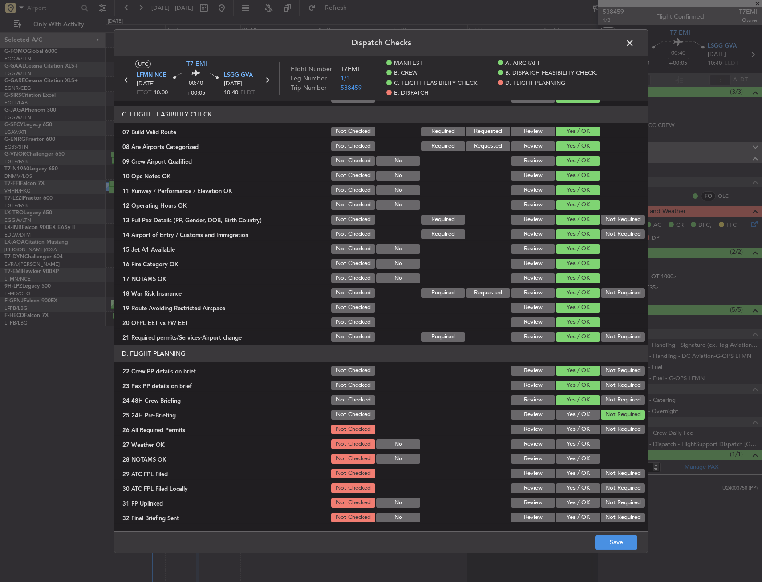
scroll to position [222, 0]
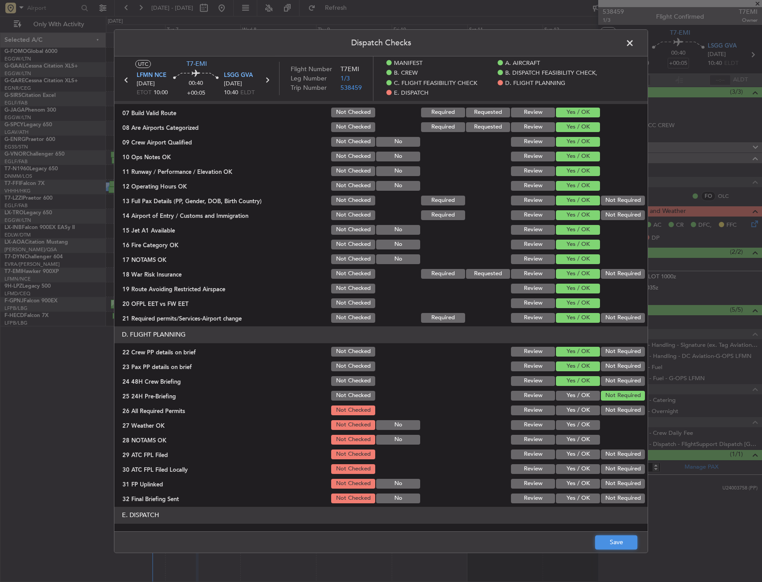
drag, startPoint x: 633, startPoint y: 540, endPoint x: 614, endPoint y: 580, distance: 44.4
click at [632, 540] on button "Save" at bounding box center [616, 543] width 42 height 14
click at [634, 38] on span at bounding box center [634, 45] width 0 height 18
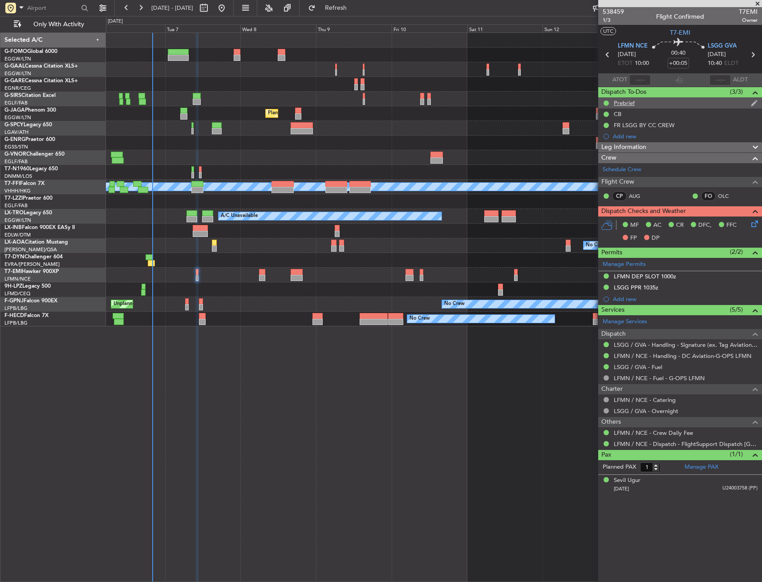
click at [664, 105] on div "Prebrief" at bounding box center [680, 102] width 164 height 11
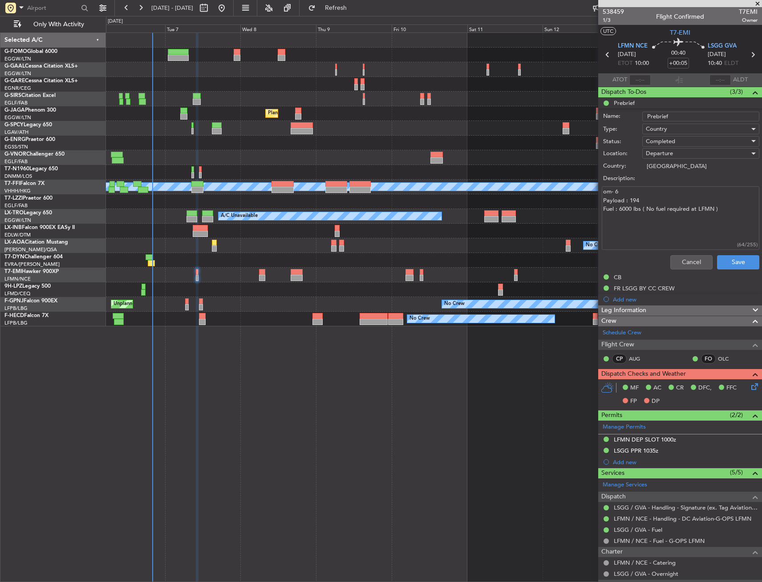
drag, startPoint x: 639, startPoint y: 198, endPoint x: 603, endPoint y: 201, distance: 35.3
click at [603, 201] on textarea "om- 6 Payload : 194 Fuel : 6000 lbs ( No fuel required at LFMN )" at bounding box center [681, 218] width 158 height 64
click at [643, 203] on textarea "om- 6 Payload : 194 Fuel : 6000 lbs ( No fuel required at LFMN )" at bounding box center [681, 218] width 158 height 64
drag, startPoint x: 637, startPoint y: 200, endPoint x: 629, endPoint y: 200, distance: 8.0
click at [629, 200] on textarea "om- 6 Payload : 194 Fuel : 6000 lbs ( No fuel required at LFMN )" at bounding box center [681, 218] width 158 height 64
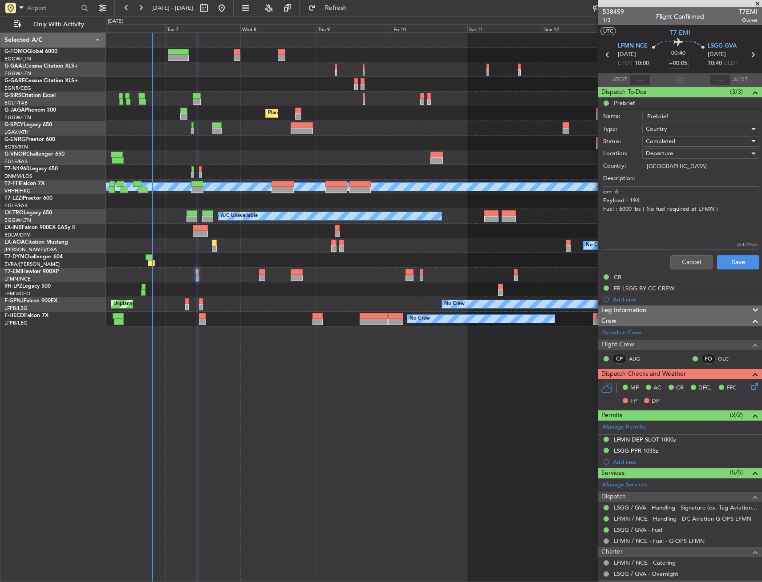
drag, startPoint x: 602, startPoint y: 197, endPoint x: 666, endPoint y: 197, distance: 63.6
click at [666, 197] on textarea "om- 6 Payload : 194 Fuel : 6000 lbs ( No fuel required at LFMN )" at bounding box center [681, 218] width 158 height 64
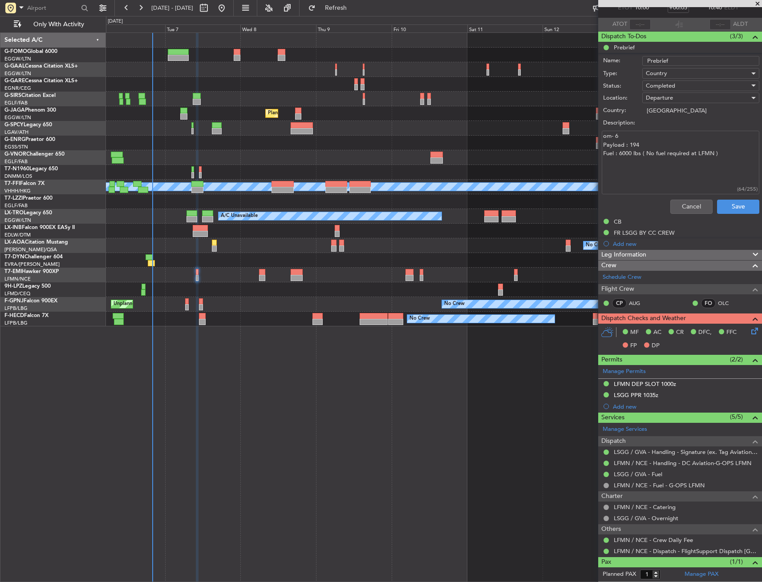
scroll to position [75, 0]
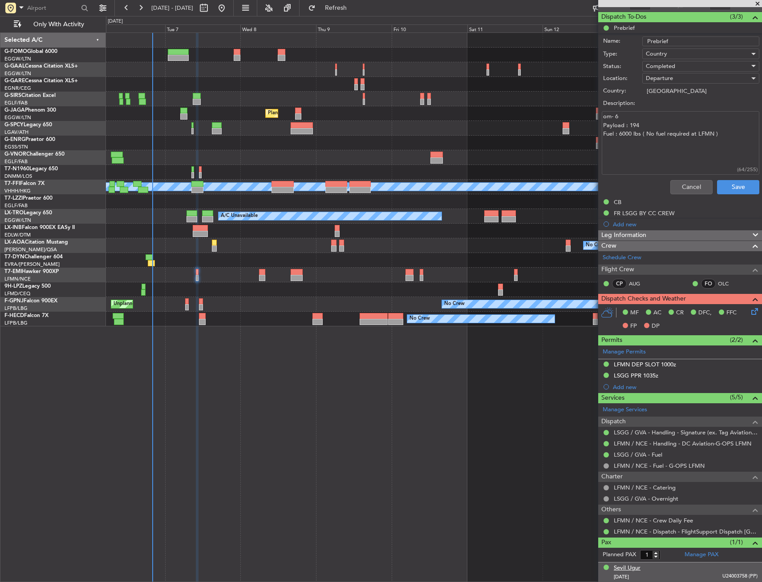
click at [633, 569] on div "Sevil Ugur" at bounding box center [627, 568] width 27 height 9
click at [675, 187] on button "Cancel" at bounding box center [691, 187] width 42 height 14
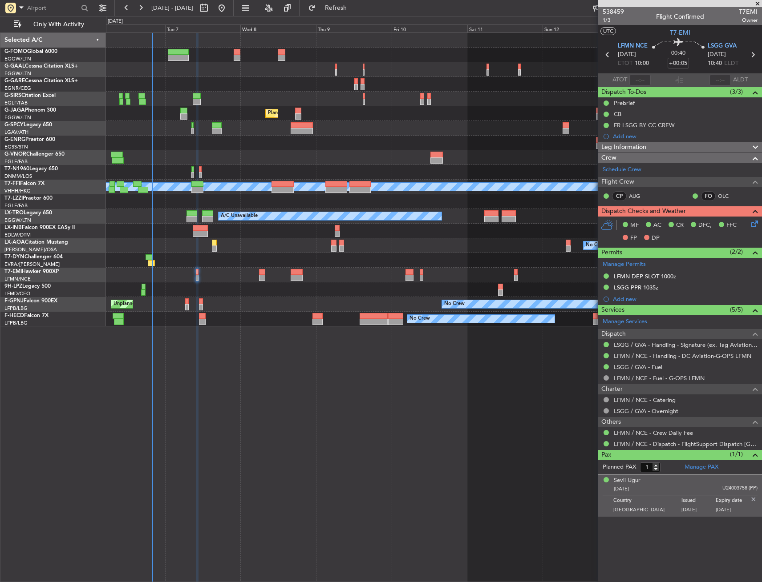
scroll to position [0, 0]
drag, startPoint x: 671, startPoint y: 277, endPoint x: 671, endPoint y: 286, distance: 8.9
click at [671, 277] on div "LFMN DEP SLOT 1000z" at bounding box center [645, 277] width 62 height 8
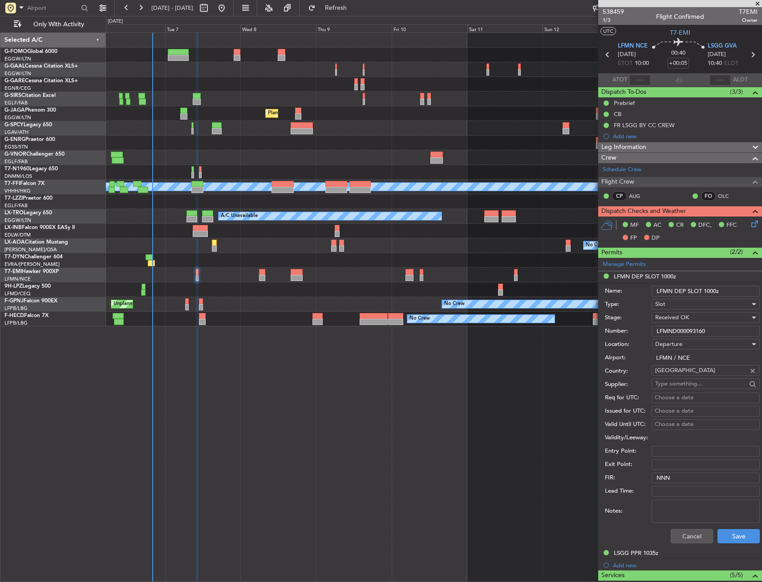
drag, startPoint x: 713, startPoint y: 335, endPoint x: 644, endPoint y: 339, distance: 68.7
click at [644, 339] on form "Name: LFMN DEP SLOT 1000z Type: Slot Stage: Received OK Number: LFMND000093160 …" at bounding box center [680, 416] width 164 height 266
click at [632, 551] on div "LSGG PPR 1035z" at bounding box center [636, 554] width 44 height 8
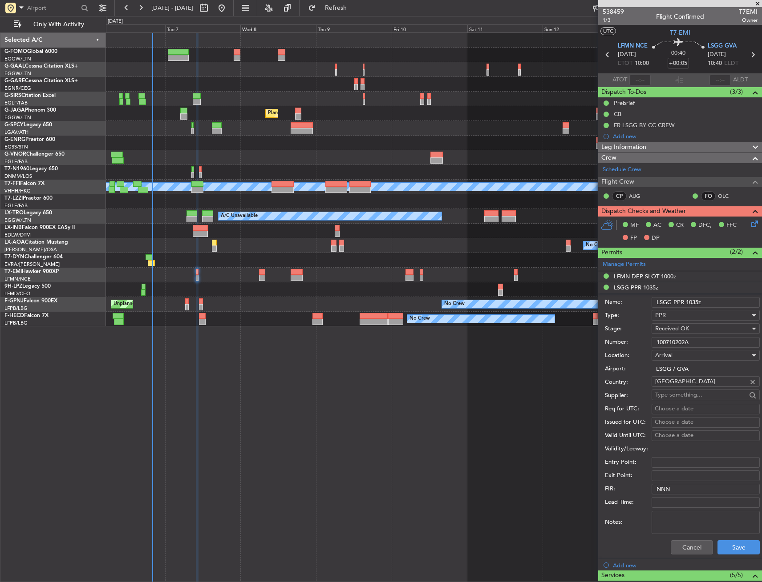
drag, startPoint x: 654, startPoint y: 346, endPoint x: 622, endPoint y: 349, distance: 32.2
click at [622, 349] on form "Name: LSGG PPR 1035z Type: PPR Stage: Received OK Number: 100710202A Location: …" at bounding box center [680, 427] width 164 height 266
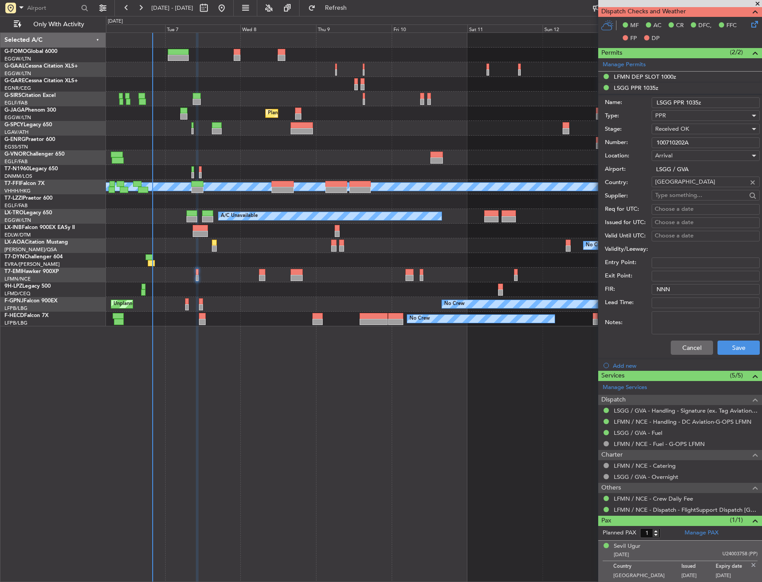
drag, startPoint x: 695, startPoint y: 340, endPoint x: 692, endPoint y: 344, distance: 4.8
click at [695, 340] on div "Cancel Save" at bounding box center [682, 347] width 155 height 23
click at [692, 344] on button "Cancel" at bounding box center [692, 348] width 42 height 14
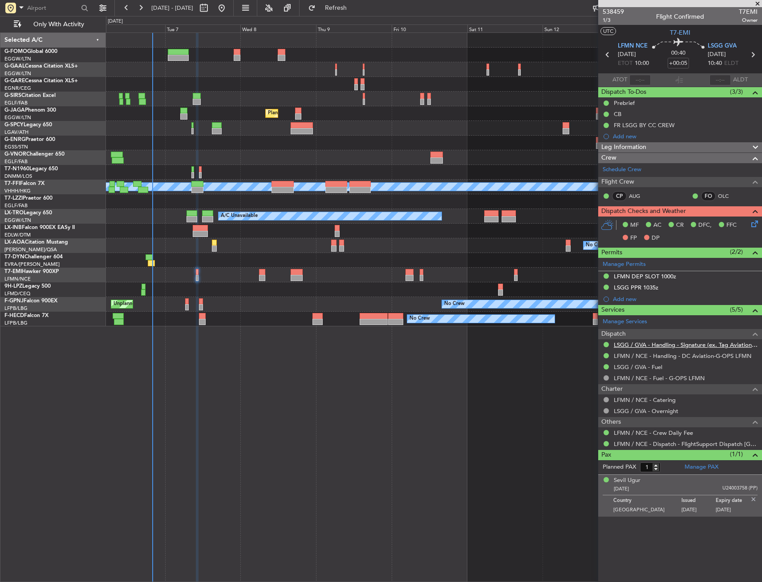
scroll to position [0, 0]
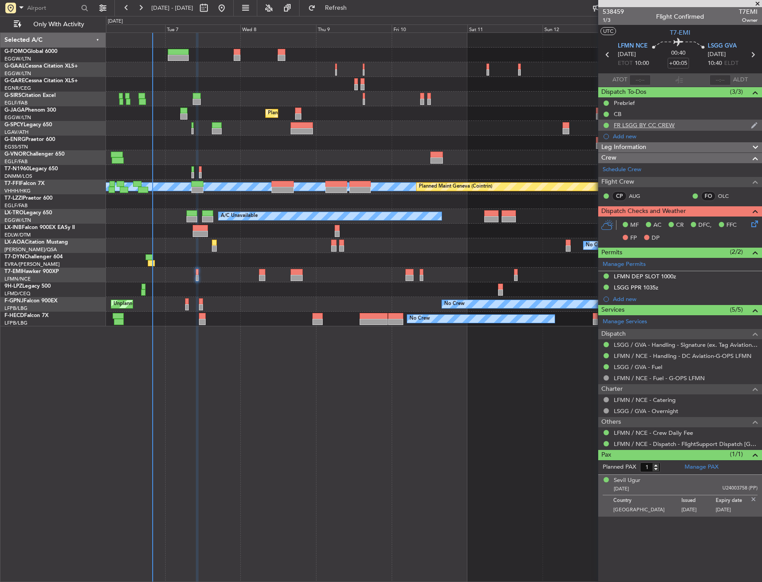
click at [678, 125] on div "FR LSGG BY CC CREW" at bounding box center [680, 125] width 164 height 11
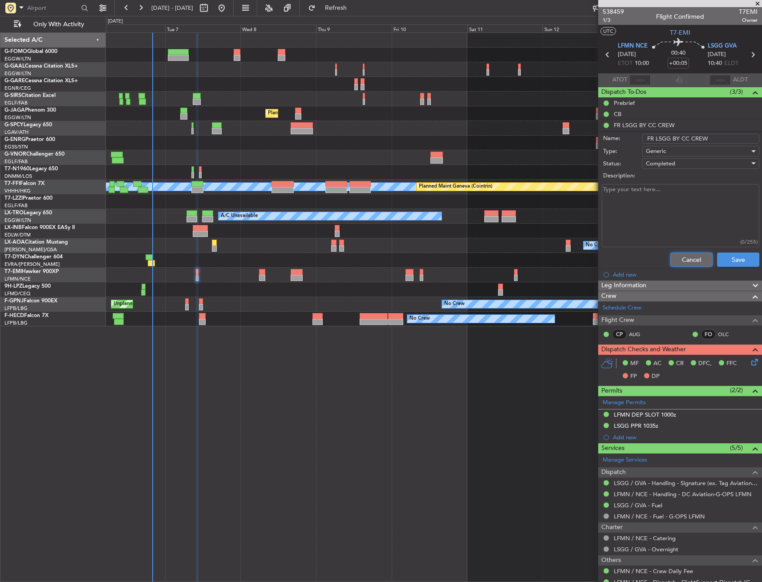
click at [694, 263] on button "Cancel" at bounding box center [691, 260] width 42 height 14
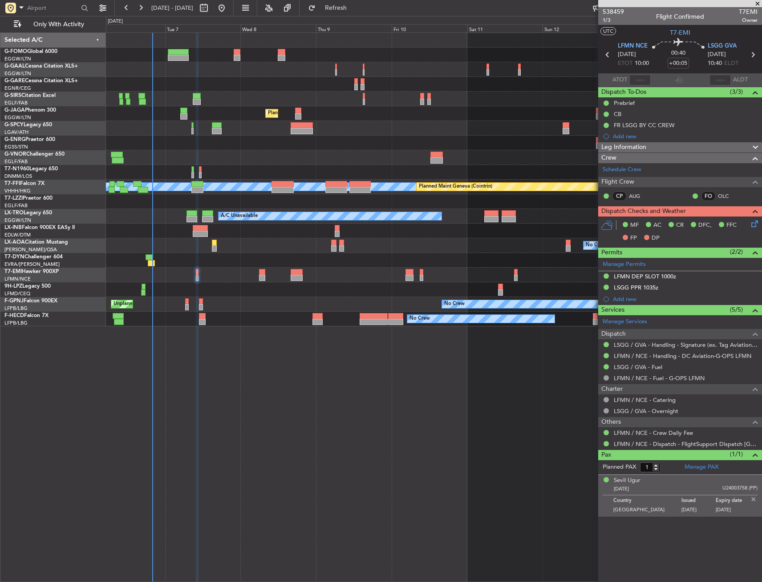
click at [667, 151] on div "Leg Information" at bounding box center [680, 147] width 164 height 10
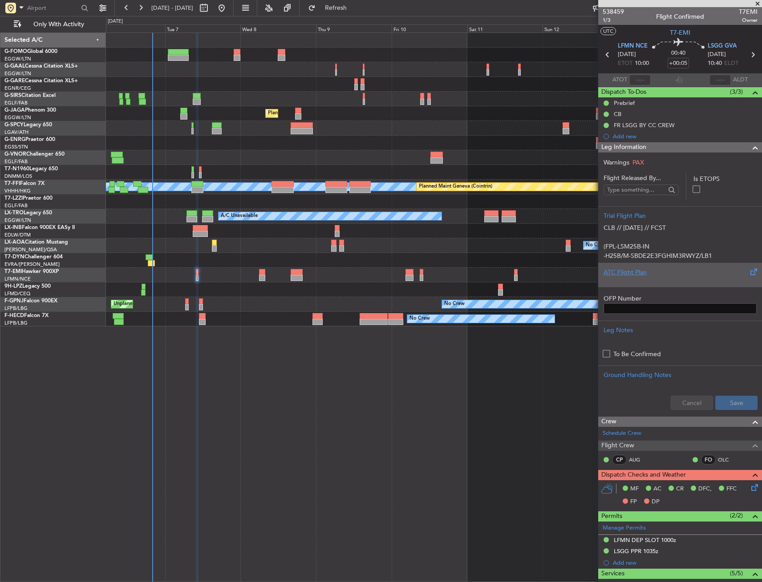
click at [635, 284] on div "ATC Flight Plan" at bounding box center [680, 275] width 164 height 24
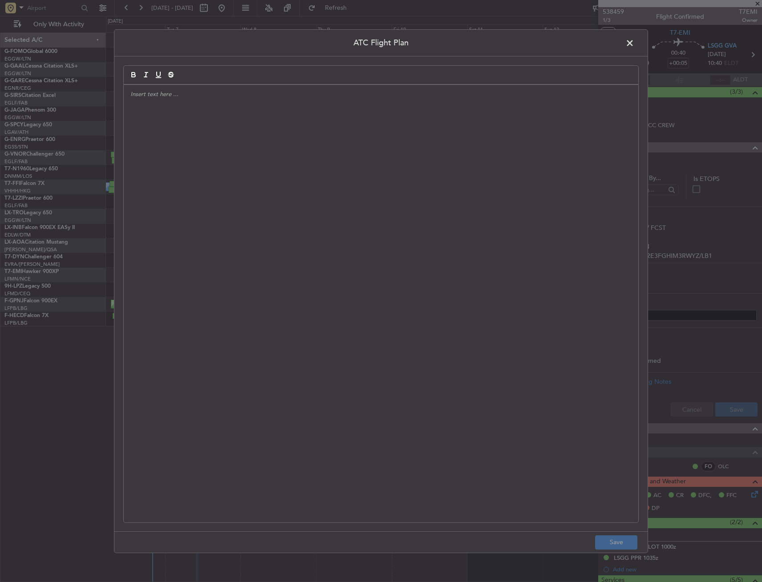
click at [352, 143] on div at bounding box center [381, 304] width 514 height 438
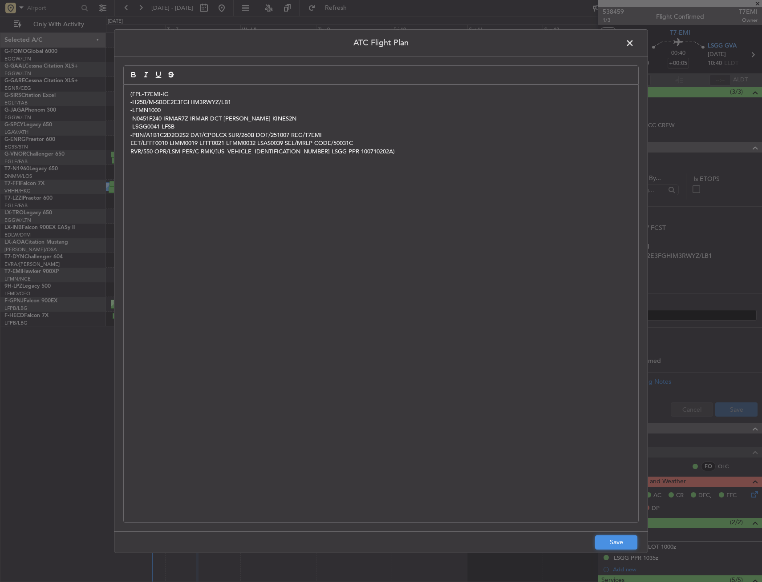
click at [614, 547] on button "Save" at bounding box center [616, 543] width 42 height 14
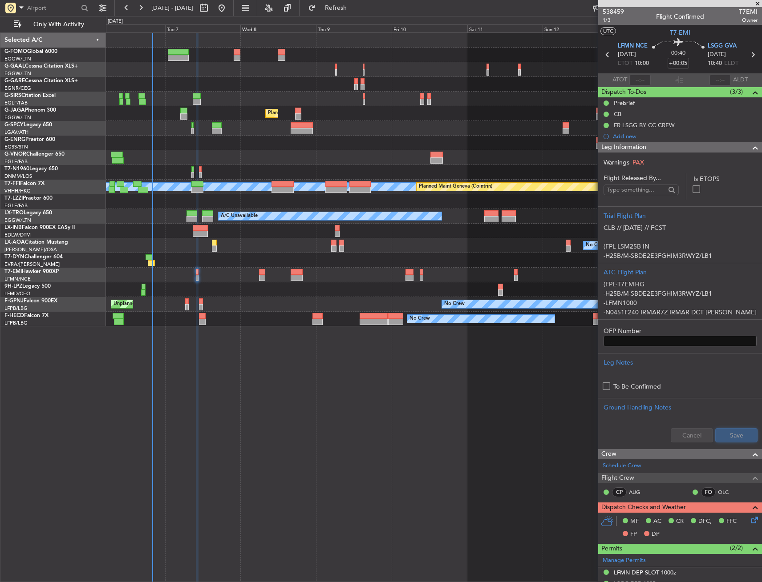
click at [720, 432] on button "Save" at bounding box center [736, 435] width 42 height 14
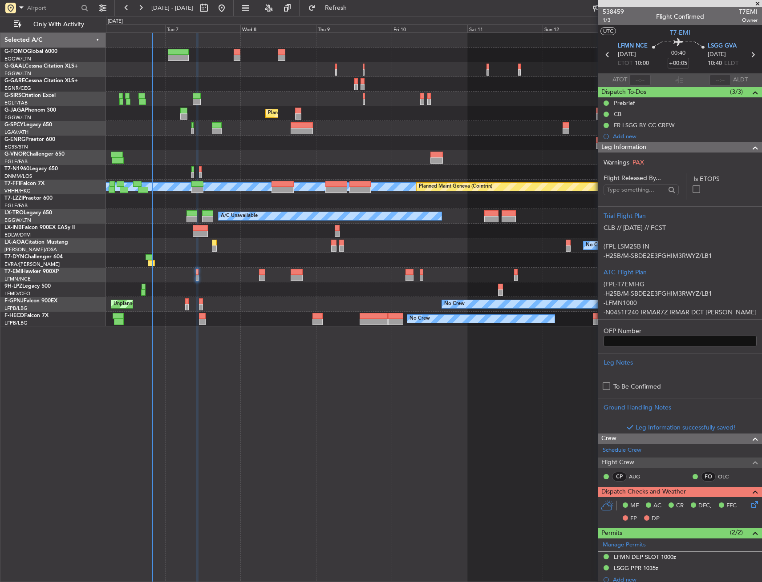
click at [656, 148] on div "Leg Information" at bounding box center [680, 147] width 164 height 10
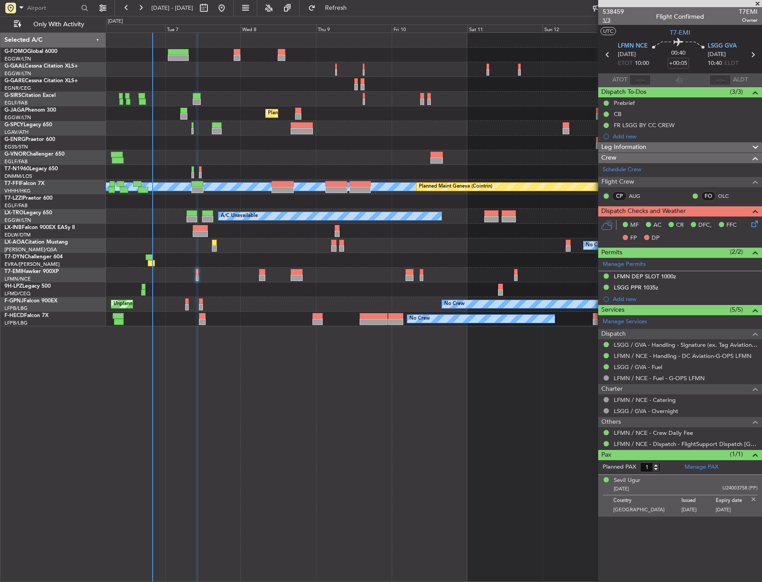
click at [615, 21] on span "1/3" at bounding box center [612, 20] width 21 height 8
click at [753, 224] on icon at bounding box center [752, 222] width 7 height 7
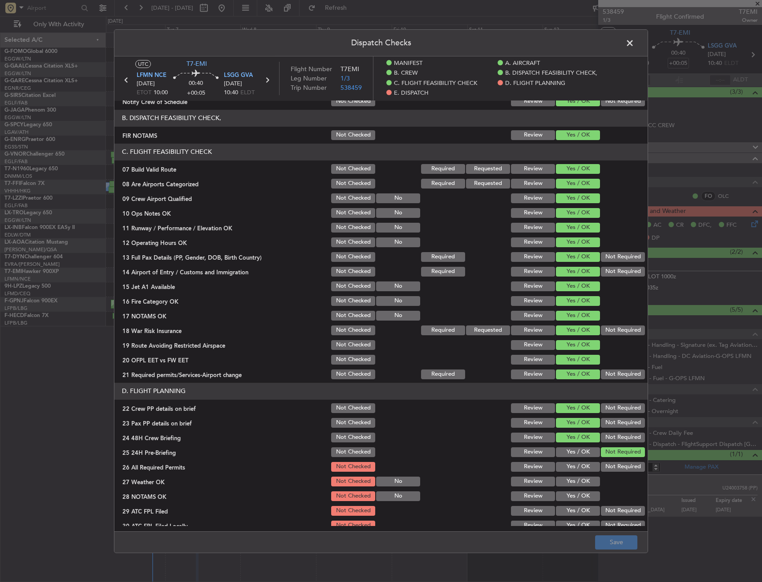
scroll to position [311, 0]
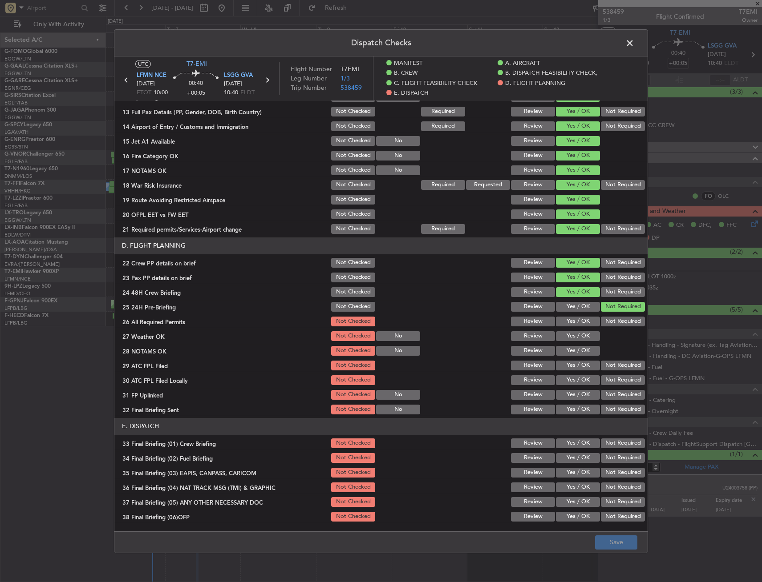
click at [567, 325] on button "Yes / OK" at bounding box center [578, 321] width 44 height 10
click at [568, 335] on button "Yes / OK" at bounding box center [578, 336] width 44 height 10
click at [569, 348] on button "Yes / OK" at bounding box center [578, 351] width 44 height 10
drag, startPoint x: 569, startPoint y: 359, endPoint x: 569, endPoint y: 369, distance: 10.7
click at [569, 363] on section "D. FLIGHT PLANNING 22 Crew PP details on brief Not Checked Review Yes / OK Not …" at bounding box center [380, 326] width 533 height 178
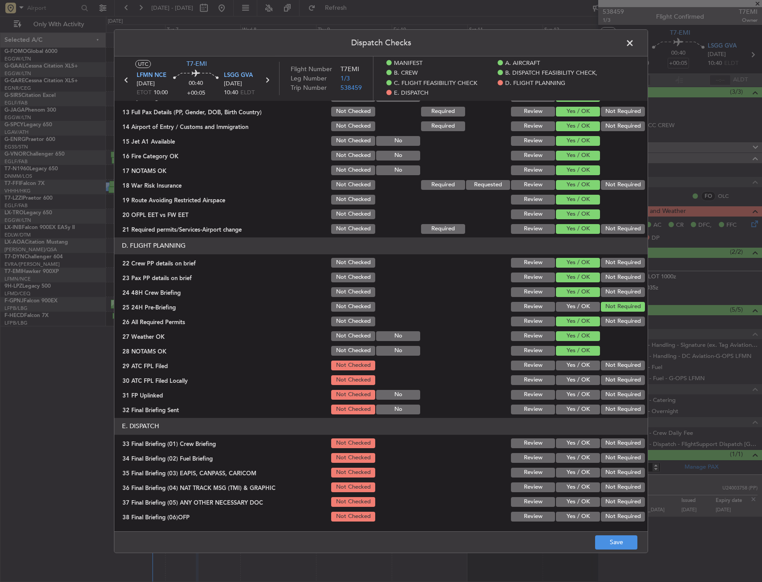
click at [570, 370] on button "Yes / OK" at bounding box center [578, 365] width 44 height 10
click at [576, 382] on button "Yes / OK" at bounding box center [578, 380] width 44 height 10
click at [601, 395] on button "Not Required" at bounding box center [623, 395] width 44 height 10
click at [601, 380] on button "Not Required" at bounding box center [623, 380] width 44 height 10
click at [579, 393] on button "Yes / OK" at bounding box center [578, 395] width 44 height 10
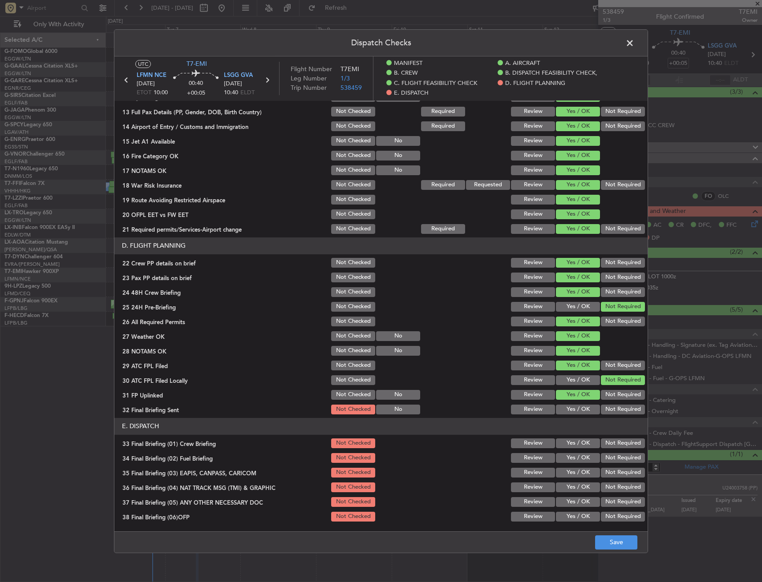
click at [579, 403] on section "D. FLIGHT PLANNING 22 Crew PP details on brief Not Checked Review Yes / OK Not …" at bounding box center [380, 326] width 533 height 178
click at [582, 407] on button "Yes / OK" at bounding box center [578, 409] width 44 height 10
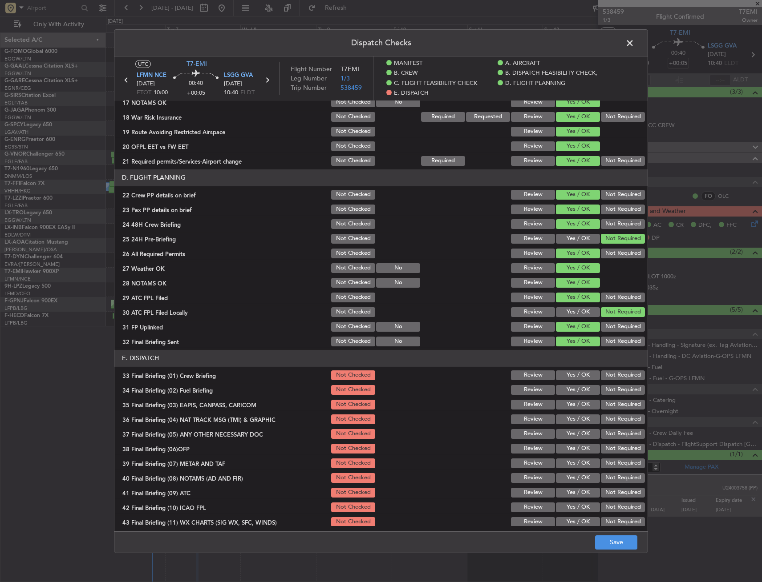
scroll to position [399, 0]
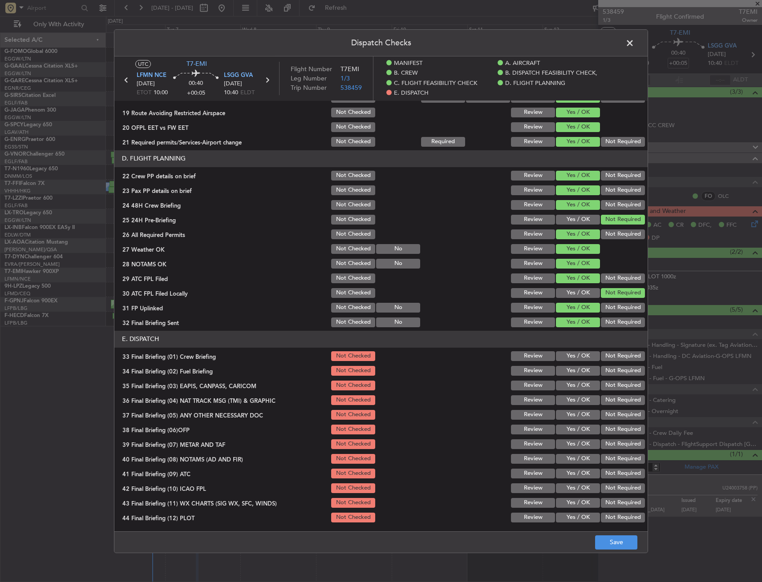
drag, startPoint x: 574, startPoint y: 359, endPoint x: 568, endPoint y: 376, distance: 18.2
click at [573, 359] on button "Yes / OK" at bounding box center [578, 356] width 44 height 10
click at [568, 377] on div "Yes / OK" at bounding box center [576, 370] width 45 height 12
click at [579, 367] on button "Yes / OK" at bounding box center [578, 371] width 44 height 10
click at [607, 389] on button "Not Required" at bounding box center [623, 385] width 44 height 10
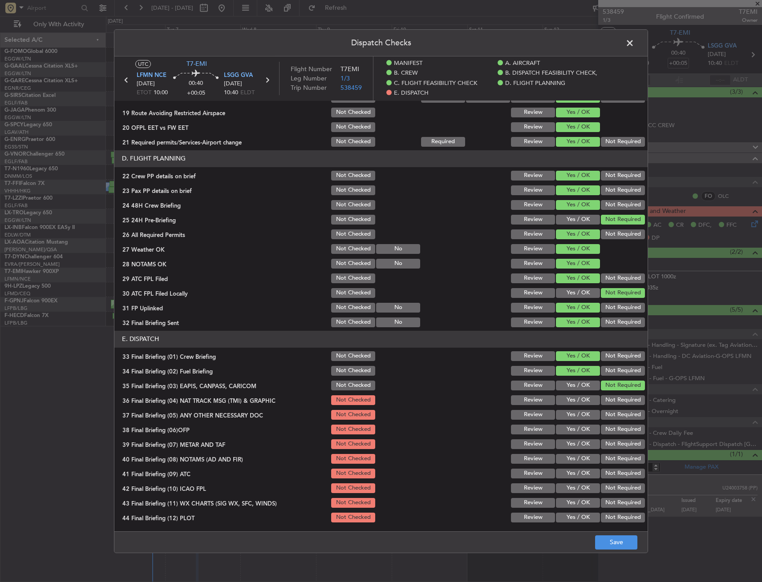
click at [602, 404] on button "Not Required" at bounding box center [623, 400] width 44 height 10
click at [586, 413] on button "Yes / OK" at bounding box center [578, 415] width 44 height 10
click at [580, 425] on button "Yes / OK" at bounding box center [578, 429] width 44 height 10
click at [575, 446] on button "Yes / OK" at bounding box center [578, 444] width 44 height 10
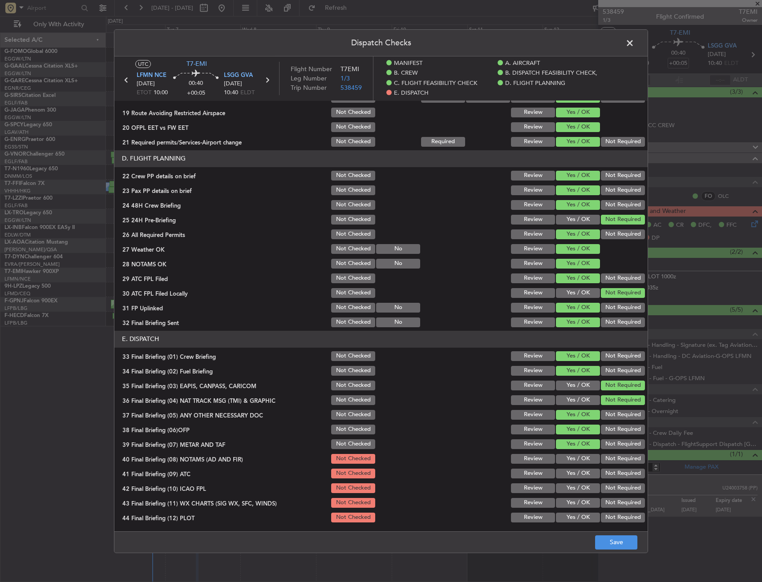
click at [576, 458] on div "Yes / OK" at bounding box center [576, 459] width 45 height 12
click at [572, 468] on div "Yes / OK" at bounding box center [576, 473] width 45 height 12
click at [574, 464] on div "Yes / OK" at bounding box center [576, 459] width 45 height 12
click at [574, 461] on button "Yes / OK" at bounding box center [578, 459] width 44 height 10
click at [573, 470] on button "Yes / OK" at bounding box center [578, 474] width 44 height 10
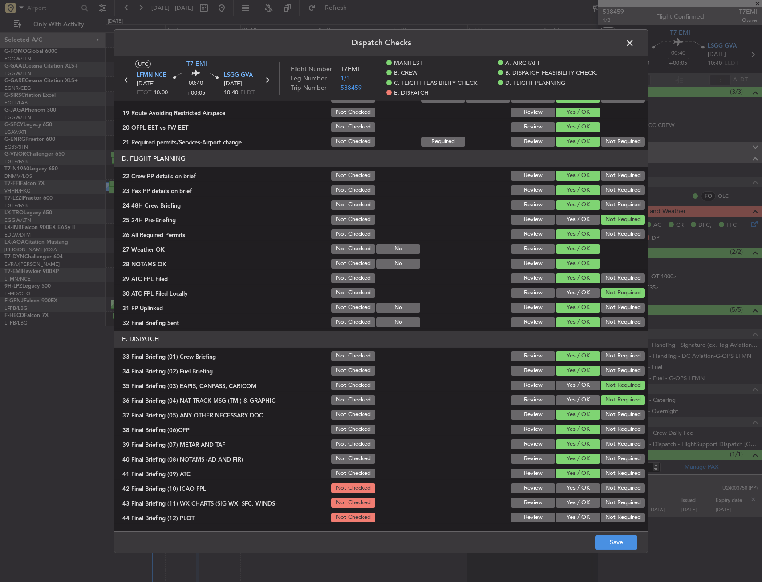
click at [606, 489] on button "Not Required" at bounding box center [623, 488] width 44 height 10
click at [572, 505] on button "Yes / OK" at bounding box center [578, 503] width 44 height 10
click at [601, 517] on button "Not Required" at bounding box center [623, 518] width 44 height 10
click at [613, 541] on button "Save" at bounding box center [616, 543] width 42 height 14
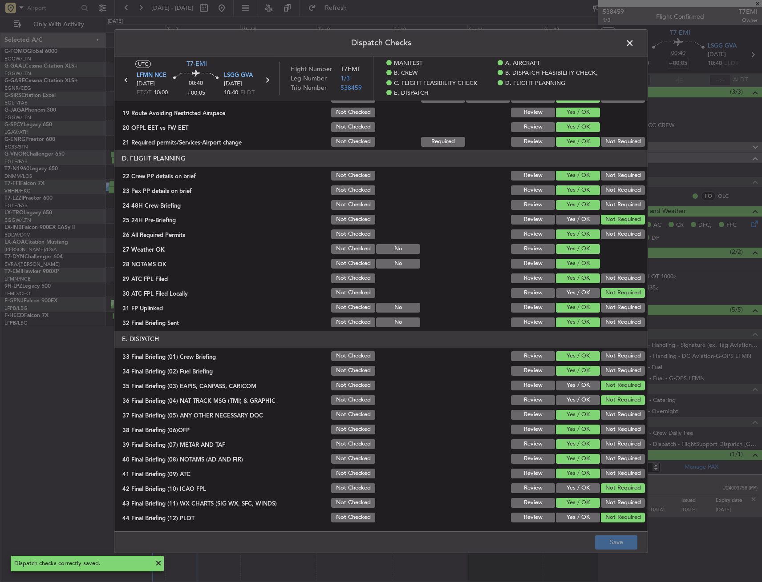
click at [634, 41] on span at bounding box center [634, 45] width 0 height 18
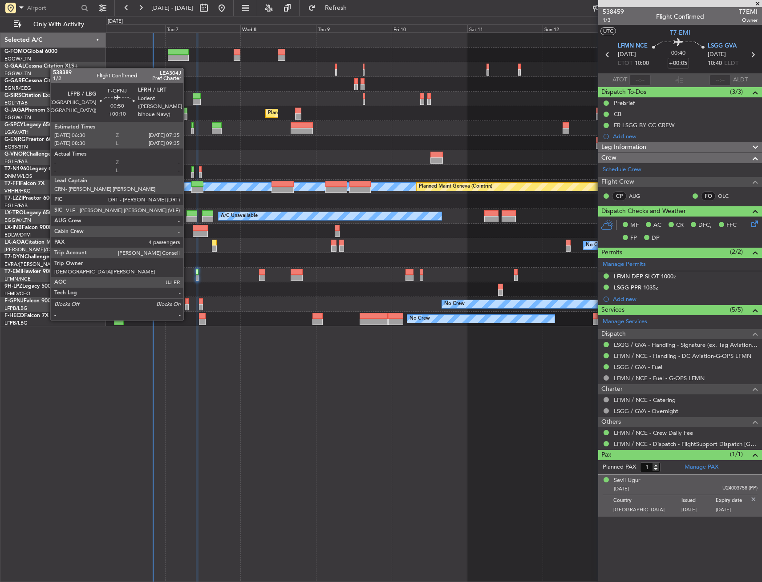
click at [187, 303] on div at bounding box center [187, 302] width 4 height 6
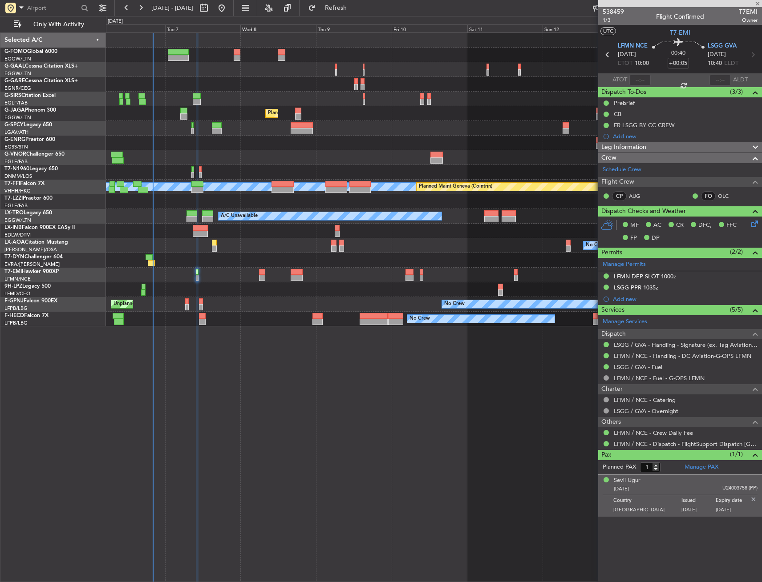
type input "+00:10"
type input "4"
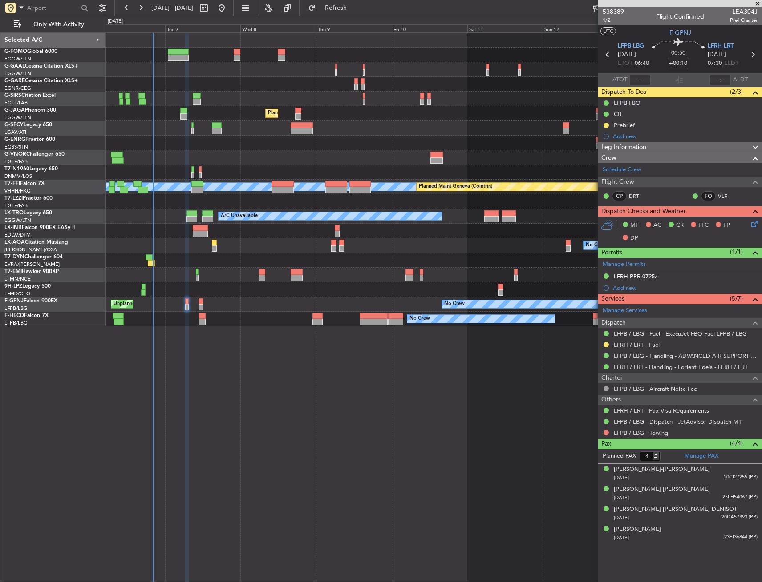
click at [724, 43] on span "LFRH LRT" at bounding box center [720, 46] width 26 height 9
click at [682, 30] on span "F-GPNJ" at bounding box center [680, 32] width 22 height 9
click at [604, 21] on mat-tooltip-component "Trip Number" at bounding box center [613, 28] width 44 height 24
click at [610, 13] on span "538389" at bounding box center [612, 11] width 21 height 9
click at [189, 303] on div "No Crew No Crew Unplanned Maint Paris (Le Bourget) No Crew" at bounding box center [433, 304] width 655 height 15
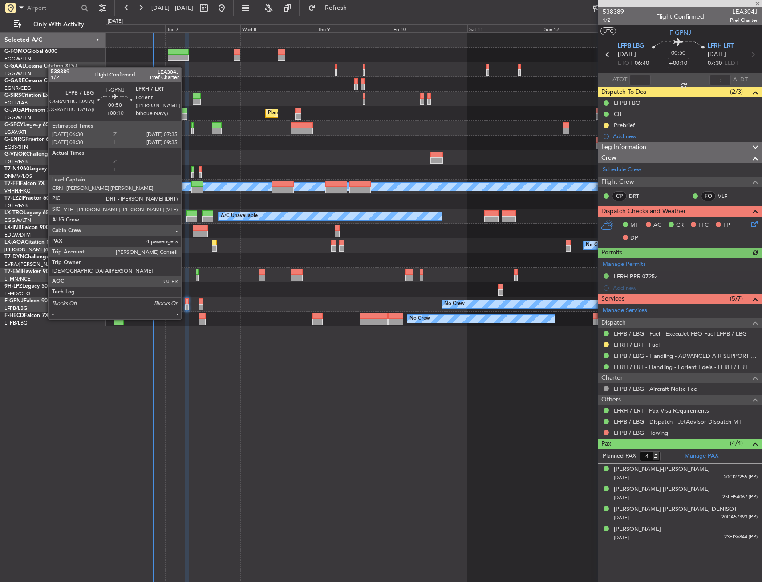
click at [186, 302] on div at bounding box center [187, 302] width 4 height 6
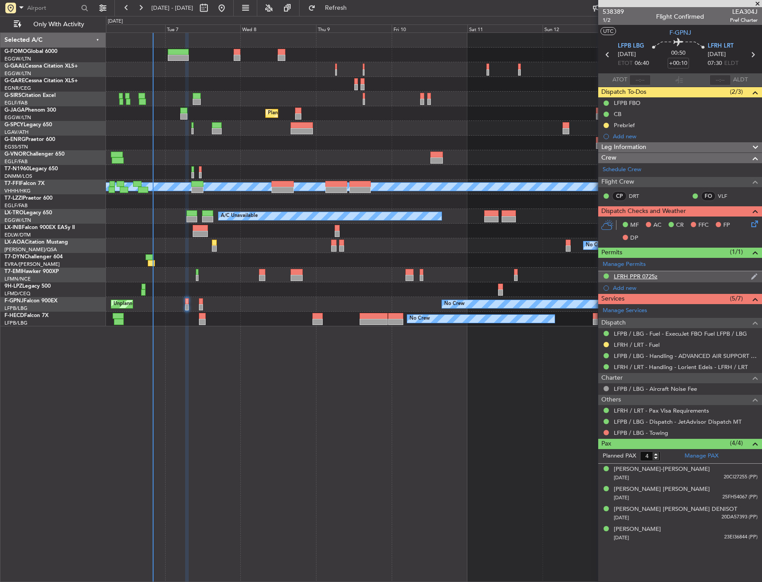
click at [653, 277] on div "LFRH PPR 0725z" at bounding box center [636, 277] width 44 height 8
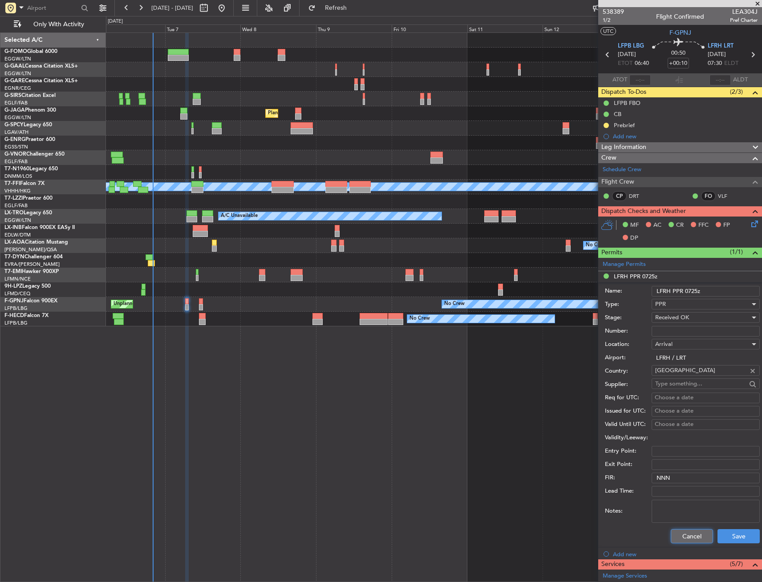
click at [698, 534] on button "Cancel" at bounding box center [692, 536] width 42 height 14
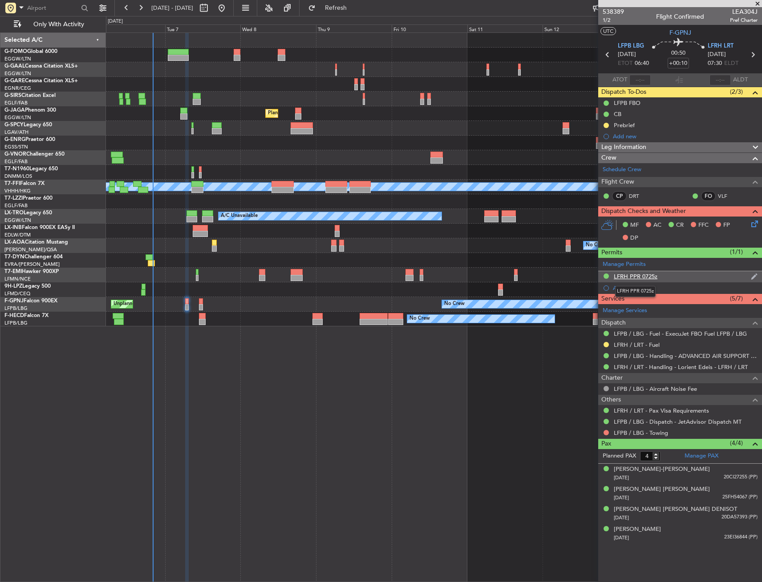
click at [655, 279] on div "LFRH PPR 0725z" at bounding box center [636, 277] width 44 height 8
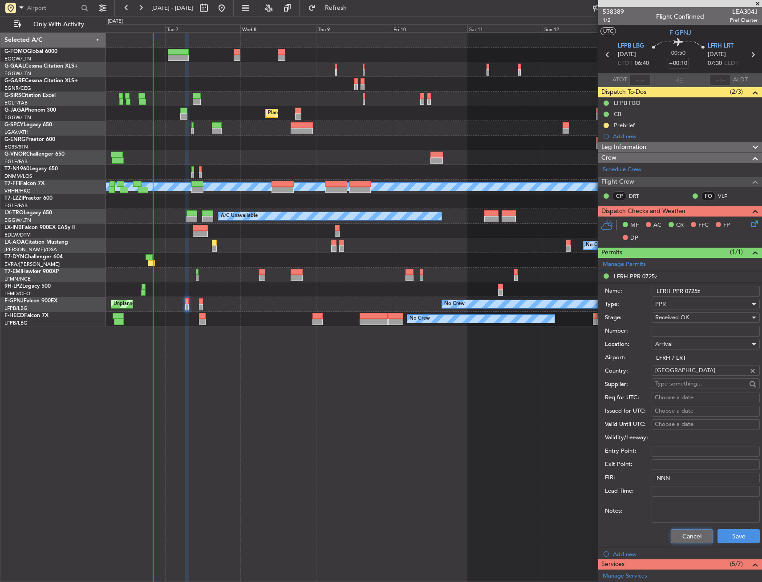
click at [689, 532] on button "Cancel" at bounding box center [692, 536] width 42 height 14
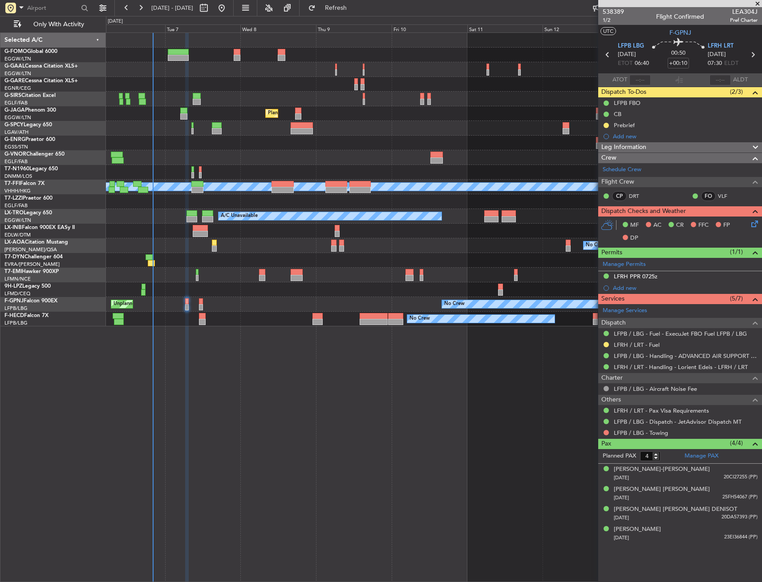
click at [751, 219] on icon at bounding box center [752, 222] width 7 height 7
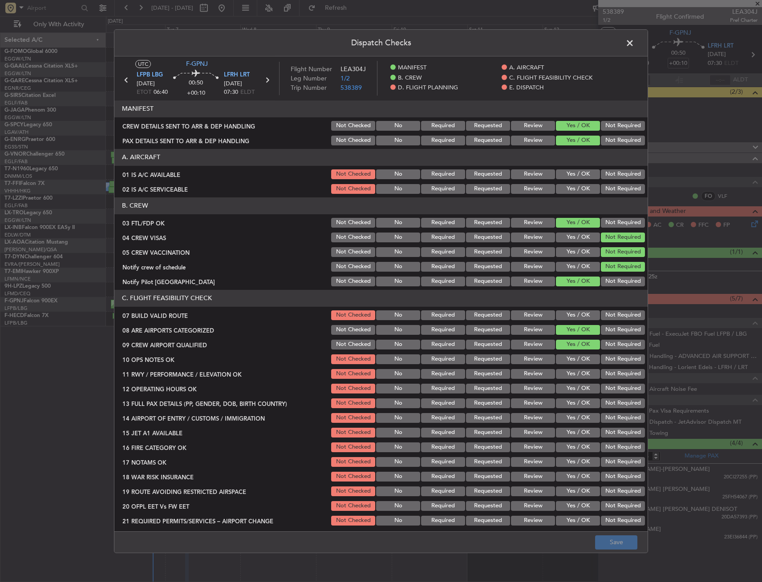
click at [571, 174] on button "Yes / OK" at bounding box center [578, 175] width 44 height 10
click at [569, 183] on div "Yes / OK" at bounding box center [576, 189] width 45 height 12
click at [570, 191] on button "Yes / OK" at bounding box center [578, 189] width 44 height 10
click at [569, 314] on button "Yes / OK" at bounding box center [578, 316] width 44 height 10
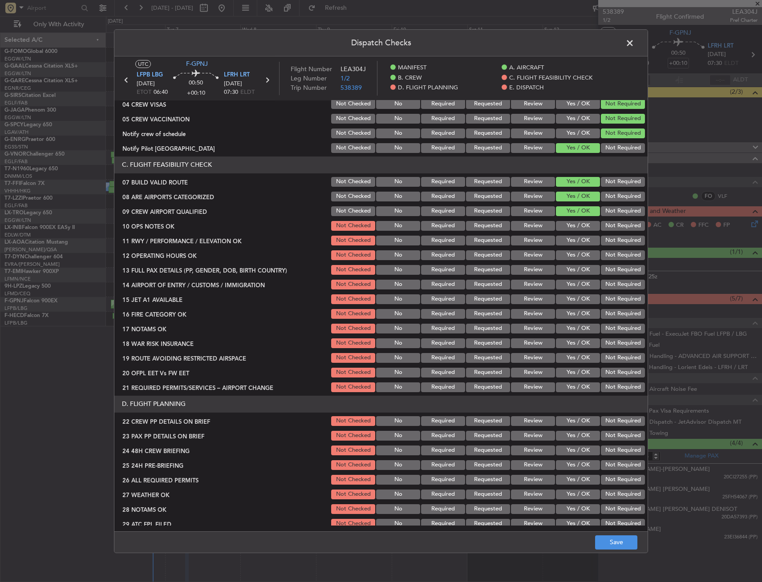
click at [562, 291] on section "C. FLIGHT FEASIBILITY CHECK 07 BUILD VALID ROUTE Not Checked No Required Reques…" at bounding box center [380, 275] width 533 height 237
click at [564, 231] on div "Yes / OK" at bounding box center [576, 226] width 45 height 12
click at [564, 230] on button "Yes / OK" at bounding box center [578, 226] width 44 height 10
click at [564, 241] on button "Yes / OK" at bounding box center [578, 241] width 44 height 10
click at [564, 255] on button "Yes / OK" at bounding box center [578, 256] width 44 height 10
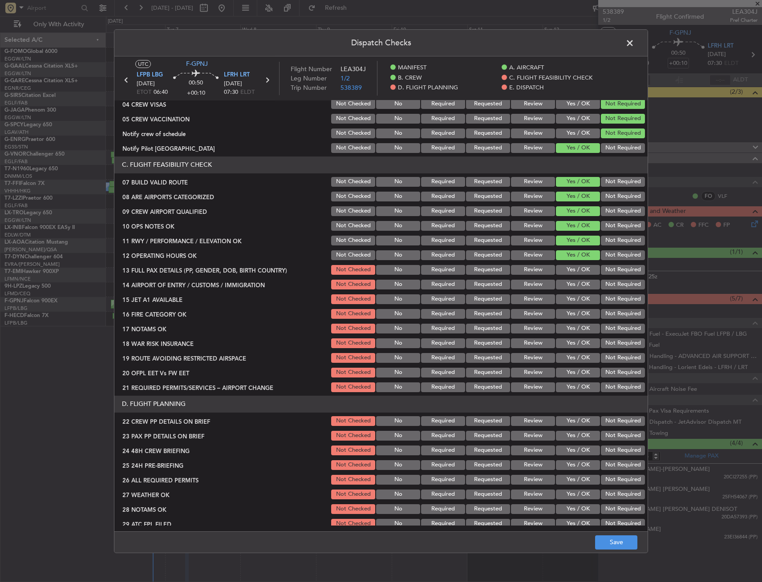
click at [566, 270] on button "Yes / OK" at bounding box center [578, 270] width 44 height 10
click at [566, 282] on button "Yes / OK" at bounding box center [578, 285] width 44 height 10
click at [566, 291] on section "C. FLIGHT FEASIBILITY CHECK 07 BUILD VALID ROUTE Not Checked No Required Reques…" at bounding box center [380, 275] width 533 height 237
drag, startPoint x: 566, startPoint y: 292, endPoint x: 566, endPoint y: 305, distance: 13.4
click at [566, 305] on div "Yes / OK" at bounding box center [576, 299] width 45 height 12
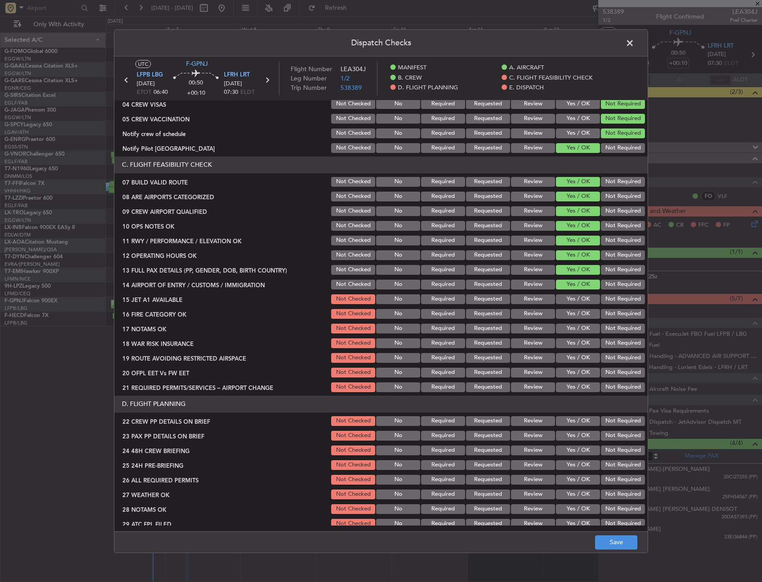
click at [566, 299] on button "Yes / OK" at bounding box center [578, 300] width 44 height 10
click at [566, 315] on button "Yes / OK" at bounding box center [578, 314] width 44 height 10
drag, startPoint x: 567, startPoint y: 329, endPoint x: 567, endPoint y: 335, distance: 5.3
click at [567, 330] on button "Yes / OK" at bounding box center [578, 329] width 44 height 10
click at [568, 338] on div "Yes / OK" at bounding box center [576, 343] width 45 height 12
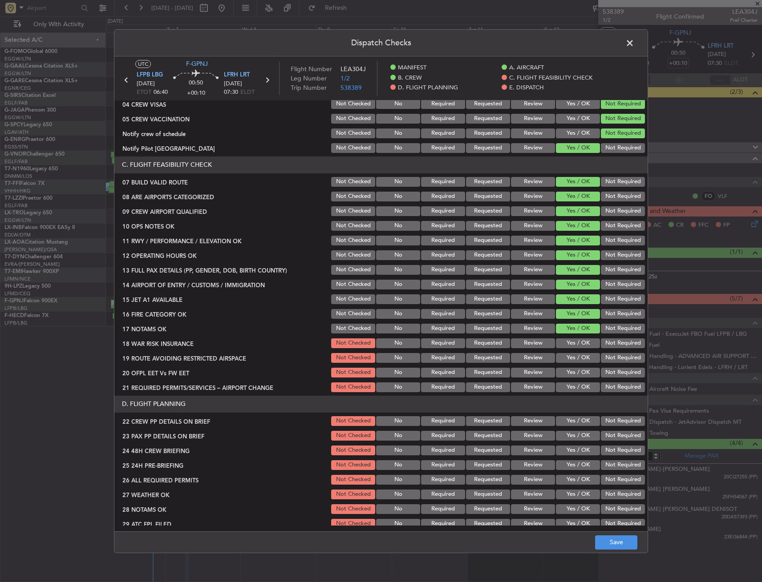
click at [568, 344] on button "Yes / OK" at bounding box center [578, 344] width 44 height 10
click at [570, 359] on button "Yes / OK" at bounding box center [578, 358] width 44 height 10
click at [572, 372] on button "Yes / OK" at bounding box center [578, 373] width 44 height 10
click at [570, 381] on div "Yes / OK" at bounding box center [576, 387] width 45 height 12
click at [568, 388] on button "Yes / OK" at bounding box center [578, 388] width 44 height 10
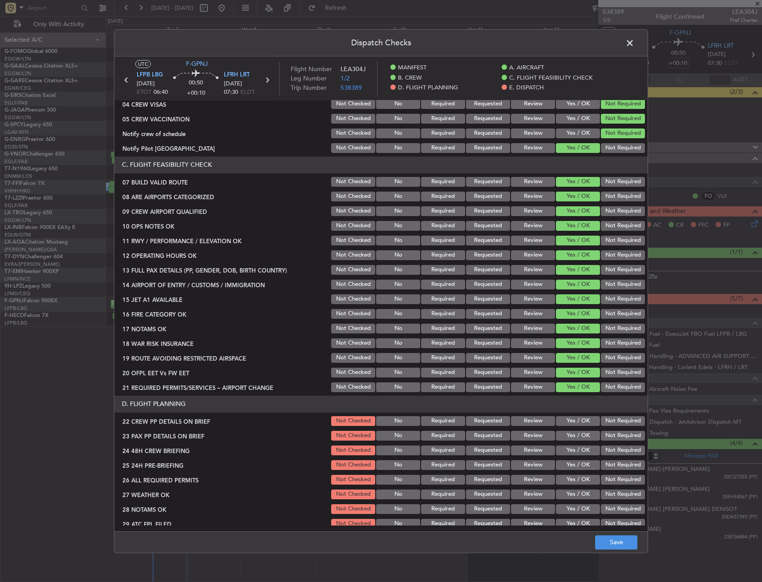
click at [616, 342] on button "Not Required" at bounding box center [623, 344] width 44 height 10
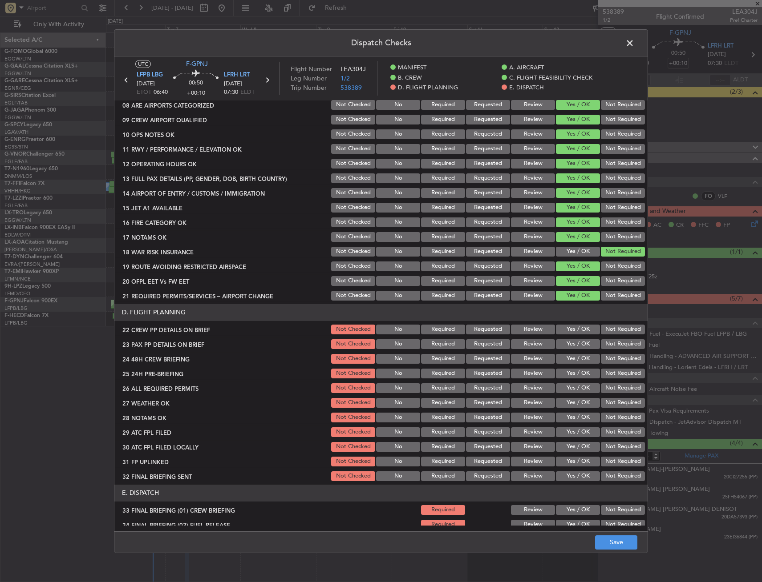
scroll to position [267, 0]
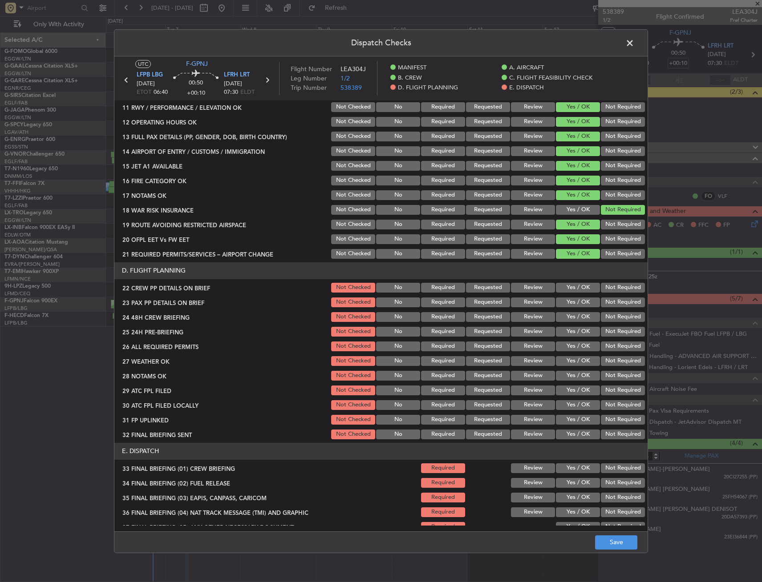
click at [571, 289] on button "Yes / OK" at bounding box center [578, 288] width 44 height 10
click at [568, 305] on button "Yes / OK" at bounding box center [578, 303] width 44 height 10
click at [581, 319] on button "Yes / OK" at bounding box center [578, 317] width 44 height 10
click at [610, 331] on button "Not Required" at bounding box center [623, 332] width 44 height 10
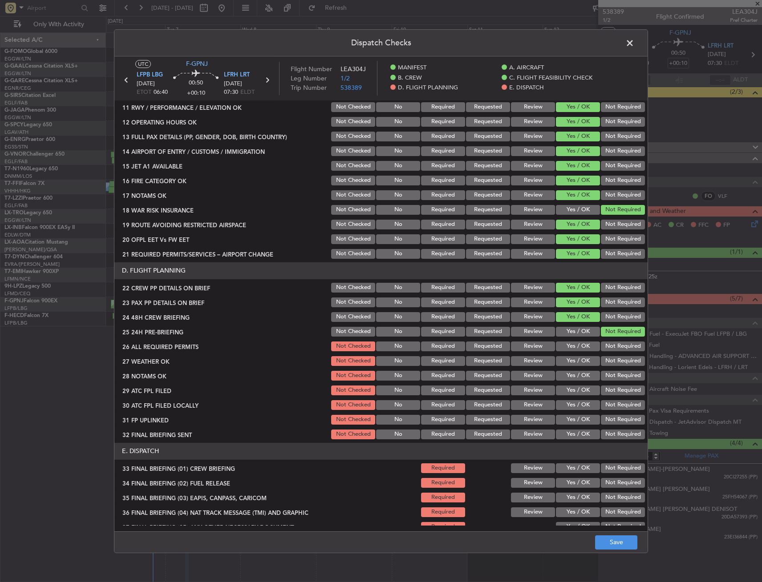
click at [577, 349] on button "Yes / OK" at bounding box center [578, 347] width 44 height 10
click at [468, 350] on button "Requested" at bounding box center [488, 347] width 44 height 10
click at [475, 362] on button "Requested" at bounding box center [488, 361] width 44 height 10
click at [568, 363] on button "Yes / OK" at bounding box center [578, 361] width 44 height 10
click at [563, 377] on button "Yes / OK" at bounding box center [578, 376] width 44 height 10
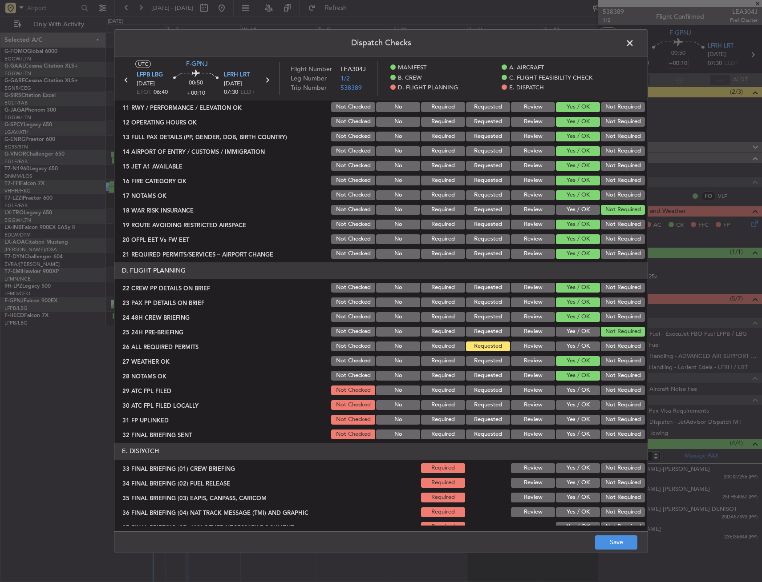
click at [486, 360] on button "Requested" at bounding box center [488, 361] width 44 height 10
click at [580, 386] on button "Yes / OK" at bounding box center [578, 391] width 44 height 10
click at [577, 406] on button "Yes / OK" at bounding box center [578, 405] width 44 height 10
click at [572, 421] on button "Yes / OK" at bounding box center [578, 420] width 44 height 10
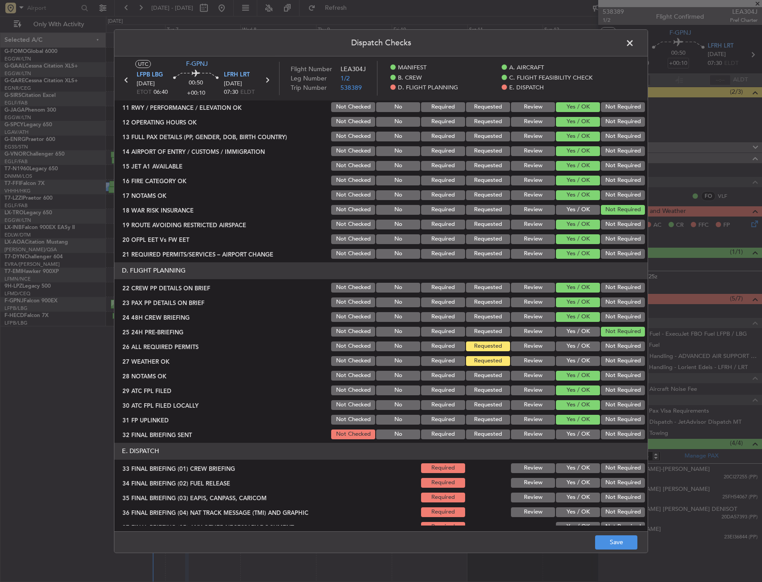
click at [572, 431] on button "Yes / OK" at bounding box center [578, 435] width 44 height 10
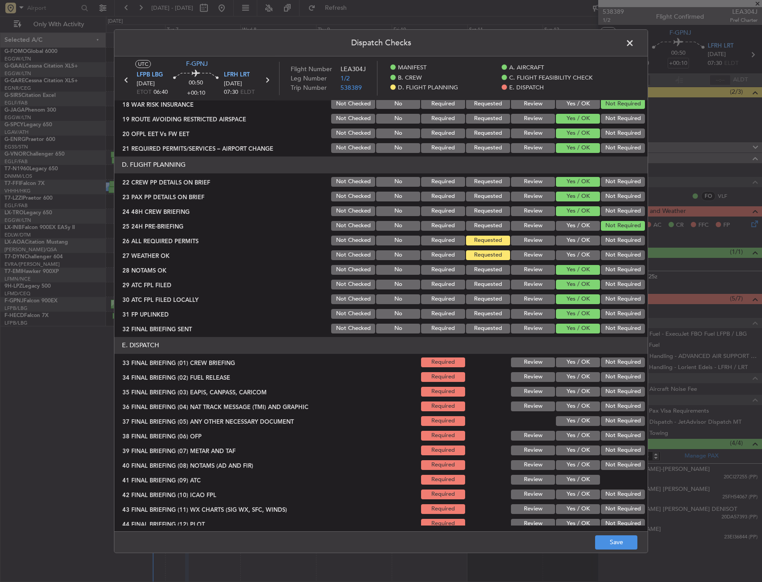
scroll to position [380, 0]
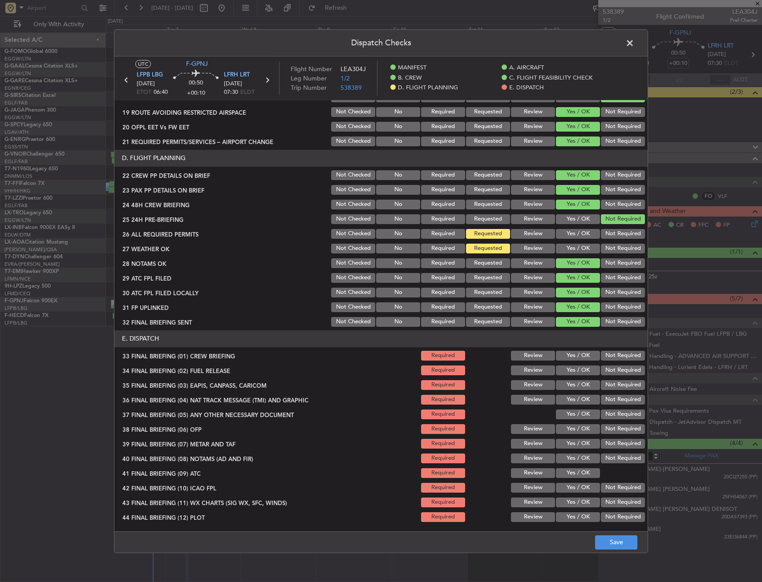
drag, startPoint x: 576, startPoint y: 356, endPoint x: 574, endPoint y: 372, distance: 16.1
click at [576, 358] on button "Yes / OK" at bounding box center [578, 356] width 44 height 10
click at [574, 372] on button "Yes / OK" at bounding box center [578, 371] width 44 height 10
drag, startPoint x: 602, startPoint y: 384, endPoint x: 603, endPoint y: 390, distance: 5.9
click at [602, 384] on button "Not Required" at bounding box center [623, 385] width 44 height 10
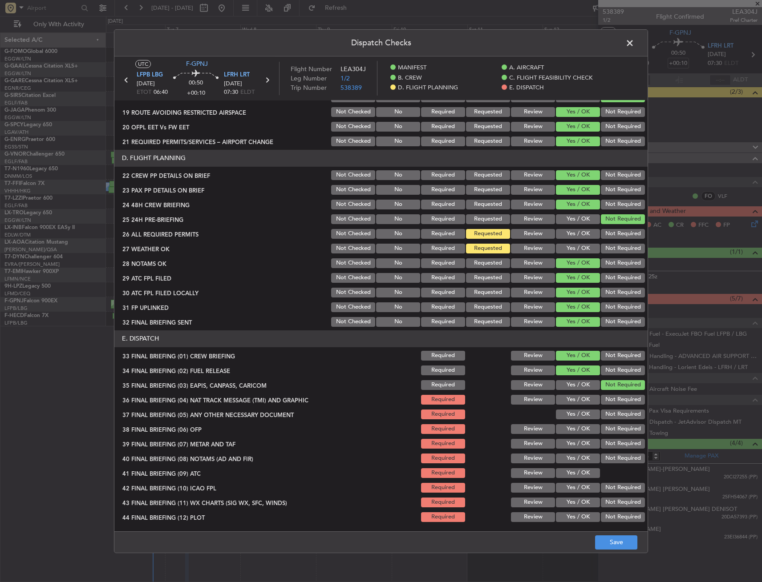
click at [599, 409] on div "Not Required" at bounding box center [621, 414] width 45 height 12
click at [601, 403] on button "Not Required" at bounding box center [623, 400] width 44 height 10
click at [576, 417] on button "Yes / OK" at bounding box center [578, 415] width 44 height 10
click at [574, 435] on div "Yes / OK" at bounding box center [576, 429] width 45 height 12
click at [573, 442] on button "Yes / OK" at bounding box center [578, 444] width 44 height 10
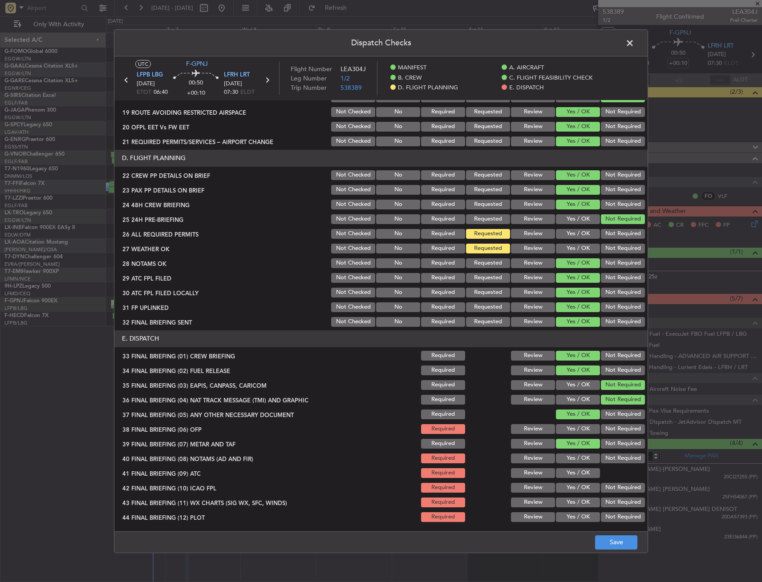
click at [570, 436] on section "E. DISPATCH 33 FINAL BRIEFING (01) CREW BRIEFING Required Review Yes / OK Not R…" at bounding box center [380, 427] width 533 height 193
click at [570, 431] on button "Yes / OK" at bounding box center [578, 429] width 44 height 10
click at [570, 461] on button "Yes / OK" at bounding box center [578, 459] width 44 height 10
click at [565, 478] on button "Yes / OK" at bounding box center [578, 474] width 44 height 10
drag, startPoint x: 605, startPoint y: 491, endPoint x: 577, endPoint y: 498, distance: 28.5
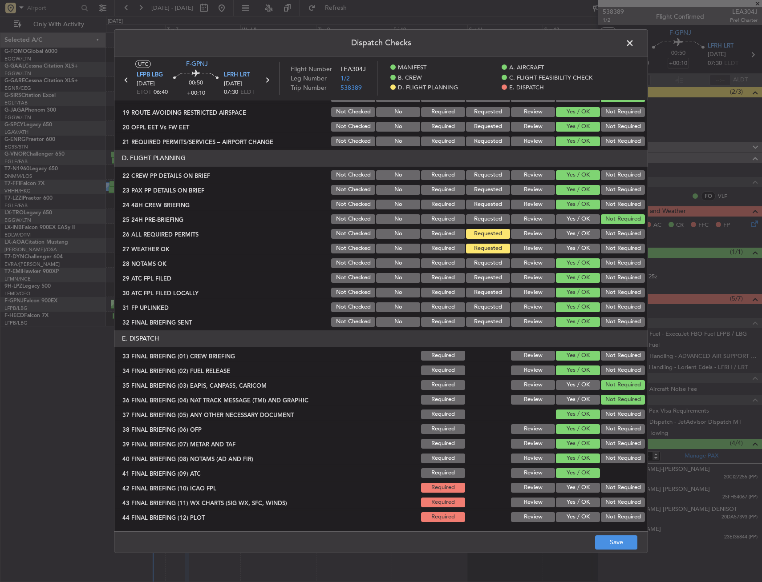
click at [603, 491] on button "Not Required" at bounding box center [623, 488] width 44 height 10
click at [570, 498] on button "Yes / OK" at bounding box center [578, 503] width 44 height 10
drag, startPoint x: 600, startPoint y: 517, endPoint x: 611, endPoint y: 529, distance: 16.4
click at [602, 519] on button "Not Required" at bounding box center [623, 518] width 44 height 10
click at [617, 539] on button "Save" at bounding box center [616, 543] width 42 height 14
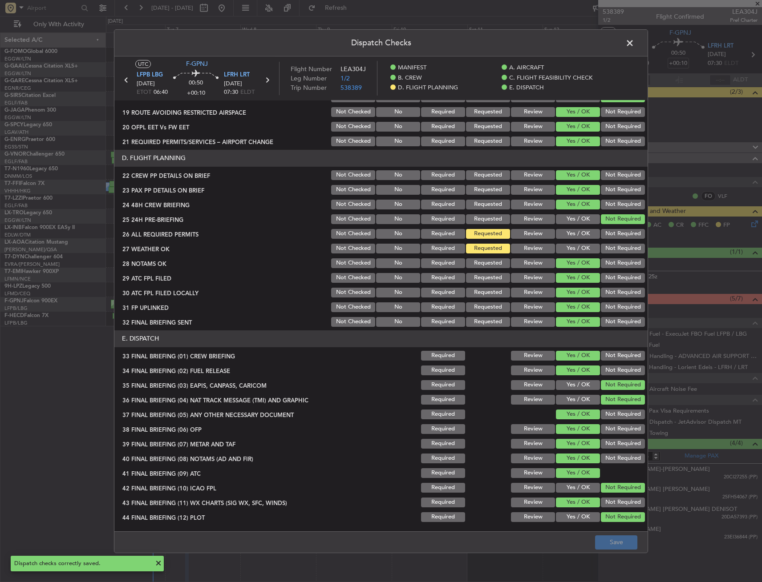
drag, startPoint x: 631, startPoint y: 47, endPoint x: 651, endPoint y: 86, distance: 44.2
click at [634, 47] on span at bounding box center [634, 45] width 0 height 18
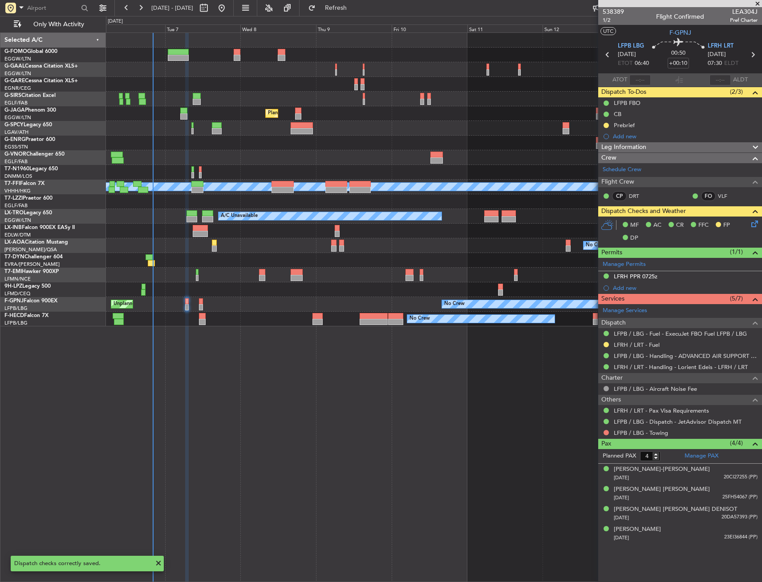
click at [646, 145] on span "Leg Information" at bounding box center [623, 147] width 45 height 10
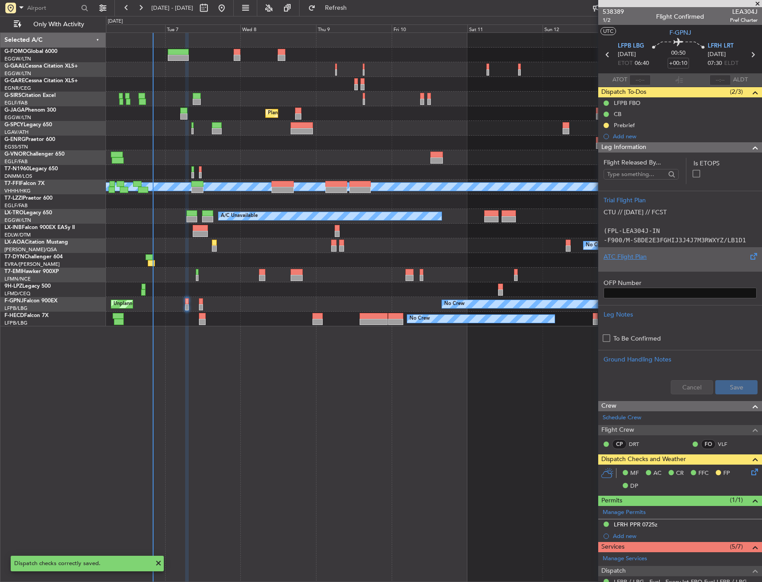
click at [658, 258] on div "ATC Flight Plan" at bounding box center [679, 256] width 153 height 9
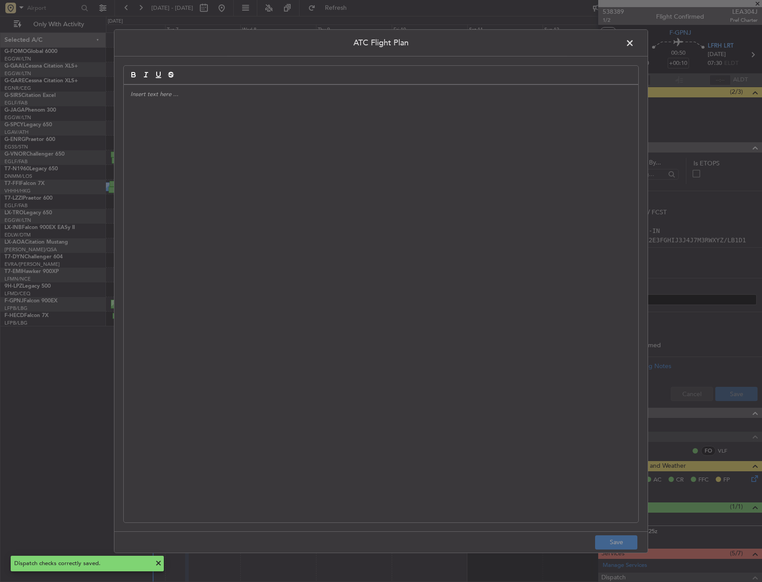
click at [422, 243] on div at bounding box center [381, 304] width 514 height 438
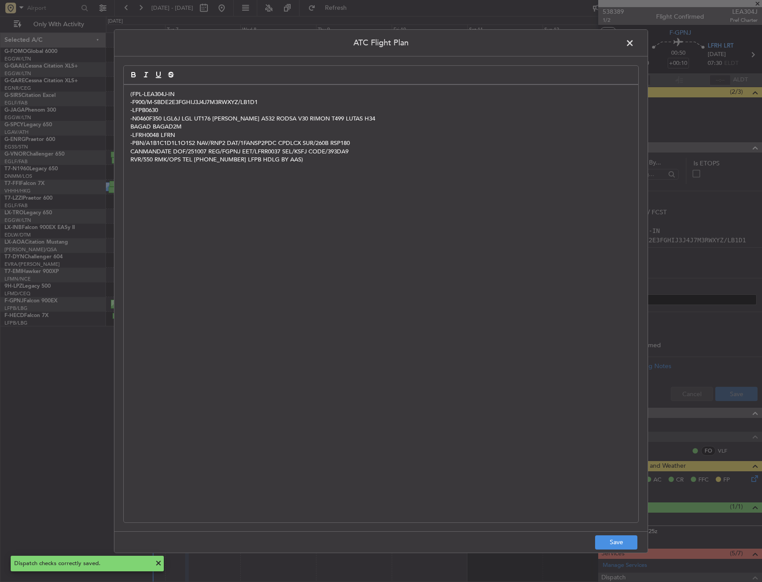
scroll to position [0, 0]
click at [617, 552] on footer "Save" at bounding box center [380, 542] width 533 height 21
click at [616, 539] on button "Save" at bounding box center [616, 543] width 42 height 14
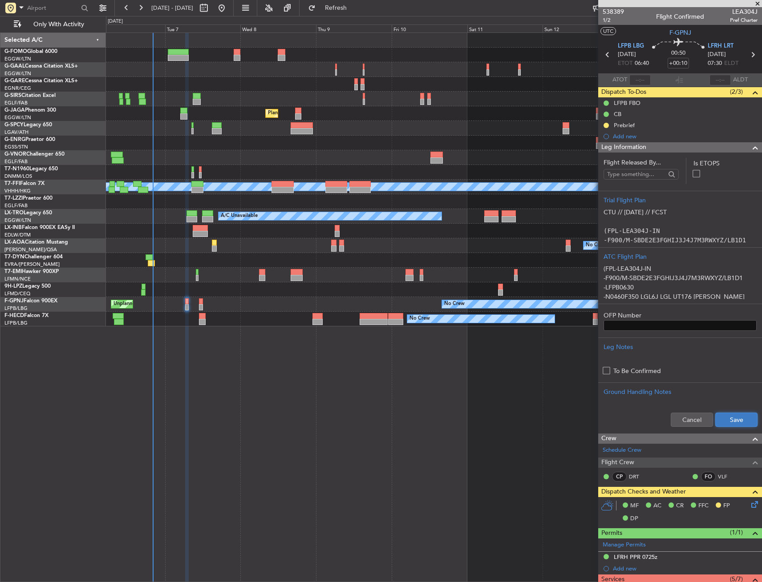
click at [729, 420] on button "Save" at bounding box center [736, 420] width 42 height 14
click at [606, 123] on button at bounding box center [605, 125] width 5 height 5
click at [605, 176] on span "Cancelled" at bounding box center [607, 178] width 25 height 9
click at [712, 147] on div "Leg Information" at bounding box center [680, 147] width 164 height 10
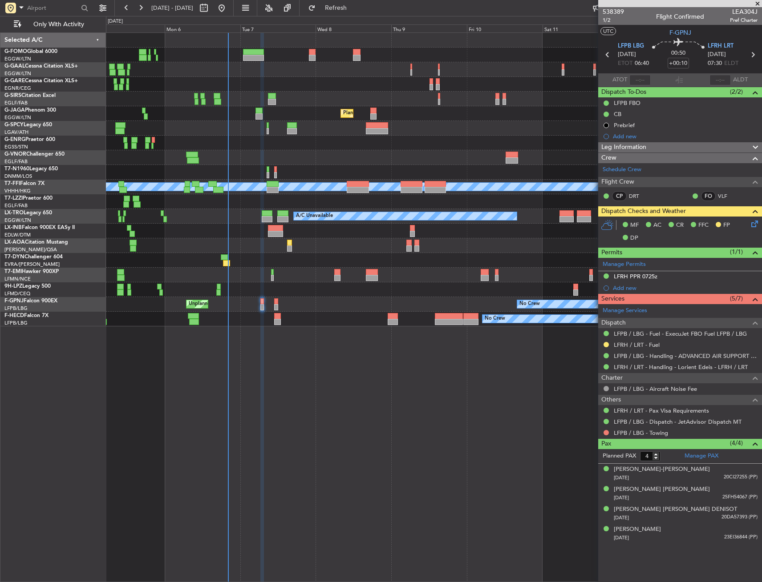
click at [250, 329] on div "A/C Unavailable Owner Planned Maint London (Farnborough) Planned Maint London (…" at bounding box center [434, 307] width 656 height 550
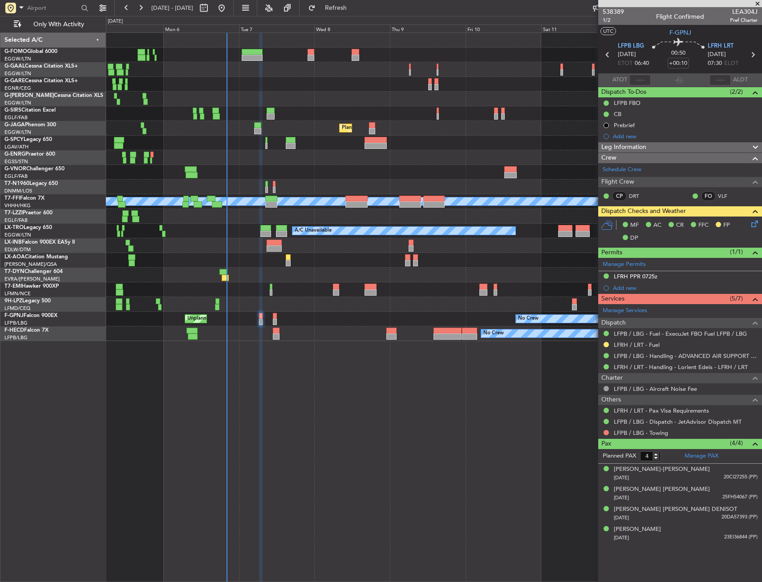
click at [356, 314] on div "A/C Unavailable Owner Planned Maint London (Farnborough) Planned Maint London (…" at bounding box center [433, 187] width 655 height 308
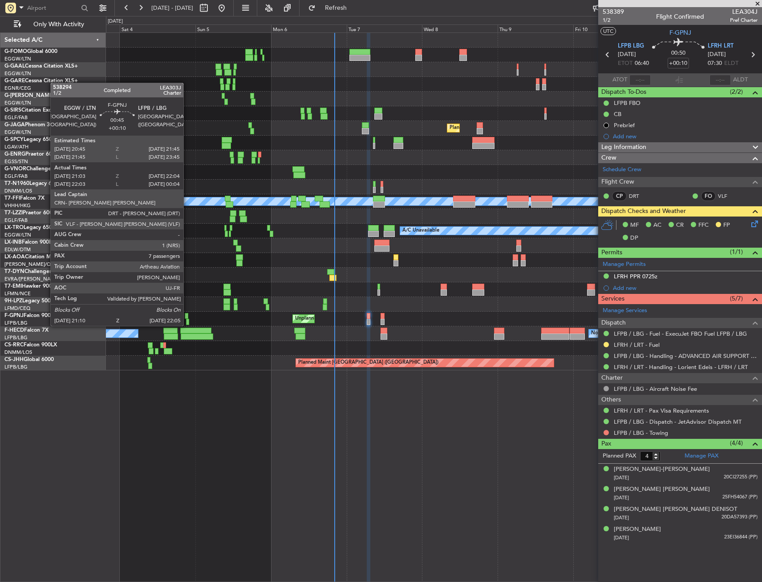
click at [187, 317] on div at bounding box center [187, 316] width 4 height 6
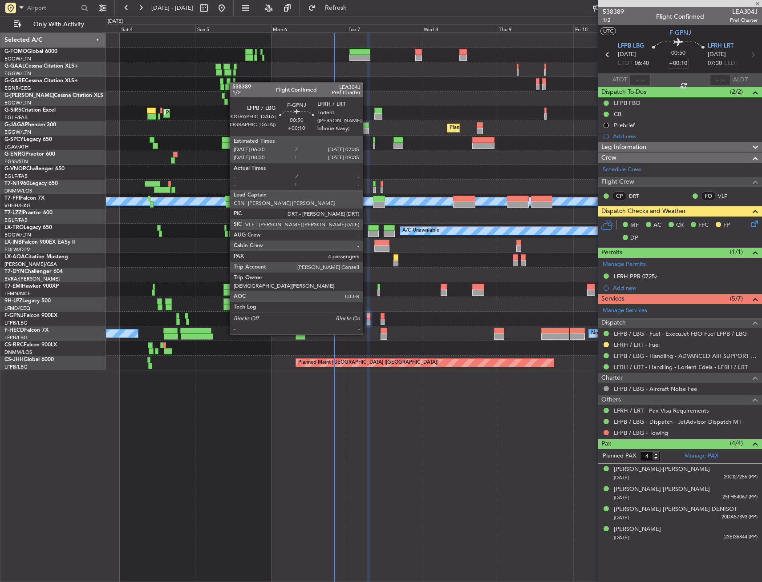
type input "21:13"
type input "21:59"
type input "7"
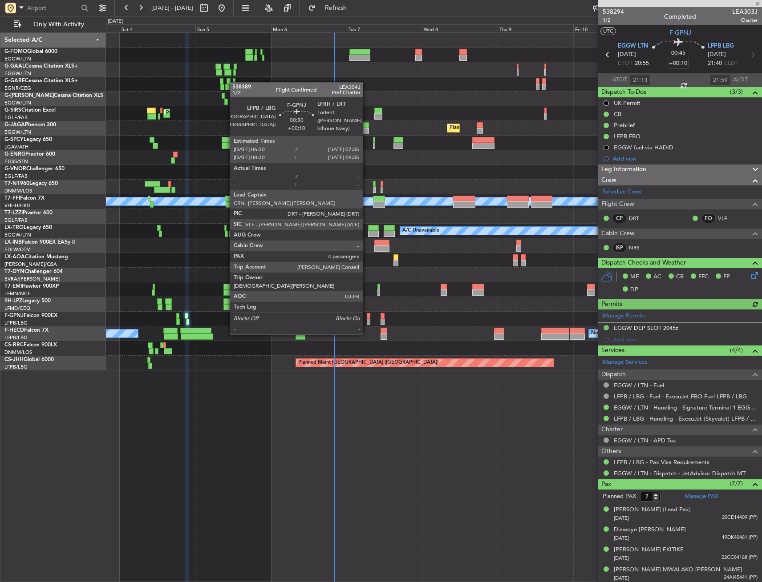
click at [367, 317] on div at bounding box center [369, 316] width 4 height 6
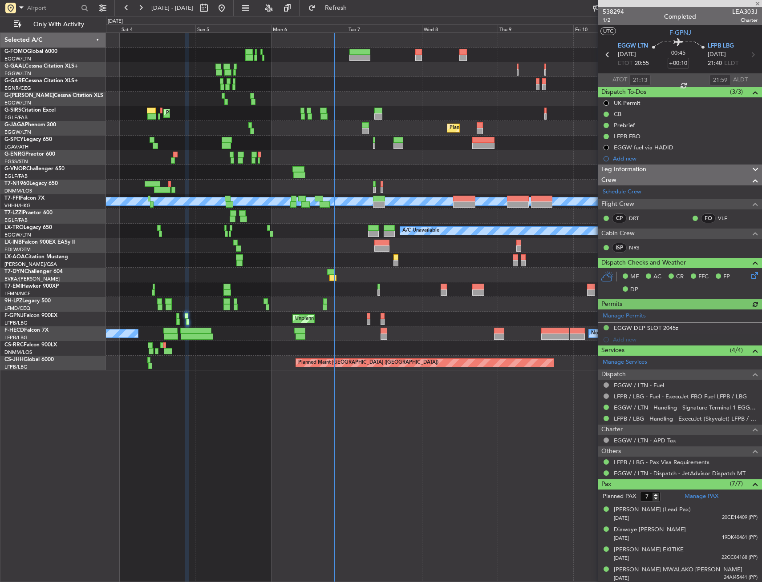
type input "4"
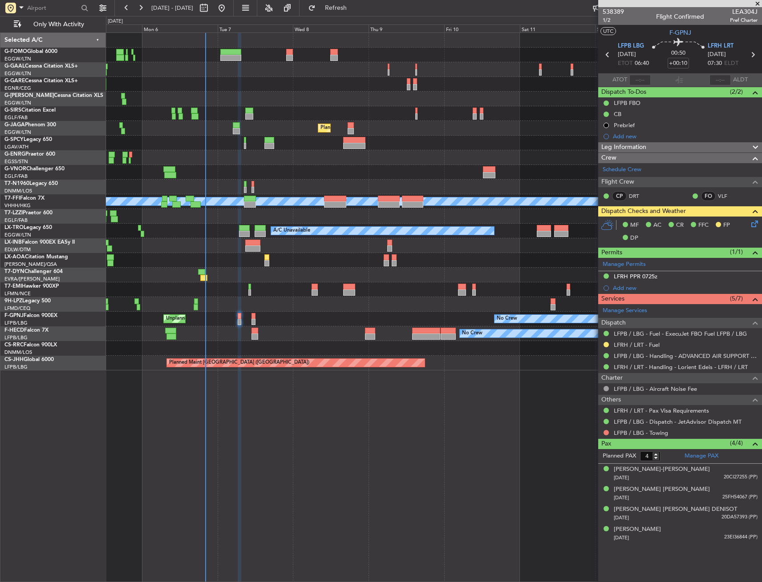
click at [365, 428] on div "A/C Unavailable Owner Owner A/C Unavailable Planned Maint London (Farnborough) …" at bounding box center [434, 307] width 656 height 550
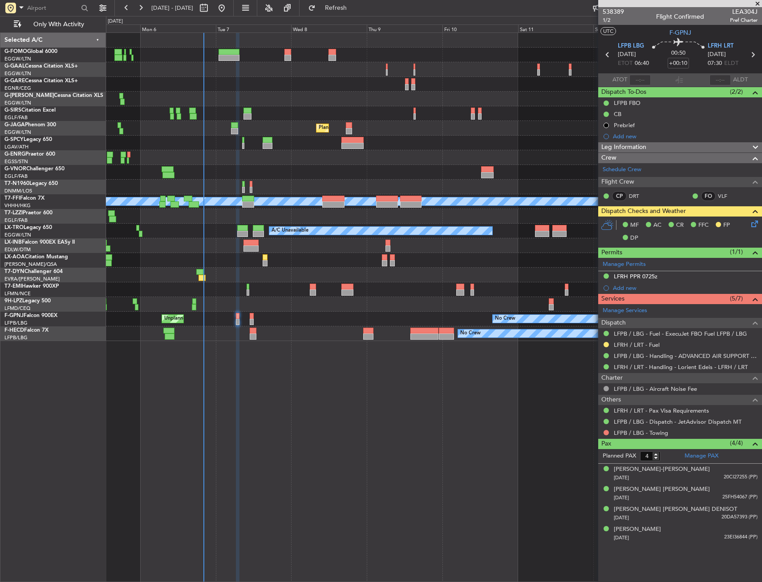
click at [752, 226] on icon at bounding box center [752, 222] width 7 height 7
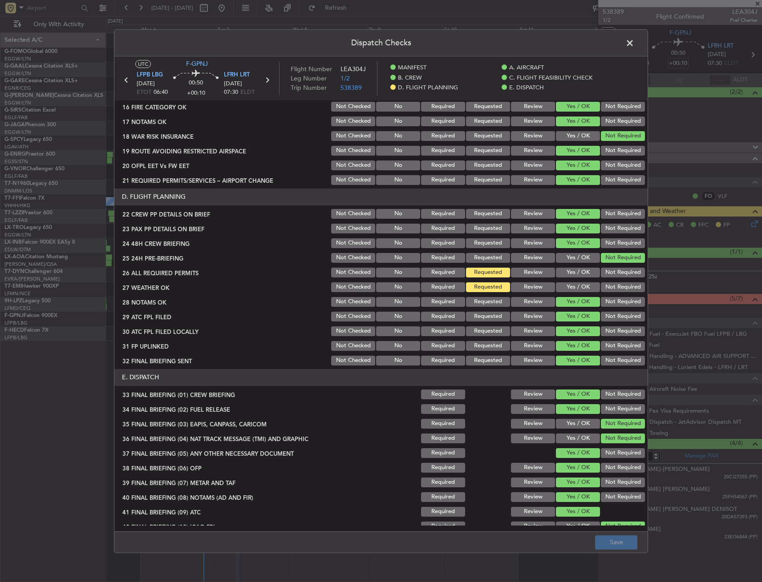
scroll to position [380, 0]
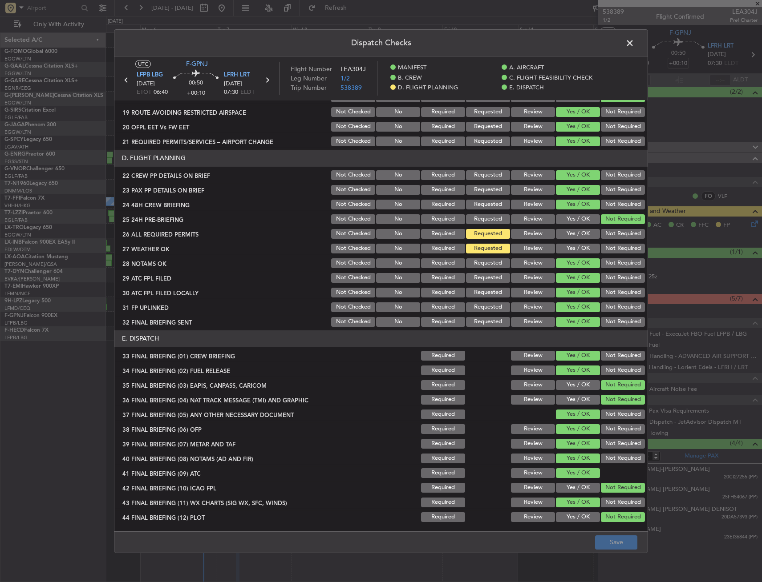
click at [634, 43] on span at bounding box center [634, 45] width 0 height 18
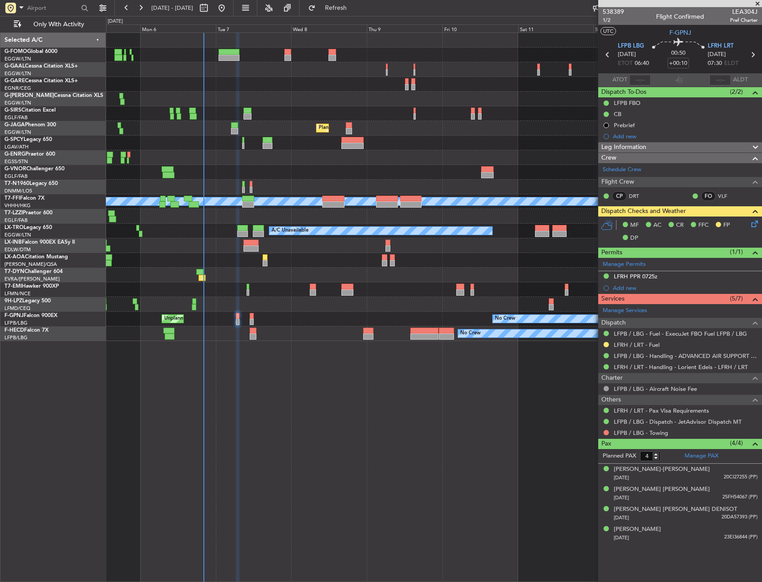
click at [622, 150] on span "Leg Information" at bounding box center [623, 147] width 45 height 10
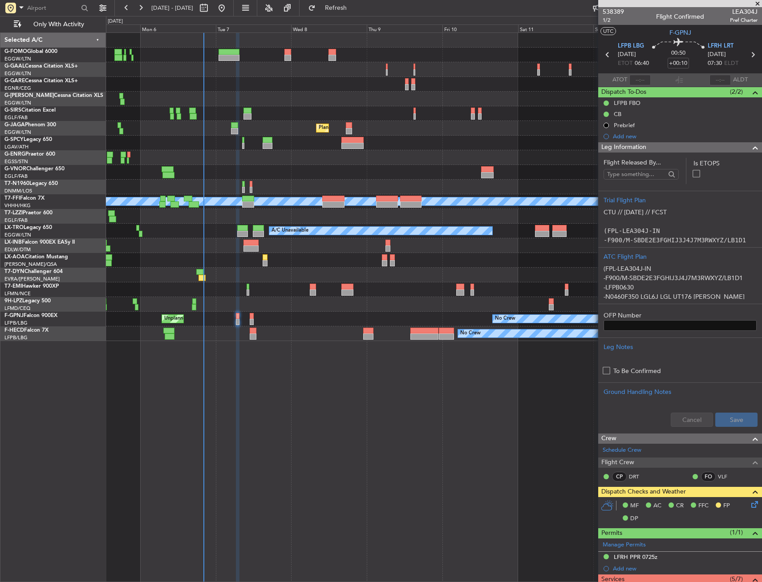
click at [623, 150] on span "Leg Information" at bounding box center [623, 147] width 45 height 10
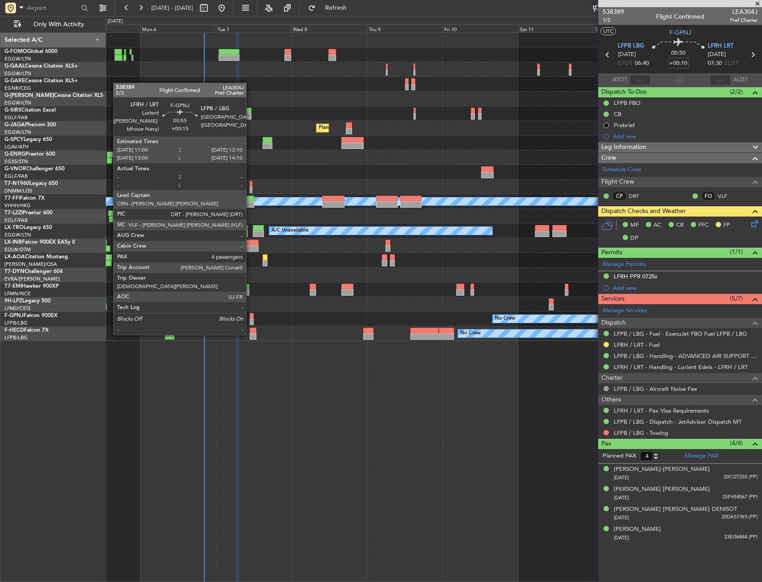
click at [250, 317] on div at bounding box center [252, 316] width 4 height 6
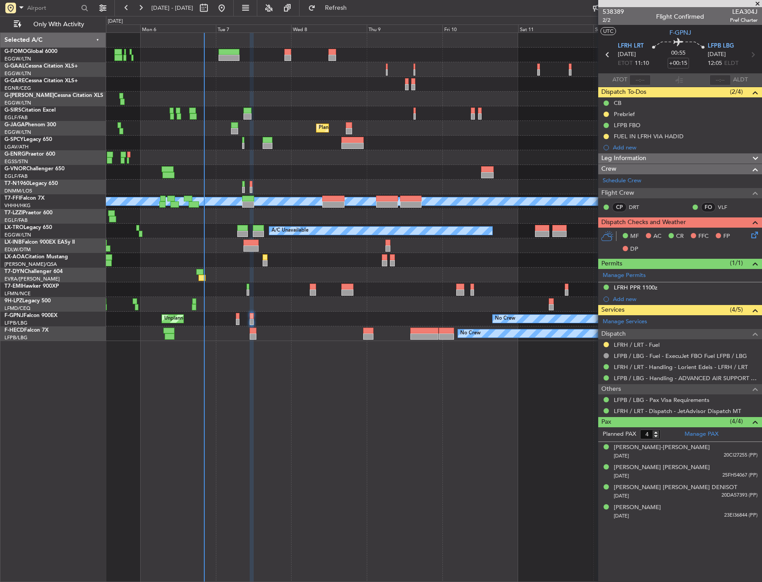
click at [376, 336] on div "Planned Maint Paris (Le Bourget) No Crew No Crew AOG Maint Paris (Le Bourget)" at bounding box center [433, 334] width 655 height 15
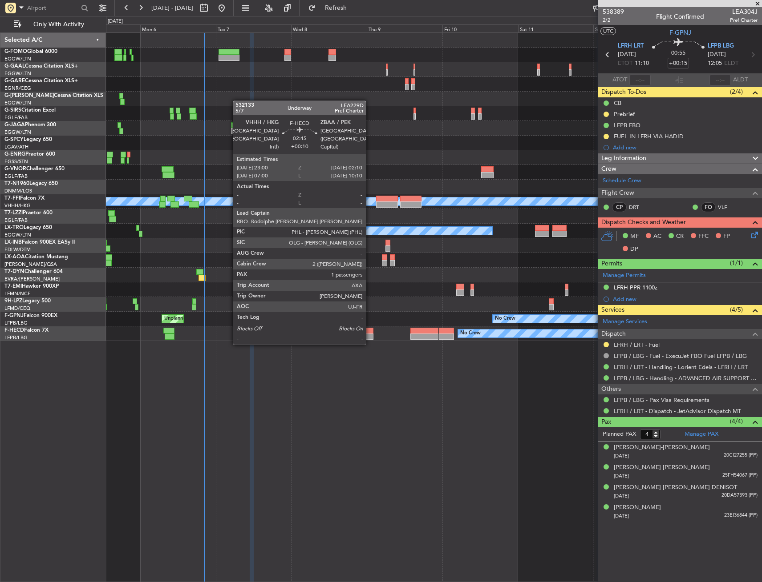
click at [366, 335] on div at bounding box center [368, 337] width 10 height 6
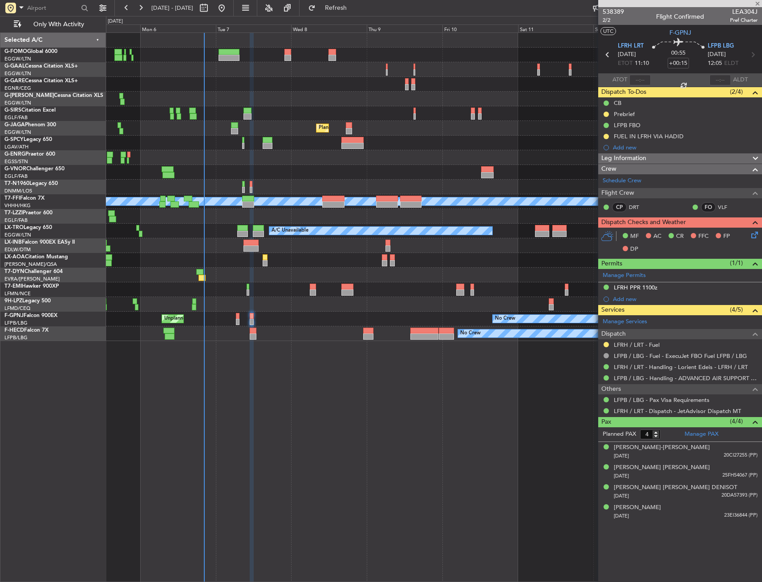
type input "+00:10"
type input "1"
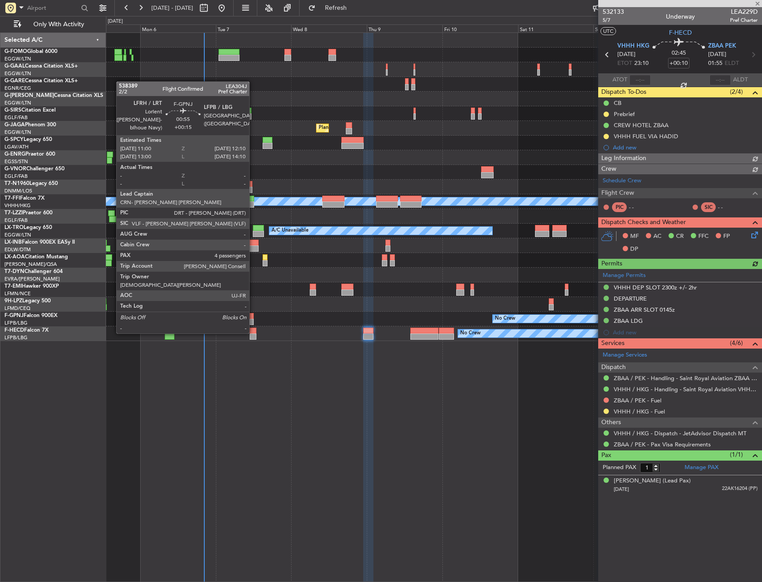
click at [253, 316] on div at bounding box center [252, 316] width 4 height 6
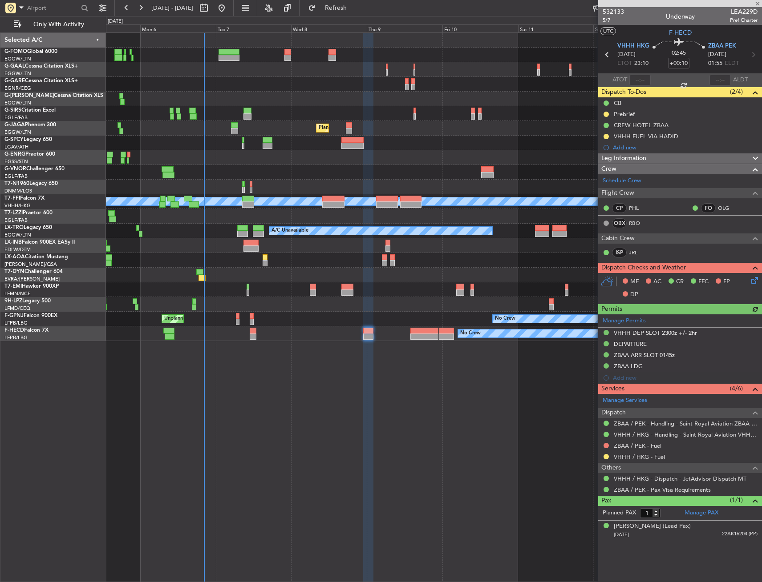
type input "+00:15"
type input "4"
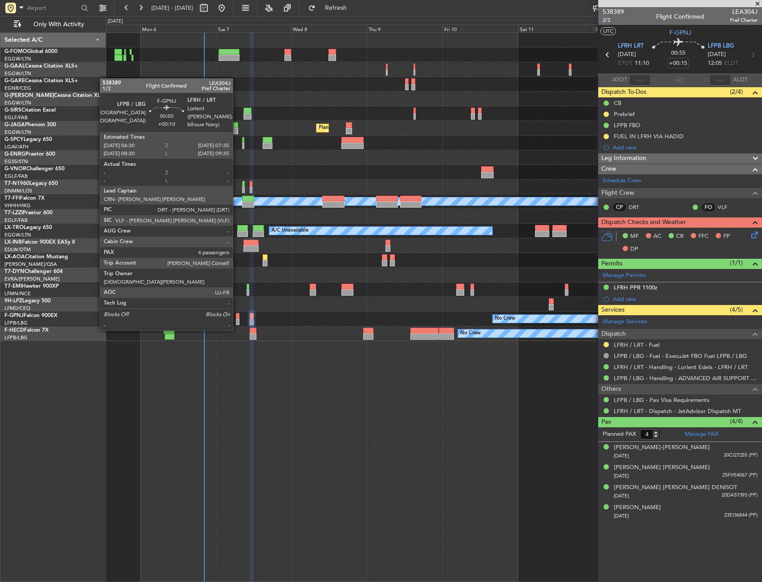
click at [236, 316] on div at bounding box center [238, 316] width 4 height 6
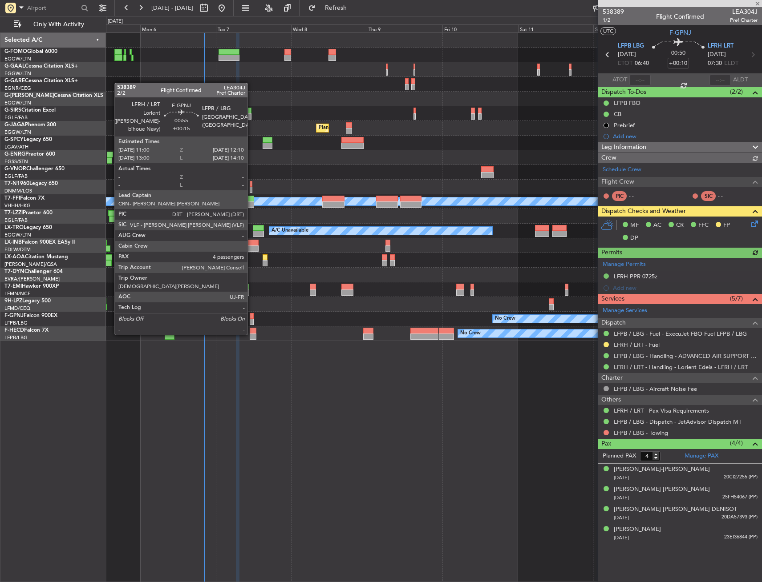
click at [251, 317] on div at bounding box center [252, 316] width 4 height 6
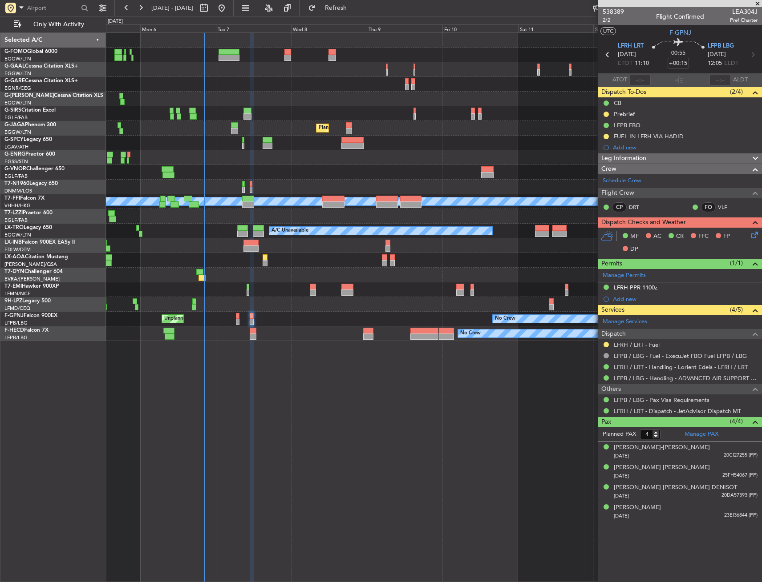
click at [604, 112] on button at bounding box center [605, 114] width 5 height 5
click at [604, 170] on span "Cancelled" at bounding box center [607, 166] width 25 height 9
click at [750, 235] on icon at bounding box center [752, 233] width 7 height 7
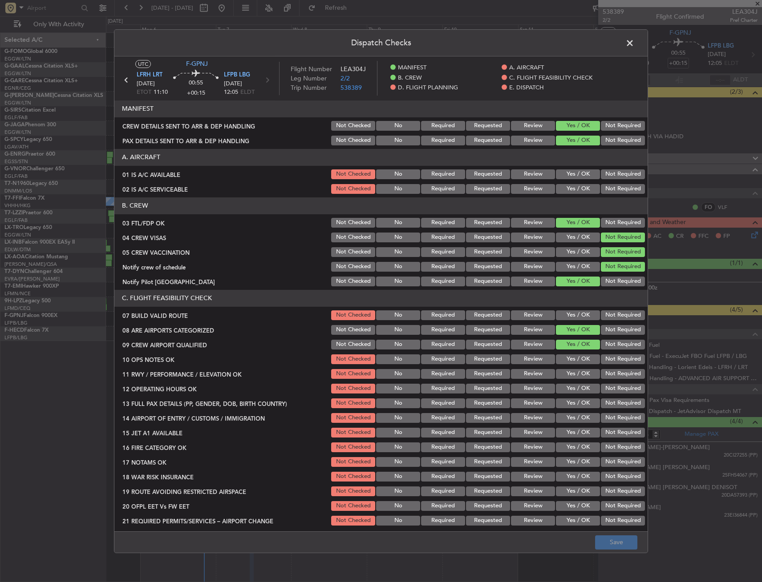
click at [574, 174] on button "Yes / OK" at bounding box center [578, 175] width 44 height 10
click at [571, 185] on div "Yes / OK" at bounding box center [576, 189] width 45 height 12
click at [569, 191] on button "Yes / OK" at bounding box center [578, 189] width 44 height 10
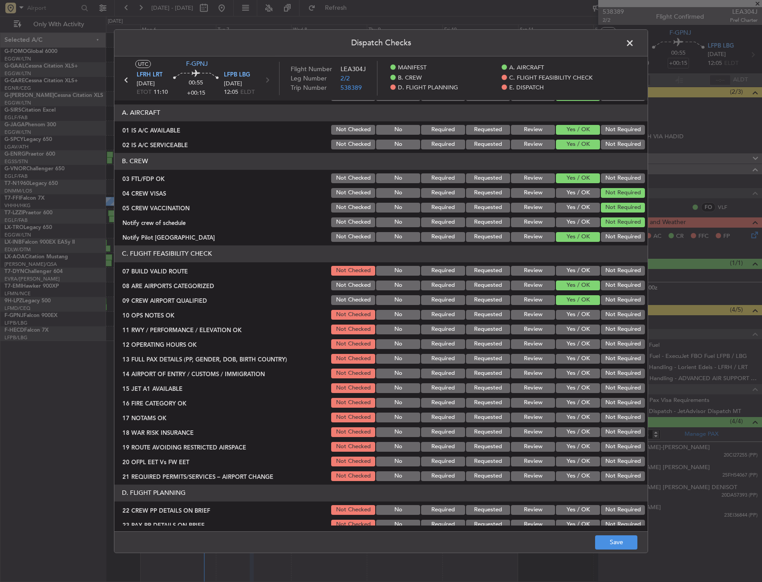
click at [571, 259] on header "C. FLIGHT FEASIBILITY CHECK" at bounding box center [380, 254] width 533 height 17
click at [571, 267] on button "Yes / OK" at bounding box center [578, 271] width 44 height 10
click at [570, 319] on button "Yes / OK" at bounding box center [578, 315] width 44 height 10
click at [570, 327] on button "Yes / OK" at bounding box center [578, 330] width 44 height 10
click at [570, 342] on button "Yes / OK" at bounding box center [578, 345] width 44 height 10
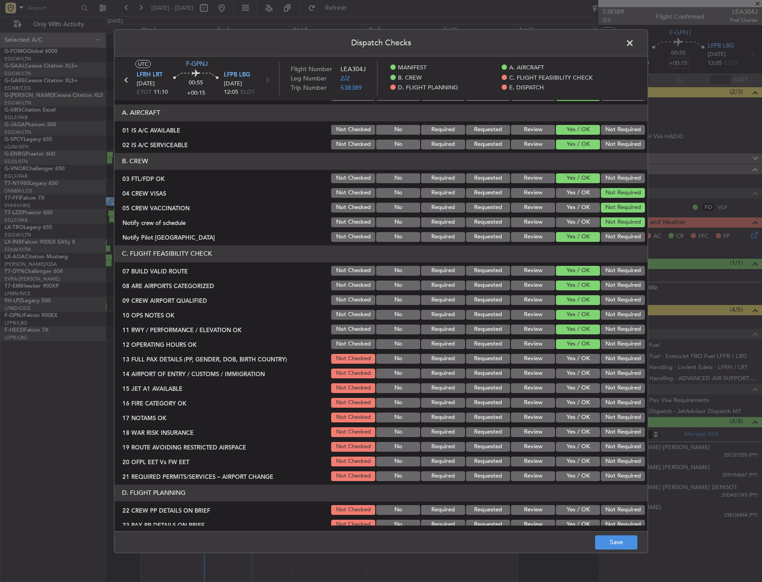
click at [566, 353] on div "Yes / OK" at bounding box center [576, 359] width 45 height 12
click at [566, 364] on button "Yes / OK" at bounding box center [578, 359] width 44 height 10
click at [563, 376] on button "Yes / OK" at bounding box center [578, 374] width 44 height 10
click at [563, 388] on button "Yes / OK" at bounding box center [578, 389] width 44 height 10
drag, startPoint x: 562, startPoint y: 395, endPoint x: 564, endPoint y: 404, distance: 8.6
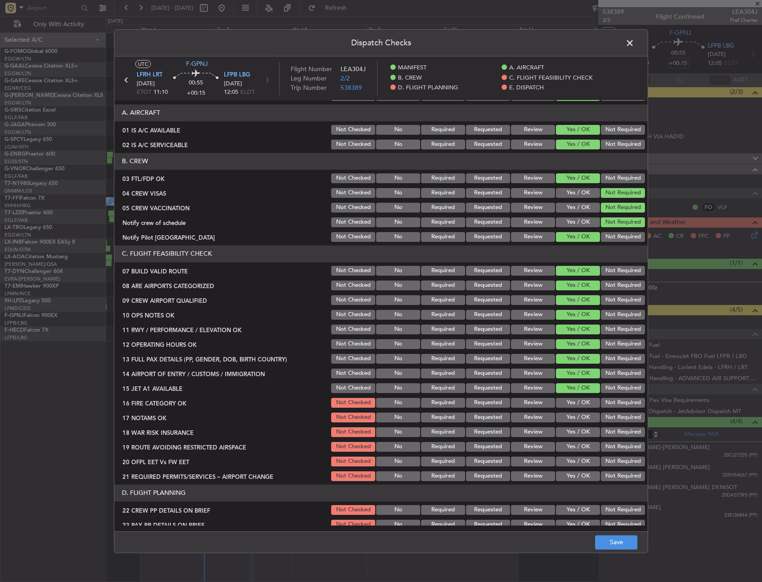
click at [562, 396] on section "C. FLIGHT FEASIBILITY CHECK 07 BUILD VALID ROUTE Not Checked No Required Reques…" at bounding box center [380, 364] width 533 height 237
click at [565, 400] on button "Yes / OK" at bounding box center [578, 403] width 44 height 10
drag, startPoint x: 568, startPoint y: 417, endPoint x: 576, endPoint y: 428, distance: 13.7
click at [568, 418] on button "Yes / OK" at bounding box center [578, 418] width 44 height 10
click at [611, 437] on button "Not Required" at bounding box center [623, 433] width 44 height 10
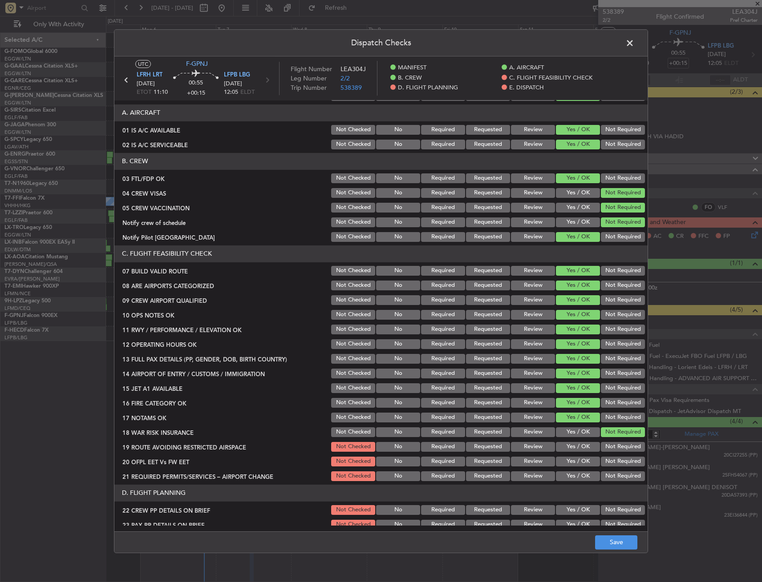
click at [575, 445] on button "Yes / OK" at bounding box center [578, 447] width 44 height 10
drag, startPoint x: 570, startPoint y: 460, endPoint x: 569, endPoint y: 470, distance: 10.7
click at [570, 461] on button "Yes / OK" at bounding box center [578, 462] width 44 height 10
click at [569, 470] on div "Yes / OK" at bounding box center [576, 476] width 45 height 12
click at [569, 476] on button "Yes / OK" at bounding box center [578, 477] width 44 height 10
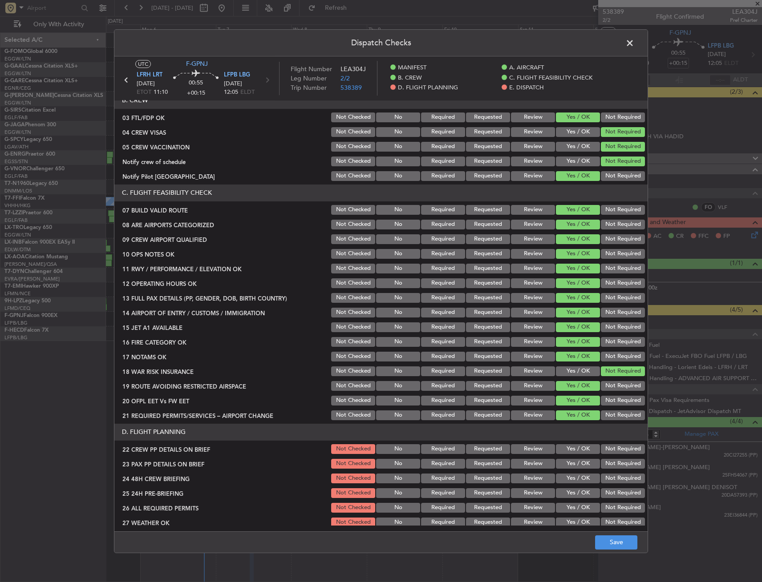
scroll to position [222, 0]
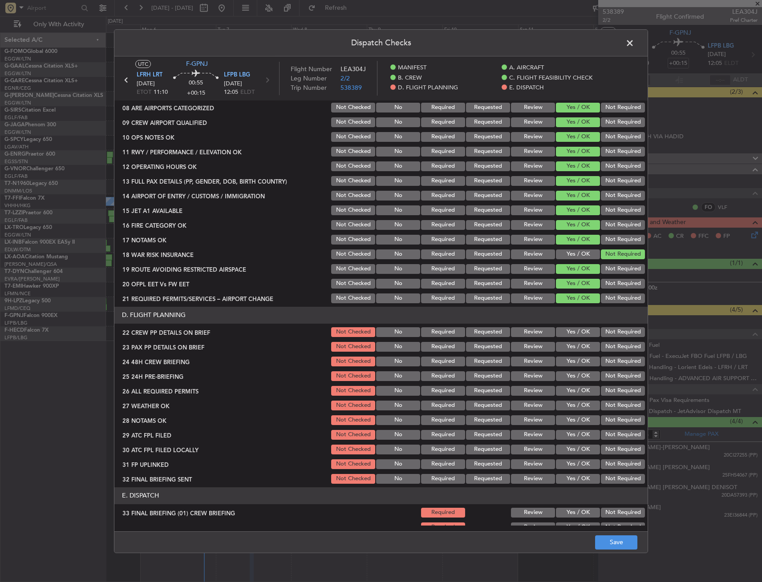
click at [571, 337] on div "Yes / OK" at bounding box center [576, 332] width 45 height 12
click at [570, 337] on button "Yes / OK" at bounding box center [578, 332] width 44 height 10
click at [570, 356] on div "Yes / OK" at bounding box center [576, 362] width 45 height 12
click at [570, 361] on button "Yes / OK" at bounding box center [578, 362] width 44 height 10
click at [568, 345] on button "Yes / OK" at bounding box center [578, 347] width 44 height 10
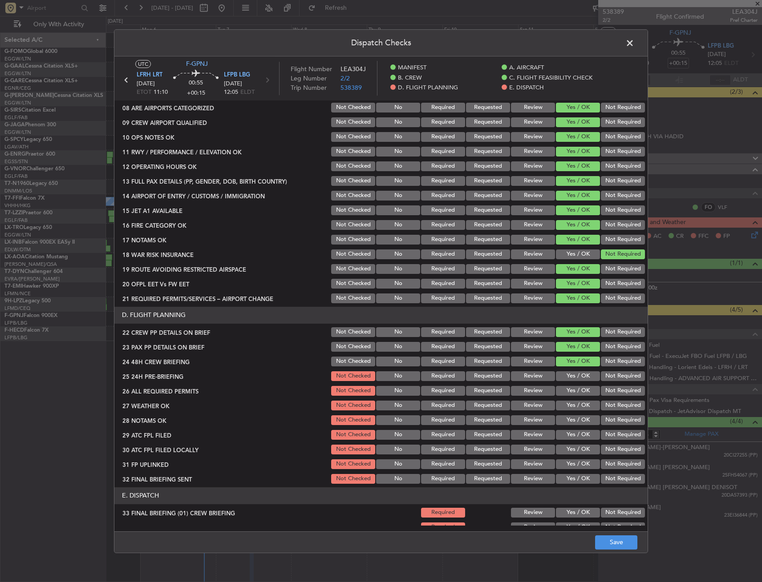
click at [601, 374] on button "Not Required" at bounding box center [623, 377] width 44 height 10
click at [581, 393] on button "Yes / OK" at bounding box center [578, 391] width 44 height 10
click at [573, 417] on button "Yes / OK" at bounding box center [578, 421] width 44 height 10
click at [572, 427] on section "D. FLIGHT PLANNING 22 CREW PP DETAILS ON BRIEF Not Checked No Required Requeste…" at bounding box center [380, 396] width 533 height 178
click at [572, 409] on button "Yes / OK" at bounding box center [578, 406] width 44 height 10
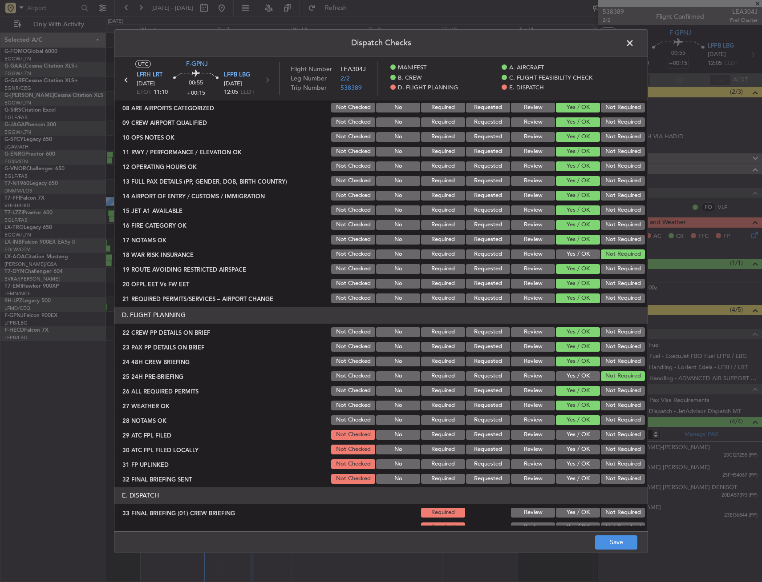
click at [573, 437] on button "Yes / OK" at bounding box center [578, 435] width 44 height 10
click at [603, 449] on button "Not Required" at bounding box center [623, 450] width 44 height 10
click at [581, 468] on button "Yes / OK" at bounding box center [578, 465] width 44 height 10
click at [578, 474] on button "Yes / OK" at bounding box center [578, 479] width 44 height 10
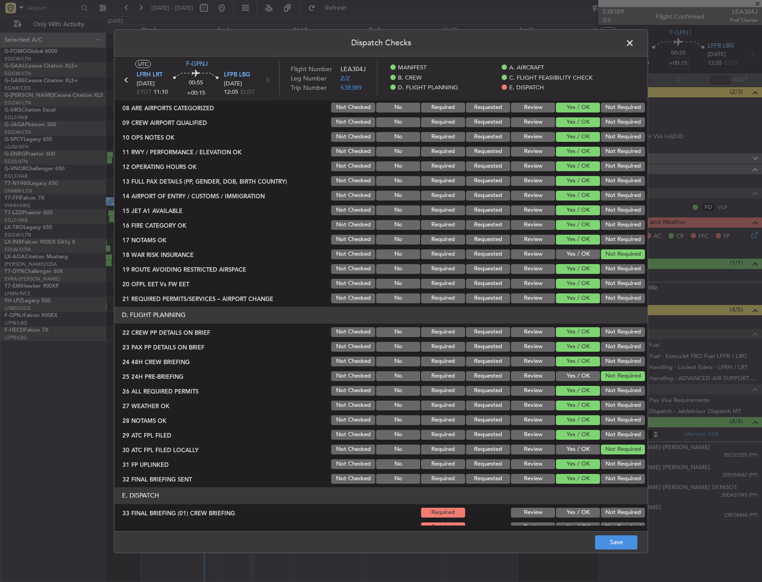
scroll to position [380, 0]
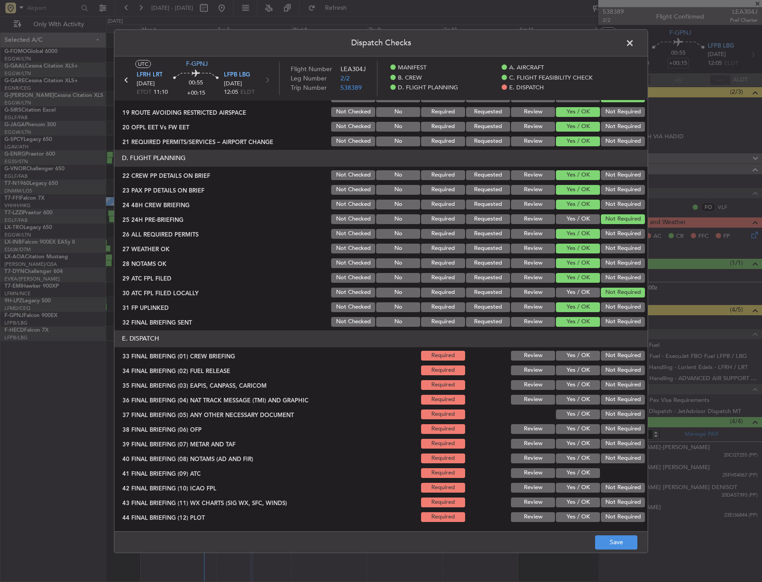
click at [571, 359] on button "Yes / OK" at bounding box center [578, 356] width 44 height 10
drag, startPoint x: 569, startPoint y: 369, endPoint x: 576, endPoint y: 389, distance: 21.7
click at [569, 369] on button "Yes / OK" at bounding box center [578, 371] width 44 height 10
click at [611, 387] on button "Not Required" at bounding box center [623, 385] width 44 height 10
drag, startPoint x: 606, startPoint y: 402, endPoint x: 578, endPoint y: 415, distance: 30.3
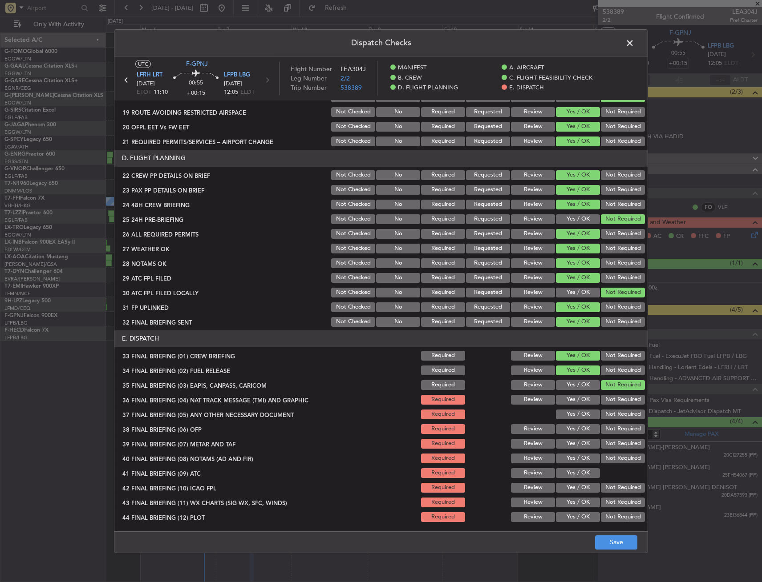
click at [605, 402] on button "Not Required" at bounding box center [623, 400] width 44 height 10
click at [578, 415] on button "Yes / OK" at bounding box center [578, 415] width 44 height 10
drag, startPoint x: 574, startPoint y: 434, endPoint x: 574, endPoint y: 443, distance: 9.4
click at [574, 434] on div "Yes / OK" at bounding box center [576, 429] width 45 height 12
drag, startPoint x: 574, startPoint y: 443, endPoint x: 573, endPoint y: 450, distance: 7.2
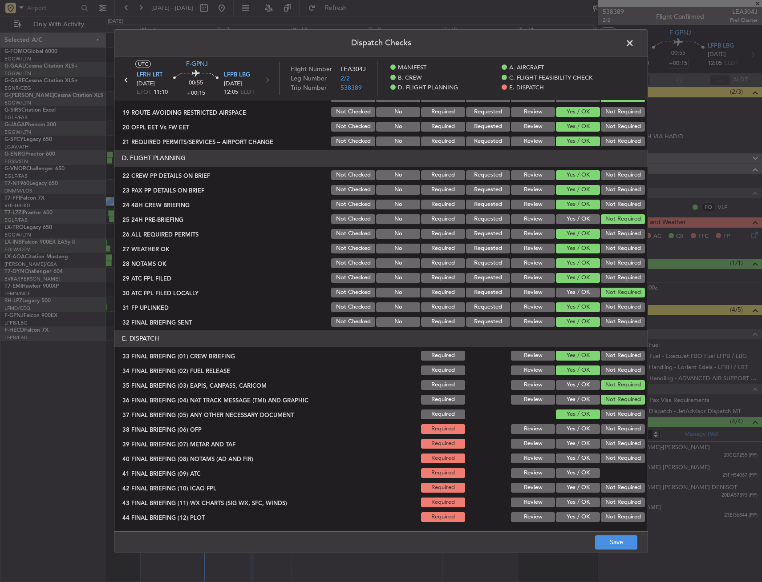
click at [574, 445] on button "Yes / OK" at bounding box center [578, 444] width 44 height 10
click at [573, 449] on section "E. DISPATCH 33 FINAL BRIEFING (01) CREW BRIEFING Required Review Yes / OK Not R…" at bounding box center [380, 427] width 533 height 193
drag, startPoint x: 573, startPoint y: 448, endPoint x: 574, endPoint y: 434, distance: 13.4
click at [574, 432] on button "Yes / OK" at bounding box center [578, 429] width 44 height 10
click at [572, 459] on button "Yes / OK" at bounding box center [578, 459] width 44 height 10
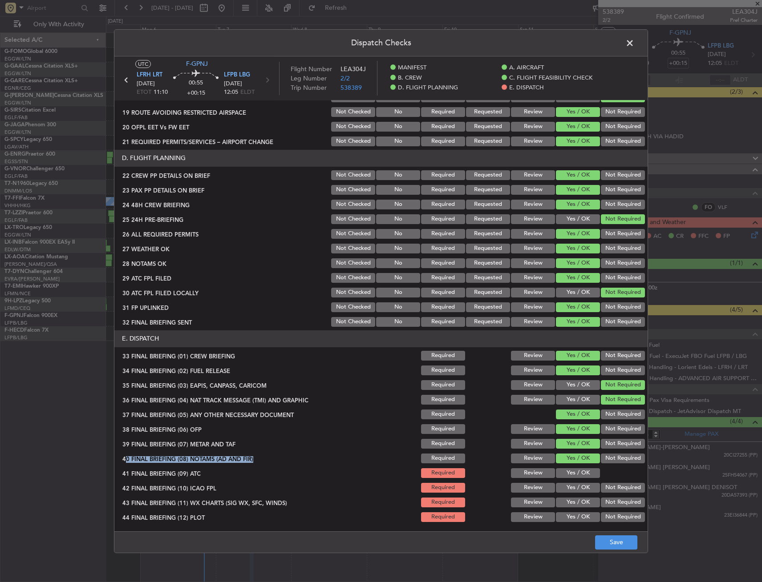
drag, startPoint x: 571, startPoint y: 476, endPoint x: 571, endPoint y: 482, distance: 5.8
click at [571, 477] on button "Yes / OK" at bounding box center [578, 474] width 44 height 10
drag, startPoint x: 570, startPoint y: 489, endPoint x: 569, endPoint y: 502, distance: 13.0
click at [570, 494] on div "Yes / OK" at bounding box center [576, 488] width 45 height 12
drag, startPoint x: 569, startPoint y: 502, endPoint x: 569, endPoint y: 518, distance: 16.0
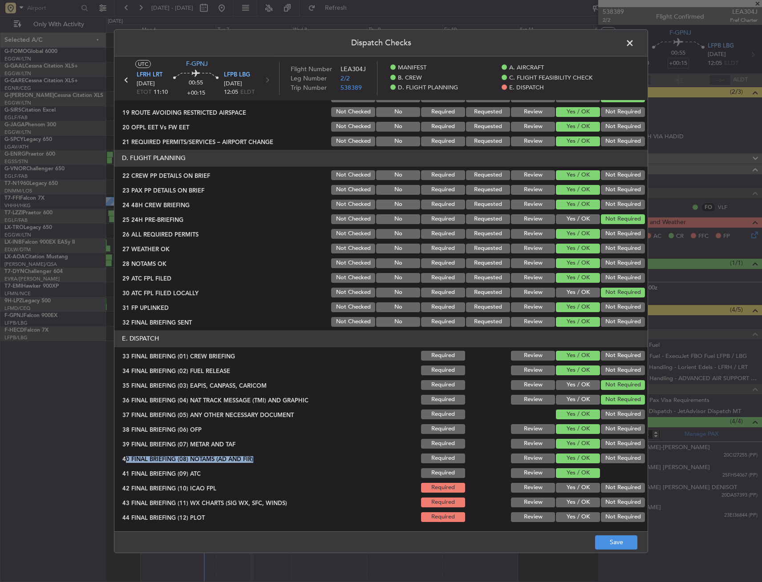
click at [568, 502] on button "Yes / OK" at bounding box center [578, 503] width 44 height 10
click at [569, 518] on button "Yes / OK" at bounding box center [578, 518] width 44 height 10
click at [568, 492] on button "Yes / OK" at bounding box center [578, 488] width 44 height 10
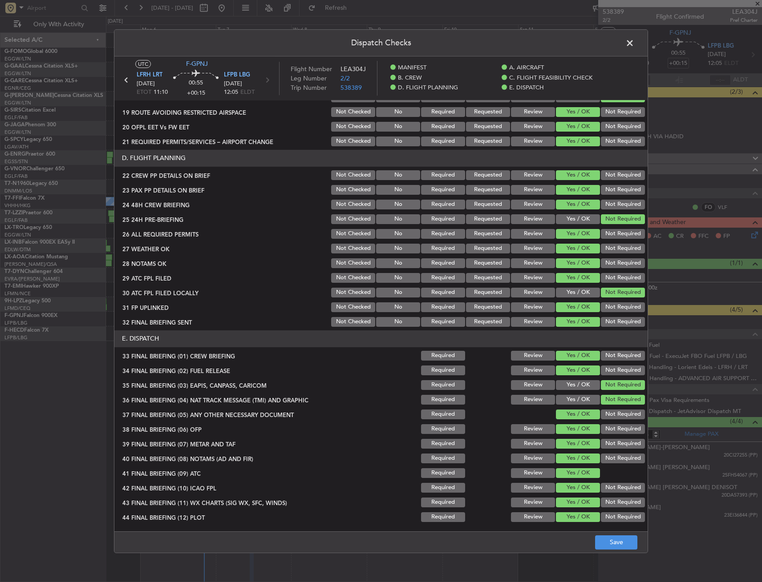
click at [592, 528] on main "UTC F-GPNJ LFRH LRT 07/10/2025 ETOT 11:10 00:55 +00:15 LFPB LBG 07/10/2025 12:0…" at bounding box center [380, 295] width 533 height 479
click at [609, 541] on button "Save" at bounding box center [616, 543] width 42 height 14
click at [634, 47] on span at bounding box center [634, 45] width 0 height 18
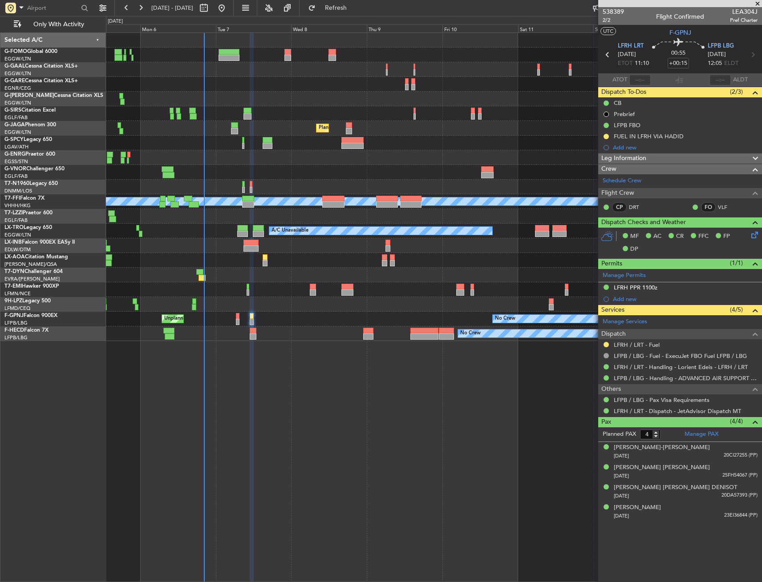
click at [640, 160] on span "Leg Information" at bounding box center [623, 159] width 45 height 10
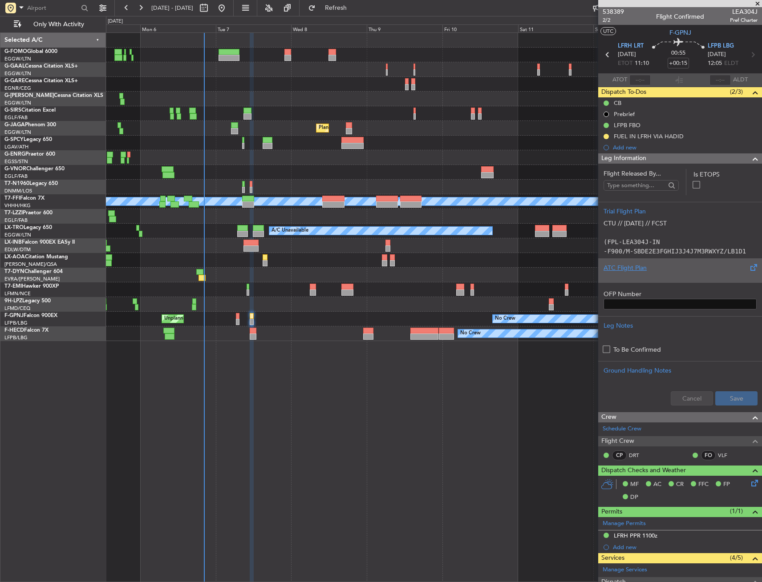
click at [659, 268] on div "ATC Flight Plan" at bounding box center [679, 267] width 153 height 9
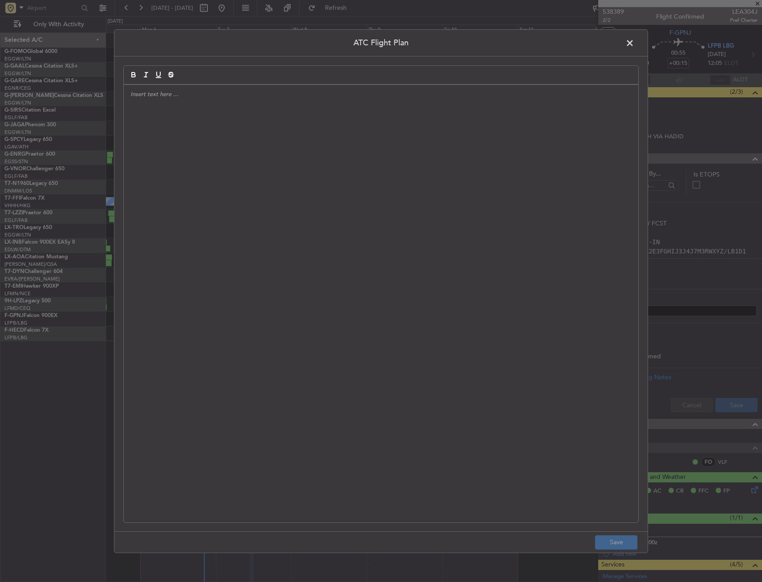
click at [278, 242] on div at bounding box center [381, 304] width 514 height 438
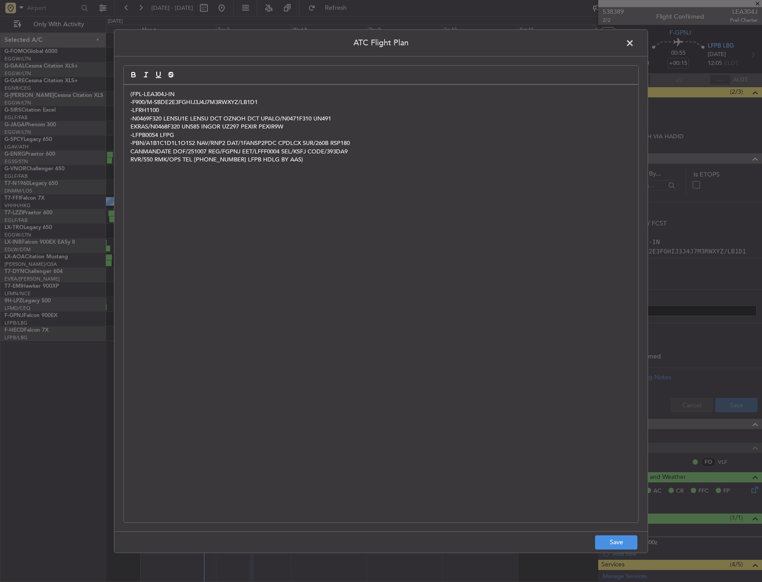
scroll to position [0, 0]
click at [614, 542] on button "Save" at bounding box center [616, 543] width 42 height 14
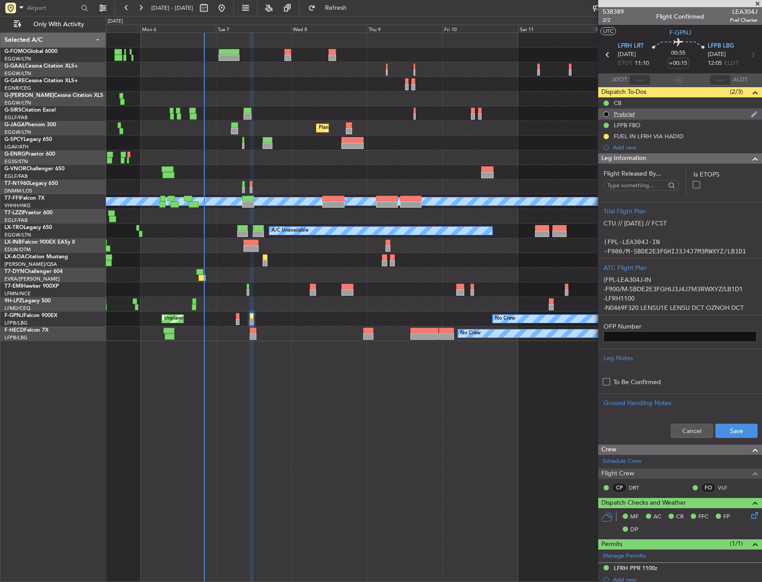
drag, startPoint x: 720, startPoint y: 156, endPoint x: 685, endPoint y: 117, distance: 52.0
click at [720, 156] on div "Leg Information" at bounding box center [680, 159] width 164 height 10
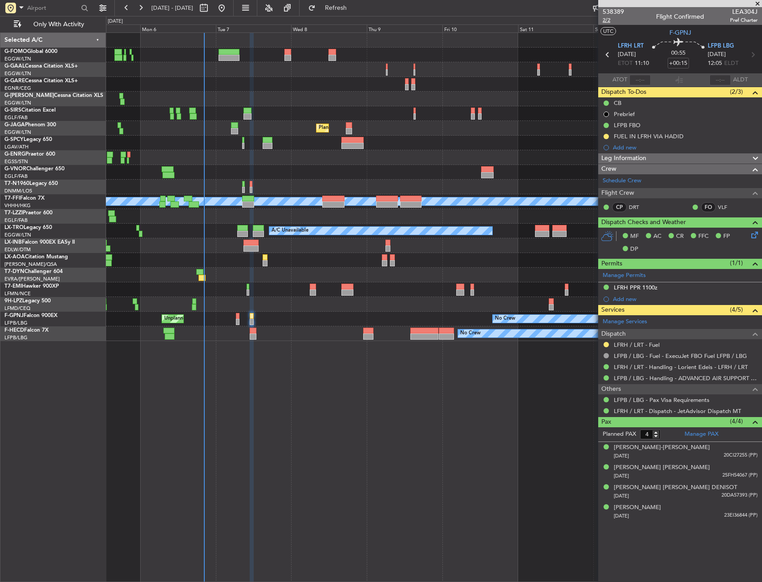
click at [610, 23] on span "2/2" at bounding box center [612, 20] width 21 height 8
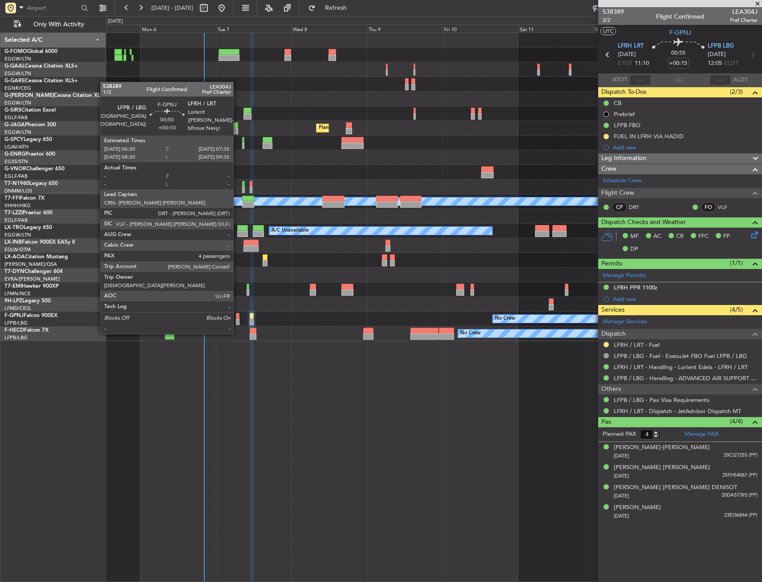
click at [237, 316] on div at bounding box center [238, 316] width 4 height 6
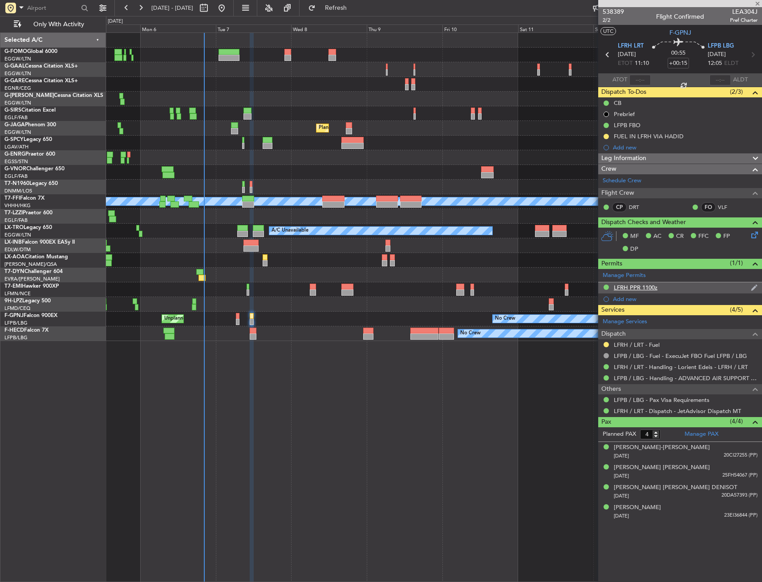
type input "+00:10"
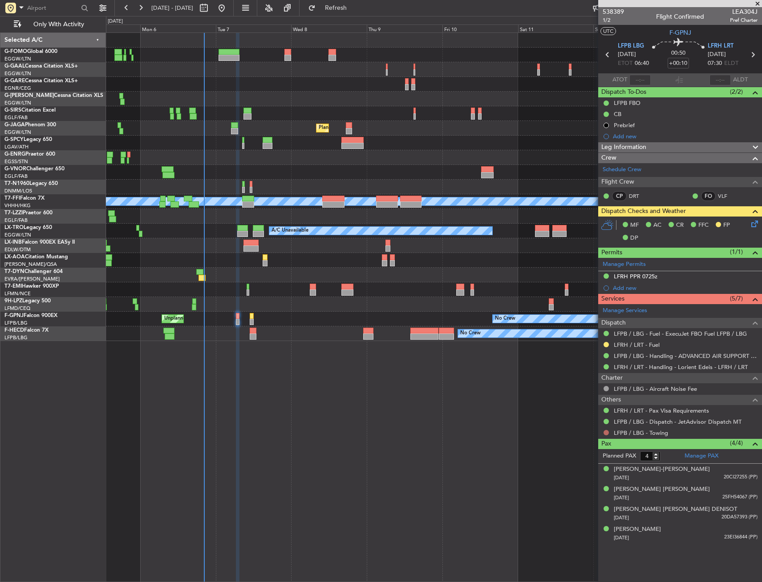
click at [608, 432] on button at bounding box center [605, 432] width 5 height 5
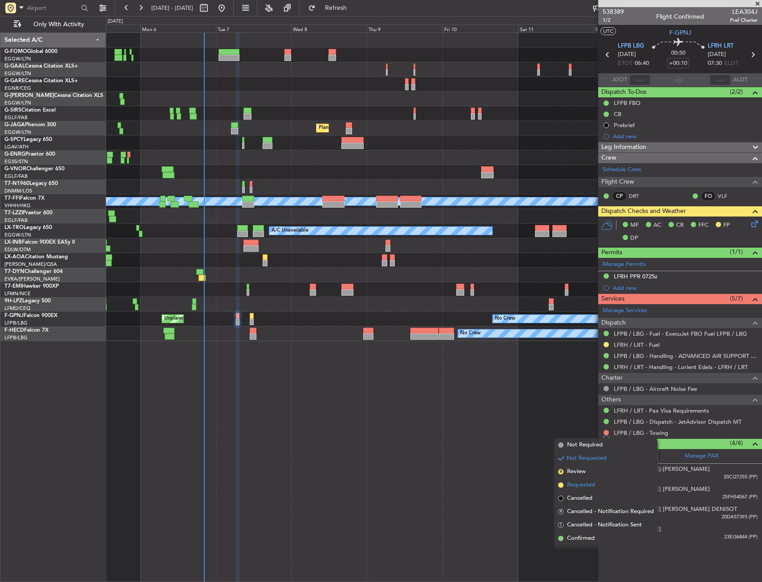
click at [579, 482] on span "Requested" at bounding box center [581, 485] width 28 height 9
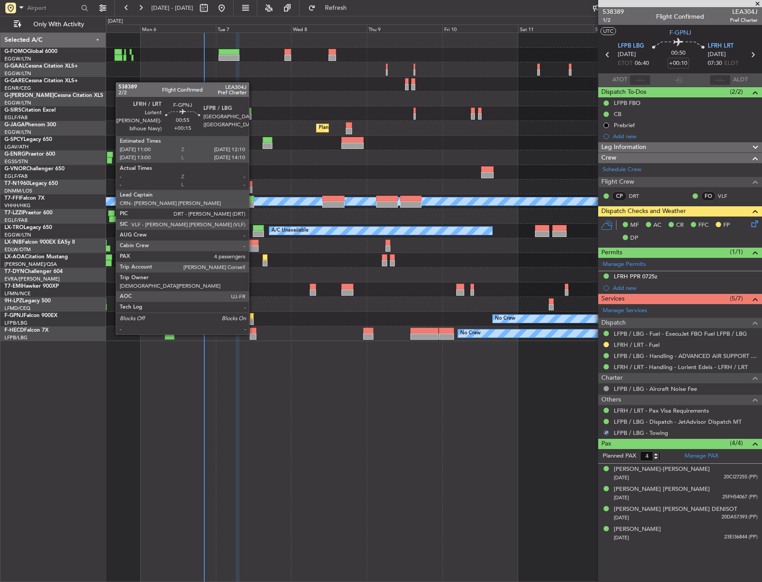
click at [255, 318] on div "No Crew Unplanned Maint [GEOGRAPHIC_DATA] ([GEOGRAPHIC_DATA]) No Crew Planned M…" at bounding box center [433, 319] width 655 height 15
click at [252, 317] on div at bounding box center [252, 316] width 4 height 6
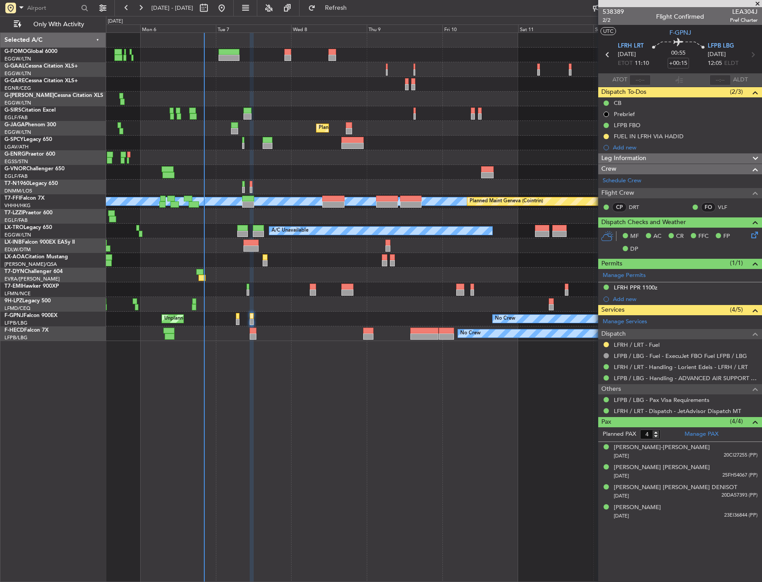
click at [238, 315] on div at bounding box center [238, 316] width 4 height 6
type input "+00:10"
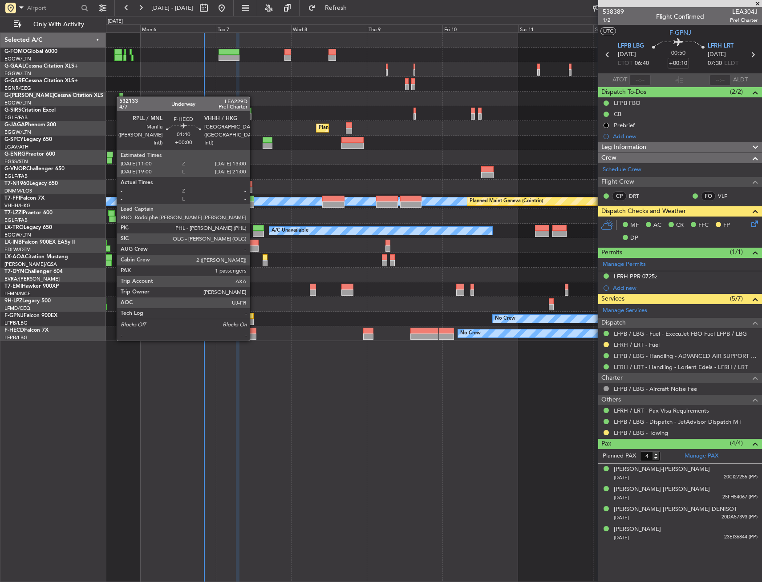
click at [254, 332] on div at bounding box center [253, 331] width 7 height 6
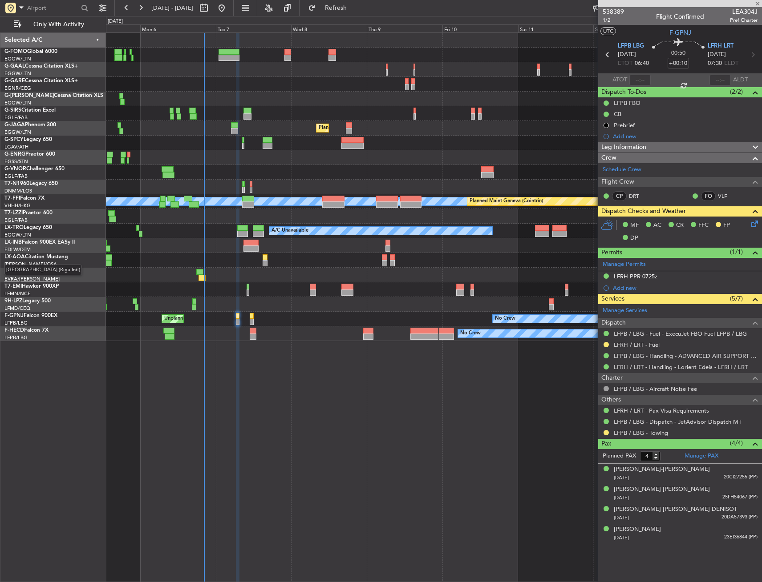
type input "1"
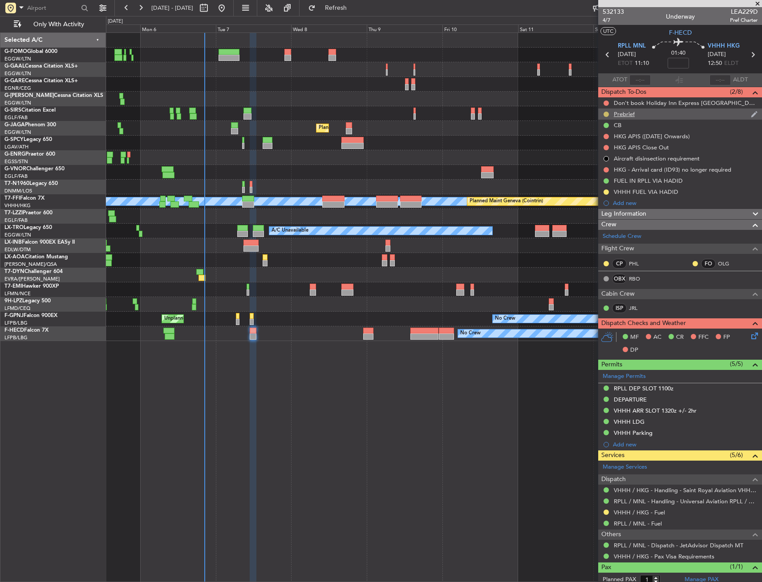
click at [607, 113] on button at bounding box center [605, 114] width 5 height 5
click at [611, 166] on span "Cancelled" at bounding box center [607, 166] width 25 height 9
click at [608, 137] on button at bounding box center [605, 136] width 5 height 5
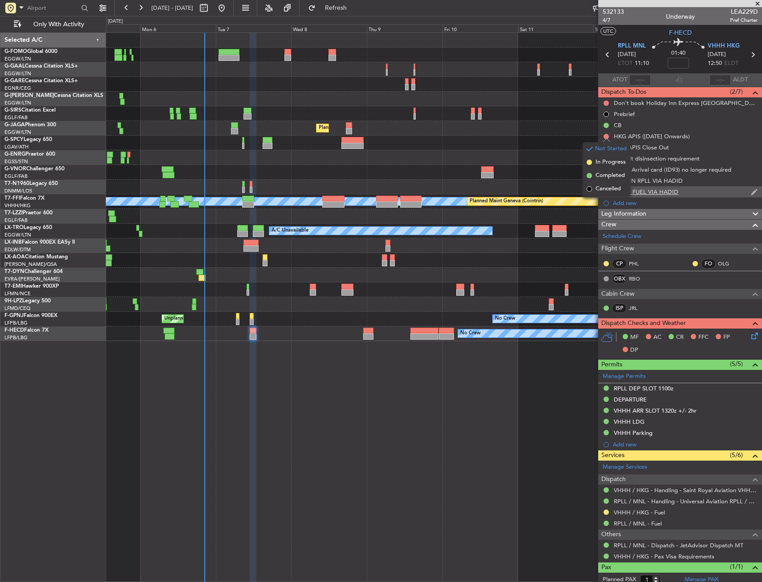
click at [606, 193] on span "Cancelled" at bounding box center [607, 189] width 25 height 9
click at [608, 145] on div at bounding box center [605, 147] width 7 height 7
click at [606, 149] on button at bounding box center [605, 147] width 5 height 5
click at [603, 202] on span "Cancelled" at bounding box center [607, 200] width 25 height 9
click at [610, 168] on div "HKG - Arrival card (ID93) no longer required" at bounding box center [680, 169] width 164 height 11
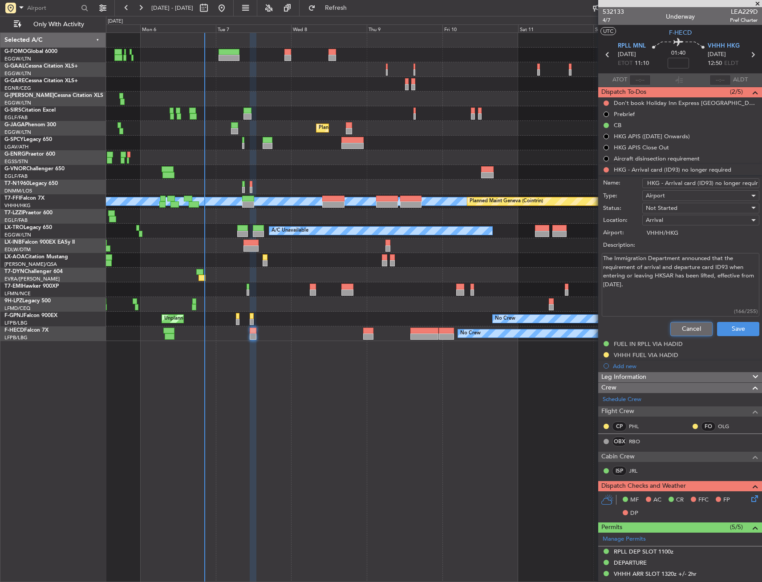
click at [700, 327] on button "Cancel" at bounding box center [691, 329] width 42 height 14
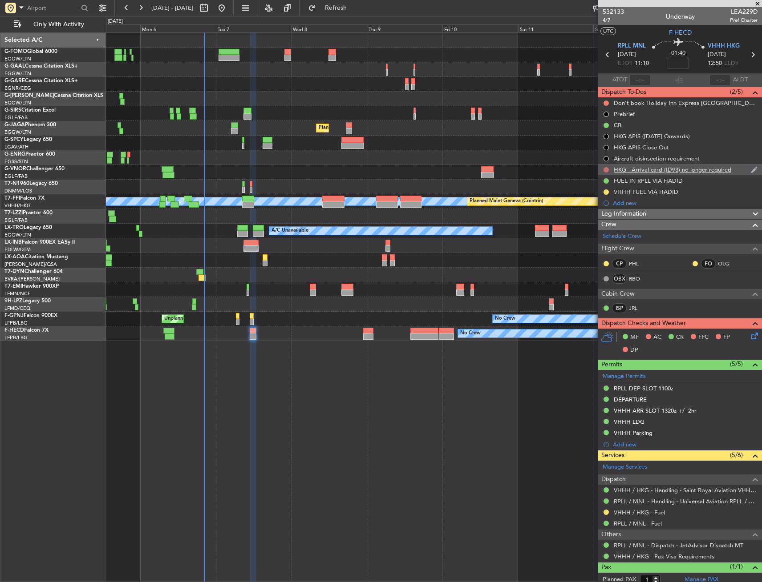
click at [604, 169] on button at bounding box center [605, 169] width 5 height 5
click at [606, 225] on span "Cancelled" at bounding box center [607, 222] width 25 height 9
click at [607, 102] on button at bounding box center [605, 103] width 5 height 5
click at [604, 154] on span "Cancelled" at bounding box center [607, 155] width 25 height 9
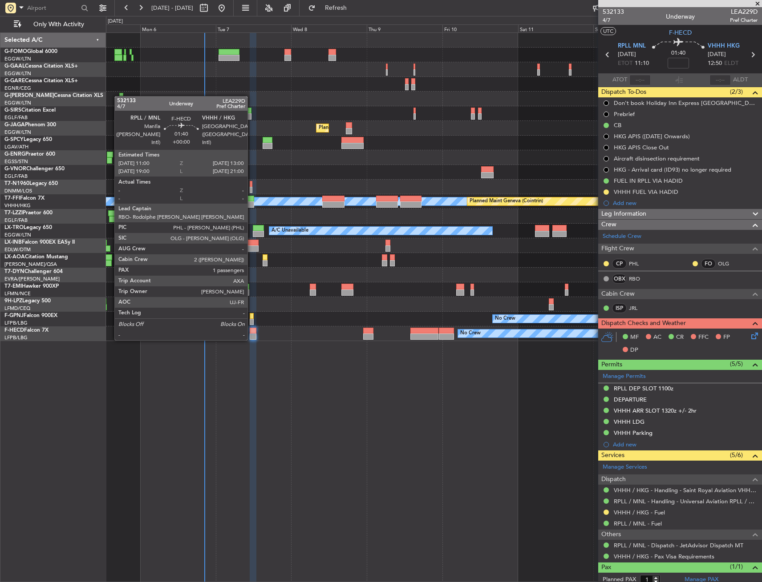
click at [251, 331] on div at bounding box center [253, 331] width 7 height 6
click at [250, 331] on div at bounding box center [253, 331] width 7 height 6
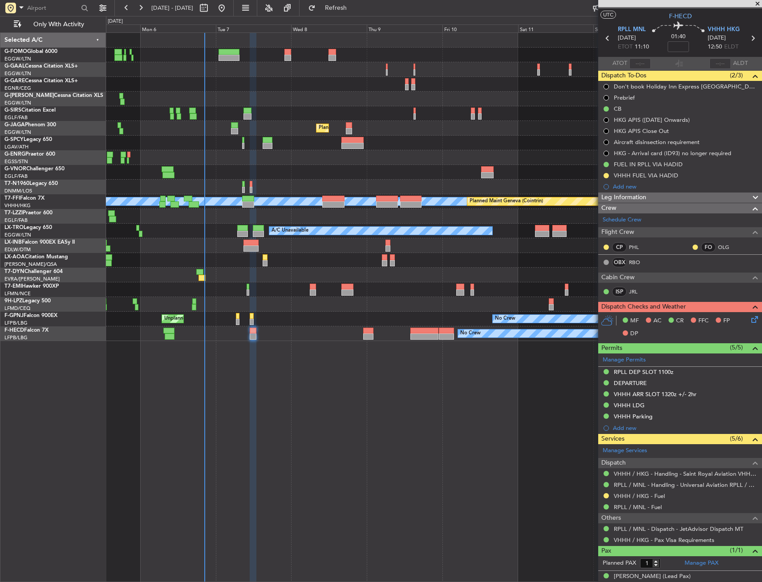
scroll to position [25, 0]
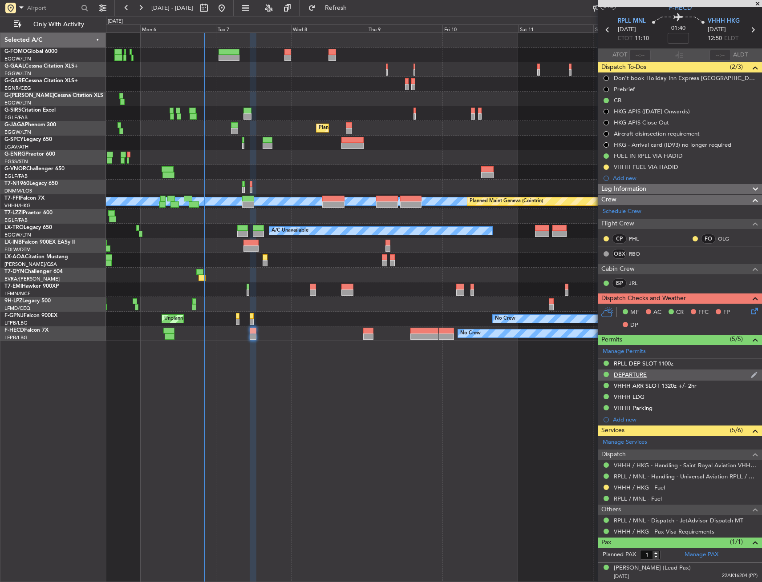
click at [635, 374] on div "DEPARTURE" at bounding box center [630, 375] width 33 height 8
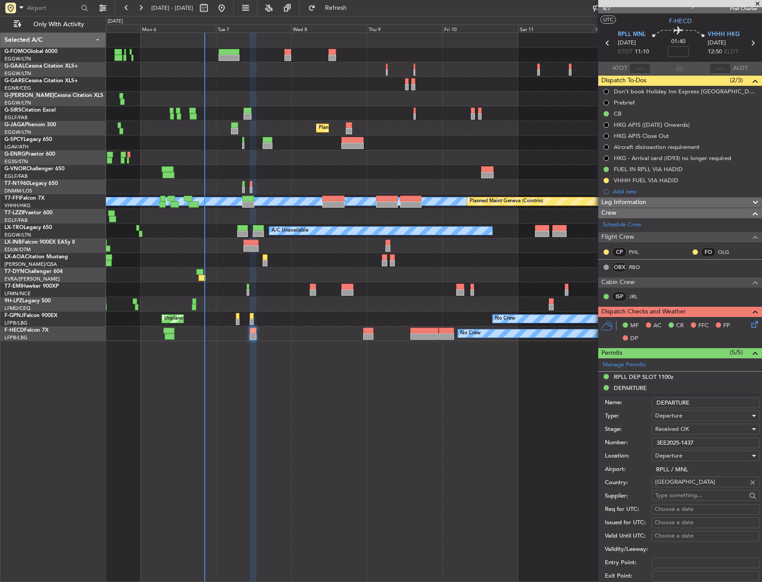
scroll to position [0, 0]
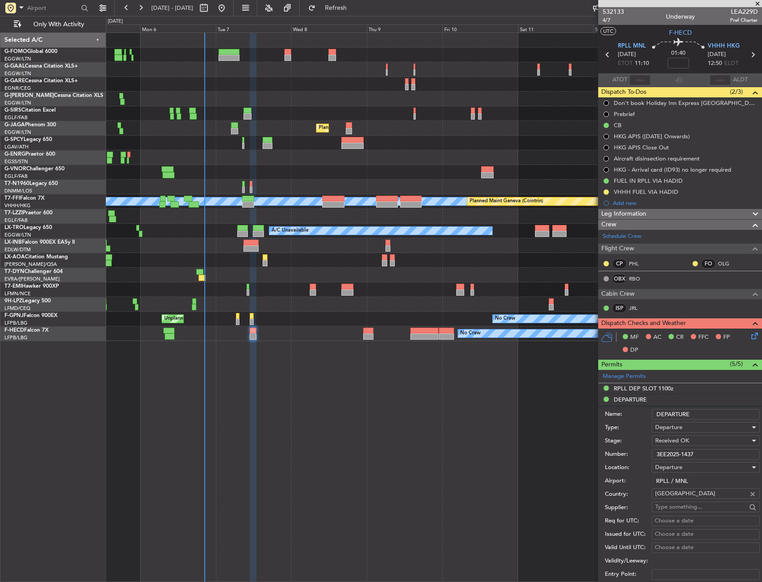
click at [637, 40] on section "RPLL MNL 07/10/2025 ETOT 11:10 01:40 VHHH HKG 07/10/2025 12:50 ELDT" at bounding box center [680, 55] width 164 height 35
click at [635, 45] on span "RPLL MNL" at bounding box center [632, 46] width 28 height 9
drag, startPoint x: 700, startPoint y: 451, endPoint x: 620, endPoint y: 457, distance: 79.8
click at [620, 457] on div "Number: 3EE2025-1437" at bounding box center [682, 454] width 155 height 13
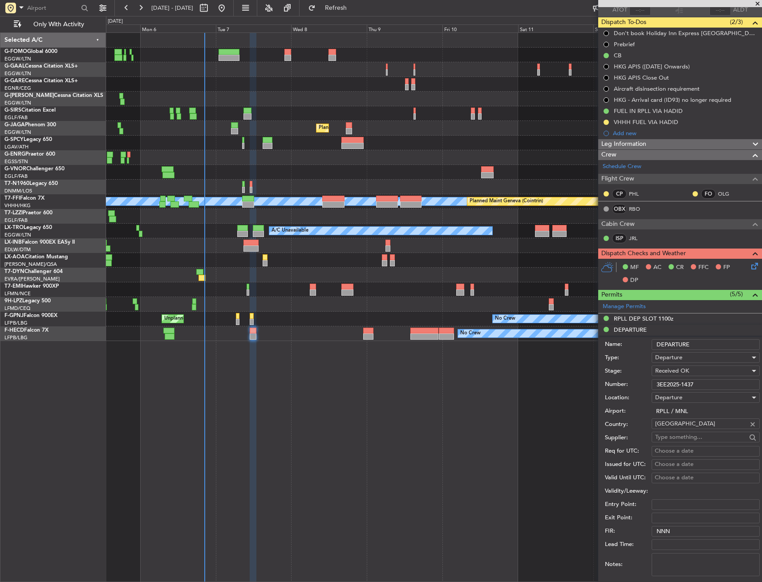
scroll to position [89, 0]
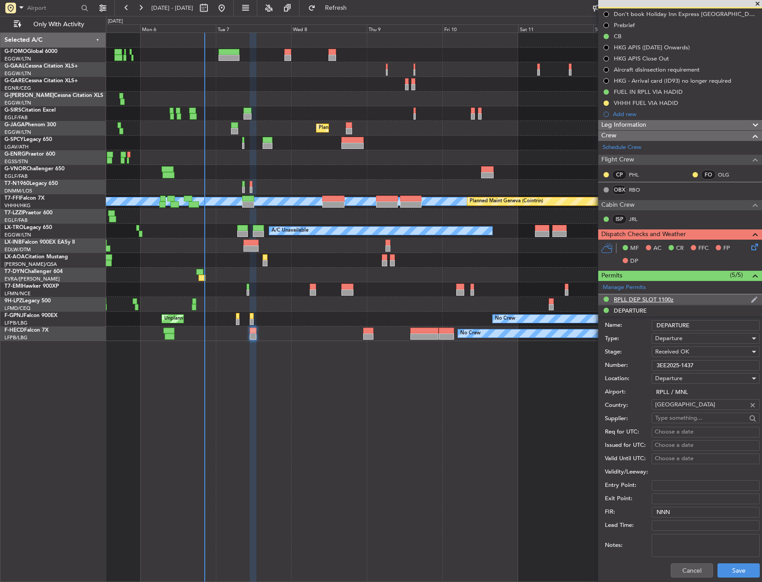
click at [658, 295] on div "RPLL DEP SLOT 1100z" at bounding box center [680, 300] width 164 height 11
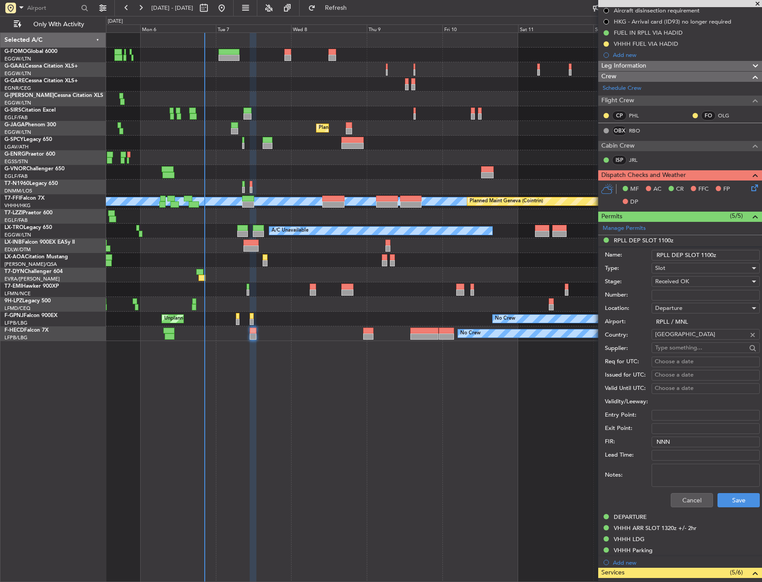
scroll to position [222, 0]
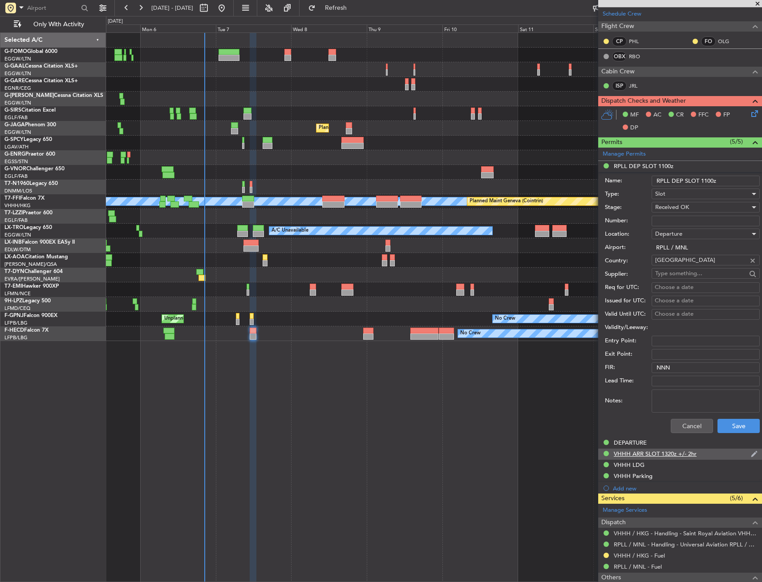
click at [638, 452] on div "VHHH ARR SLOT 1320z +/- 2hr" at bounding box center [655, 454] width 83 height 8
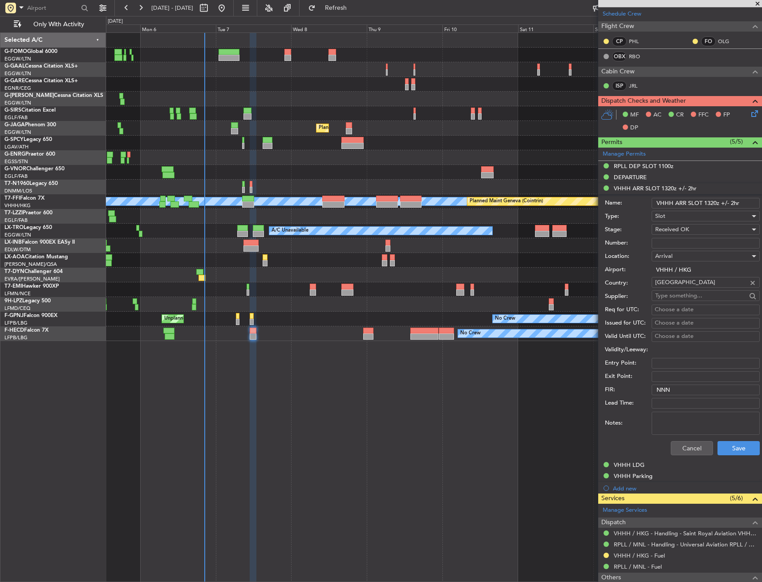
scroll to position [267, 0]
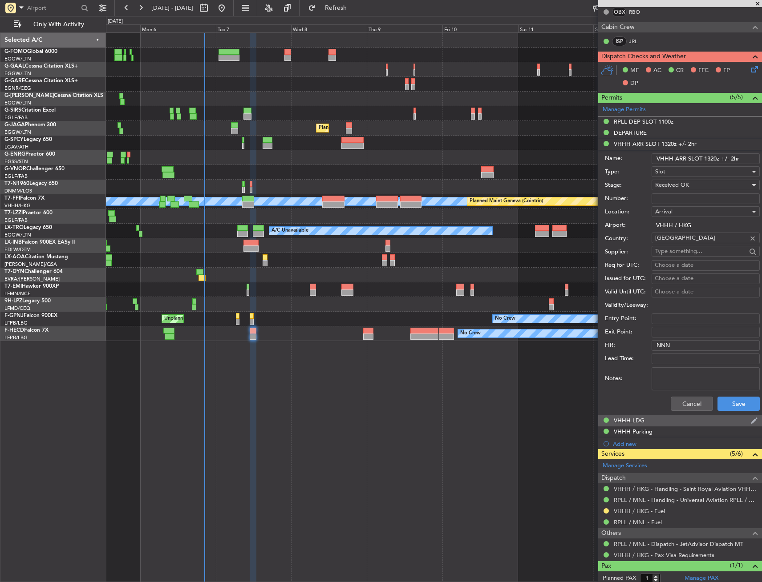
click at [646, 423] on div "VHHH LDG" at bounding box center [680, 421] width 164 height 11
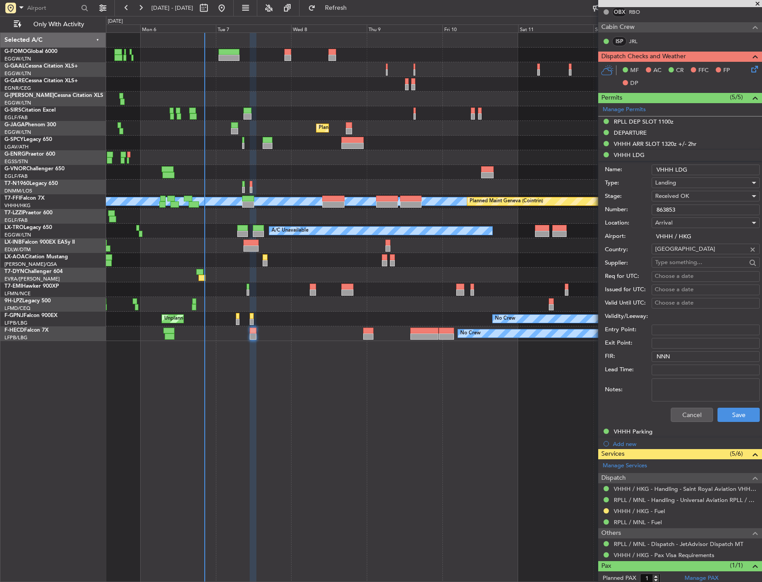
drag, startPoint x: 699, startPoint y: 170, endPoint x: 653, endPoint y: 171, distance: 46.7
click at [653, 171] on input "VHHH LDG" at bounding box center [705, 170] width 108 height 11
type input "VHHH LDG"
click at [698, 172] on input "VHHH LDG" at bounding box center [705, 170] width 108 height 11
drag, startPoint x: 698, startPoint y: 172, endPoint x: 641, endPoint y: 182, distance: 57.9
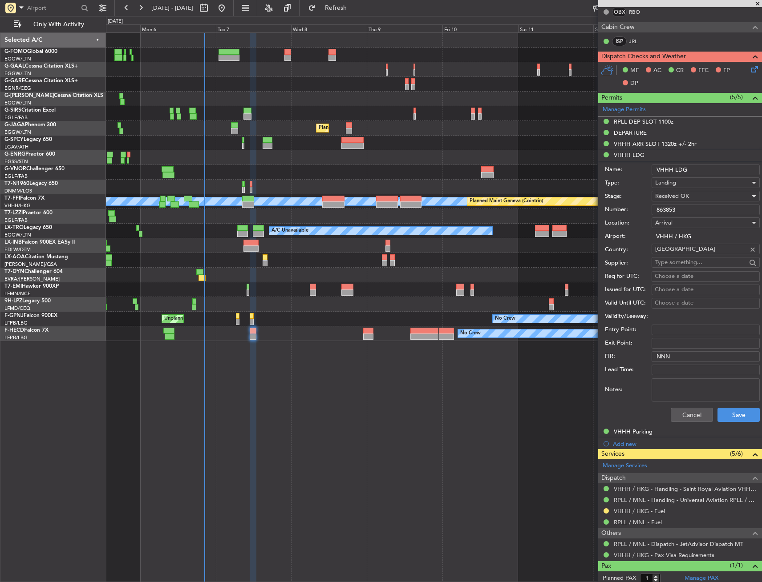
click at [641, 182] on form "Name: VHHH LDG Type: Landing Stage: Received OK Number: 863853 Location: Arriva…" at bounding box center [680, 294] width 164 height 266
click at [644, 222] on form "Name: VHHH LDG Type: Landing Stage: Received OK Number: 863853 Location: Arriva…" at bounding box center [680, 294] width 164 height 266
click at [644, 436] on mat-tooltip-component "VHHH Parking" at bounding box center [633, 447] width 49 height 24
click at [648, 432] on div "VHHH Parking" at bounding box center [633, 432] width 39 height 8
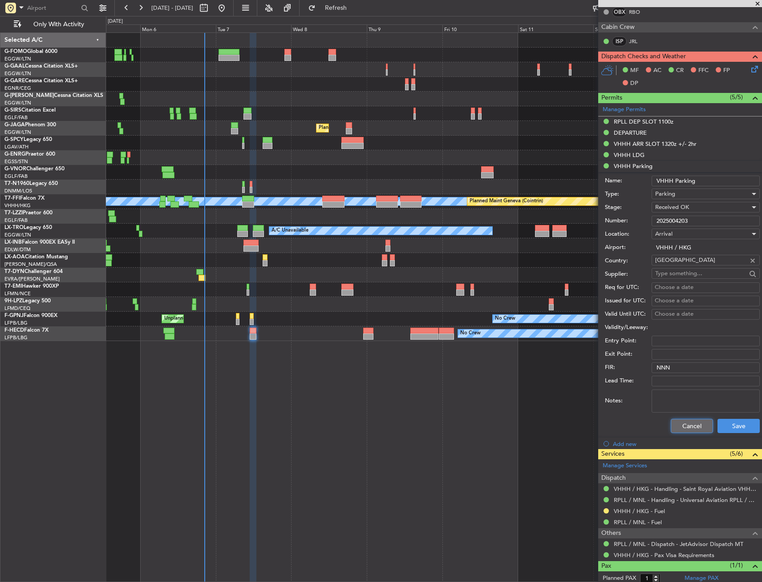
click at [682, 423] on button "Cancel" at bounding box center [692, 426] width 42 height 14
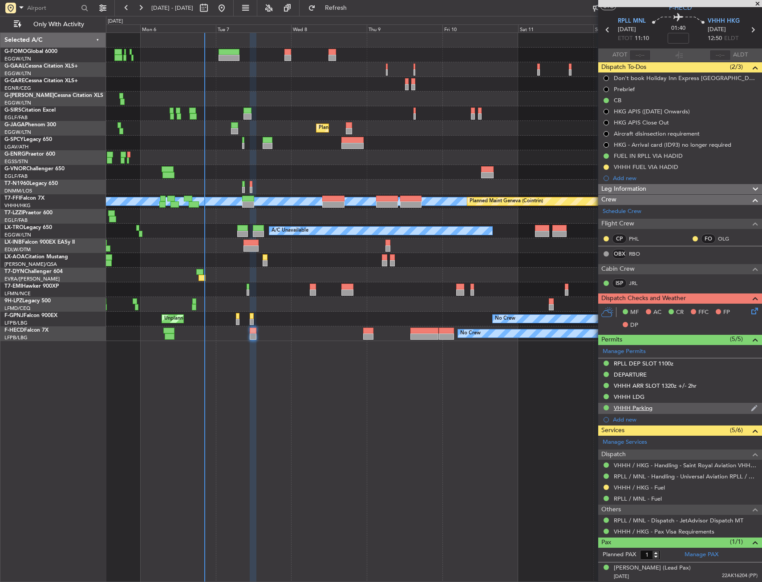
click at [635, 404] on div "VHHH Parking" at bounding box center [633, 408] width 39 height 8
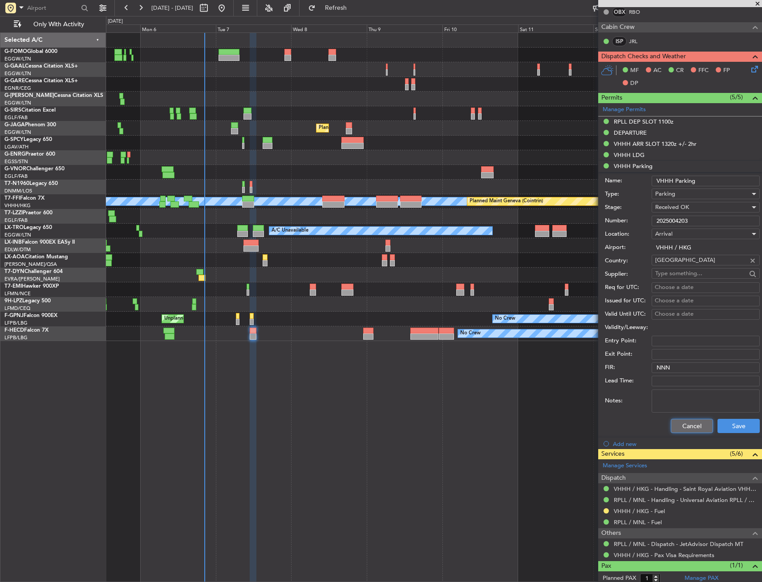
click at [679, 426] on button "Cancel" at bounding box center [692, 426] width 42 height 14
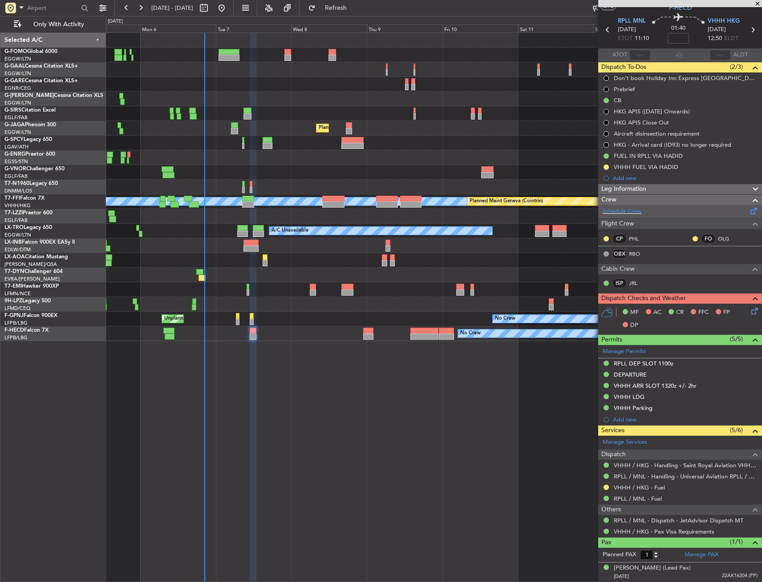
drag, startPoint x: 674, startPoint y: 186, endPoint x: 664, endPoint y: 214, distance: 28.9
click at [674, 186] on div "Leg Information" at bounding box center [680, 189] width 164 height 10
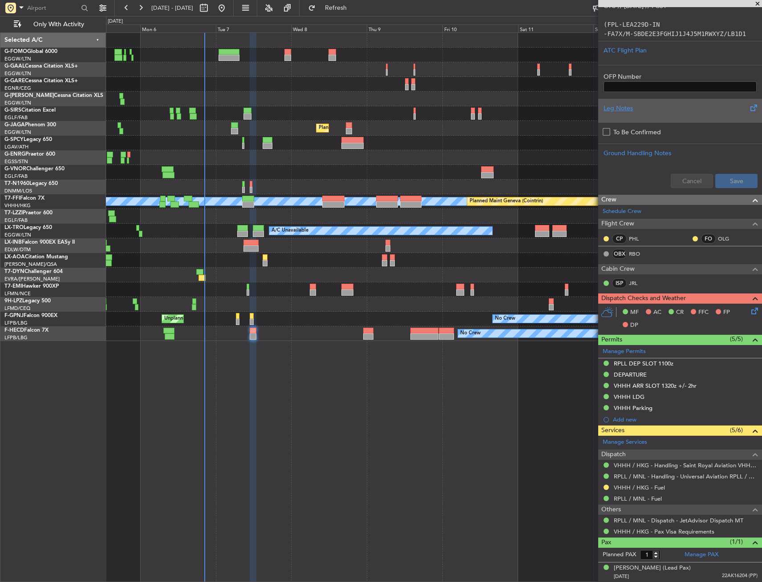
click at [654, 101] on div "Leg Notes" at bounding box center [680, 111] width 164 height 24
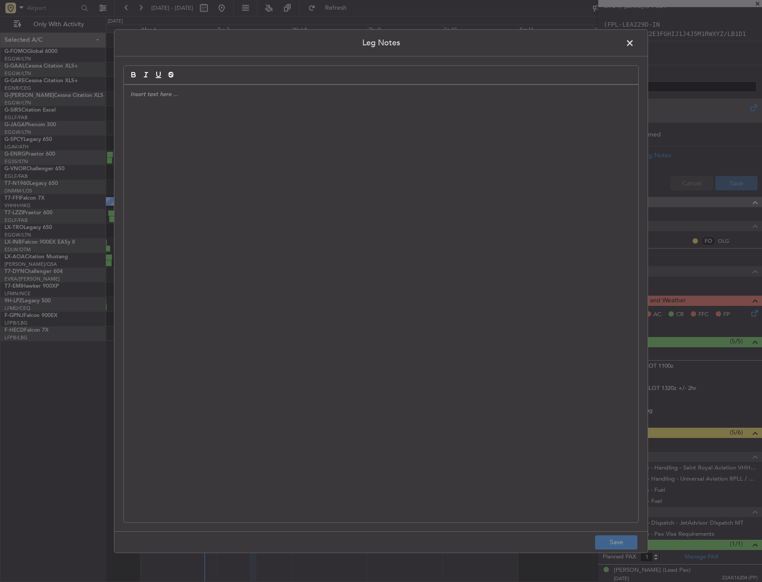
scroll to position [275, 0]
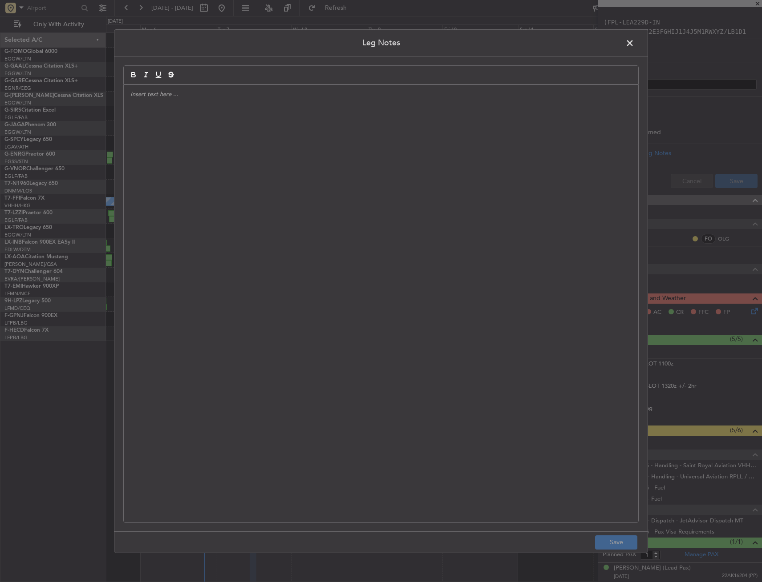
click at [634, 47] on span at bounding box center [634, 45] width 0 height 18
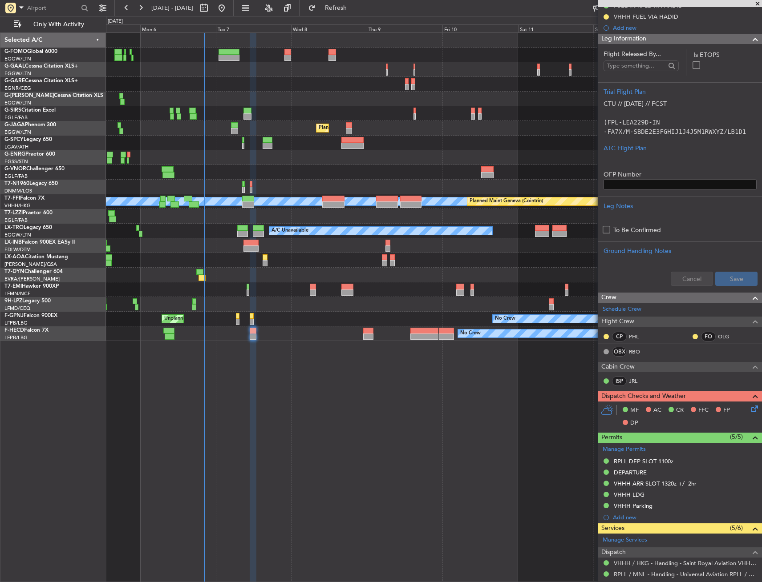
scroll to position [95, 0]
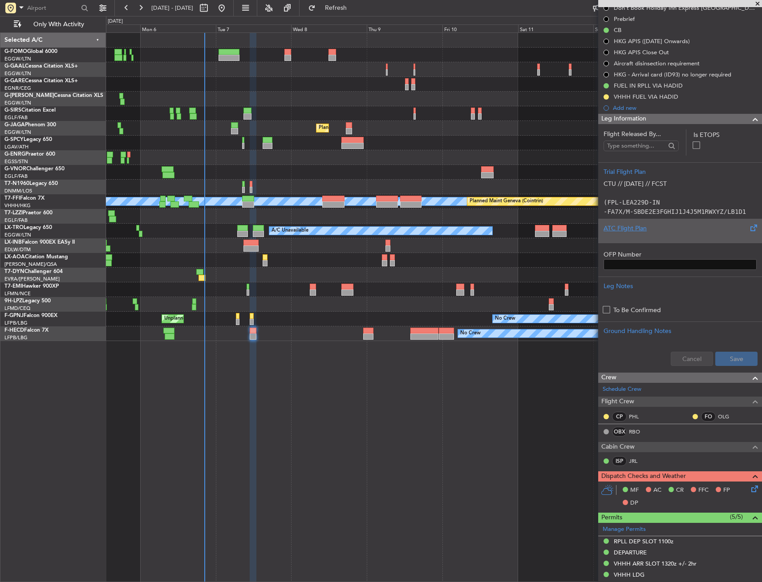
click at [641, 236] on div at bounding box center [679, 235] width 153 height 5
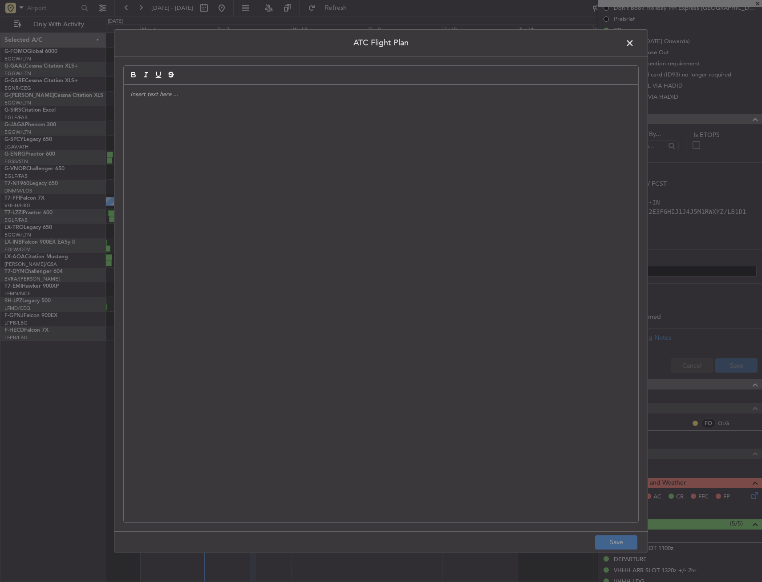
click at [384, 188] on div at bounding box center [381, 304] width 514 height 438
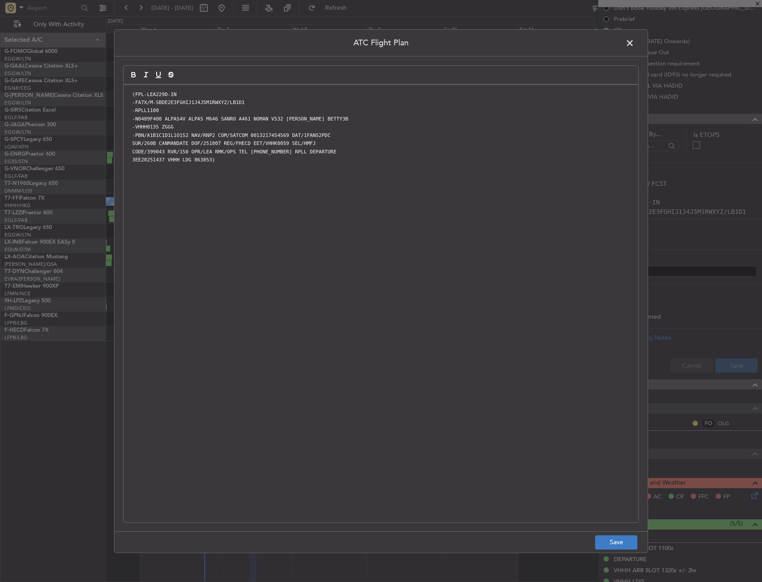
scroll to position [0, 0]
click at [619, 546] on button "Save" at bounding box center [616, 543] width 42 height 14
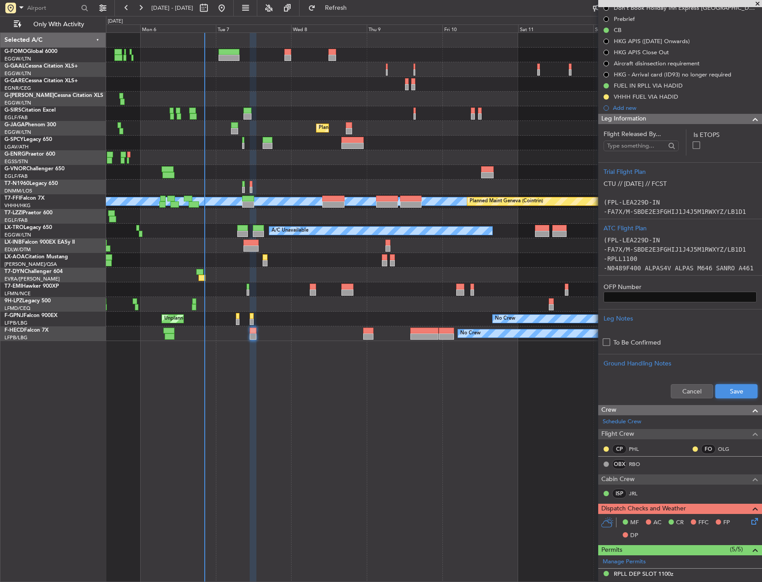
drag, startPoint x: 732, startPoint y: 386, endPoint x: 709, endPoint y: 298, distance: 91.4
click at [731, 386] on button "Save" at bounding box center [736, 391] width 42 height 14
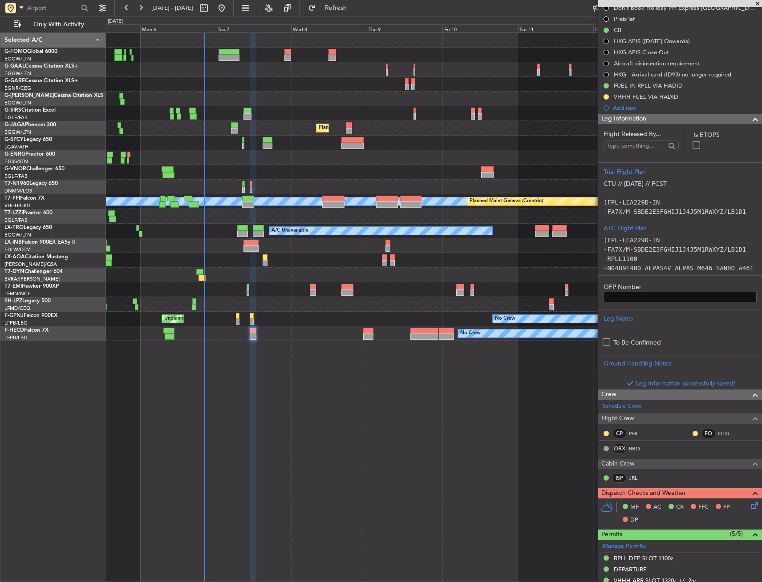
click at [666, 119] on div "Leg Information" at bounding box center [680, 119] width 164 height 10
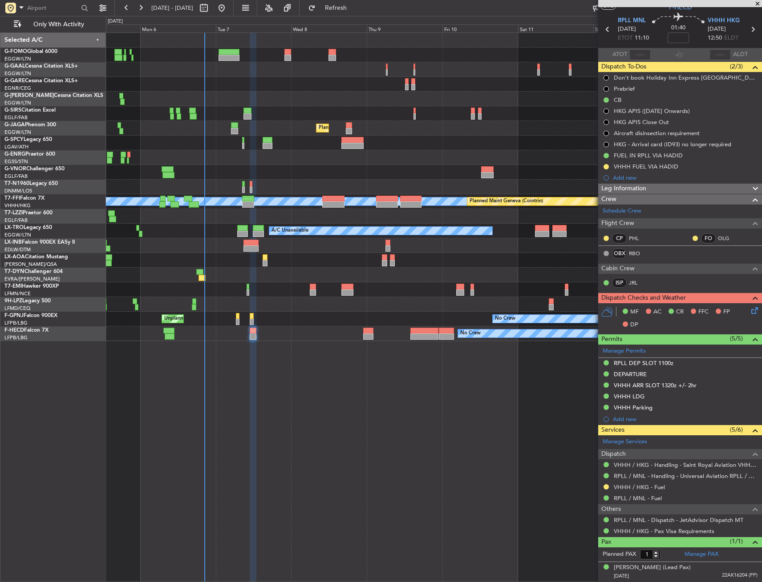
scroll to position [25, 0]
click at [749, 313] on icon at bounding box center [752, 309] width 7 height 7
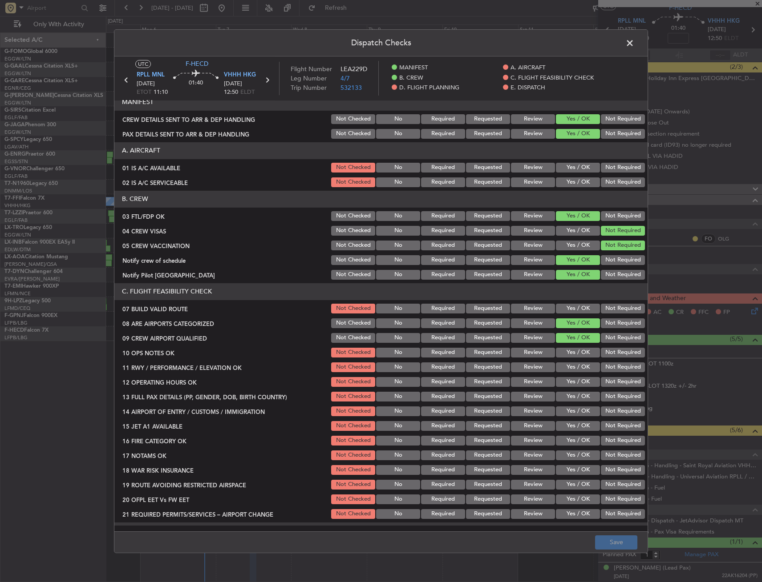
scroll to position [0, 0]
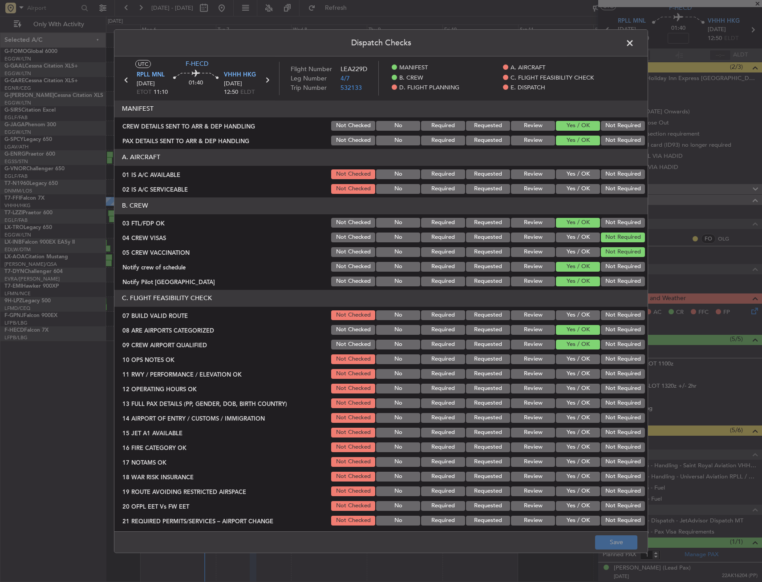
click at [562, 187] on button "Yes / OK" at bounding box center [578, 189] width 44 height 10
click at [563, 175] on button "Yes / OK" at bounding box center [578, 175] width 44 height 10
click at [569, 311] on button "Yes / OK" at bounding box center [578, 316] width 44 height 10
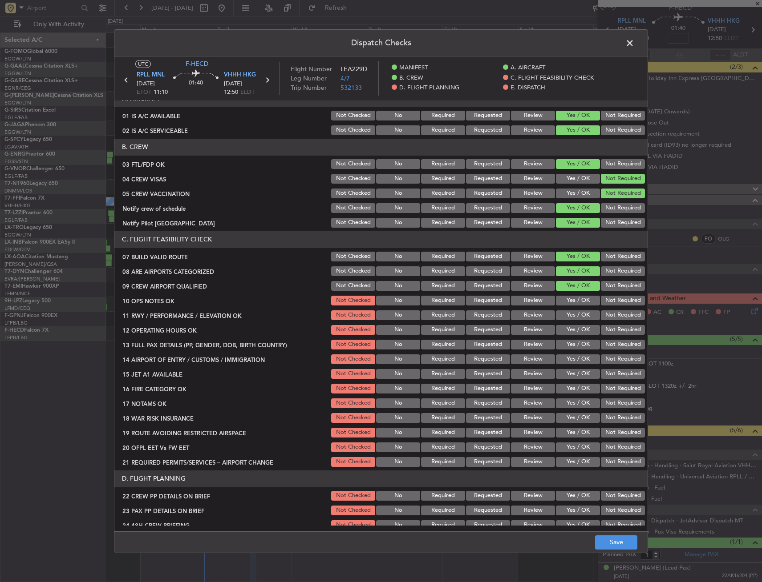
scroll to position [89, 0]
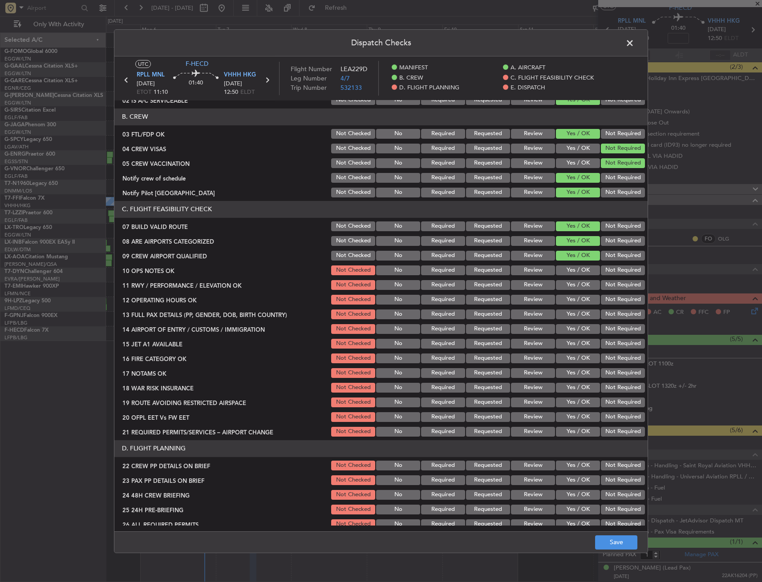
click at [568, 277] on section "C. FLIGHT FEASIBILITY CHECK 07 BUILD VALID ROUTE Not Checked No Required Reques…" at bounding box center [380, 319] width 533 height 237
drag, startPoint x: 565, startPoint y: 286, endPoint x: 565, endPoint y: 281, distance: 4.9
click at [565, 284] on button "Yes / OK" at bounding box center [578, 285] width 44 height 10
click at [569, 269] on button "Yes / OK" at bounding box center [578, 271] width 44 height 10
click at [569, 304] on button "Yes / OK" at bounding box center [578, 300] width 44 height 10
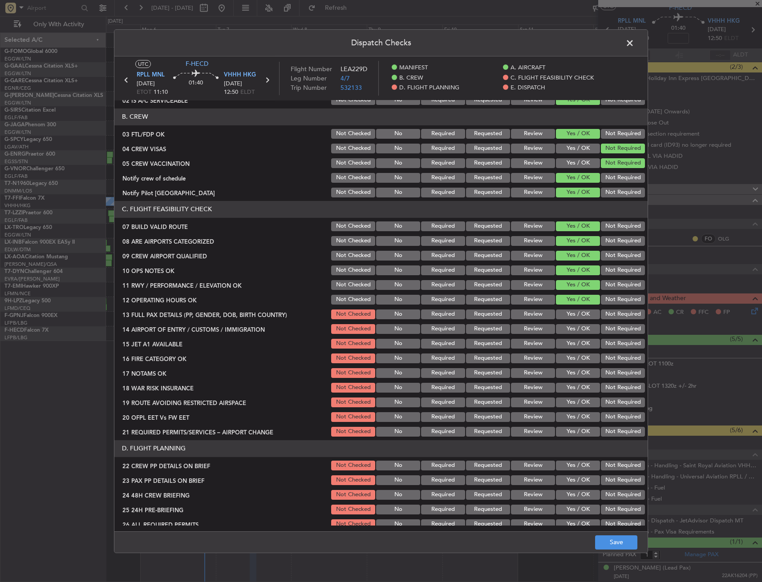
click at [568, 312] on button "Yes / OK" at bounding box center [578, 315] width 44 height 10
click at [566, 327] on button "Yes / OK" at bounding box center [578, 329] width 44 height 10
click at [564, 343] on button "Yes / OK" at bounding box center [578, 344] width 44 height 10
click at [563, 368] on button "Yes / OK" at bounding box center [578, 373] width 44 height 10
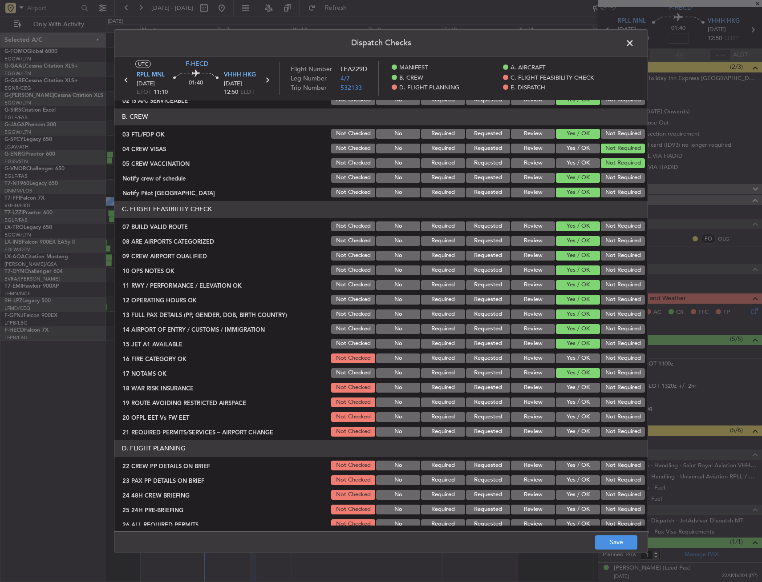
click at [566, 382] on div "Yes / OK" at bounding box center [576, 388] width 45 height 12
click at [569, 360] on button "Yes / OK" at bounding box center [578, 359] width 44 height 10
click at [607, 389] on button "Not Required" at bounding box center [623, 388] width 44 height 10
click at [572, 406] on button "Yes / OK" at bounding box center [578, 403] width 44 height 10
click at [571, 418] on button "Yes / OK" at bounding box center [578, 417] width 44 height 10
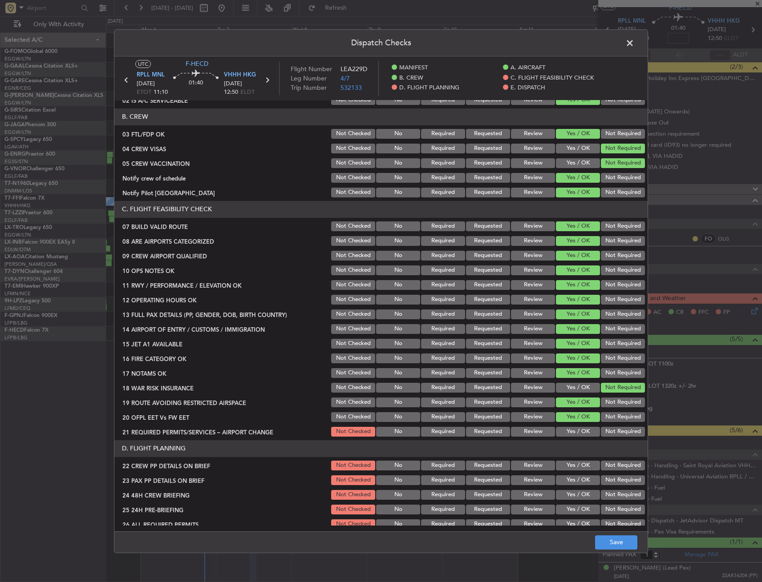
click at [570, 432] on button "Yes / OK" at bounding box center [578, 432] width 44 height 10
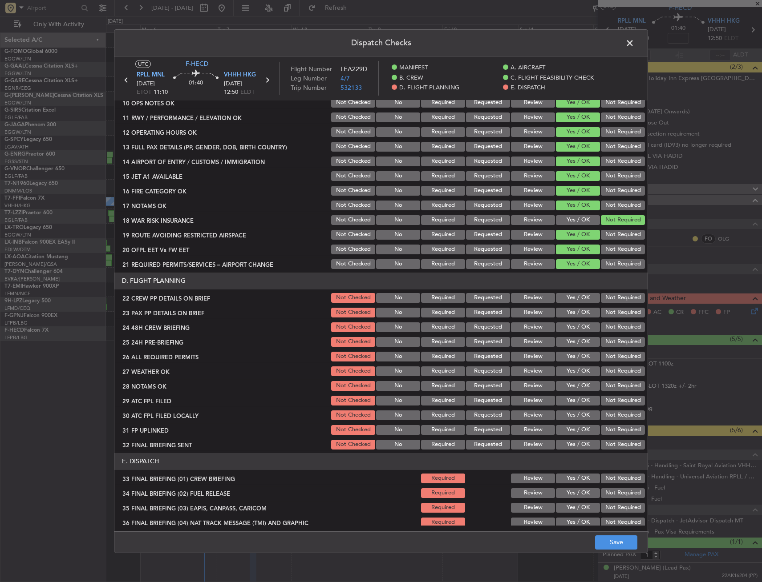
scroll to position [267, 0]
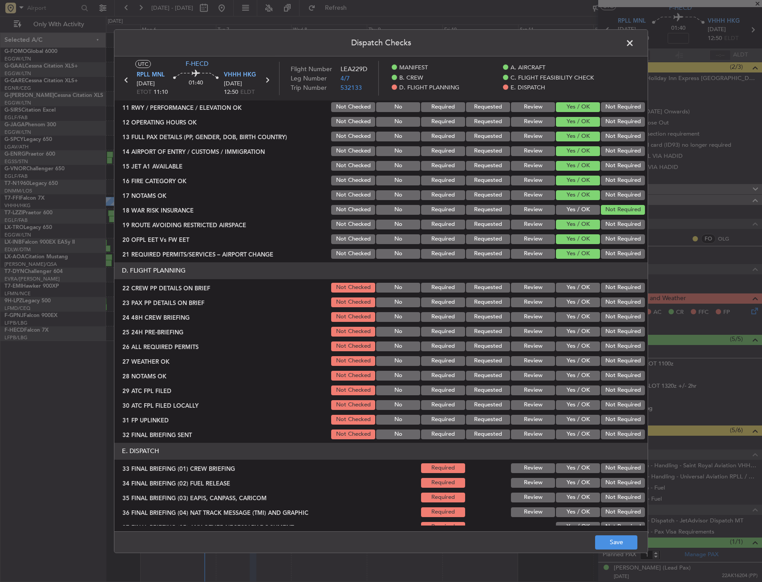
click at [564, 291] on button "Yes / OK" at bounding box center [578, 288] width 44 height 10
click at [564, 304] on button "Yes / OK" at bounding box center [578, 303] width 44 height 10
click at [566, 320] on button "Yes / OK" at bounding box center [578, 317] width 44 height 10
click at [602, 337] on div "Not Required" at bounding box center [621, 332] width 45 height 12
click at [582, 350] on button "Yes / OK" at bounding box center [578, 347] width 44 height 10
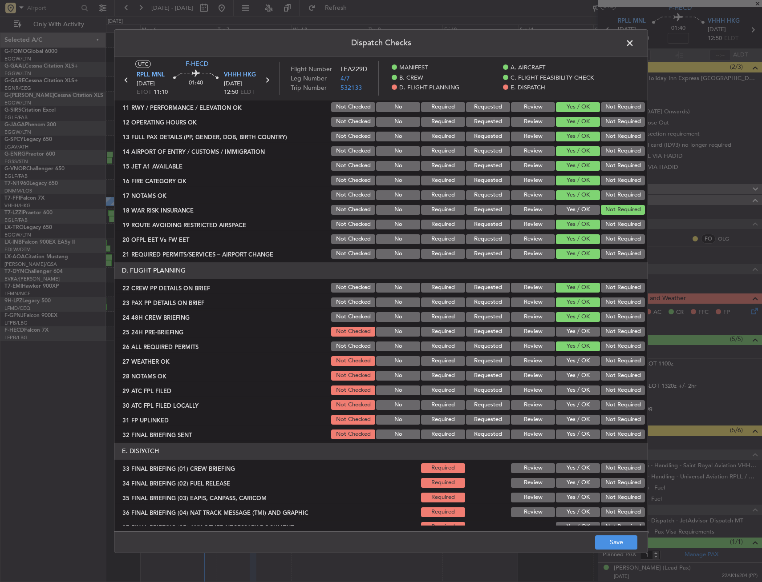
click at [599, 337] on div "Not Required" at bounding box center [621, 332] width 45 height 12
click at [601, 333] on button "Not Required" at bounding box center [623, 332] width 44 height 10
click at [576, 356] on button "Yes / OK" at bounding box center [578, 361] width 44 height 10
click at [568, 374] on button "Yes / OK" at bounding box center [578, 376] width 44 height 10
click at [568, 386] on button "Yes / OK" at bounding box center [578, 391] width 44 height 10
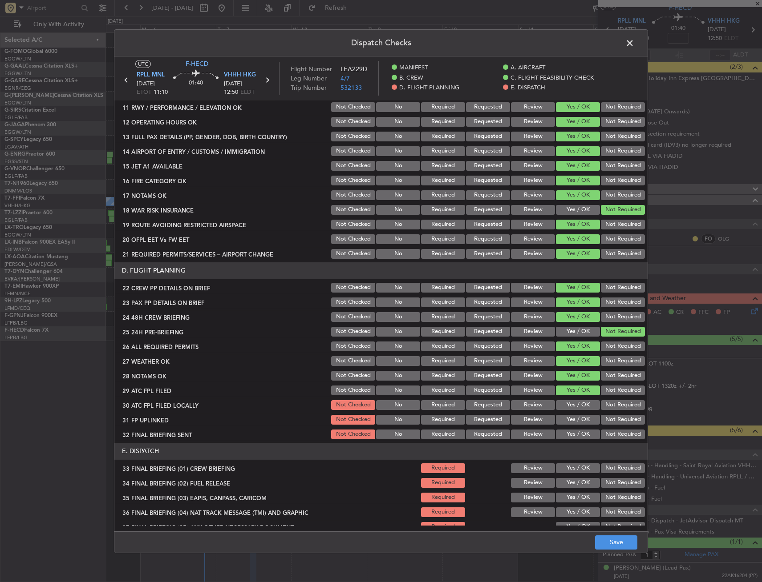
click at [570, 398] on section "D. FLIGHT PLANNING 22 CREW PP DETAILS ON BRIEF Not Checked No Required Requeste…" at bounding box center [380, 352] width 533 height 178
click at [608, 408] on button "Not Required" at bounding box center [623, 405] width 44 height 10
click at [574, 420] on button "Yes / OK" at bounding box center [578, 420] width 44 height 10
click at [571, 436] on button "Yes / OK" at bounding box center [578, 435] width 44 height 10
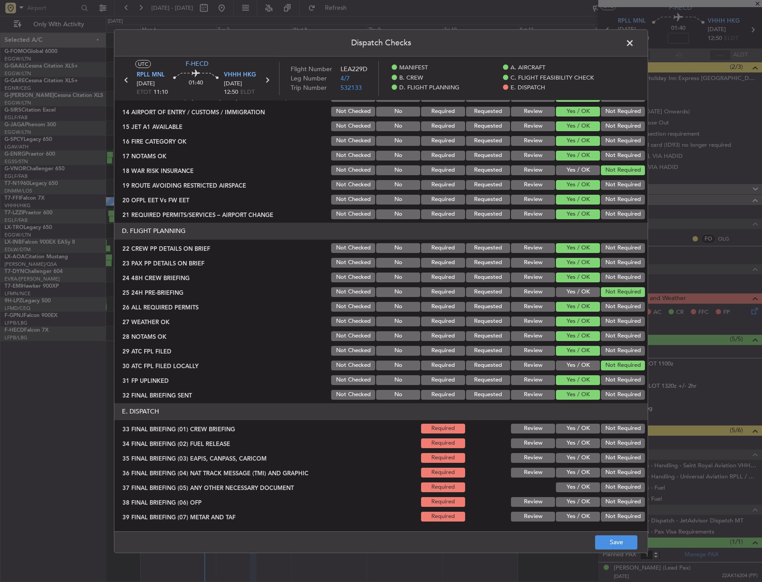
scroll to position [380, 0]
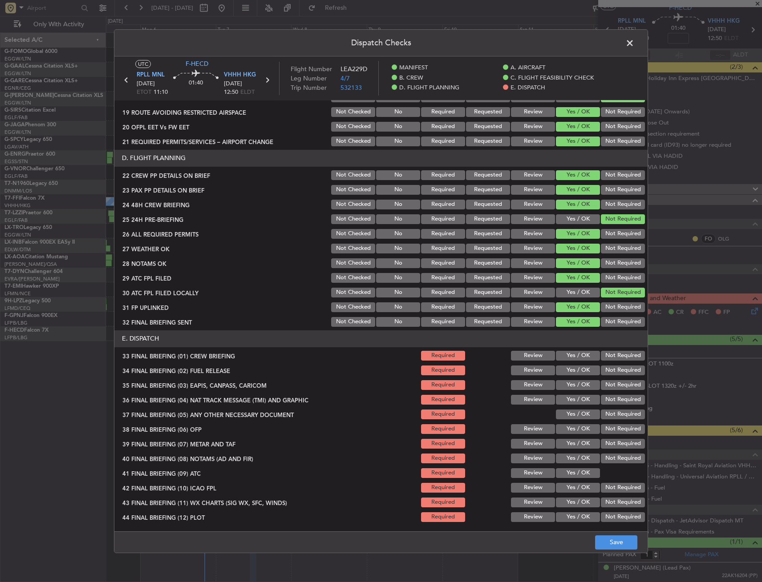
click at [573, 371] on button "Yes / OK" at bounding box center [578, 371] width 44 height 10
click at [572, 360] on button "Yes / OK" at bounding box center [578, 356] width 44 height 10
click at [572, 388] on button "Yes / OK" at bounding box center [578, 385] width 44 height 10
click at [601, 399] on button "Not Required" at bounding box center [623, 400] width 44 height 10
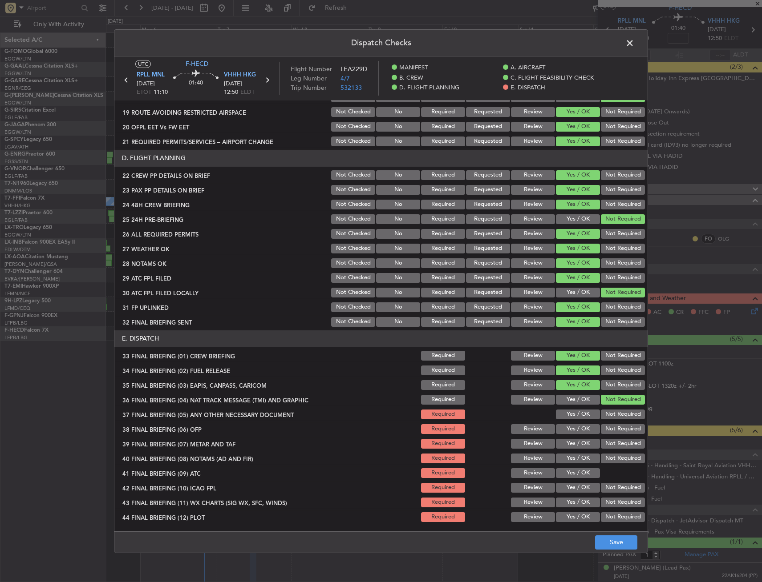
click at [564, 418] on button "Yes / OK" at bounding box center [578, 415] width 44 height 10
click at [570, 442] on button "Yes / OK" at bounding box center [578, 444] width 44 height 10
click at [571, 449] on div "Yes / OK" at bounding box center [576, 444] width 45 height 12
click at [572, 429] on button "Yes / OK" at bounding box center [578, 429] width 44 height 10
click at [571, 459] on button "Yes / OK" at bounding box center [578, 459] width 44 height 10
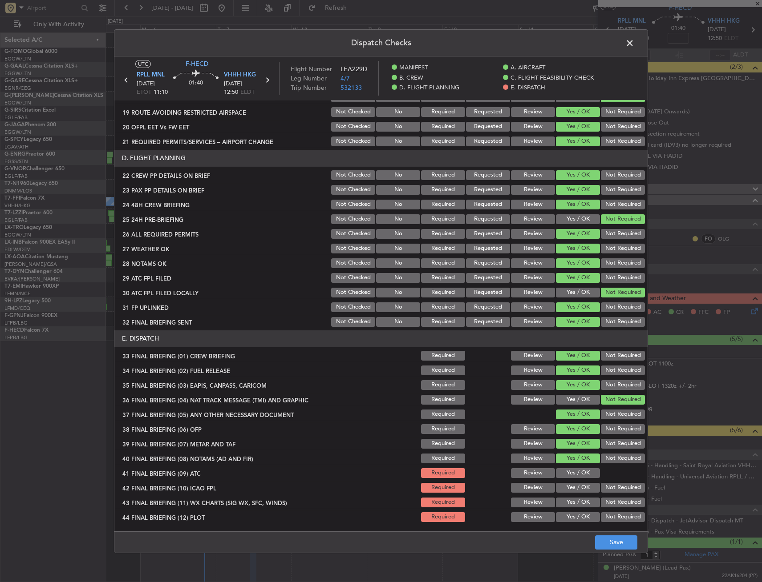
click at [567, 477] on button "Yes / OK" at bounding box center [578, 474] width 44 height 10
click at [571, 490] on button "Yes / OK" at bounding box center [578, 488] width 44 height 10
click at [608, 487] on button "Not Required" at bounding box center [623, 488] width 44 height 10
click at [573, 503] on button "Yes / OK" at bounding box center [578, 503] width 44 height 10
drag, startPoint x: 616, startPoint y: 516, endPoint x: 615, endPoint y: 527, distance: 11.6
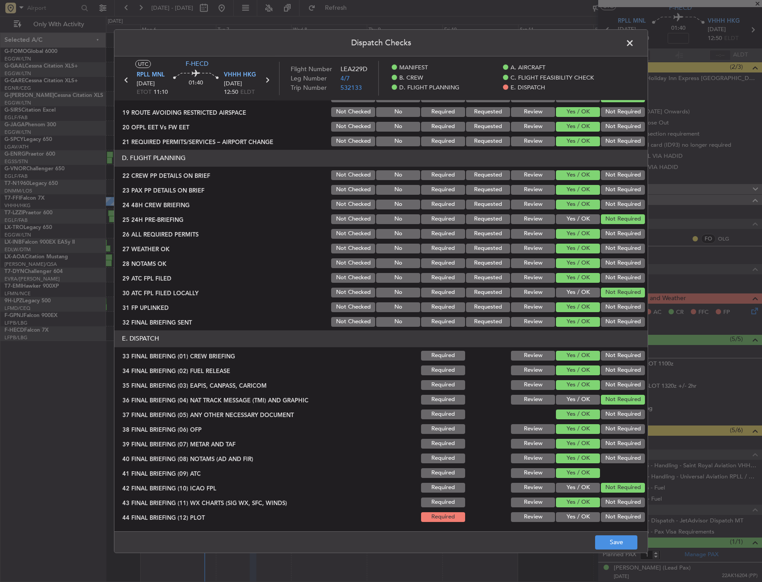
click at [615, 516] on button "Not Required" at bounding box center [623, 518] width 44 height 10
click at [608, 542] on button "Save" at bounding box center [616, 543] width 42 height 14
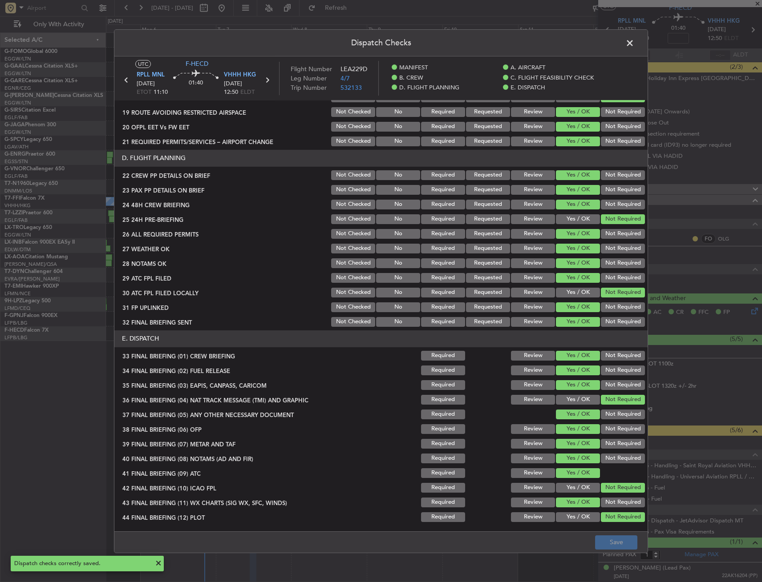
click at [634, 41] on span at bounding box center [634, 45] width 0 height 18
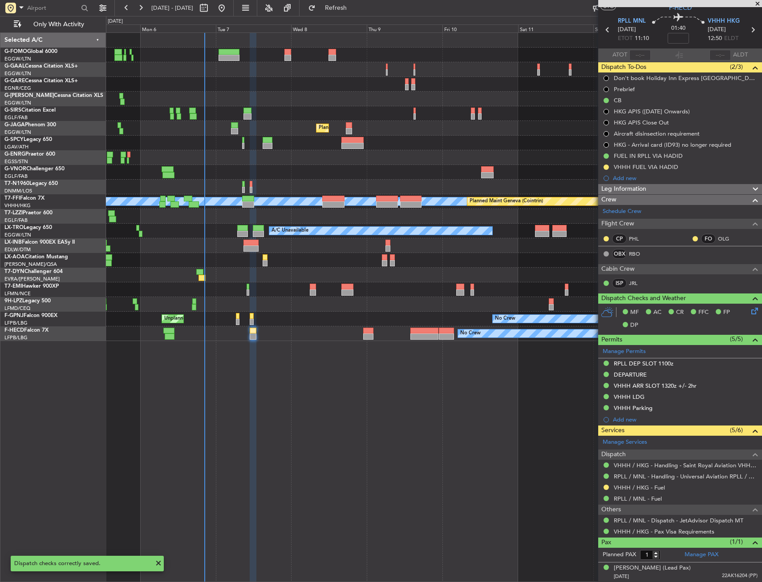
click at [749, 312] on icon at bounding box center [752, 309] width 7 height 7
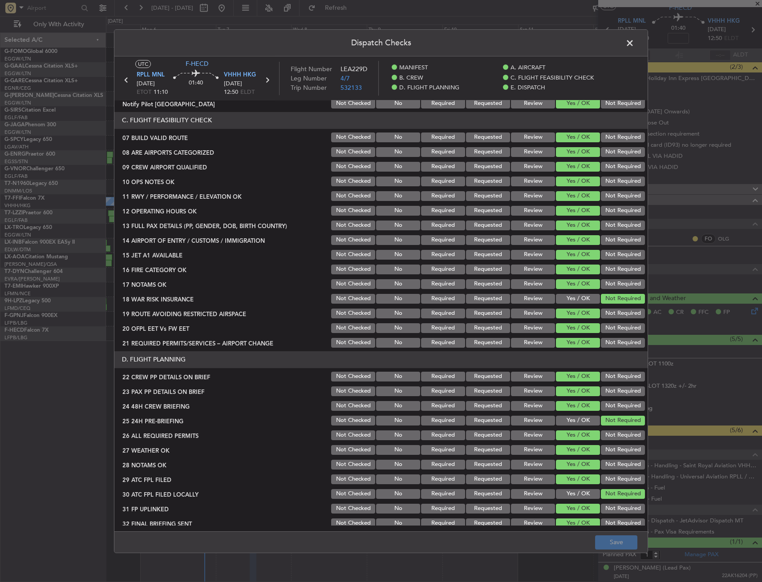
scroll to position [267, 0]
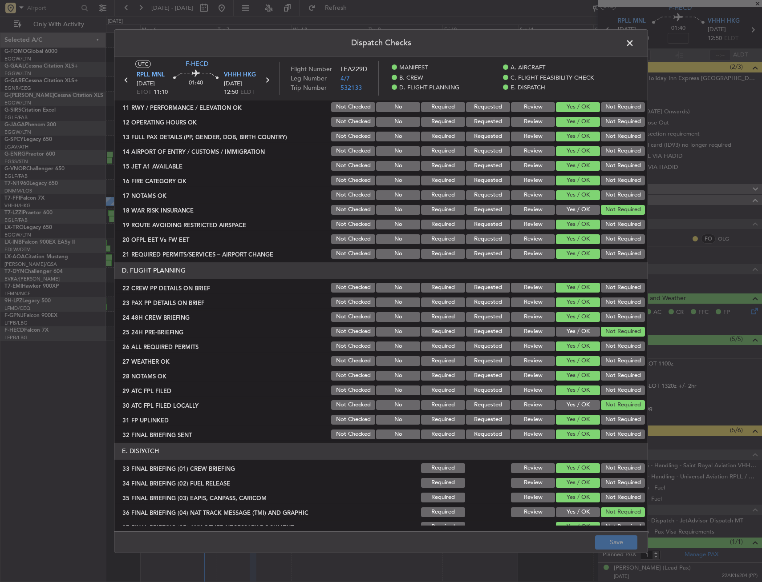
click at [481, 362] on button "Requested" at bounding box center [488, 361] width 44 height 10
click at [478, 378] on button "Requested" at bounding box center [488, 376] width 44 height 10
click at [623, 556] on div "Dispatch Checks UTC F-HECD RPLL MNL 07/10/2025 ETOT 11:10 01:40 VHHH HKG 07/10/…" at bounding box center [381, 291] width 762 height 582
click at [621, 549] on button "Save" at bounding box center [616, 543] width 42 height 14
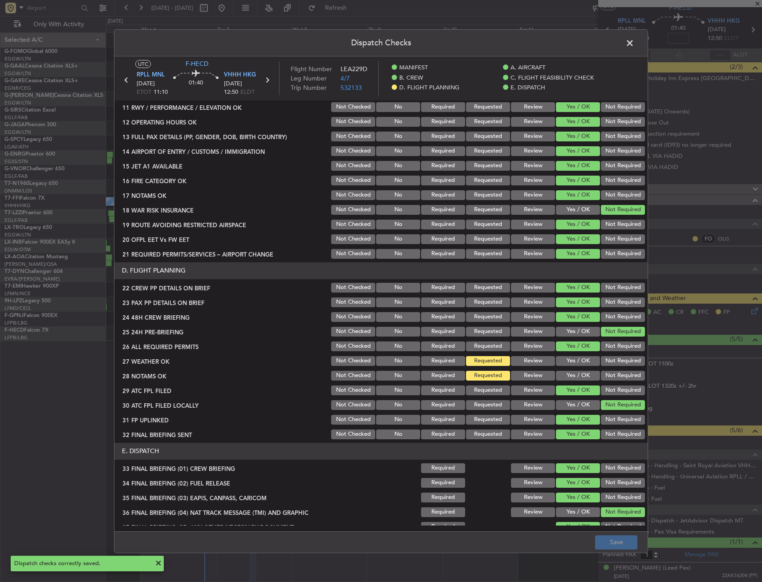
click at [634, 44] on span at bounding box center [634, 45] width 0 height 18
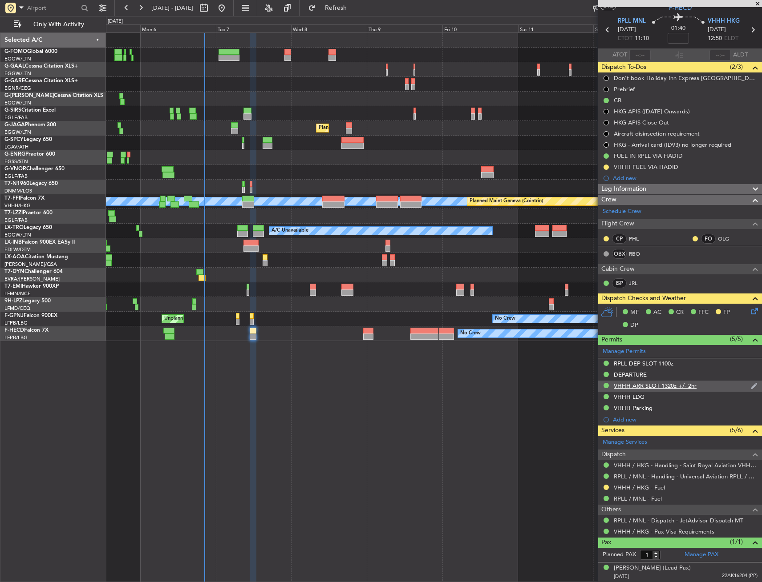
scroll to position [0, 0]
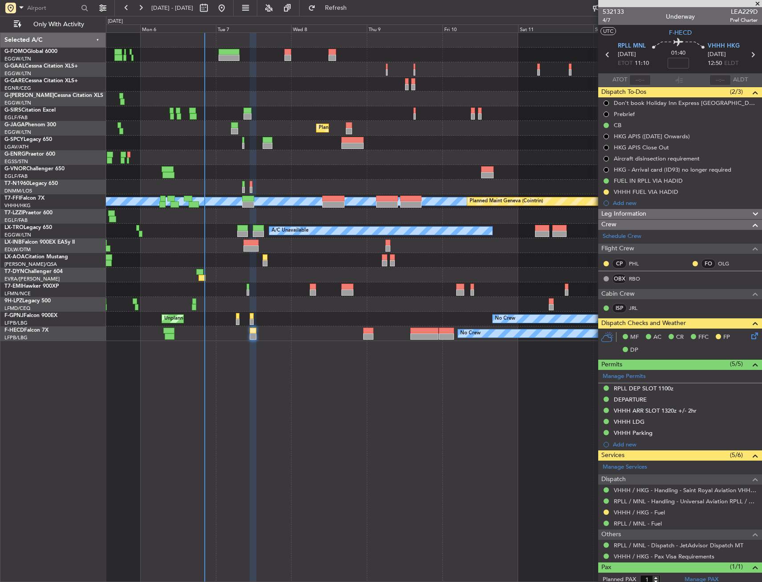
click at [630, 212] on span "Leg Information" at bounding box center [623, 214] width 45 height 10
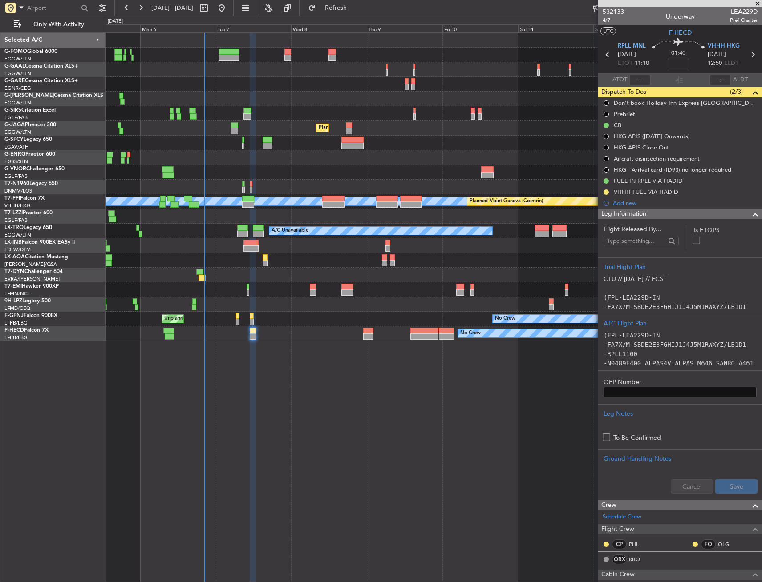
click at [630, 212] on span "Leg Information" at bounding box center [623, 214] width 45 height 10
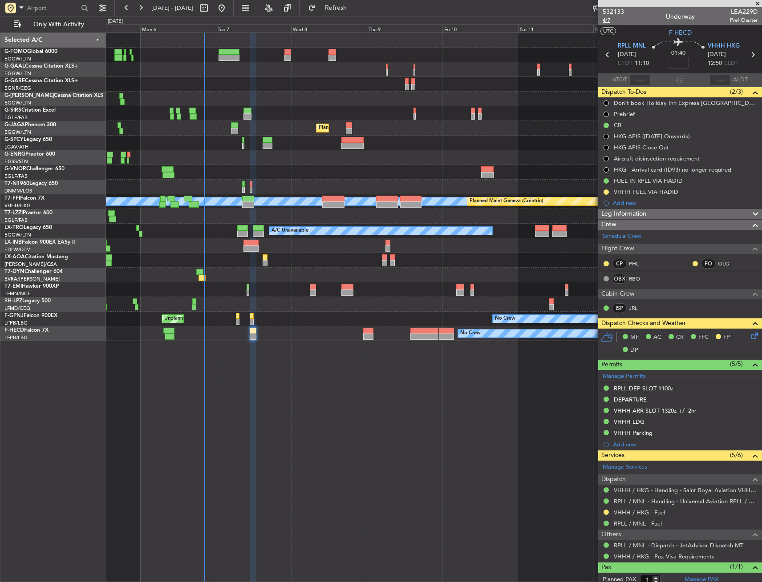
click at [612, 18] on span "4/7" at bounding box center [612, 20] width 21 height 8
click at [749, 342] on div "MF AC CR FFC FP DP" at bounding box center [680, 344] width 164 height 31
click at [749, 338] on icon at bounding box center [752, 334] width 7 height 7
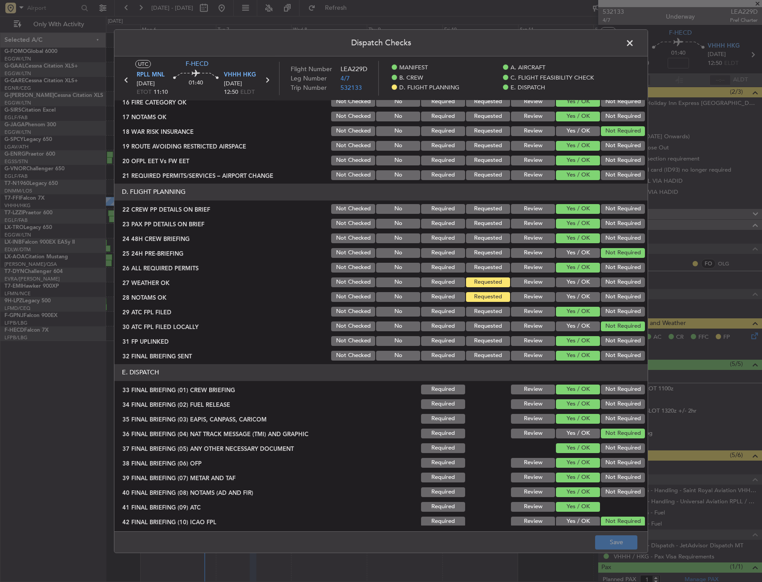
scroll to position [380, 0]
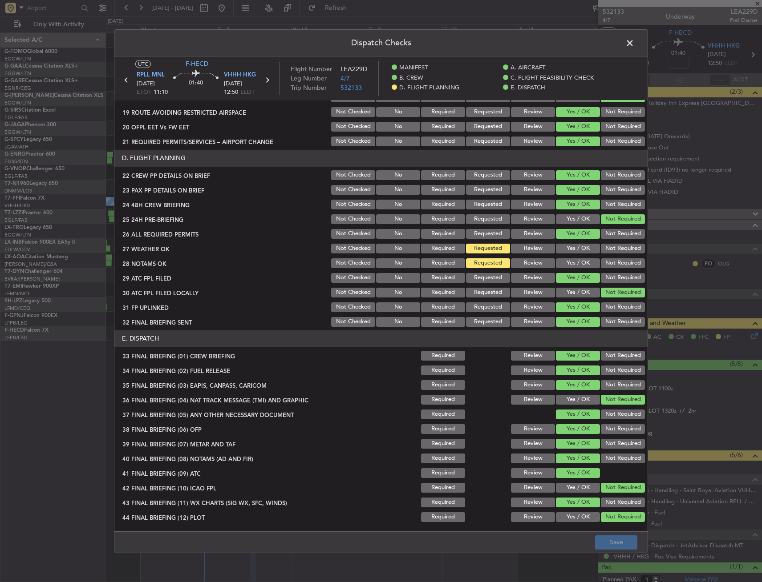
click at [634, 44] on span at bounding box center [634, 45] width 0 height 18
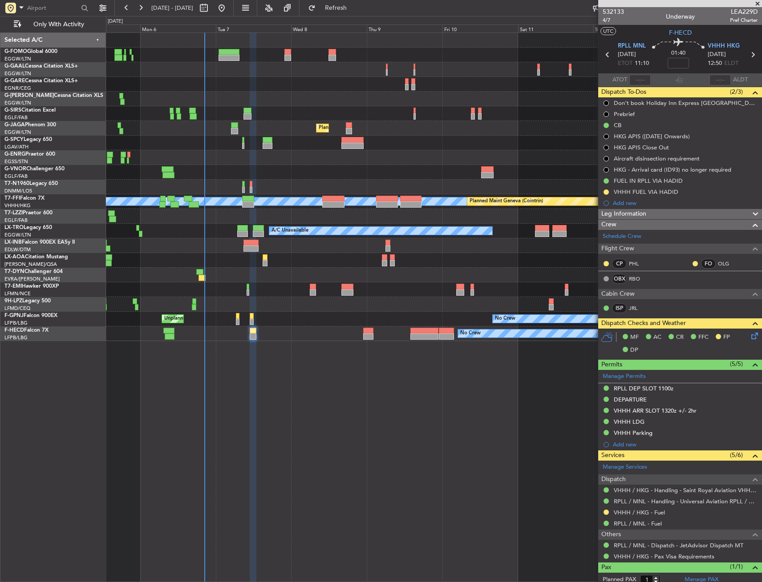
drag, startPoint x: 605, startPoint y: 511, endPoint x: 600, endPoint y: 529, distance: 18.9
click at [605, 511] on button at bounding box center [605, 512] width 5 height 5
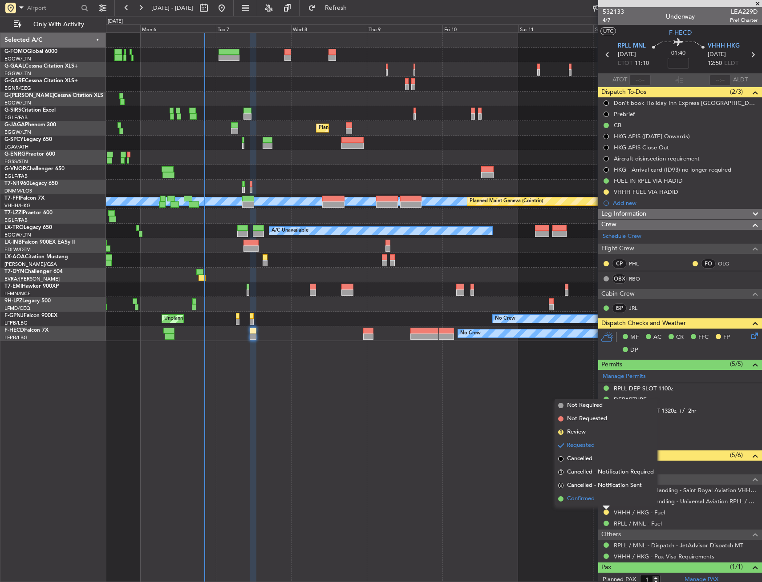
click at [589, 498] on span "Confirmed" at bounding box center [581, 499] width 28 height 9
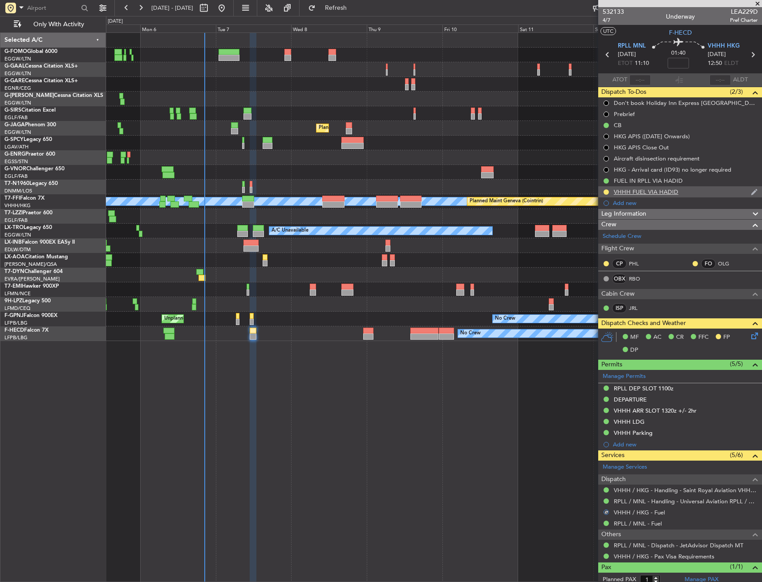
click at [610, 191] on div "VHHH FUEL VIA HADID" at bounding box center [680, 191] width 164 height 11
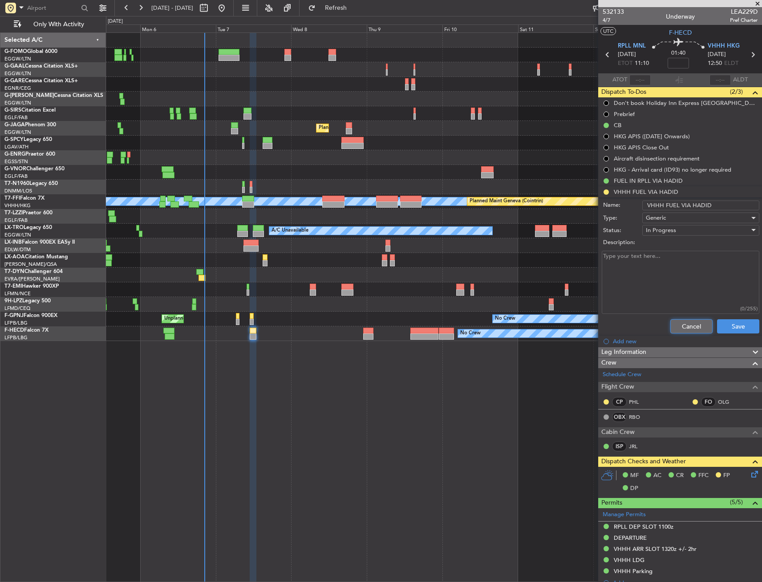
click at [674, 328] on button "Cancel" at bounding box center [691, 326] width 42 height 14
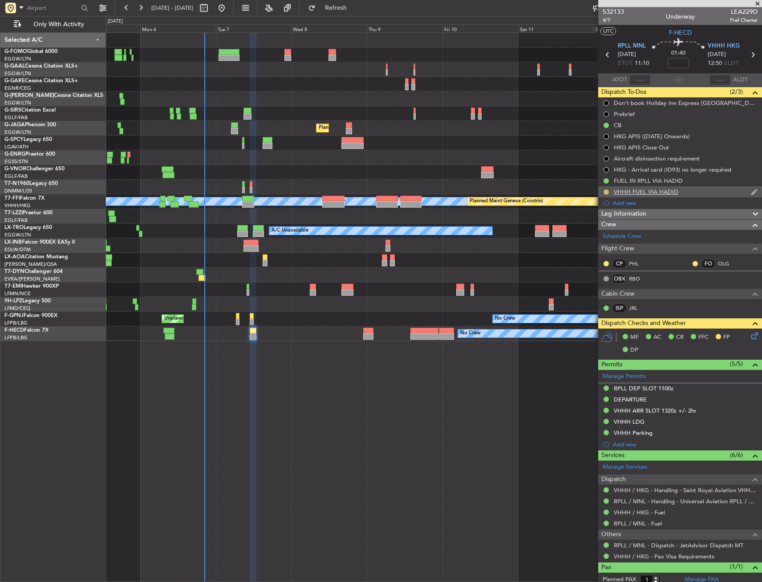
click at [606, 194] on button at bounding box center [605, 192] width 5 height 5
click at [604, 231] on span "Completed" at bounding box center [609, 231] width 29 height 9
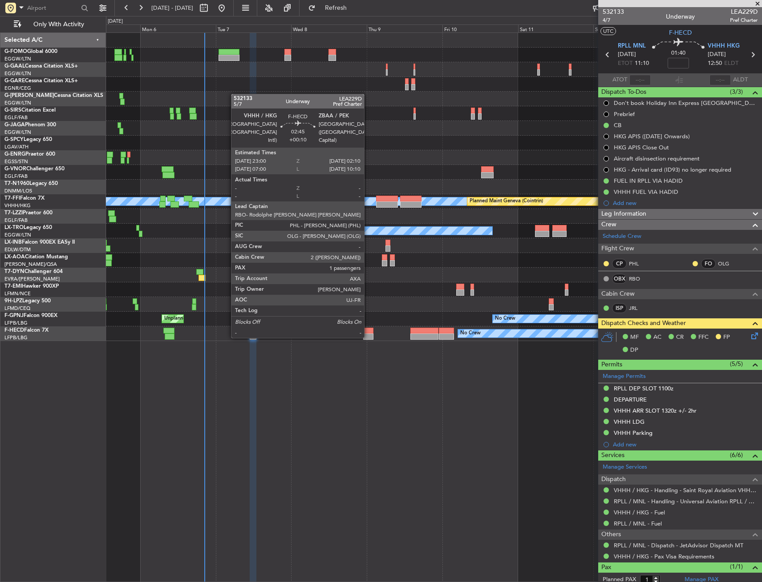
click at [368, 329] on div at bounding box center [368, 331] width 10 height 6
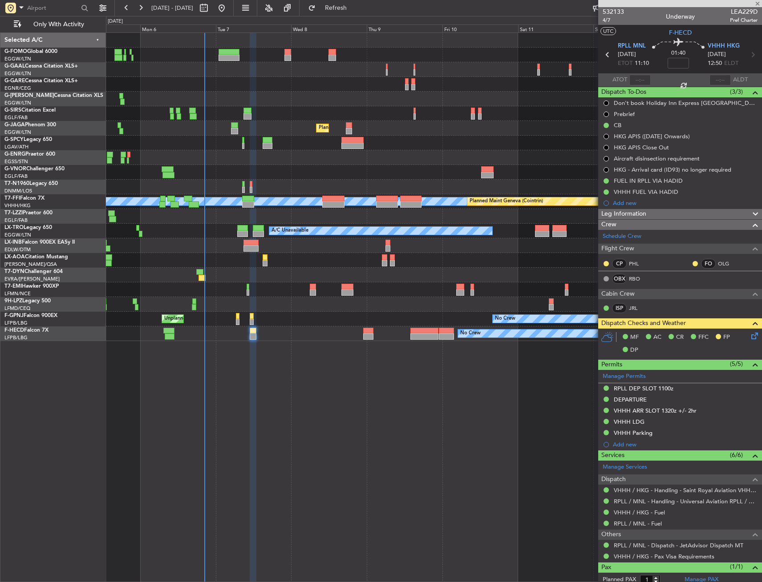
type input "+00:10"
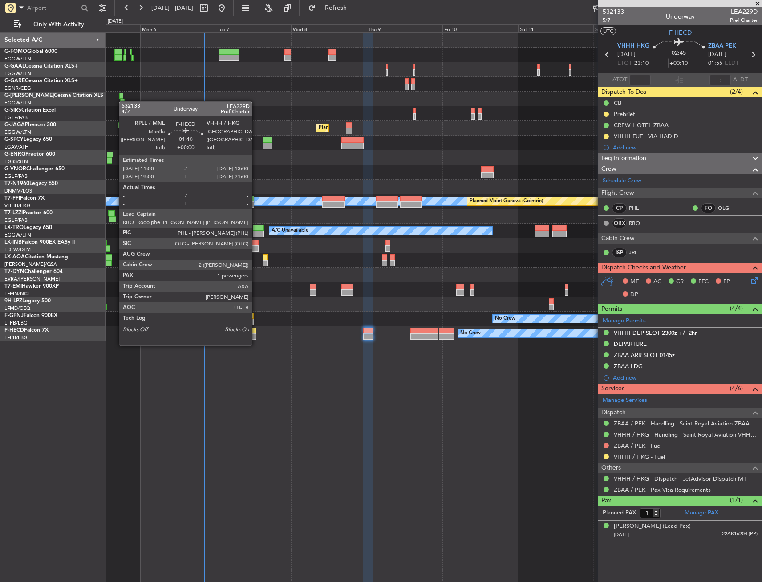
click at [256, 337] on div at bounding box center [253, 337] width 7 height 6
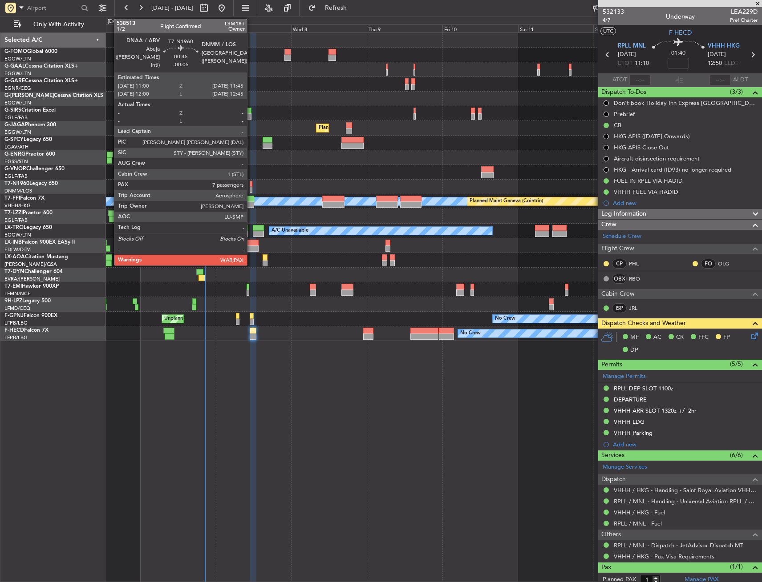
click at [251, 182] on div at bounding box center [251, 184] width 3 height 6
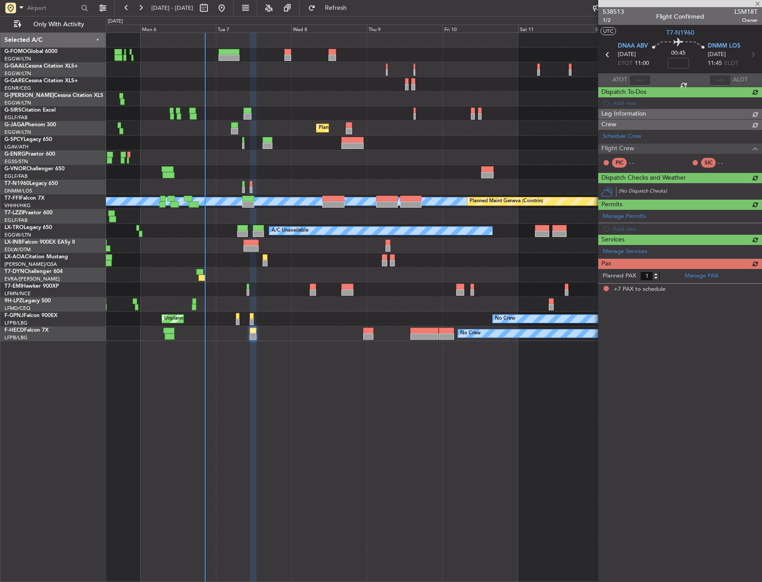
type input "-00:05"
type input "7"
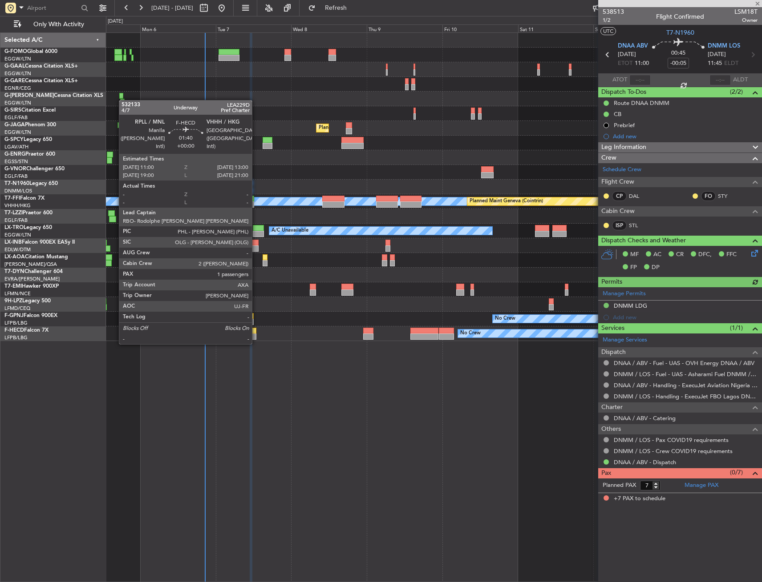
click at [256, 335] on div at bounding box center [253, 337] width 7 height 6
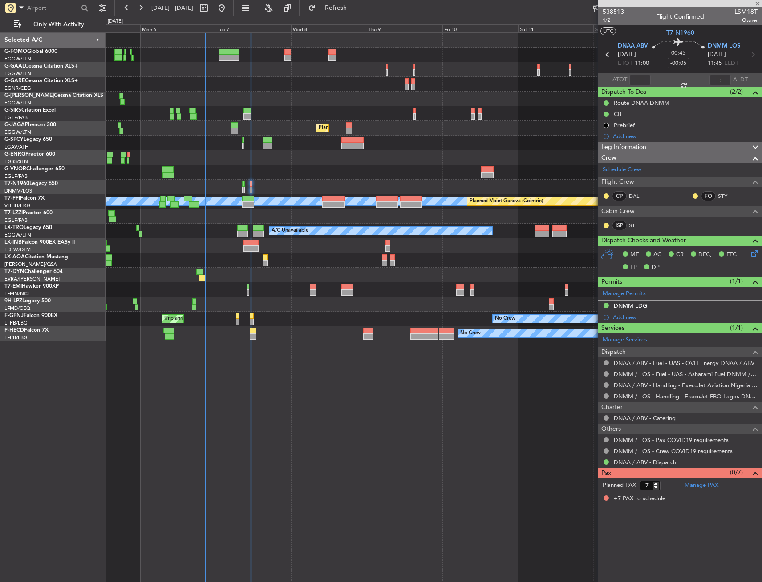
type input "1"
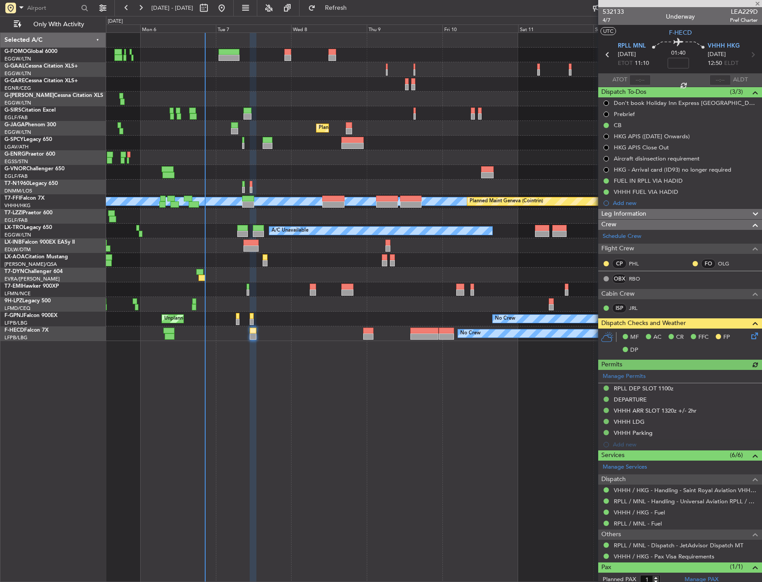
click at [749, 331] on icon at bounding box center [752, 334] width 7 height 7
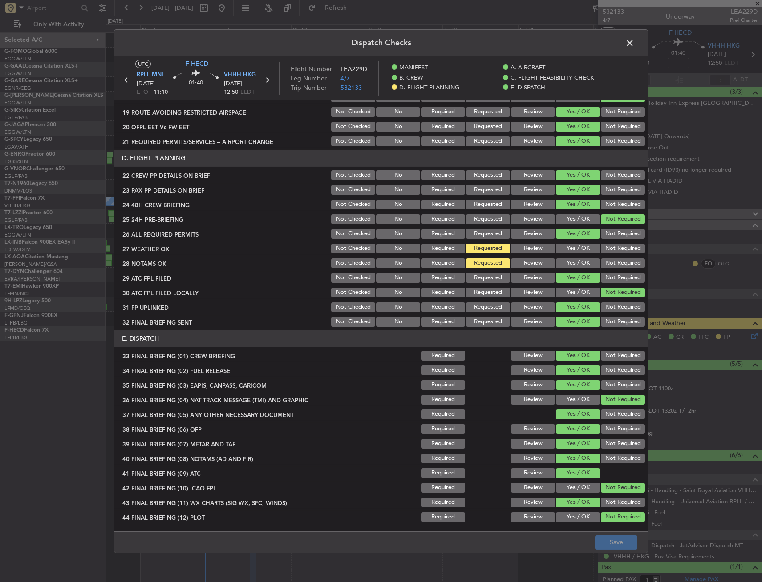
click at [634, 37] on span at bounding box center [634, 45] width 0 height 18
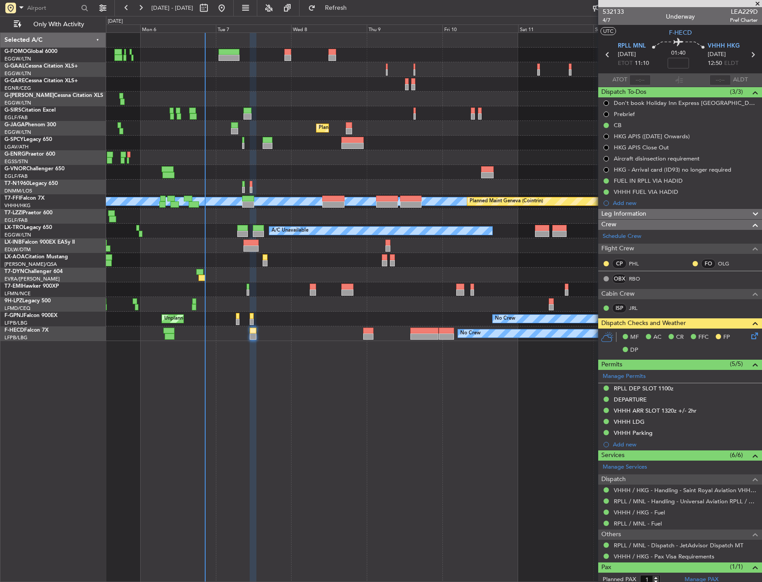
click at [294, 53] on div at bounding box center [433, 55] width 655 height 15
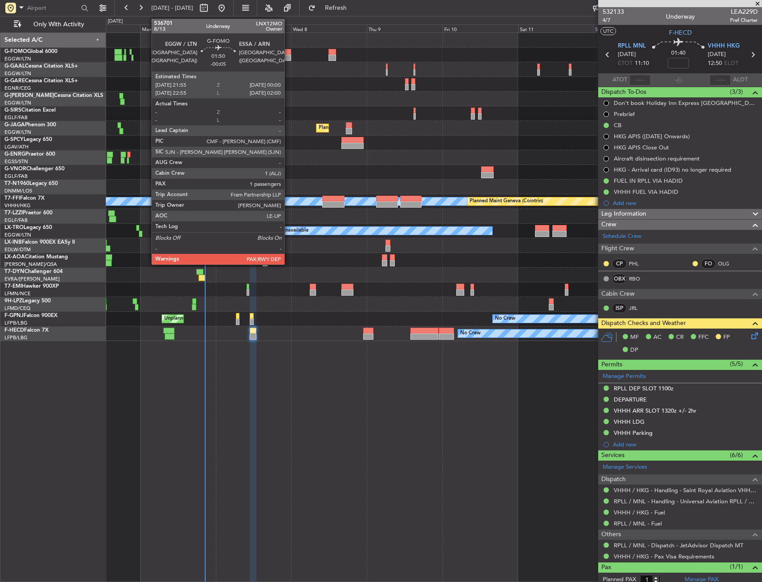
click at [288, 55] on div at bounding box center [287, 58] width 7 height 6
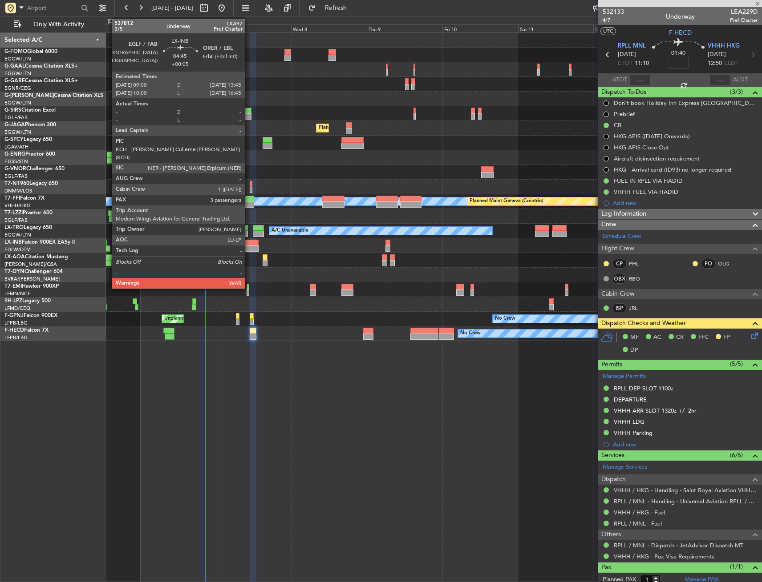
type input "-00:05"
type input "2"
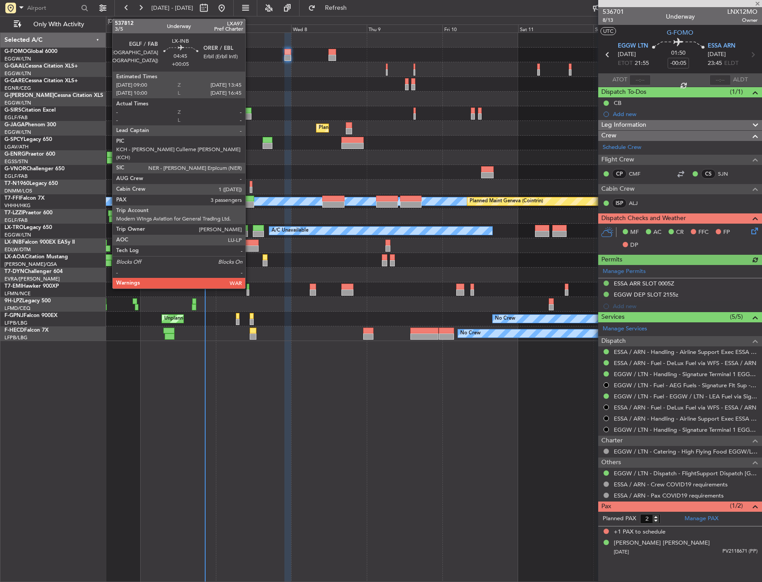
click at [249, 241] on div at bounding box center [250, 243] width 15 height 6
type input "+00:05"
type input "3"
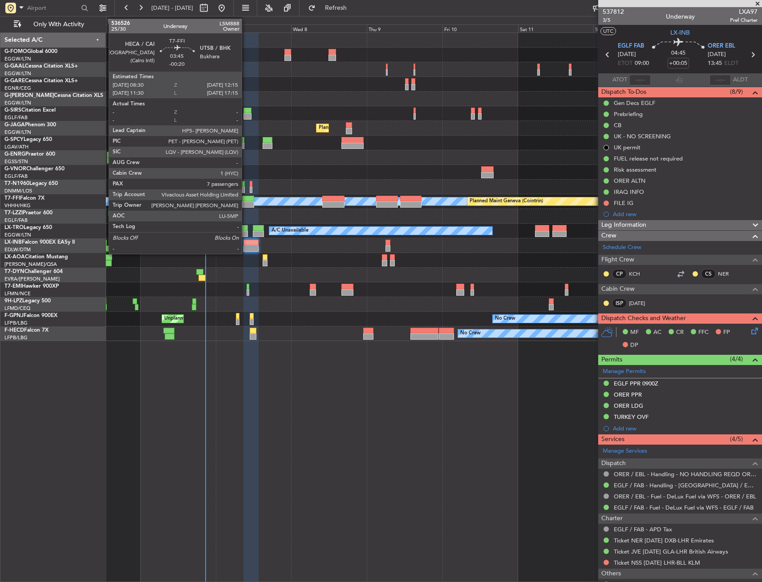
click at [246, 201] on div at bounding box center [248, 199] width 12 height 6
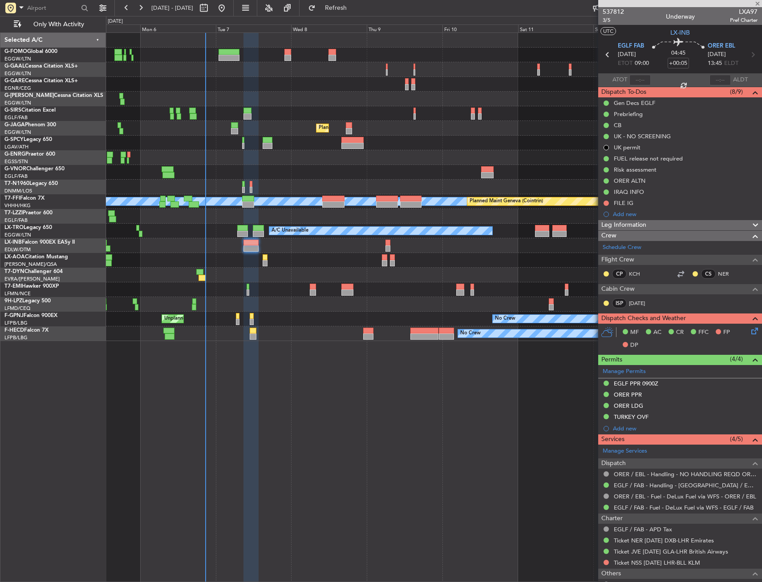
type input "-00:20"
type input "7"
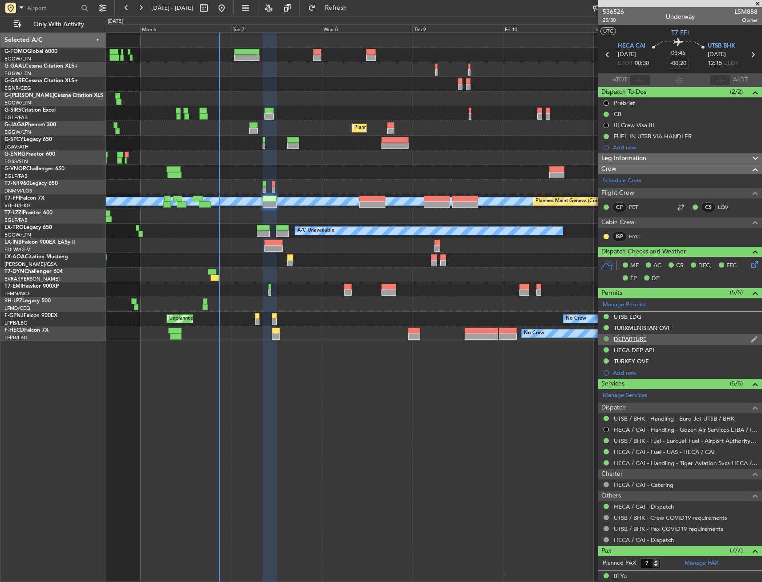
click at [609, 340] on div at bounding box center [605, 338] width 7 height 7
click at [605, 343] on nimbus-traffic-light at bounding box center [605, 339] width 7 height 8
click at [606, 338] on button at bounding box center [605, 338] width 5 height 5
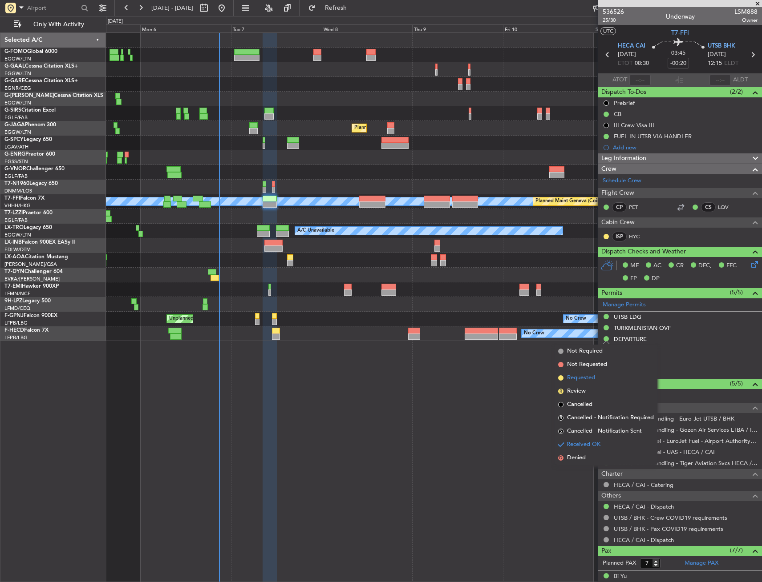
drag, startPoint x: 595, startPoint y: 384, endPoint x: 692, endPoint y: 303, distance: 126.4
click at [595, 383] on li "Requested" at bounding box center [605, 378] width 103 height 13
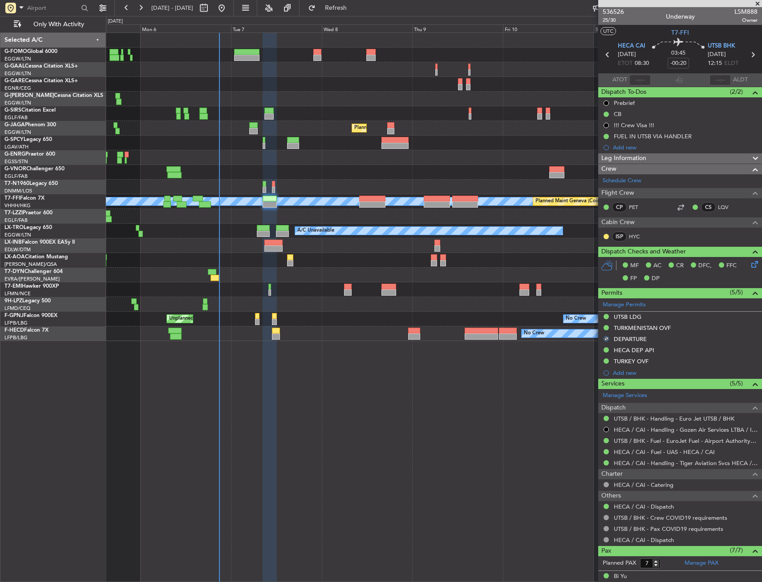
click at [749, 263] on icon at bounding box center [752, 262] width 7 height 7
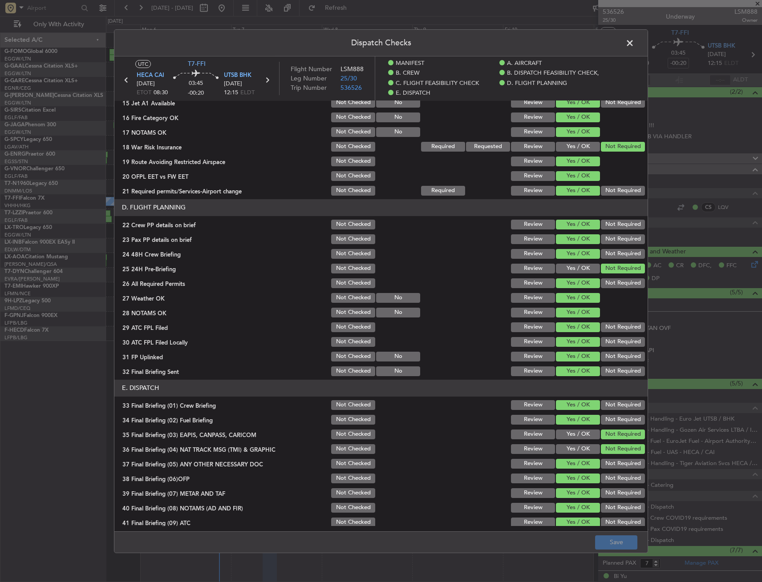
scroll to position [310, 0]
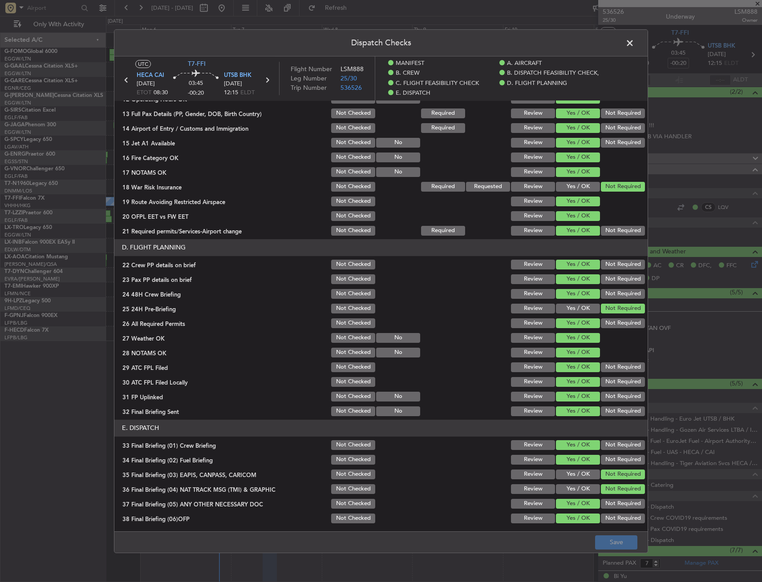
click at [528, 306] on button "Review" at bounding box center [533, 308] width 44 height 10
drag, startPoint x: 525, startPoint y: 328, endPoint x: 525, endPoint y: 340, distance: 12.5
click at [525, 328] on div "Review" at bounding box center [531, 323] width 45 height 12
drag, startPoint x: 525, startPoint y: 342, endPoint x: 522, endPoint y: 361, distance: 19.3
click at [525, 343] on div "Review" at bounding box center [531, 337] width 45 height 12
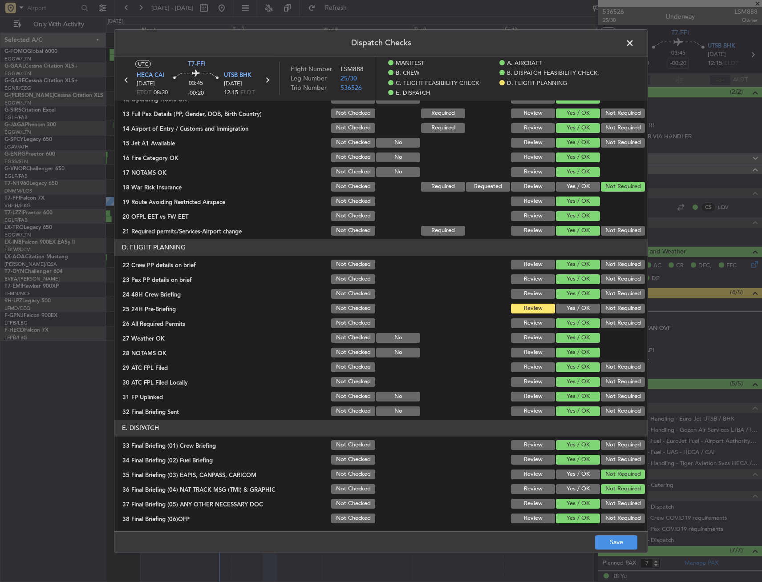
click at [522, 361] on div "Review" at bounding box center [531, 367] width 45 height 12
click at [525, 320] on button "Review" at bounding box center [533, 323] width 44 height 10
click at [525, 337] on button "Review" at bounding box center [533, 338] width 44 height 10
click at [523, 350] on button "Review" at bounding box center [533, 353] width 44 height 10
drag, startPoint x: 523, startPoint y: 366, endPoint x: 521, endPoint y: 378, distance: 12.1
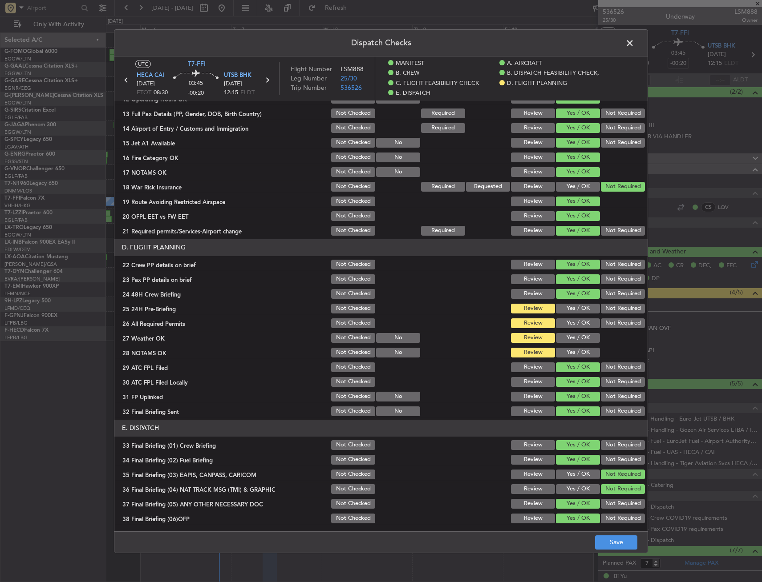
click at [522, 367] on button "Review" at bounding box center [533, 367] width 44 height 10
drag, startPoint x: 522, startPoint y: 380, endPoint x: 522, endPoint y: 389, distance: 8.9
click at [522, 381] on button "Review" at bounding box center [533, 382] width 44 height 10
click at [522, 393] on button "Review" at bounding box center [533, 397] width 44 height 10
drag, startPoint x: 522, startPoint y: 406, endPoint x: 517, endPoint y: 419, distance: 13.6
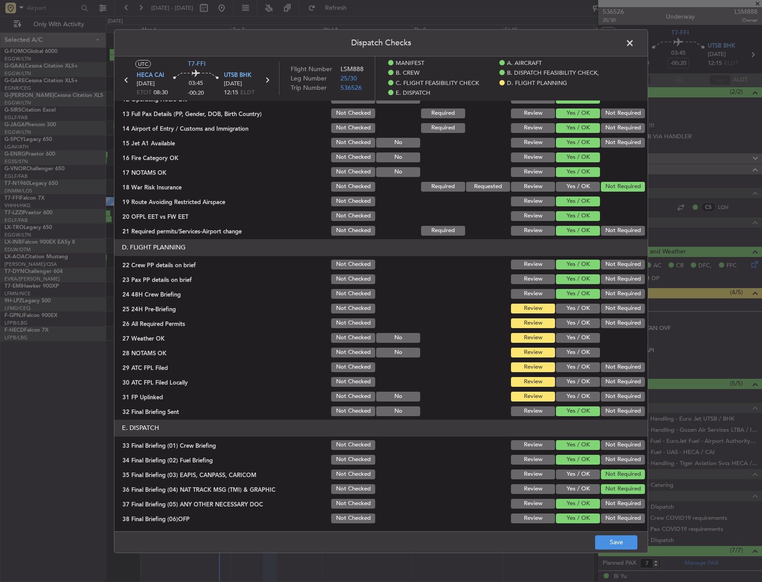
click at [521, 407] on div "Review" at bounding box center [531, 411] width 45 height 12
click at [519, 415] on button "Review" at bounding box center [533, 411] width 44 height 10
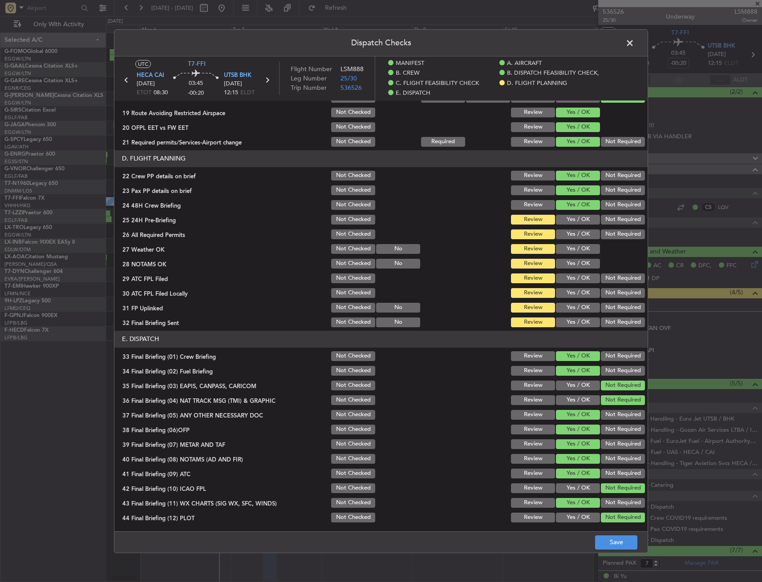
click at [521, 374] on button "Review" at bounding box center [533, 371] width 44 height 10
click at [522, 359] on button "Review" at bounding box center [533, 356] width 44 height 10
drag, startPoint x: 523, startPoint y: 406, endPoint x: 521, endPoint y: 412, distance: 6.5
click at [523, 407] on section "E. DISPATCH 33 Final Briefing (01) Crew Briefing Not Checked Review Yes / OK No…" at bounding box center [380, 427] width 533 height 193
click at [521, 417] on button "Review" at bounding box center [533, 415] width 44 height 10
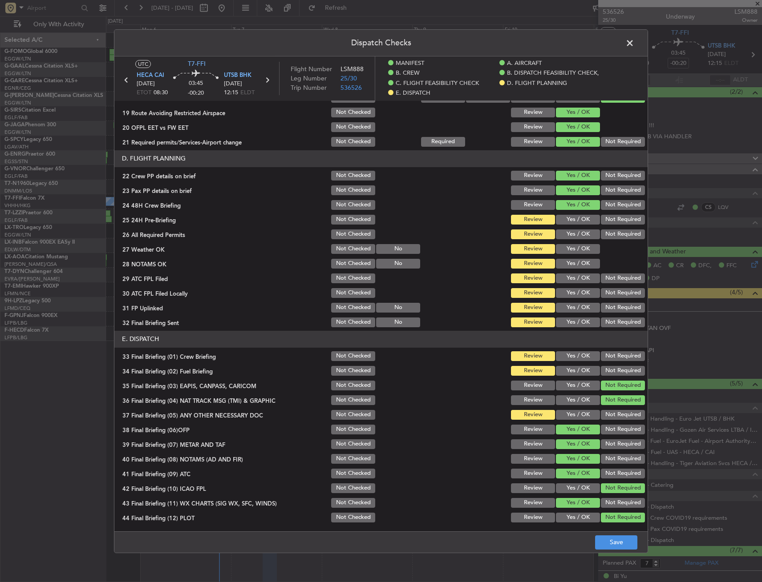
click at [521, 397] on button "Review" at bounding box center [533, 400] width 44 height 10
click at [522, 379] on div "Review" at bounding box center [531, 385] width 45 height 12
click at [523, 384] on button "Review" at bounding box center [533, 385] width 44 height 10
click at [523, 423] on section "E. DISPATCH 33 Final Briefing (01) Crew Briefing Not Checked Review Yes / OK No…" at bounding box center [380, 427] width 533 height 193
click at [524, 431] on button "Review" at bounding box center [533, 429] width 44 height 10
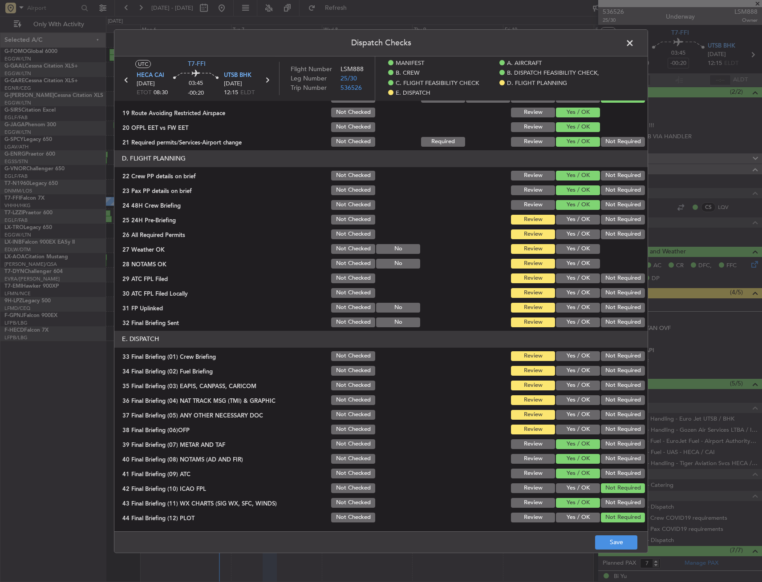
click at [521, 444] on button "Review" at bounding box center [533, 444] width 44 height 10
drag, startPoint x: 520, startPoint y: 455, endPoint x: 518, endPoint y: 462, distance: 7.3
click at [520, 456] on button "Review" at bounding box center [533, 459] width 44 height 10
click at [519, 468] on div "Review" at bounding box center [531, 473] width 45 height 12
click at [519, 478] on button "Review" at bounding box center [533, 474] width 44 height 10
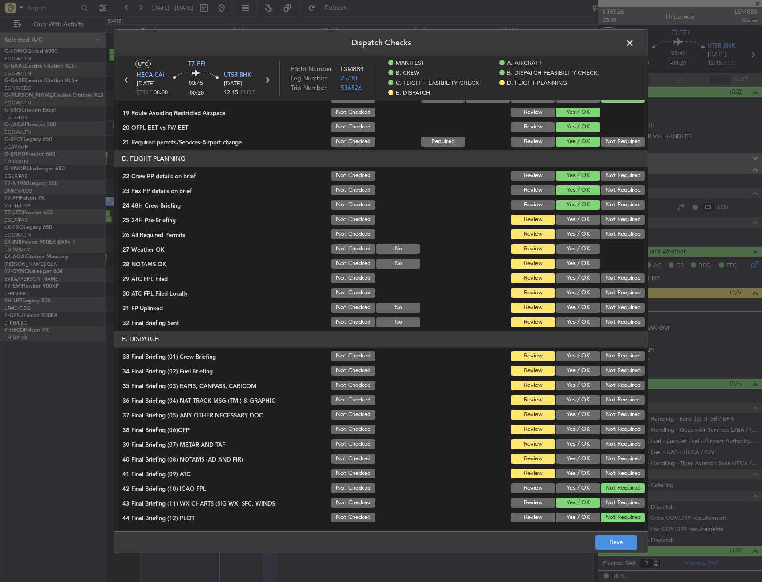
click at [517, 490] on button "Review" at bounding box center [533, 488] width 44 height 10
click at [516, 504] on button "Review" at bounding box center [533, 503] width 44 height 10
click at [516, 512] on div "Review" at bounding box center [531, 517] width 45 height 12
click at [517, 515] on button "Review" at bounding box center [533, 518] width 44 height 10
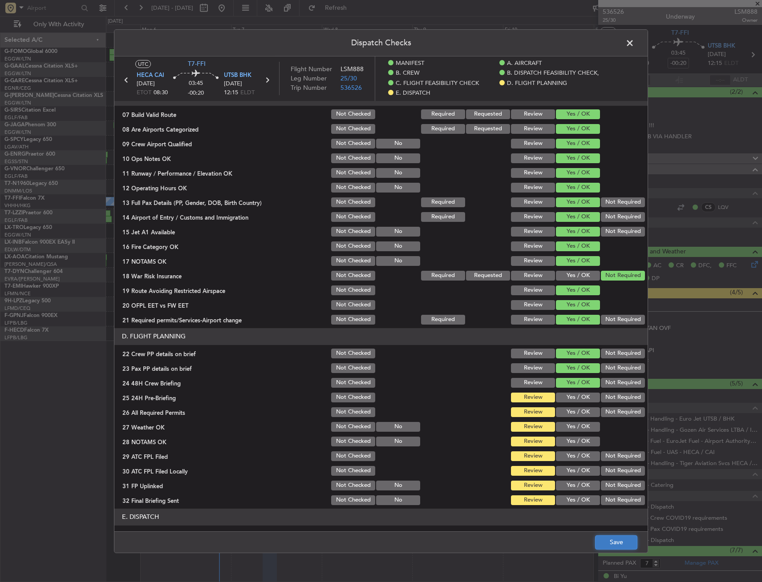
click at [626, 538] on button "Save" at bounding box center [616, 543] width 42 height 14
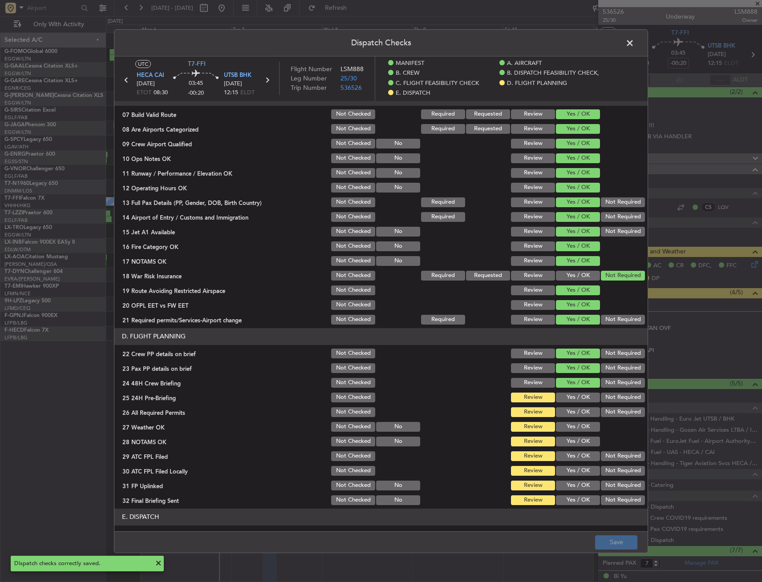
click at [634, 40] on span at bounding box center [634, 45] width 0 height 18
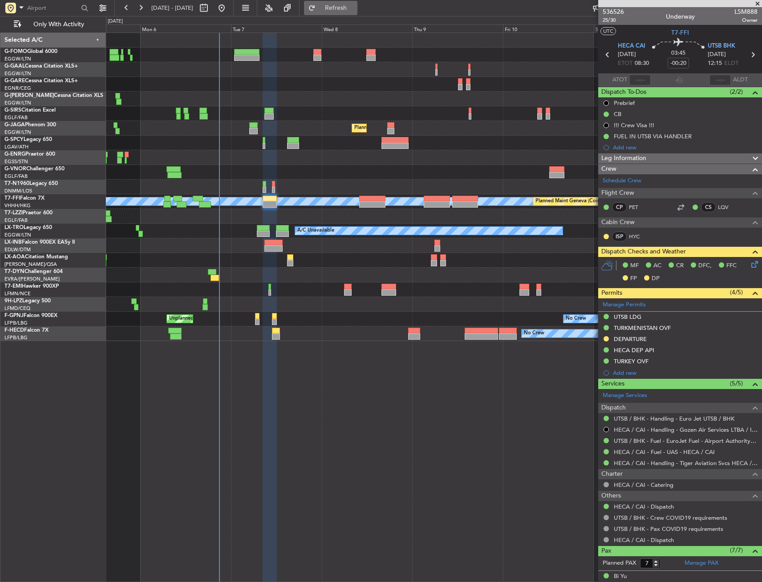
click at [355, 8] on span "Refresh" at bounding box center [335, 8] width 37 height 6
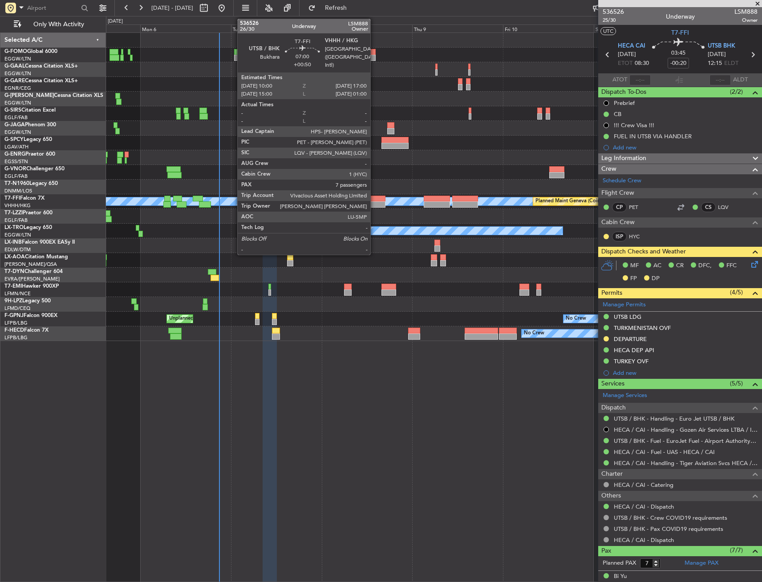
click at [374, 197] on div at bounding box center [372, 199] width 27 height 6
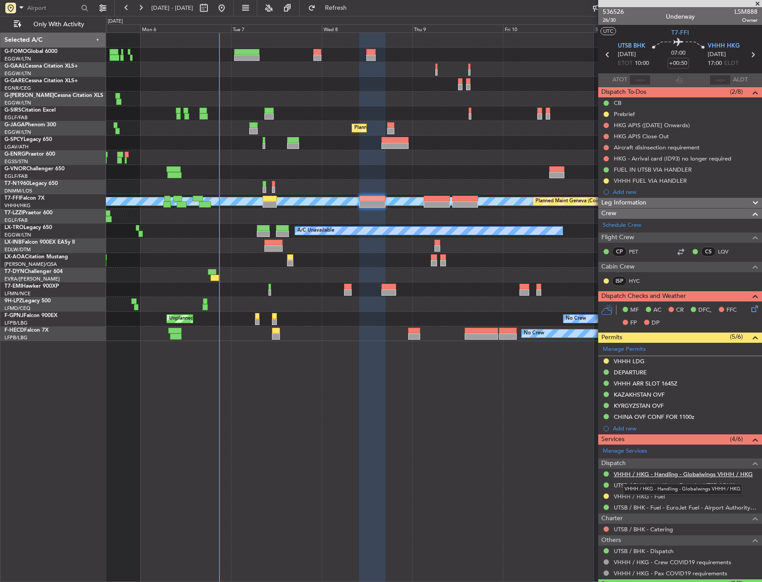
click at [674, 474] on link "VHHH / HKG - Handling - Globalwings VHHH / HKG" at bounding box center [683, 475] width 139 height 8
click at [609, 384] on div at bounding box center [605, 383] width 7 height 7
click at [608, 383] on button at bounding box center [605, 383] width 5 height 5
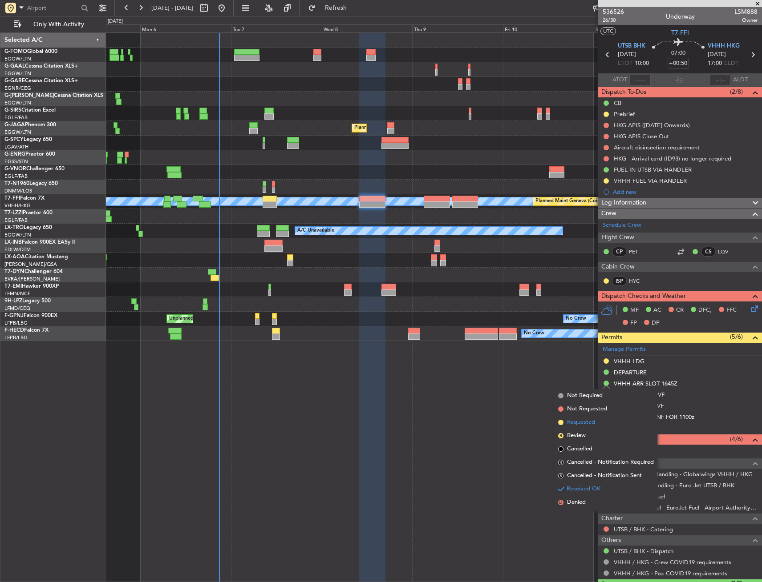
click at [595, 424] on li "Requested" at bounding box center [605, 422] width 103 height 13
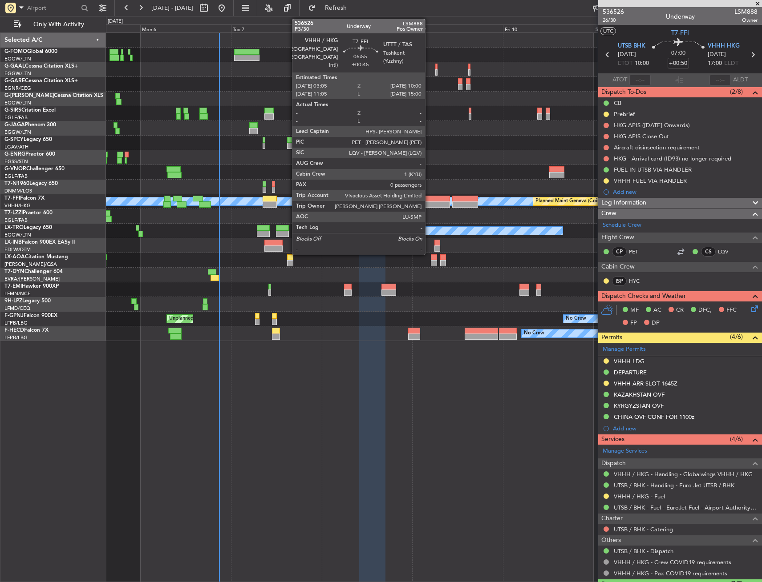
click at [429, 199] on div at bounding box center [437, 199] width 26 height 6
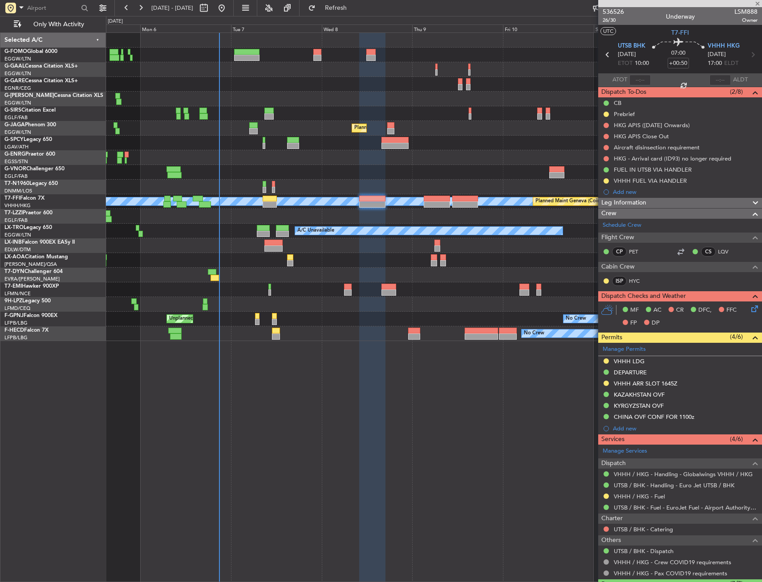
type input "+00:45"
type input "0"
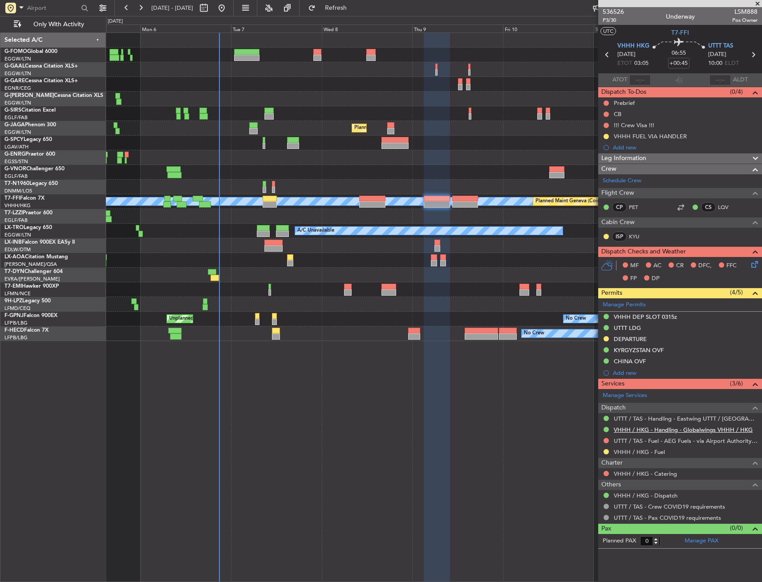
click at [648, 432] on link "VHHH / HKG - Handling - Globalwings VHHH / HKG" at bounding box center [683, 430] width 139 height 8
drag, startPoint x: 606, startPoint y: 315, endPoint x: 607, endPoint y: 326, distance: 10.7
click at [606, 315] on button at bounding box center [605, 316] width 5 height 5
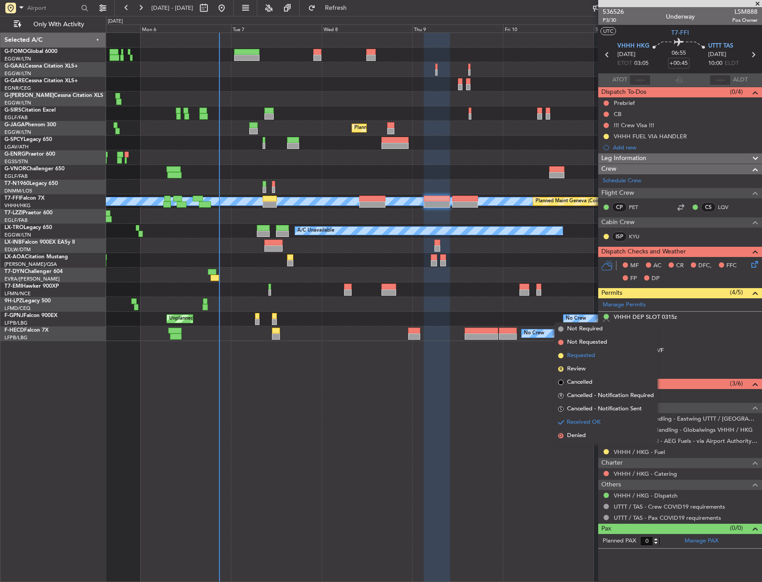
click at [595, 355] on span "Requested" at bounding box center [581, 356] width 28 height 9
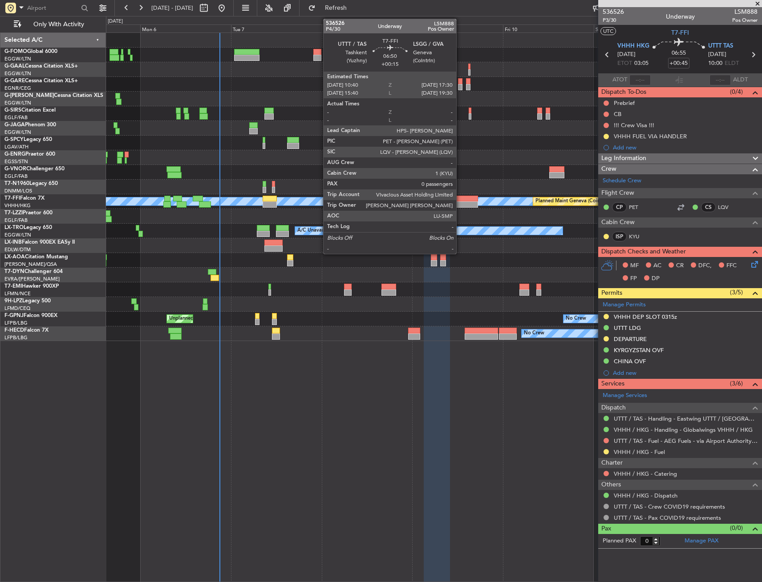
click at [460, 198] on div at bounding box center [465, 199] width 26 height 6
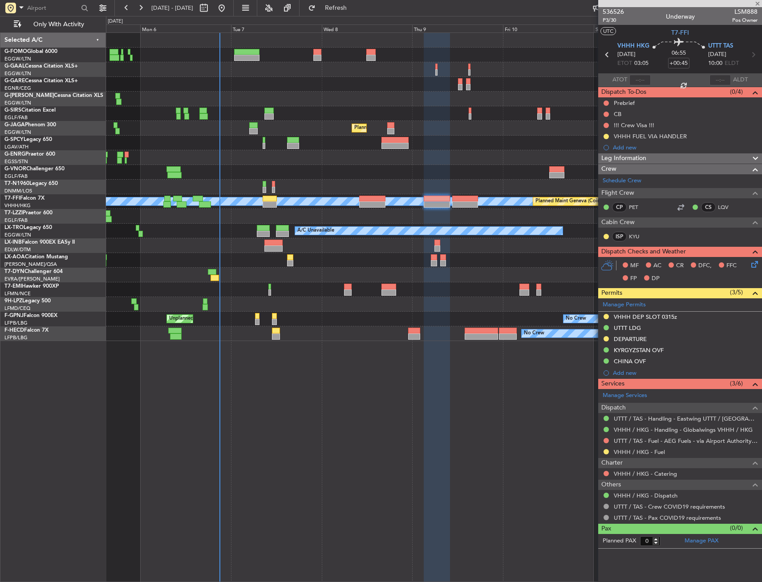
type input "+00:15"
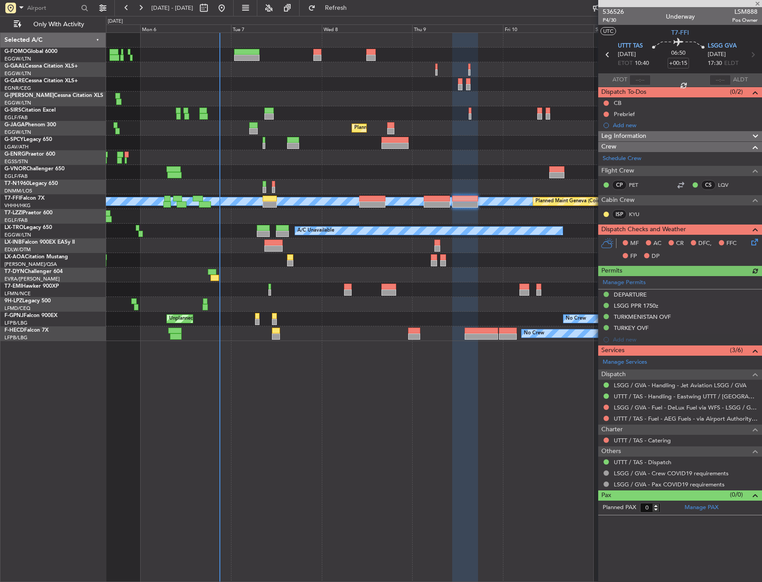
click at [642, 390] on div "LSGG / GVA - Handling - Jet Aviation LSGG / GVA" at bounding box center [680, 385] width 164 height 11
click at [647, 385] on link "LSGG / GVA - Handling - Jet Aviation LSGG / GVA" at bounding box center [680, 386] width 133 height 8
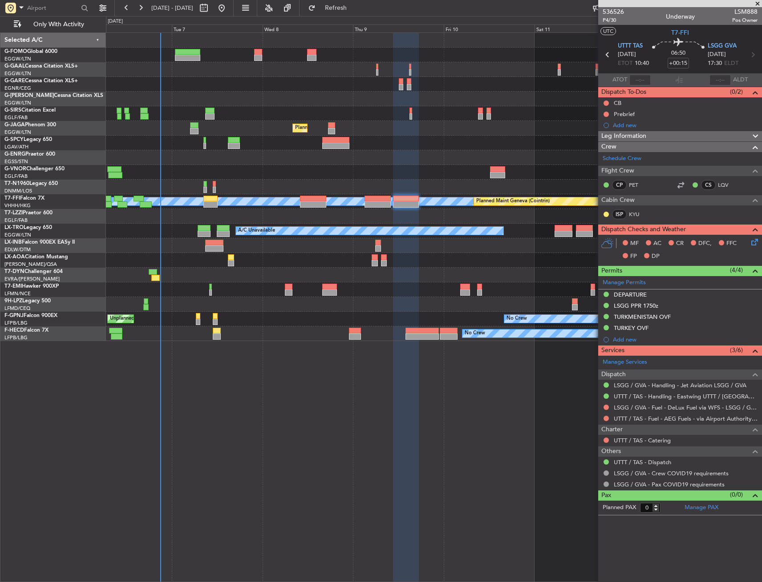
click at [466, 255] on div "A/C Unavailable Owner Planned Maint London (Farnborough) Planned Maint London (…" at bounding box center [433, 187] width 655 height 308
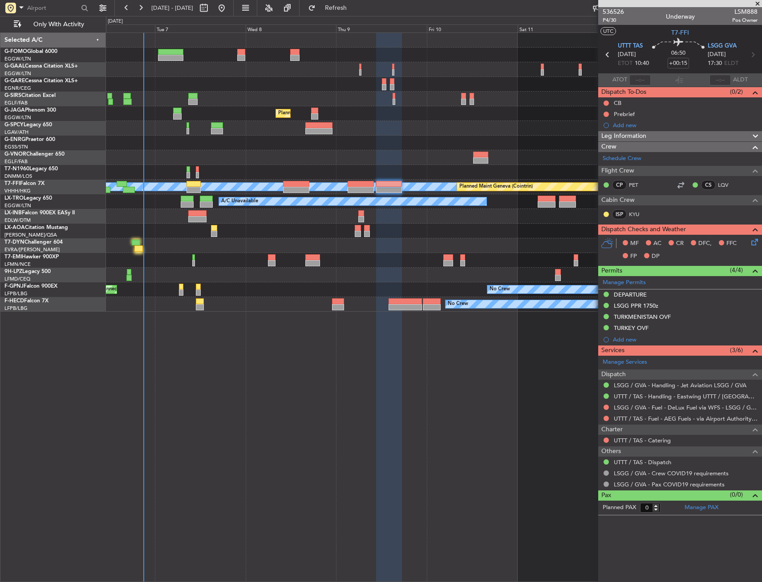
click at [174, 254] on div "No Crew" at bounding box center [433, 260] width 655 height 15
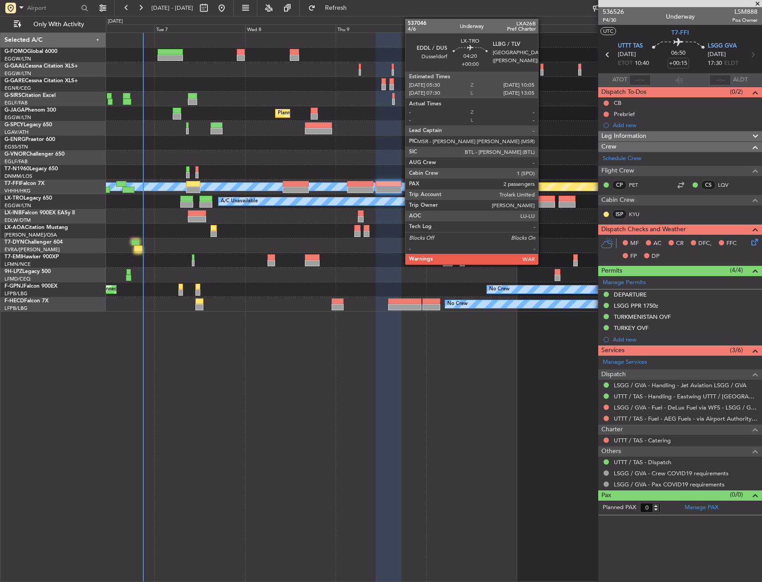
click at [542, 201] on div at bounding box center [545, 199] width 17 height 6
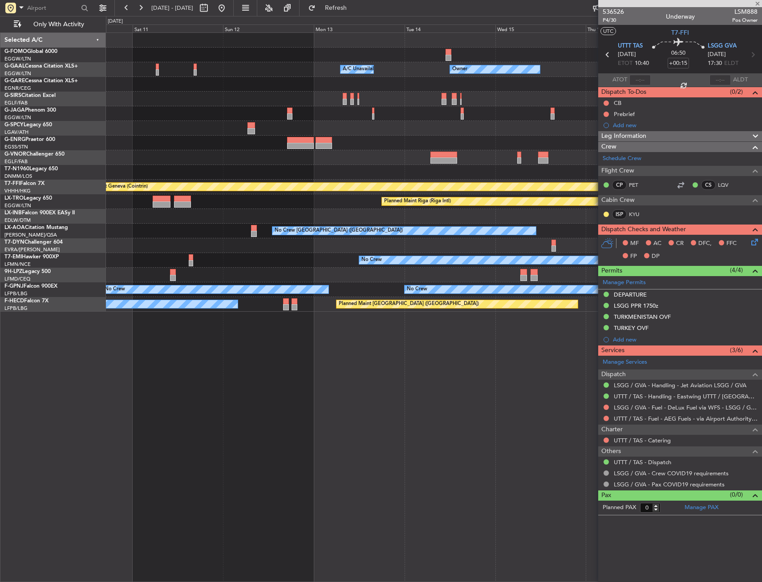
click at [150, 237] on div "A/C Unavailable Owner Owner A/C Unavailable Owner [PERSON_NAME] [PERSON_NAME] P…" at bounding box center [433, 172] width 655 height 279
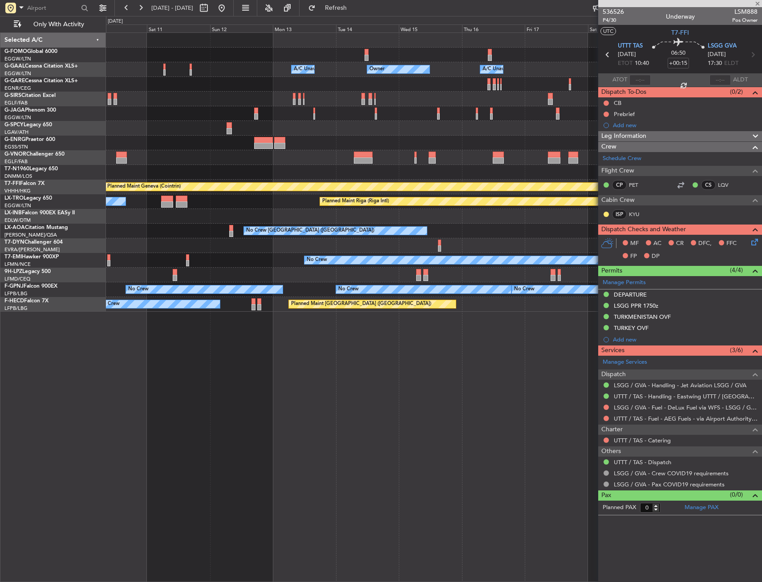
type input "2"
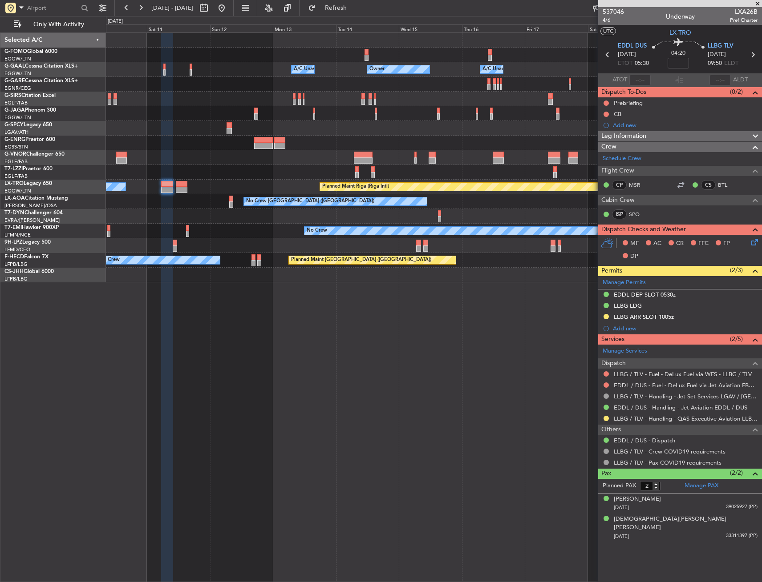
drag, startPoint x: 605, startPoint y: 317, endPoint x: 604, endPoint y: 340, distance: 23.2
click at [605, 317] on button at bounding box center [605, 316] width 5 height 5
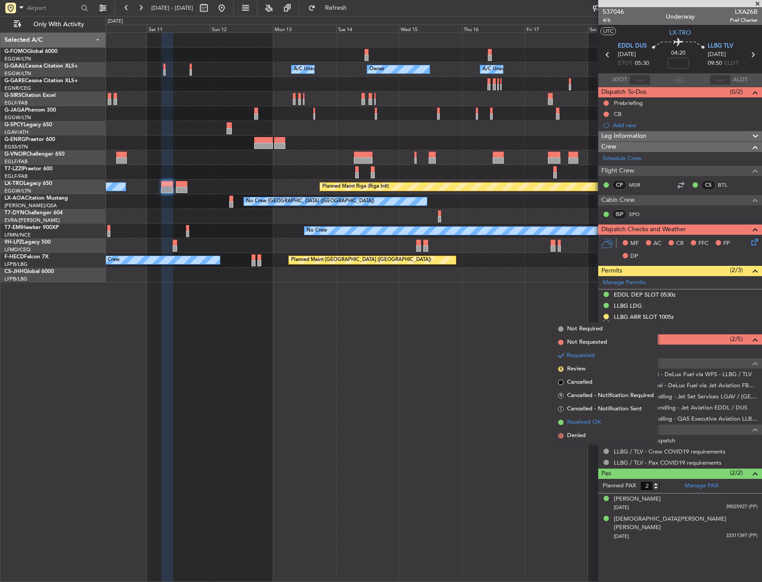
click at [582, 420] on span "Received OK" at bounding box center [584, 422] width 34 height 9
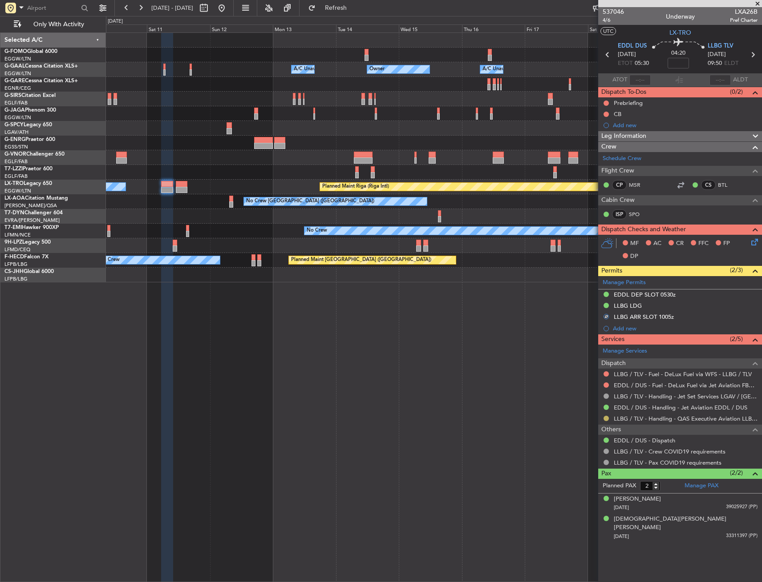
click at [606, 418] on button at bounding box center [605, 418] width 5 height 5
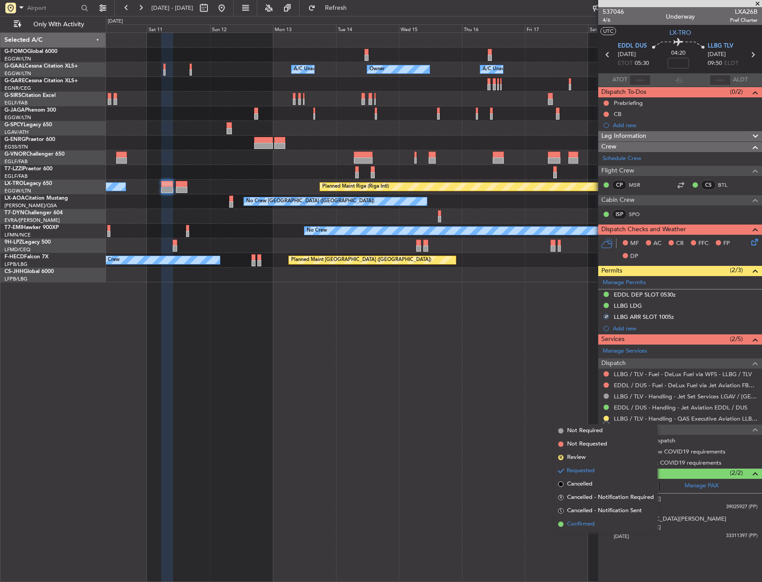
click at [578, 521] on span "Confirmed" at bounding box center [581, 524] width 28 height 9
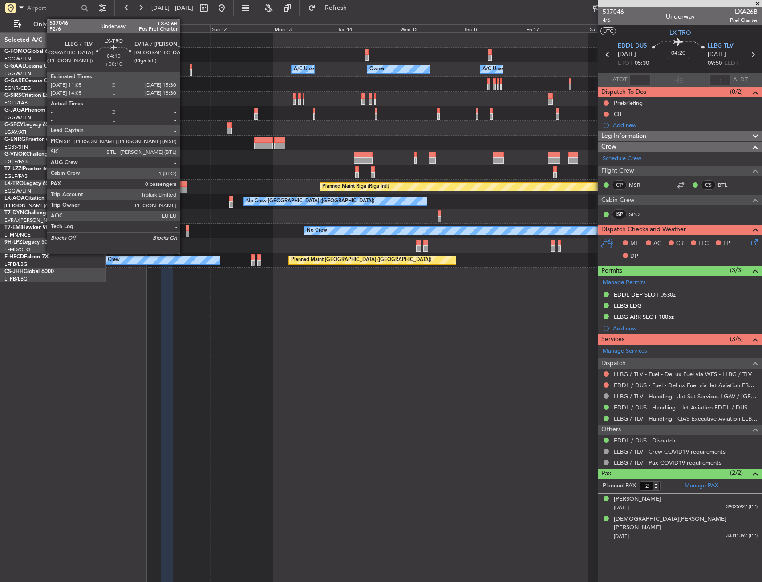
click at [184, 188] on div at bounding box center [182, 190] width 12 height 6
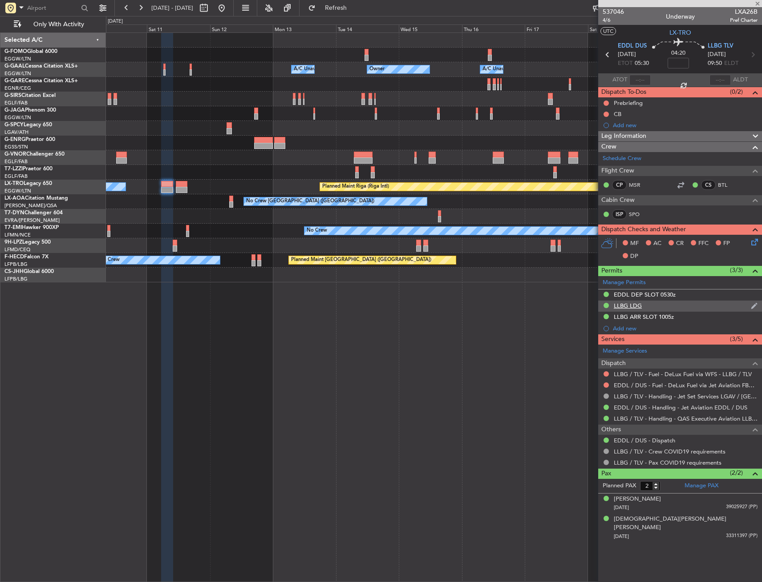
type input "+00:10"
type input "0"
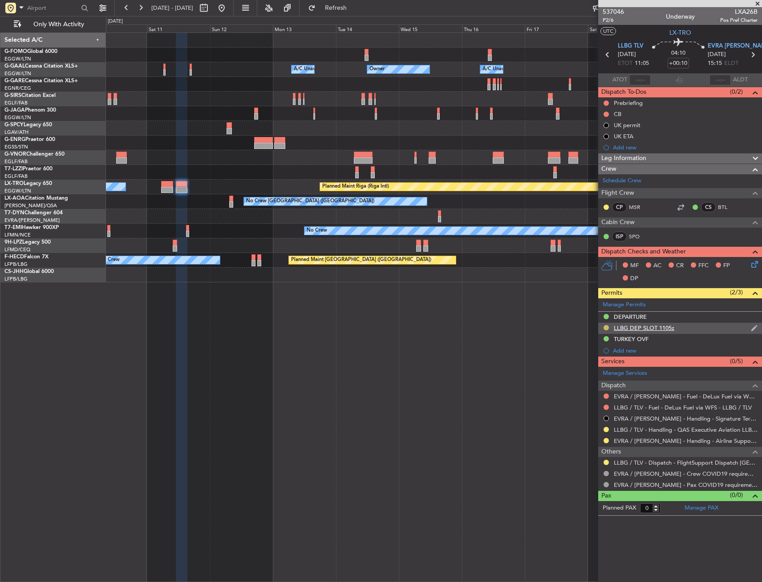
click at [607, 327] on button at bounding box center [605, 327] width 5 height 5
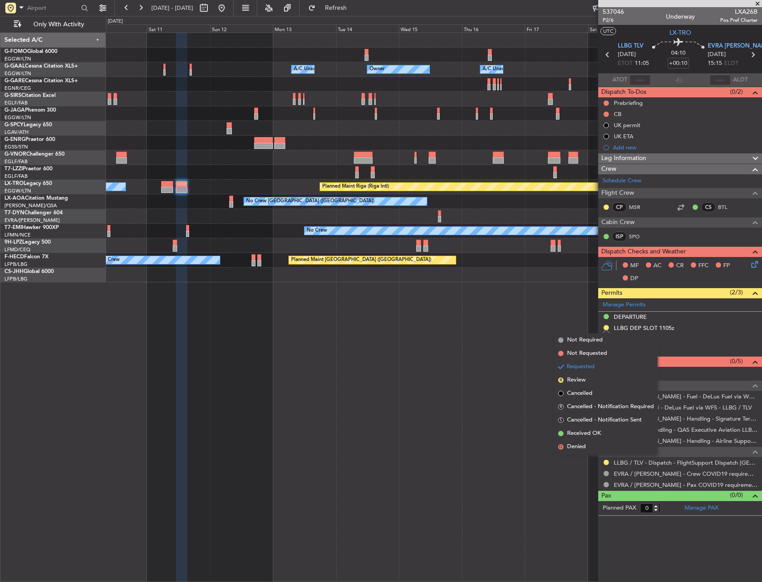
drag, startPoint x: 579, startPoint y: 432, endPoint x: 599, endPoint y: 433, distance: 19.6
click at [579, 432] on span "Received OK" at bounding box center [584, 433] width 34 height 9
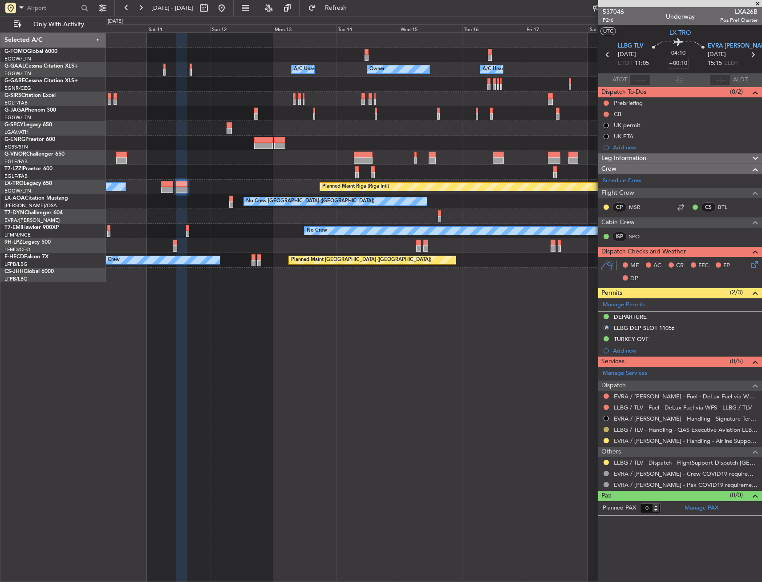
click at [606, 430] on button at bounding box center [605, 429] width 5 height 5
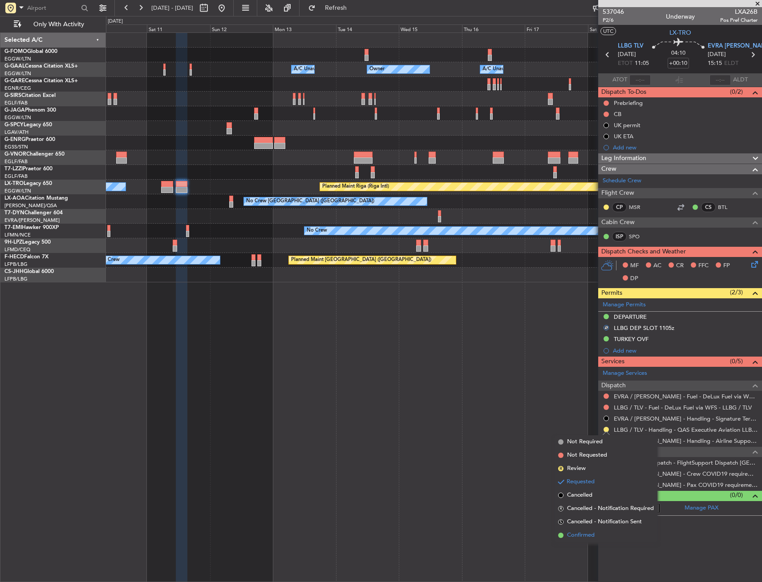
click at [578, 536] on span "Confirmed" at bounding box center [581, 535] width 28 height 9
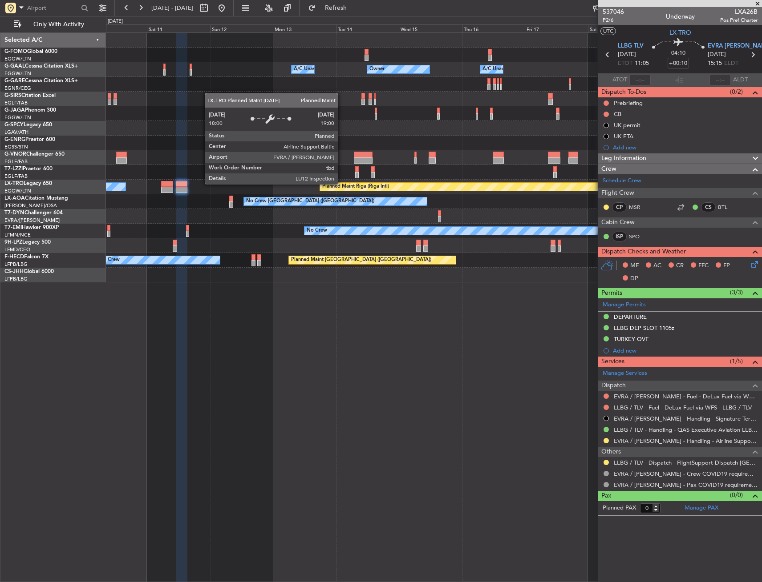
click at [342, 184] on div "Planned Maint Riga (Riga Intl)" at bounding box center [355, 186] width 67 height 13
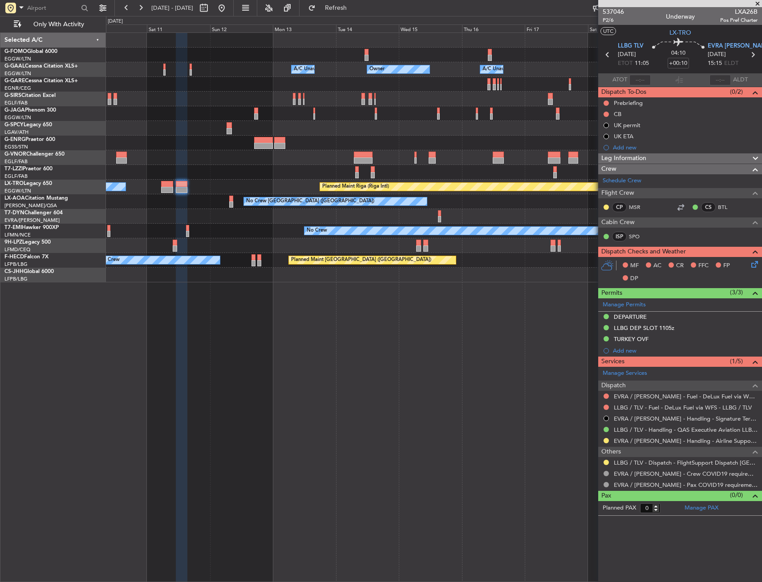
click at [496, 355] on div "Owner Owner Owner A/C Unavailable A/C Unavailable Planned Maint [GEOGRAPHIC_DAT…" at bounding box center [434, 307] width 656 height 550
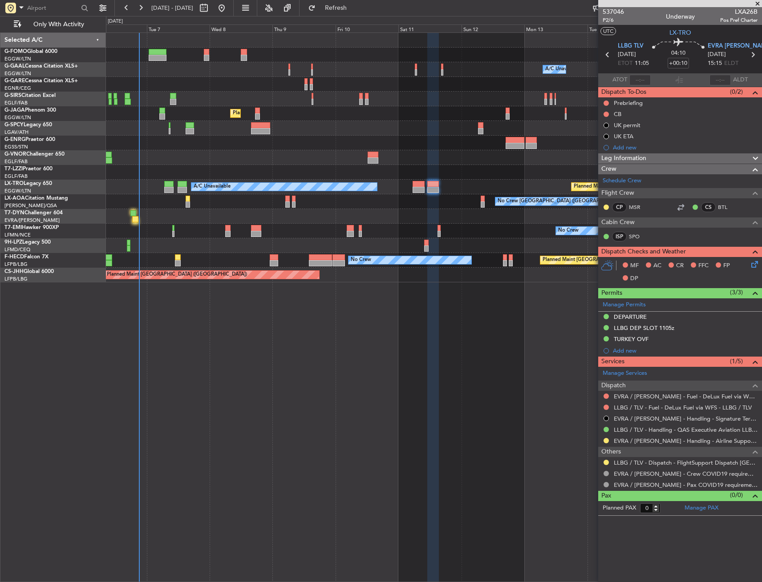
click at [303, 357] on div "Owner Owner A/C Unavailable A/C Unavailable Owner Planned Maint [GEOGRAPHIC_DAT…" at bounding box center [434, 307] width 656 height 550
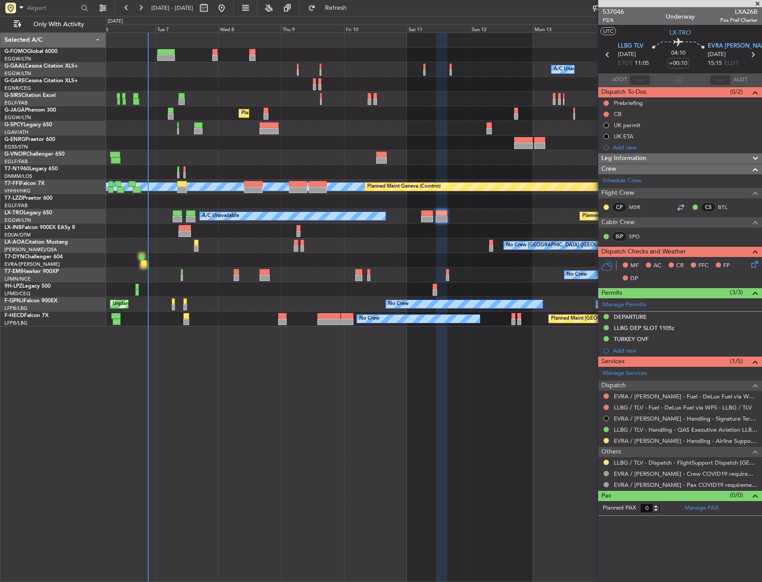
click at [142, 254] on div at bounding box center [433, 260] width 655 height 15
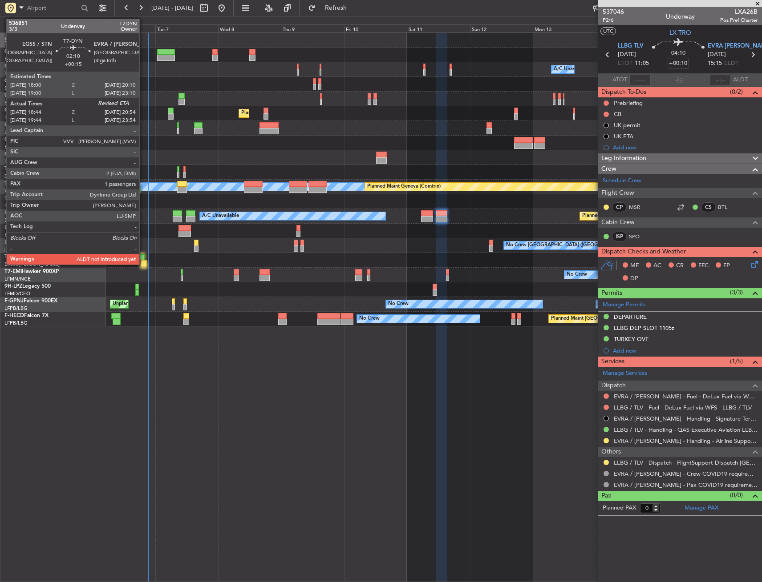
click at [143, 262] on div at bounding box center [144, 263] width 6 height 6
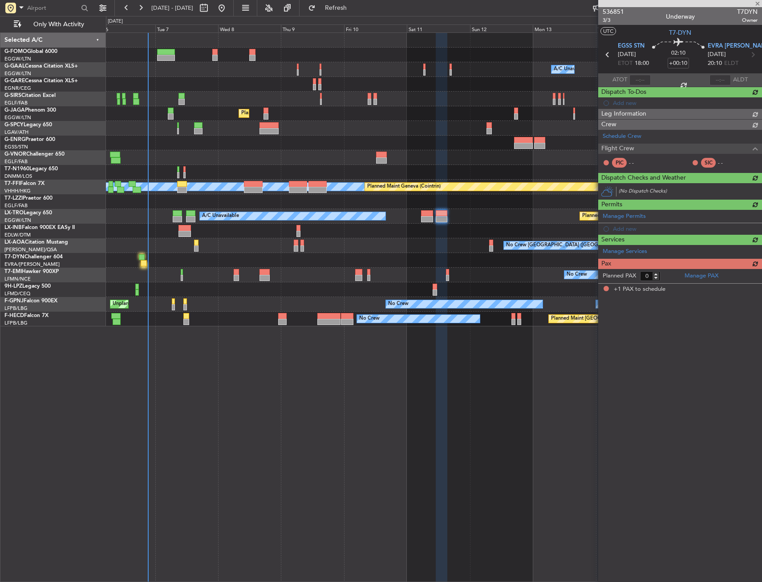
type input "+00:15"
type input "18:44"
type input "1"
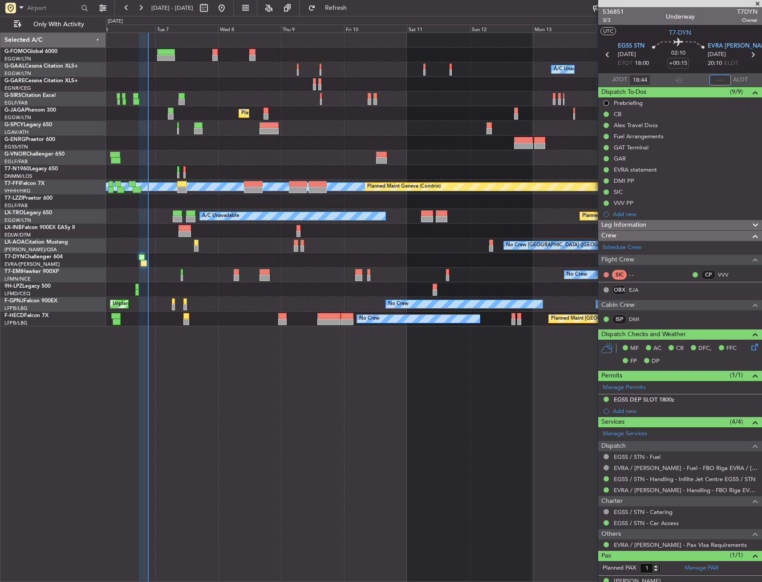
click at [715, 80] on input "text" at bounding box center [719, 80] width 21 height 11
click at [697, 80] on section "ATOT 18:44 2053 ALDT" at bounding box center [680, 79] width 164 height 13
type input "20:53"
click at [257, 274] on div "No Crew" at bounding box center [433, 275] width 655 height 15
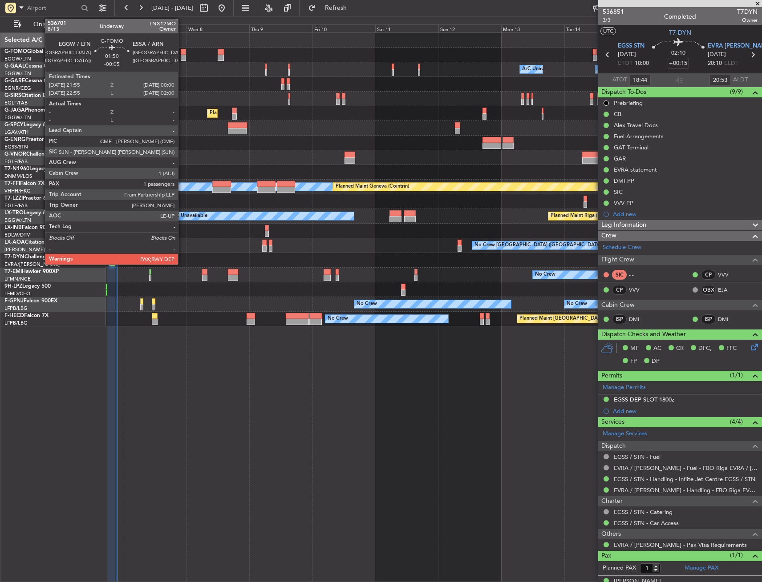
click at [182, 51] on div at bounding box center [184, 52] width 6 height 6
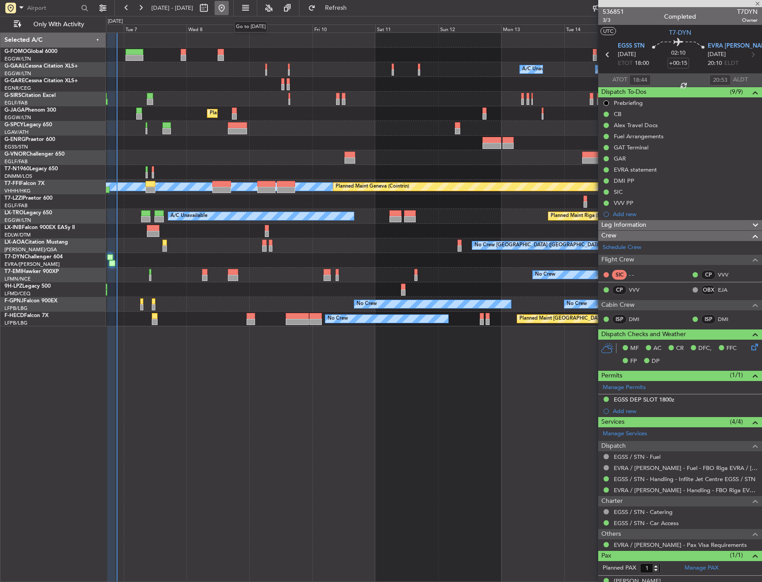
type input "-00:05"
type input "2"
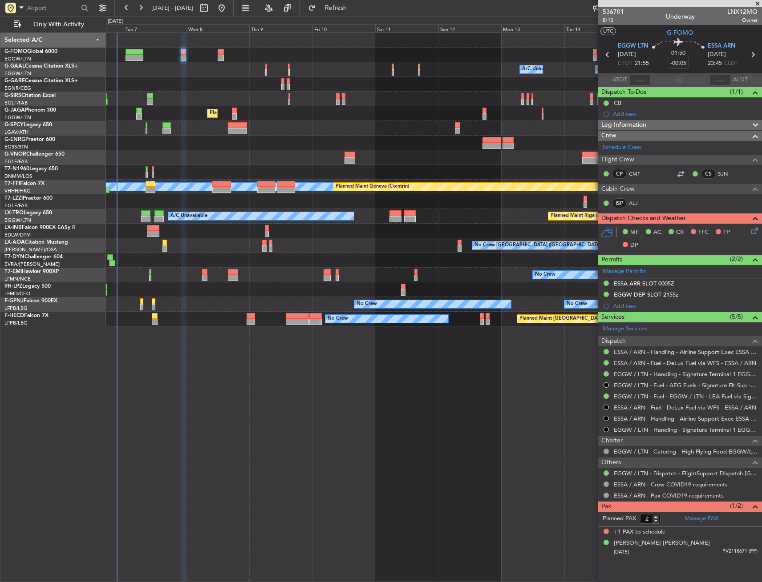
click at [752, 233] on icon at bounding box center [752, 229] width 7 height 7
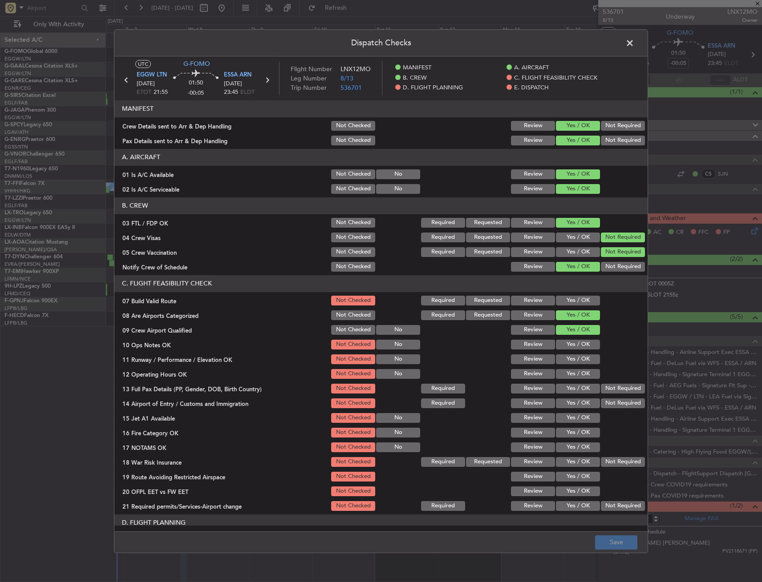
click at [634, 44] on span at bounding box center [634, 45] width 0 height 18
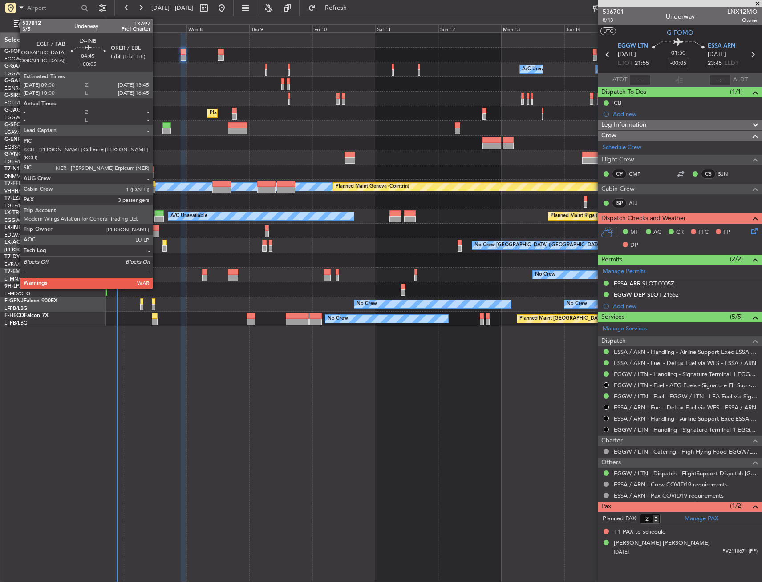
click at [157, 230] on div at bounding box center [153, 228] width 12 height 6
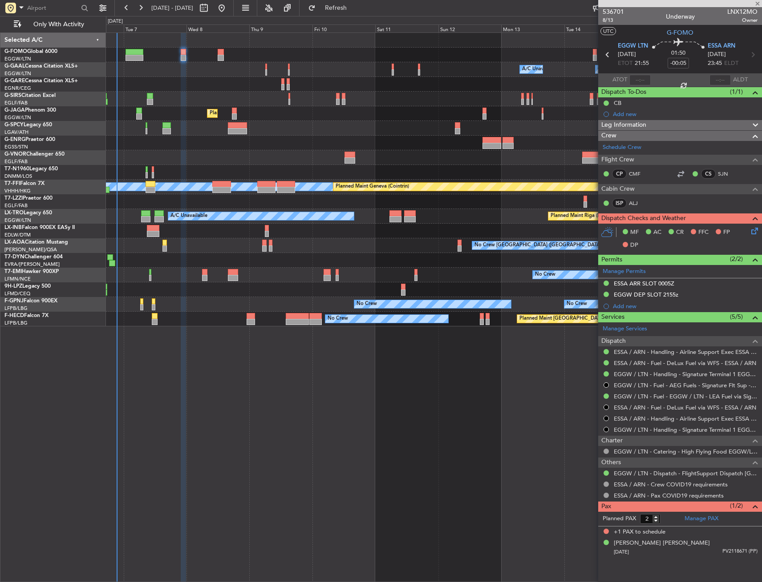
type input "+00:05"
type input "3"
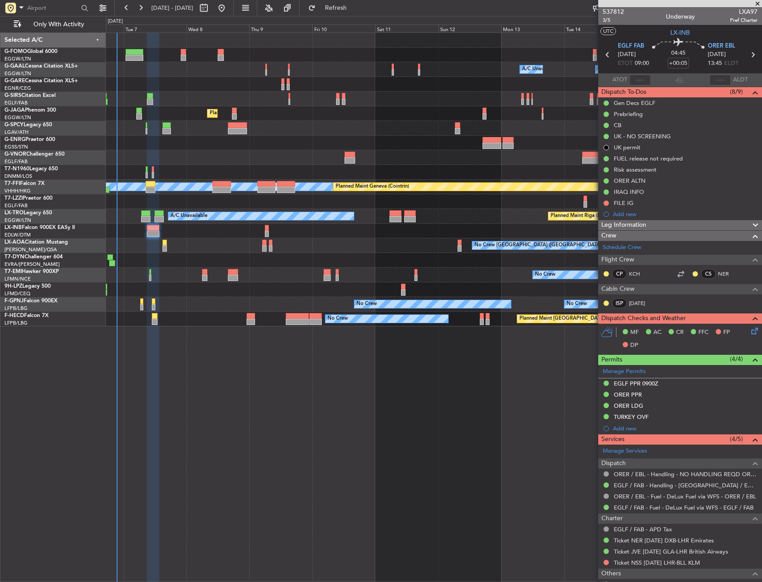
click at [695, 388] on div "EGLF PPR 0900Z" at bounding box center [680, 384] width 164 height 11
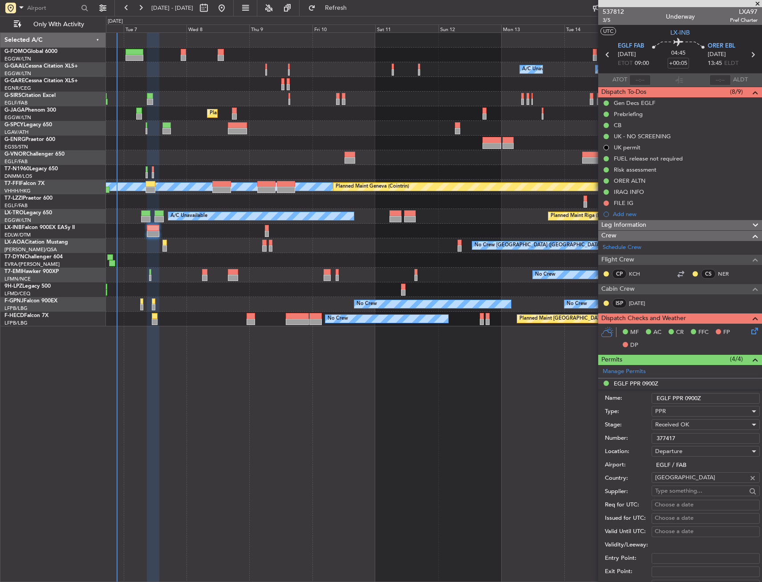
drag, startPoint x: 695, startPoint y: 433, endPoint x: 632, endPoint y: 440, distance: 62.6
click at [632, 440] on div "Number: 377417" at bounding box center [682, 438] width 155 height 13
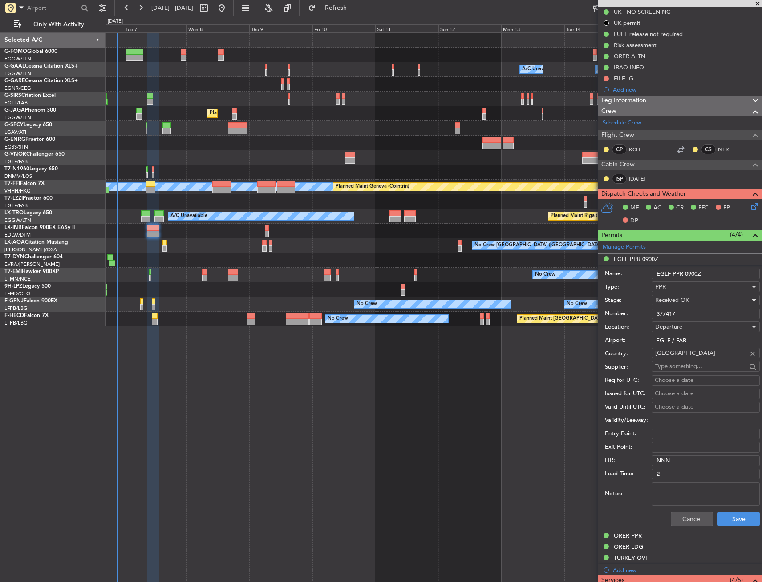
scroll to position [178, 0]
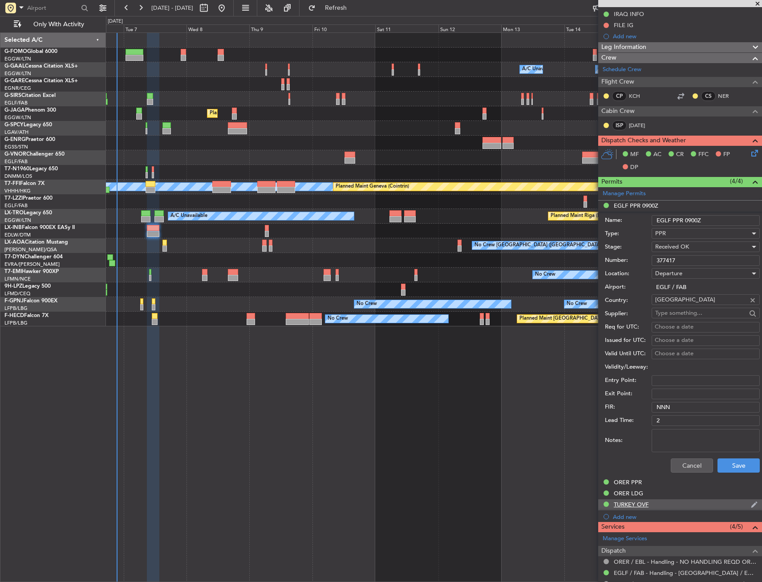
click at [656, 503] on div "TURKEY OVF" at bounding box center [680, 505] width 164 height 11
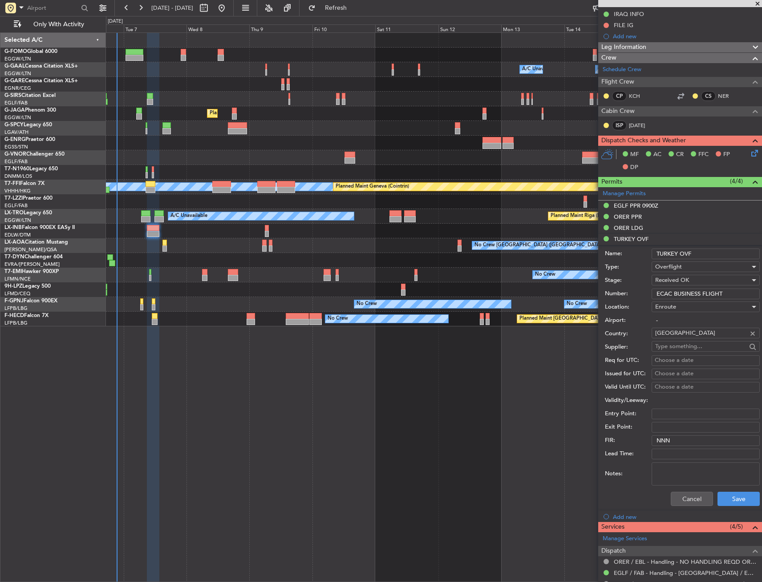
drag, startPoint x: 705, startPoint y: 252, endPoint x: 645, endPoint y: 259, distance: 60.4
click at [645, 259] on div "Name: TURKEY OVF" at bounding box center [682, 253] width 155 height 13
drag, startPoint x: 732, startPoint y: 291, endPoint x: 629, endPoint y: 296, distance: 103.3
click at [629, 296] on div "Number: ECAC BUSINESS FLIGHT" at bounding box center [682, 293] width 155 height 13
click at [643, 229] on div "ORER LDG" at bounding box center [680, 228] width 164 height 11
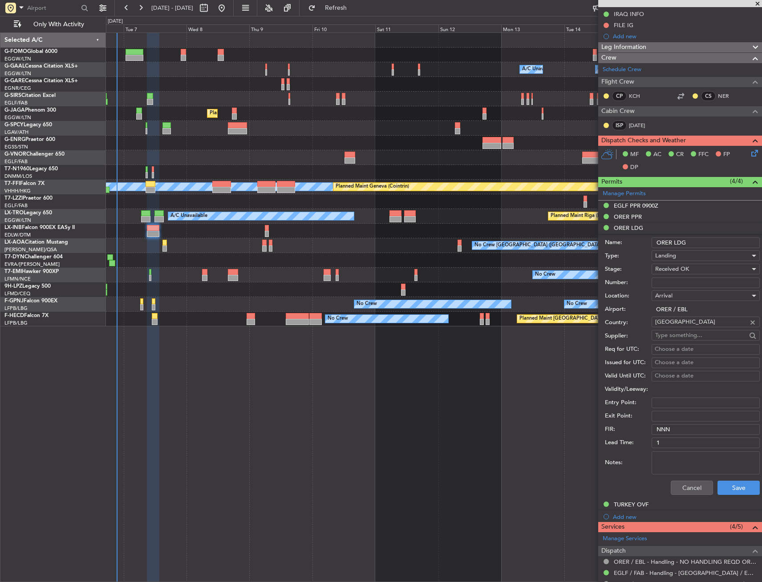
drag, startPoint x: 701, startPoint y: 236, endPoint x: 654, endPoint y: 240, distance: 46.9
click at [654, 240] on div "Name: ORER LDG" at bounding box center [682, 242] width 155 height 13
click at [705, 242] on input "ORER LDG" at bounding box center [705, 243] width 108 height 11
click at [672, 215] on div "ORER PPR" at bounding box center [680, 217] width 164 height 11
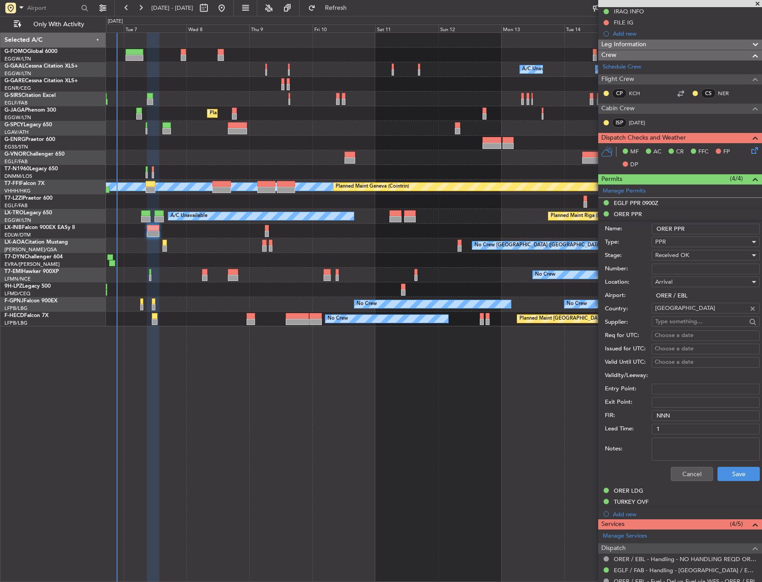
scroll to position [222, 0]
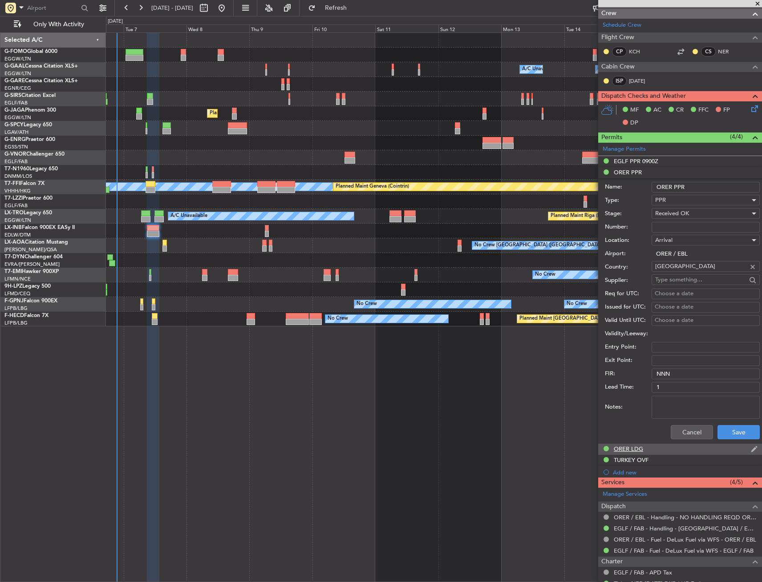
click at [630, 450] on div "ORER LDG" at bounding box center [628, 449] width 29 height 8
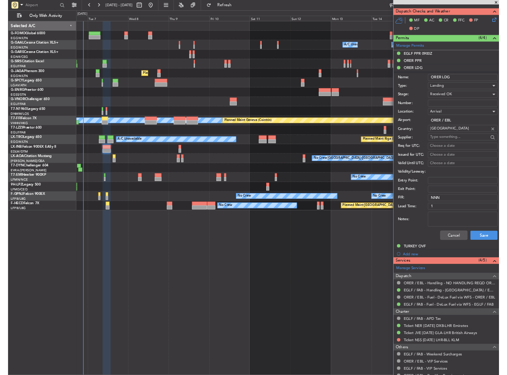
scroll to position [214, 0]
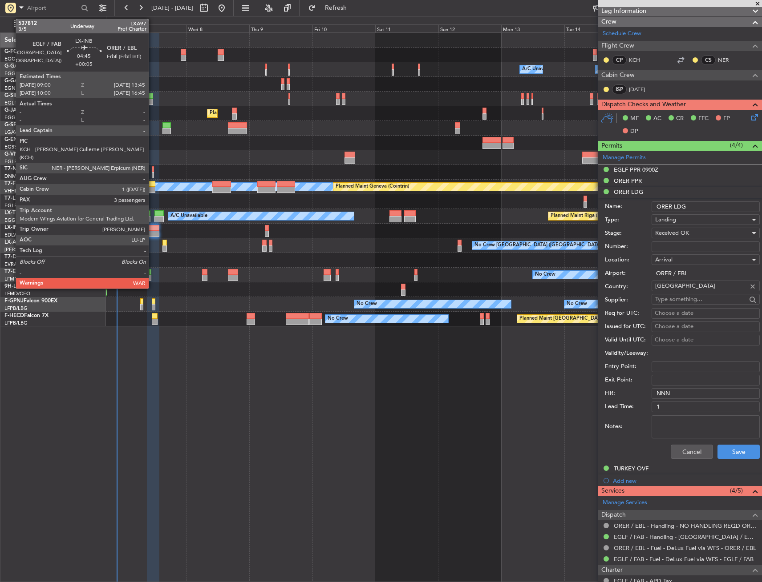
click at [153, 230] on div at bounding box center [153, 228] width 12 height 6
click at [150, 233] on div at bounding box center [153, 234] width 12 height 6
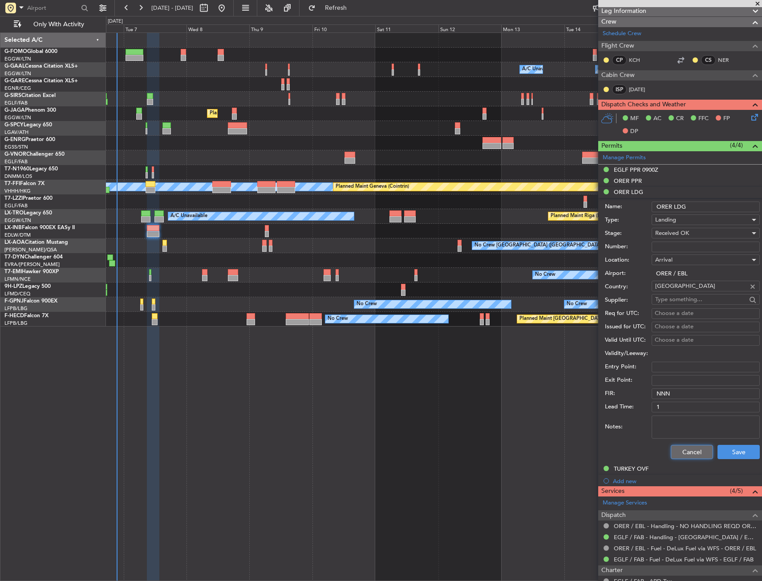
click at [687, 458] on button "Cancel" at bounding box center [692, 452] width 42 height 14
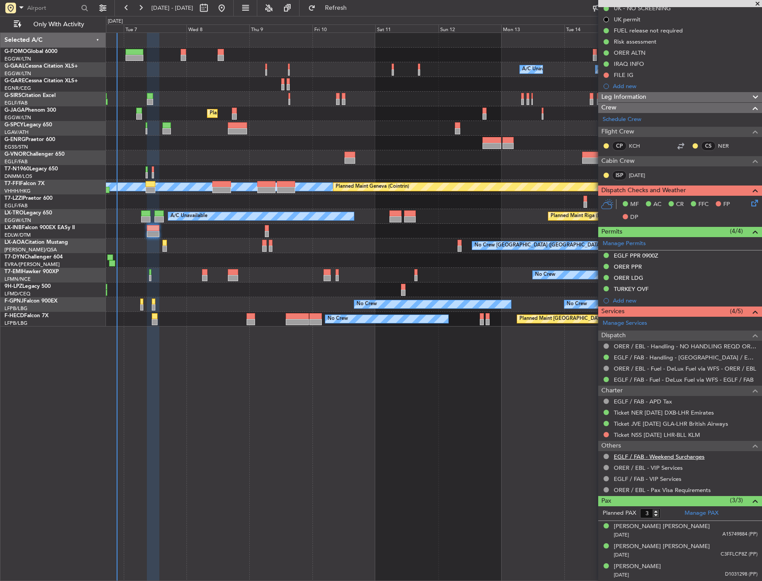
scroll to position [128, 0]
click at [607, 267] on button at bounding box center [605, 266] width 5 height 5
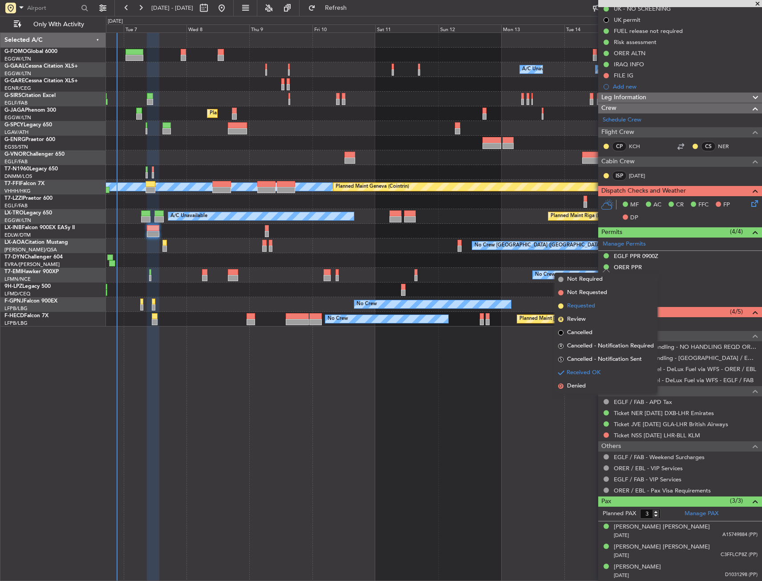
click at [595, 309] on li "Requested" at bounding box center [605, 305] width 103 height 13
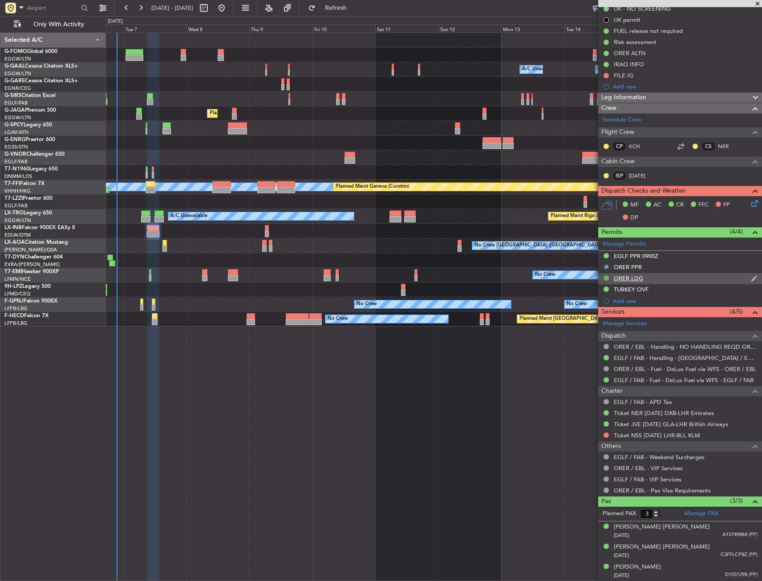
click at [606, 280] on button at bounding box center [605, 277] width 5 height 5
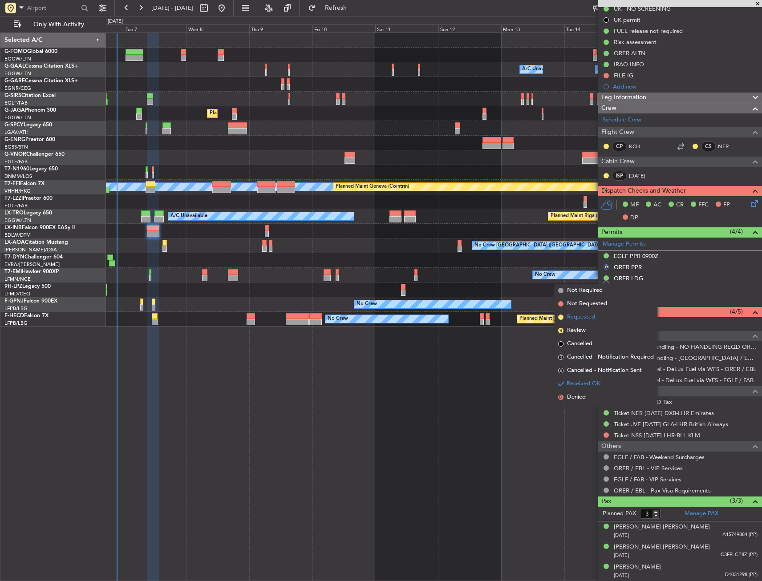
click at [586, 320] on span "Requested" at bounding box center [581, 317] width 28 height 9
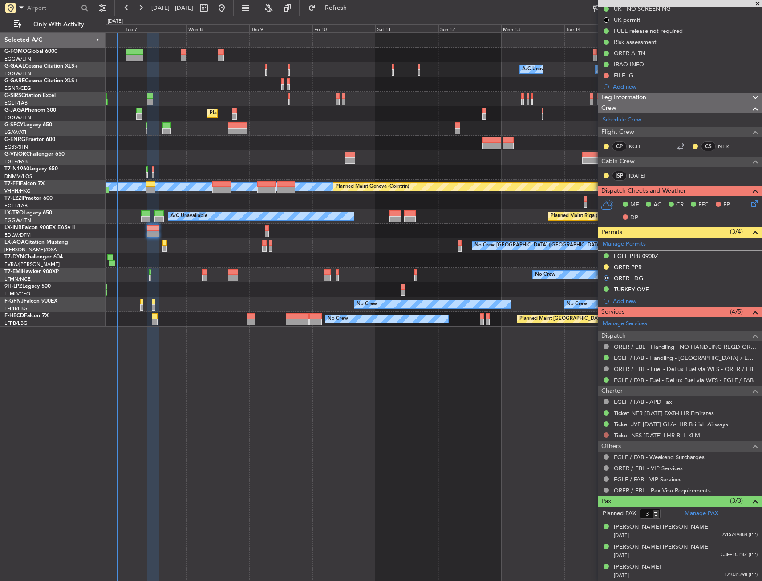
click at [604, 434] on button at bounding box center [605, 434] width 5 height 5
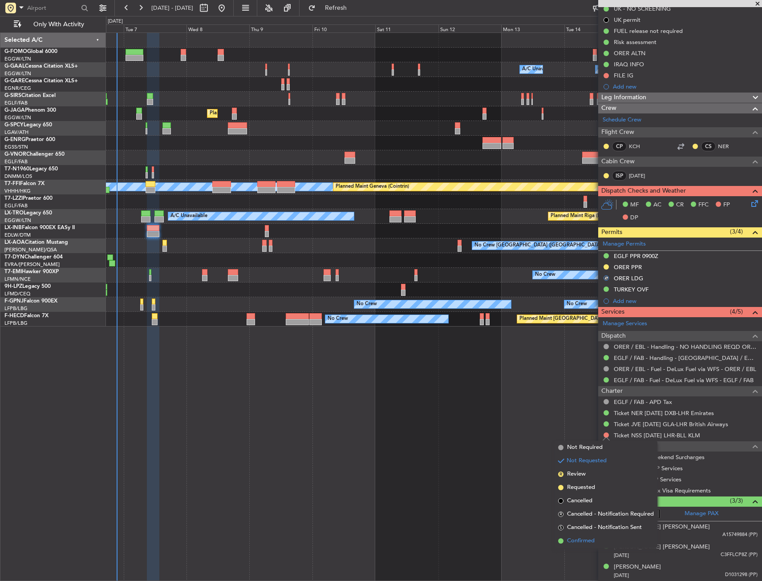
click at [568, 542] on span "Confirmed" at bounding box center [581, 541] width 28 height 9
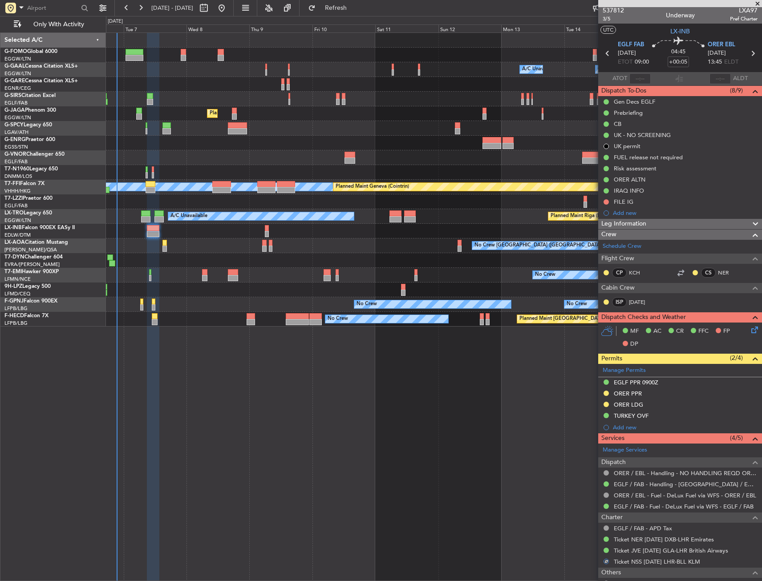
scroll to position [0, 0]
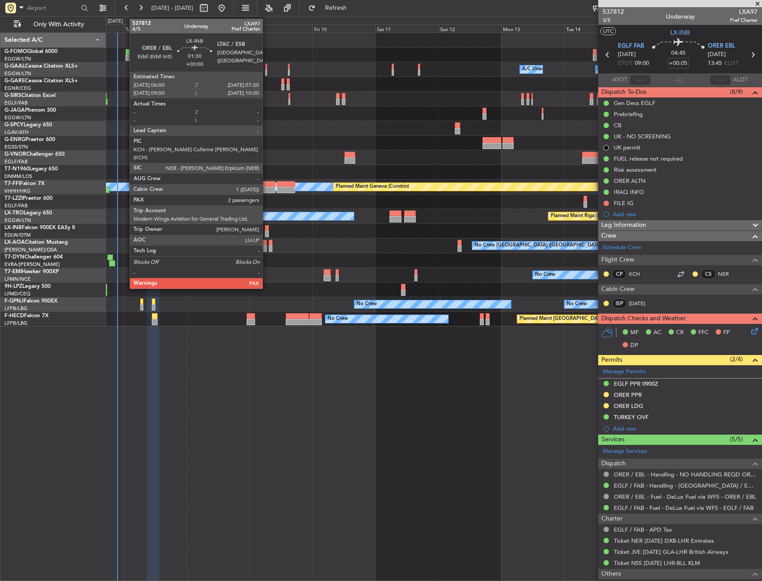
click at [267, 229] on div at bounding box center [267, 228] width 4 height 6
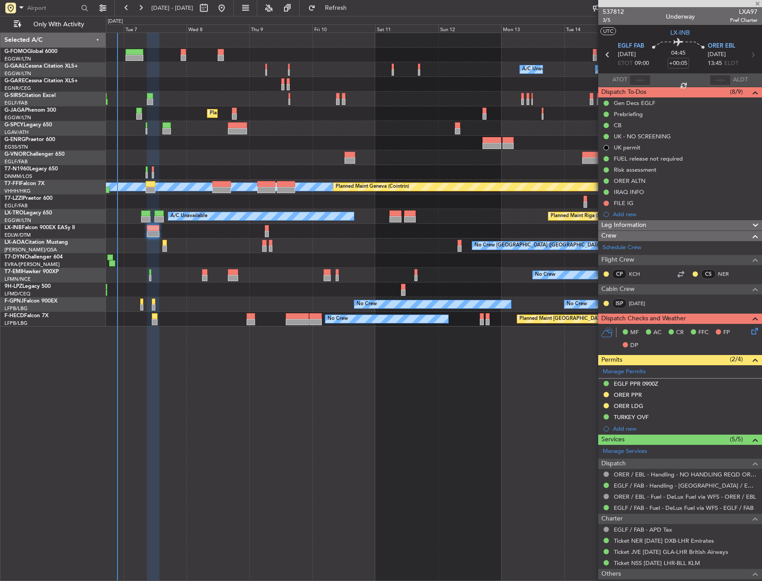
type input "4"
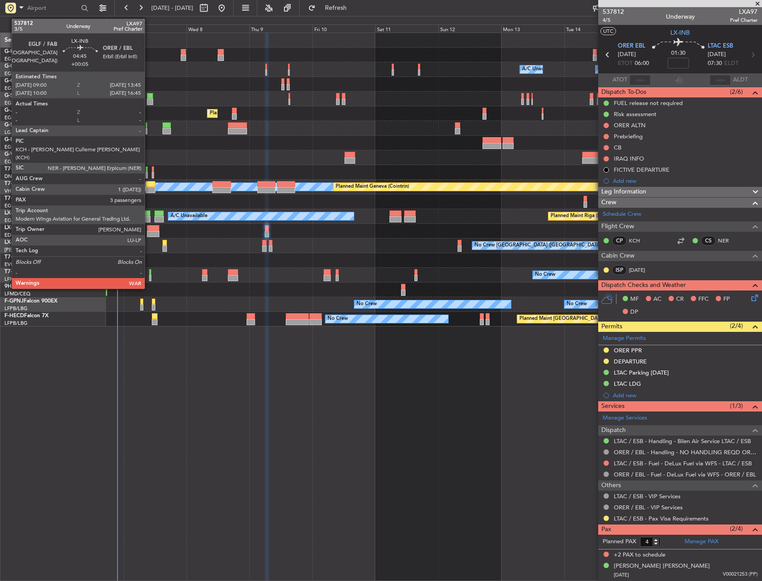
click at [149, 230] on div at bounding box center [153, 228] width 12 height 6
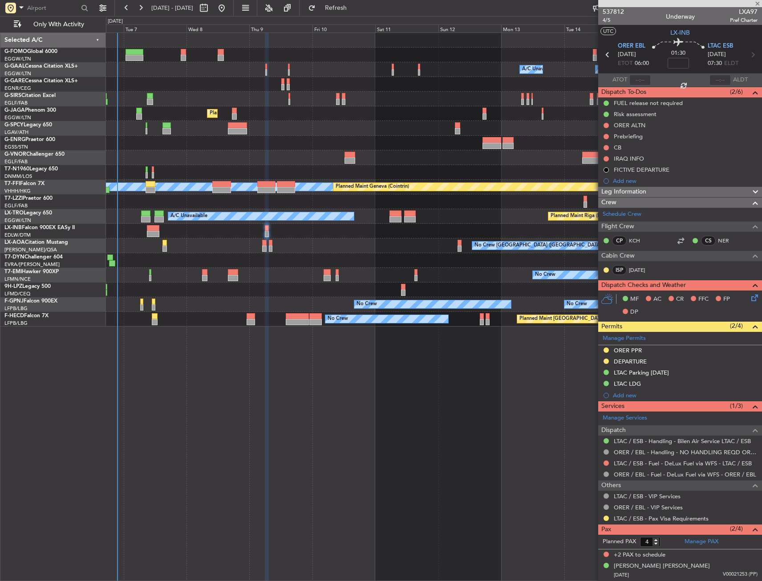
type input "+00:05"
type input "3"
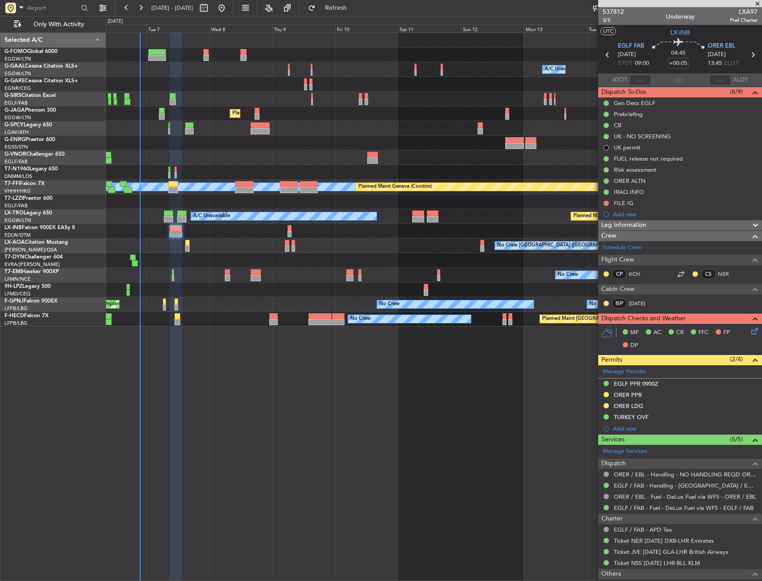
click at [234, 425] on div "A/C Unavailable Owner Owner A/C Unavailable Owner Planned Maint London (Farnbor…" at bounding box center [434, 306] width 656 height 549
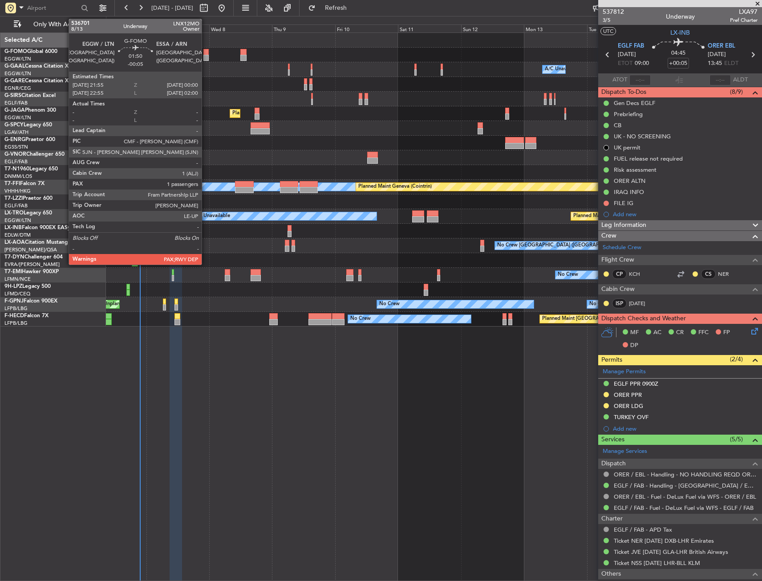
click at [206, 53] on div at bounding box center [206, 52] width 6 height 6
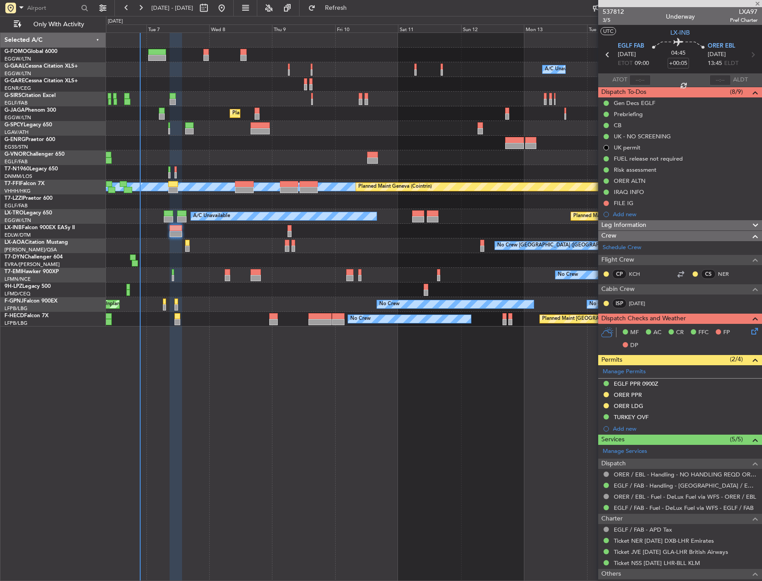
type input "-00:05"
type input "2"
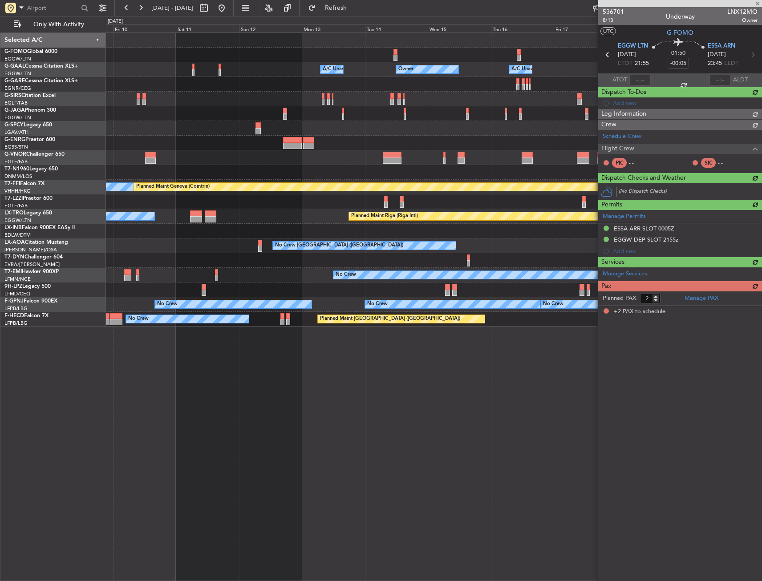
click at [167, 75] on div "A/C Unavailable Owner Owner A/C Unavailable Owner Planned Maint Oxford (Kidling…" at bounding box center [433, 180] width 655 height 294
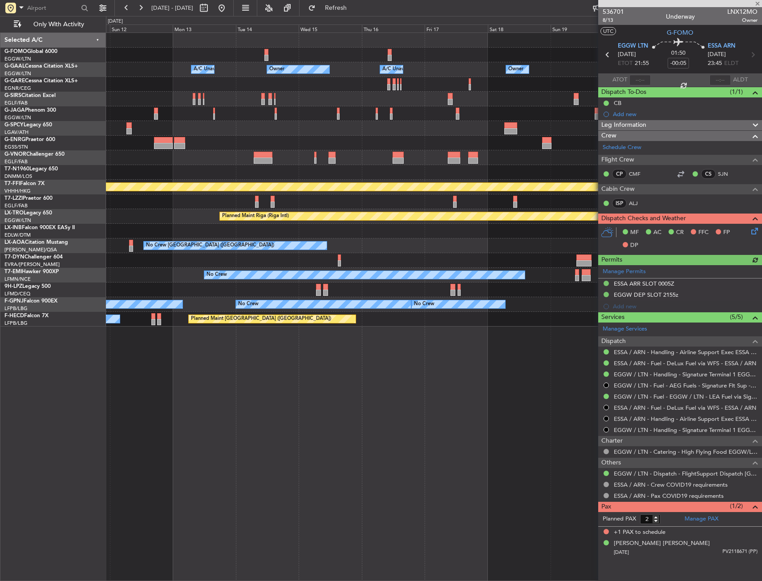
click at [344, 58] on div "A/C Unavailable Owner Owner A/C Unavailable Owner Planned Maint Oxford (Kidling…" at bounding box center [433, 180] width 655 height 294
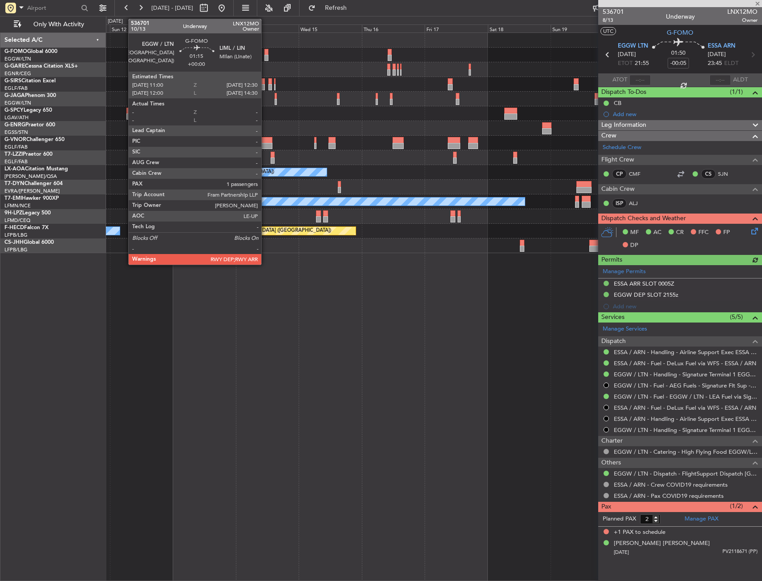
click at [265, 51] on div at bounding box center [266, 52] width 4 height 6
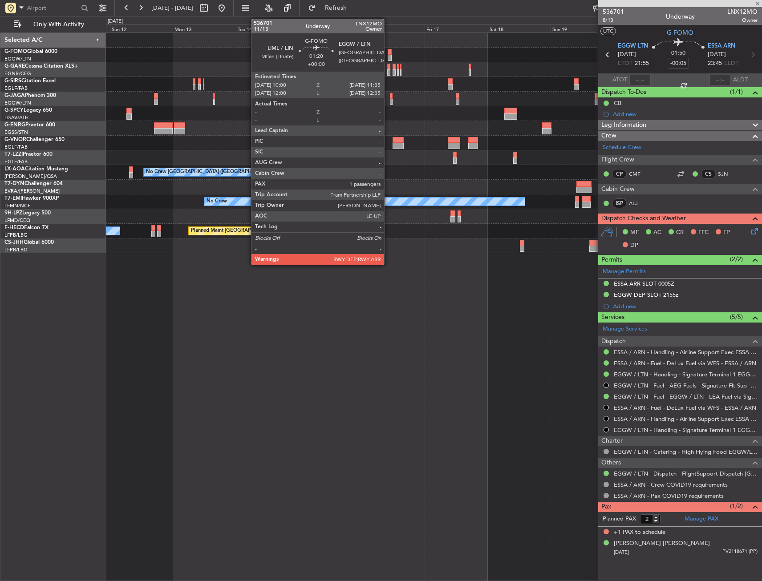
type input "1"
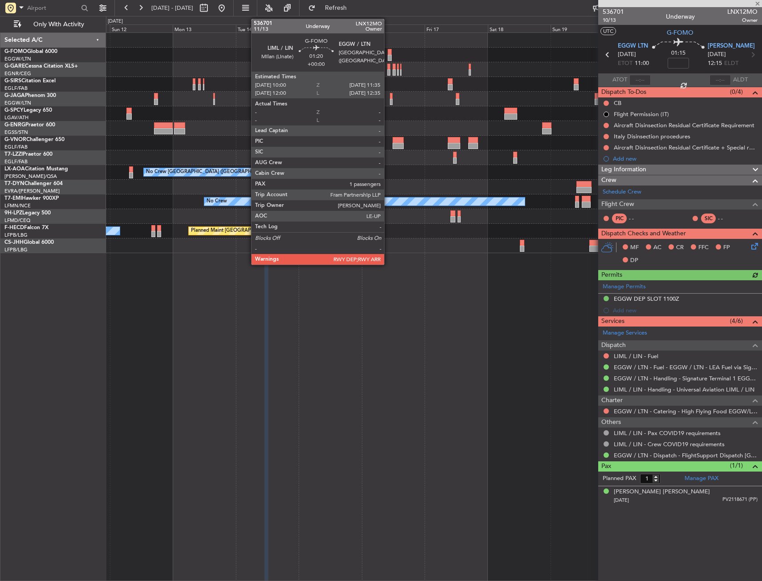
click at [388, 53] on div at bounding box center [390, 52] width 4 height 6
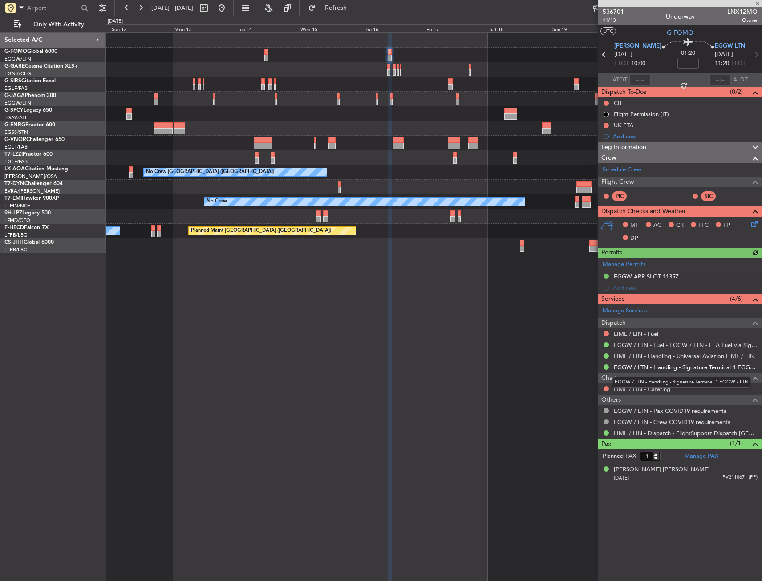
click at [636, 369] on link "EGGW / LTN - Handling - Signature Terminal 1 EGGW / LTN" at bounding box center [686, 368] width 144 height 8
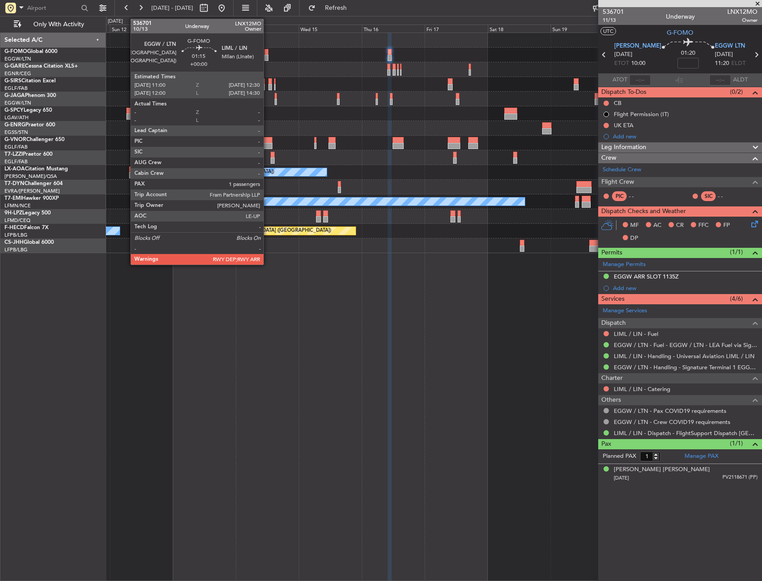
click at [267, 57] on div at bounding box center [266, 58] width 4 height 6
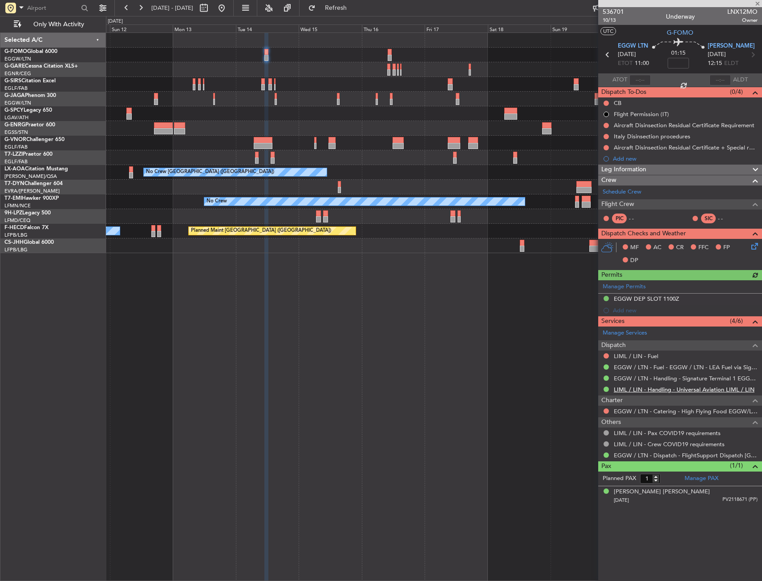
click at [667, 391] on link "LIML / LIN - Handling - Universal Aviation LIML / LIN" at bounding box center [684, 390] width 141 height 8
click at [454, 223] on div at bounding box center [433, 216] width 655 height 15
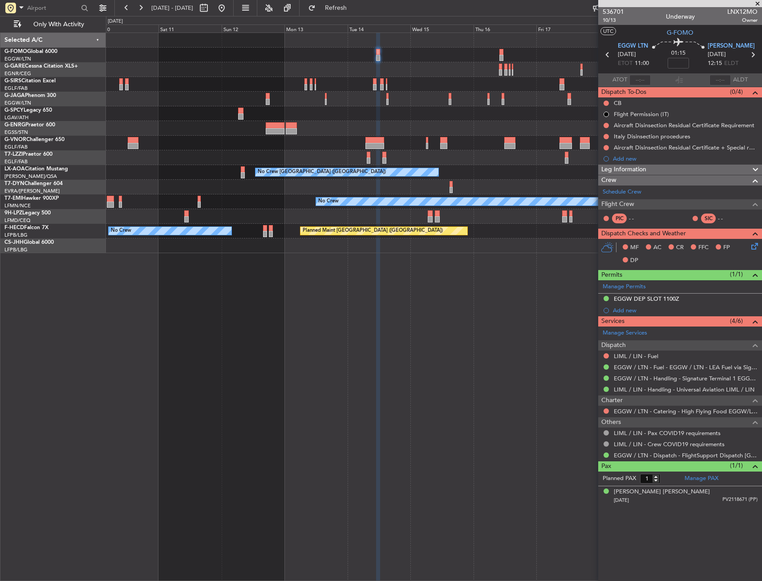
click at [417, 246] on div "Planned Maint [GEOGRAPHIC_DATA] ([GEOGRAPHIC_DATA])" at bounding box center [433, 245] width 655 height 15
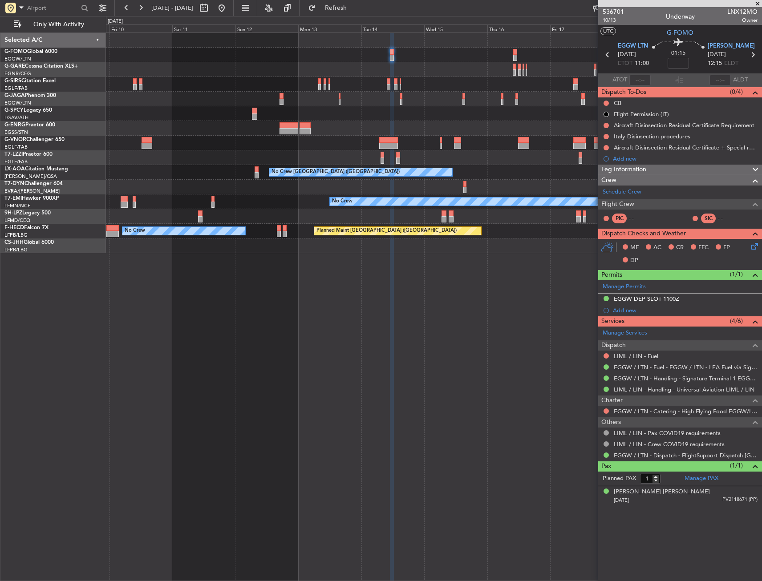
click at [476, 268] on div "Planned Maint Oxford (Kidlington) Planned Maint London (Luton) No Crew Charlero…" at bounding box center [434, 306] width 656 height 549
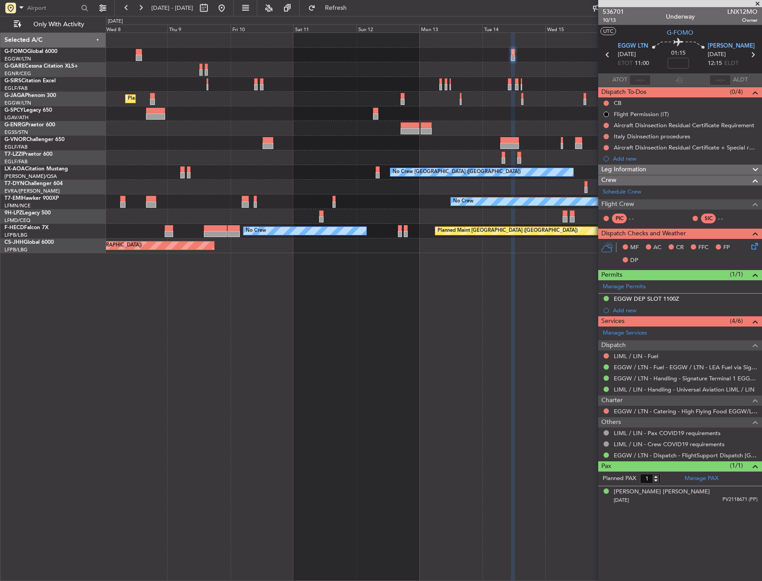
click at [540, 271] on div "Planned Maint Oxford (Kidlington) Planned Maint London (Luton) No Crew Charlero…" at bounding box center [434, 306] width 656 height 549
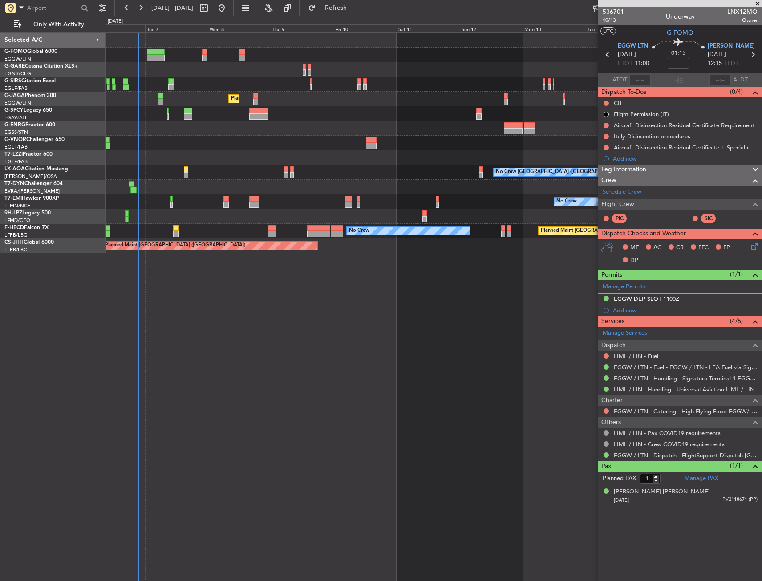
click at [335, 255] on div "Planned Maint London (Farnborough) Planned Maint London (Luton) No Crew Charler…" at bounding box center [434, 306] width 656 height 549
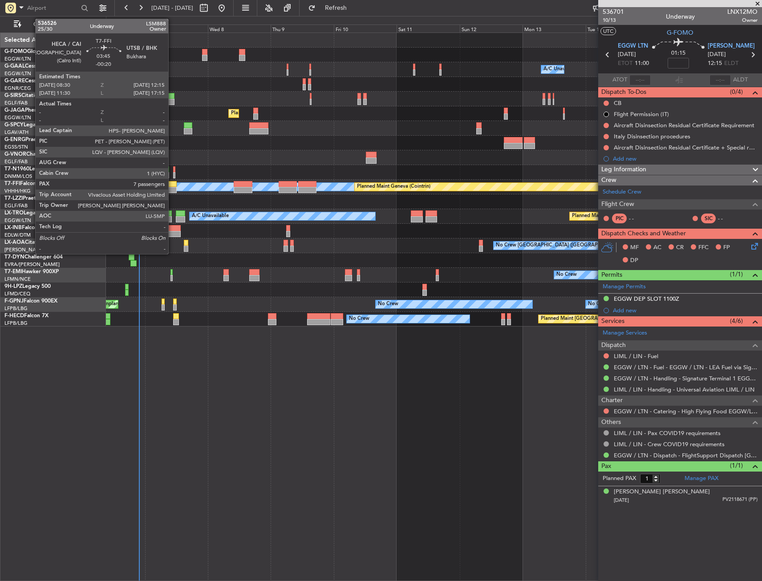
click at [172, 186] on div at bounding box center [172, 184] width 10 height 6
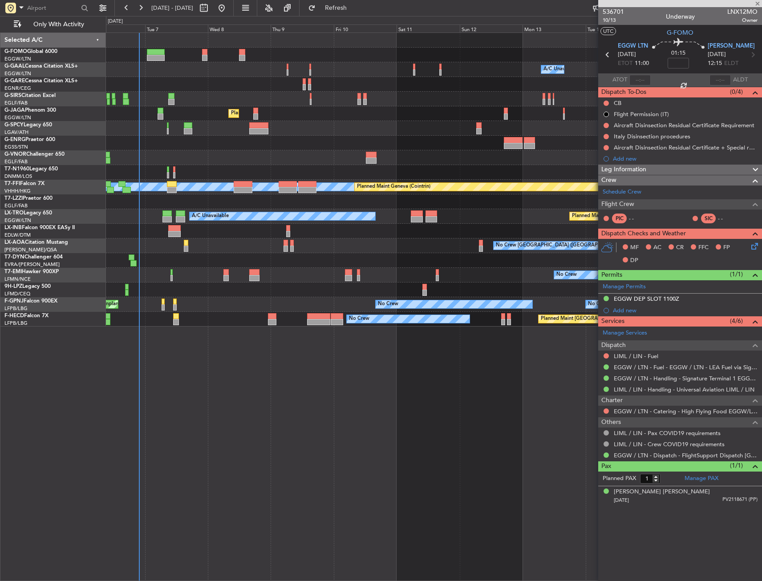
type input "-00:20"
type input "7"
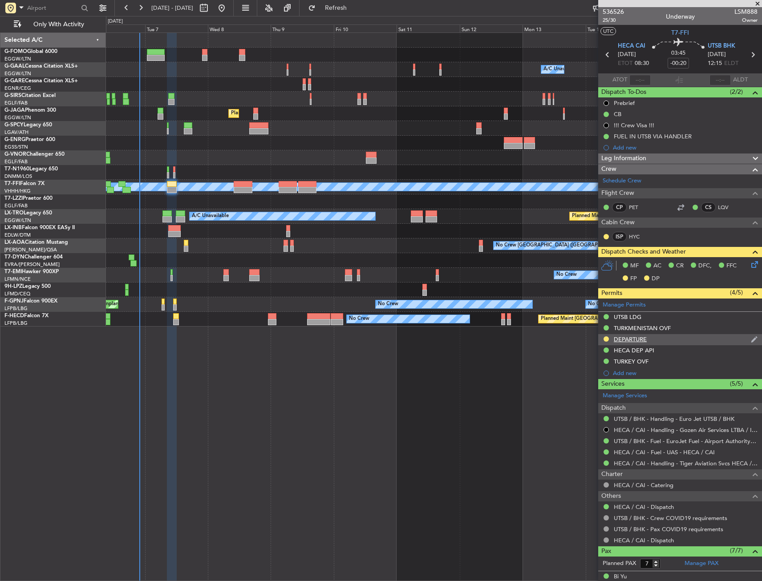
click at [670, 342] on div "DEPARTURE" at bounding box center [680, 339] width 164 height 11
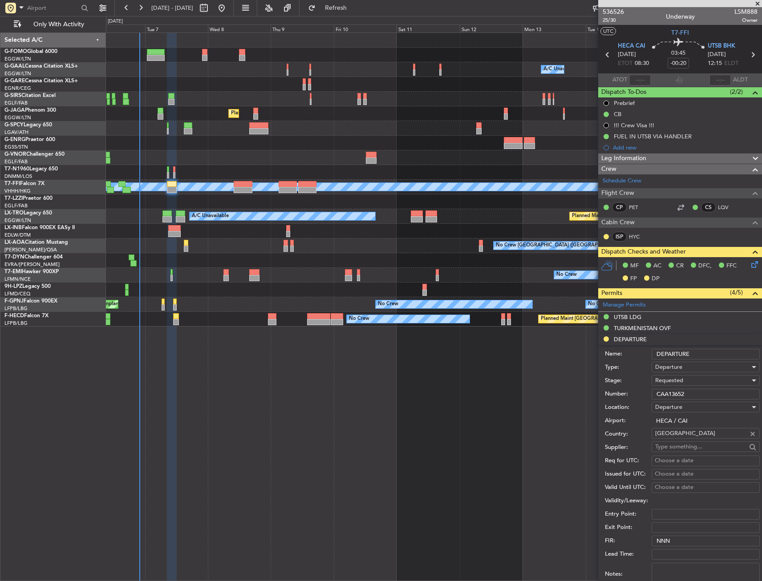
drag, startPoint x: 695, startPoint y: 396, endPoint x: 625, endPoint y: 400, distance: 70.0
click at [625, 400] on form "Name: DEPARTURE Type: Departure Stage: Requested Number: CAA13652 Location: Dep…" at bounding box center [680, 478] width 164 height 266
paste input "AP11465"
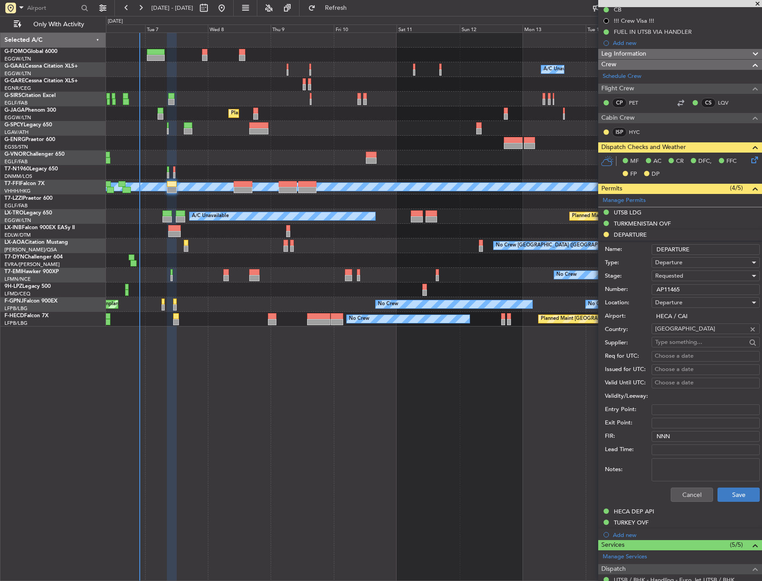
scroll to position [133, 0]
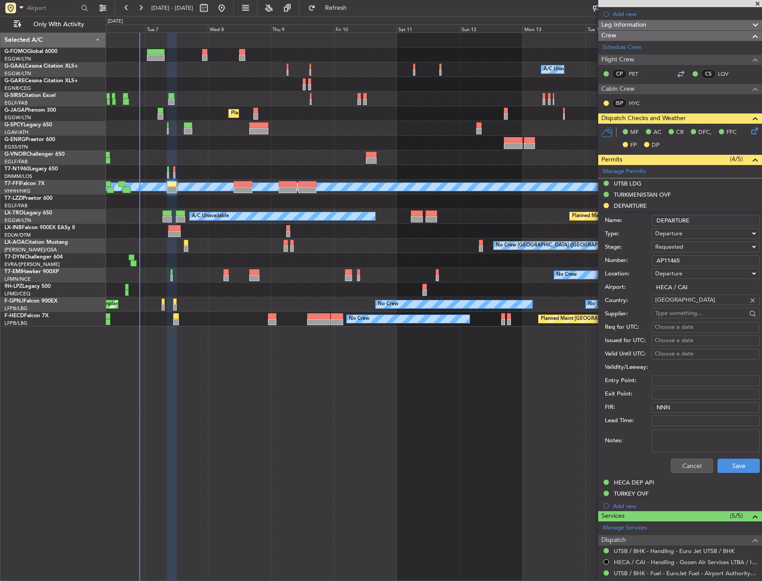
type input "AP11465"
click at [682, 244] on span "Requested" at bounding box center [669, 247] width 28 height 8
click at [695, 319] on span "Received OK" at bounding box center [701, 314] width 93 height 13
click at [738, 459] on button "Save" at bounding box center [738, 466] width 42 height 14
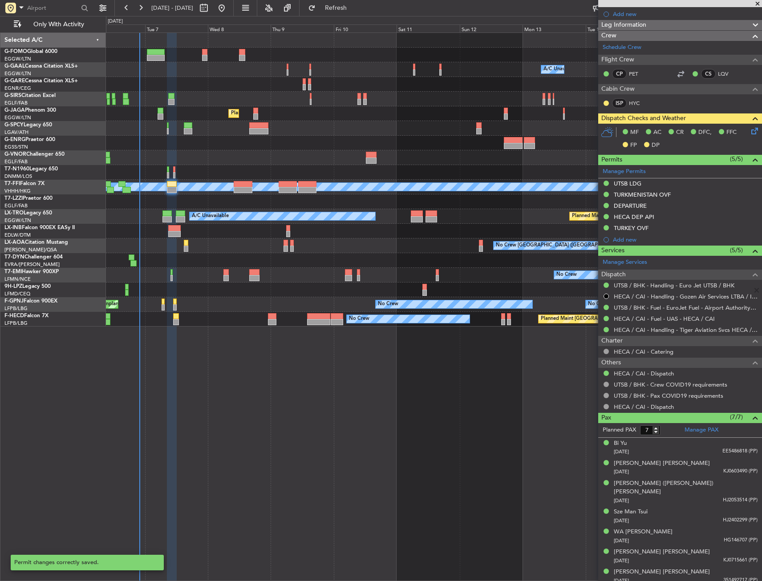
scroll to position [130, 0]
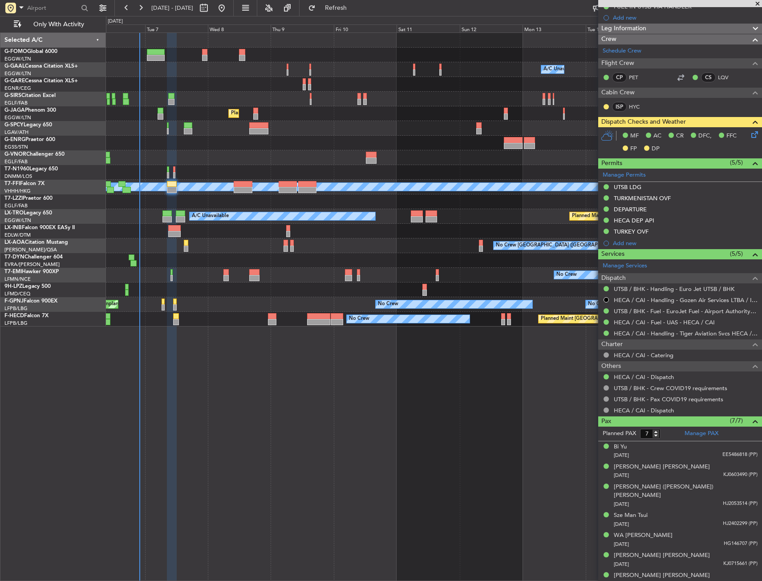
click at [742, 141] on div "MF AC CR DFC, FFC FP DP" at bounding box center [683, 142] width 131 height 26
click at [749, 135] on icon at bounding box center [752, 132] width 7 height 7
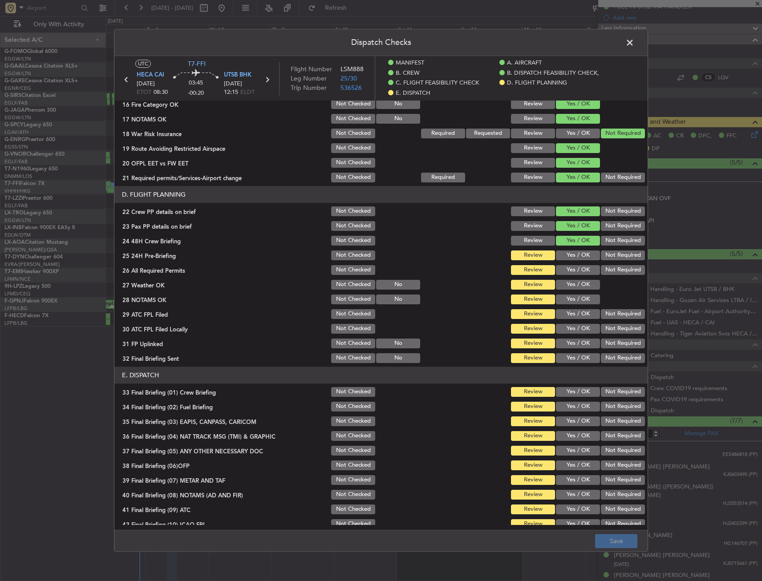
scroll to position [400, 0]
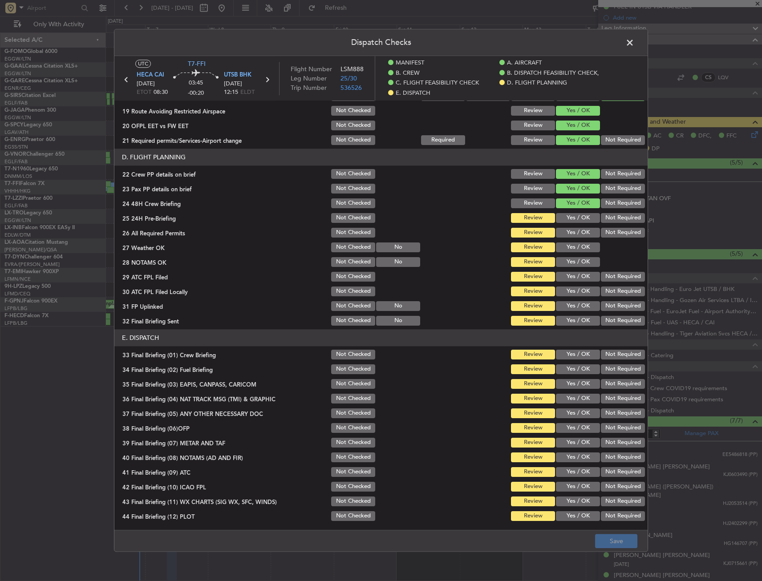
click at [571, 220] on button "Yes / OK" at bounding box center [578, 218] width 44 height 10
click at [566, 236] on button "Yes / OK" at bounding box center [578, 233] width 44 height 10
click at [567, 242] on div "Yes / OK" at bounding box center [576, 247] width 45 height 12
click at [604, 233] on button "Not Required" at bounding box center [623, 233] width 44 height 10
click at [573, 239] on section "D. FLIGHT PLANNING 22 Crew PP details on brief Not Checked Review Yes / OK Not …" at bounding box center [380, 238] width 533 height 178
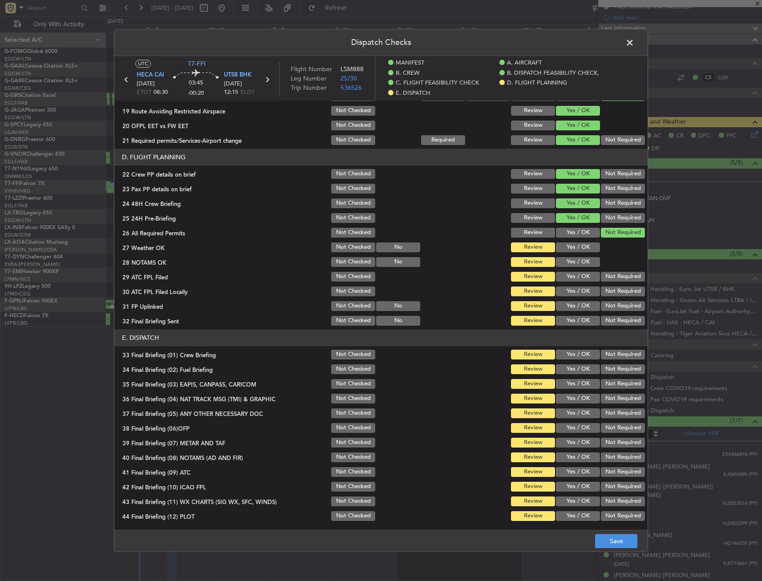
click at [576, 231] on button "Yes / OK" at bounding box center [578, 233] width 44 height 10
click at [576, 247] on button "Yes / OK" at bounding box center [578, 248] width 44 height 10
click at [576, 260] on button "Yes / OK" at bounding box center [578, 262] width 44 height 10
click at [576, 275] on button "Yes / OK" at bounding box center [578, 277] width 44 height 10
click at [574, 291] on button "Yes / OK" at bounding box center [578, 292] width 44 height 10
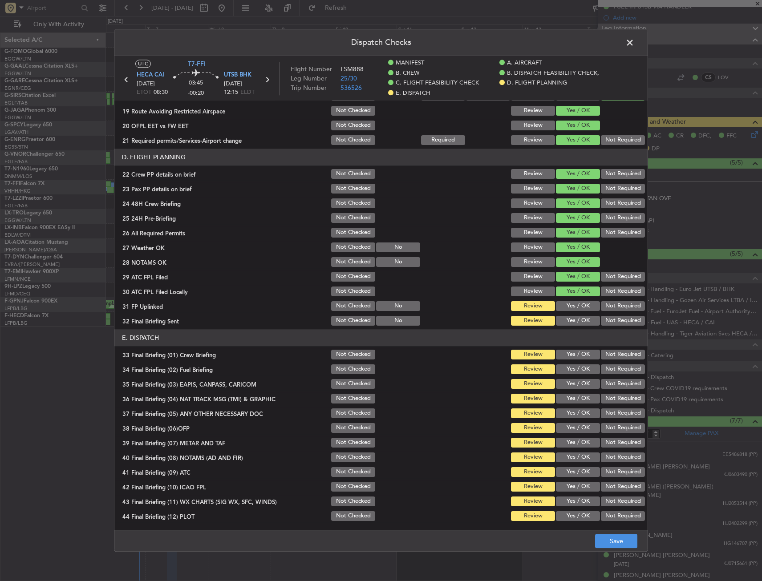
drag, startPoint x: 572, startPoint y: 305, endPoint x: 570, endPoint y: 313, distance: 8.7
click at [572, 306] on button "Yes / OK" at bounding box center [578, 306] width 44 height 10
click at [570, 313] on section "D. FLIGHT PLANNING 22 Crew PP details on brief Not Checked Review Yes / OK Not …" at bounding box center [380, 238] width 533 height 178
click at [566, 320] on button "Yes / OK" at bounding box center [578, 321] width 44 height 10
click at [582, 351] on button "Yes / OK" at bounding box center [578, 355] width 44 height 10
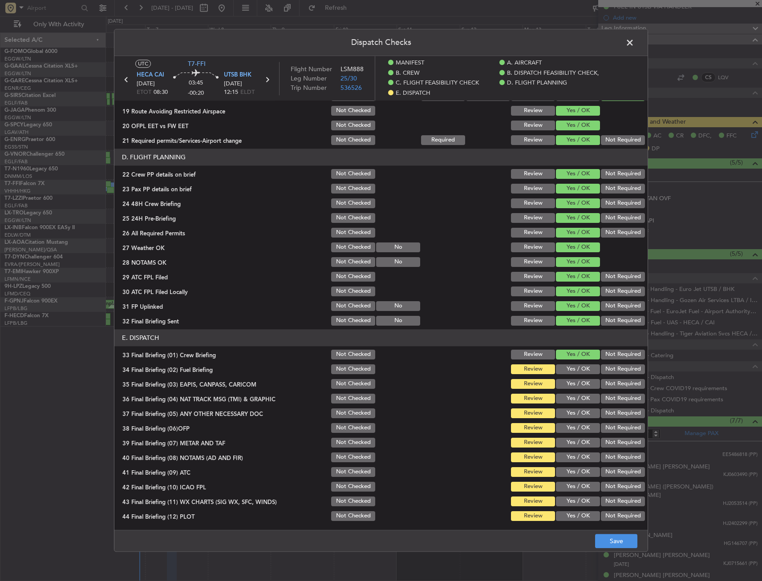
click at [575, 368] on button "Yes / OK" at bounding box center [578, 369] width 44 height 10
click at [610, 378] on div "Not Required" at bounding box center [621, 384] width 45 height 12
click at [610, 385] on button "Not Required" at bounding box center [623, 384] width 44 height 10
click at [608, 400] on button "Not Required" at bounding box center [623, 399] width 44 height 10
click at [575, 412] on button "Yes / OK" at bounding box center [578, 413] width 44 height 10
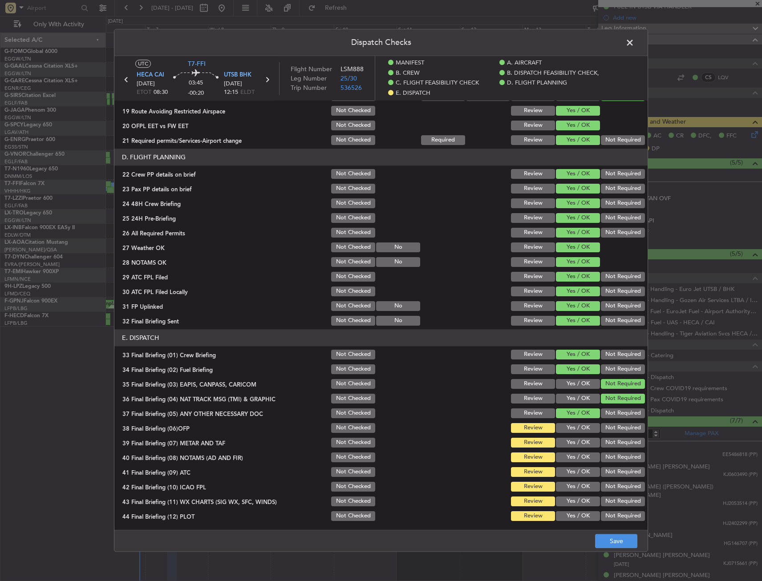
click at [572, 439] on button "Yes / OK" at bounding box center [578, 443] width 44 height 10
click at [570, 457] on button "Yes / OK" at bounding box center [578, 458] width 44 height 10
click at [570, 436] on section "E. DISPATCH 33 Final Briefing (01) Crew Briefing Not Checked Review Yes / OK No…" at bounding box center [380, 425] width 533 height 193
click at [571, 426] on button "Yes / OK" at bounding box center [578, 428] width 44 height 10
click at [564, 478] on div "Yes / OK" at bounding box center [576, 472] width 45 height 12
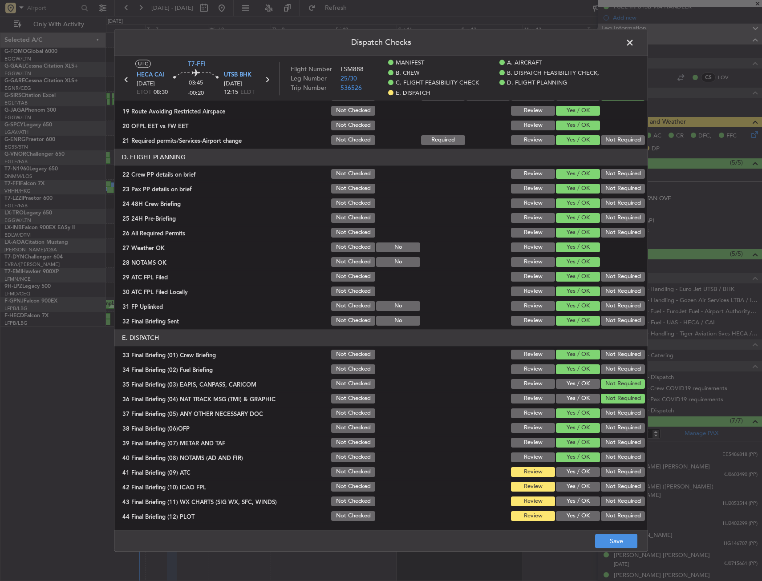
click at [606, 472] on button "Not Required" at bounding box center [623, 472] width 44 height 10
click at [571, 490] on button "Yes / OK" at bounding box center [578, 487] width 44 height 10
click at [602, 501] on button "Not Required" at bounding box center [623, 502] width 44 height 10
click at [604, 489] on button "Not Required" at bounding box center [623, 487] width 44 height 10
click at [576, 489] on button "Yes / OK" at bounding box center [578, 487] width 44 height 10
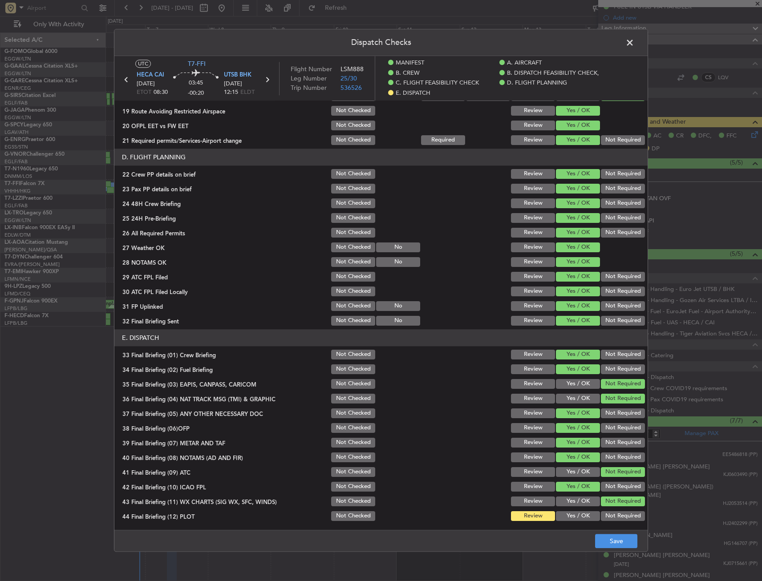
click at [582, 498] on button "Yes / OK" at bounding box center [578, 502] width 44 height 10
click at [606, 486] on button "Not Required" at bounding box center [623, 487] width 44 height 10
click at [604, 514] on button "Not Required" at bounding box center [623, 516] width 44 height 10
click at [580, 487] on button "Yes / OK" at bounding box center [578, 487] width 44 height 10
click at [610, 491] on button "Not Required" at bounding box center [623, 487] width 44 height 10
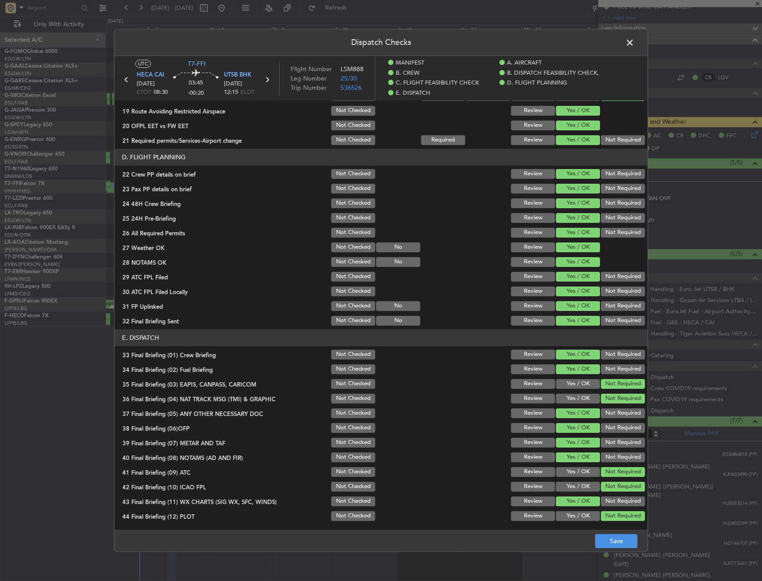
click at [585, 480] on section "E. DISPATCH 33 Final Briefing (01) Crew Briefing Not Checked Review Yes / OK No…" at bounding box center [380, 425] width 533 height 193
click at [576, 472] on button "Yes / OK" at bounding box center [578, 472] width 44 height 10
click at [608, 553] on div "Dispatch Checks UTC T7-FFI HECA CAI 07/10/2025 ETOT 08:30 03:45 -00:20 UTSB BHK…" at bounding box center [381, 290] width 762 height 581
click at [613, 539] on button "Save" at bounding box center [616, 541] width 42 height 14
click at [634, 41] on span at bounding box center [634, 45] width 0 height 18
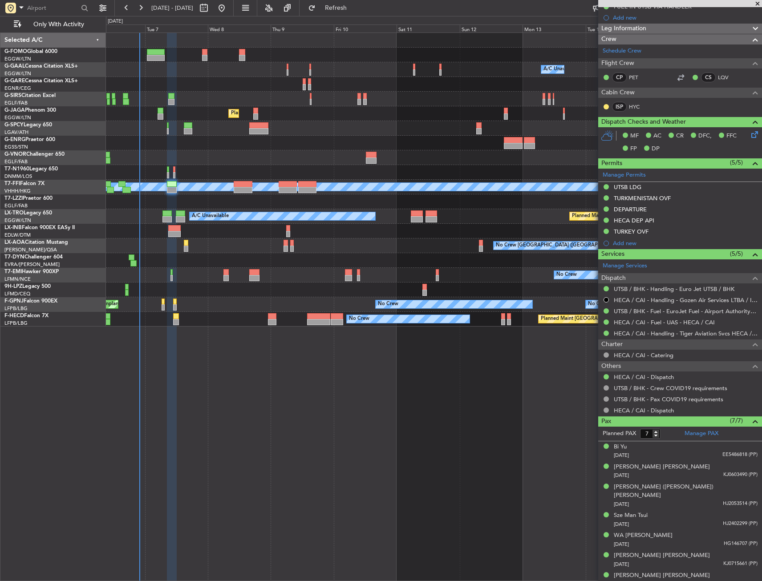
scroll to position [0, 0]
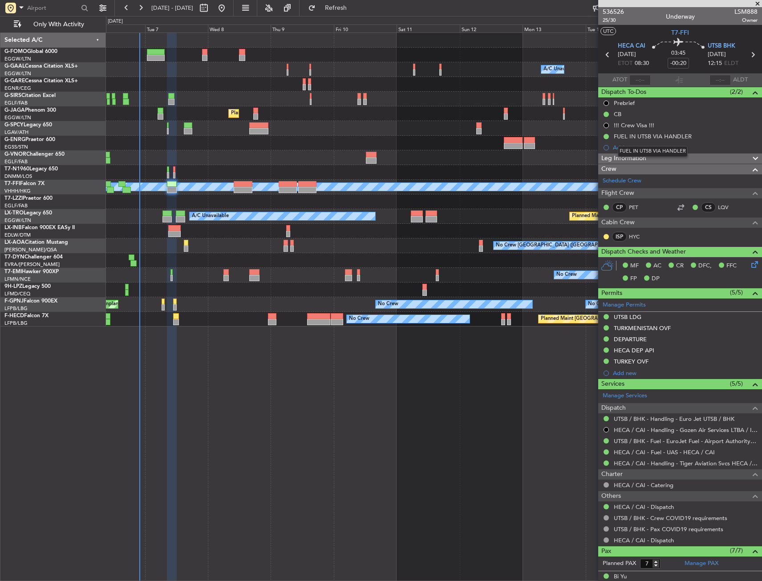
click at [624, 161] on mat-tooltip-component "FUEL IN UTSB VIA HANDLER" at bounding box center [652, 152] width 82 height 24
click at [624, 160] on span "Leg Information" at bounding box center [623, 159] width 45 height 10
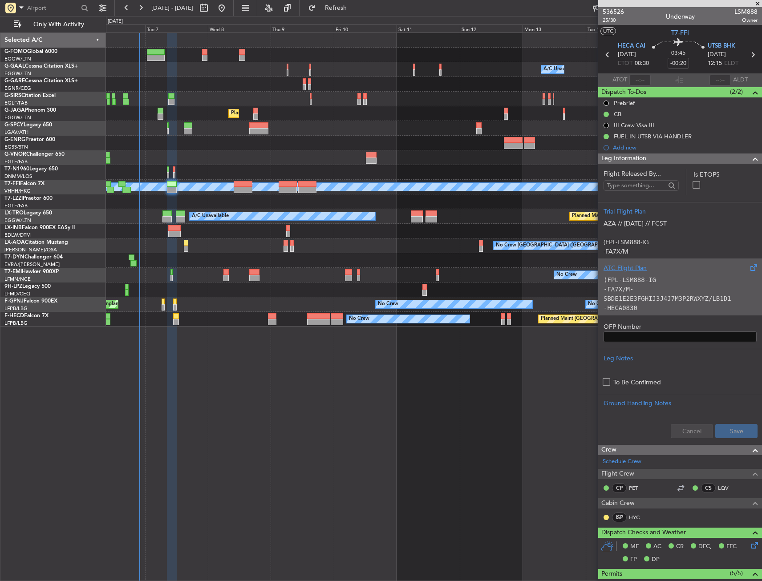
click at [633, 303] on p "-FA7X/M-SBDE1E2E3FGHIJ3J4J7M3P2RWXYZ/LB1D1" at bounding box center [679, 294] width 153 height 19
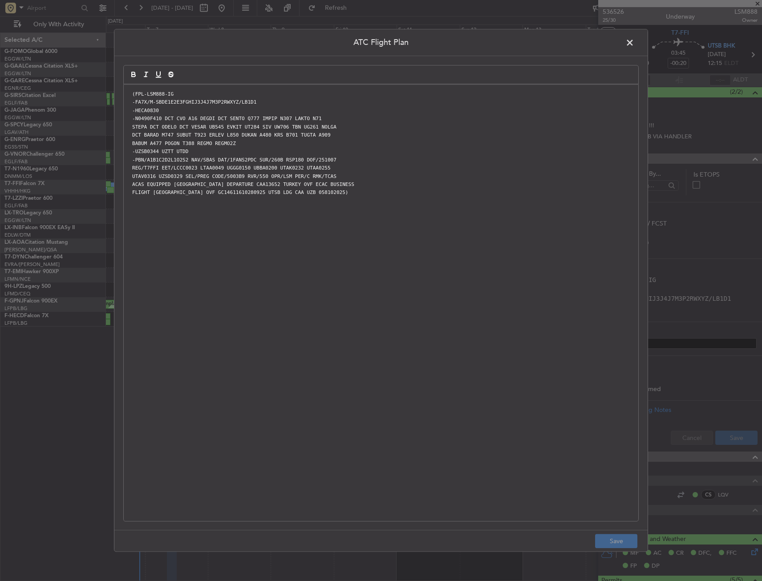
click at [360, 250] on div "(FPL-LSM888-IG -FA7X/M-SBDE1E2E3FGHIJ3J4J7M3P2RWXYZ/LB1D1 -HECA0830 -N0490F410 …" at bounding box center [381, 303] width 514 height 437
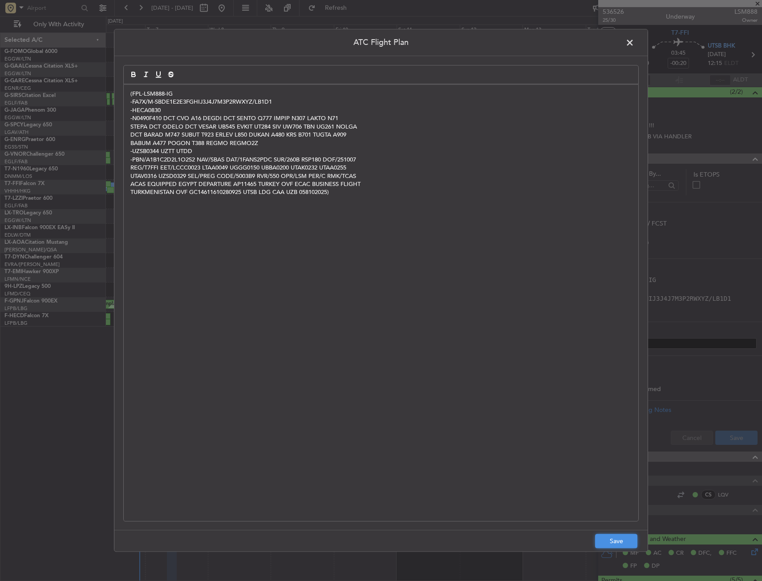
drag, startPoint x: 624, startPoint y: 543, endPoint x: 656, endPoint y: 518, distance: 40.5
click at [624, 543] on button "Save" at bounding box center [616, 541] width 42 height 14
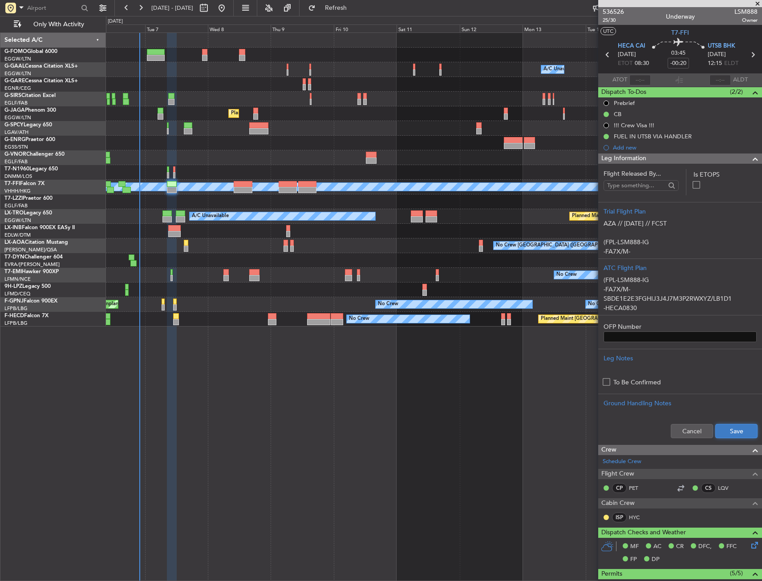
click at [725, 432] on button "Save" at bounding box center [736, 431] width 42 height 14
click at [616, 18] on span "25/30" at bounding box center [612, 20] width 21 height 8
click at [703, 158] on div "Leg Information" at bounding box center [680, 159] width 164 height 10
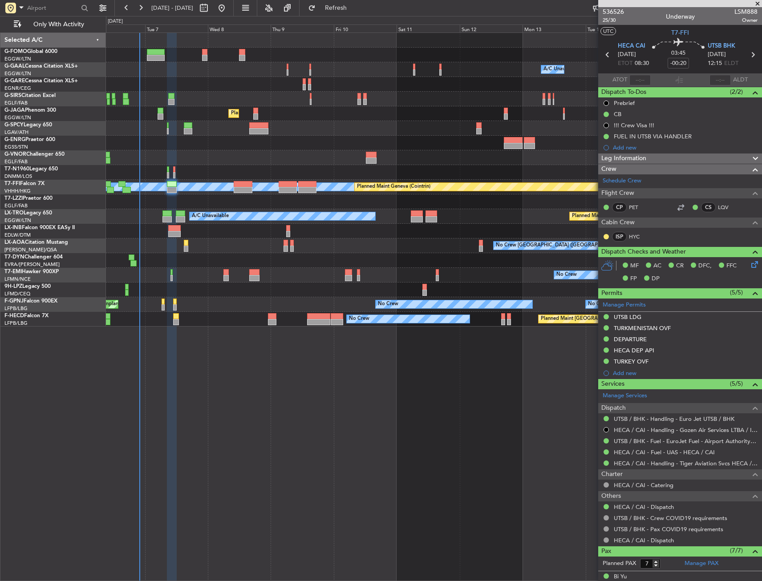
click at [215, 303] on div "No Crew No Crew No Crew Unplanned Maint [GEOGRAPHIC_DATA] ([GEOGRAPHIC_DATA])" at bounding box center [433, 304] width 655 height 15
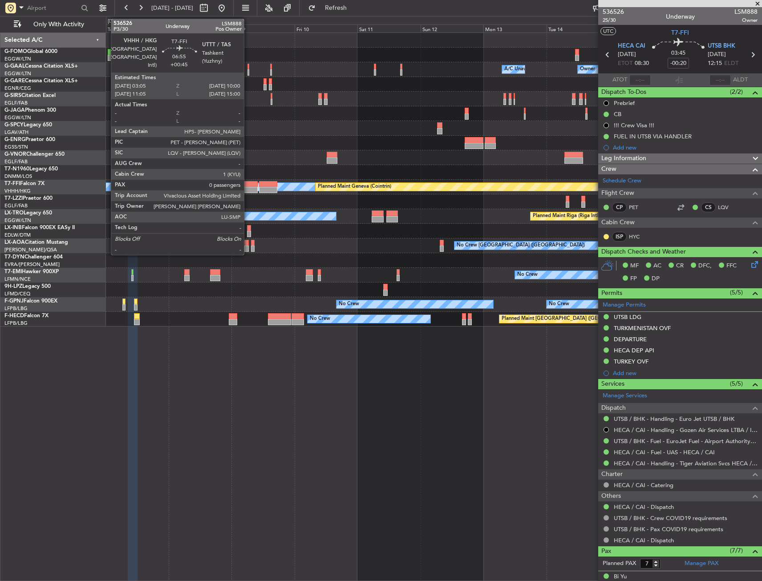
click at [248, 182] on div at bounding box center [248, 184] width 18 height 6
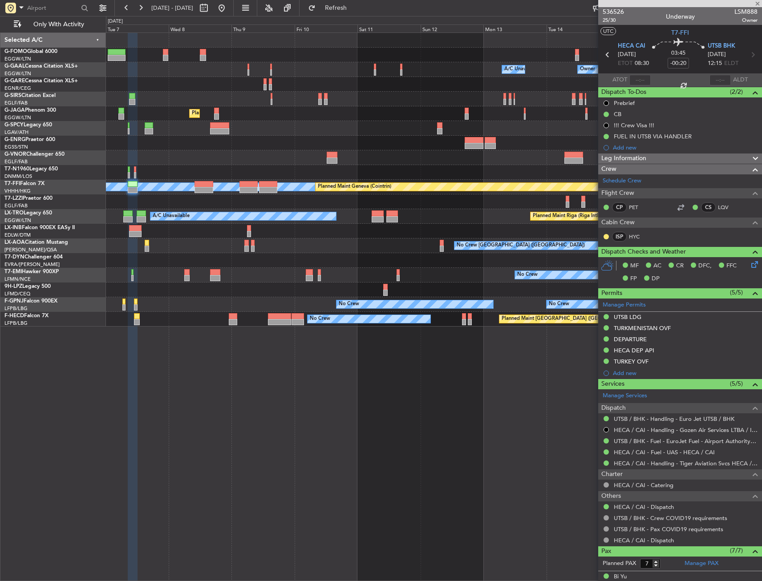
type input "+00:45"
type input "0"
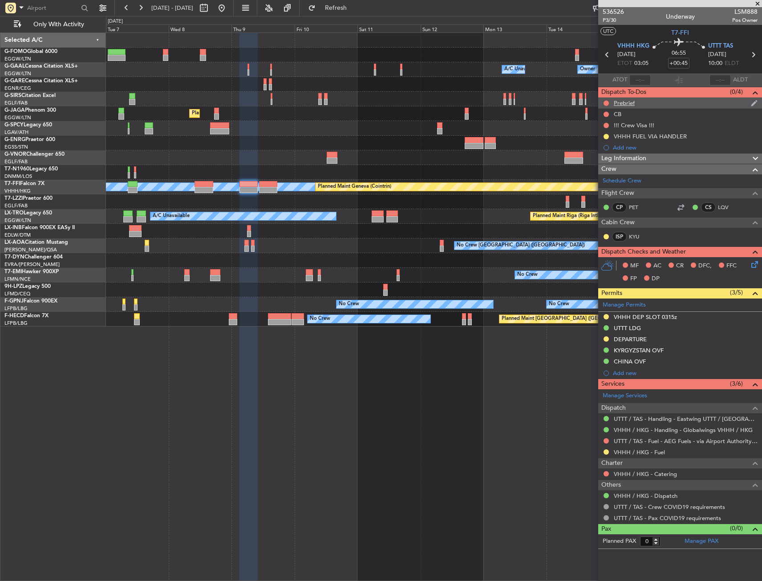
click at [635, 102] on div "Prebrief" at bounding box center [680, 102] width 164 height 11
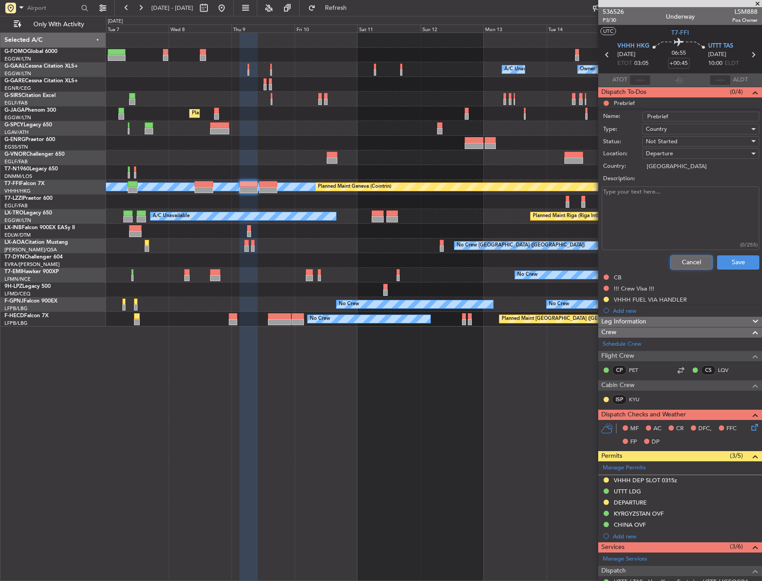
click at [678, 263] on button "Cancel" at bounding box center [691, 262] width 42 height 14
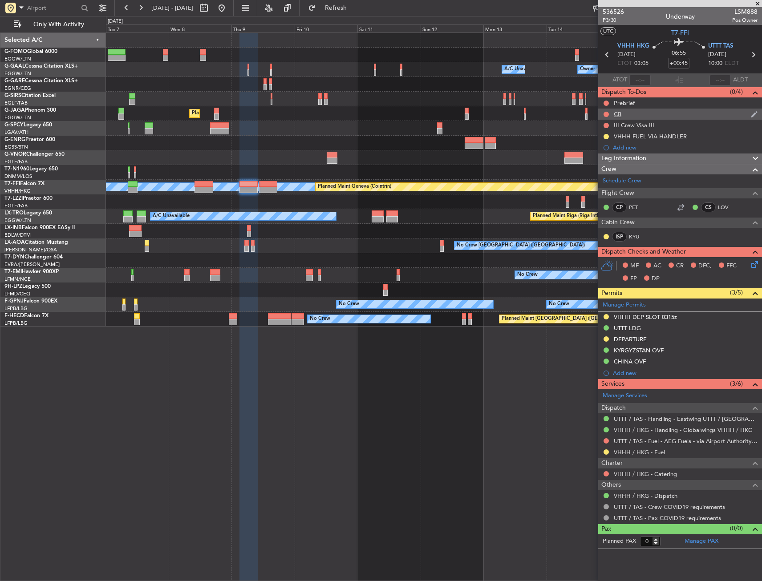
click at [640, 116] on div "CB" at bounding box center [680, 114] width 164 height 11
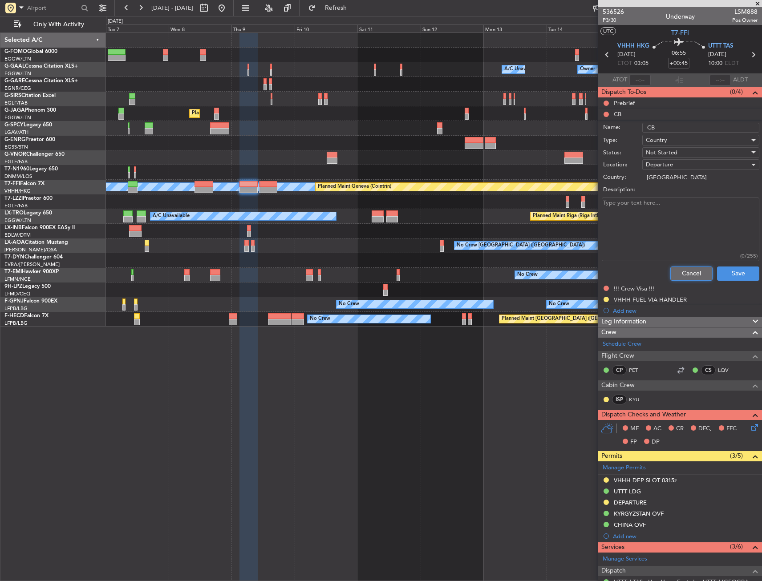
click at [691, 275] on button "Cancel" at bounding box center [691, 274] width 42 height 14
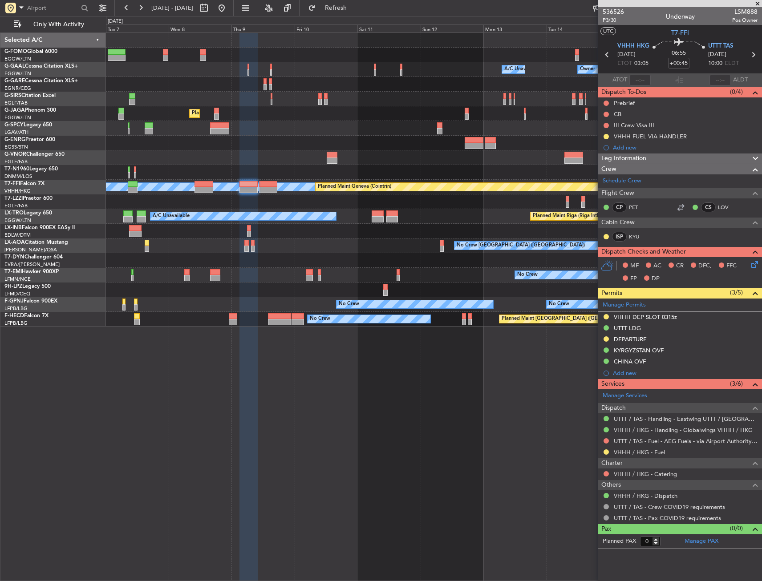
click at [752, 264] on icon at bounding box center [752, 262] width 7 height 7
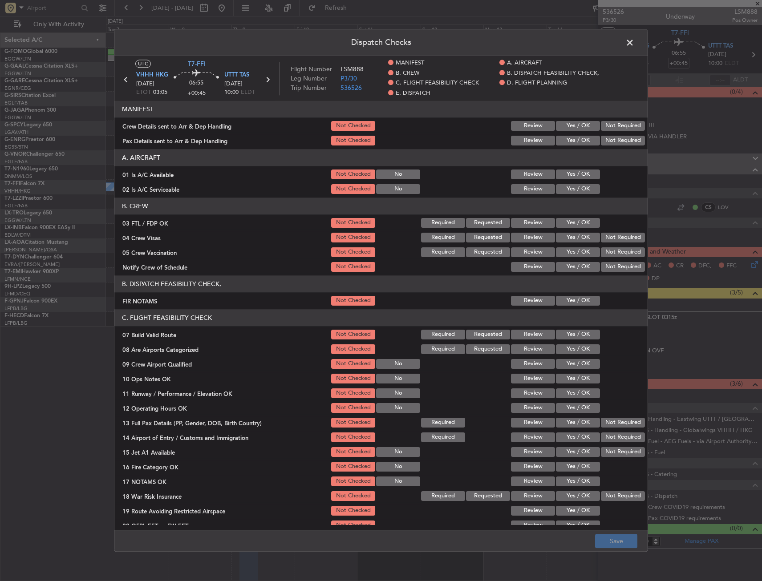
click at [634, 46] on span at bounding box center [634, 45] width 0 height 18
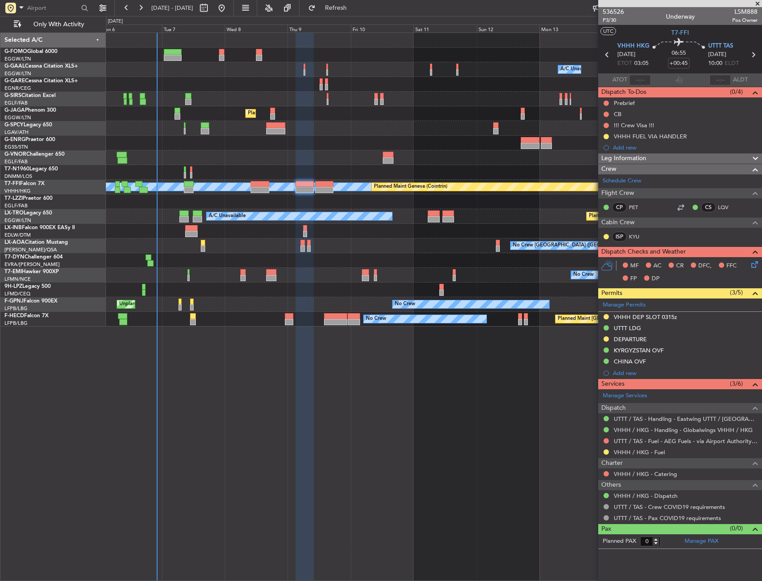
click at [383, 257] on div at bounding box center [433, 260] width 655 height 15
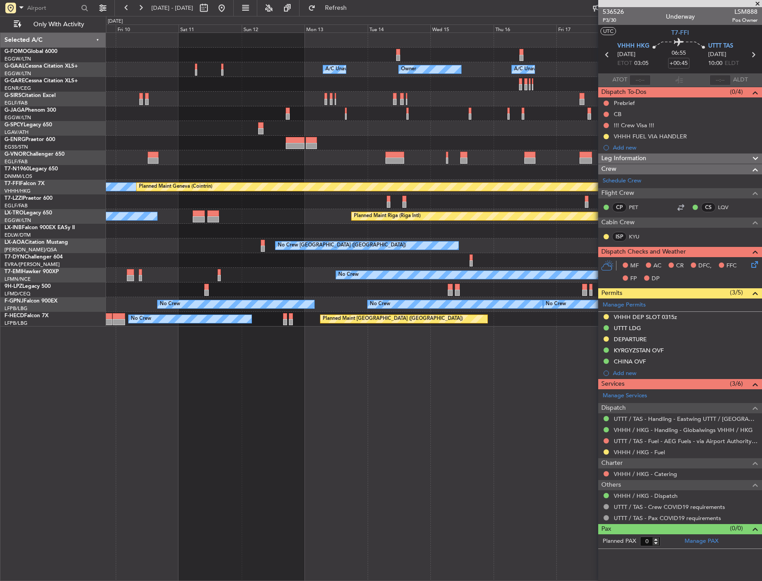
click at [257, 246] on div "Owner Owner A/C Unavailable A/C Unavailable Owner Planned Maint [GEOGRAPHIC_DAT…" at bounding box center [433, 180] width 655 height 294
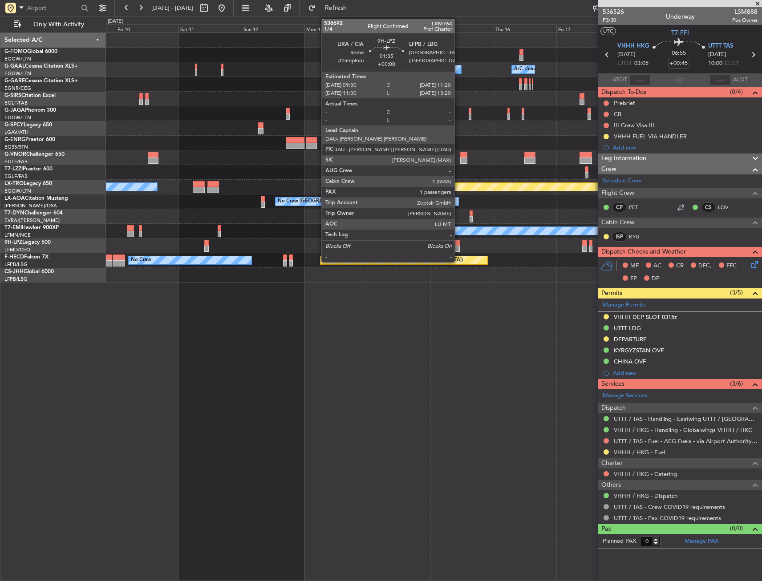
click at [458, 246] on div at bounding box center [457, 249] width 5 height 6
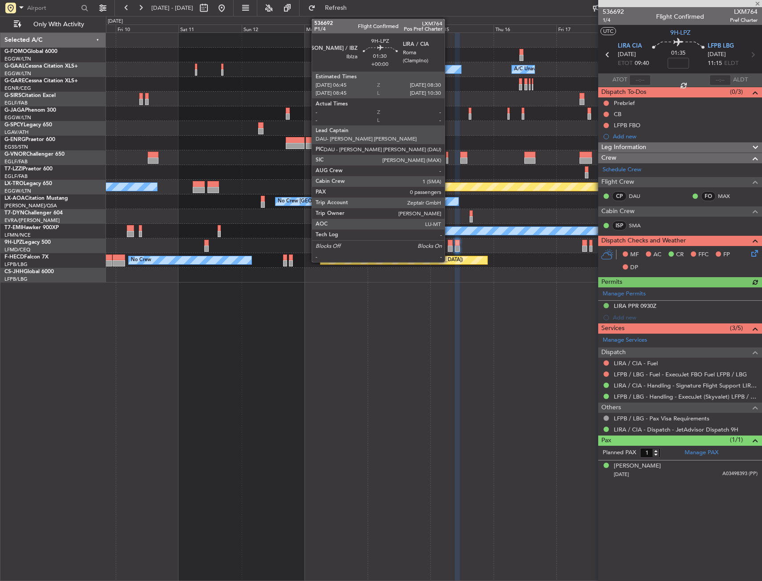
click at [449, 242] on div at bounding box center [450, 243] width 5 height 6
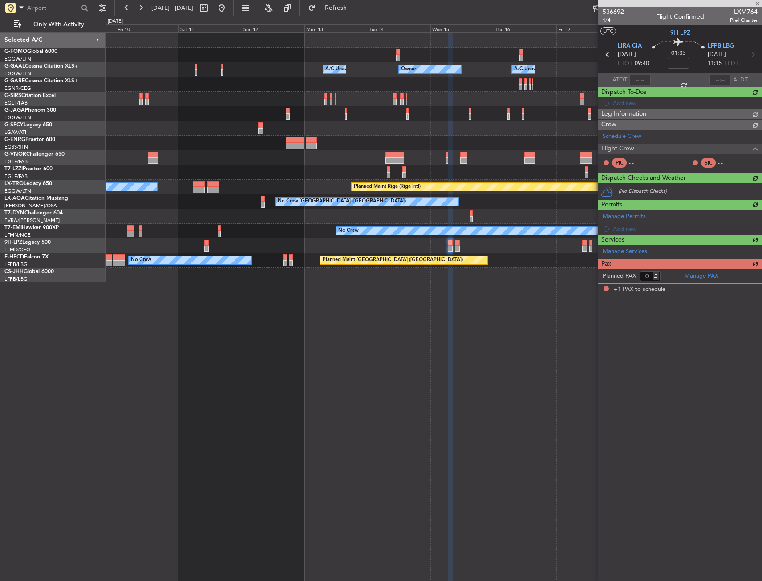
type input "1"
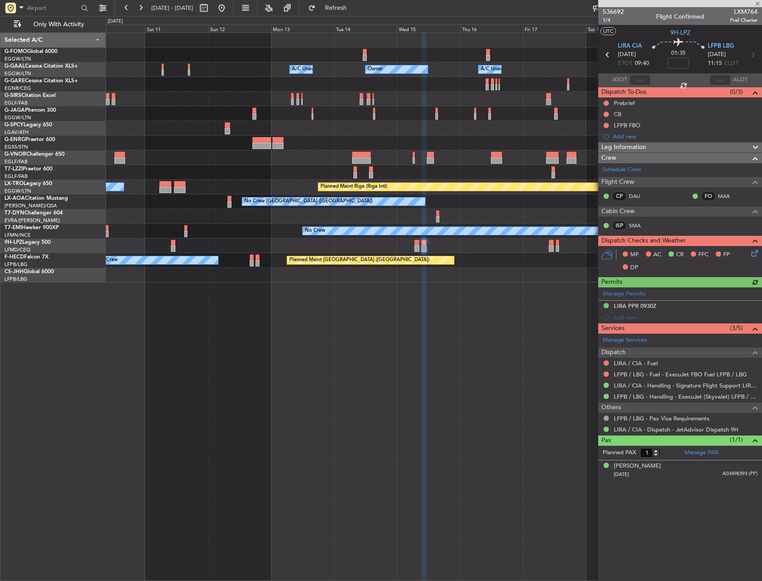
click at [529, 247] on div at bounding box center [433, 245] width 655 height 15
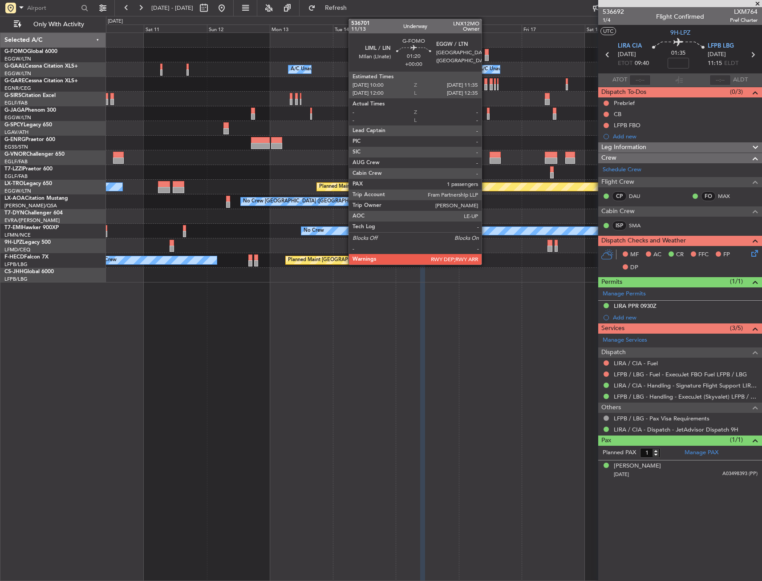
click at [485, 55] on div at bounding box center [487, 58] width 4 height 6
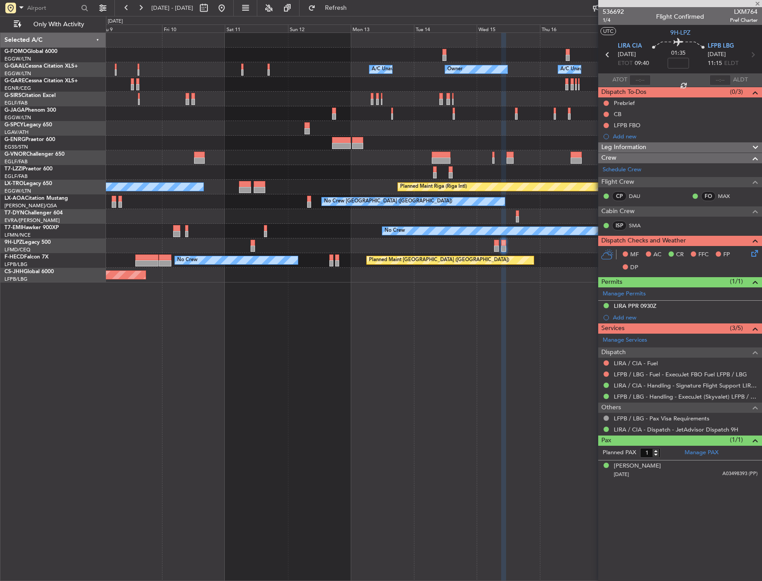
click at [485, 117] on div "Planned Maint [GEOGRAPHIC_DATA] ([GEOGRAPHIC_DATA])" at bounding box center [433, 113] width 655 height 15
